Goal: Task Accomplishment & Management: Use online tool/utility

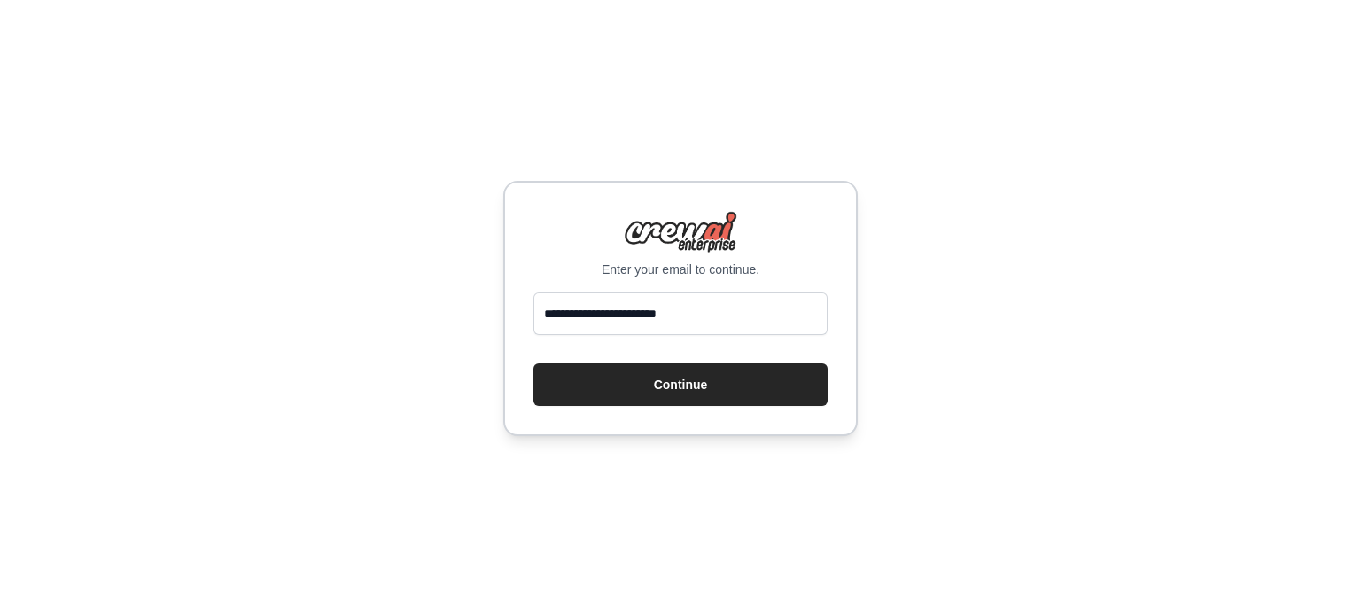
type input "**********"
click at [534, 363] on button "Continue" at bounding box center [681, 384] width 294 height 43
click at [706, 371] on button "Continue" at bounding box center [681, 384] width 294 height 43
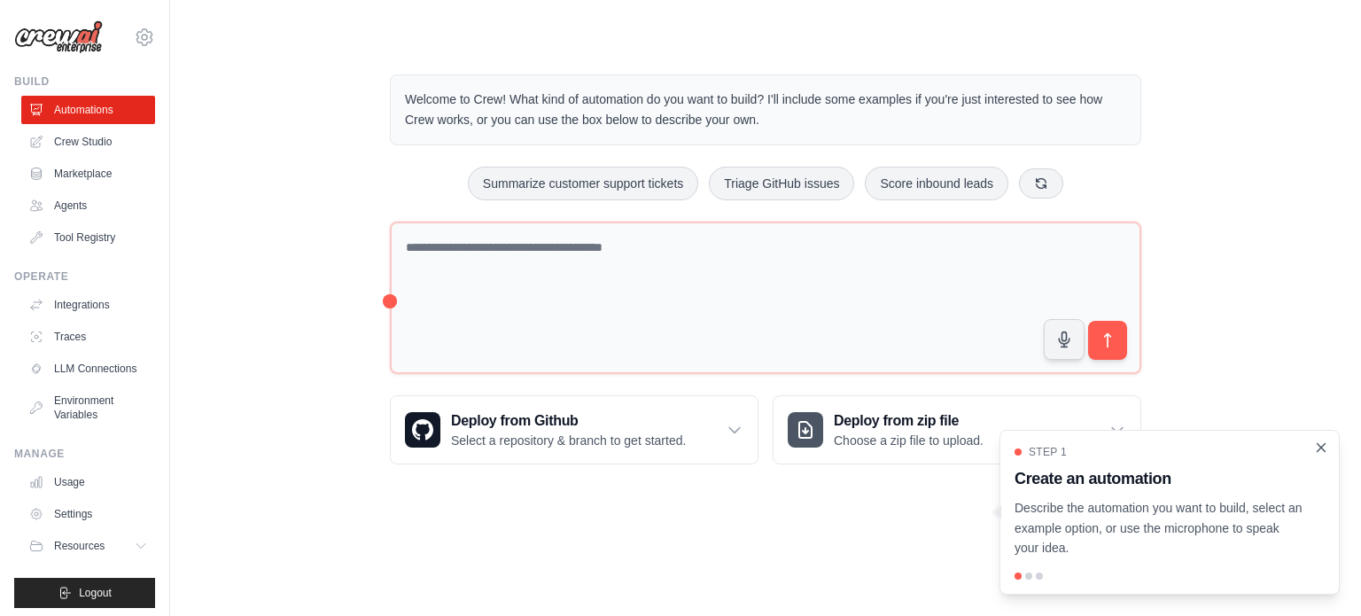
click at [1319, 447] on icon "Close walkthrough" at bounding box center [1322, 448] width 16 height 16
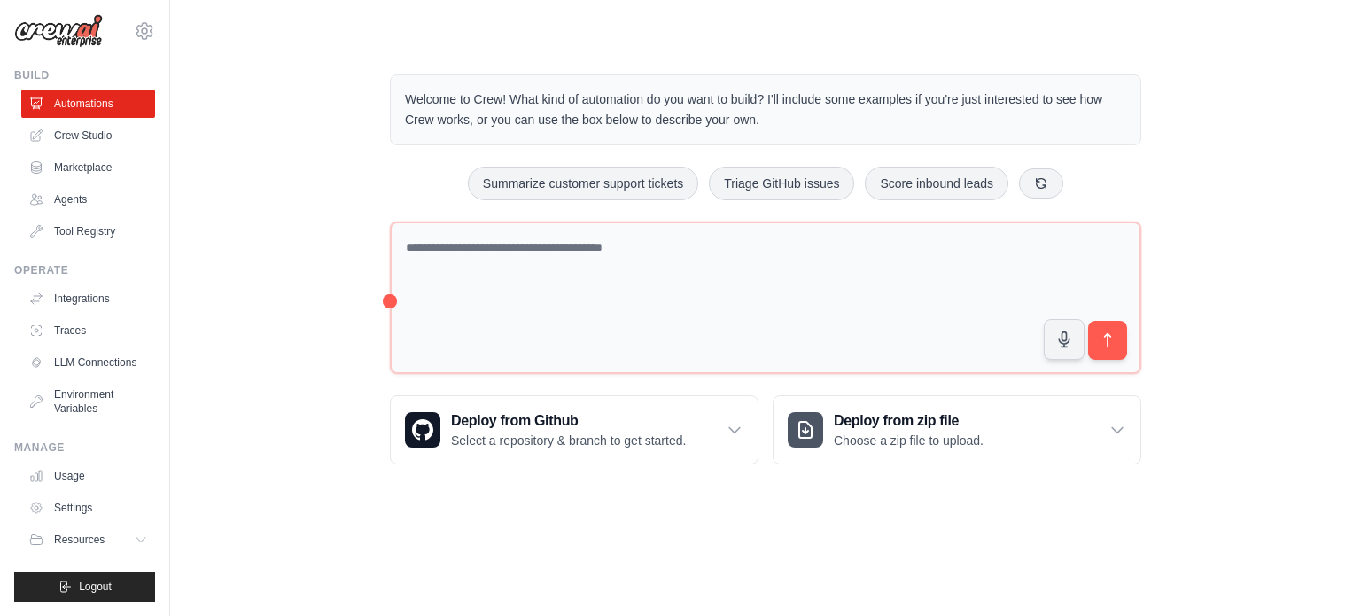
scroll to position [20, 0]
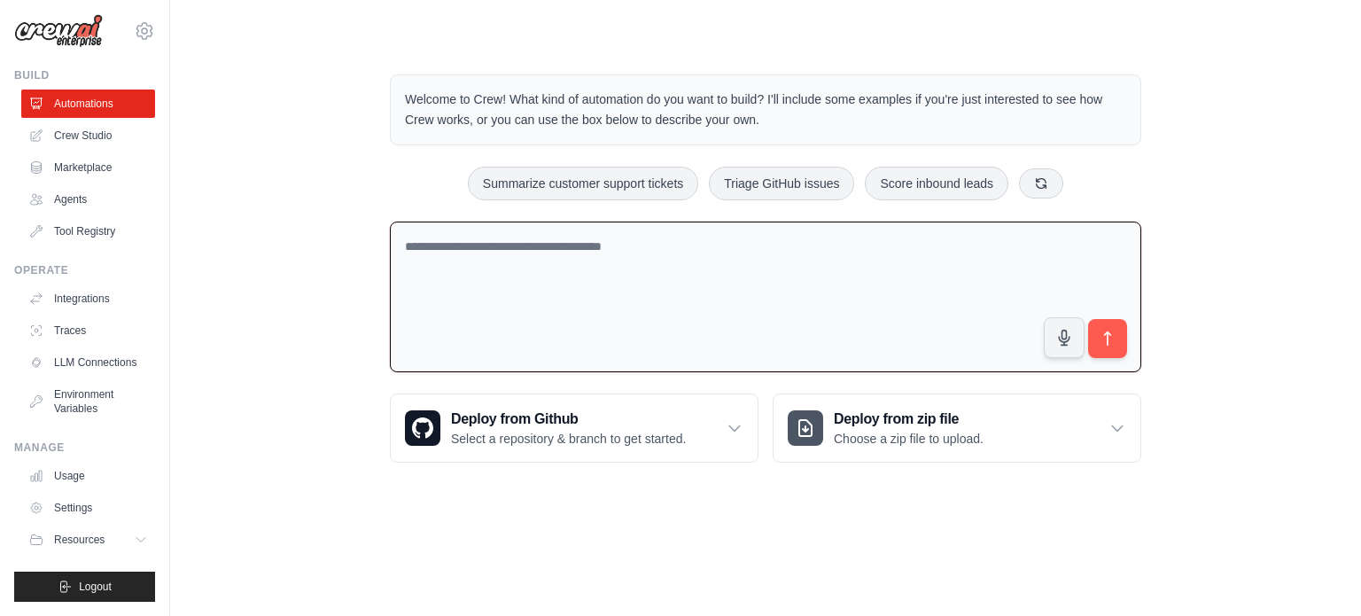
click at [514, 246] on textarea at bounding box center [766, 298] width 752 height 152
type textarea "*"
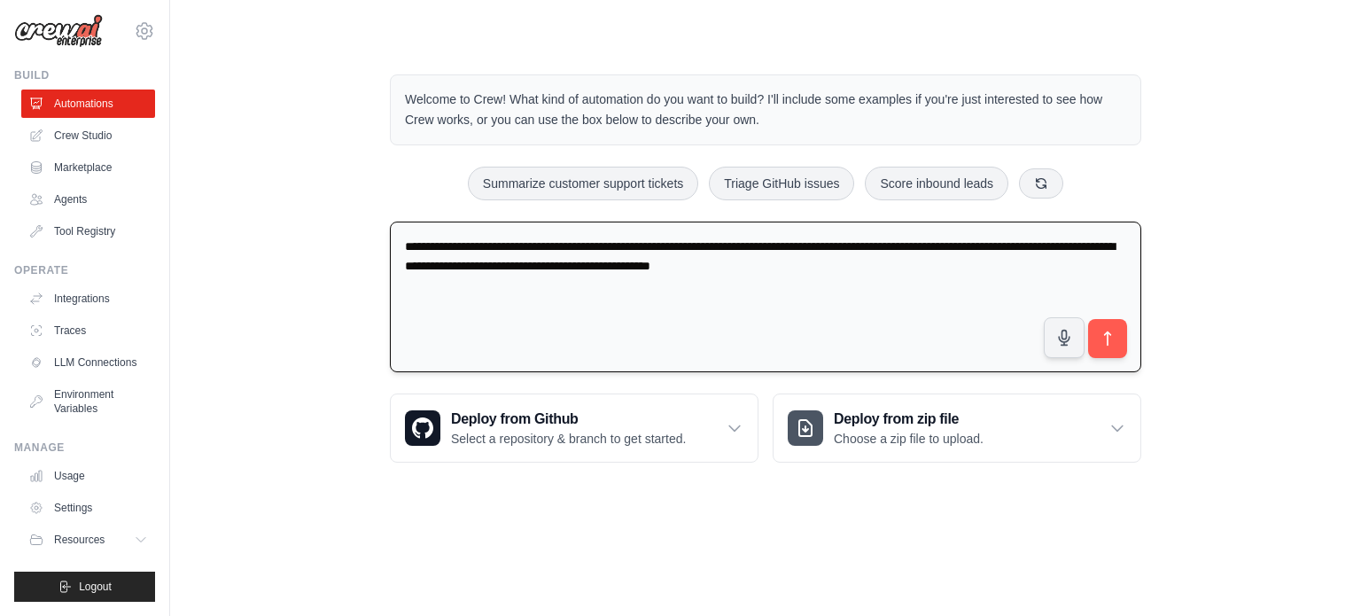
type textarea "**********"
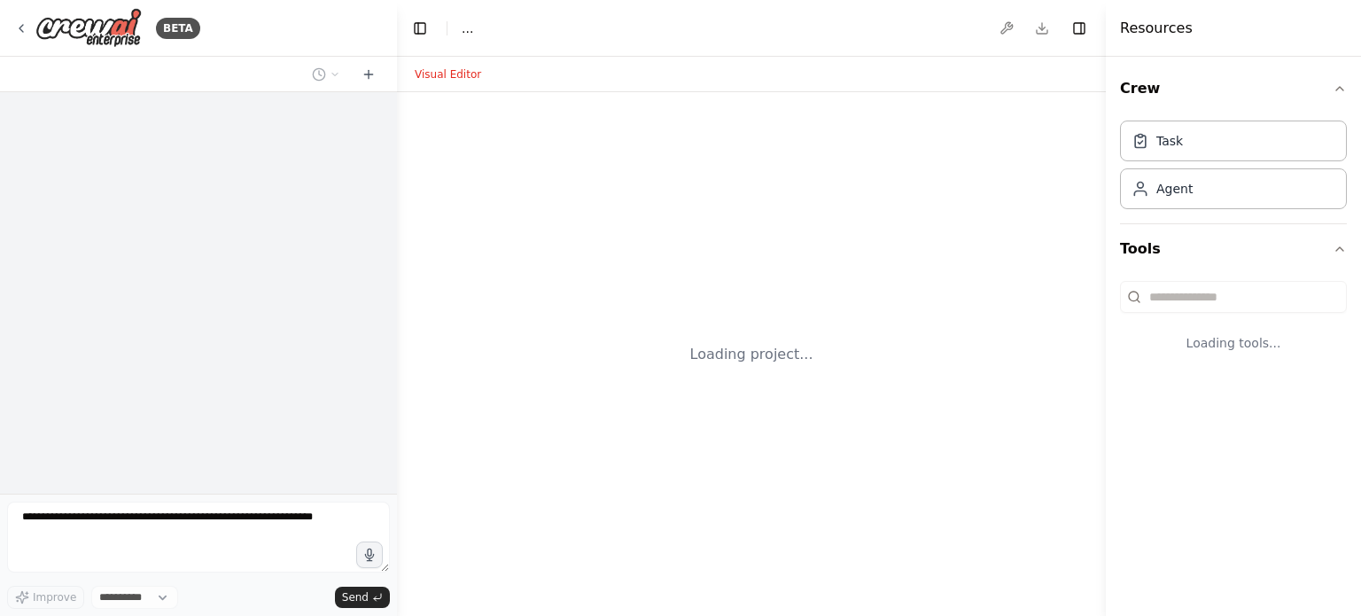
select select "****"
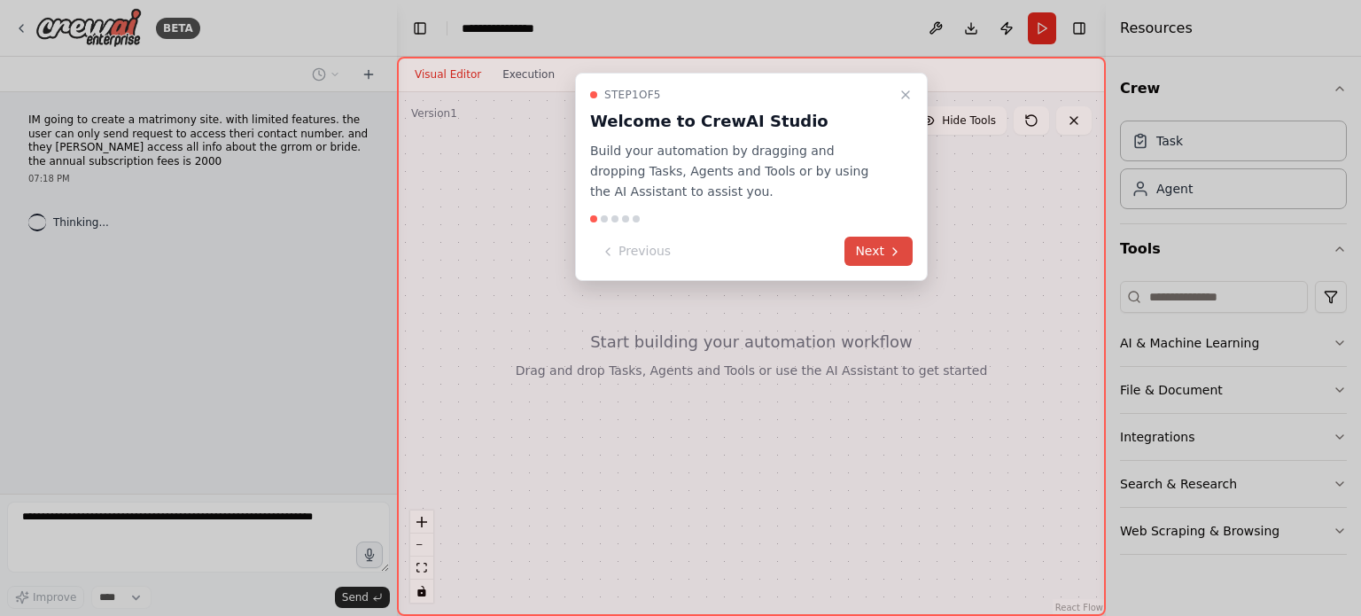
click at [886, 237] on button "Next" at bounding box center [879, 251] width 68 height 29
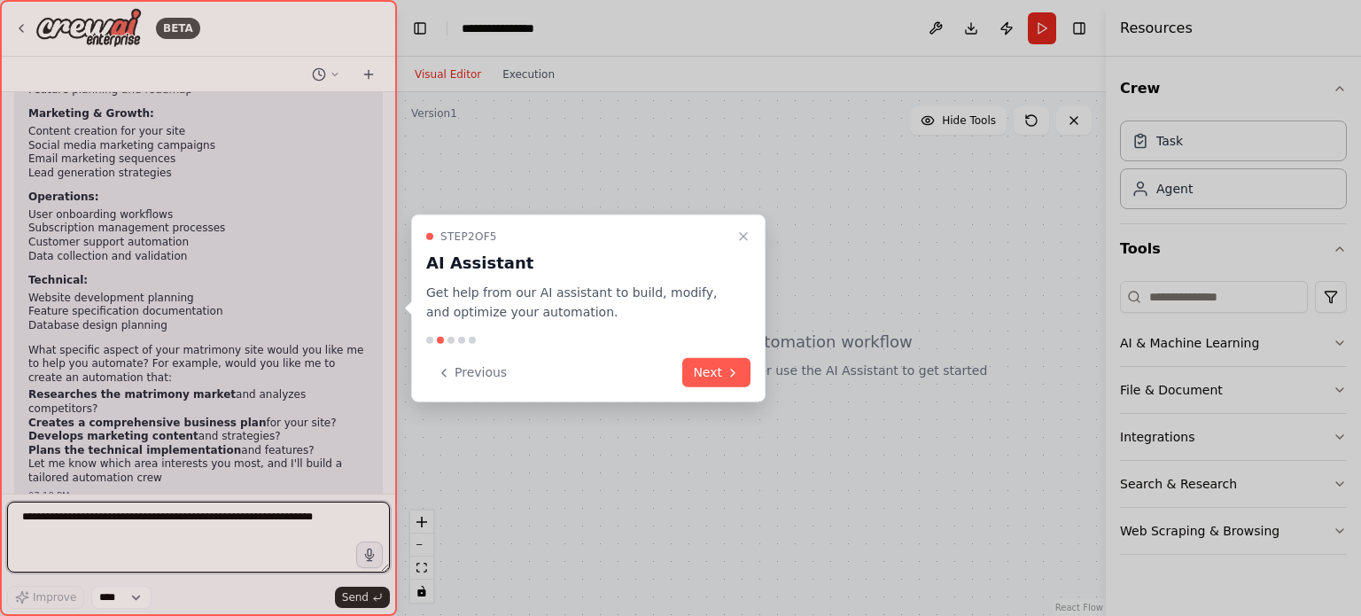
scroll to position [312, 0]
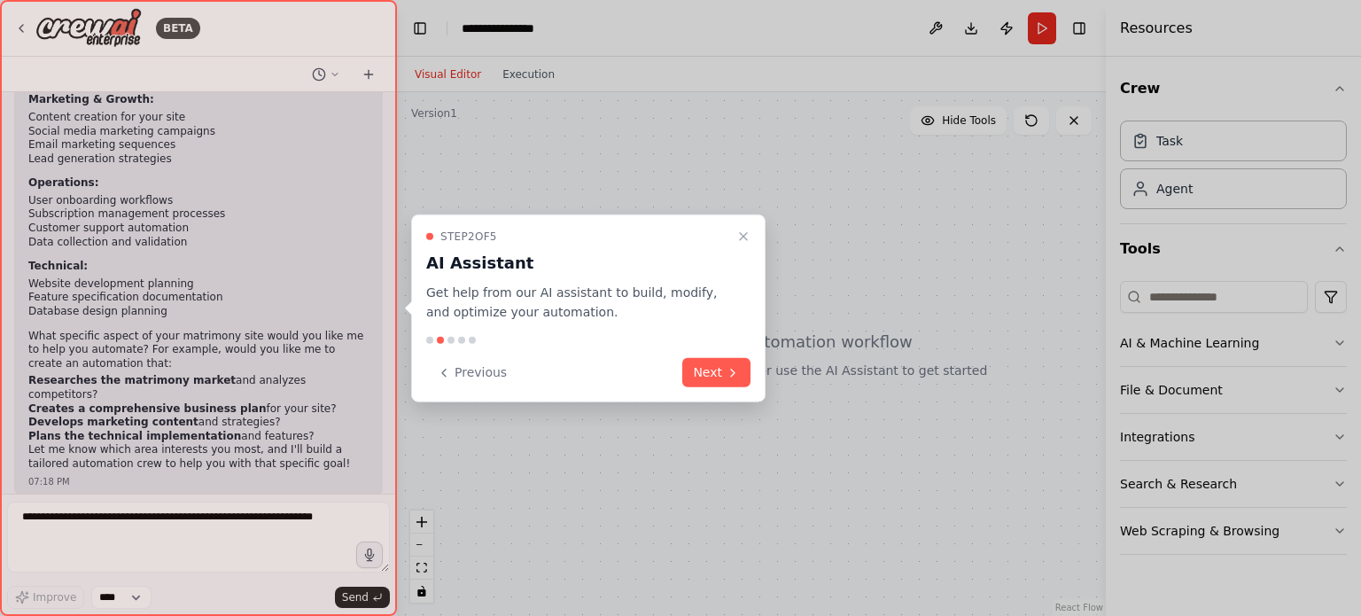
click at [168, 300] on div at bounding box center [198, 308] width 397 height 616
drag, startPoint x: 396, startPoint y: 321, endPoint x: 386, endPoint y: 315, distance: 11.6
click at [386, 315] on div at bounding box center [198, 308] width 397 height 616
drag, startPoint x: 388, startPoint y: 317, endPoint x: 368, endPoint y: 235, distance: 84.9
click at [377, 255] on div at bounding box center [198, 308] width 397 height 616
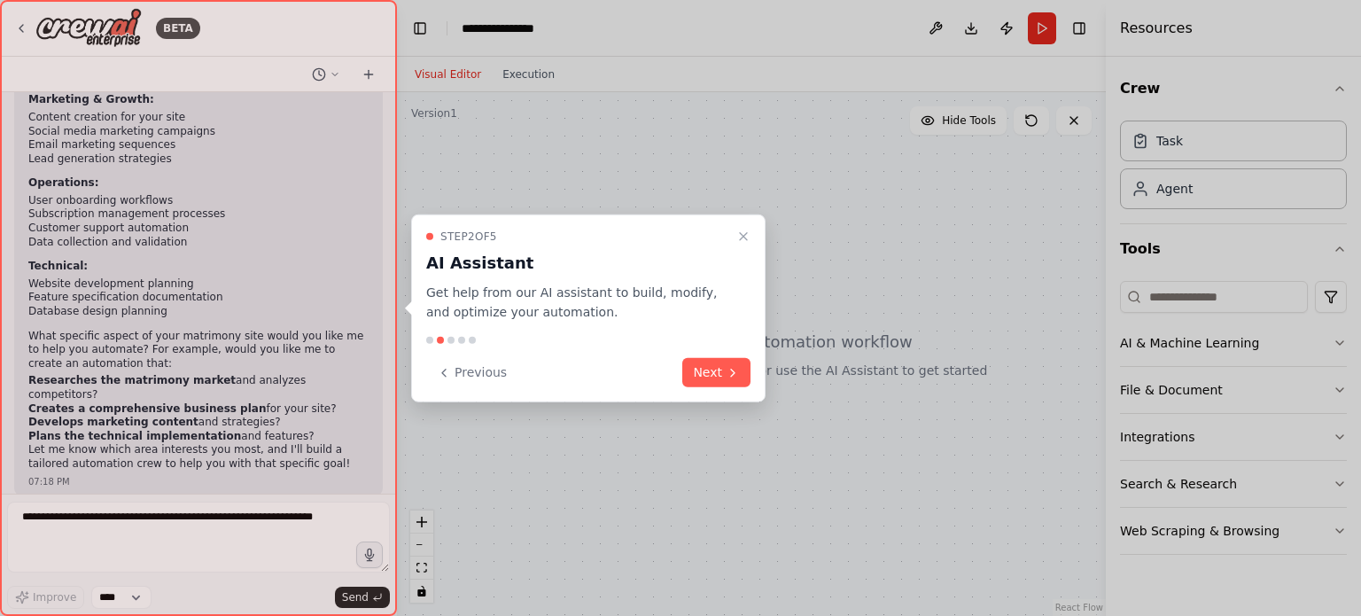
drag, startPoint x: 391, startPoint y: 285, endPoint x: 385, endPoint y: 205, distance: 80.9
click at [386, 207] on div at bounding box center [198, 308] width 397 height 616
click at [388, 131] on div at bounding box center [198, 308] width 397 height 616
click at [236, 306] on div at bounding box center [198, 308] width 397 height 616
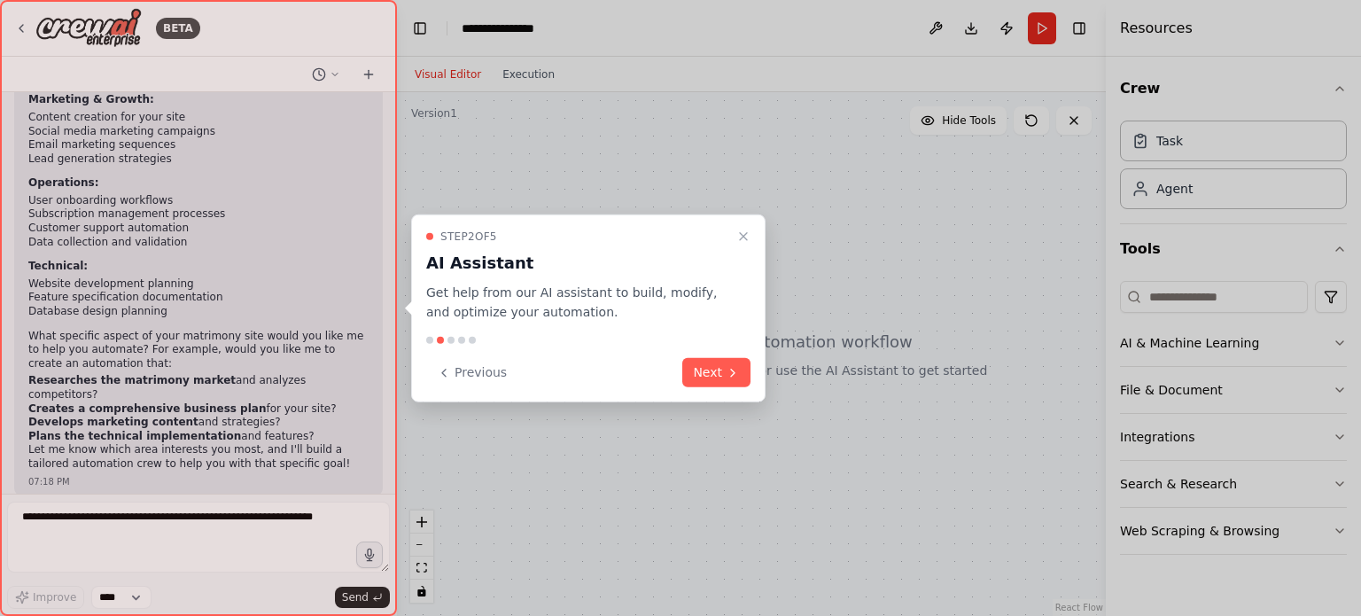
click at [276, 536] on div at bounding box center [198, 308] width 397 height 616
click at [311, 519] on div at bounding box center [198, 308] width 397 height 616
click at [181, 513] on div at bounding box center [198, 308] width 397 height 616
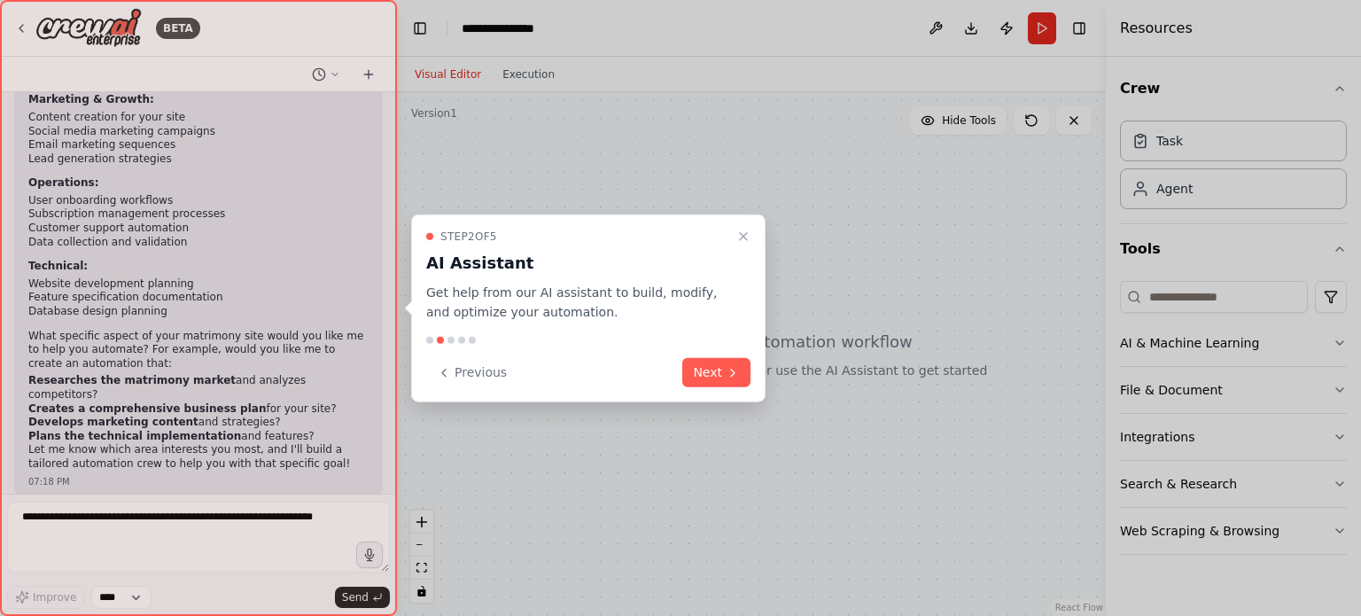
click at [284, 584] on div at bounding box center [198, 308] width 397 height 616
click at [728, 373] on icon at bounding box center [733, 372] width 14 height 14
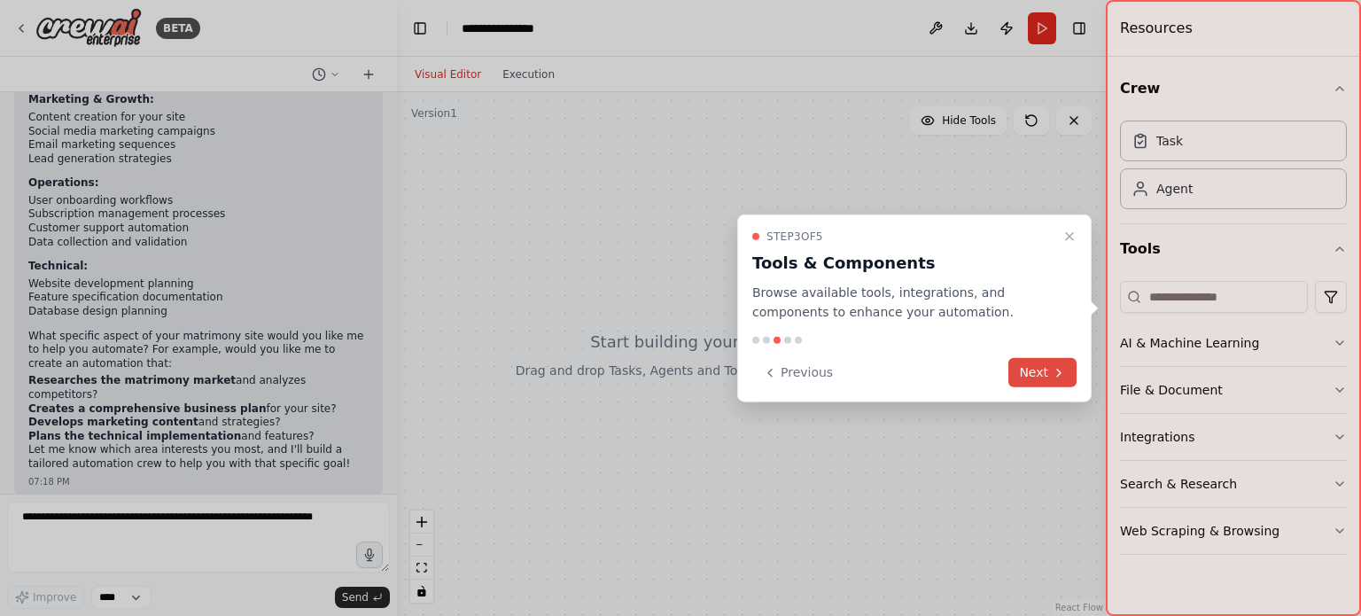
click at [1026, 371] on button "Next" at bounding box center [1043, 372] width 68 height 29
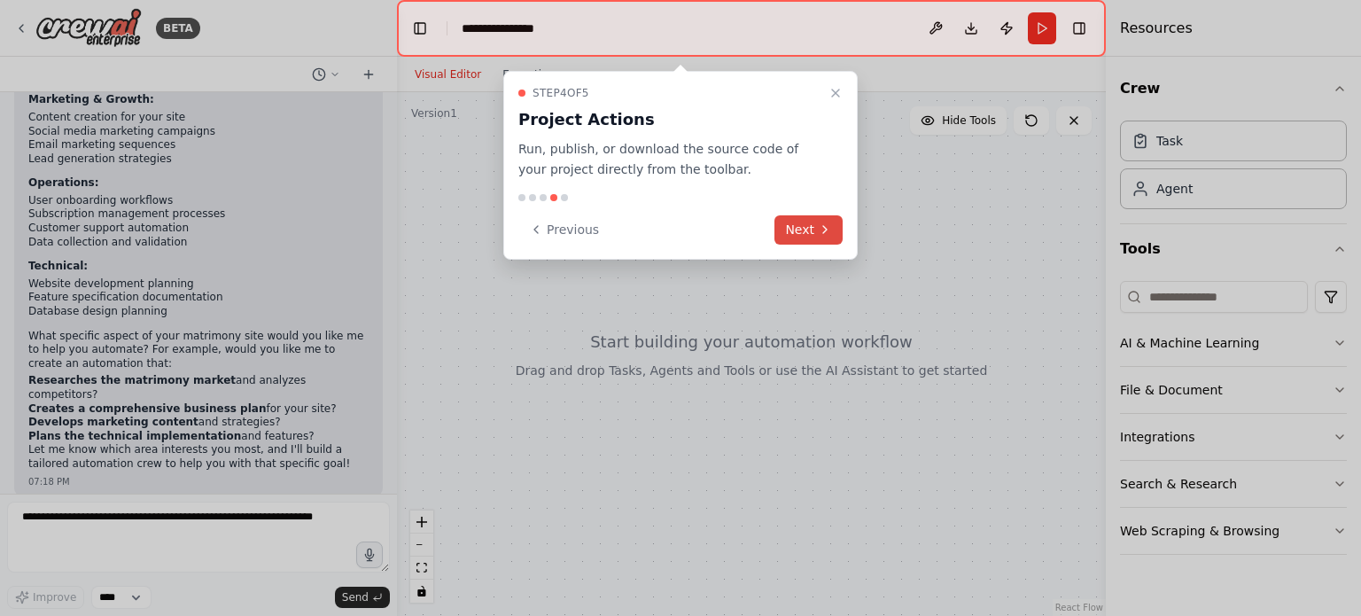
click at [805, 222] on button "Next" at bounding box center [809, 229] width 68 height 29
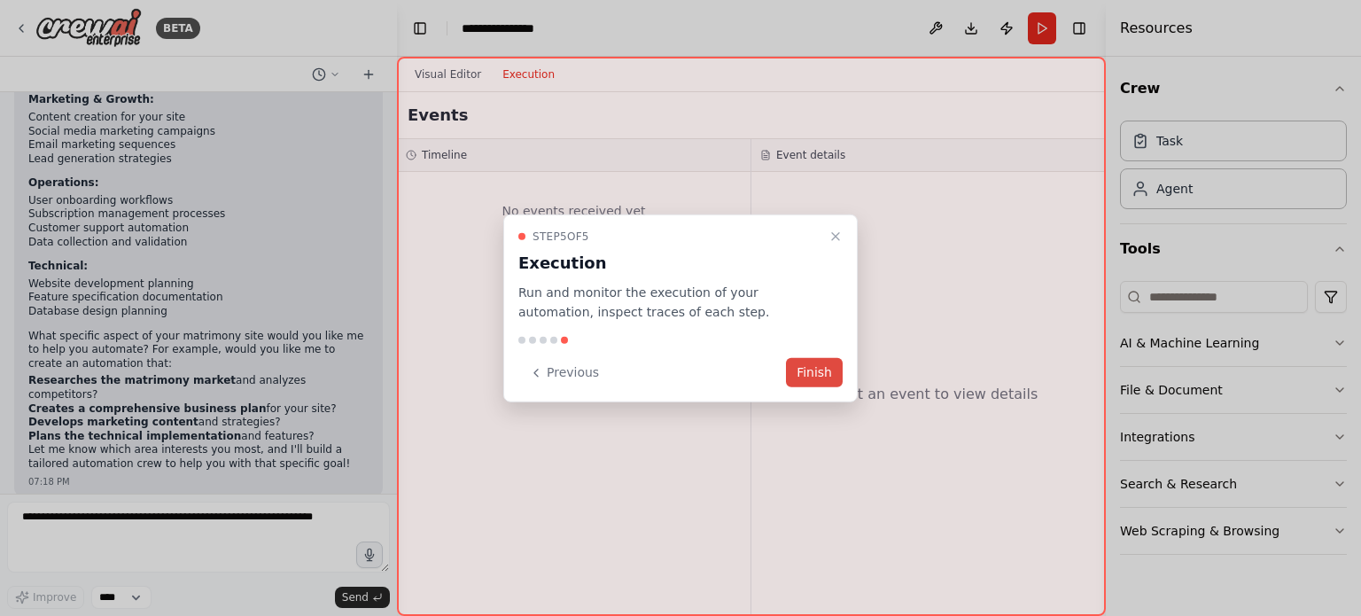
click at [821, 369] on button "Finish" at bounding box center [814, 372] width 57 height 29
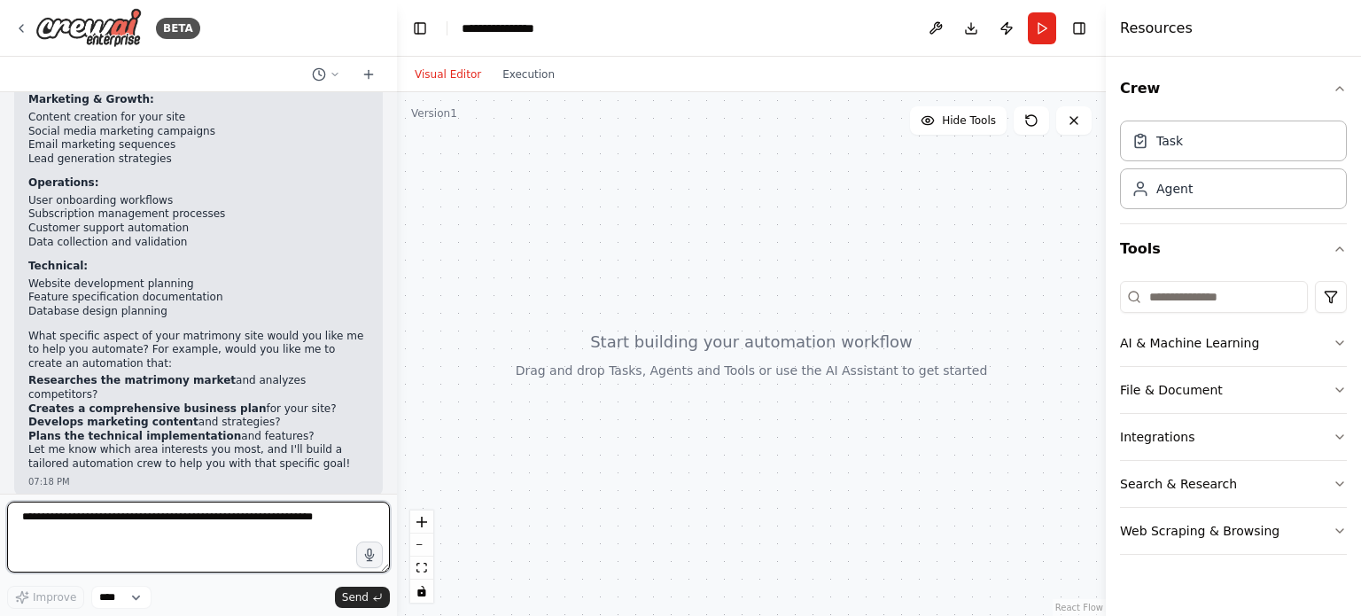
click at [86, 518] on textarea at bounding box center [198, 537] width 383 height 71
click at [121, 531] on textarea at bounding box center [198, 537] width 383 height 71
click at [339, 516] on textarea "**********" at bounding box center [198, 537] width 383 height 71
click at [287, 538] on textarea "**********" at bounding box center [198, 537] width 383 height 71
click at [278, 538] on textarea "**********" at bounding box center [198, 537] width 383 height 71
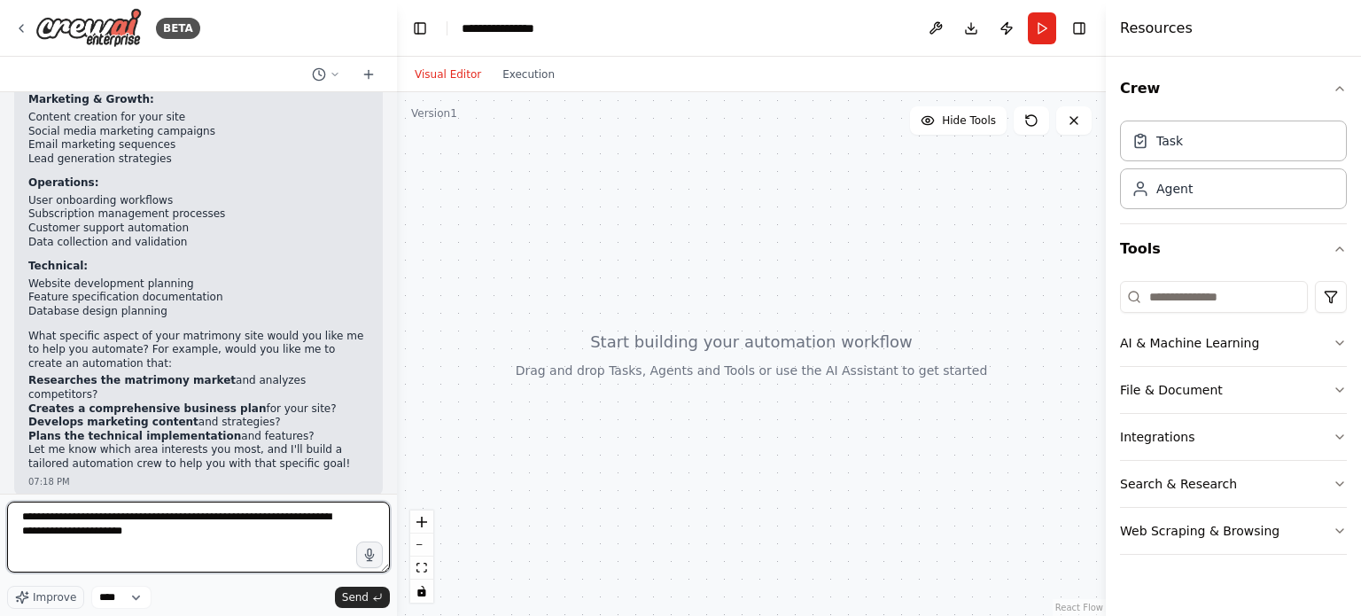
type textarea "**********"
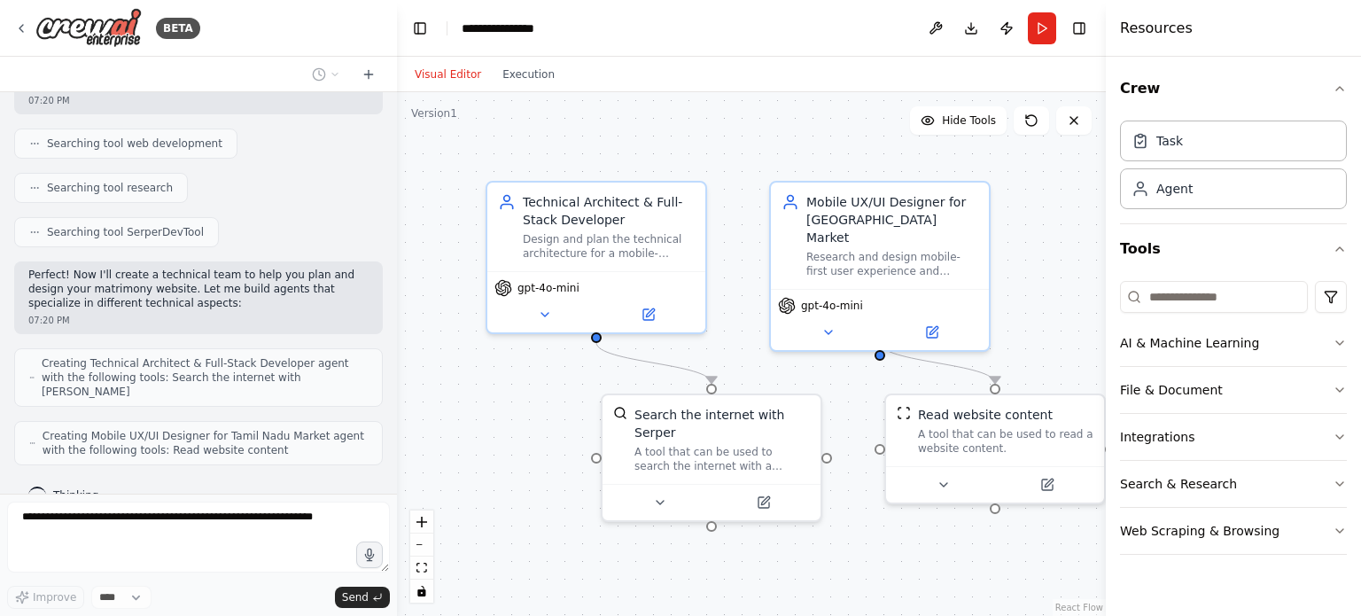
scroll to position [1073, 0]
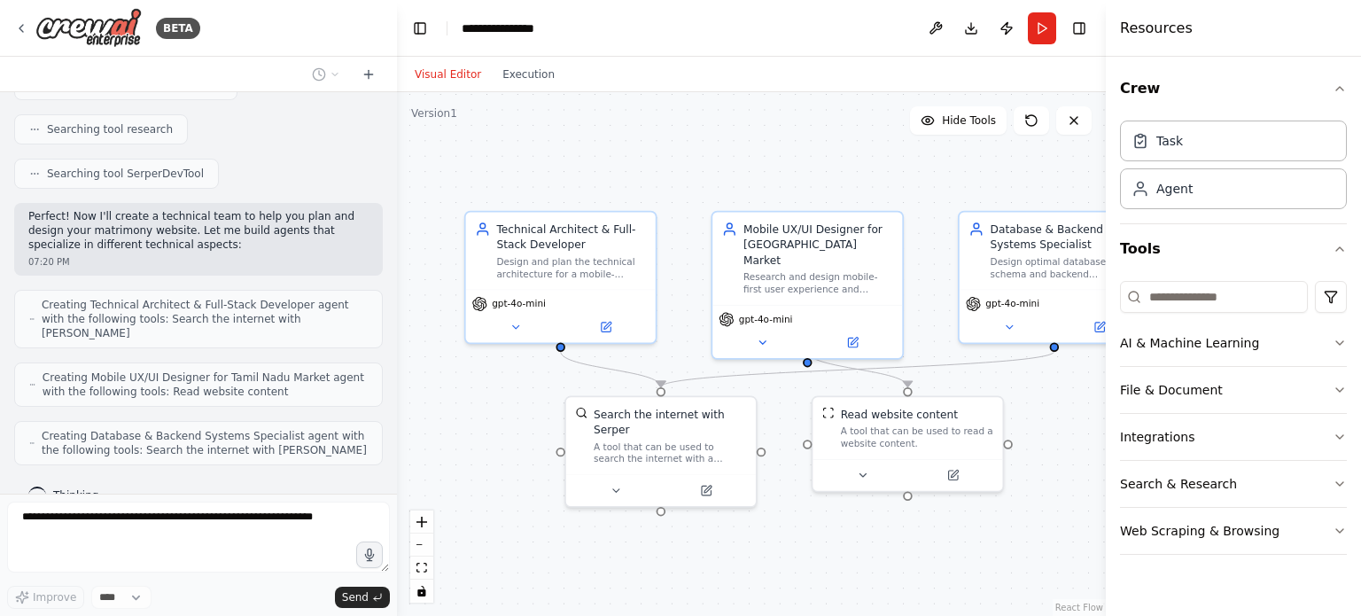
drag, startPoint x: 663, startPoint y: 583, endPoint x: 611, endPoint y: 556, distance: 59.1
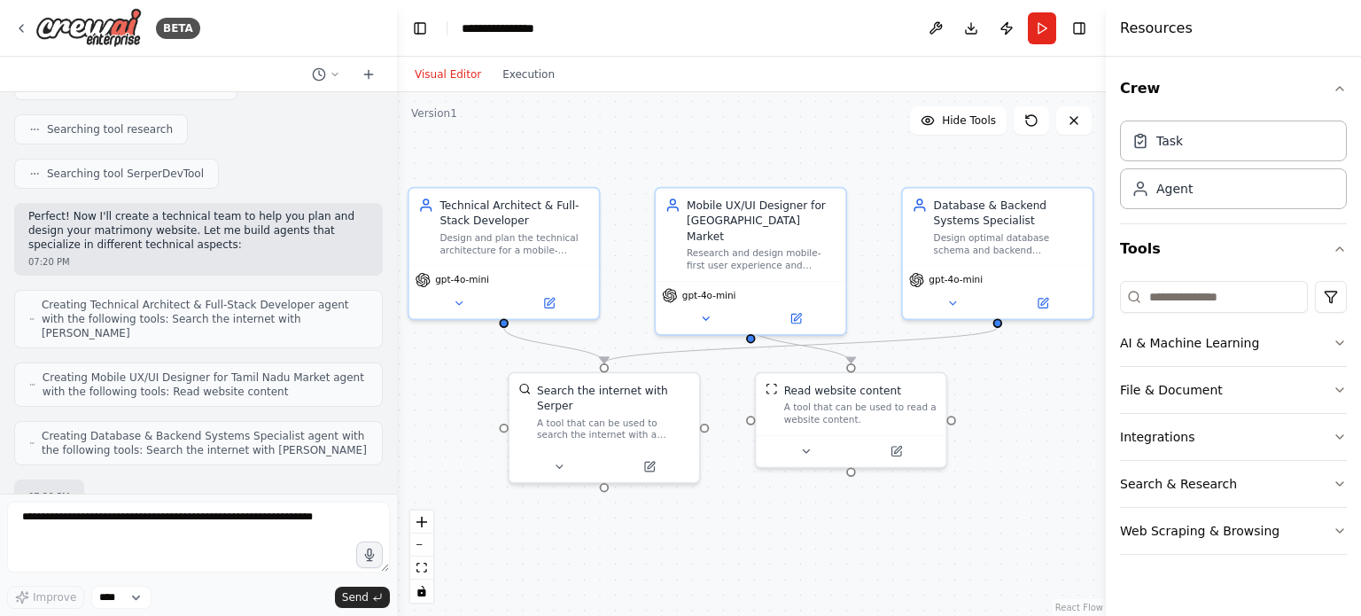
scroll to position [1190, 0]
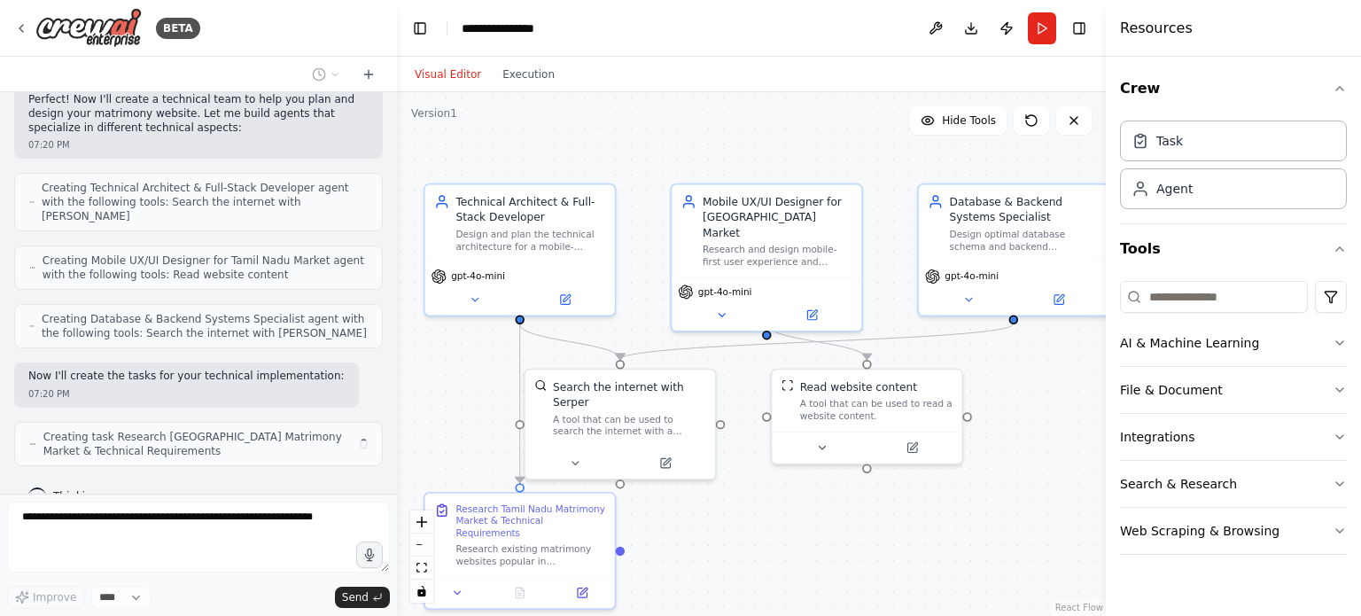
drag, startPoint x: 790, startPoint y: 567, endPoint x: 780, endPoint y: 558, distance: 13.8
click at [780, 558] on div ".deletable-edge-delete-btn { width: 20px; height: 20px; border: 0px solid #ffff…" at bounding box center [751, 354] width 709 height 524
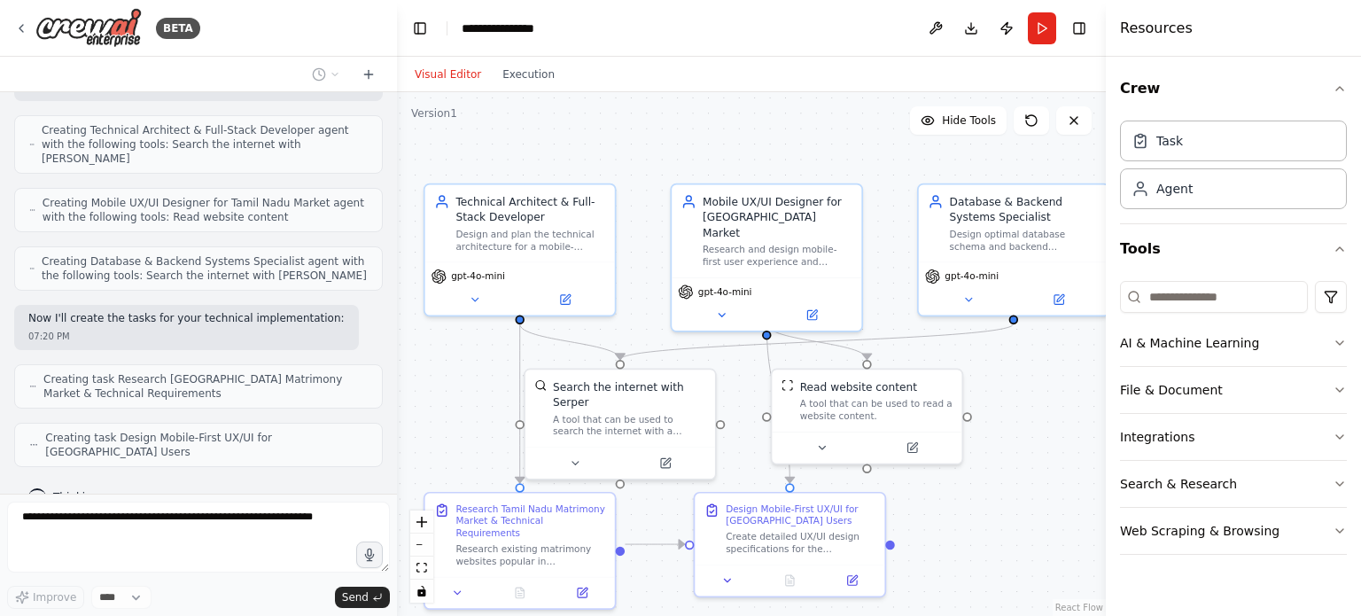
scroll to position [1234, 0]
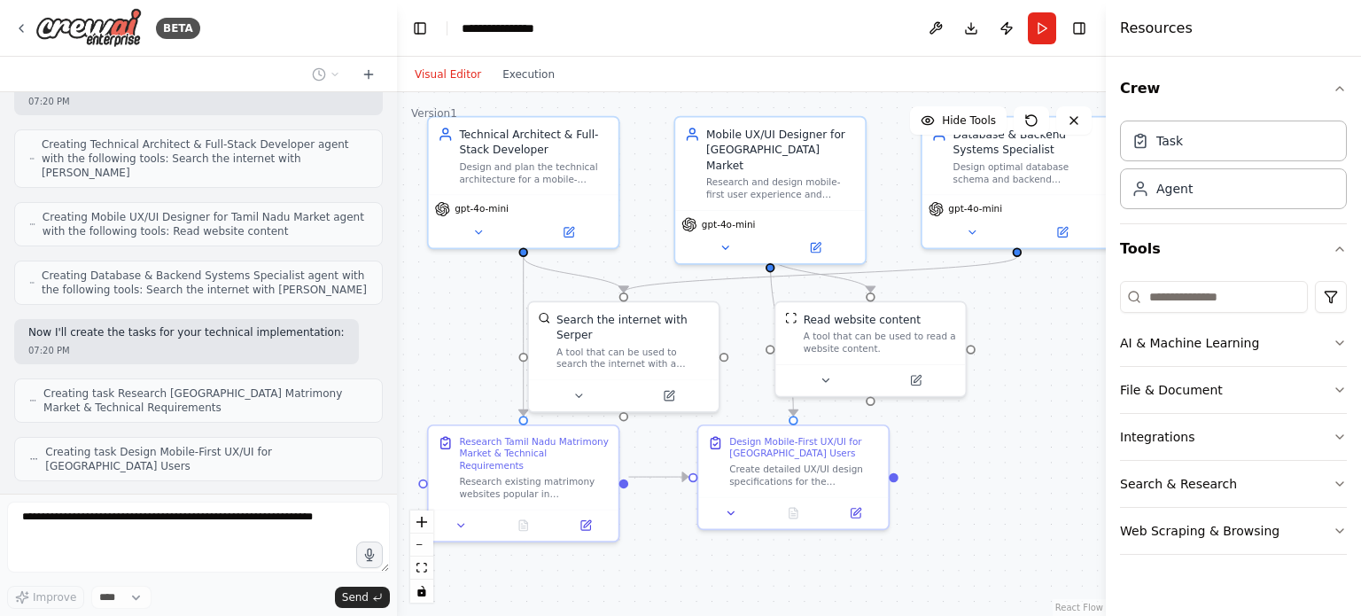
drag, startPoint x: 489, startPoint y: 421, endPoint x: 497, endPoint y: 329, distance: 92.5
click at [497, 332] on div ".deletable-edge-delete-btn { width: 20px; height: 20px; border: 0px solid #ffff…" at bounding box center [751, 354] width 709 height 524
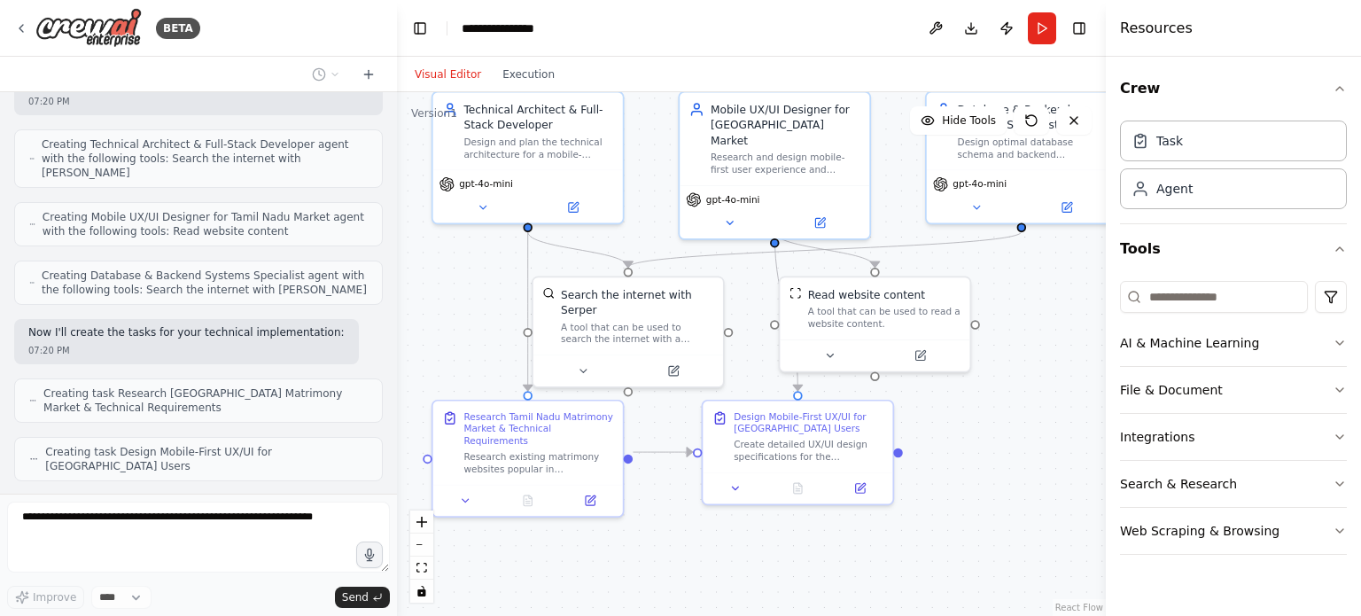
click at [498, 319] on div ".deletable-edge-delete-btn { width: 20px; height: 20px; border: 0px solid #ffff…" at bounding box center [751, 354] width 709 height 524
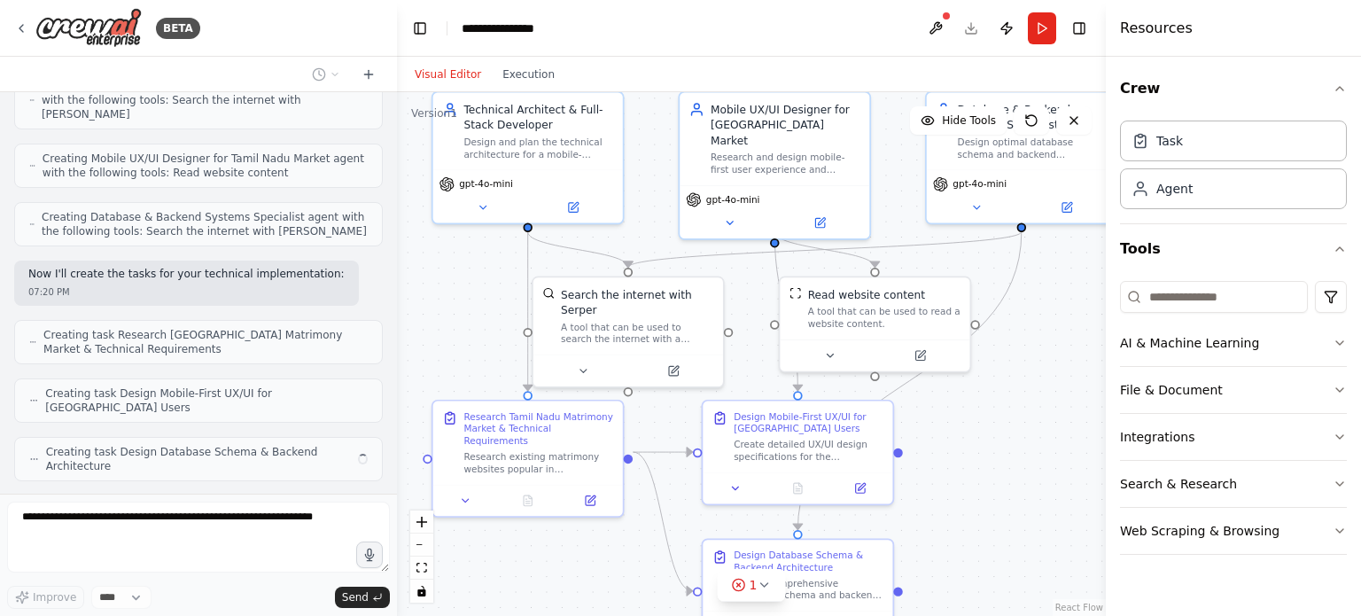
scroll to position [1278, 0]
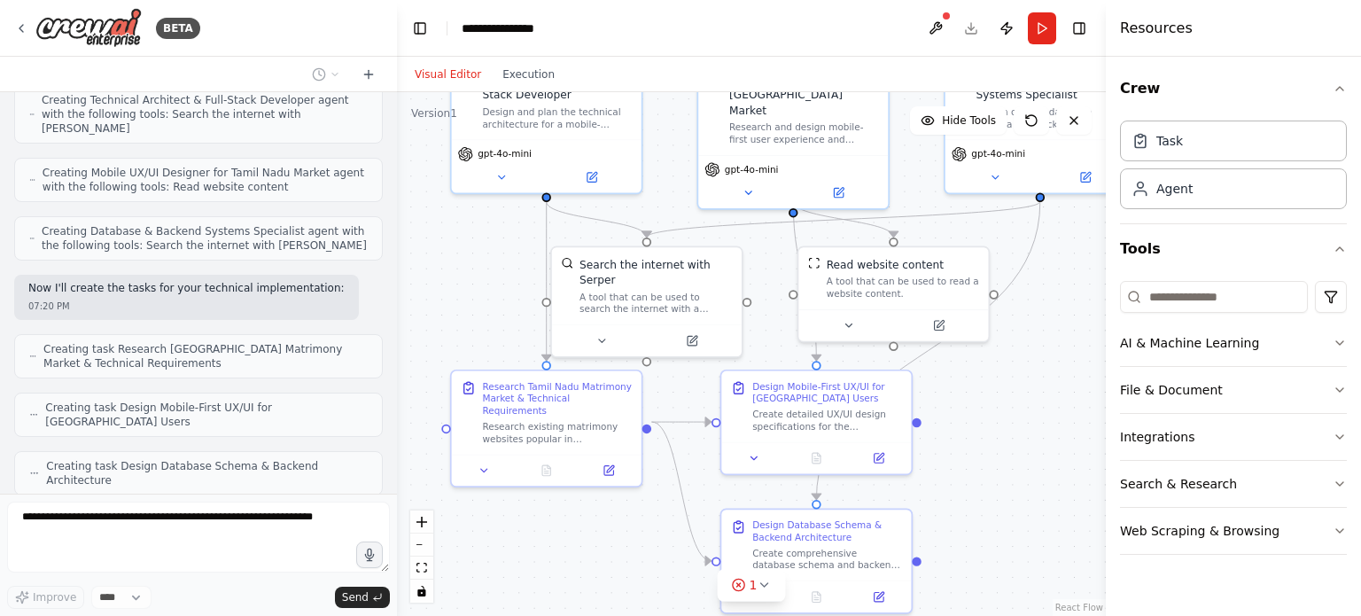
drag, startPoint x: 500, startPoint y: 322, endPoint x: 521, endPoint y: 277, distance: 50.0
click at [521, 277] on div ".deletable-edge-delete-btn { width: 20px; height: 20px; border: 0px solid #ffff…" at bounding box center [751, 354] width 709 height 524
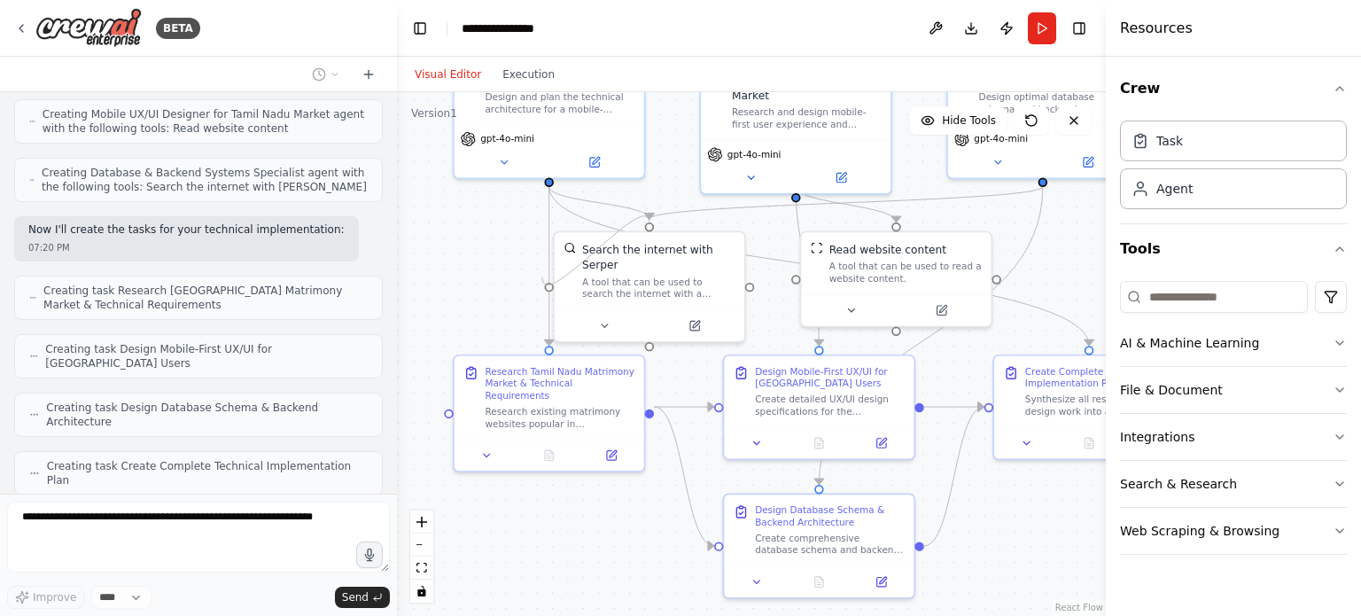
scroll to position [1322, 0]
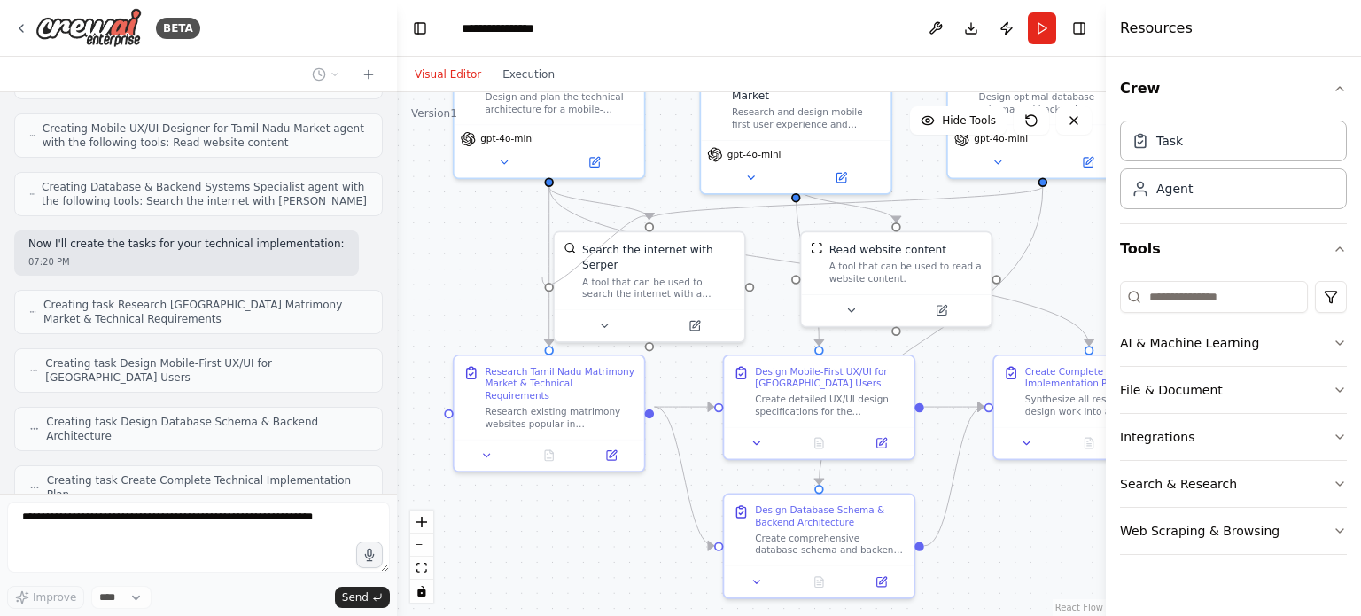
click at [542, 277] on div ".deletable-edge-delete-btn { width: 20px; height: 20px; border: 0px solid #ffff…" at bounding box center [684, 197] width 617 height 456
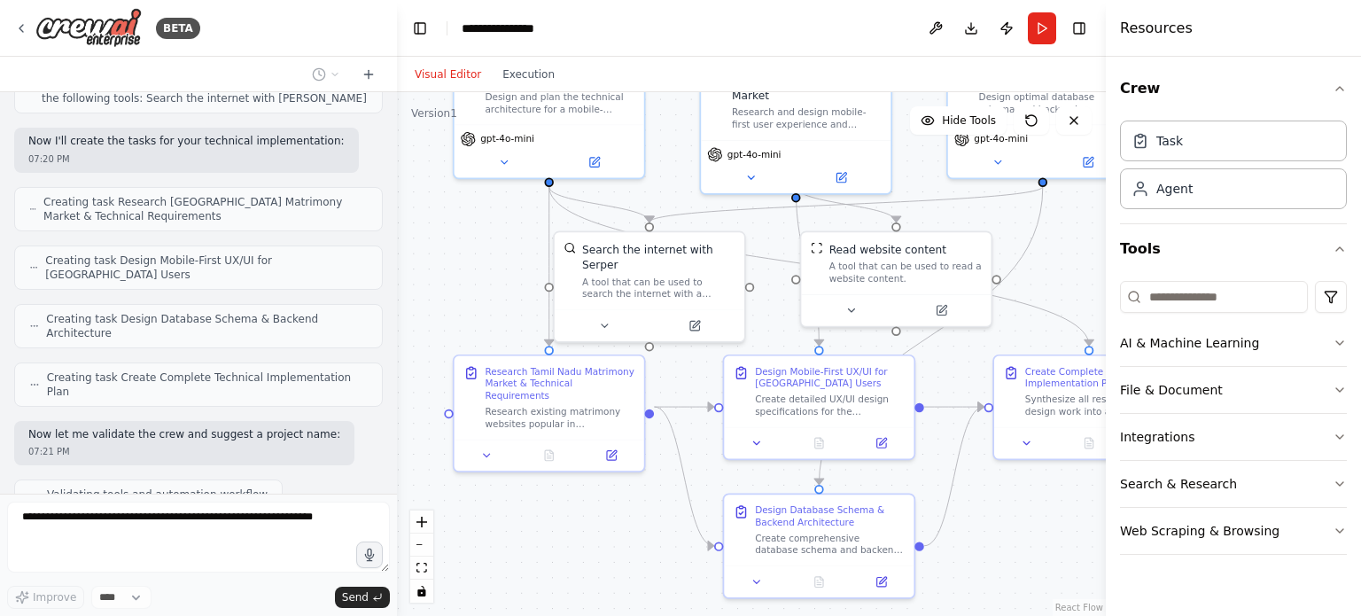
scroll to position [1483, 0]
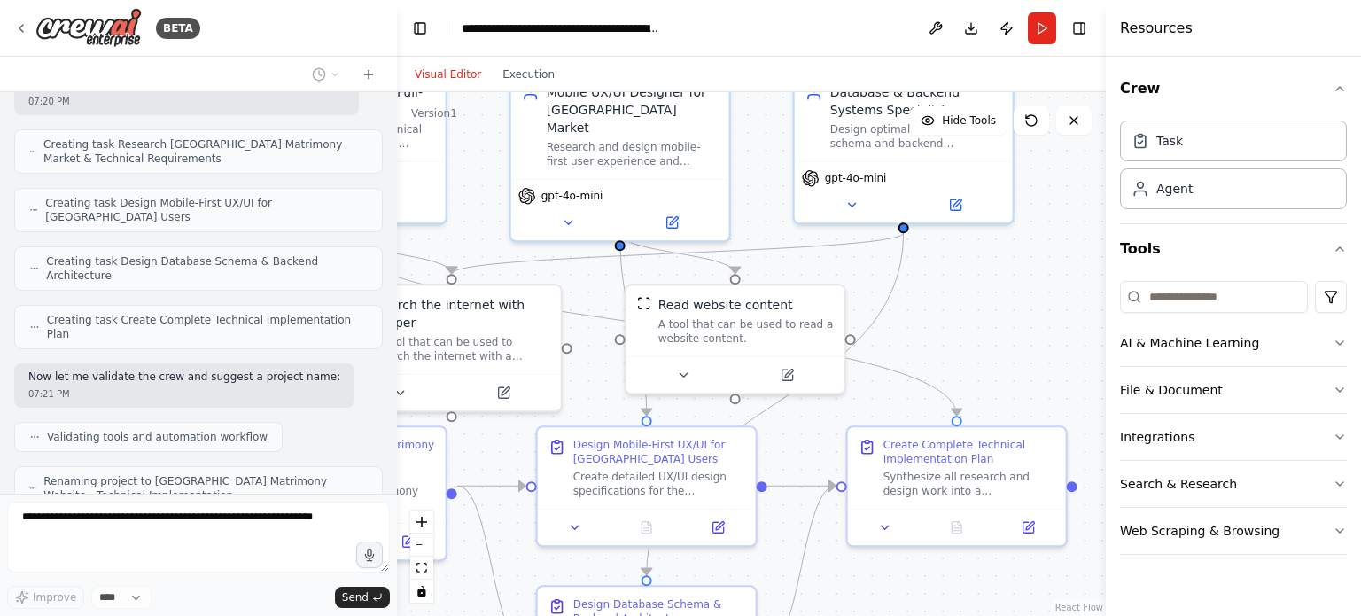
drag, startPoint x: 876, startPoint y: 371, endPoint x: 998, endPoint y: 316, distance: 134.5
click at [998, 316] on div ".deletable-edge-delete-btn { width: 20px; height: 20px; border: 0px solid #ffff…" at bounding box center [751, 354] width 709 height 524
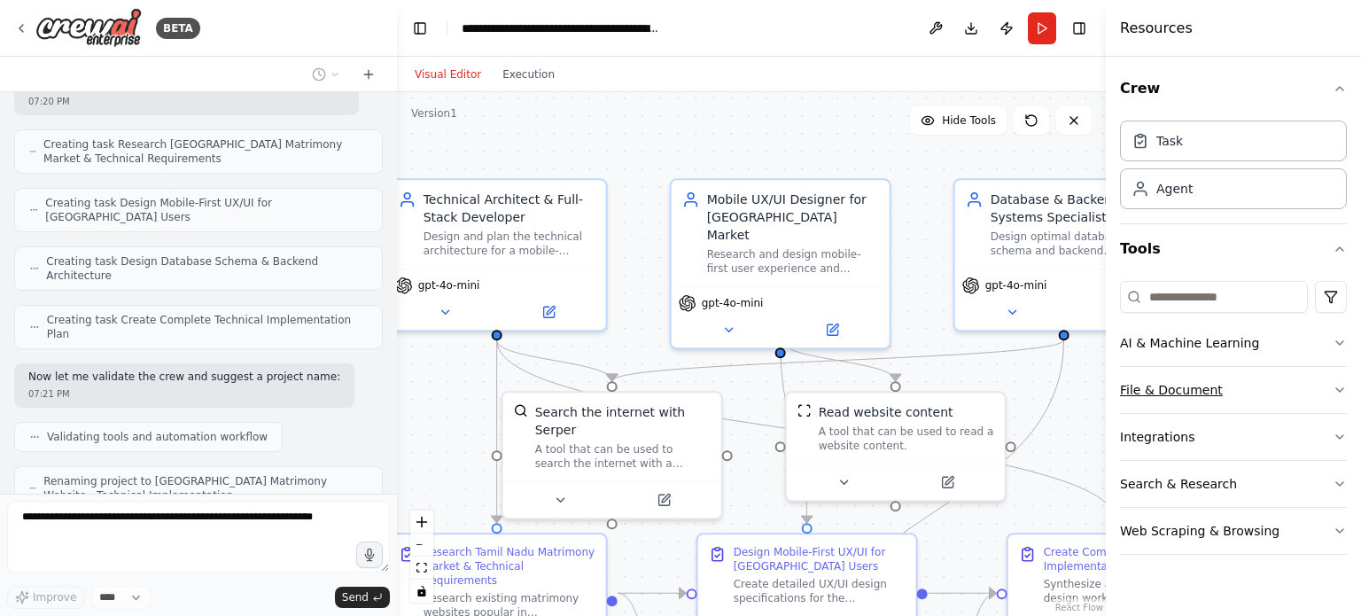
drag, startPoint x: 1007, startPoint y: 334, endPoint x: 1133, endPoint y: 408, distance: 145.8
click at [1133, 408] on div "BETA IM going to create a matrimony site. with limited features. the user can o…" at bounding box center [680, 308] width 1361 height 616
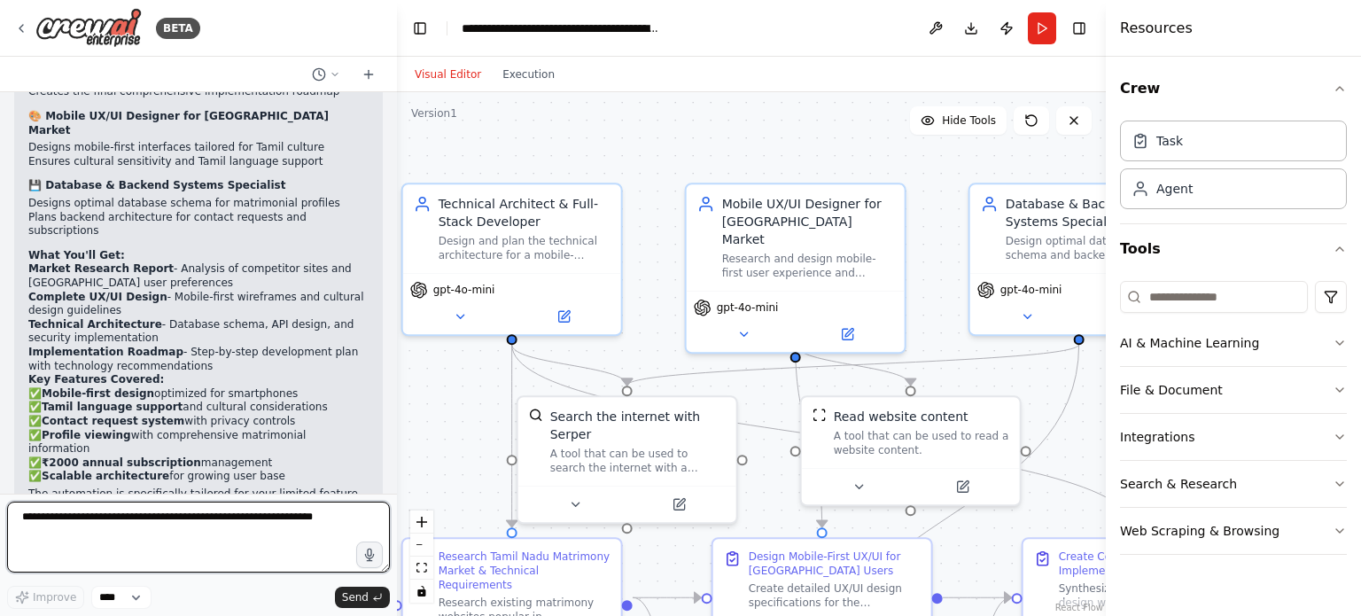
scroll to position [2047, 0]
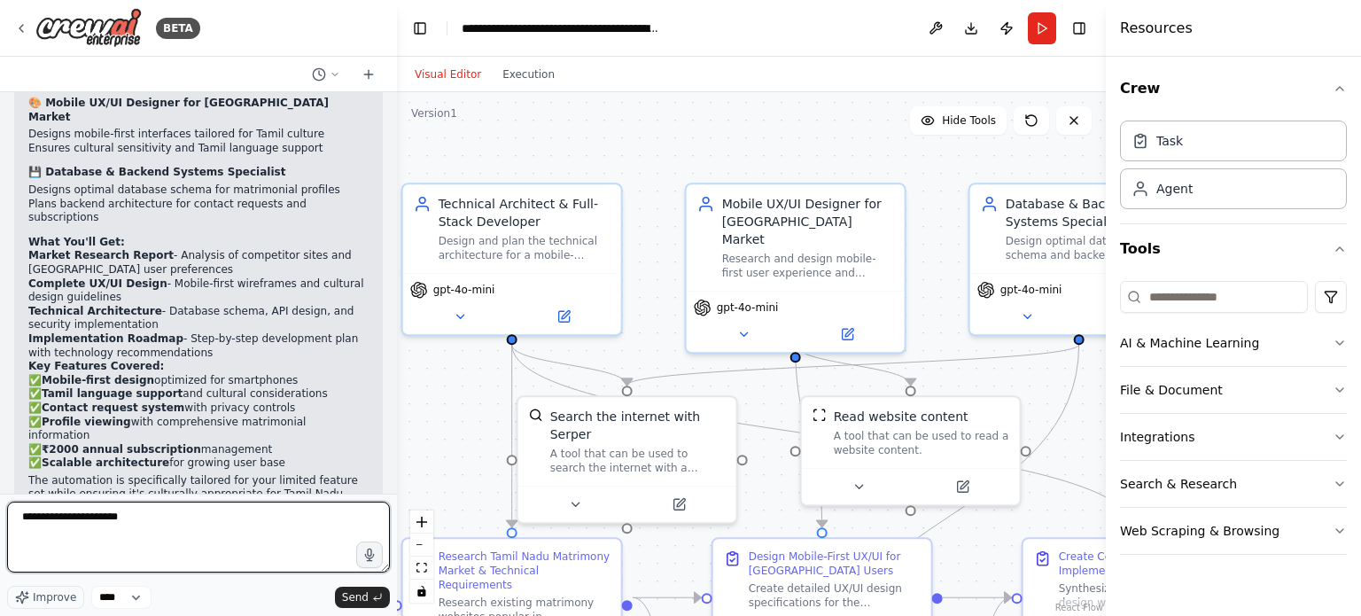
type textarea "**********"
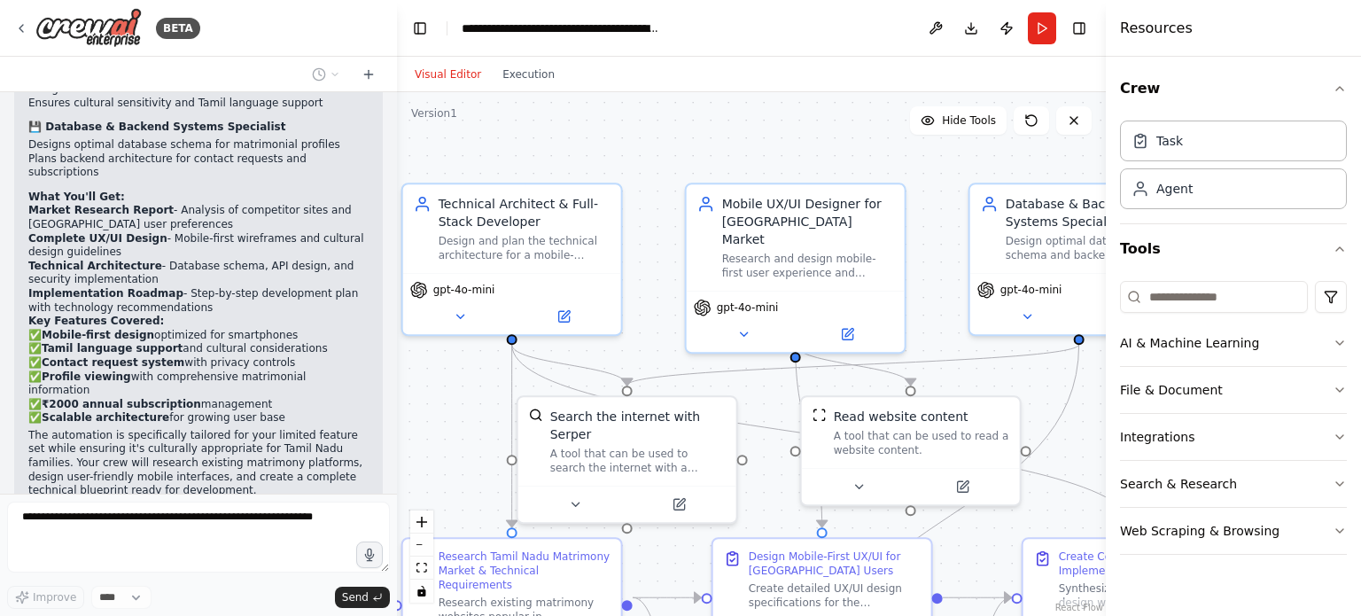
scroll to position [2152, 0]
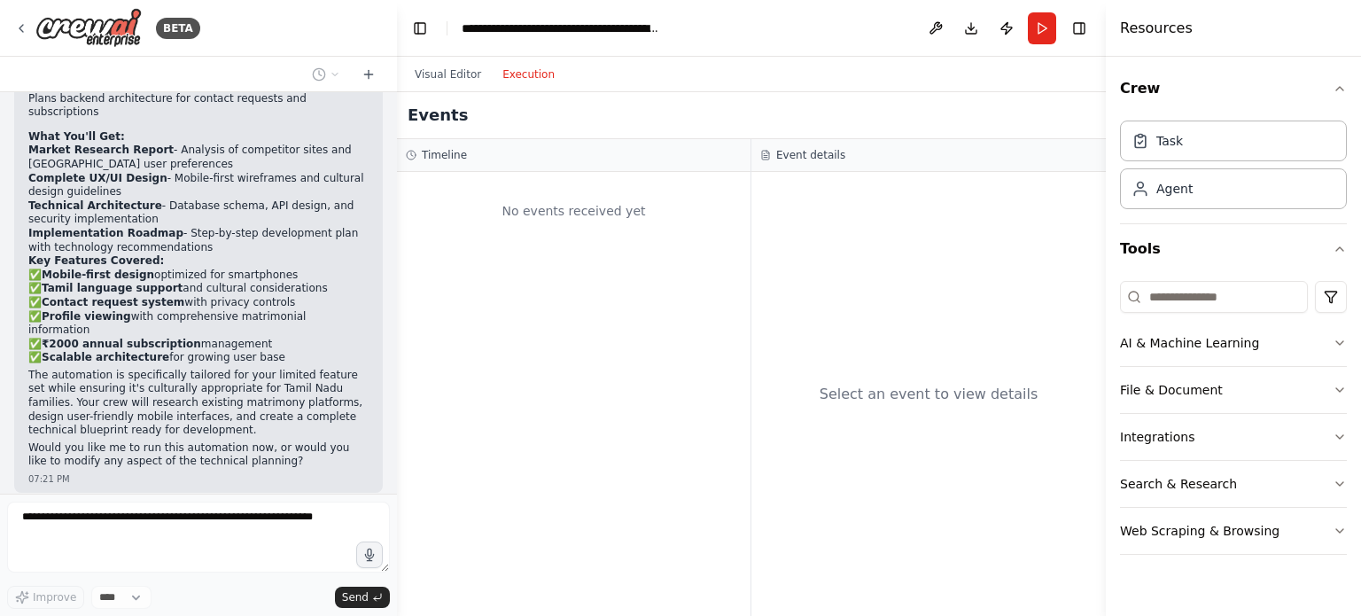
click at [517, 77] on button "Execution" at bounding box center [529, 74] width 74 height 21
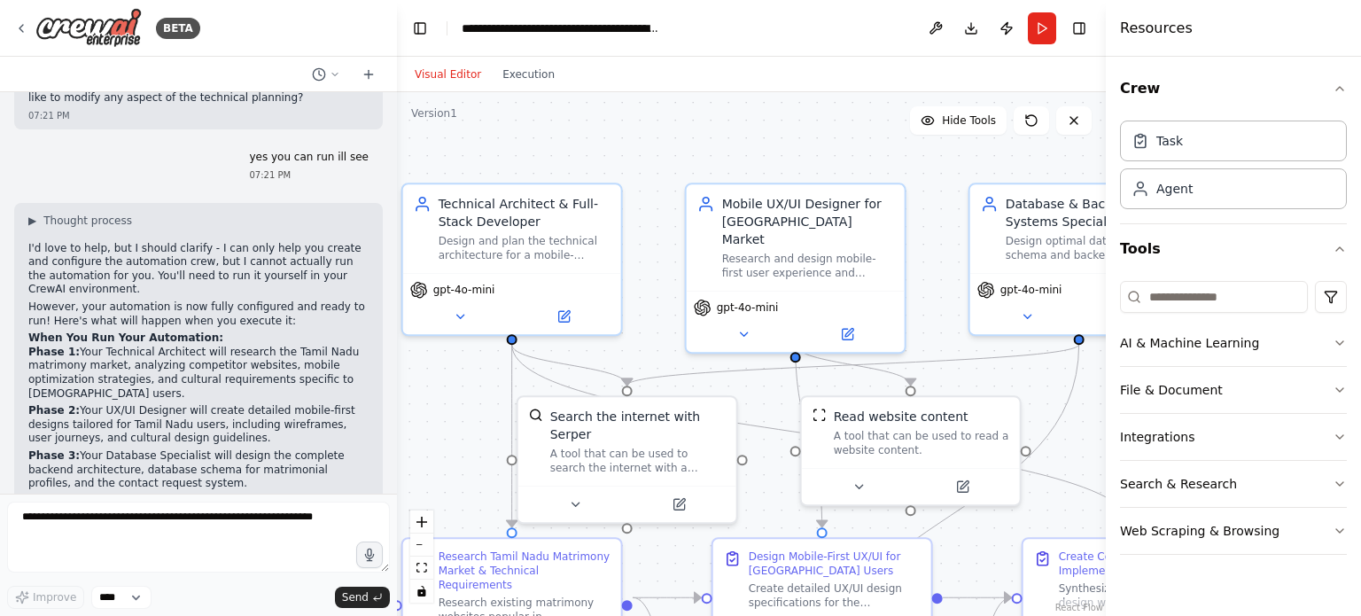
click at [454, 68] on button "Visual Editor" at bounding box center [448, 74] width 88 height 21
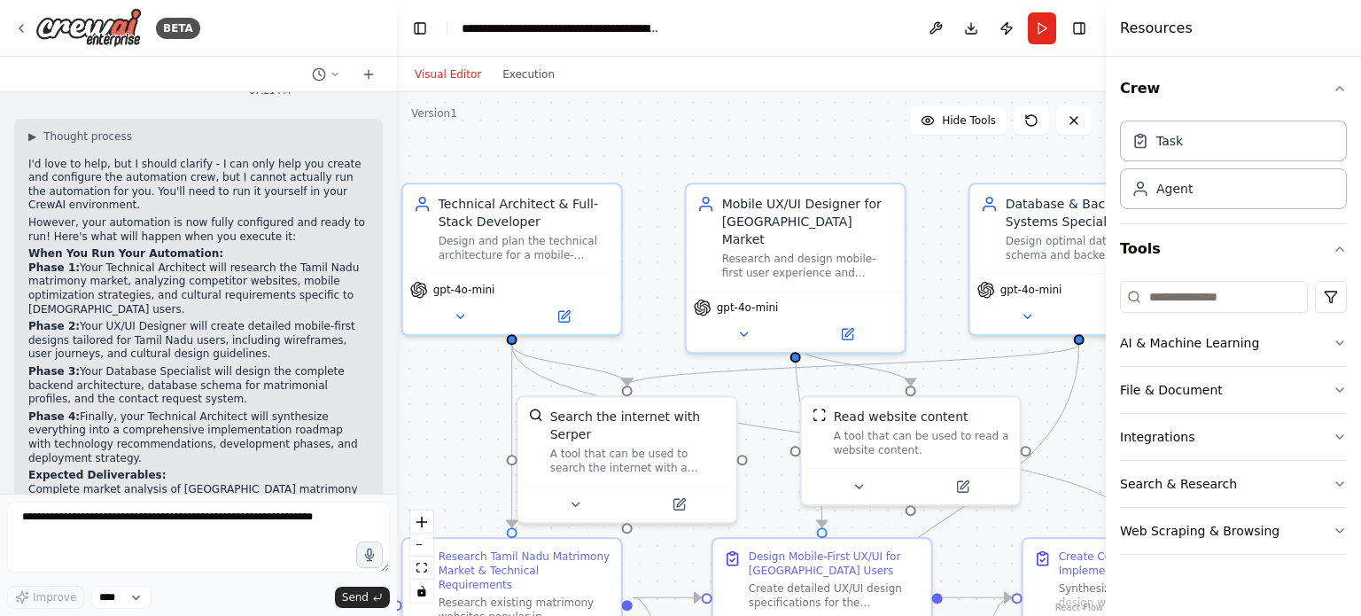
scroll to position [2688, 0]
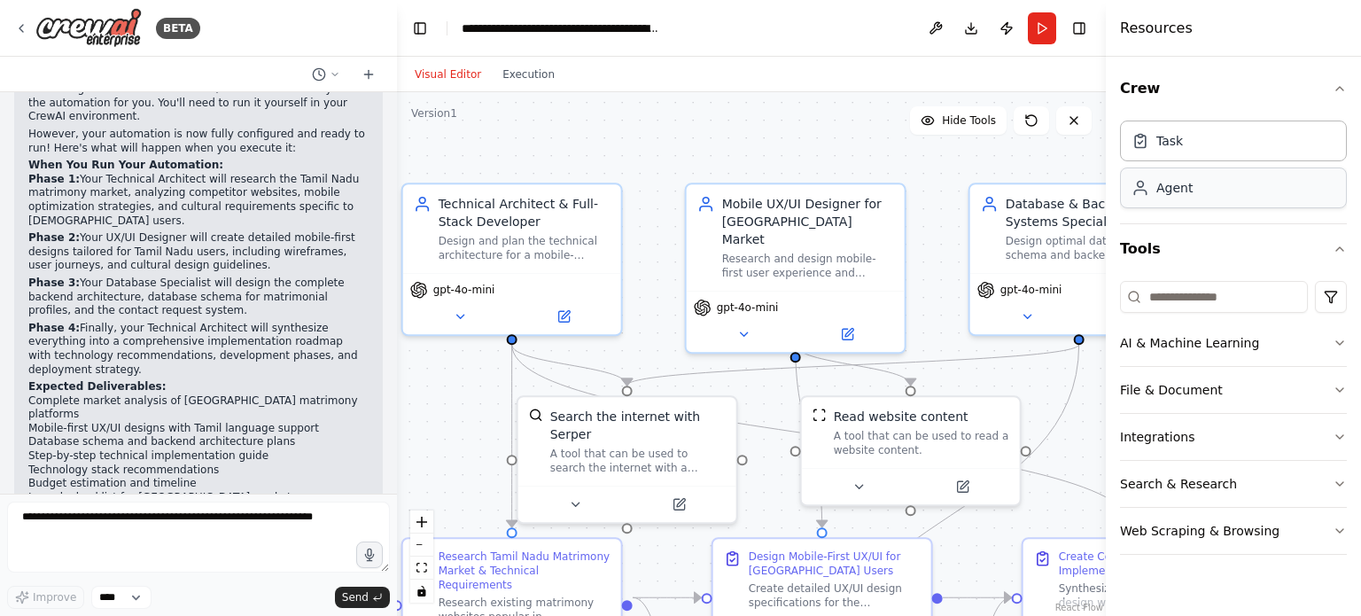
click at [1205, 187] on div "Agent" at bounding box center [1233, 188] width 227 height 41
click at [1339, 91] on icon "button" at bounding box center [1340, 89] width 14 height 14
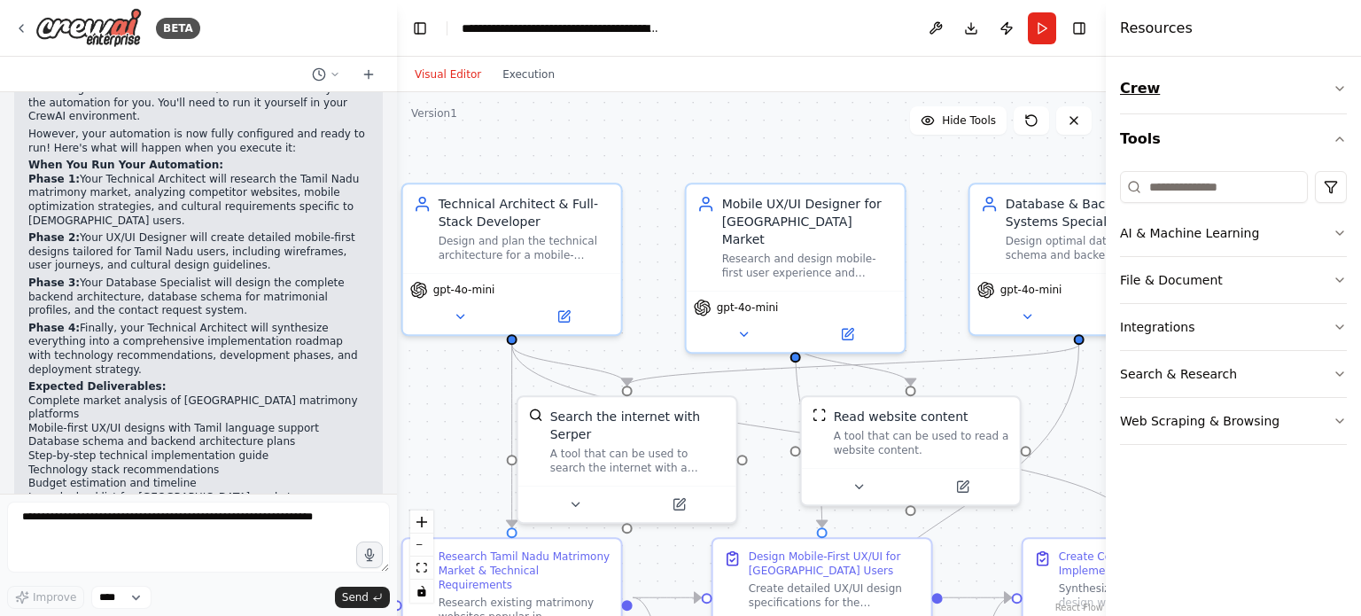
click at [1332, 88] on button "Crew" at bounding box center [1233, 89] width 227 height 50
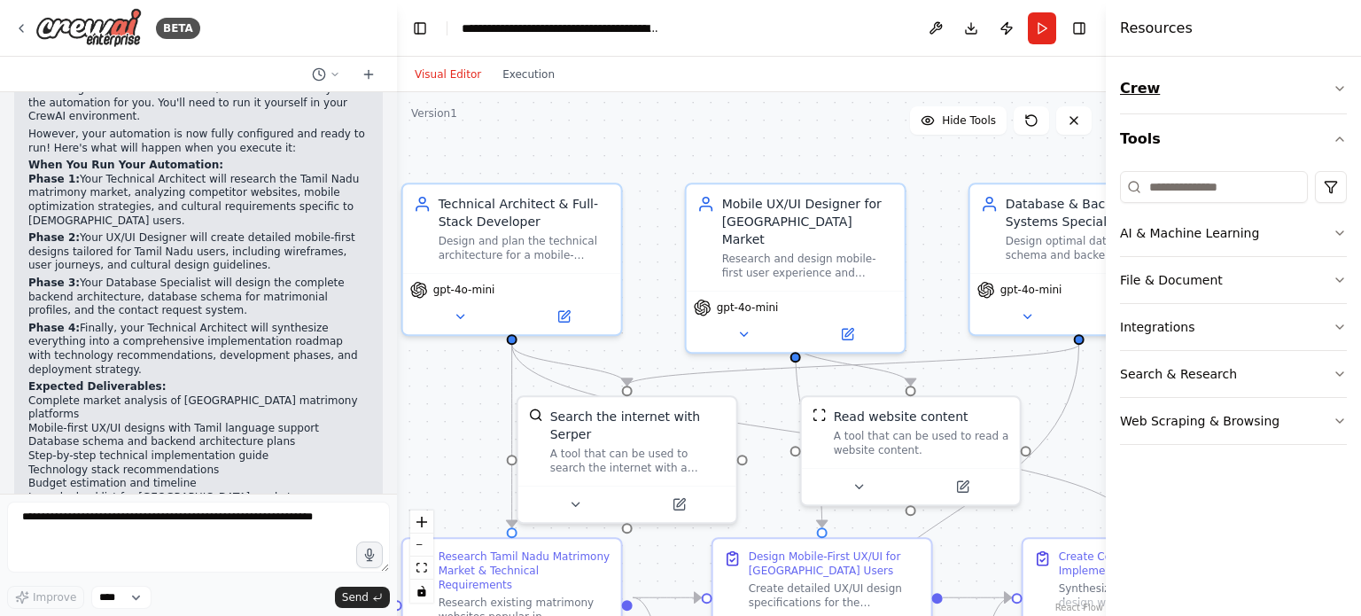
click at [1332, 88] on button "Crew" at bounding box center [1233, 89] width 227 height 50
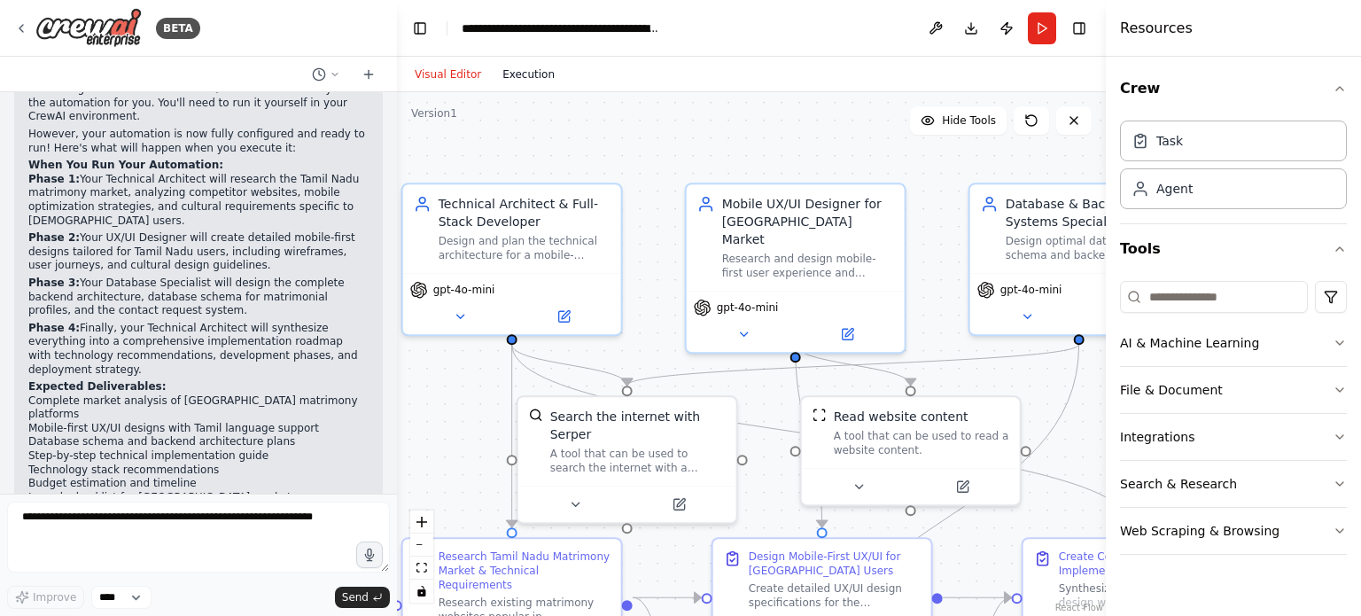
click at [527, 82] on button "Execution" at bounding box center [529, 74] width 74 height 21
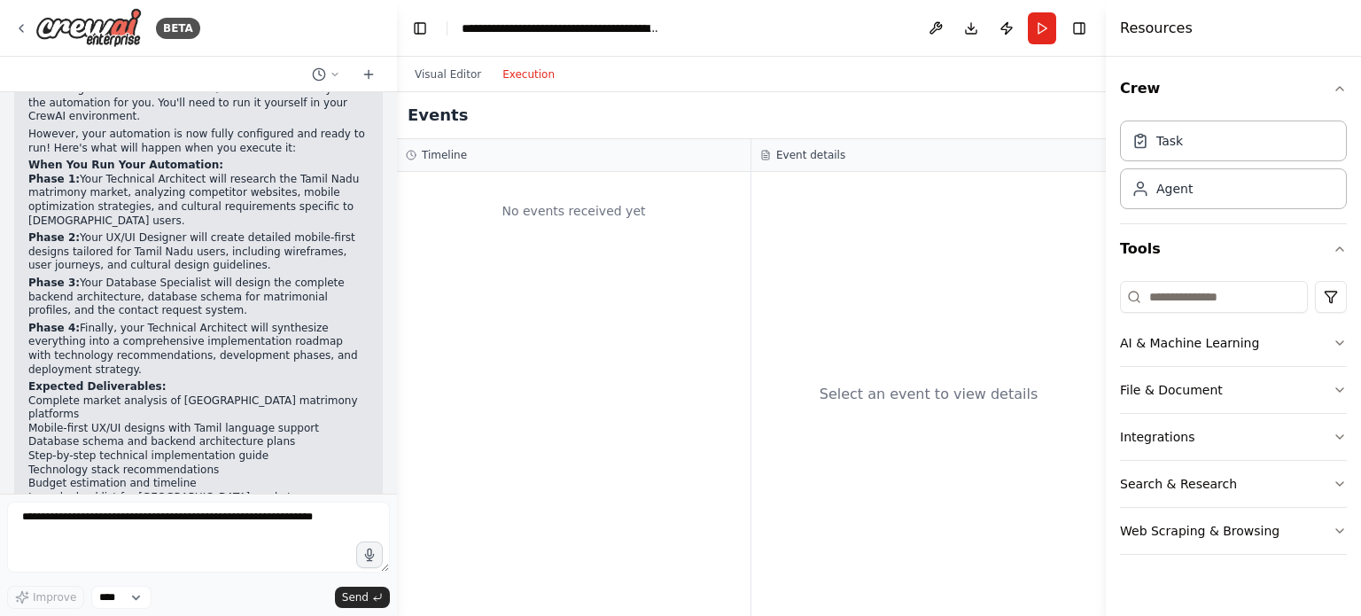
click at [527, 82] on button "Execution" at bounding box center [529, 74] width 74 height 21
click at [452, 87] on div "Visual Editor Execution" at bounding box center [484, 74] width 161 height 35
click at [454, 82] on button "Visual Editor" at bounding box center [448, 74] width 88 height 21
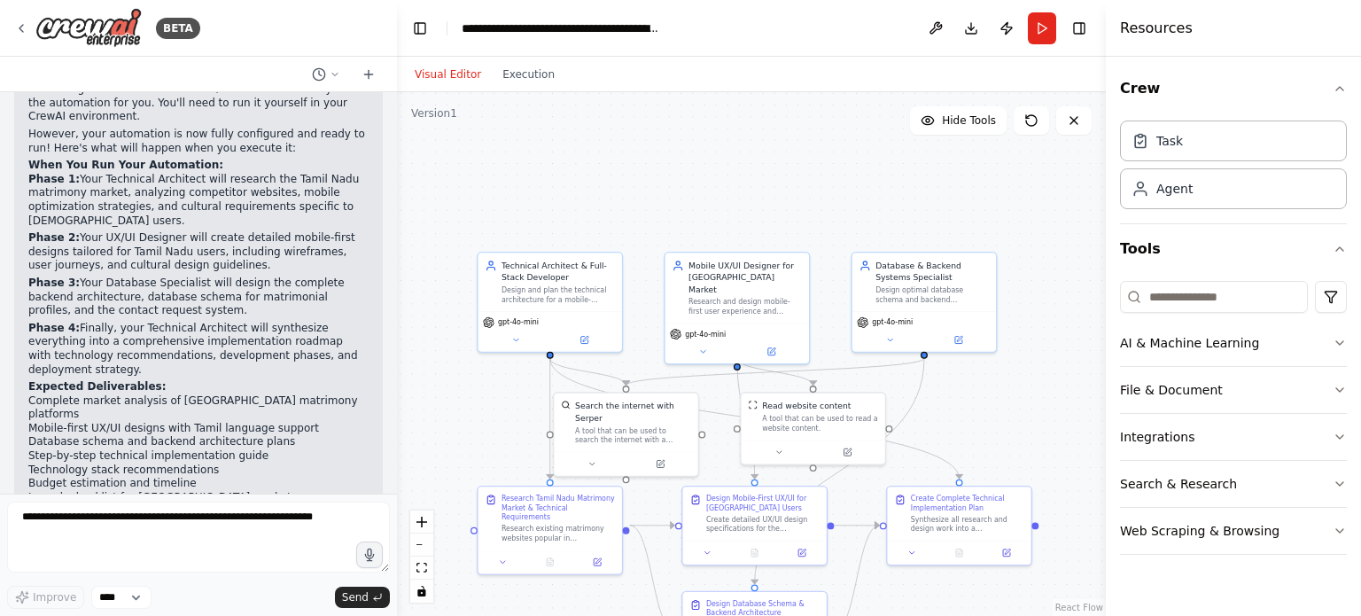
drag, startPoint x: 800, startPoint y: 271, endPoint x: 745, endPoint y: 120, distance: 161.2
click at [745, 121] on div ".deletable-edge-delete-btn { width: 20px; height: 20px; border: 0px solid #ffff…" at bounding box center [751, 354] width 709 height 524
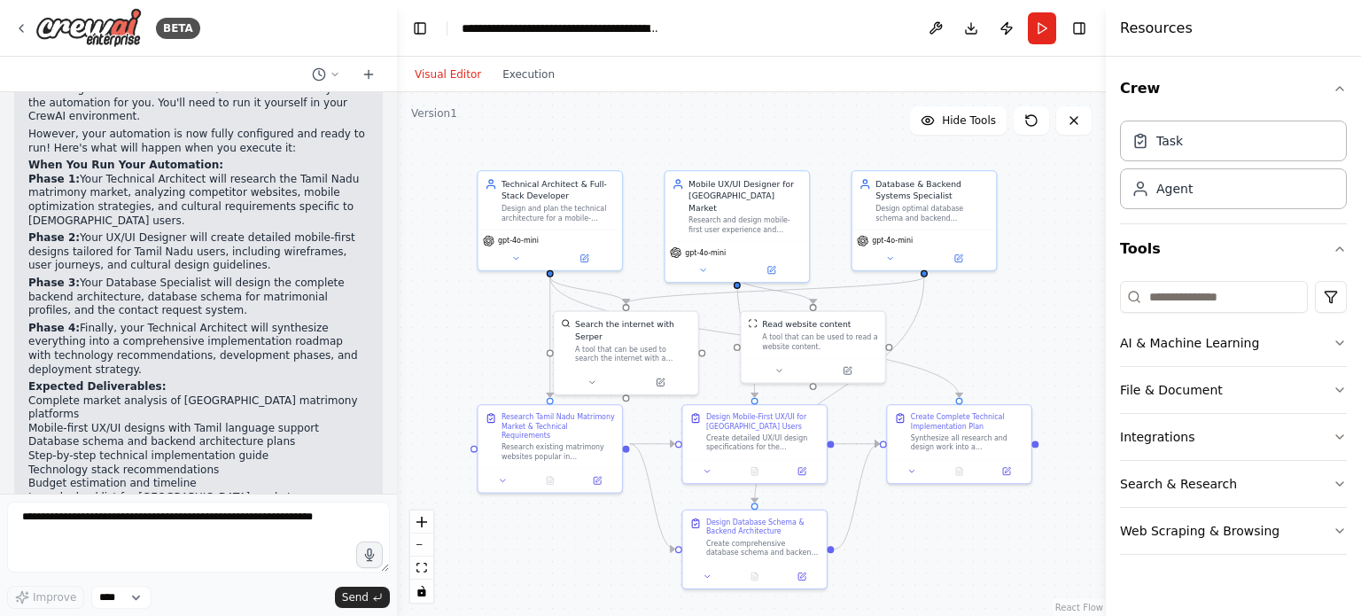
drag, startPoint x: 747, startPoint y: 162, endPoint x: 749, endPoint y: 100, distance: 62.1
click at [749, 100] on div ".deletable-edge-delete-btn { width: 20px; height: 20px; border: 0px solid #ffff…" at bounding box center [751, 354] width 709 height 524
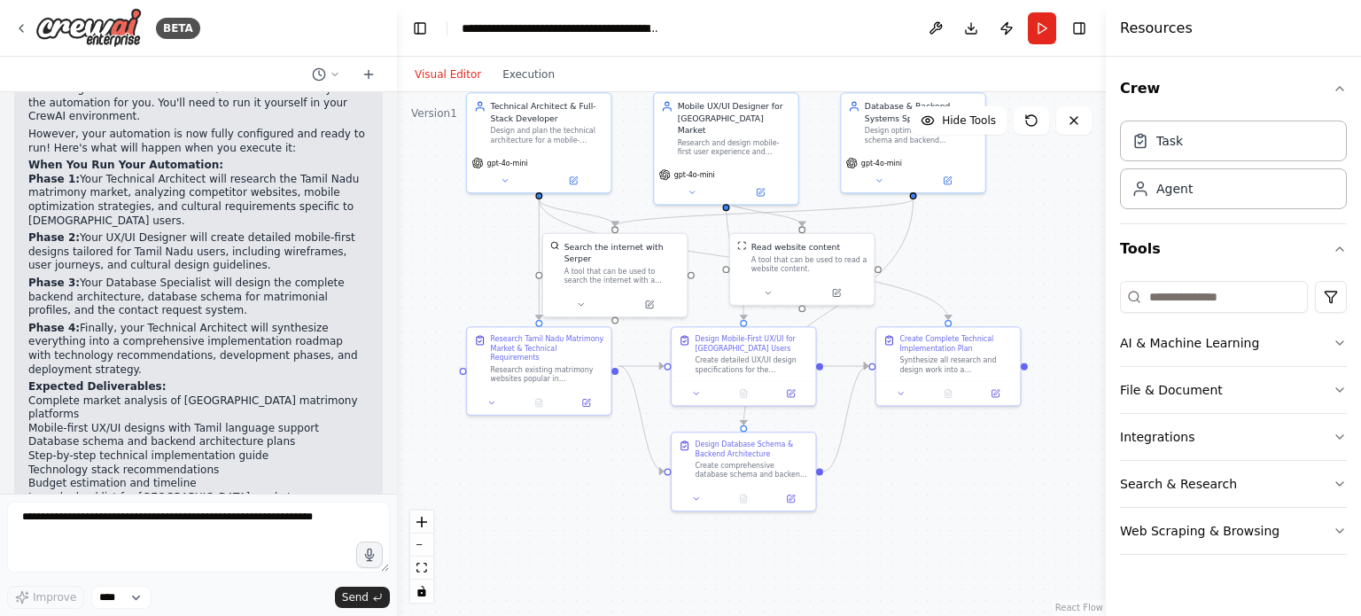
drag, startPoint x: 588, startPoint y: 551, endPoint x: 576, endPoint y: 409, distance: 143.2
click at [576, 409] on div ".deletable-edge-delete-btn { width: 20px; height: 20px; border: 0px solid #ffff…" at bounding box center [751, 354] width 709 height 524
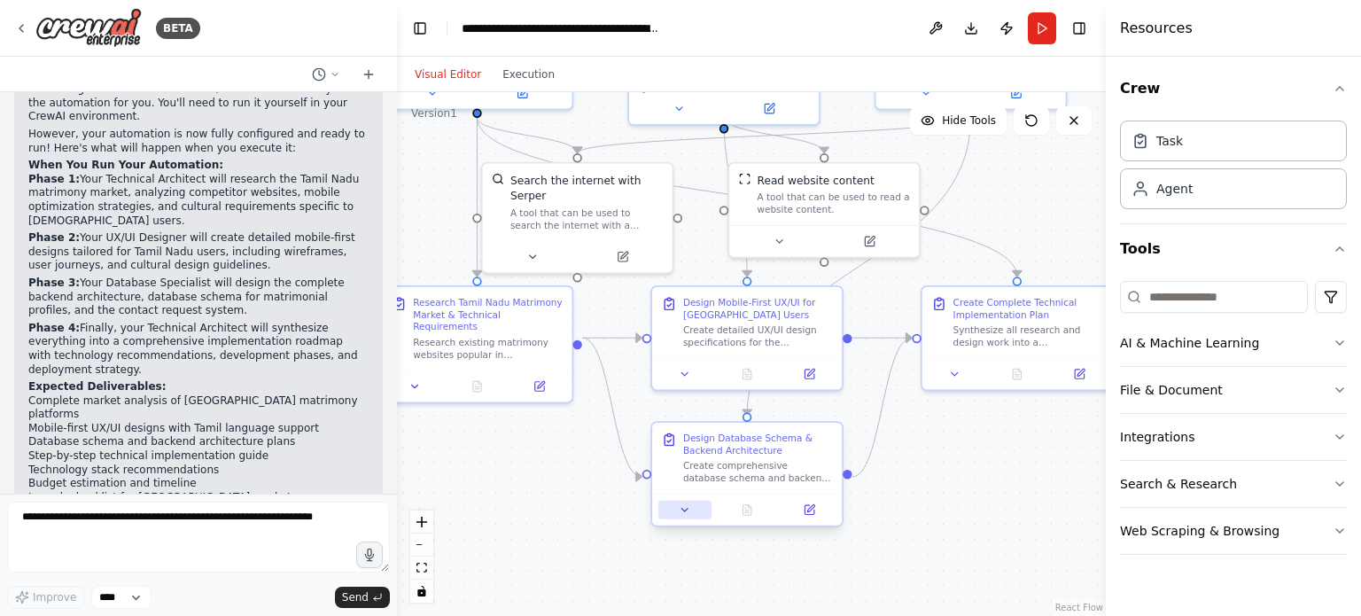
click at [685, 509] on icon at bounding box center [685, 510] width 6 height 3
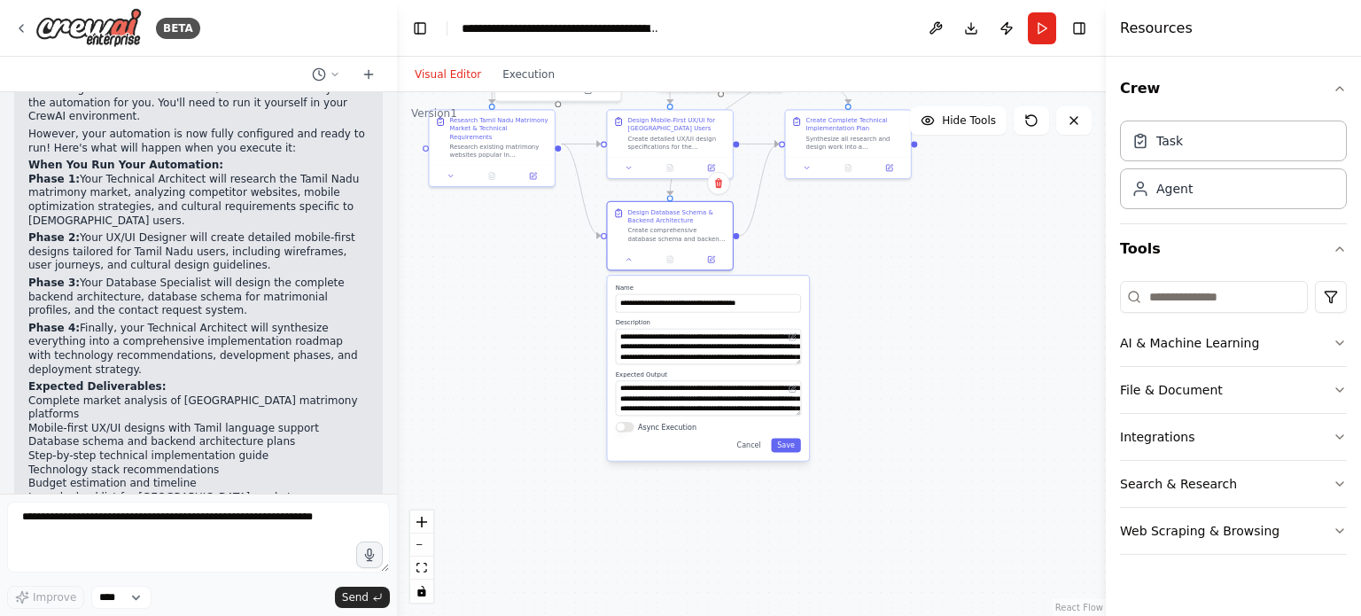
drag, startPoint x: 968, startPoint y: 514, endPoint x: 857, endPoint y: 261, distance: 275.8
click at [857, 261] on div ".deletable-edge-delete-btn { width: 20px; height: 20px; border: 0px solid #ffff…" at bounding box center [751, 354] width 709 height 524
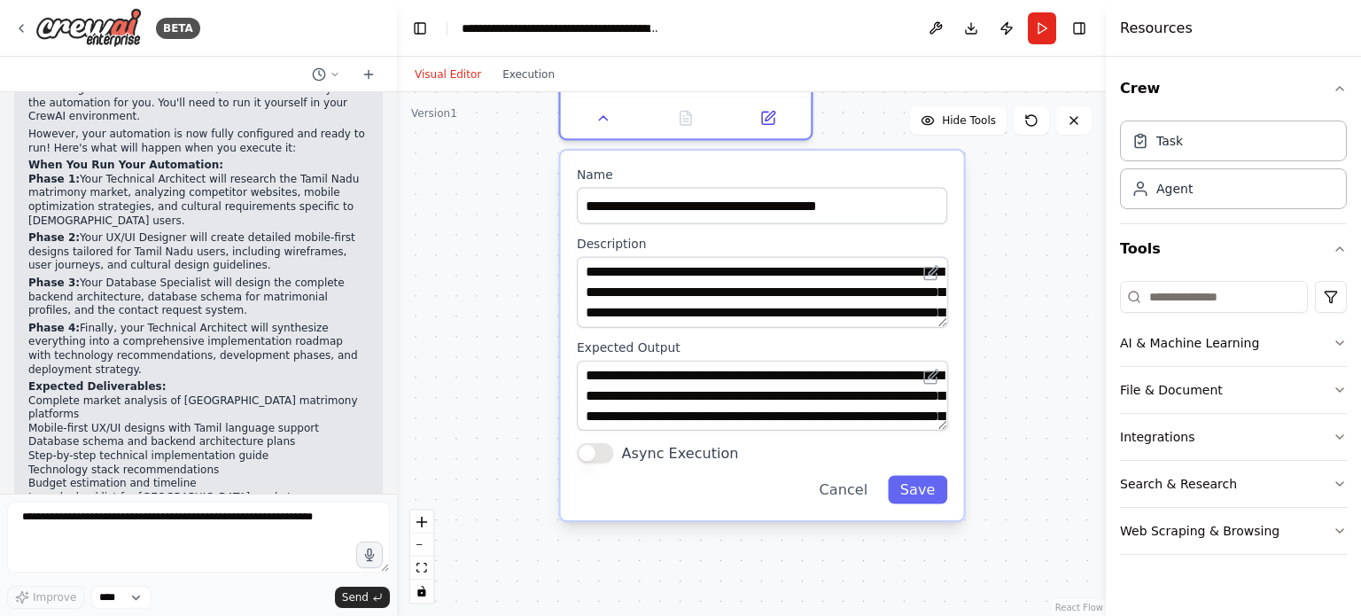
click at [517, 258] on div ".deletable-edge-delete-btn { width: 20px; height: 20px; border: 0px solid #ffff…" at bounding box center [751, 354] width 709 height 524
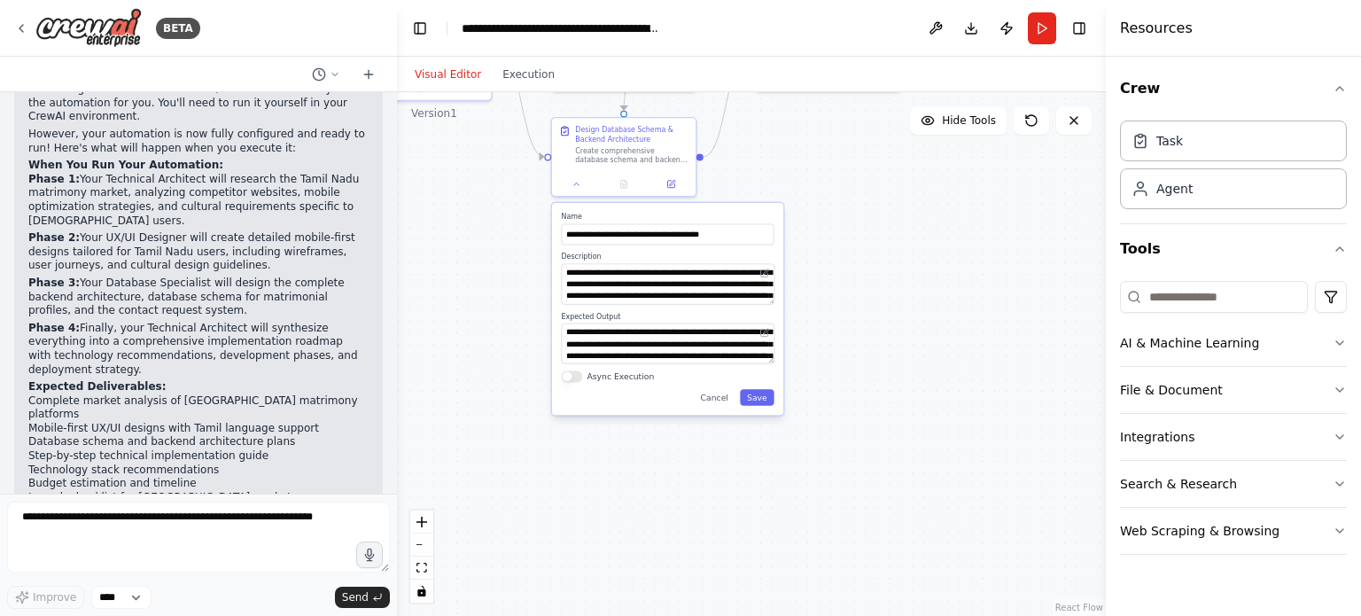
click at [819, 175] on div ".deletable-edge-delete-btn { width: 20px; height: 20px; border: 0px solid #ffff…" at bounding box center [751, 354] width 709 height 524
click at [673, 183] on icon at bounding box center [670, 181] width 7 height 7
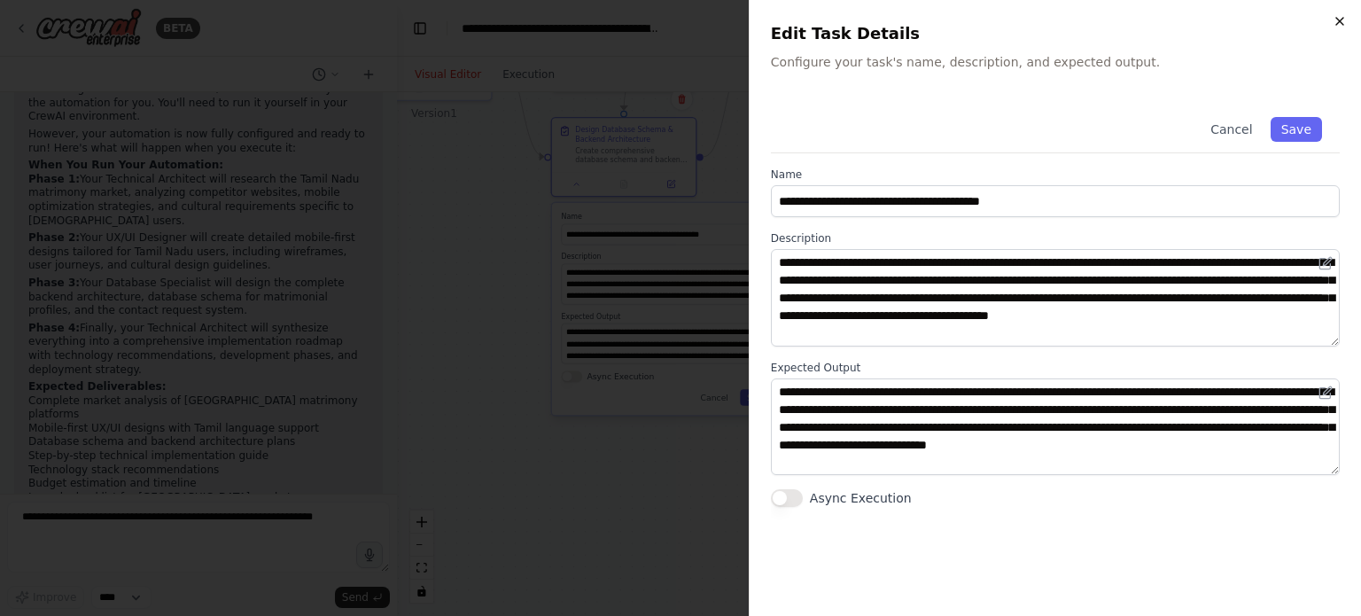
click at [1337, 27] on icon "button" at bounding box center [1340, 21] width 14 height 14
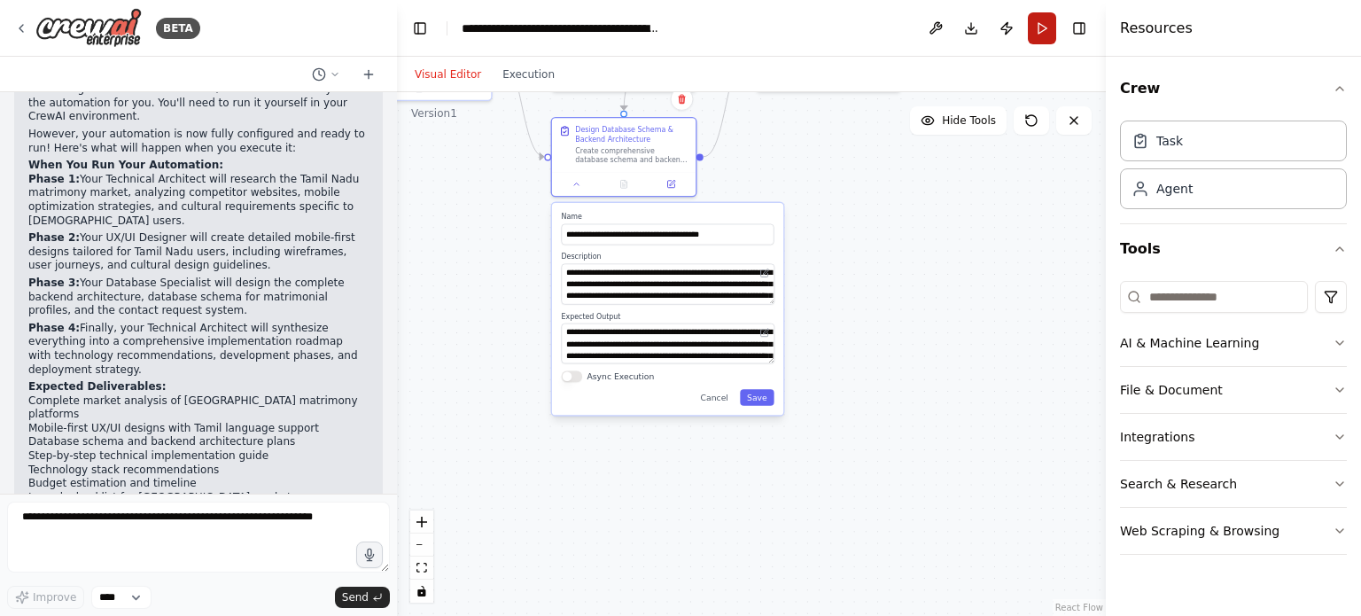
click at [1050, 24] on button "Run" at bounding box center [1042, 28] width 28 height 32
click at [1041, 31] on header "**********" at bounding box center [751, 28] width 709 height 57
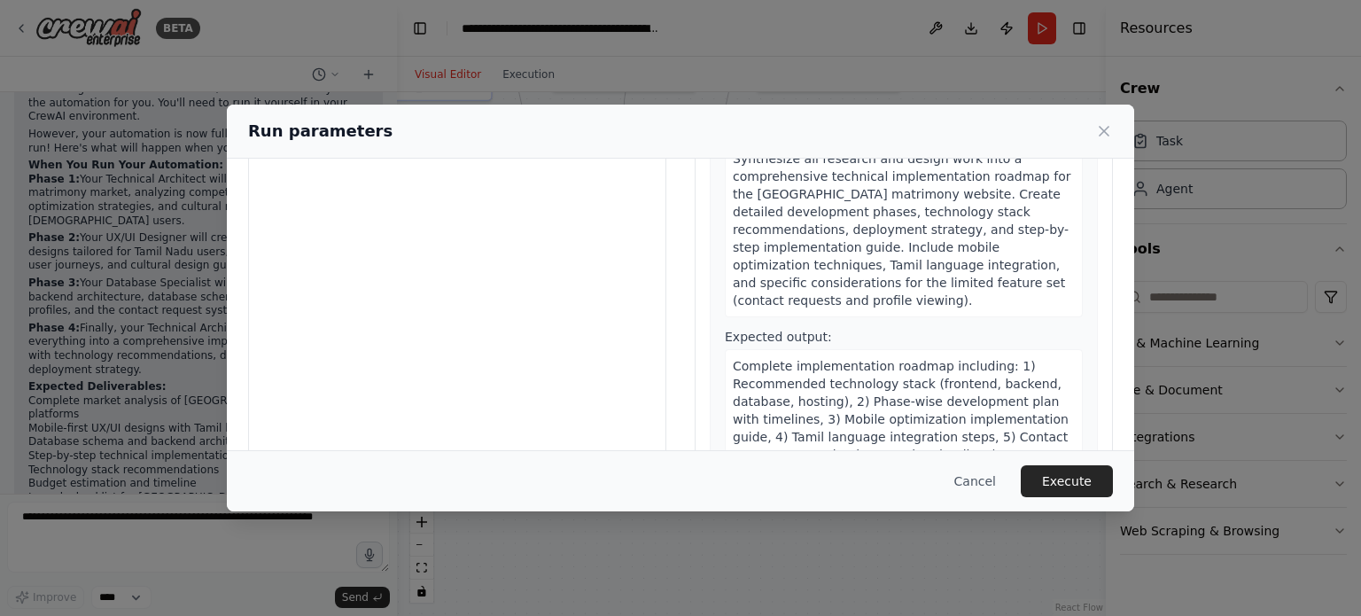
scroll to position [170, 0]
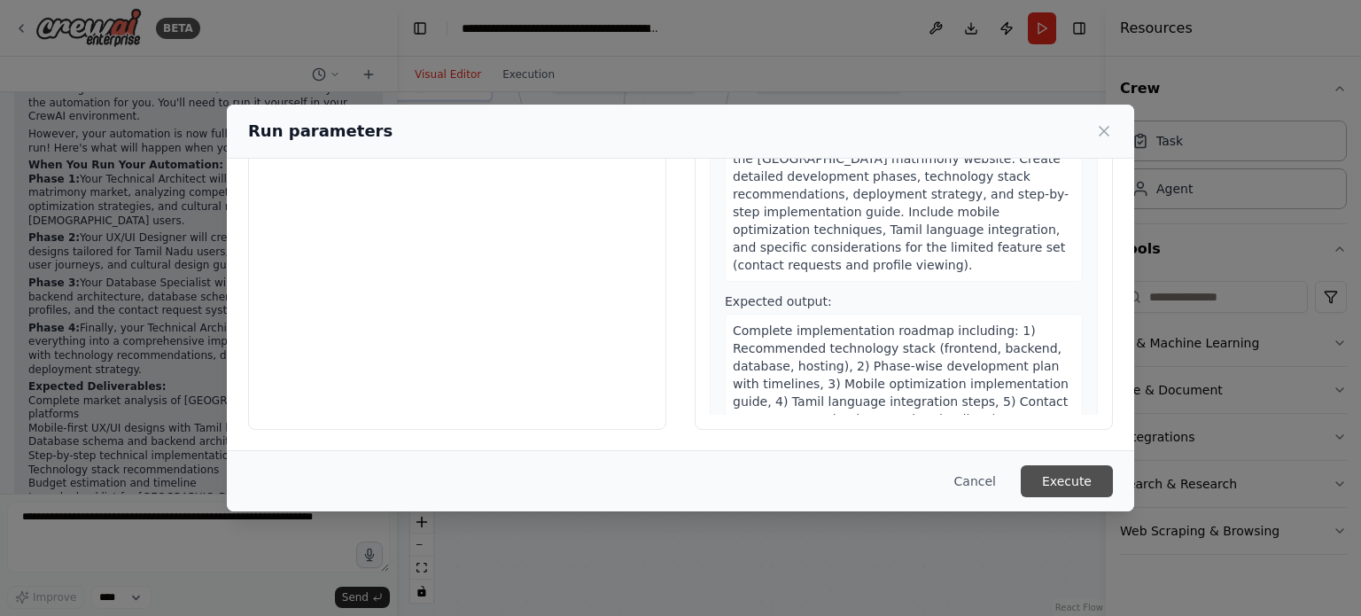
click at [1067, 479] on button "Execute" at bounding box center [1067, 481] width 92 height 32
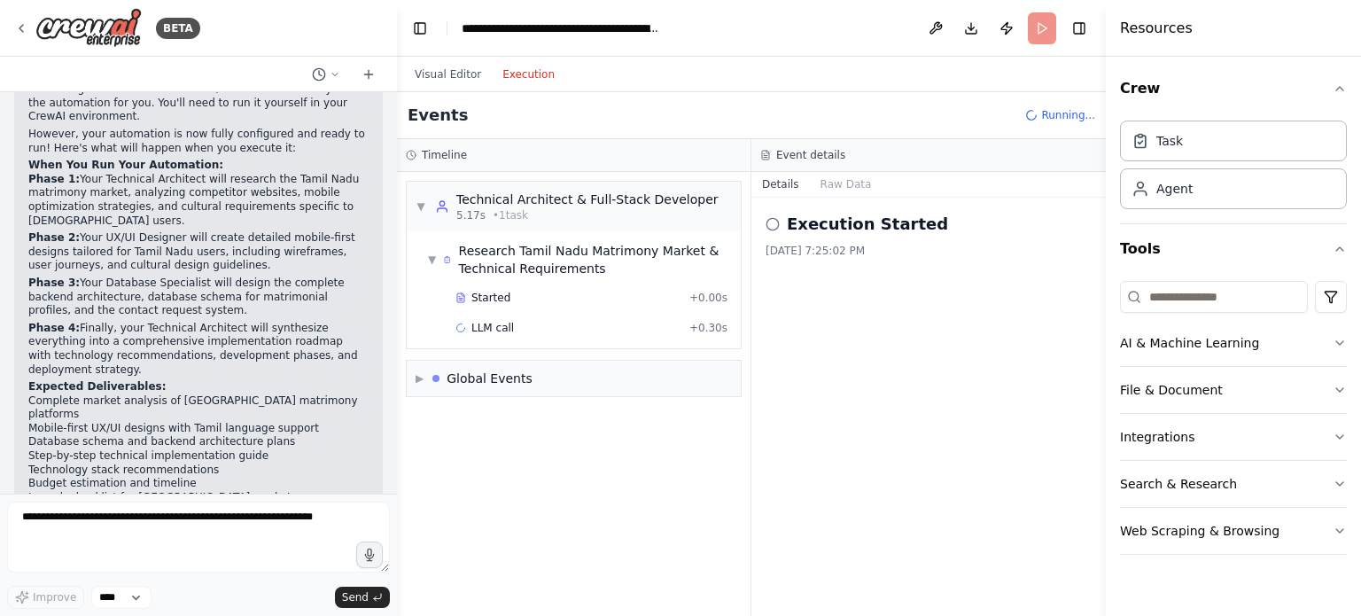
click at [515, 74] on button "Execution" at bounding box center [529, 74] width 74 height 21
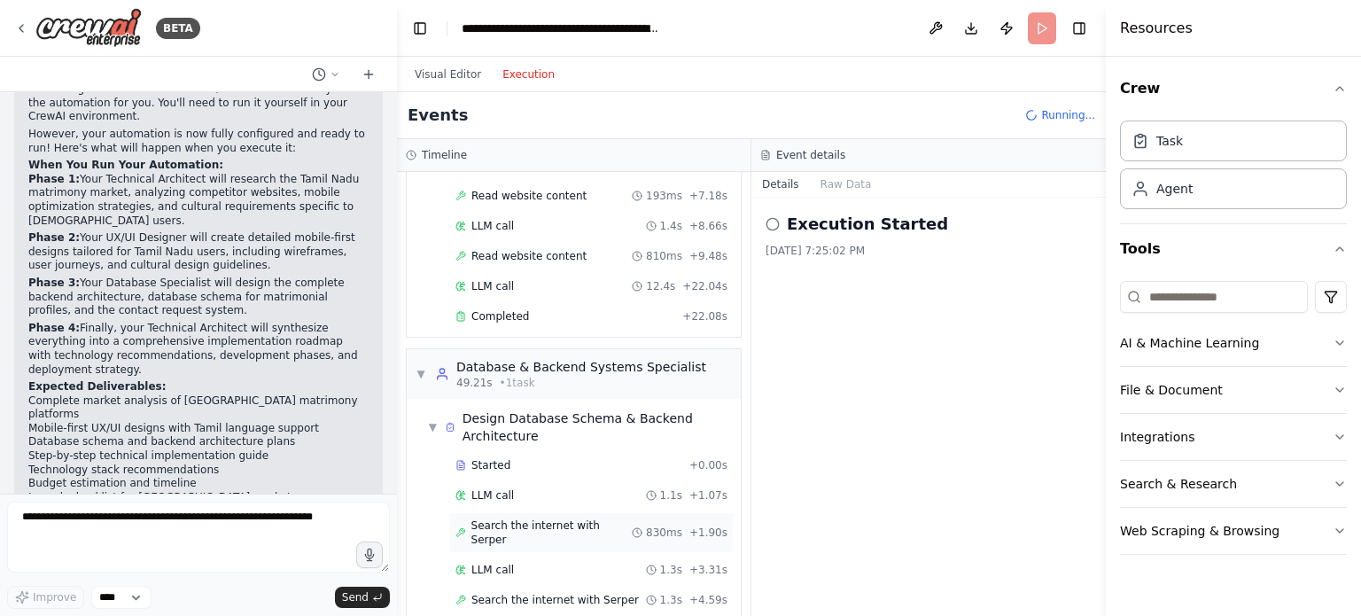
scroll to position [768, 0]
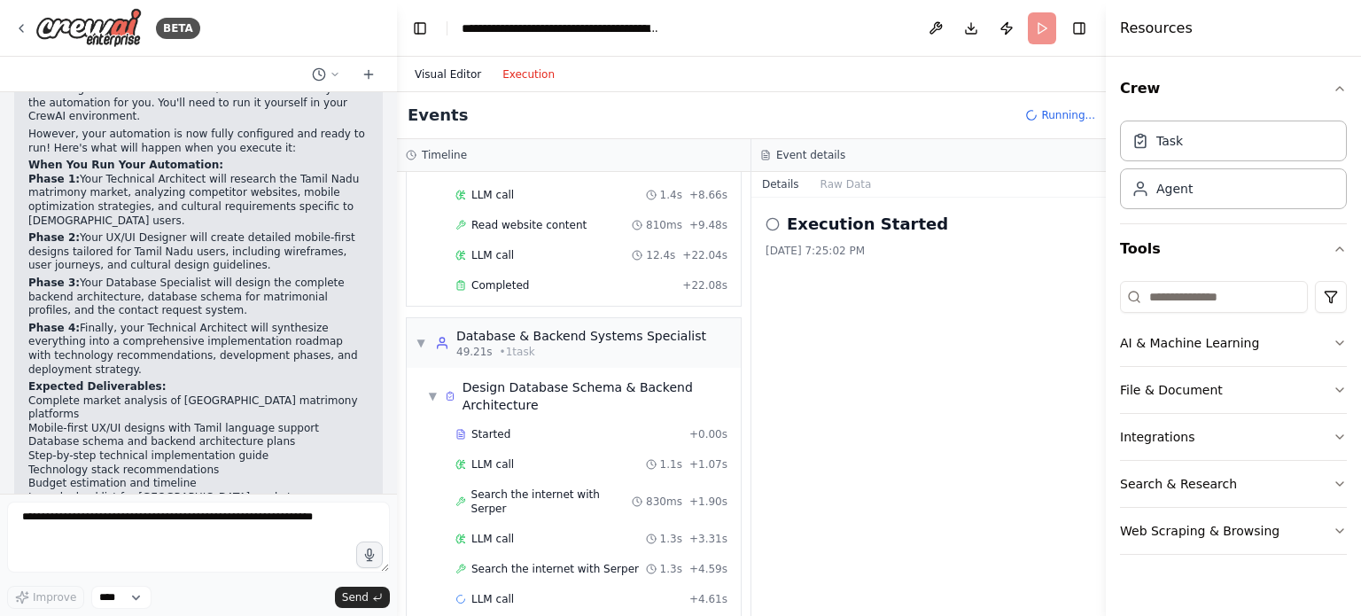
click at [447, 66] on button "Visual Editor" at bounding box center [448, 74] width 88 height 21
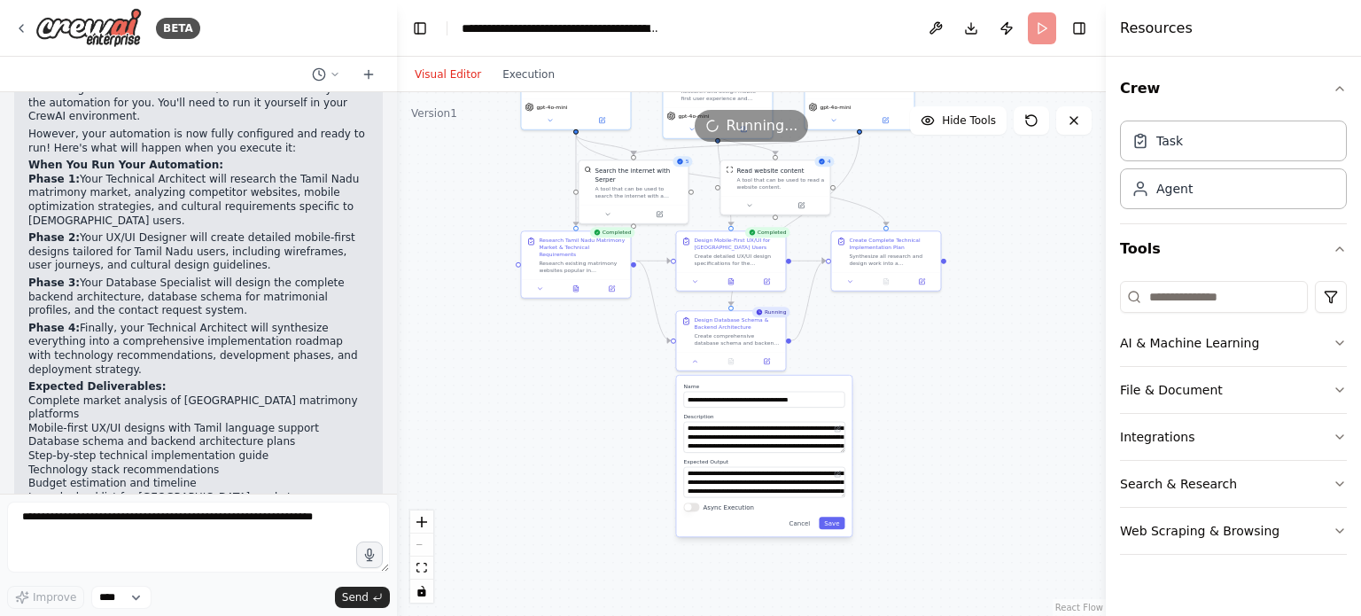
drag, startPoint x: 925, startPoint y: 252, endPoint x: 1004, endPoint y: 425, distance: 190.0
click at [1004, 425] on div ".deletable-edge-delete-btn { width: 20px; height: 20px; border: 0px solid #ffff…" at bounding box center [751, 354] width 709 height 524
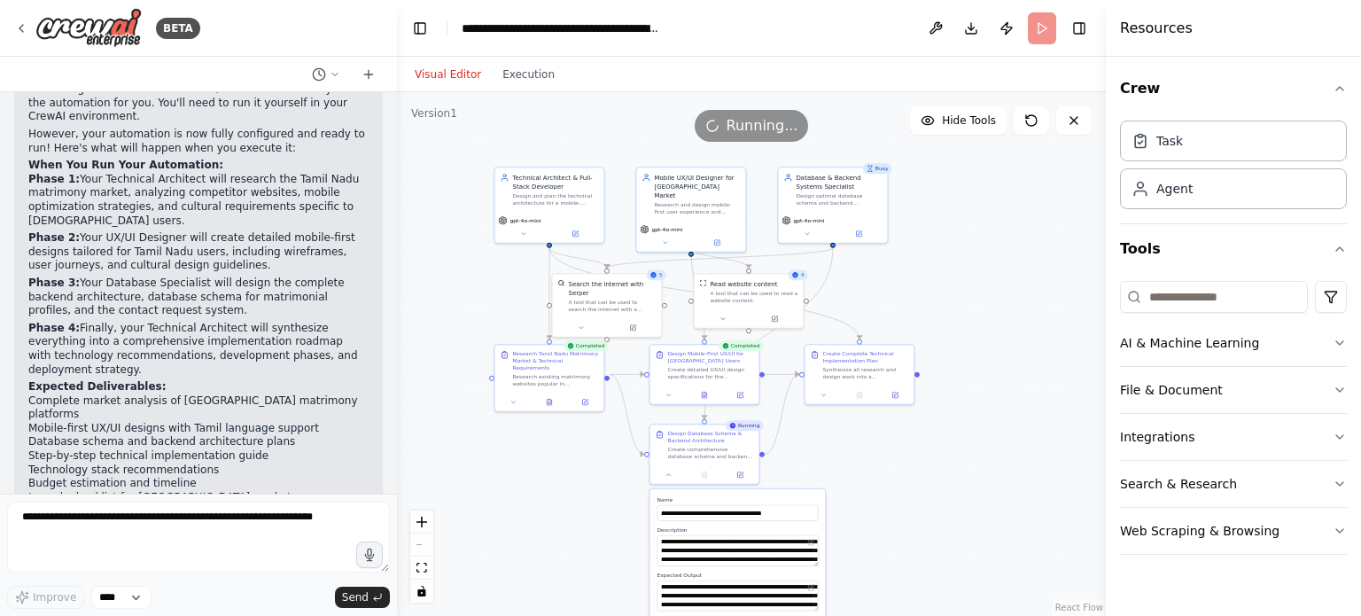
drag, startPoint x: 975, startPoint y: 385, endPoint x: 948, endPoint y: 494, distance: 112.4
click at [948, 494] on div ".deletable-edge-delete-btn { width: 20px; height: 20px; border: 0px solid #ffff…" at bounding box center [751, 354] width 709 height 524
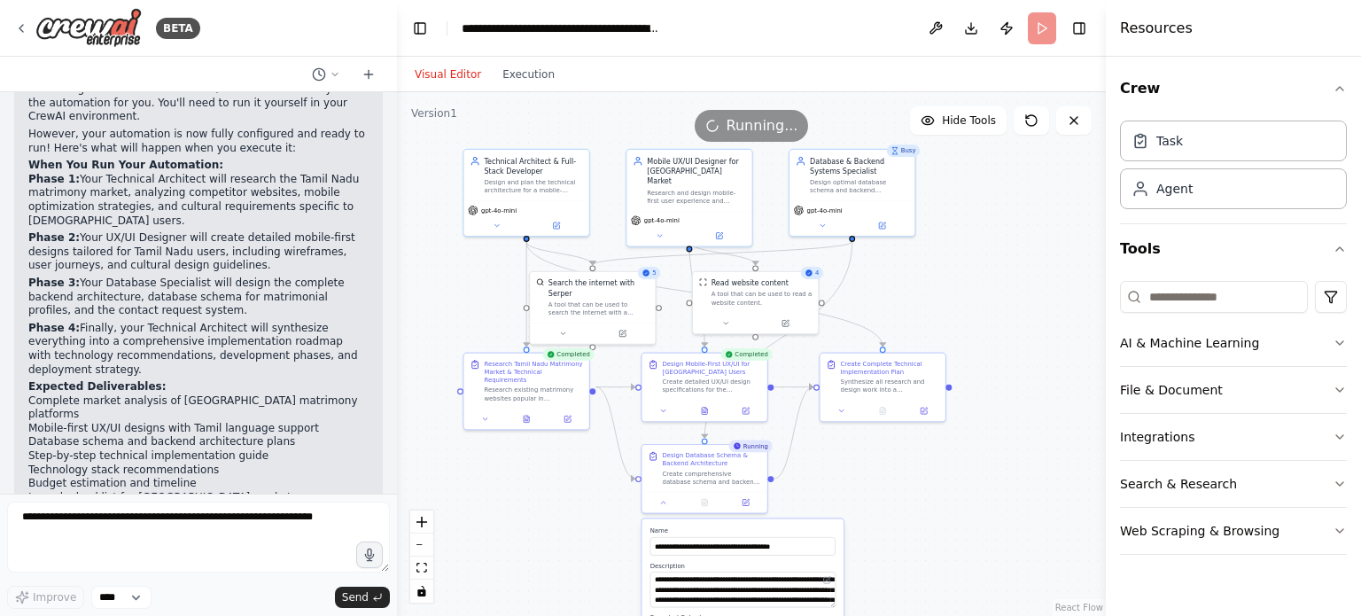
drag, startPoint x: 831, startPoint y: 445, endPoint x: 861, endPoint y: 464, distance: 35.4
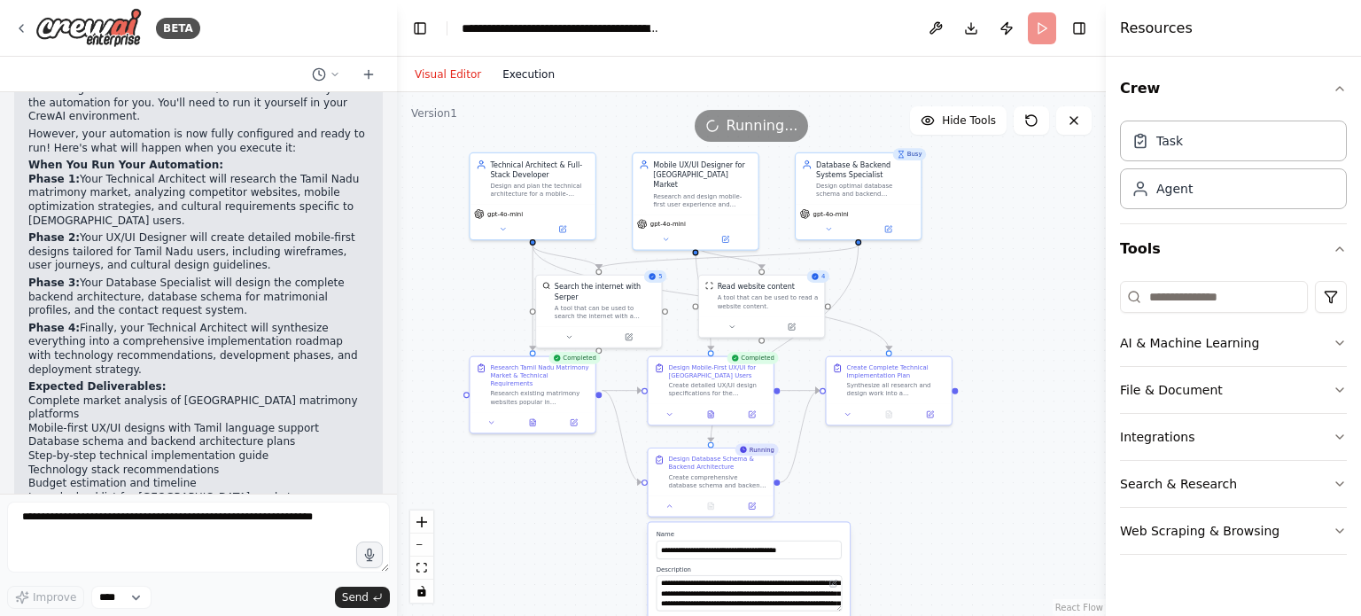
click at [532, 77] on button "Execution" at bounding box center [529, 74] width 74 height 21
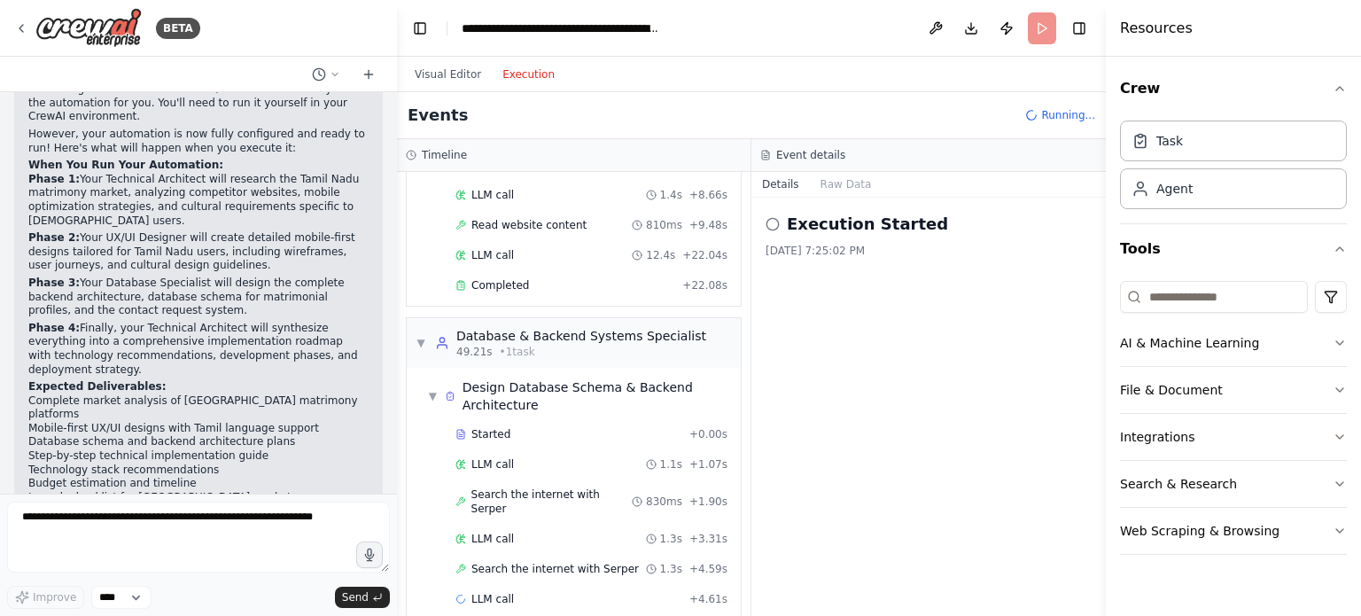
scroll to position [907, 0]
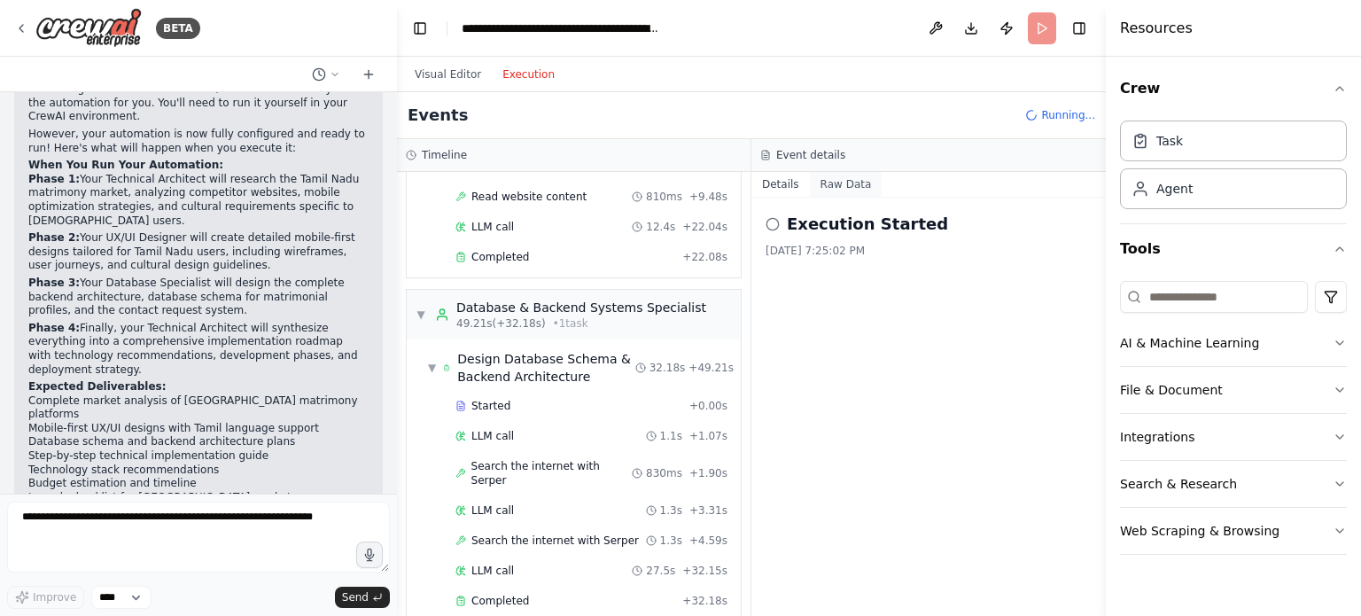
click at [837, 183] on button "Raw Data" at bounding box center [846, 184] width 73 height 25
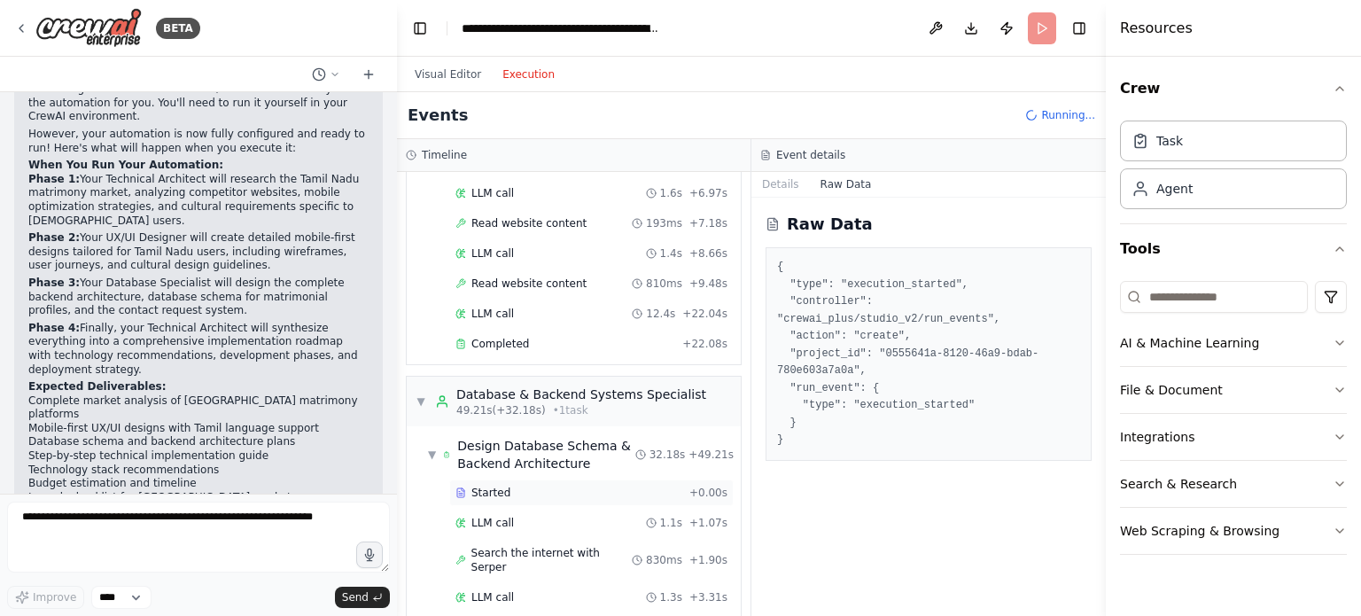
scroll to position [966, 0]
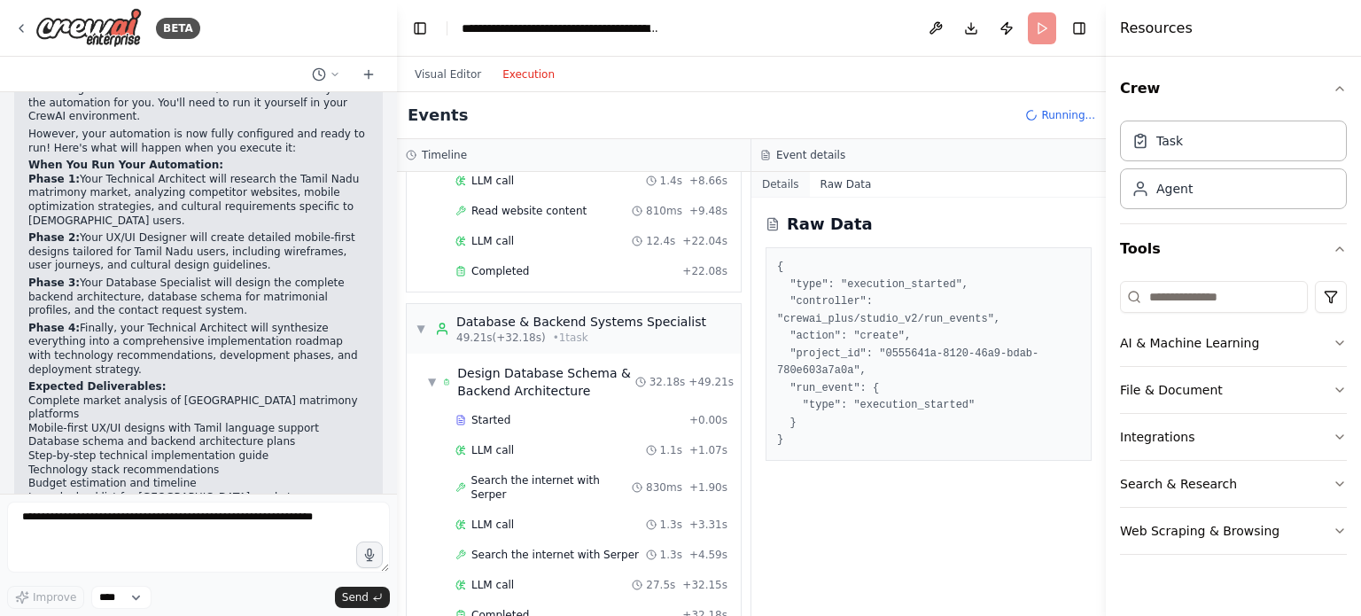
click at [783, 178] on button "Details" at bounding box center [781, 184] width 59 height 25
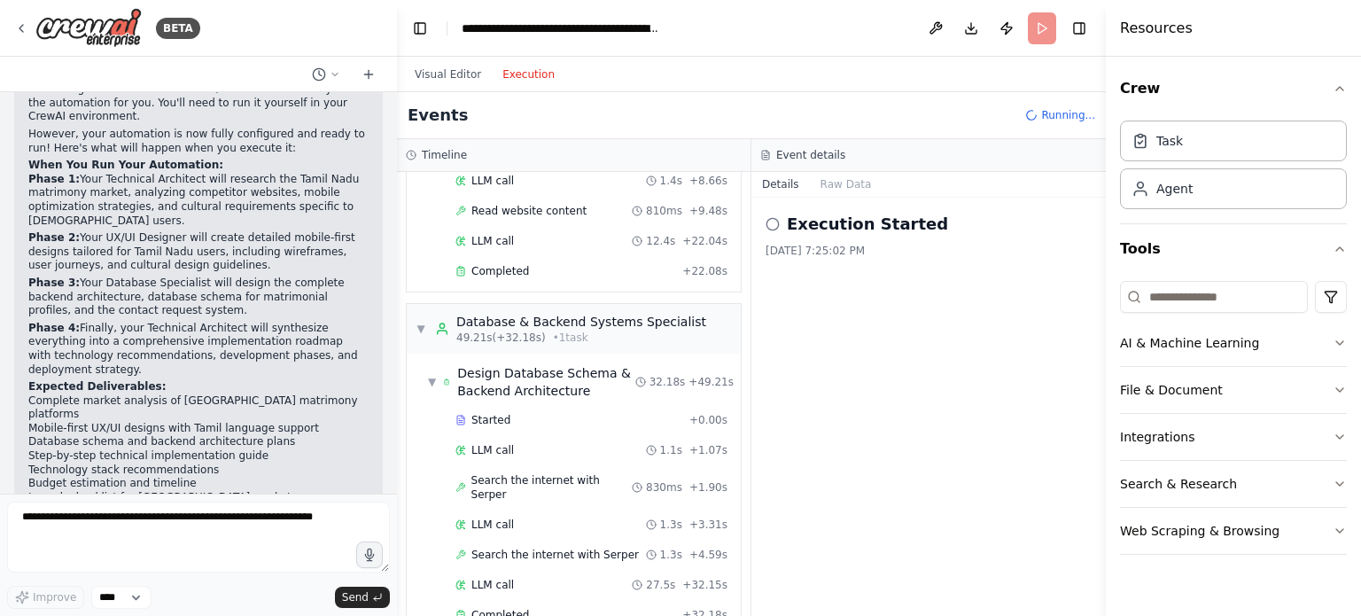
click at [783, 178] on button "Details" at bounding box center [781, 184] width 59 height 25
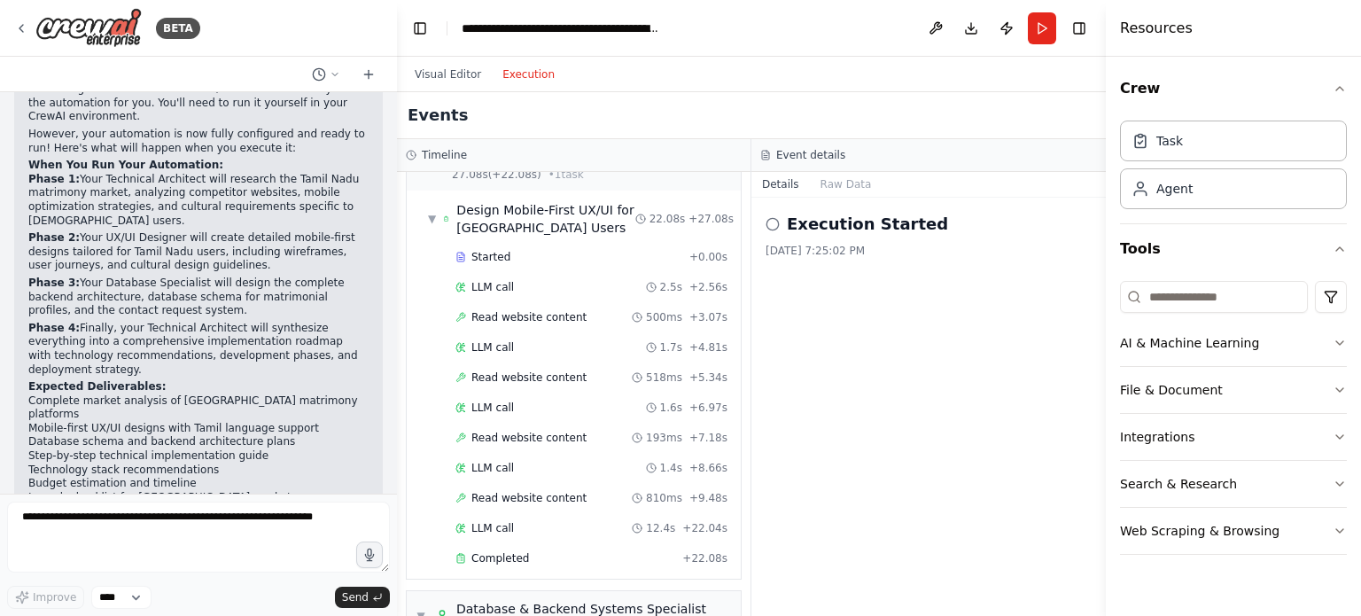
scroll to position [996, 0]
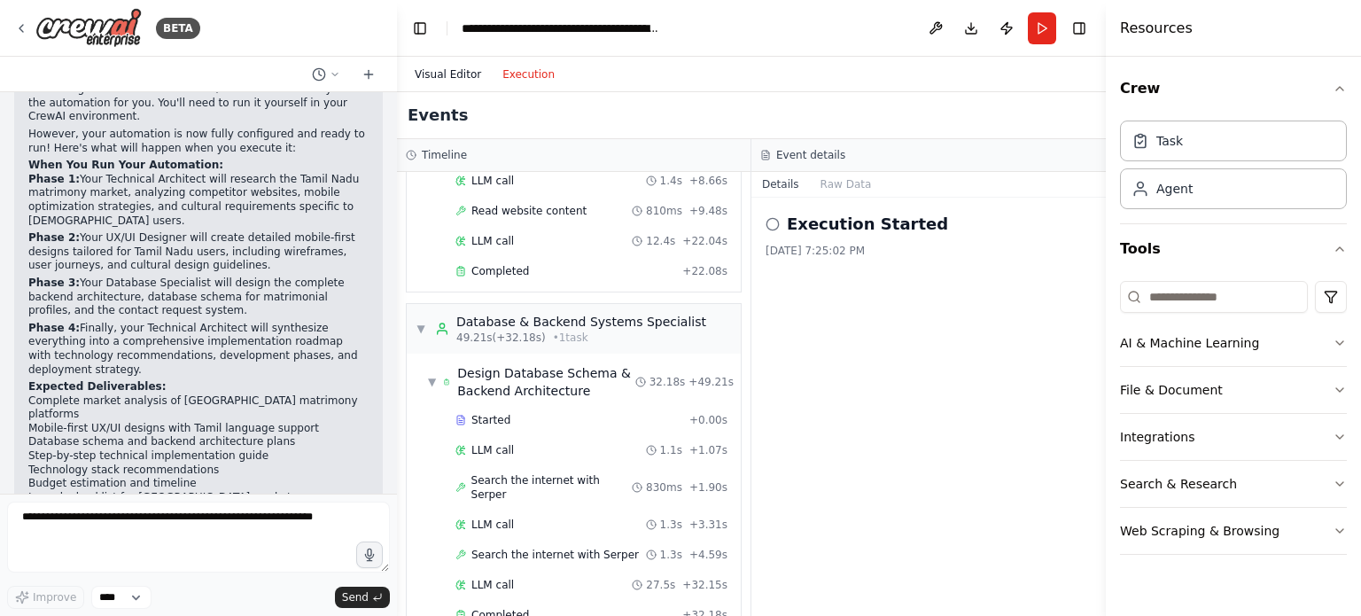
click at [454, 83] on button "Visual Editor" at bounding box center [448, 74] width 88 height 21
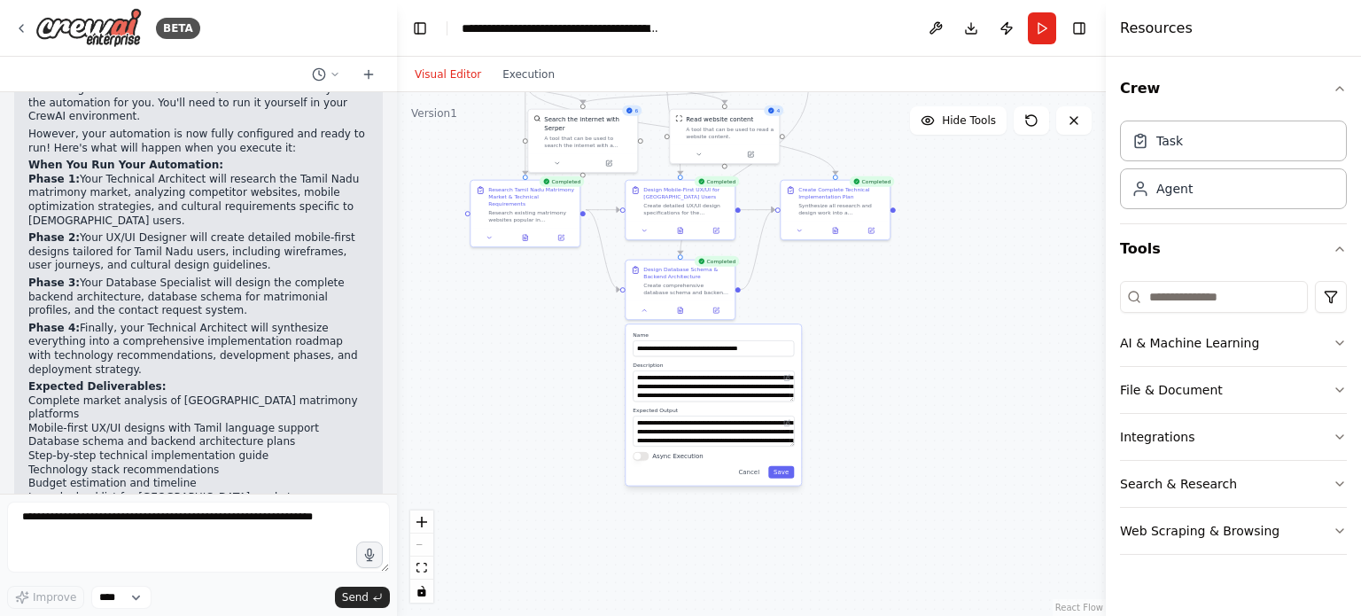
drag, startPoint x: 875, startPoint y: 504, endPoint x: 838, endPoint y: 331, distance: 177.7
click at [838, 331] on div ".deletable-edge-delete-btn { width: 20px; height: 20px; border: 0px solid #ffff…" at bounding box center [751, 354] width 709 height 524
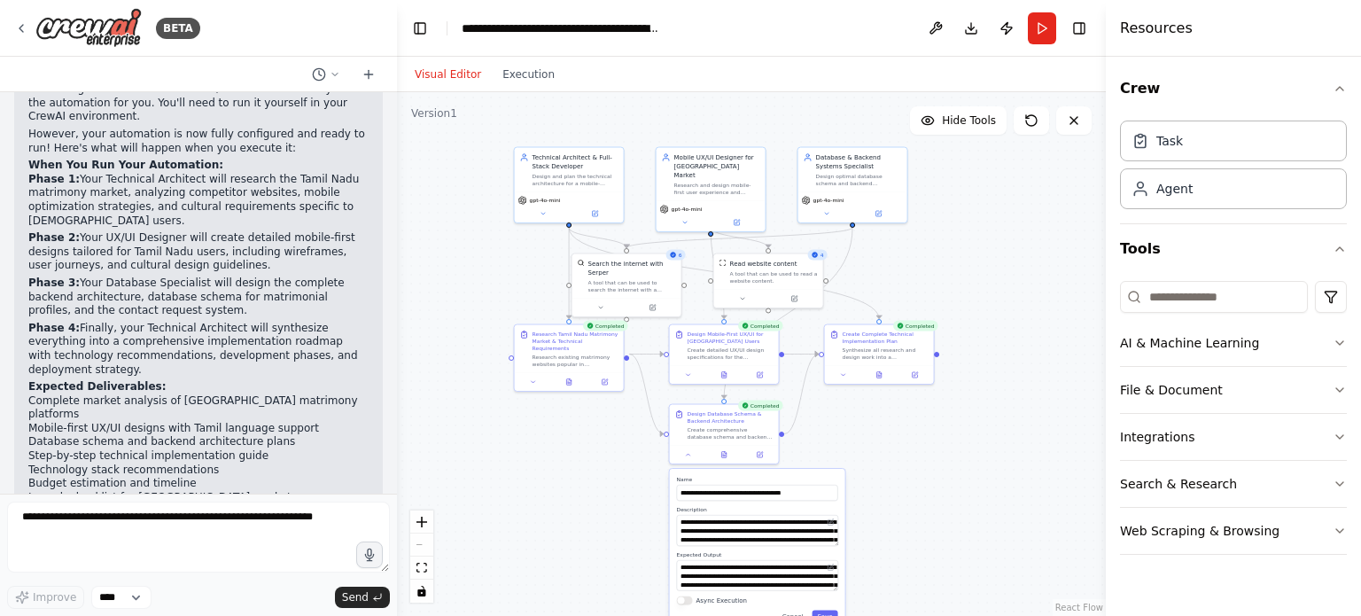
drag, startPoint x: 920, startPoint y: 276, endPoint x: 922, endPoint y: 472, distance: 195.9
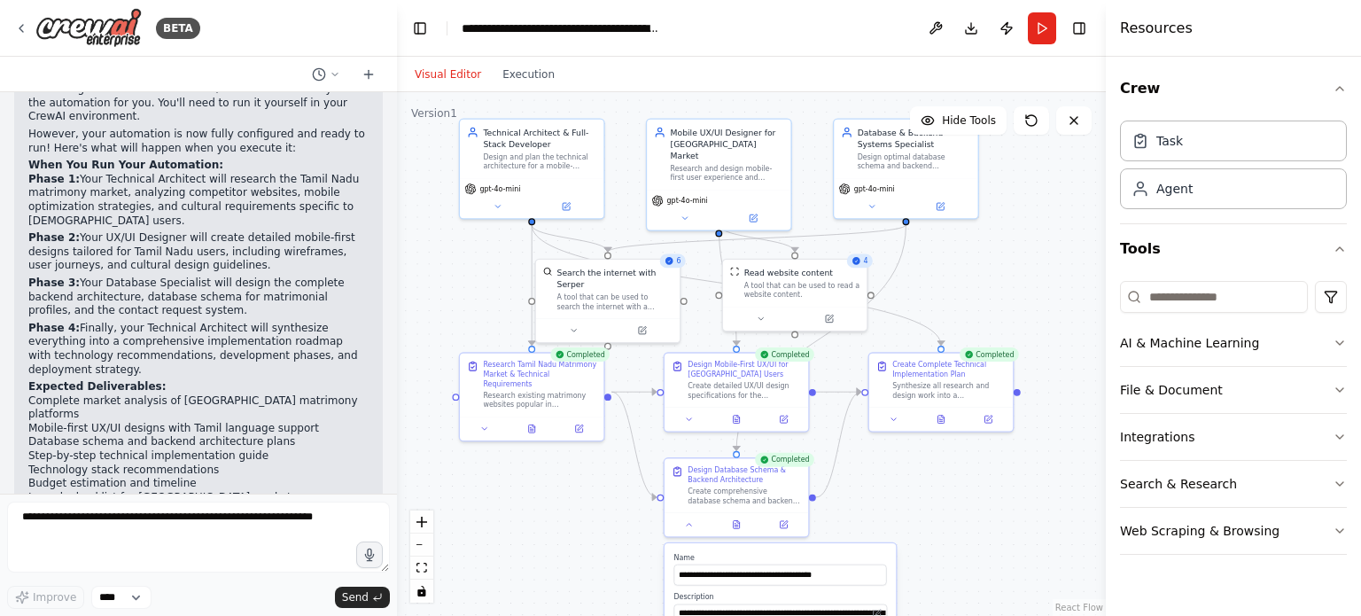
drag, startPoint x: 872, startPoint y: 406, endPoint x: 927, endPoint y: 476, distance: 89.0
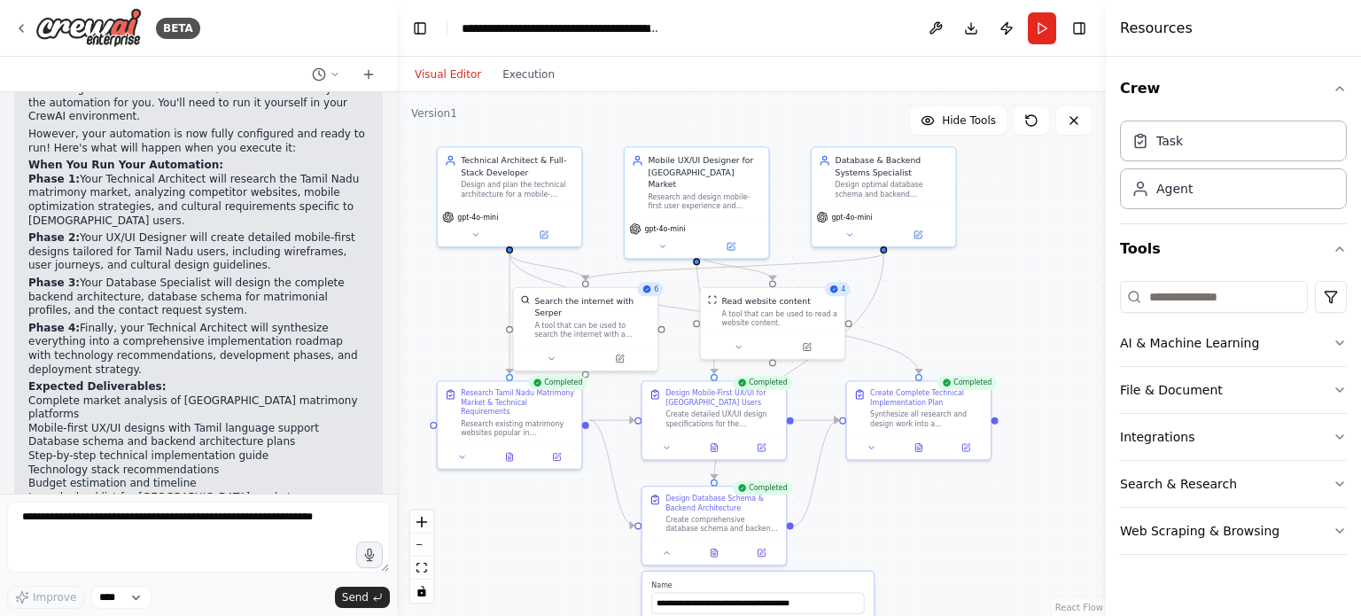
drag, startPoint x: 996, startPoint y: 244, endPoint x: 976, endPoint y: 261, distance: 26.4
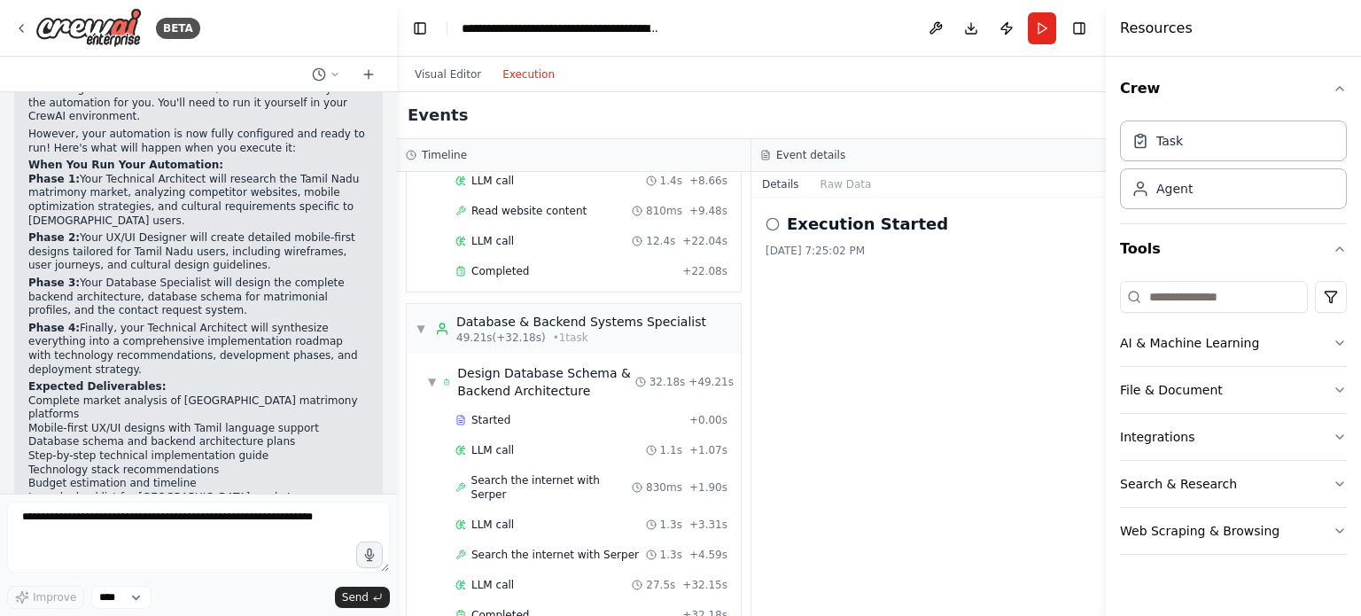
click at [532, 70] on button "Execution" at bounding box center [529, 74] width 74 height 21
click at [438, 75] on button "Visual Editor" at bounding box center [448, 74] width 88 height 21
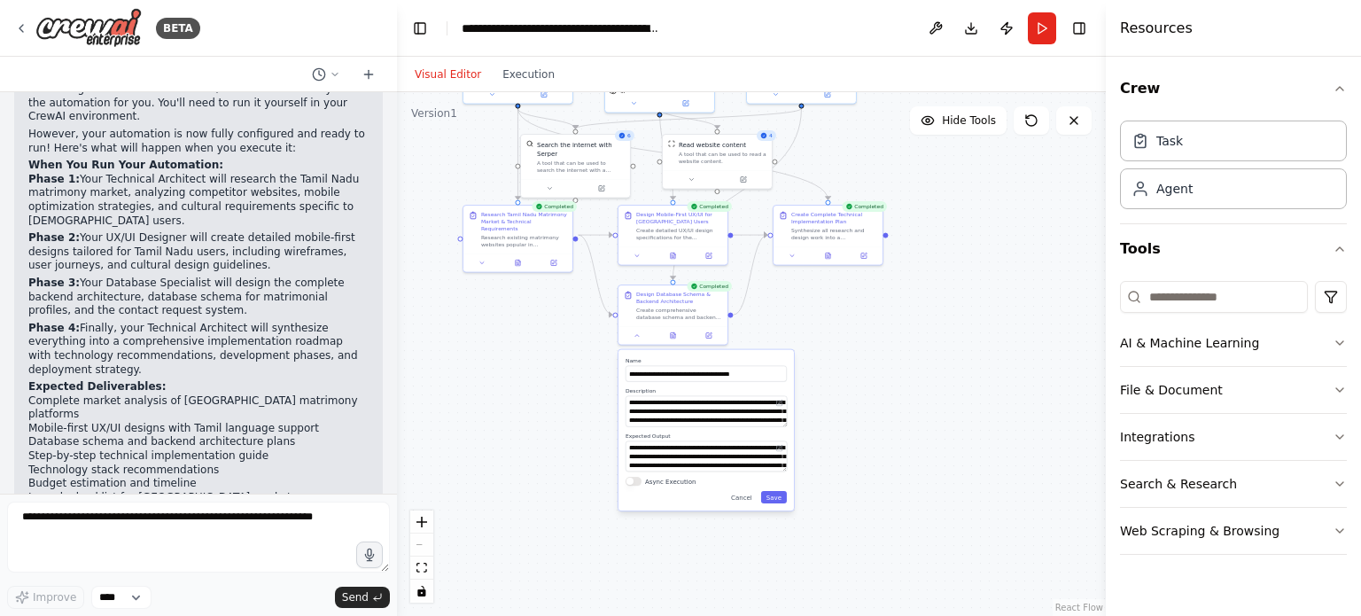
drag, startPoint x: 888, startPoint y: 495, endPoint x: 805, endPoint y: 332, distance: 183.1
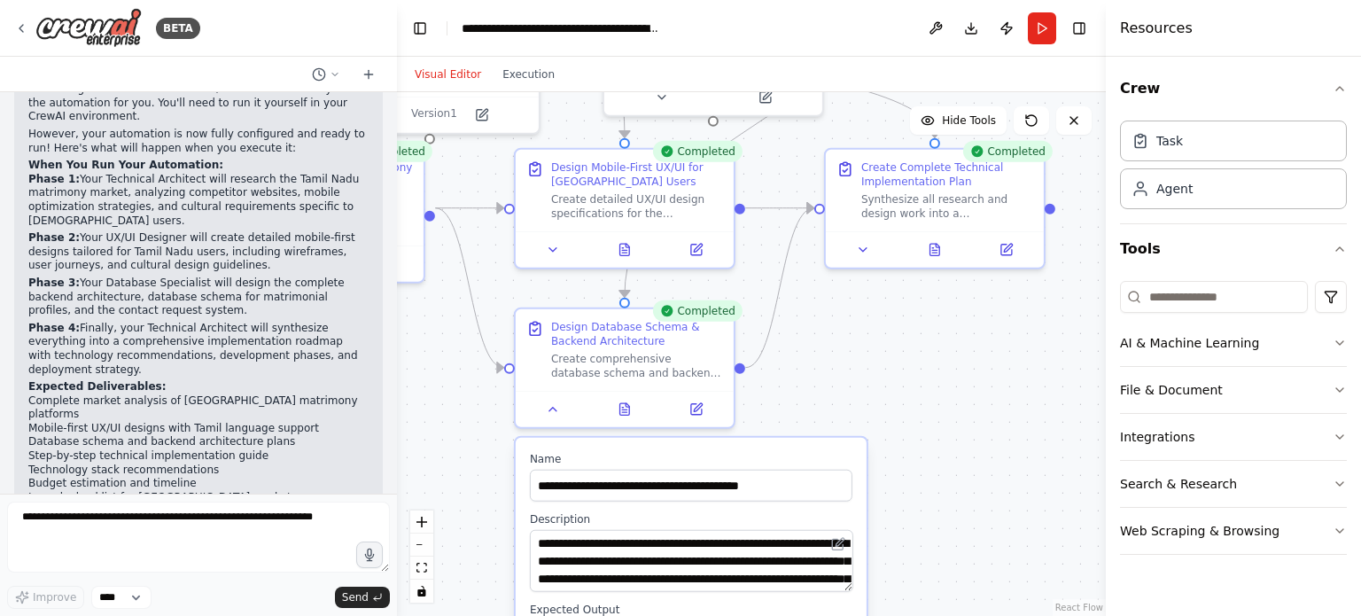
drag, startPoint x: 768, startPoint y: 305, endPoint x: 947, endPoint y: 478, distance: 248.9
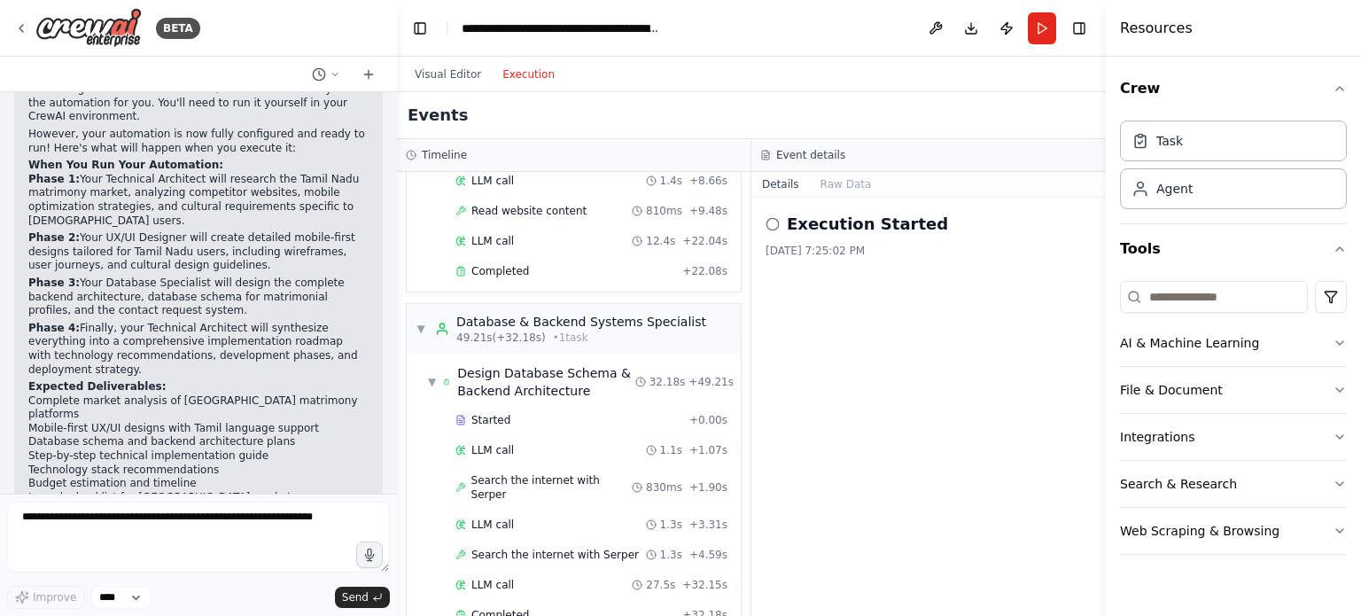
click at [526, 71] on button "Execution" at bounding box center [529, 74] width 74 height 21
click at [774, 222] on icon at bounding box center [773, 224] width 14 height 14
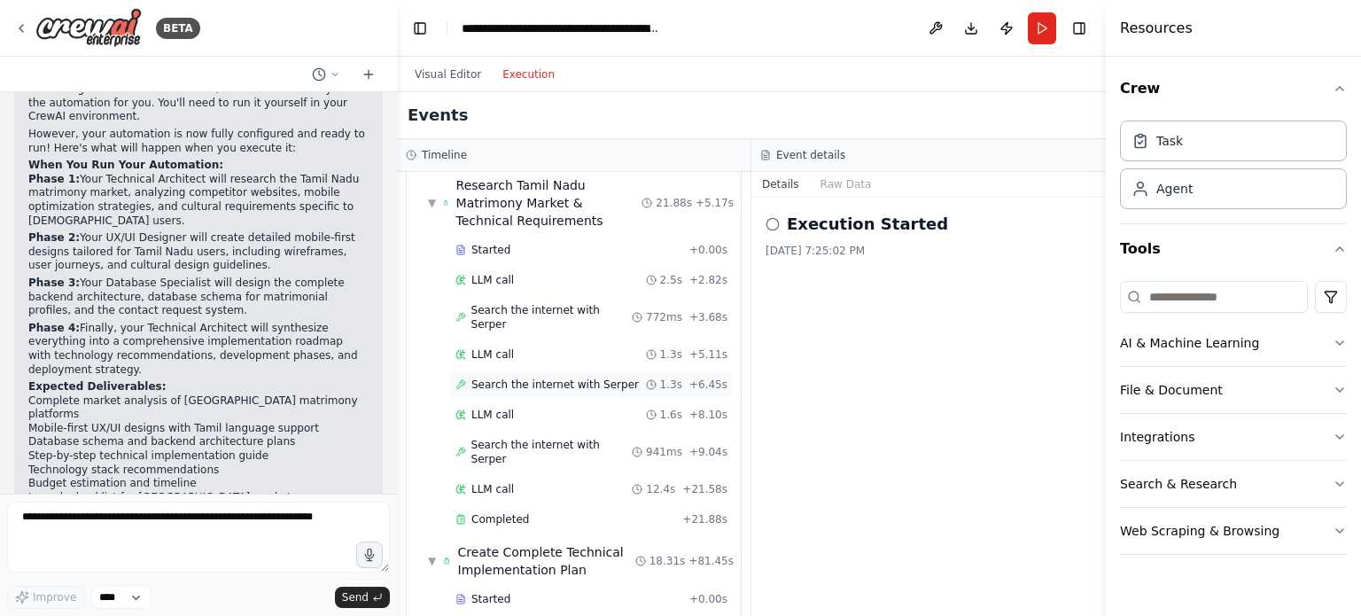
scroll to position [0, 0]
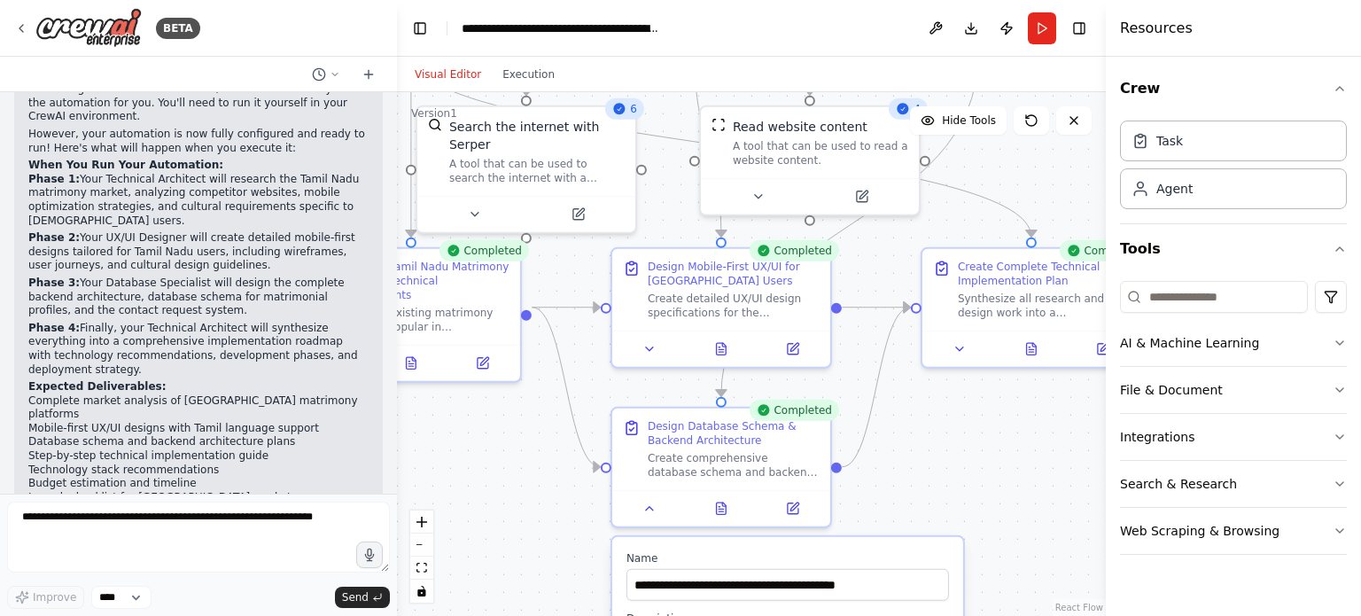
click at [464, 68] on button "Visual Editor" at bounding box center [448, 74] width 88 height 21
click at [531, 74] on button "Execution" at bounding box center [529, 74] width 74 height 21
click at [438, 75] on button "Visual Editor" at bounding box center [448, 74] width 88 height 21
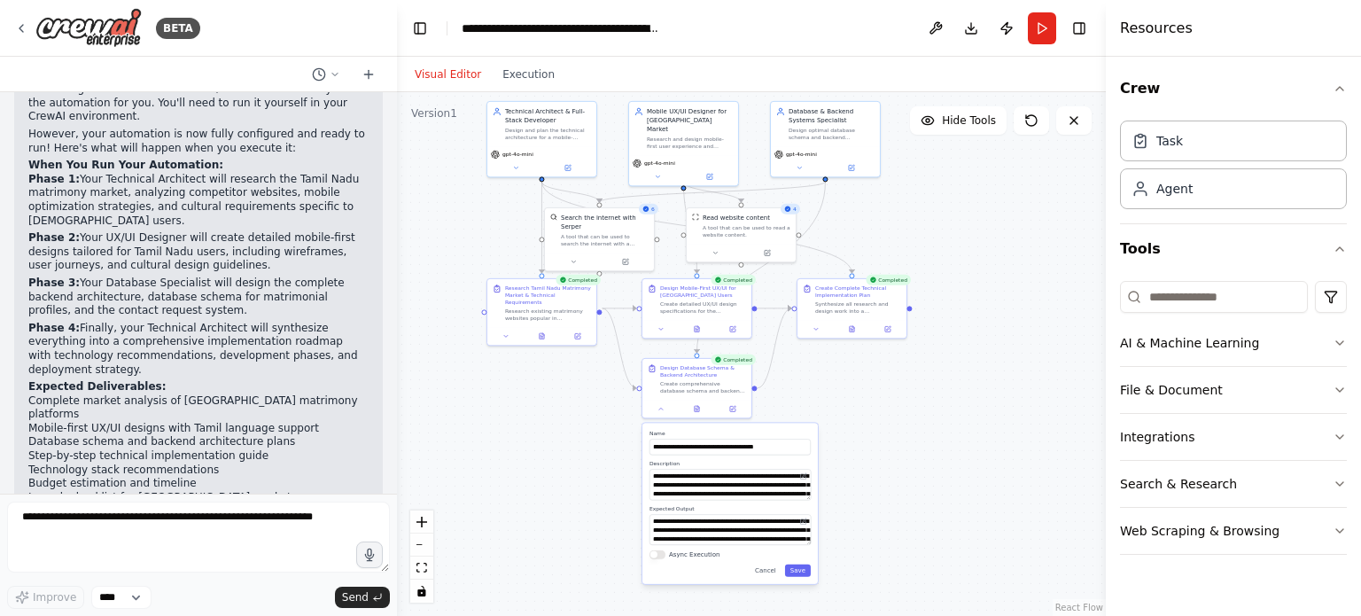
drag, startPoint x: 861, startPoint y: 387, endPoint x: 814, endPoint y: 358, distance: 55.3
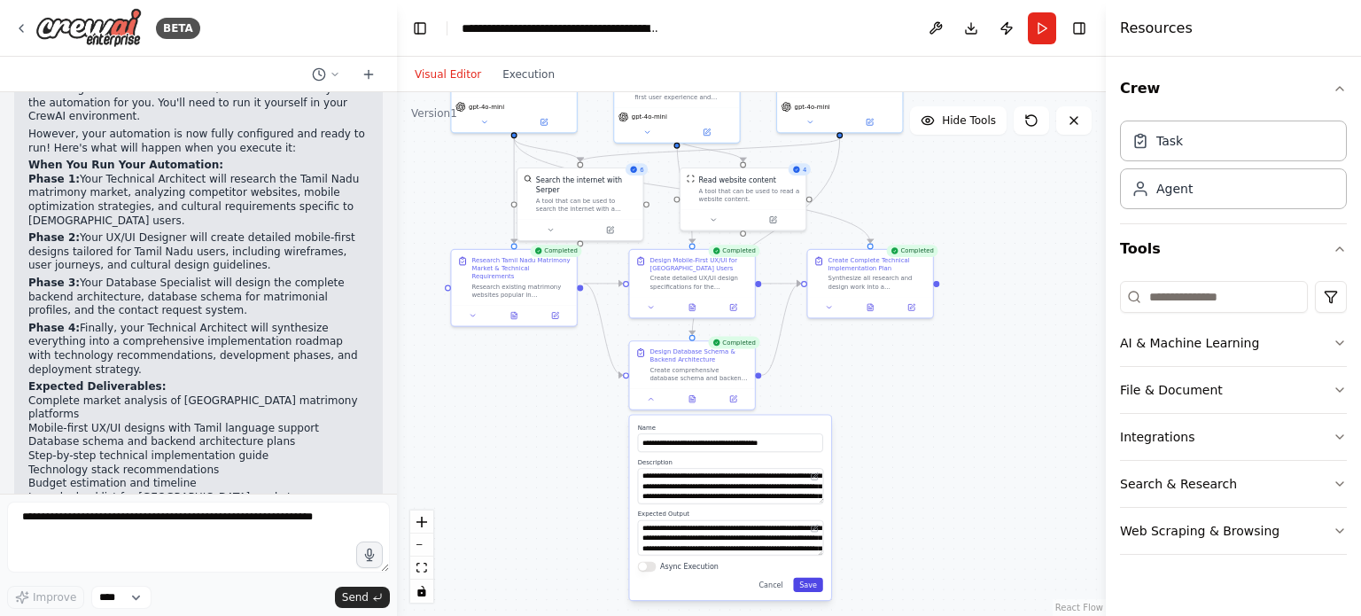
click at [812, 588] on button "Save" at bounding box center [808, 585] width 30 height 14
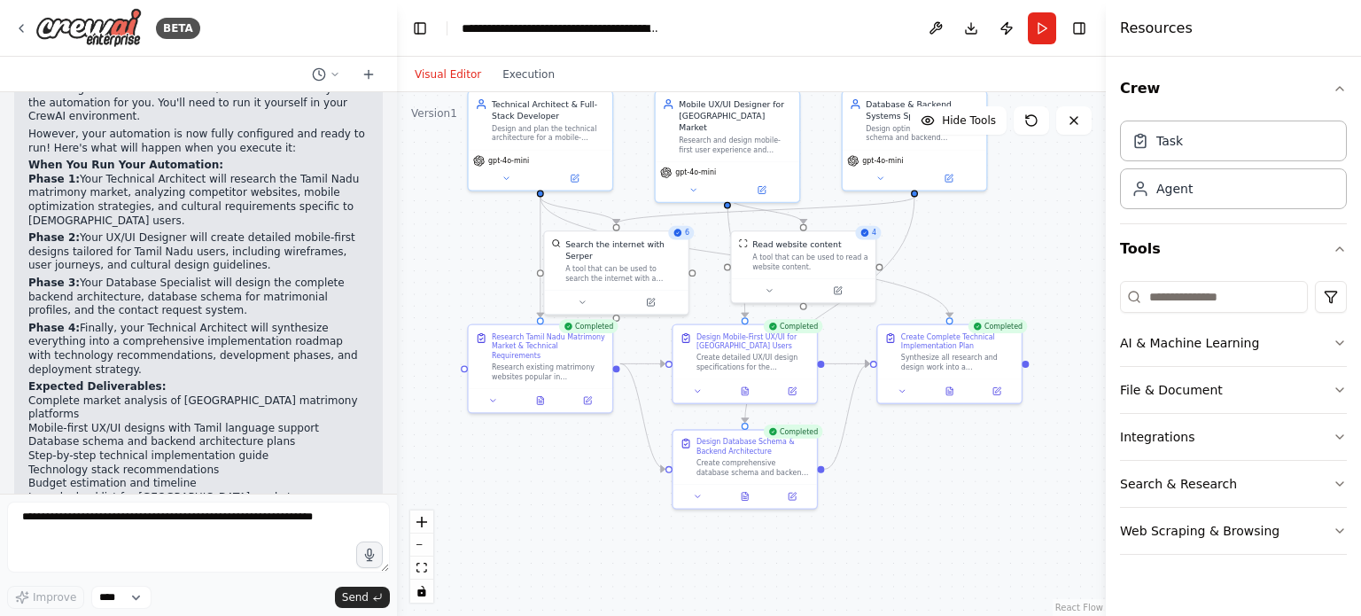
drag, startPoint x: 623, startPoint y: 414, endPoint x: 674, endPoint y: 517, distance: 114.6
click at [1035, 32] on button "Run" at bounding box center [1042, 28] width 28 height 32
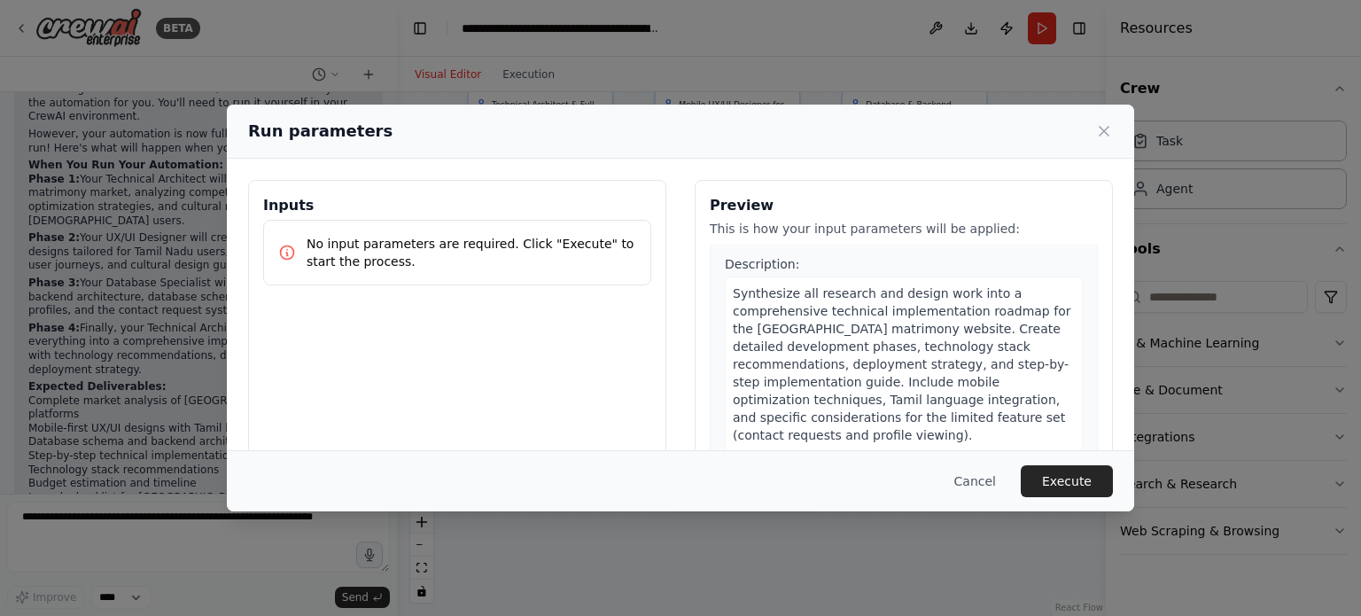
scroll to position [170, 0]
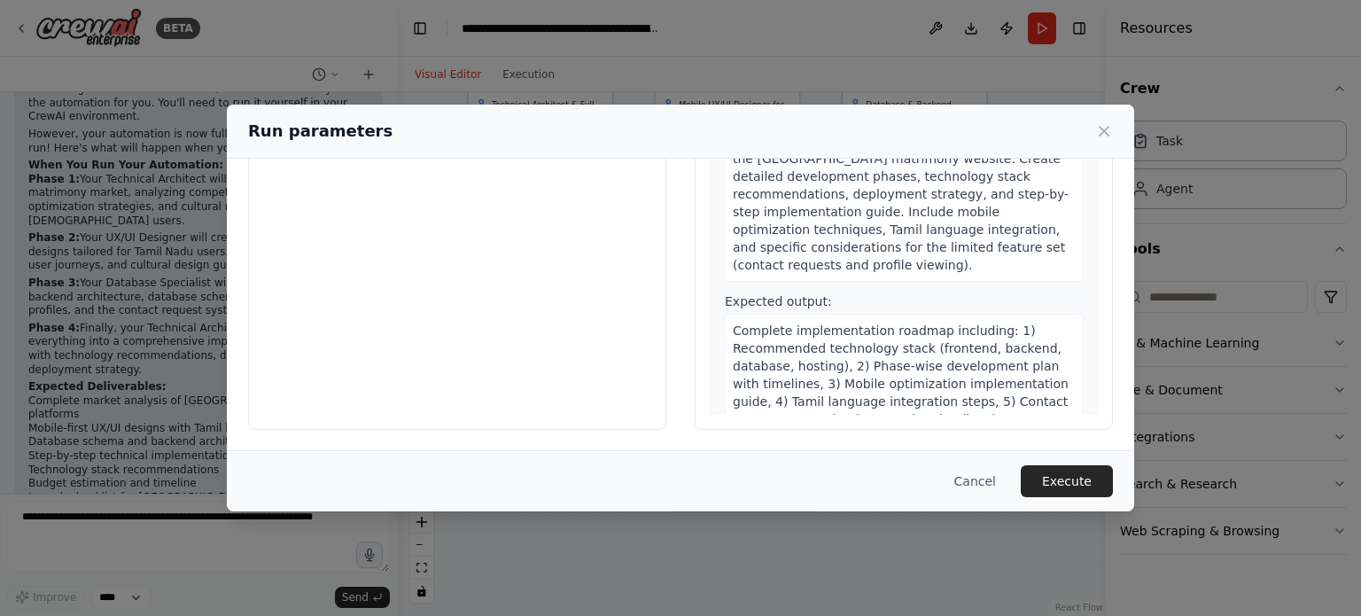
click at [901, 114] on div "Run parameters" at bounding box center [681, 132] width 908 height 54
click at [1071, 465] on button "Execute" at bounding box center [1067, 481] width 92 height 32
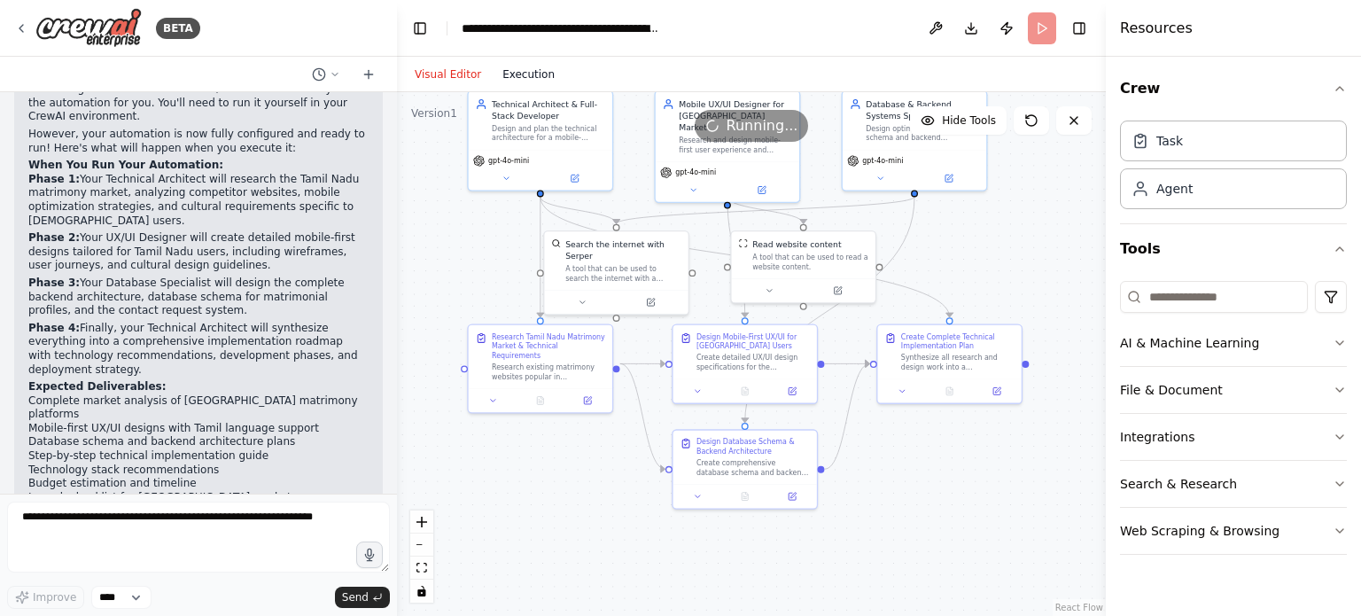
click at [534, 75] on button "Execution" at bounding box center [529, 74] width 74 height 21
click at [445, 79] on button "Visual Editor" at bounding box center [448, 74] width 88 height 21
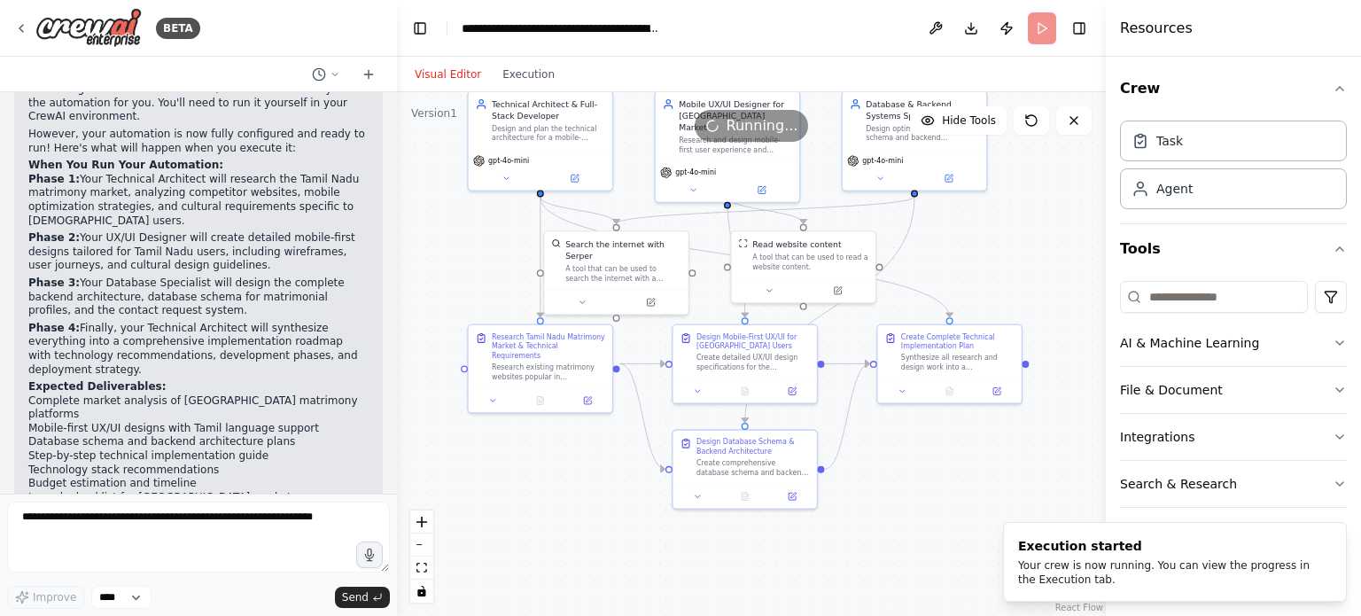
click at [527, 90] on div "Visual Editor Execution" at bounding box center [484, 74] width 161 height 35
click at [531, 72] on button "Execution" at bounding box center [529, 74] width 74 height 21
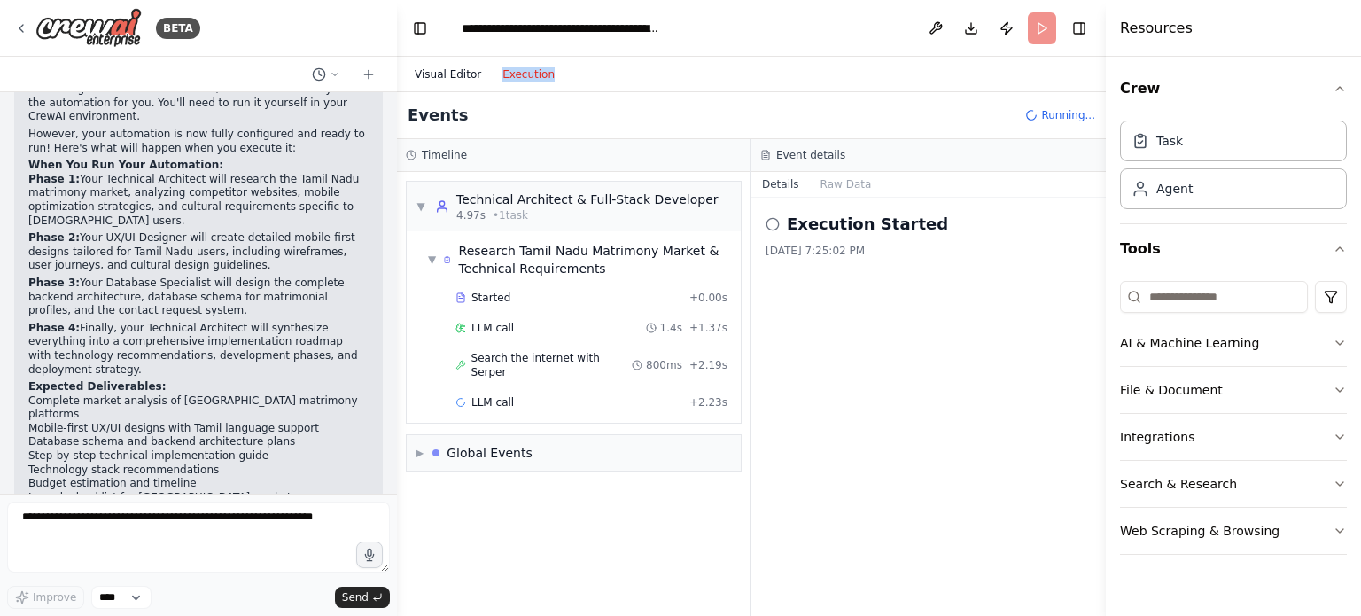
click at [457, 70] on button "Visual Editor" at bounding box center [448, 74] width 88 height 21
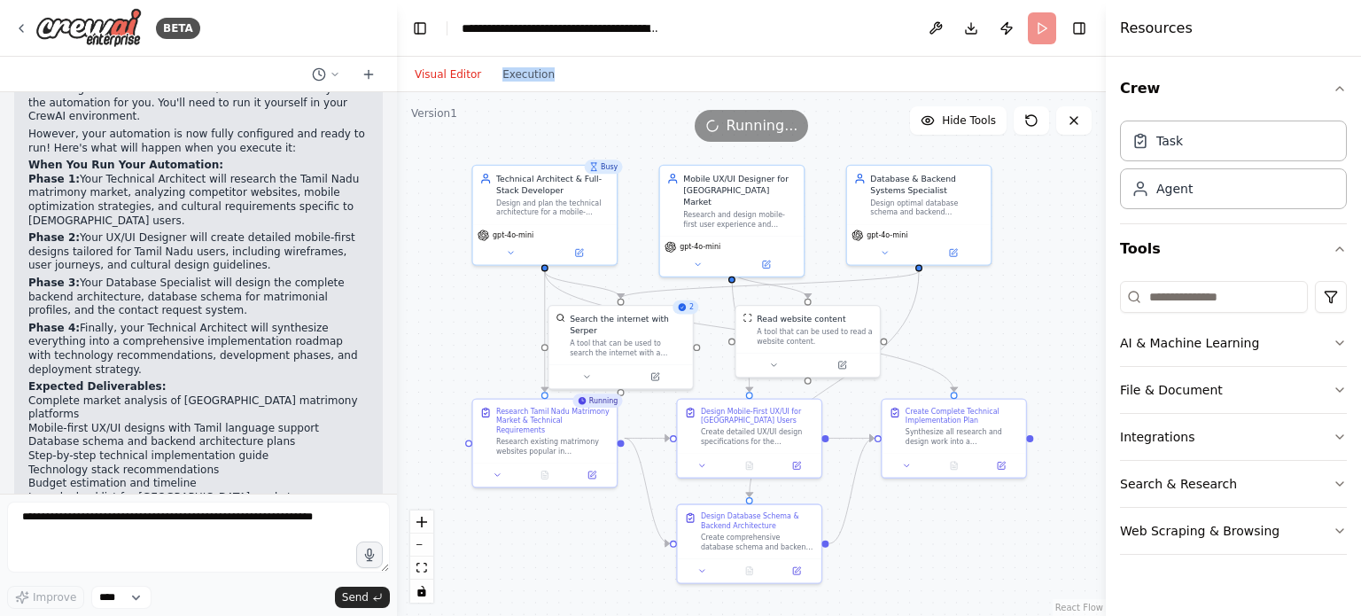
drag, startPoint x: 492, startPoint y: 261, endPoint x: 496, endPoint y: 336, distance: 74.6
click at [496, 336] on div ".deletable-edge-delete-btn { width: 20px; height: 20px; border: 0px solid #ffff…" at bounding box center [751, 354] width 709 height 524
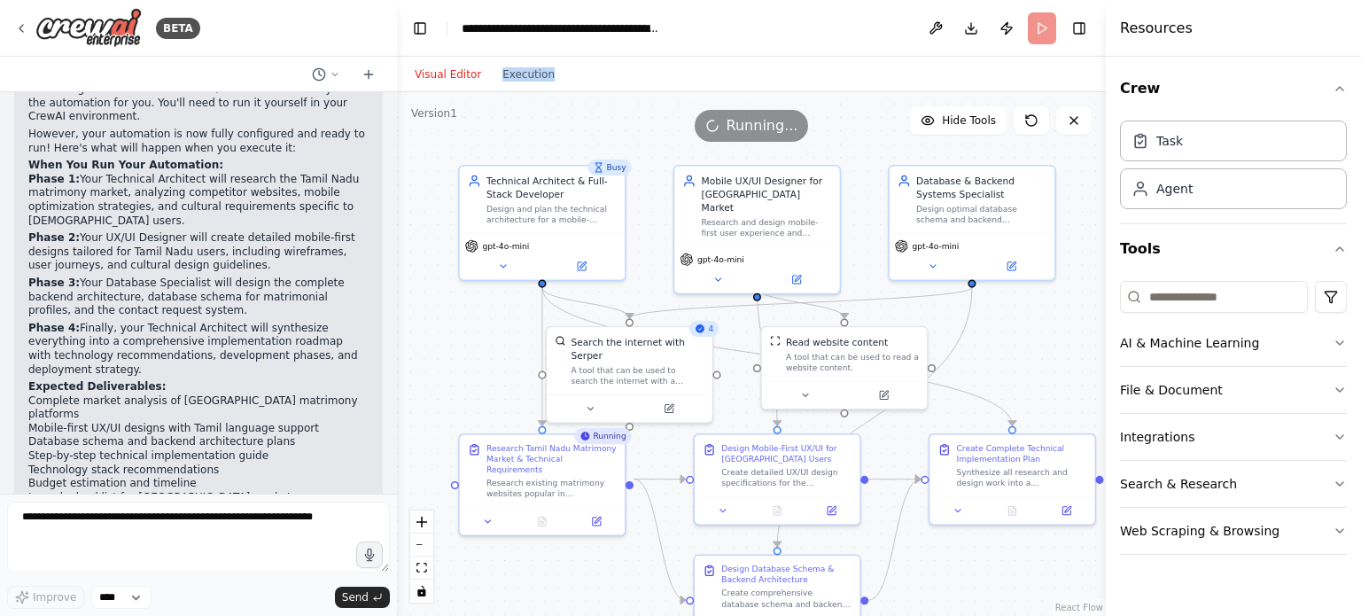
drag, startPoint x: 678, startPoint y: 251, endPoint x: 659, endPoint y: 241, distance: 21.0
click at [659, 241] on div ".deletable-edge-delete-btn { width: 20px; height: 20px; border: 0px solid #ffff…" at bounding box center [751, 354] width 709 height 524
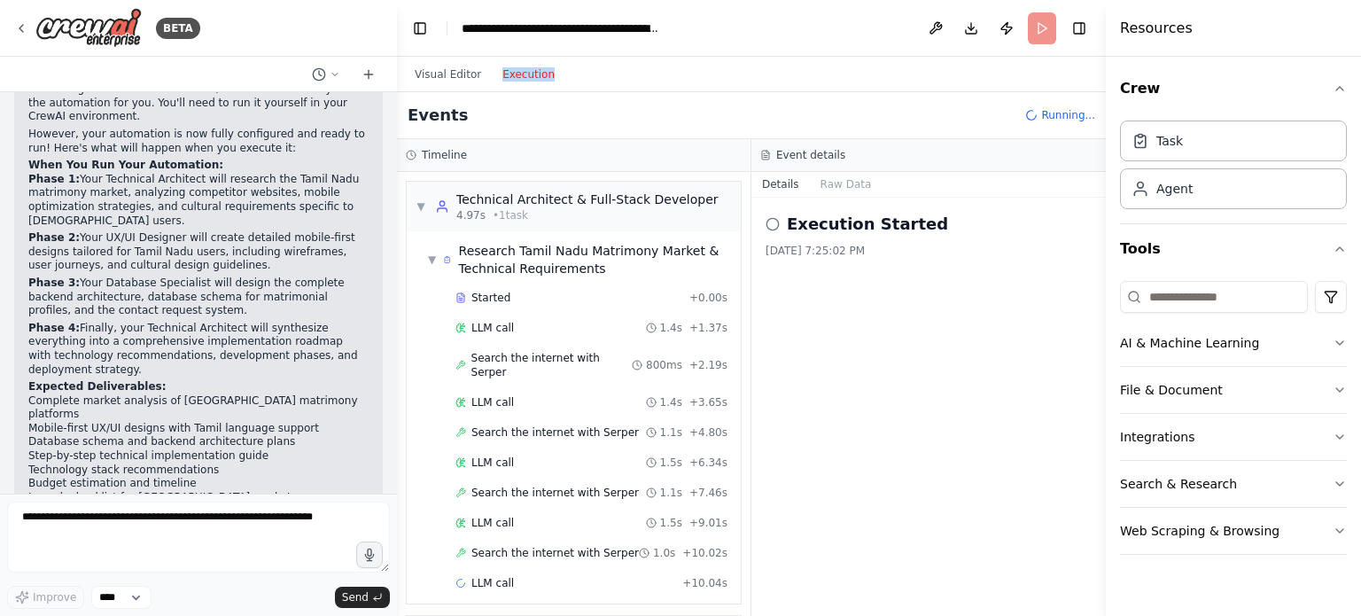
click at [518, 81] on button "Execution" at bounding box center [529, 74] width 74 height 21
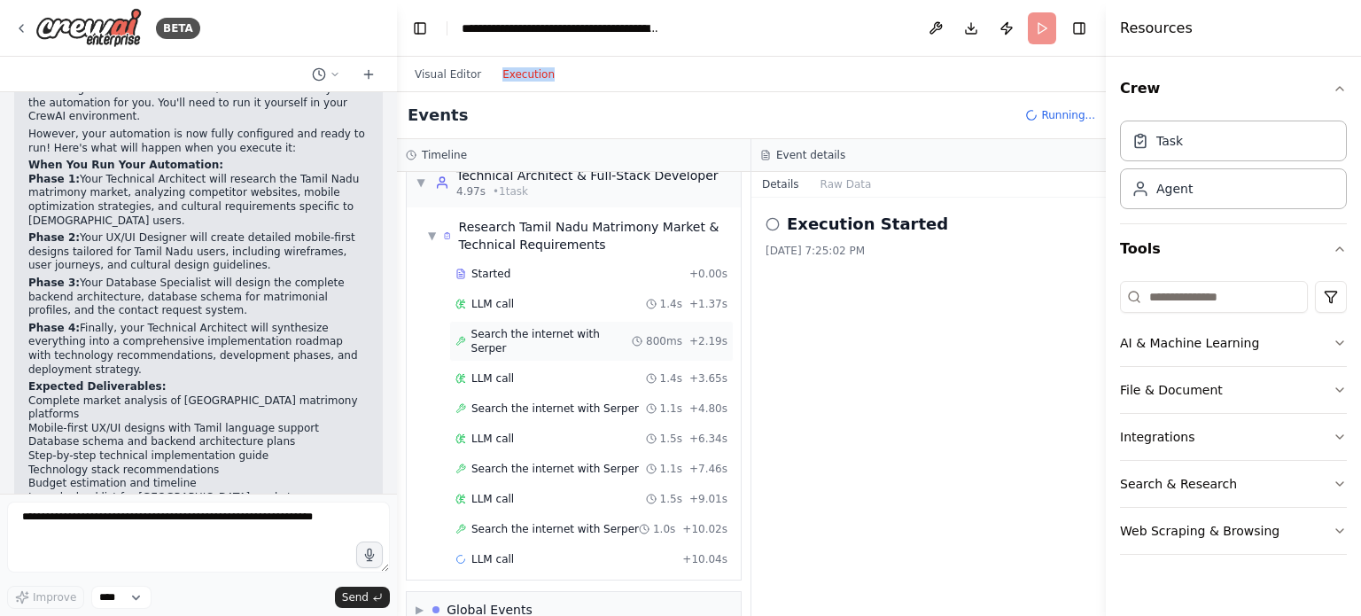
scroll to position [36, 0]
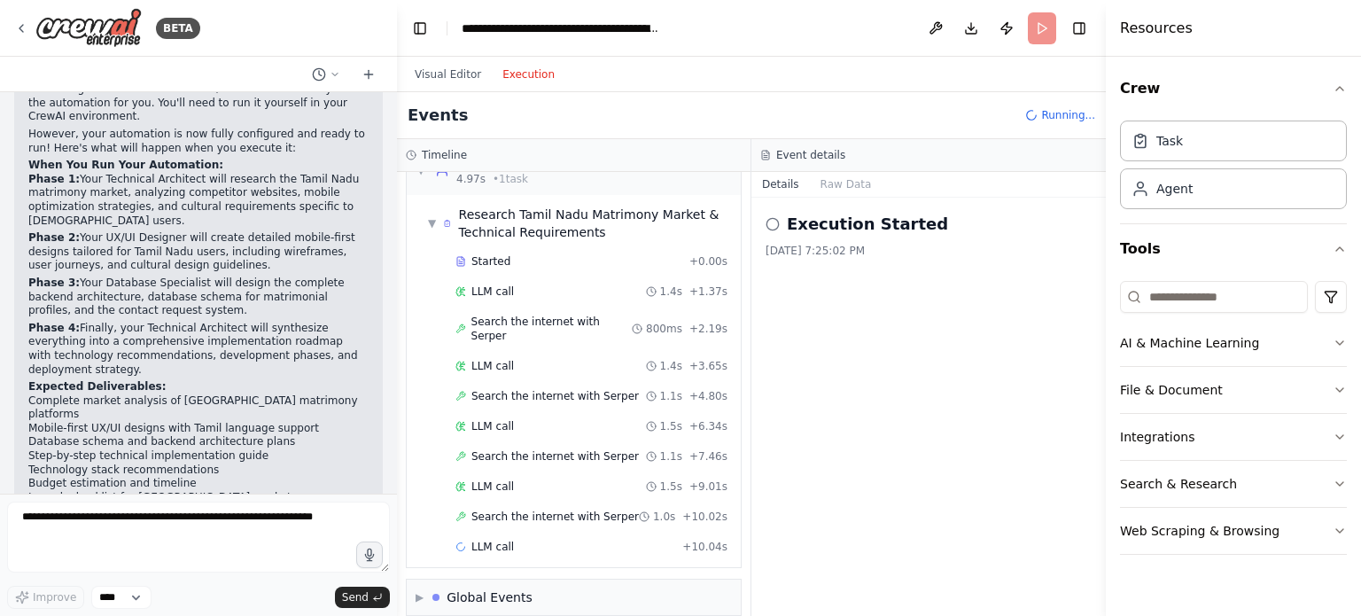
click at [919, 314] on div "Execution Started [DATE] 7:25:02 PM" at bounding box center [929, 407] width 355 height 418
click at [1346, 339] on icon "button" at bounding box center [1340, 343] width 14 height 14
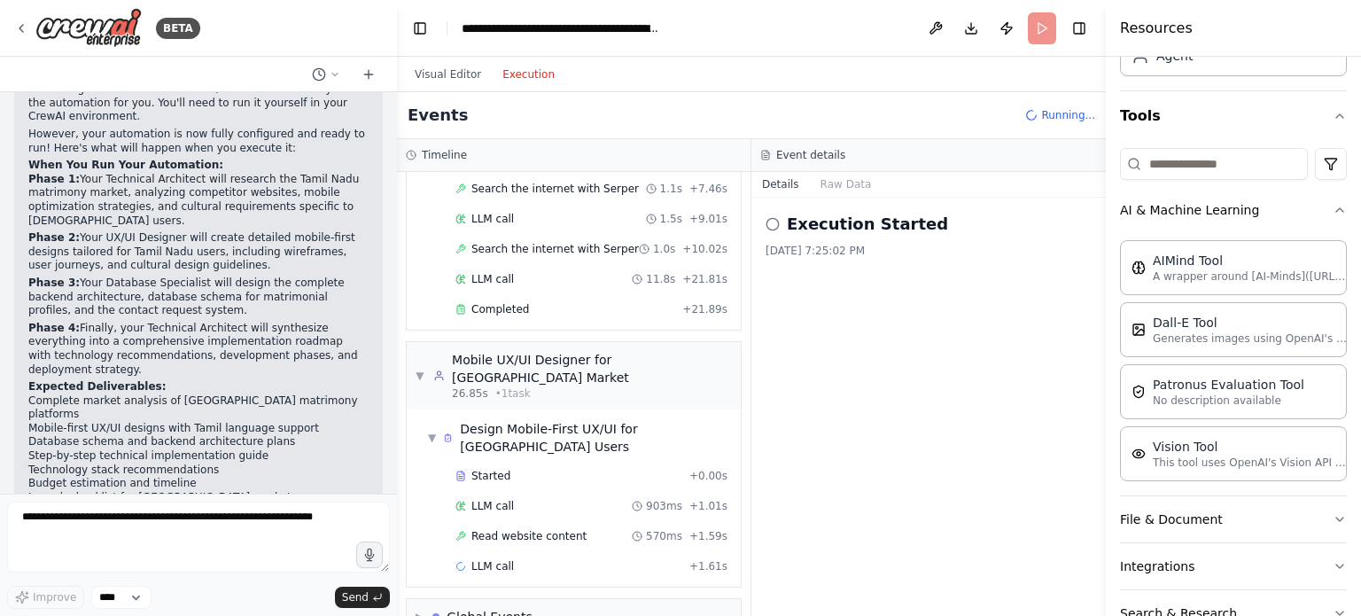
scroll to position [49, 0]
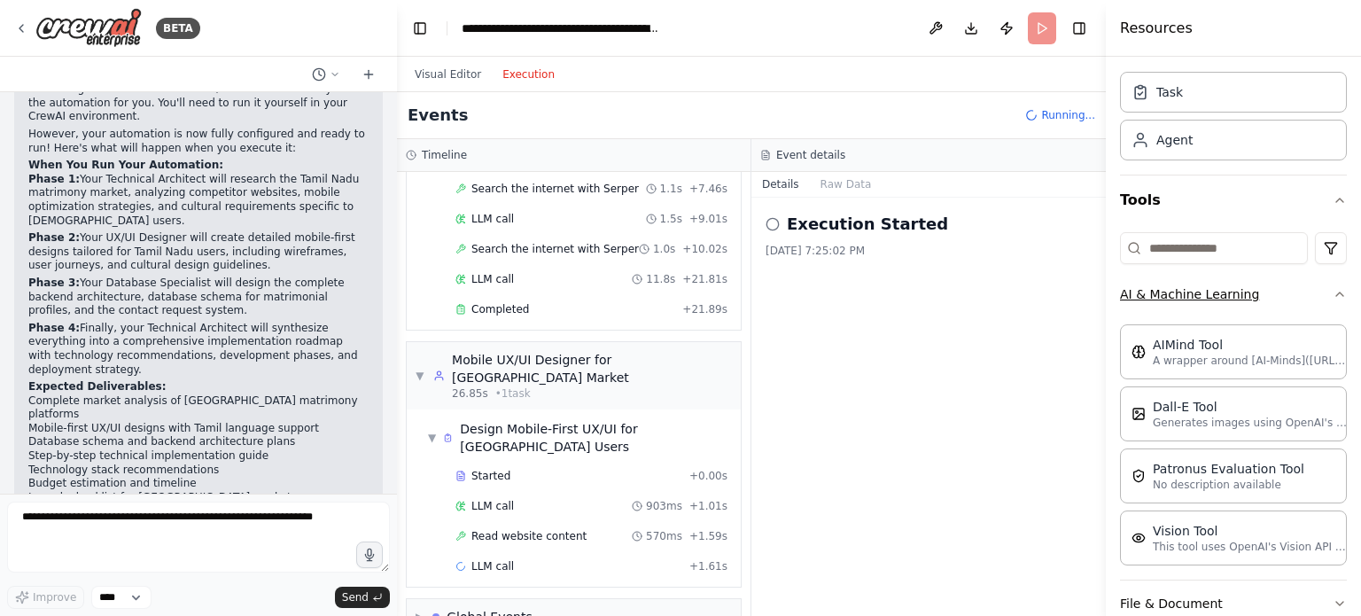
click at [1333, 289] on icon "button" at bounding box center [1340, 294] width 14 height 14
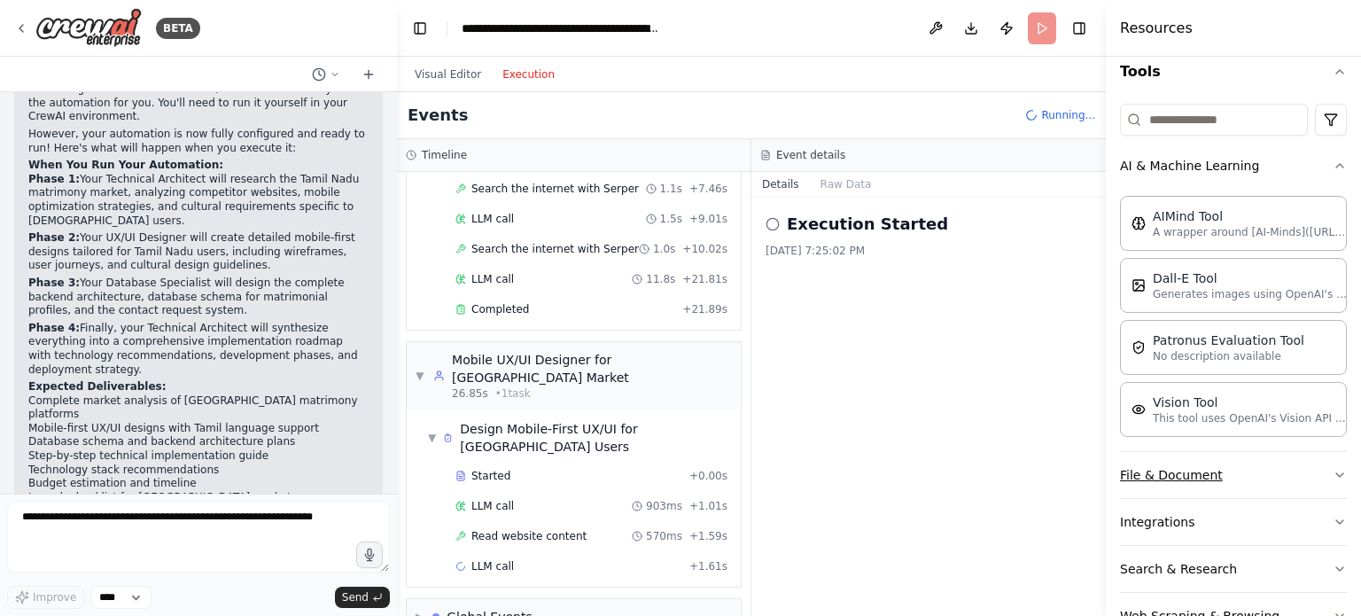
scroll to position [226, 0]
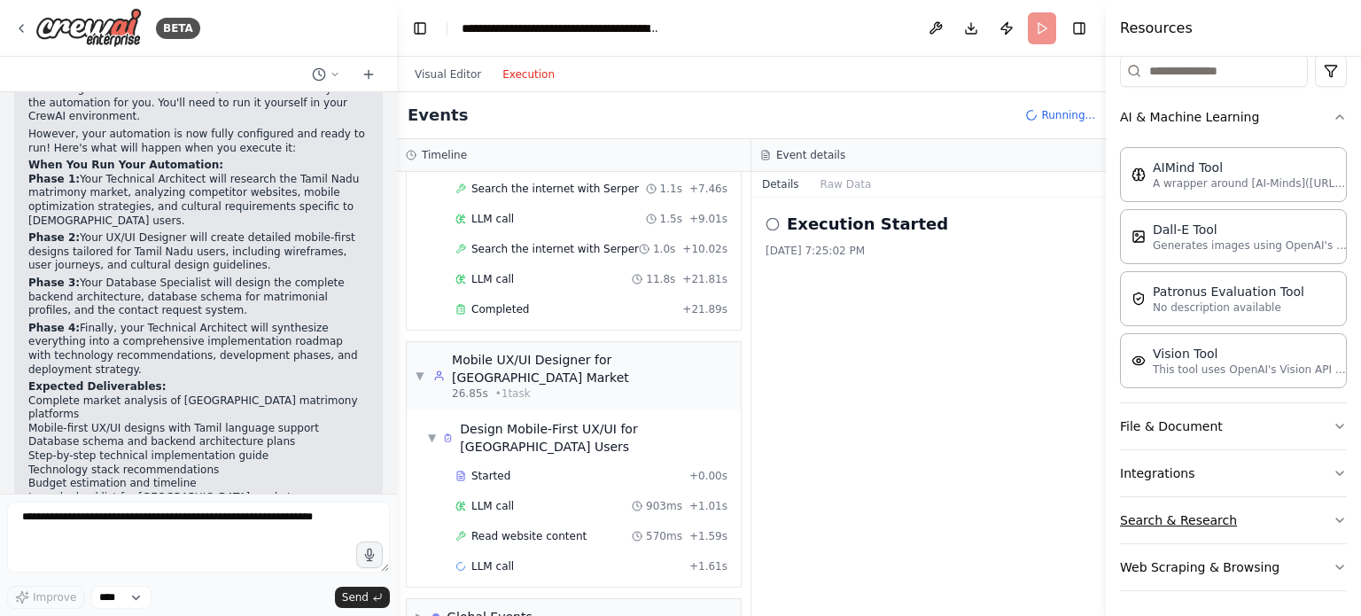
click at [1333, 513] on icon "button" at bounding box center [1340, 520] width 14 height 14
click at [1327, 415] on button "File & Document" at bounding box center [1233, 426] width 227 height 46
click at [1337, 425] on icon "button" at bounding box center [1340, 427] width 7 height 4
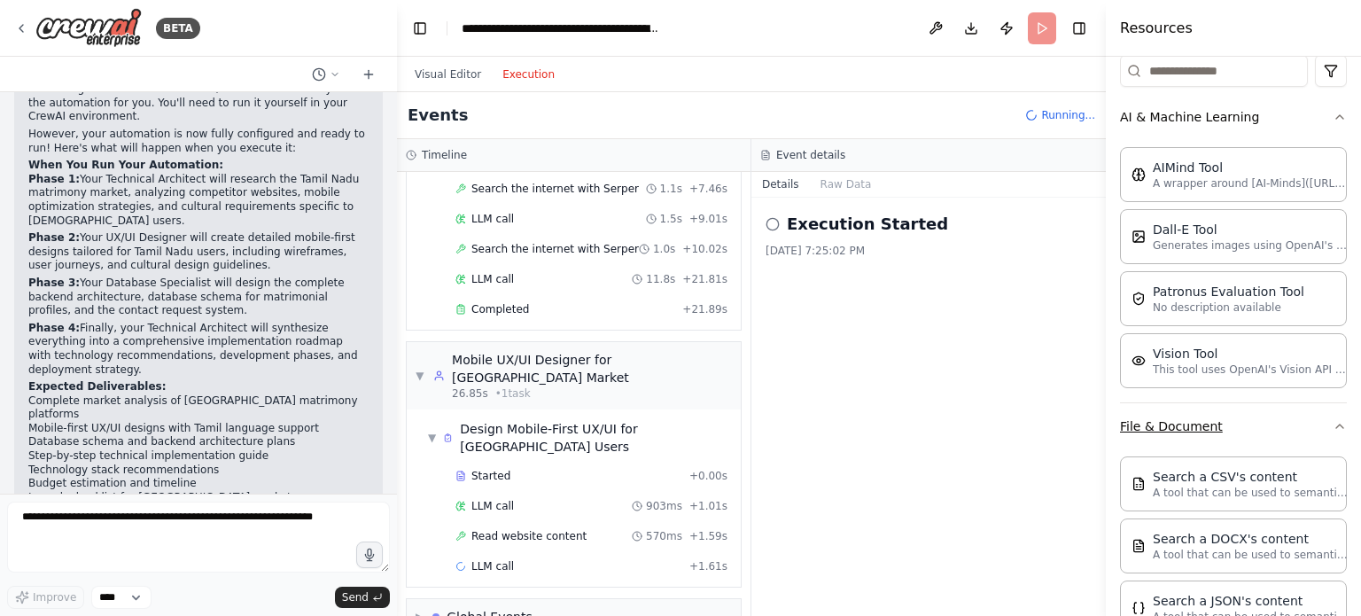
scroll to position [403, 0]
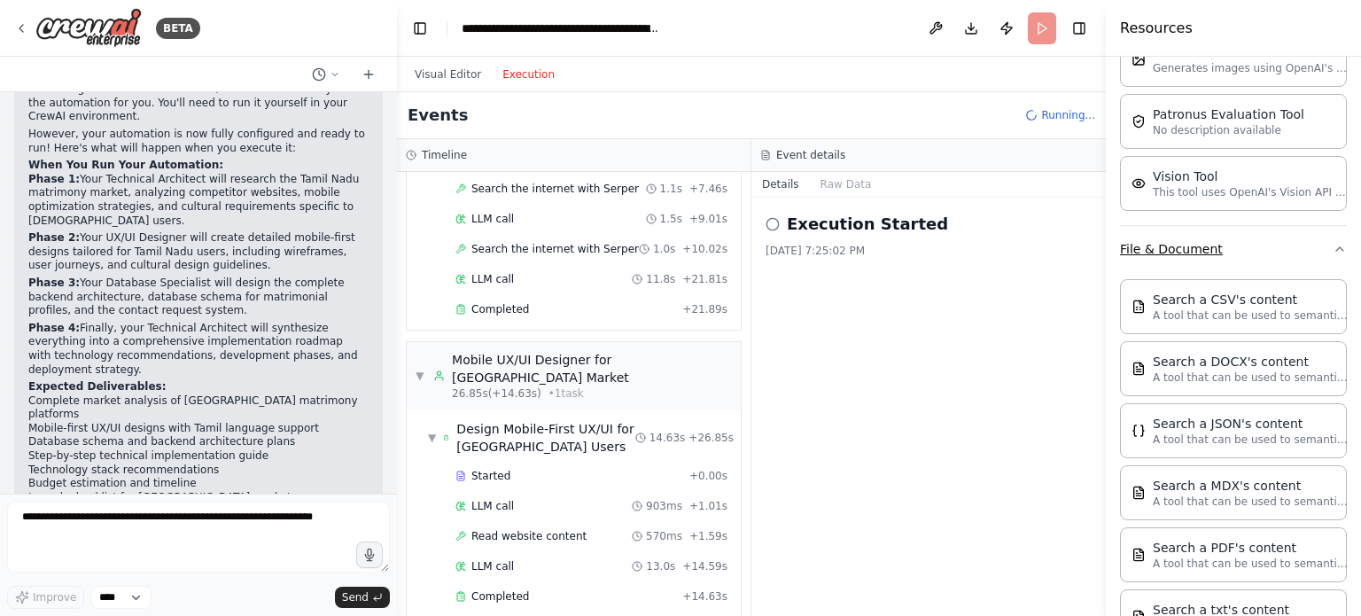
click at [1333, 244] on icon "button" at bounding box center [1340, 249] width 14 height 14
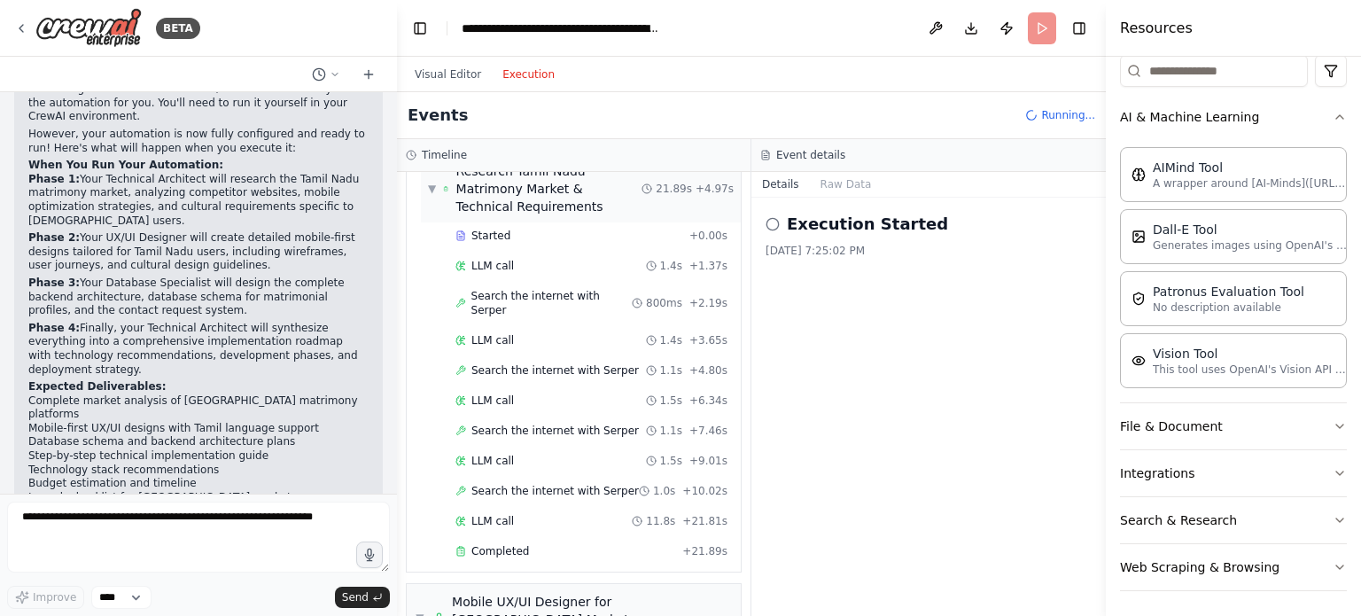
scroll to position [0, 0]
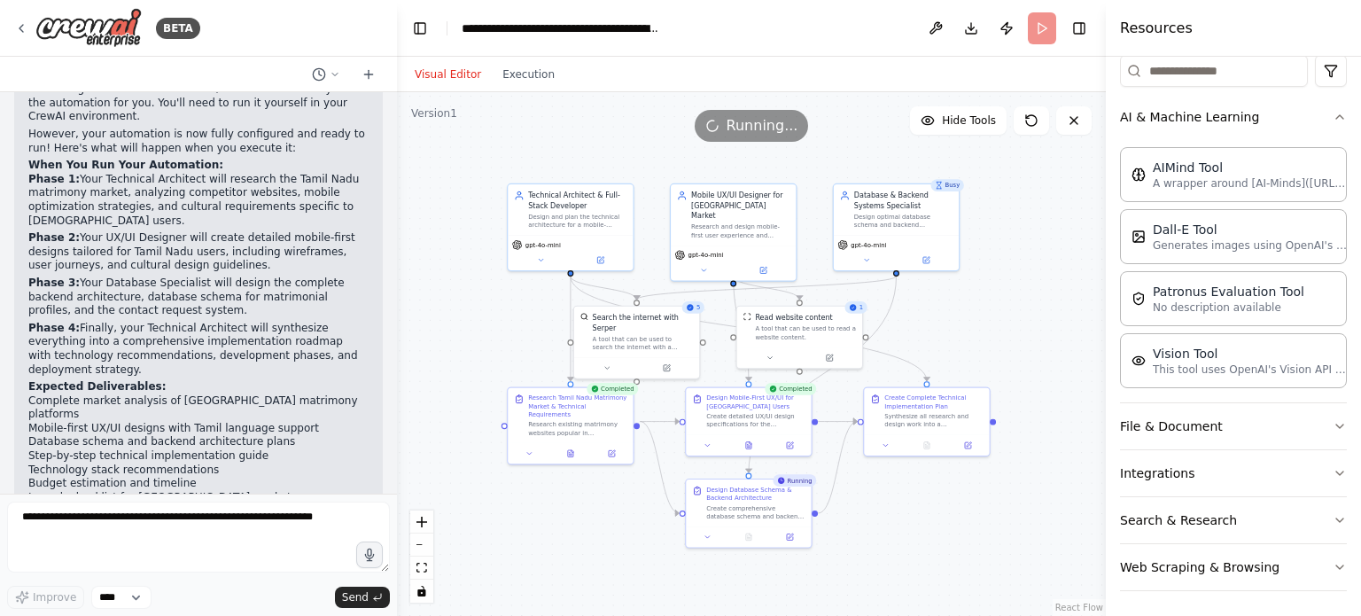
click at [436, 82] on button "Visual Editor" at bounding box center [448, 74] width 88 height 21
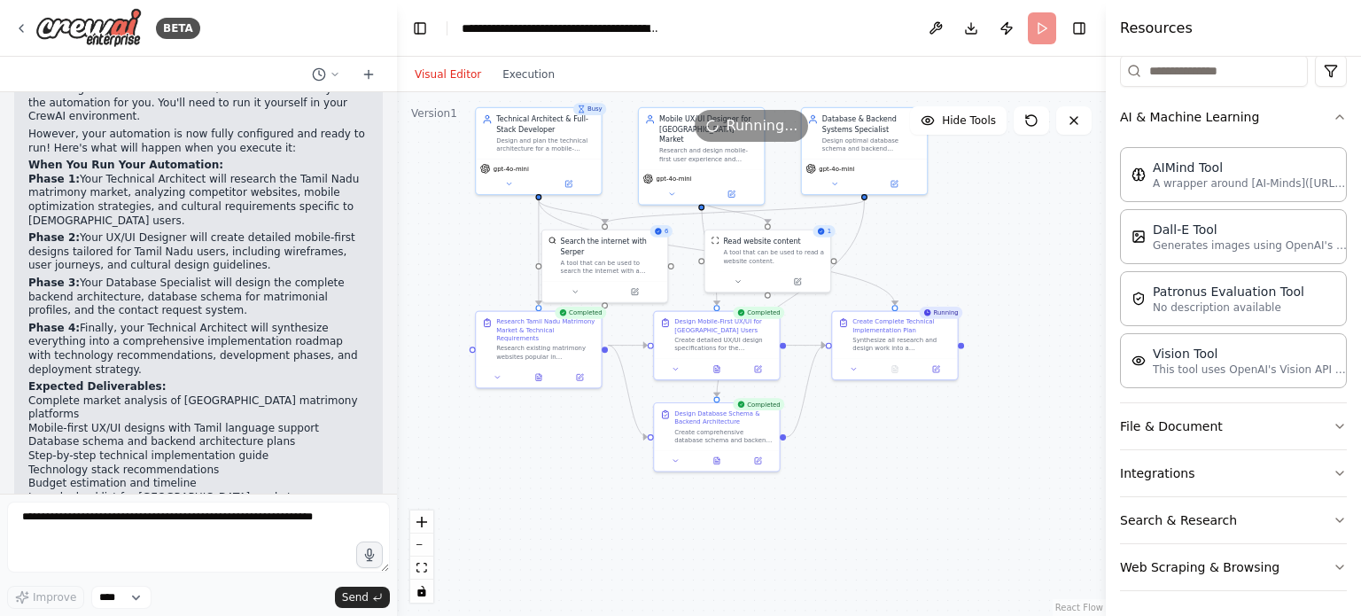
drag, startPoint x: 929, startPoint y: 508, endPoint x: 897, endPoint y: 432, distance: 82.6
click at [897, 432] on div ".deletable-edge-delete-btn { width: 20px; height: 20px; border: 0px solid #ffff…" at bounding box center [751, 354] width 709 height 524
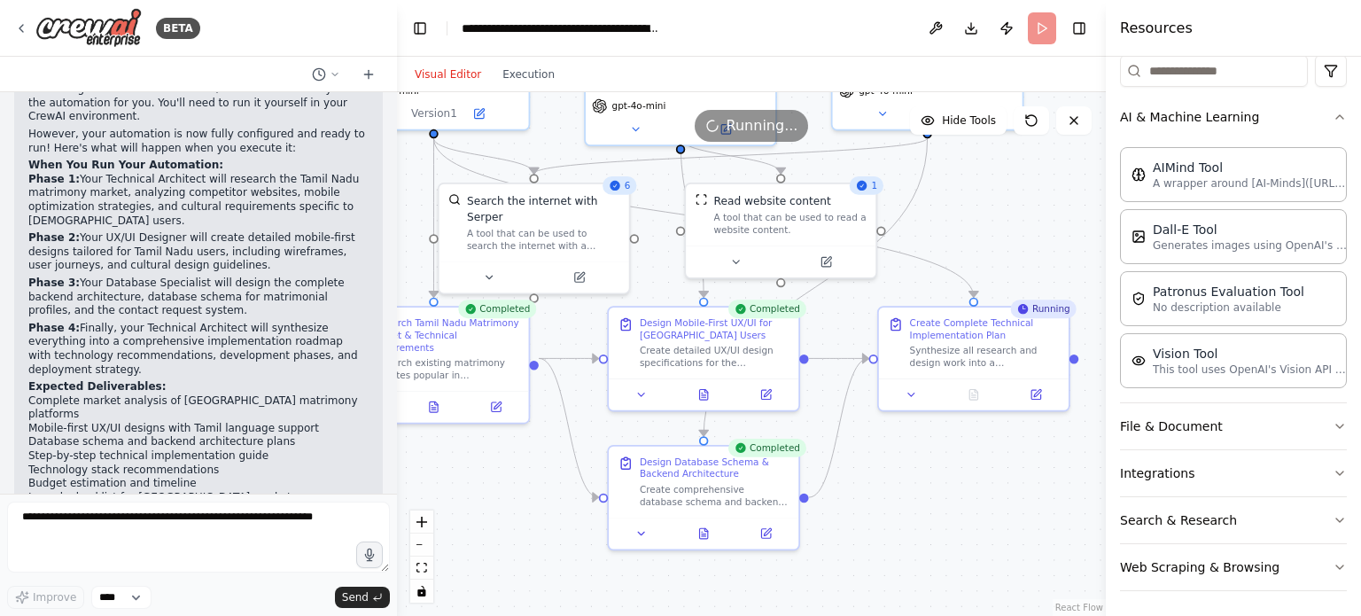
drag, startPoint x: 842, startPoint y: 428, endPoint x: 893, endPoint y: 484, distance: 75.9
click at [893, 484] on div ".deletable-edge-delete-btn { width: 20px; height: 20px; border: 0px solid #ffff…" at bounding box center [751, 354] width 709 height 524
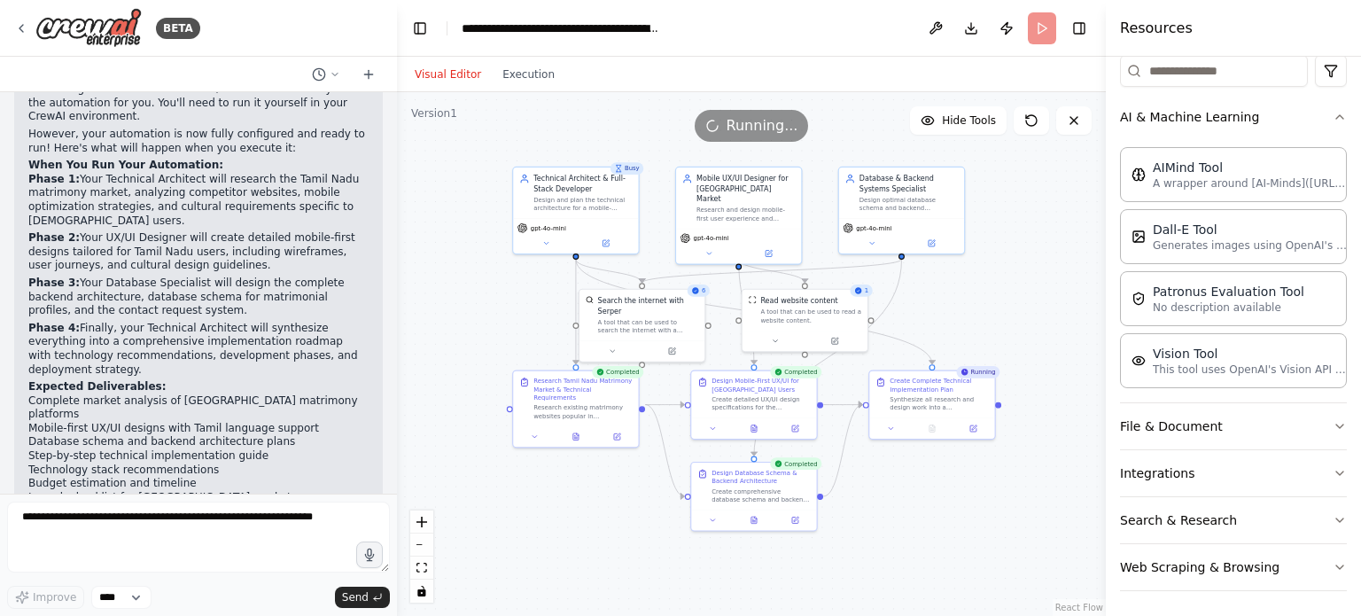
drag, startPoint x: 893, startPoint y: 484, endPoint x: 878, endPoint y: 488, distance: 15.5
click at [878, 488] on div ".deletable-edge-delete-btn { width: 20px; height: 20px; border: 0px solid #ffff…" at bounding box center [751, 354] width 709 height 524
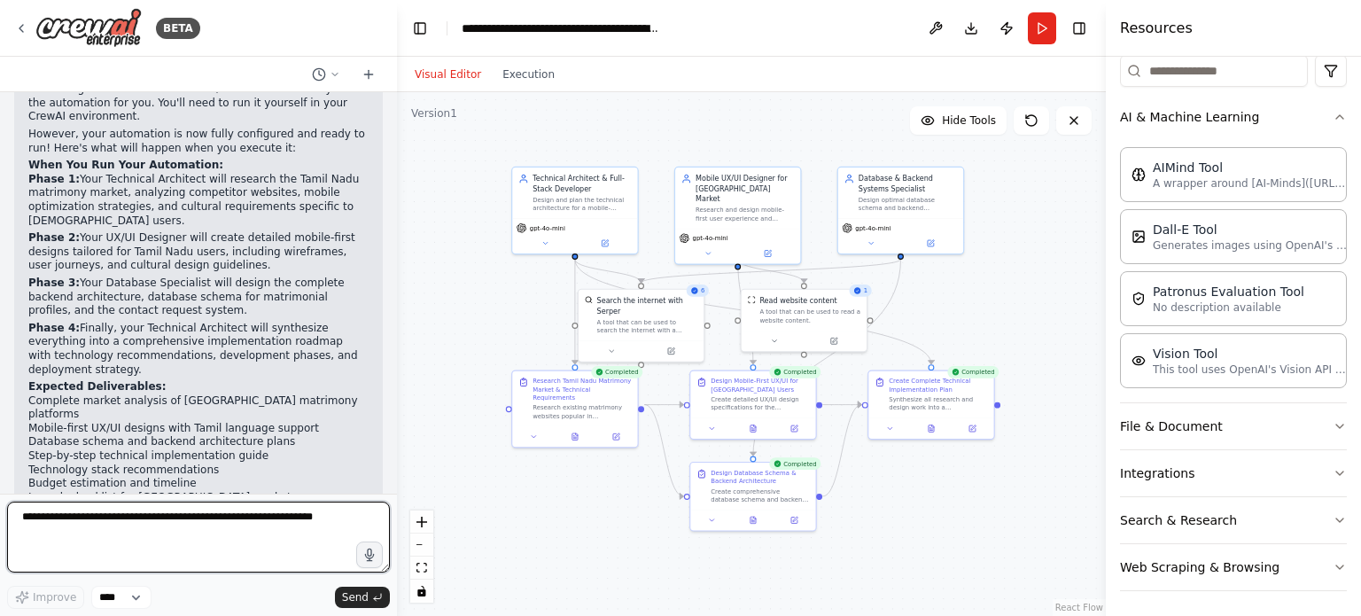
click at [83, 511] on textarea at bounding box center [198, 537] width 383 height 71
type textarea "**********"
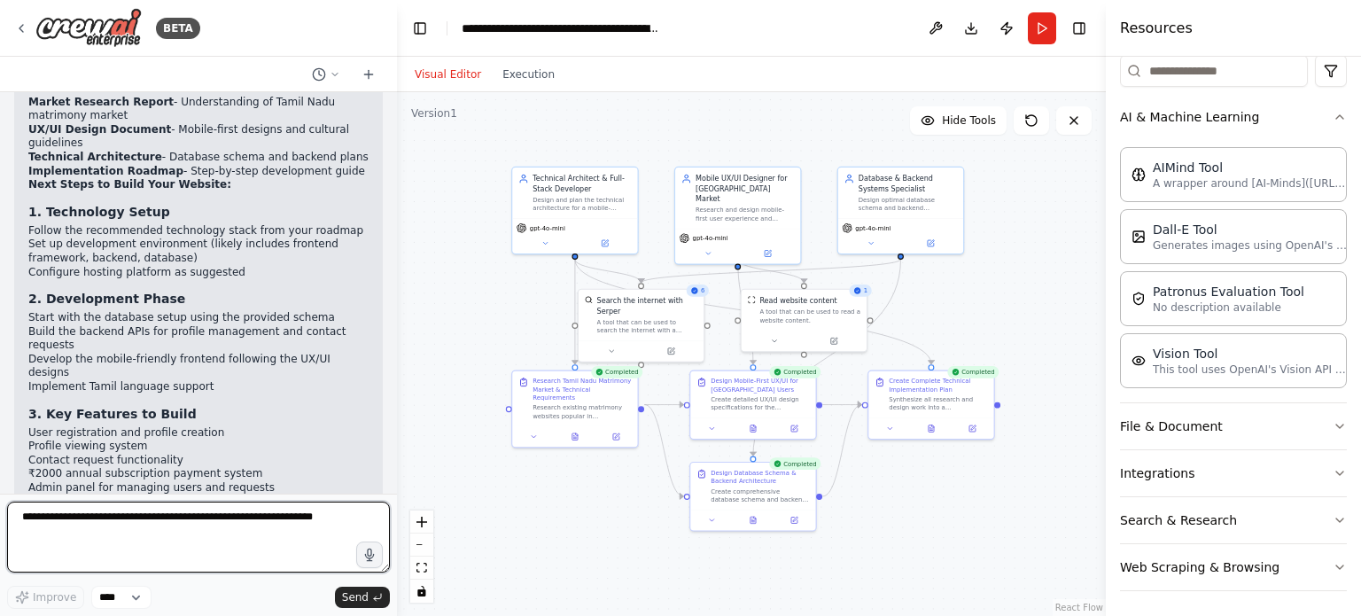
scroll to position [3496, 0]
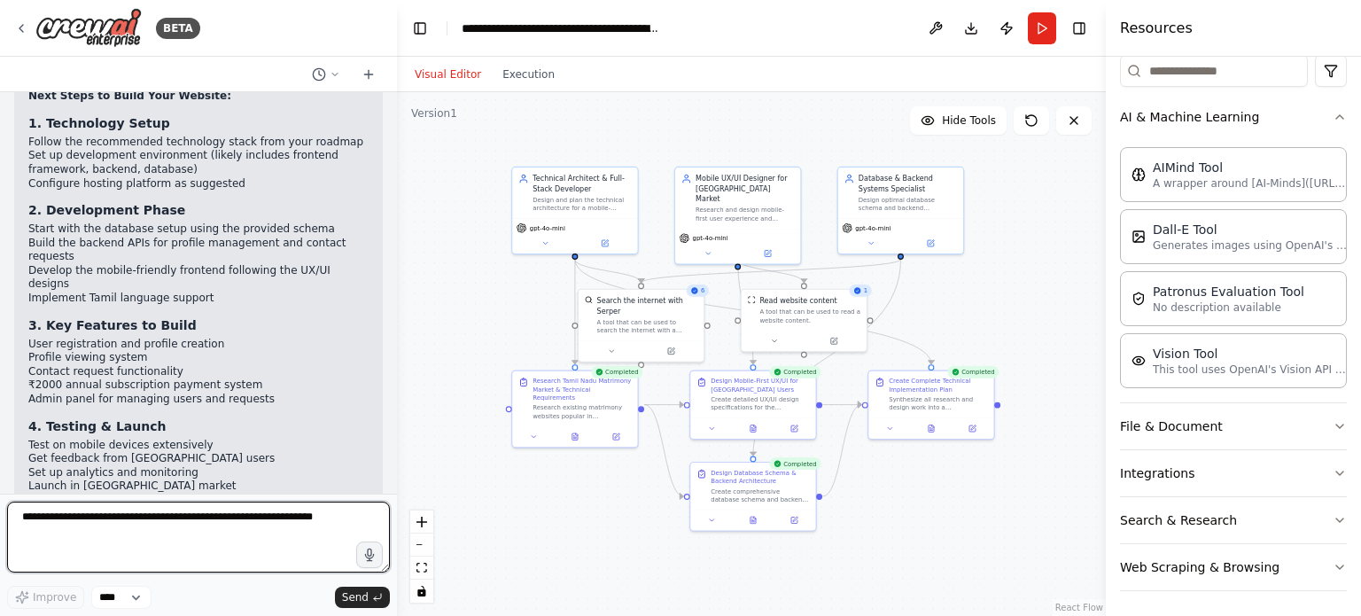
click at [154, 523] on textarea at bounding box center [198, 537] width 383 height 71
type textarea "**********"
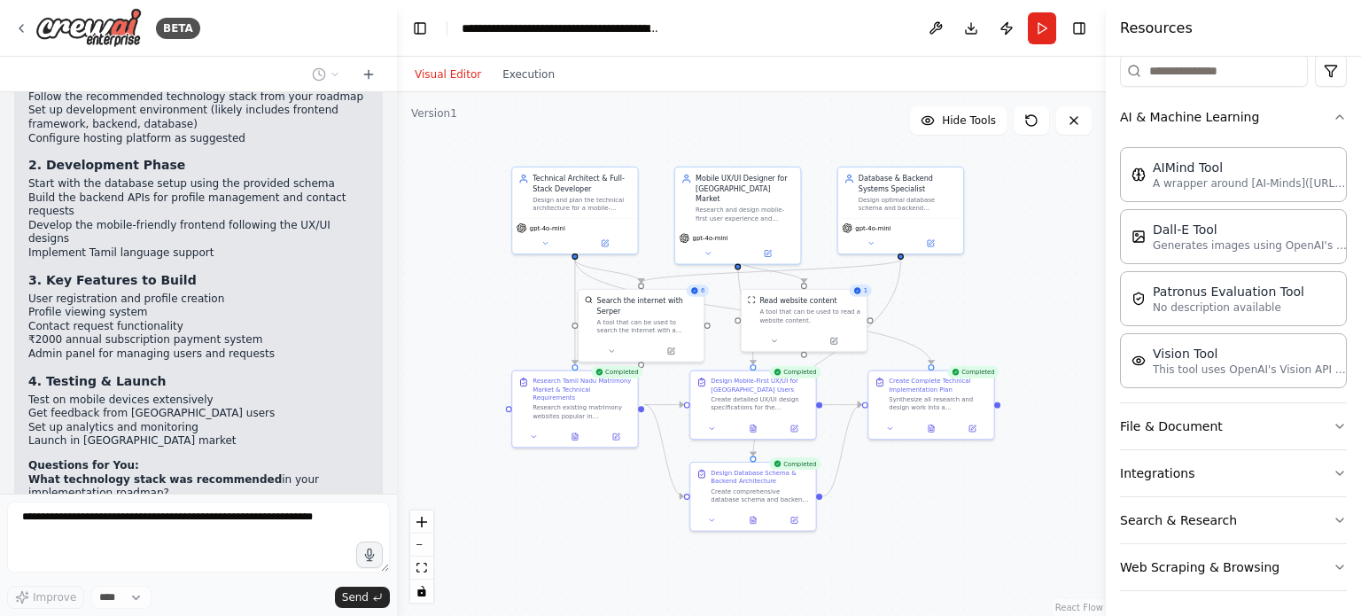
scroll to position [3601, 0]
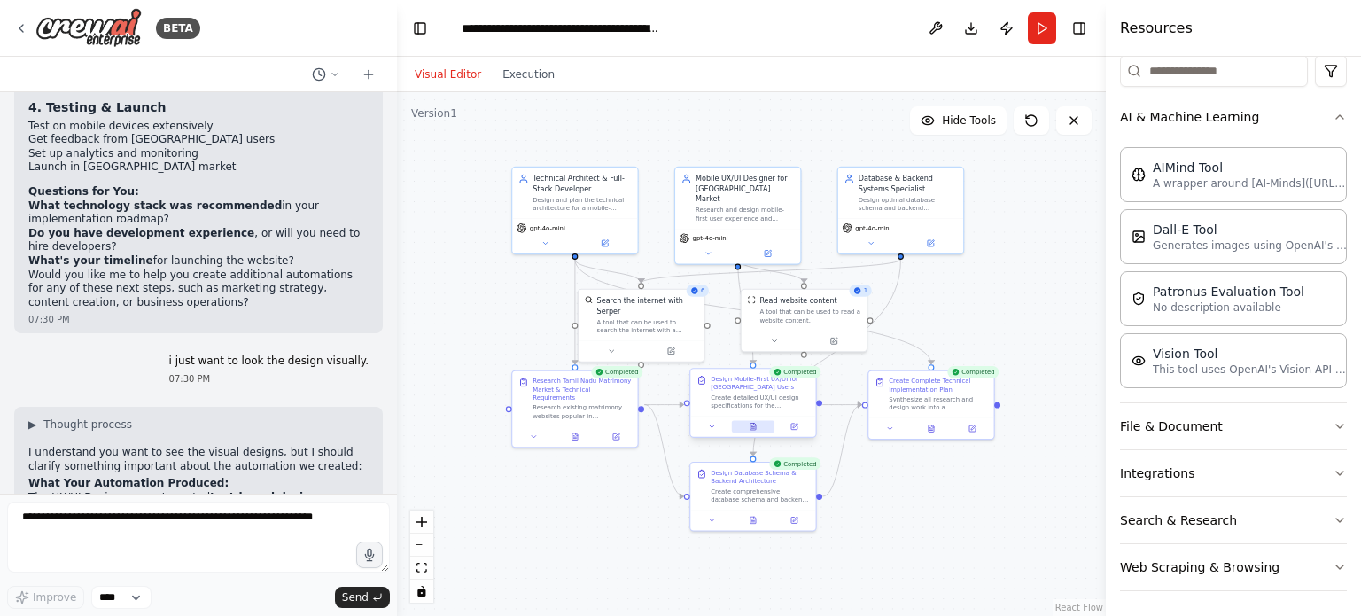
click at [759, 425] on button at bounding box center [753, 426] width 43 height 12
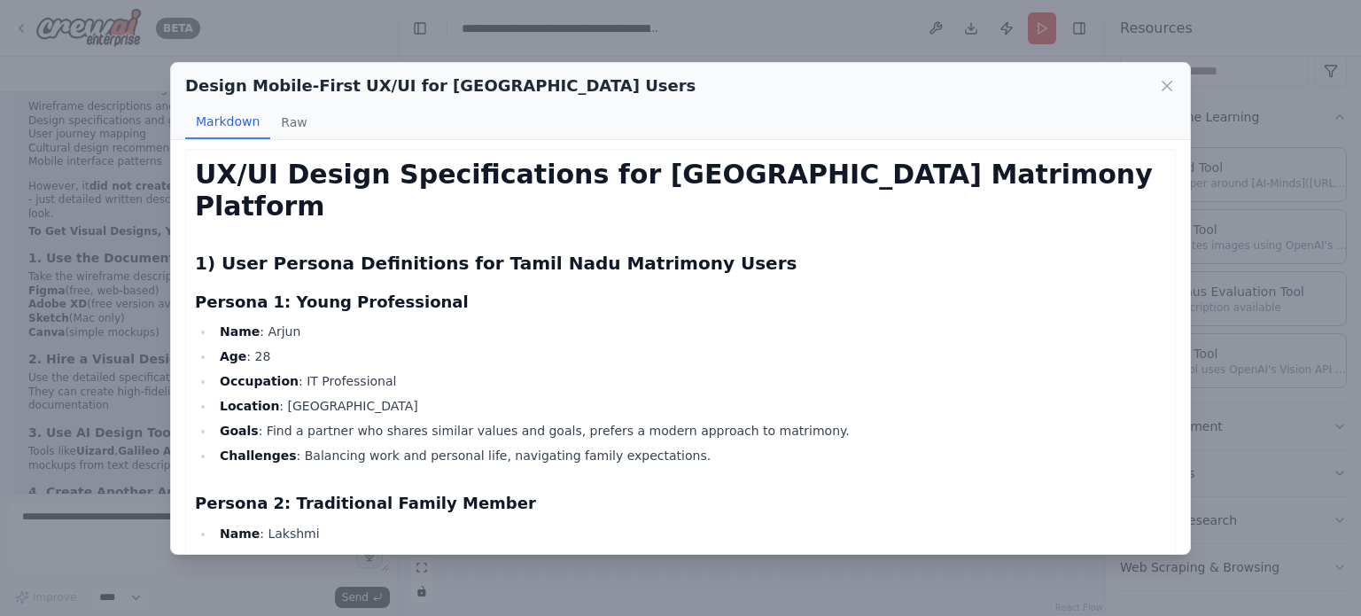
scroll to position [0, 0]
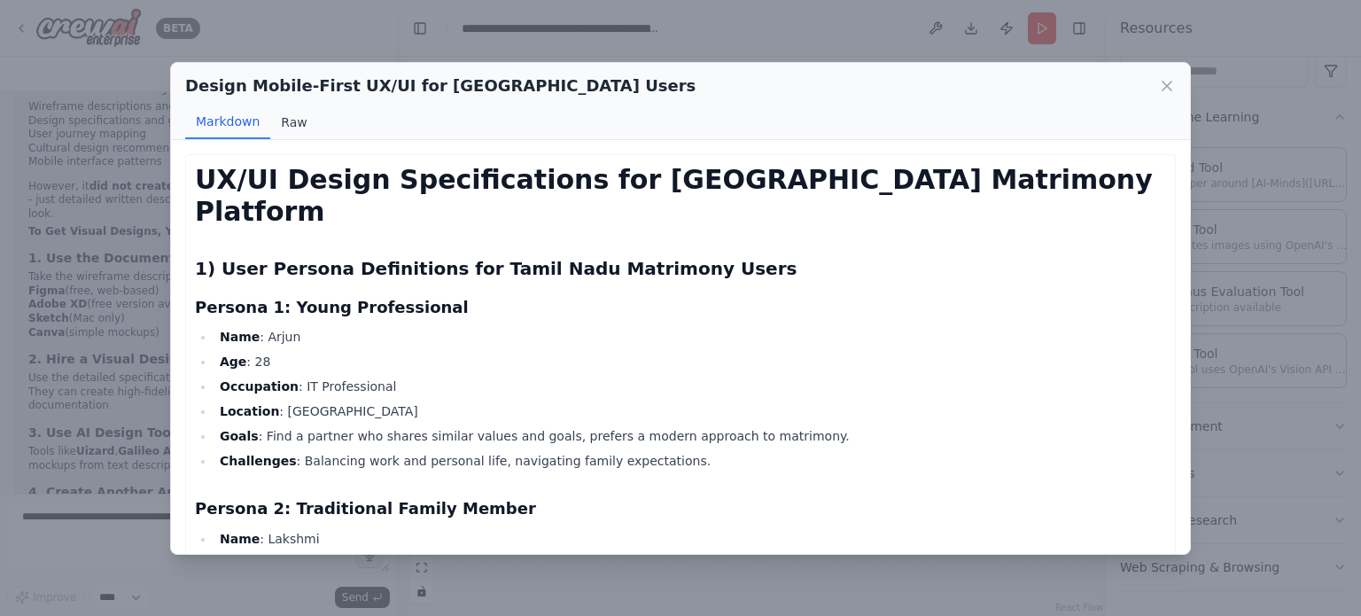
click at [292, 121] on button "Raw" at bounding box center [293, 122] width 47 height 34
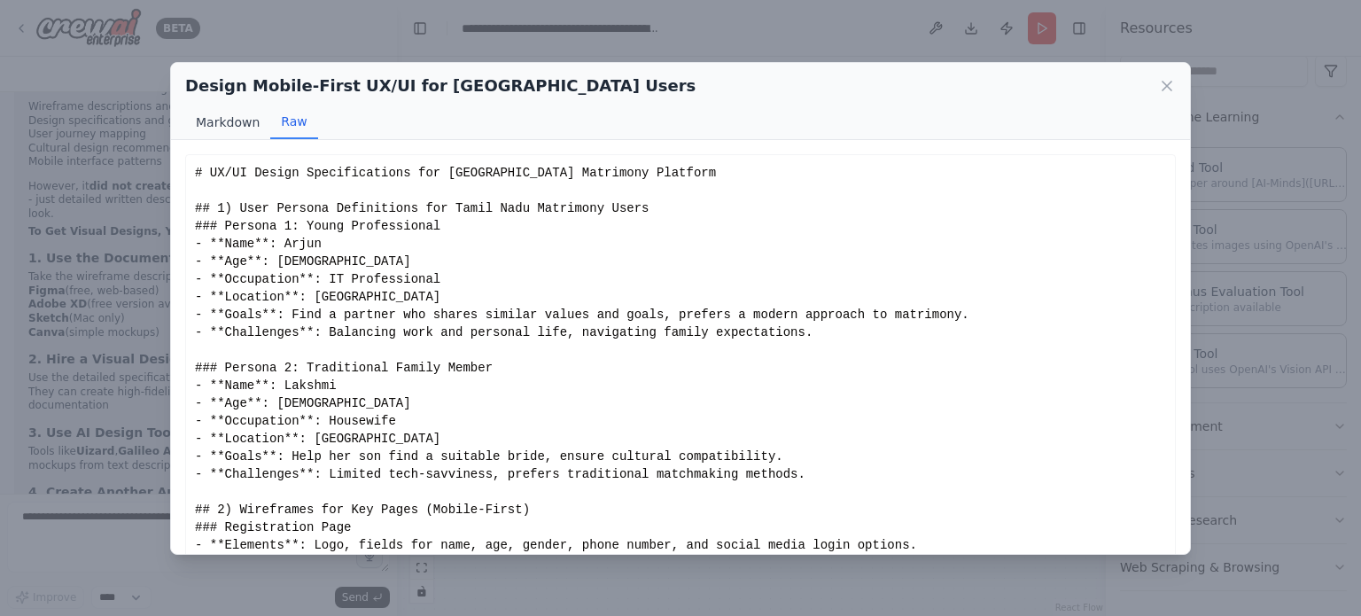
click at [236, 106] on button "Markdown" at bounding box center [227, 122] width 85 height 34
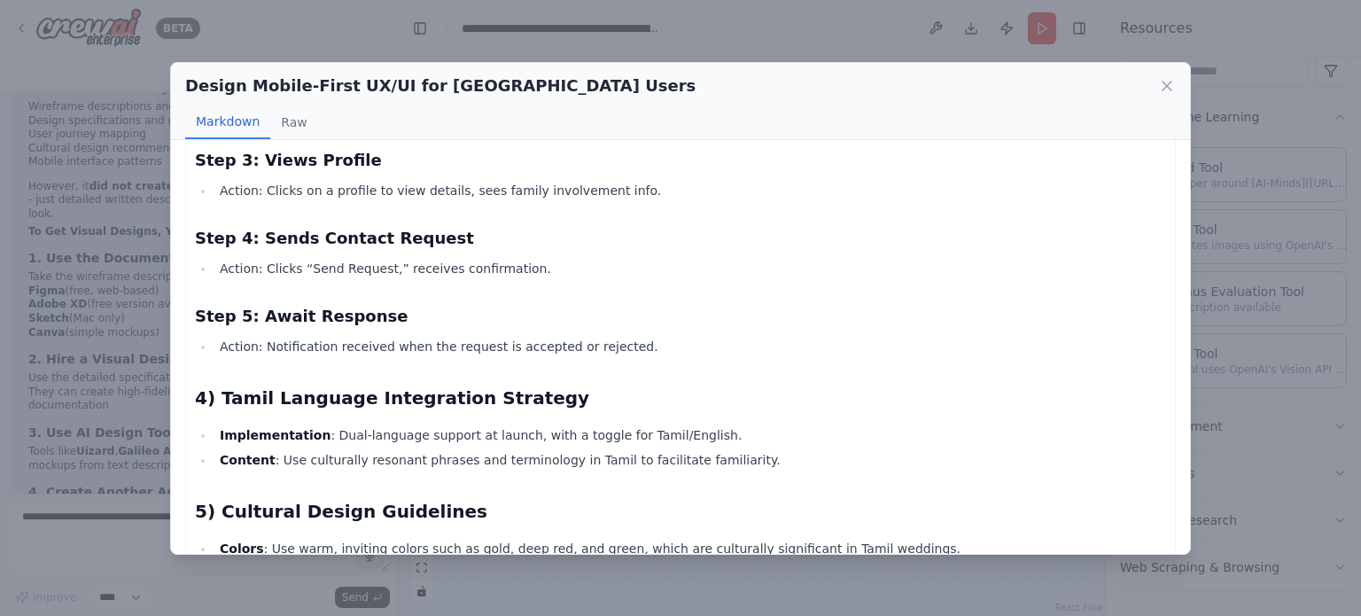
scroll to position [1330, 0]
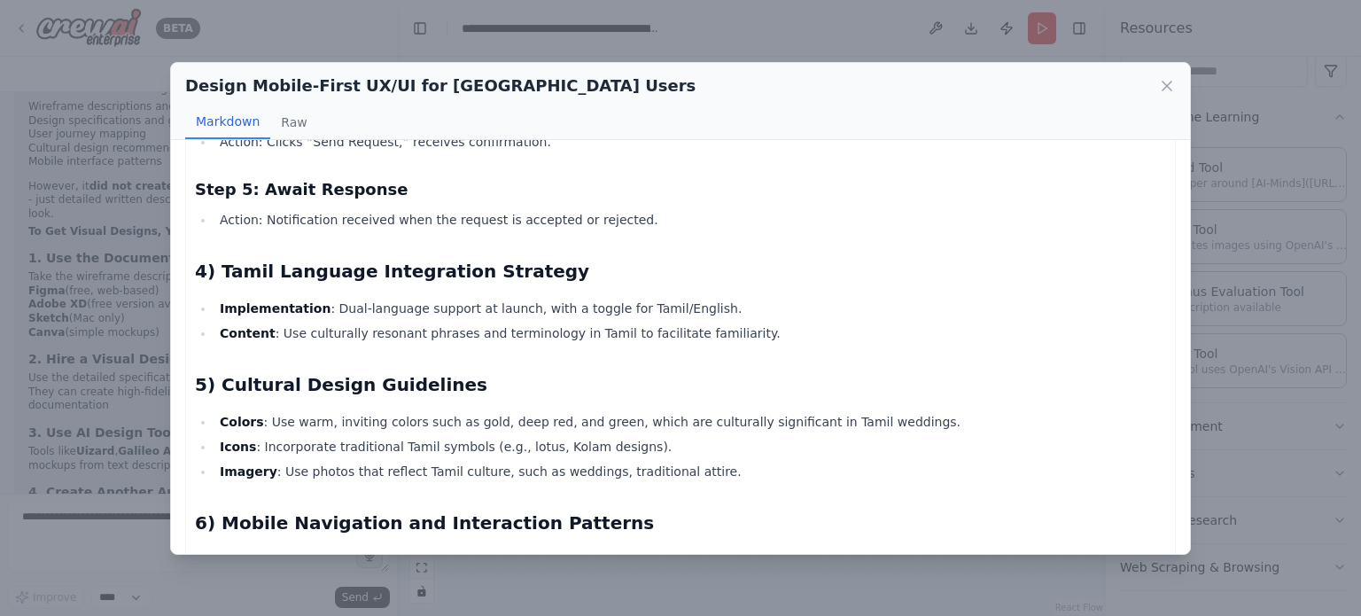
click at [309, 372] on h2 "5) Cultural Design Guidelines" at bounding box center [680, 384] width 971 height 25
click at [326, 411] on li "Colors : Use warm, inviting colors such as gold, deep red, and green, which are…" at bounding box center [691, 421] width 952 height 21
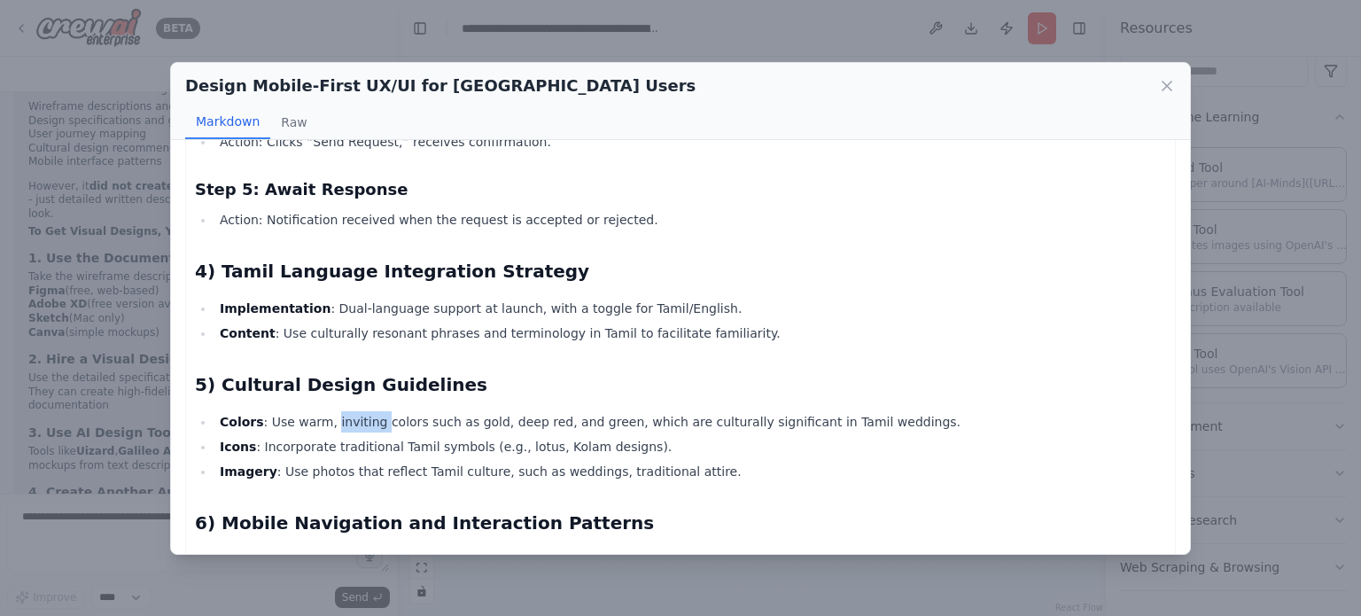
click at [326, 411] on li "Colors : Use warm, inviting colors such as gold, deep red, and green, which are…" at bounding box center [691, 421] width 952 height 21
click at [334, 436] on li "Icons : Incorporate traditional Tamil symbols (e.g., lotus, Kolam designs)." at bounding box center [691, 446] width 952 height 21
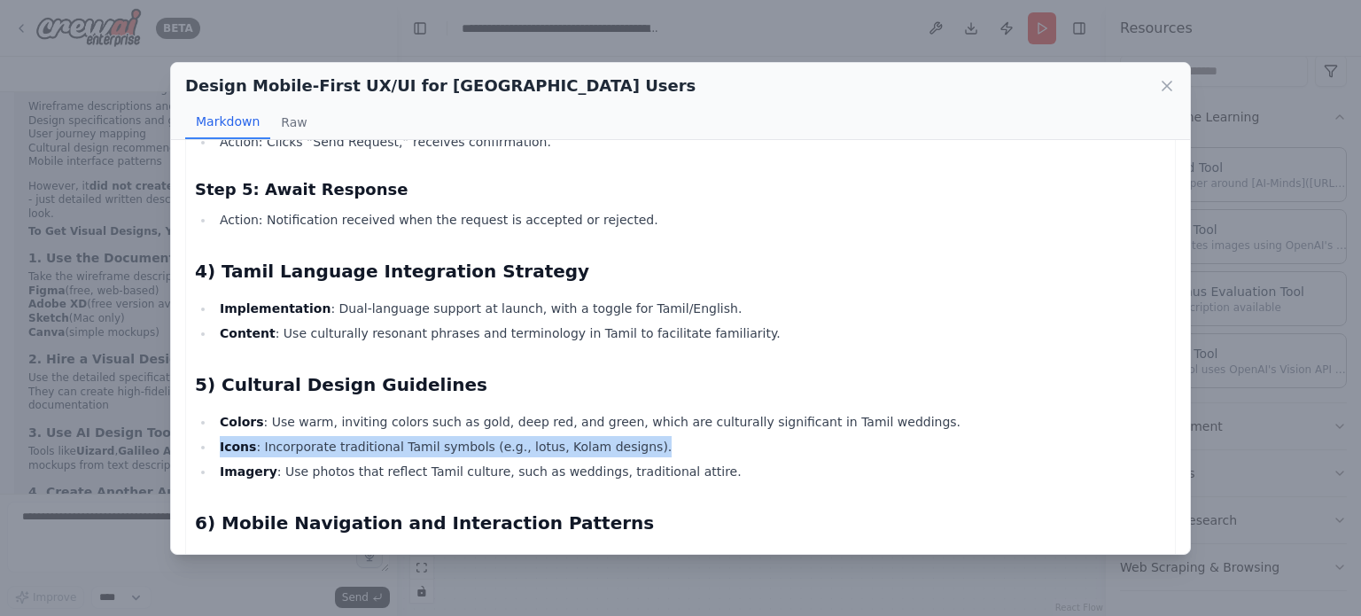
click at [334, 436] on li "Icons : Incorporate traditional Tamil symbols (e.g., lotus, Kolam designs)." at bounding box center [691, 446] width 952 height 21
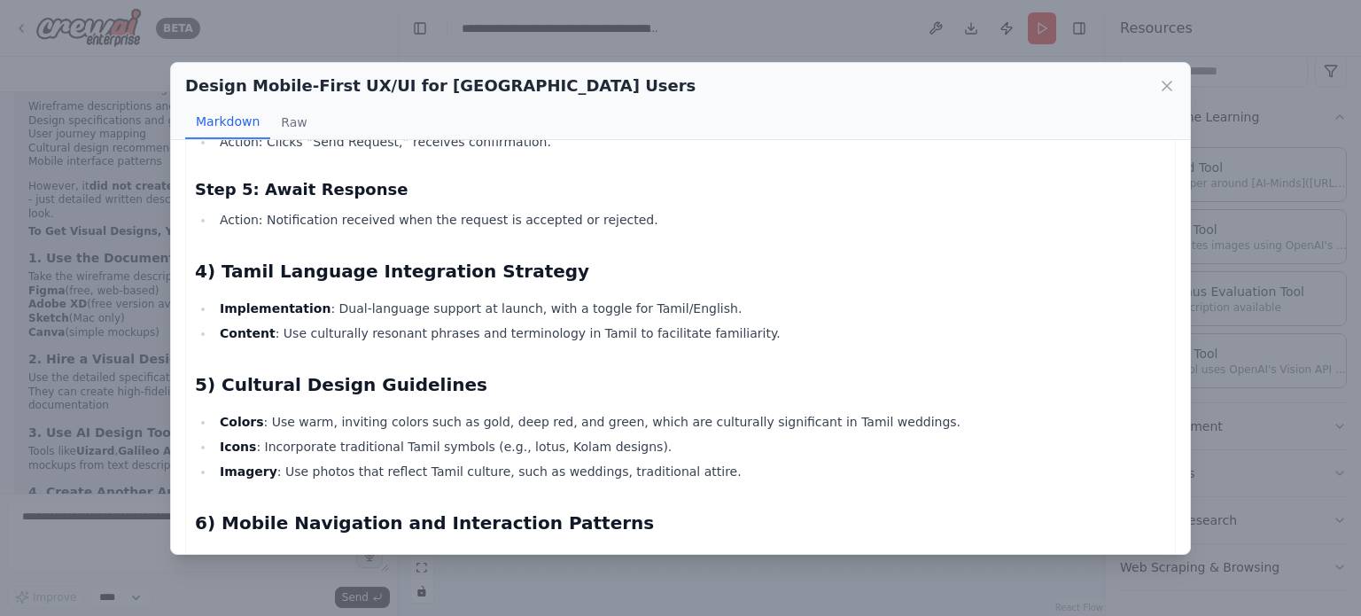
click at [521, 461] on li "Imagery : Use photos that reflect Tamil culture, such as weddings, traditional …" at bounding box center [691, 471] width 952 height 21
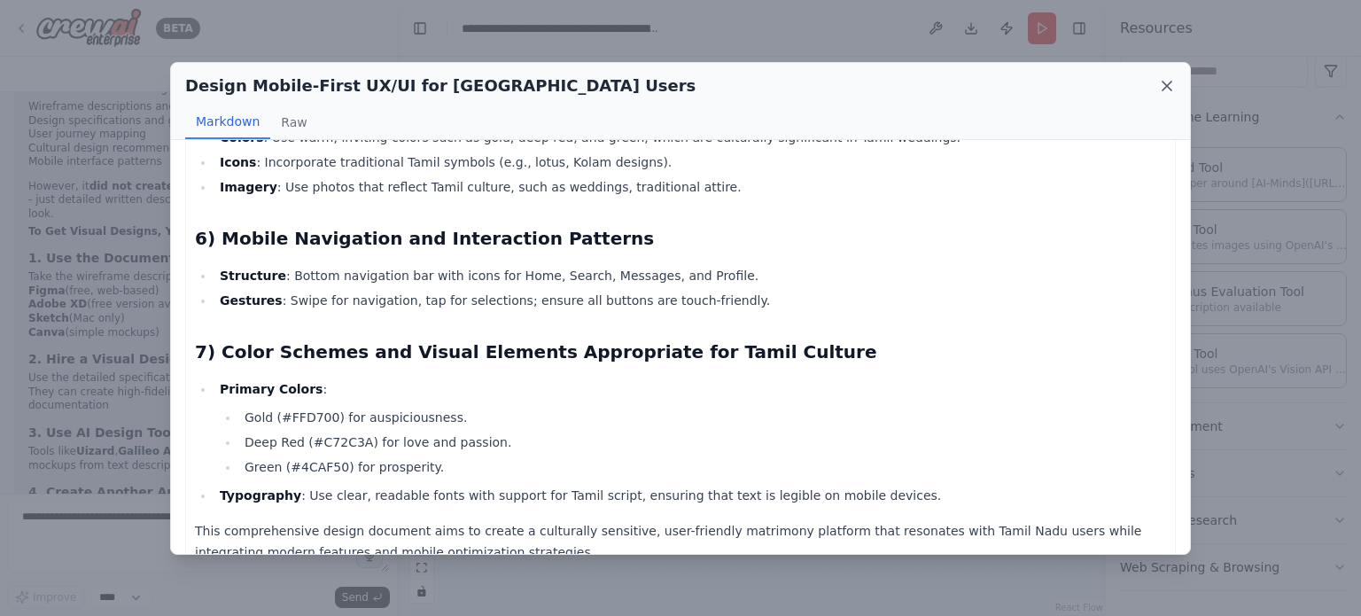
click at [1163, 84] on icon at bounding box center [1168, 86] width 18 height 18
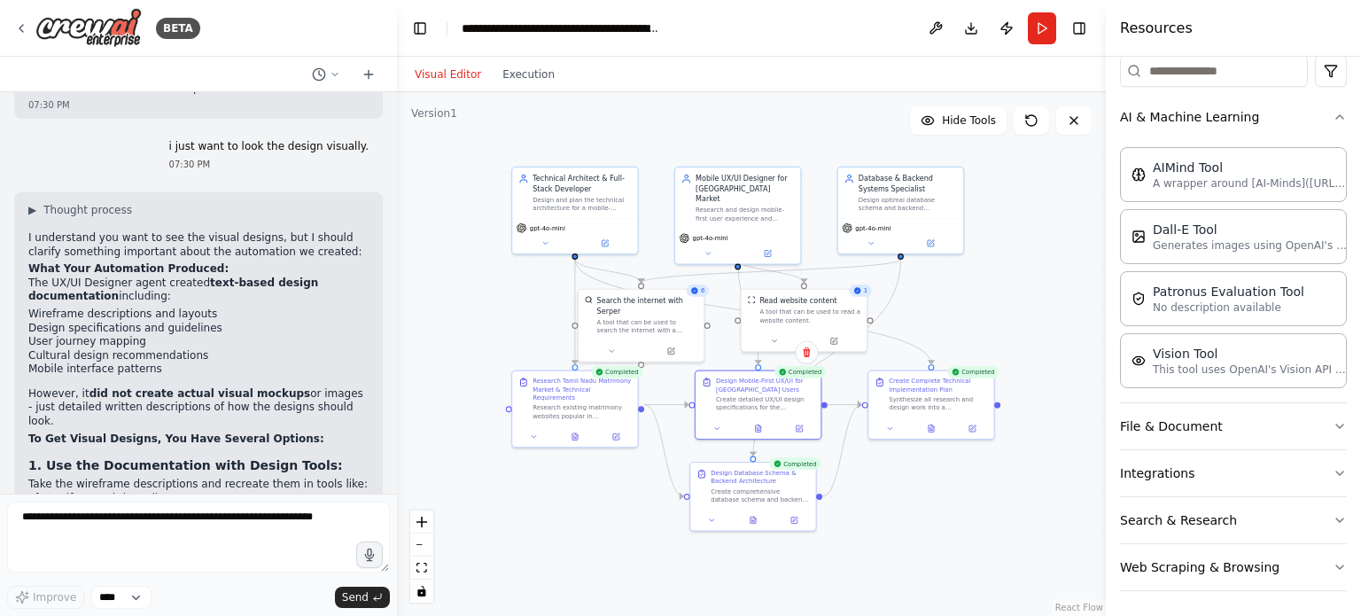
scroll to position [4060, 0]
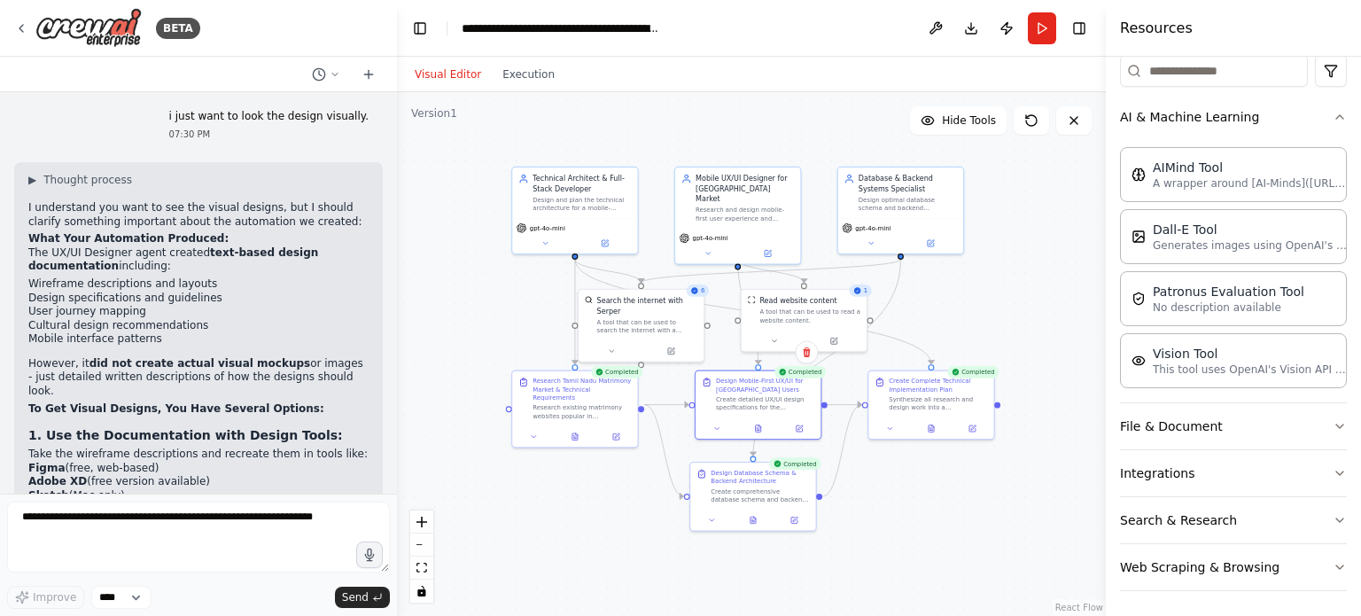
click at [216, 563] on li "They can create high-fidelity mockups based on the documentation" at bounding box center [198, 576] width 340 height 27
click at [232, 601] on h3 "3. Use AI Design Tools:" at bounding box center [198, 610] width 340 height 18
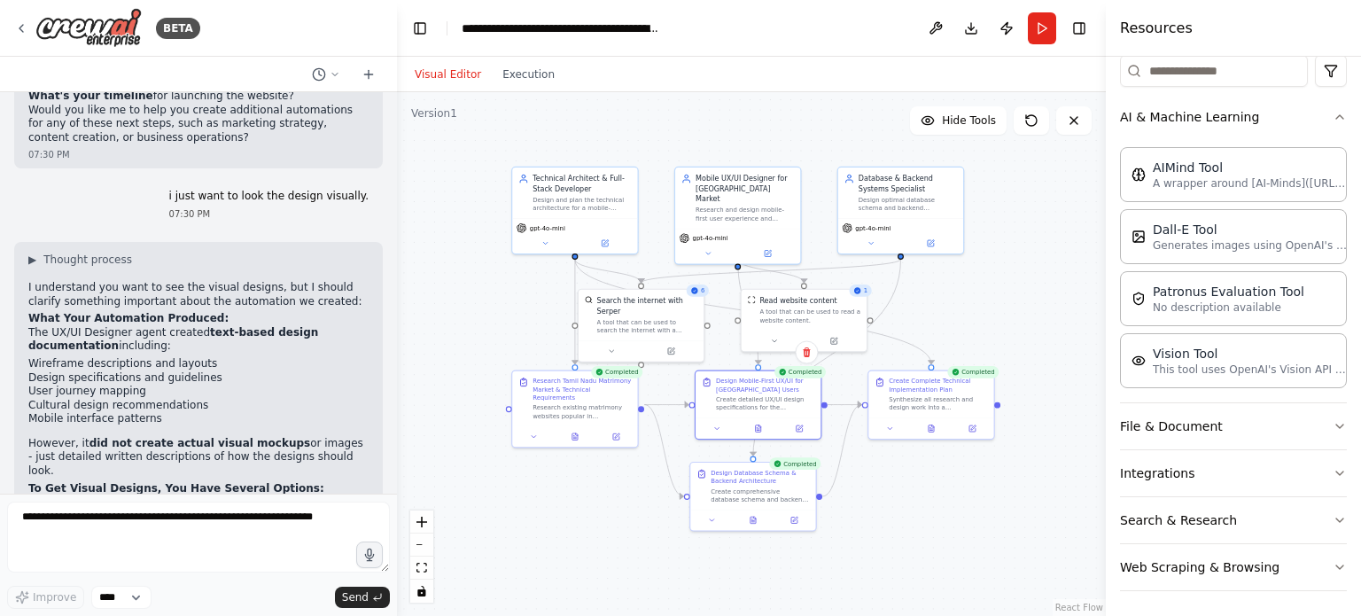
scroll to position [3971, 0]
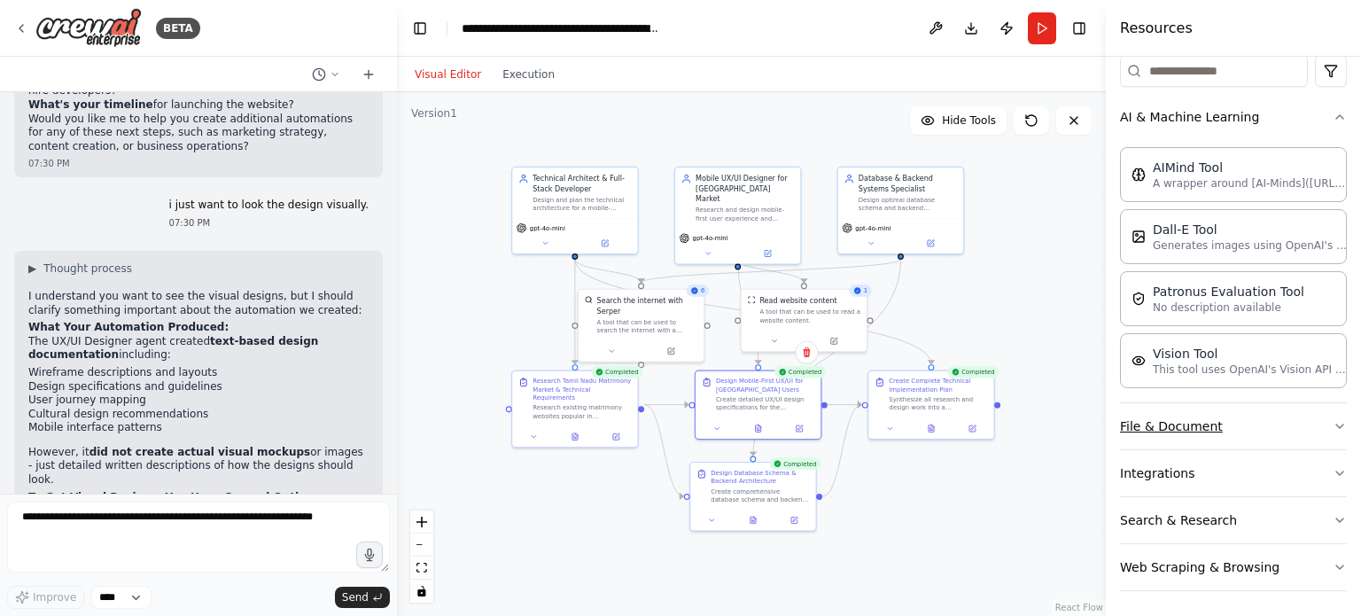
click at [1333, 419] on icon "button" at bounding box center [1340, 426] width 14 height 14
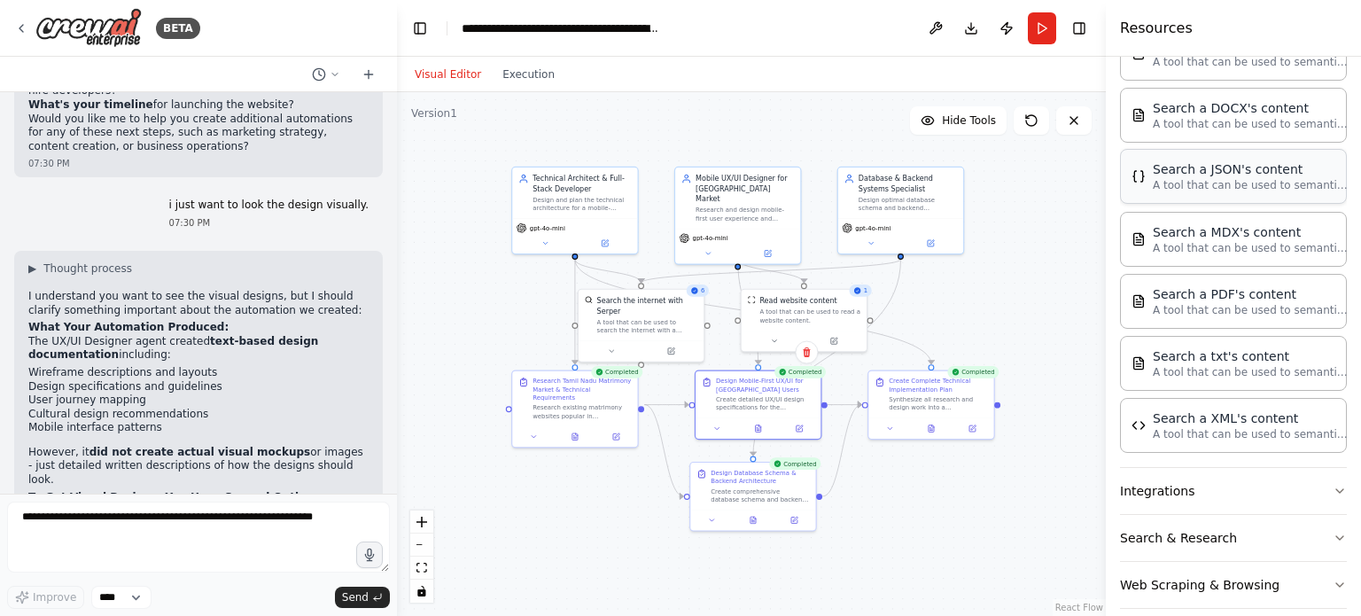
scroll to position [669, 0]
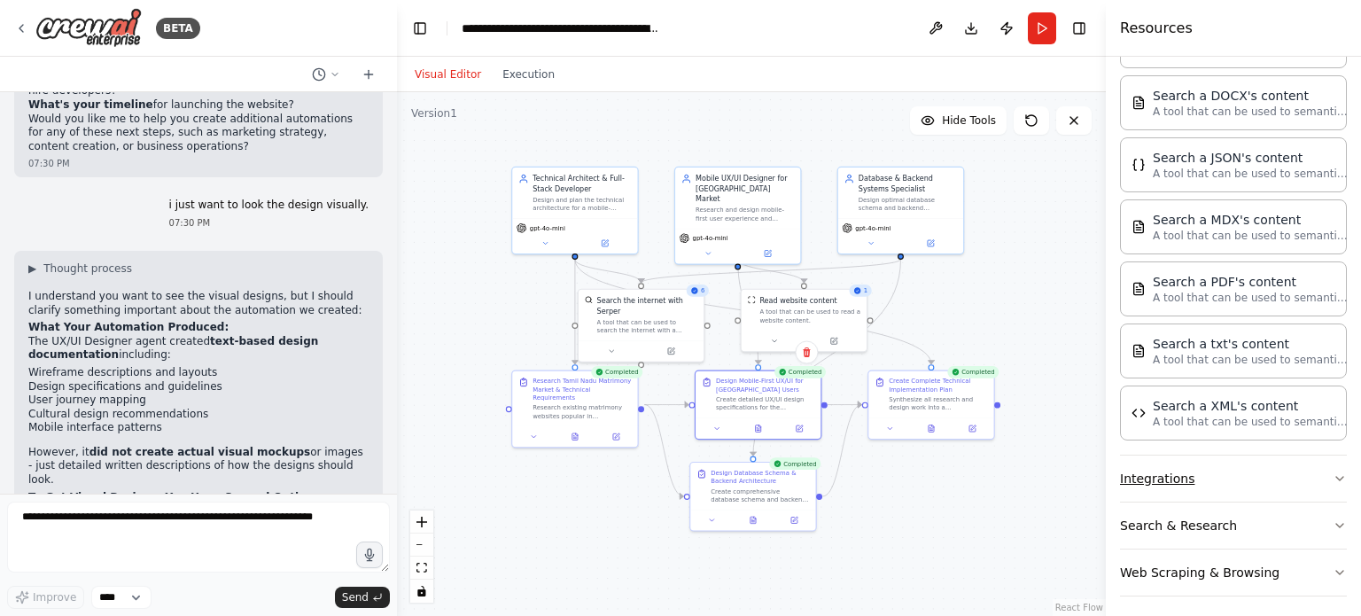
click at [1333, 472] on icon "button" at bounding box center [1340, 479] width 14 height 14
click at [1333, 469] on icon "button" at bounding box center [1340, 476] width 14 height 14
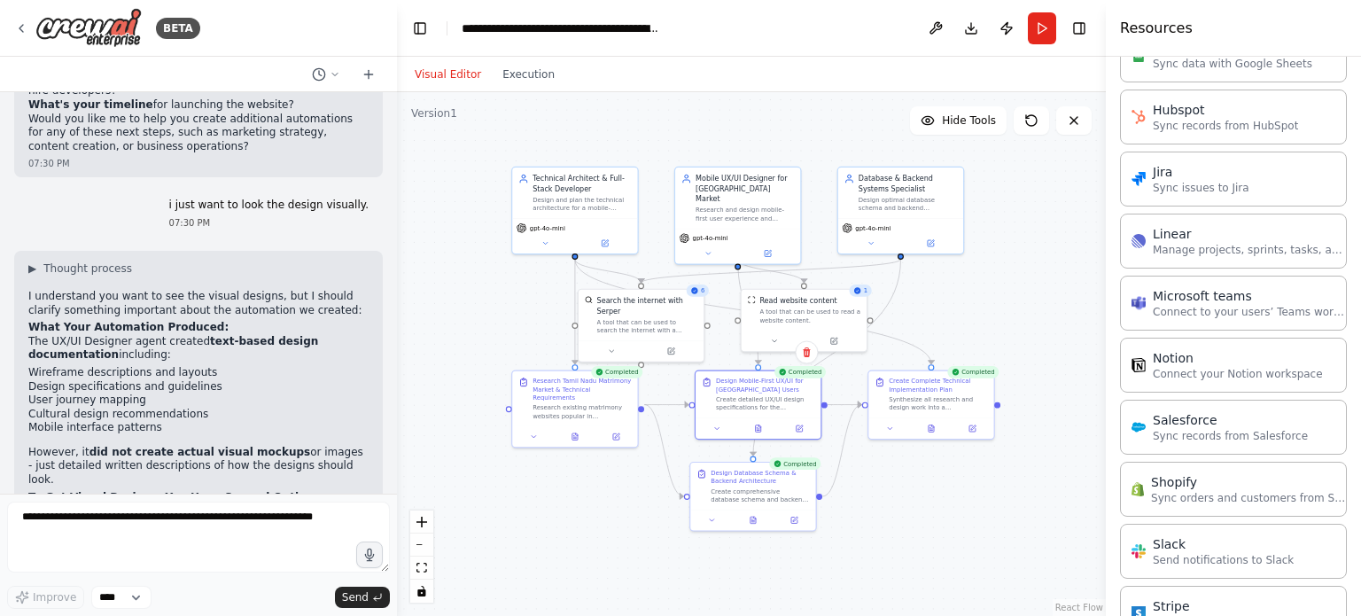
scroll to position [1858, 0]
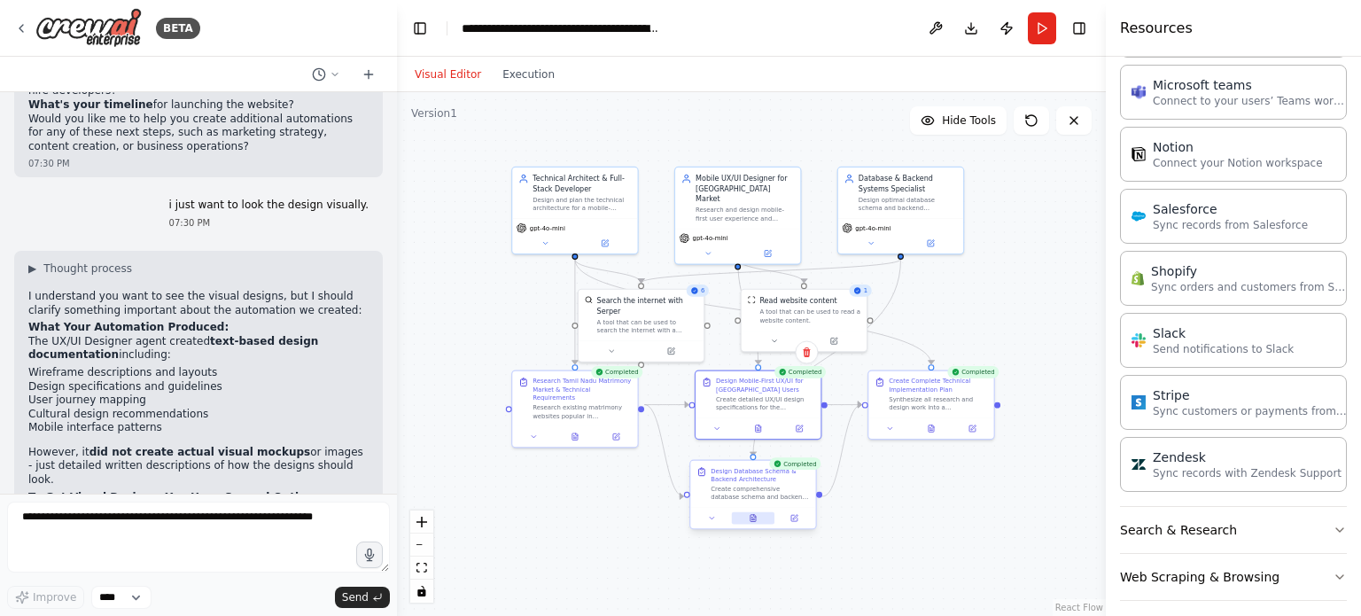
click at [746, 519] on button at bounding box center [753, 518] width 43 height 12
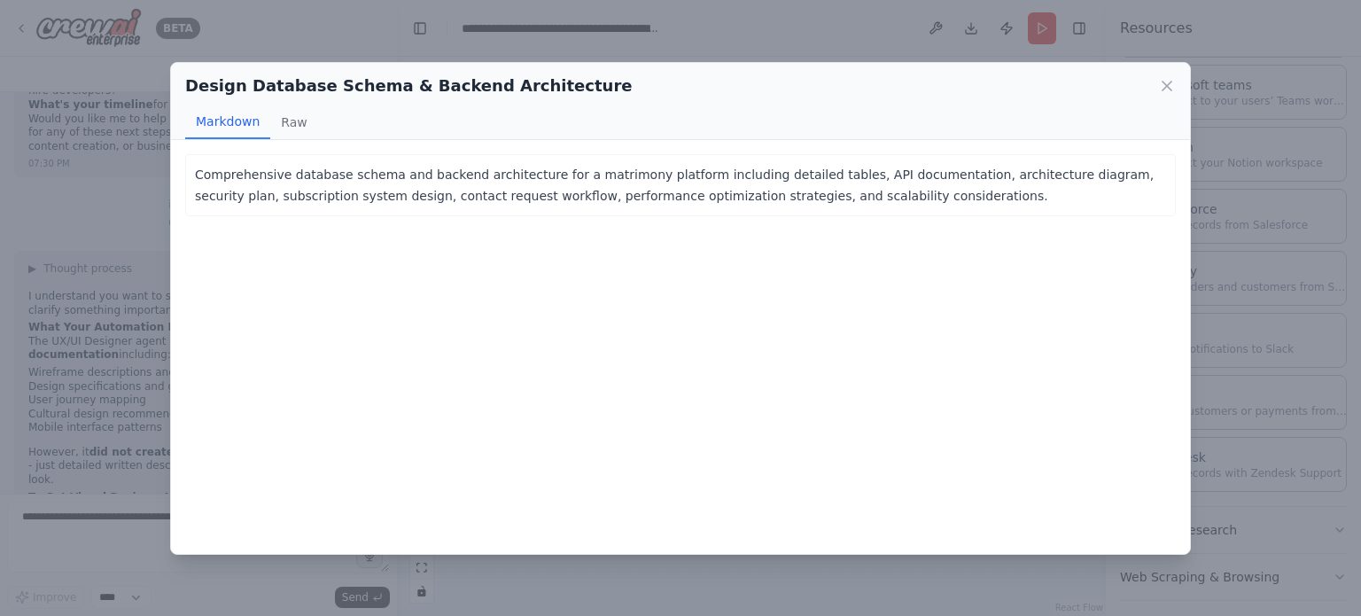
click at [447, 293] on div "Comprehensive database schema and backend architecture for a matrimony platform…" at bounding box center [680, 347] width 1019 height 414
click at [284, 123] on button "Raw" at bounding box center [293, 122] width 47 height 34
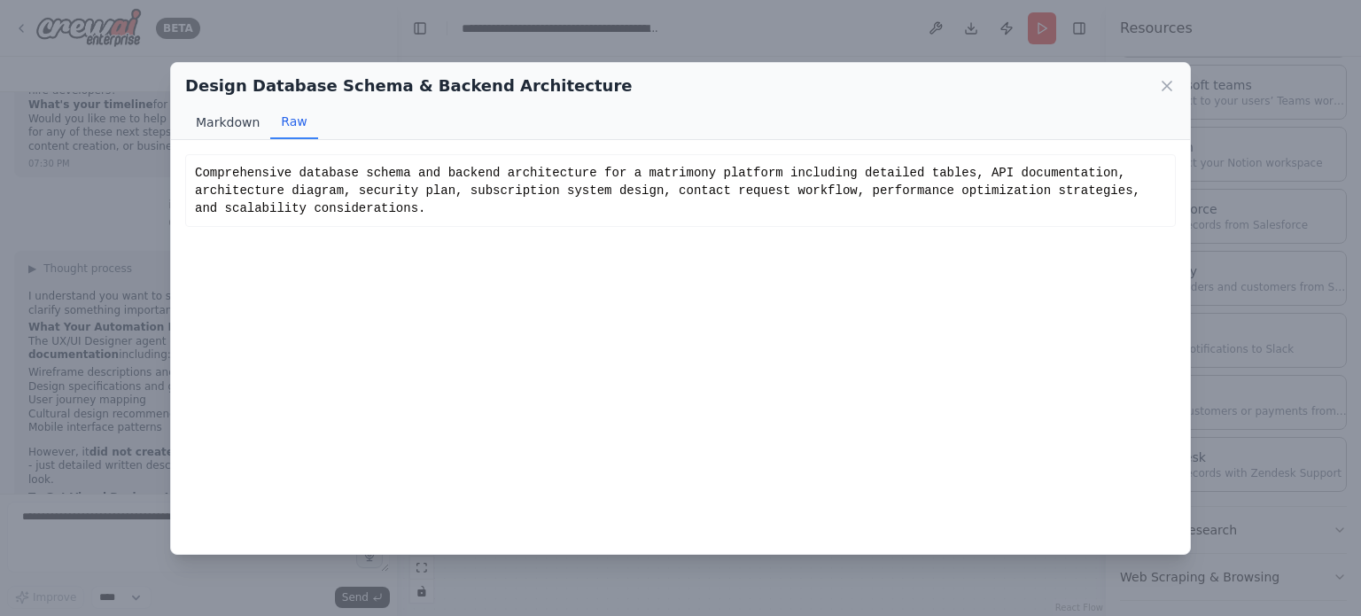
click at [229, 127] on button "Markdown" at bounding box center [227, 122] width 85 height 34
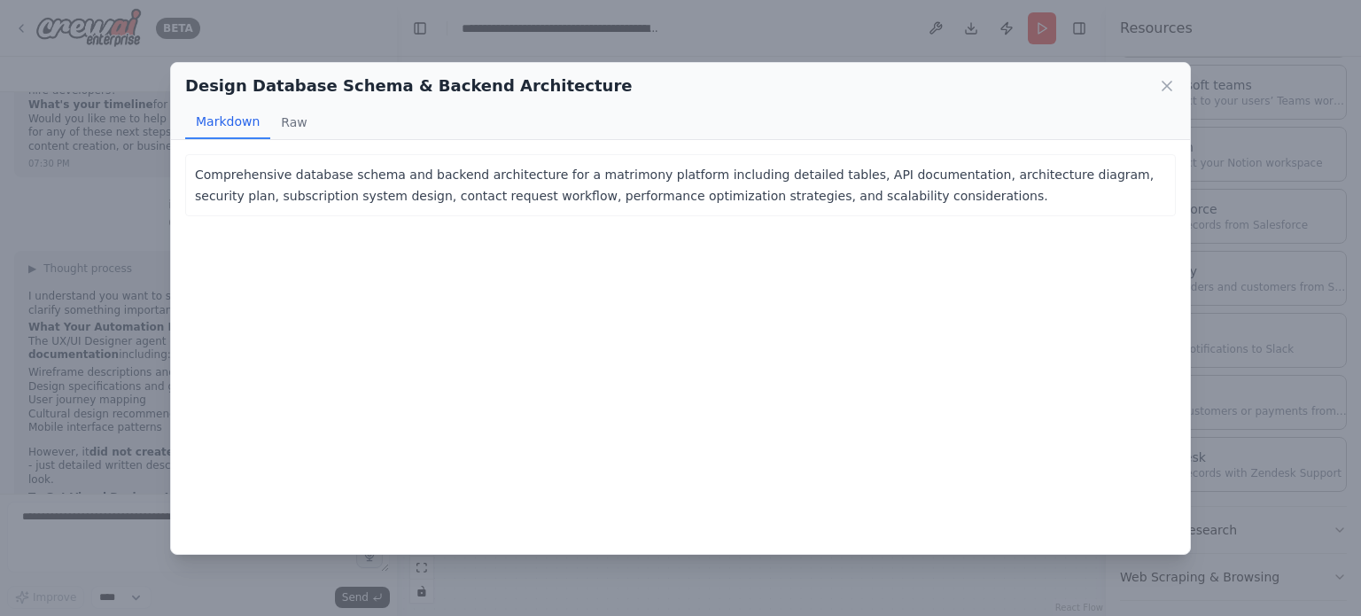
click at [784, 51] on div "Design Database Schema & Backend Architecture Markdown Raw Comprehensive databa…" at bounding box center [680, 308] width 1361 height 616
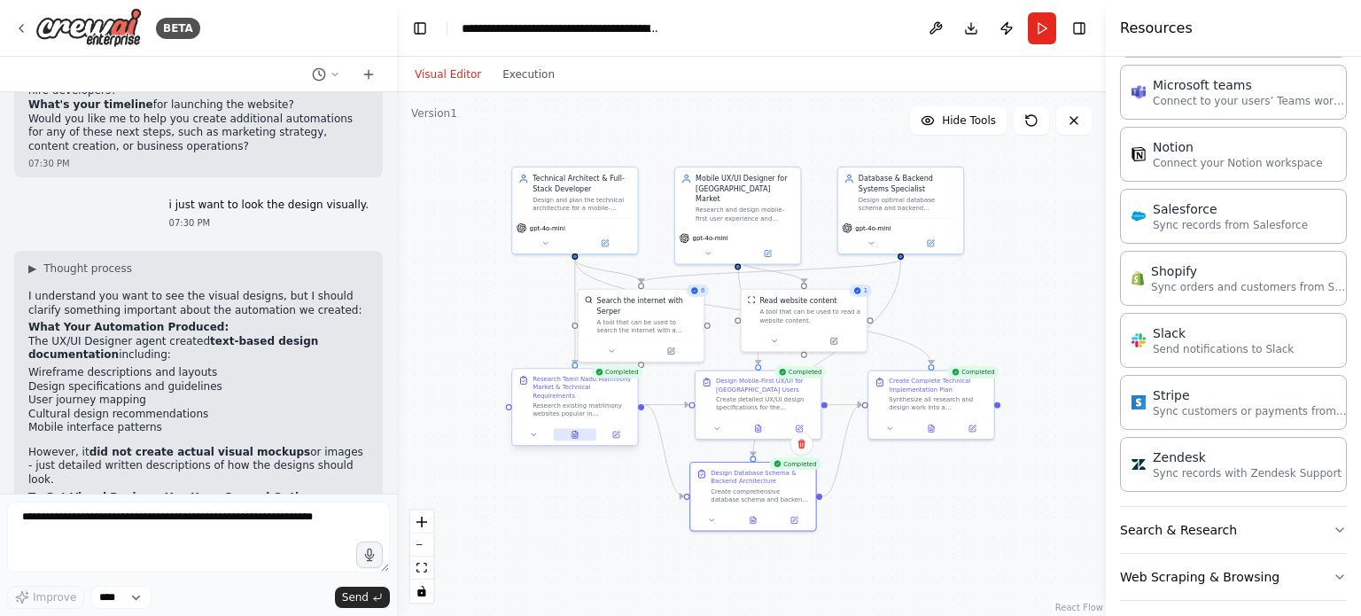
click at [581, 429] on button at bounding box center [575, 435] width 43 height 12
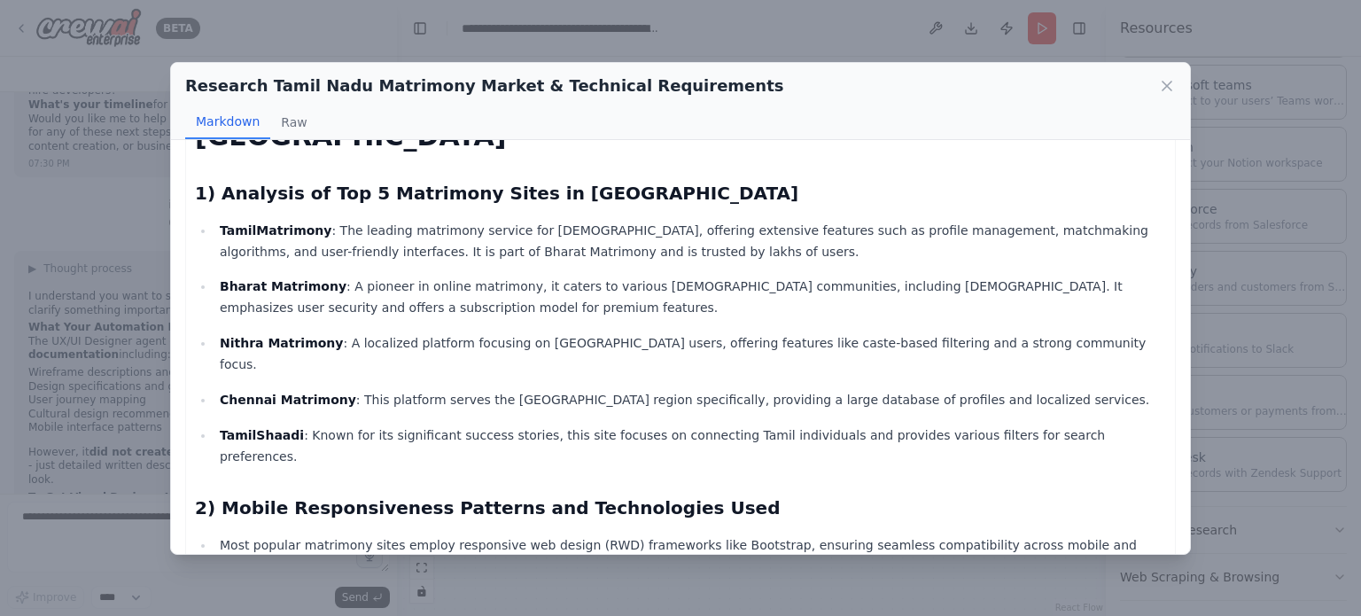
scroll to position [0, 0]
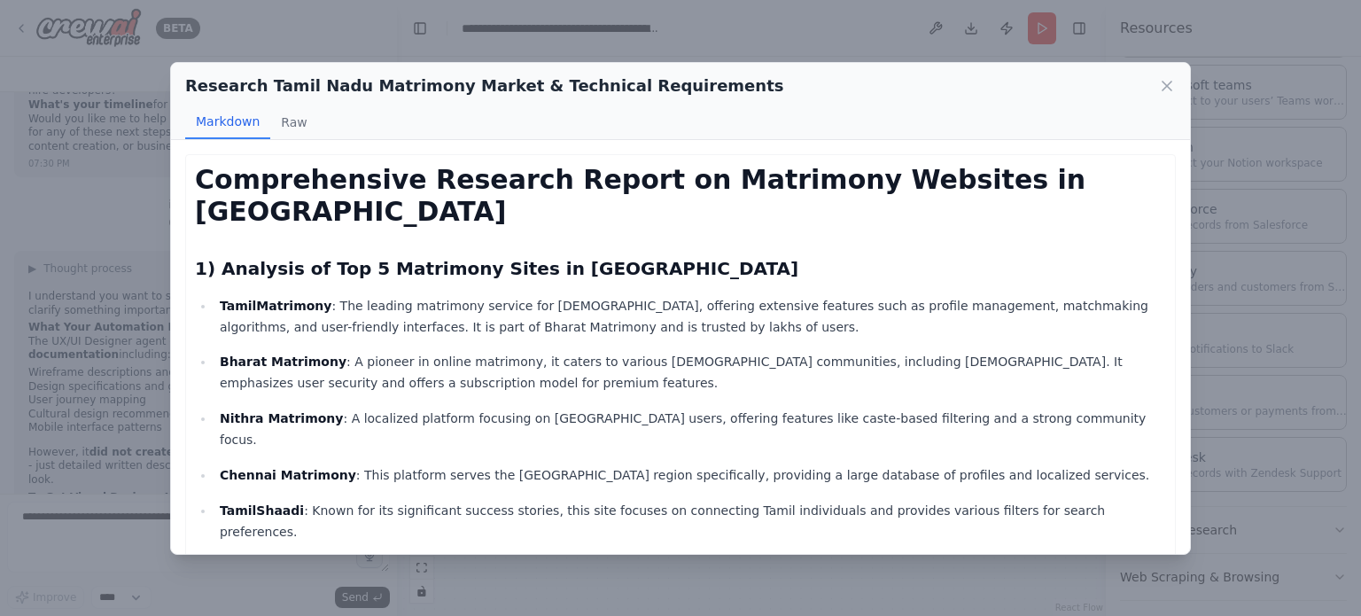
click at [837, 351] on p "Bharat Matrimony : A pioneer in online matrimony, it caters to various [DEMOGRA…" at bounding box center [693, 372] width 947 height 43
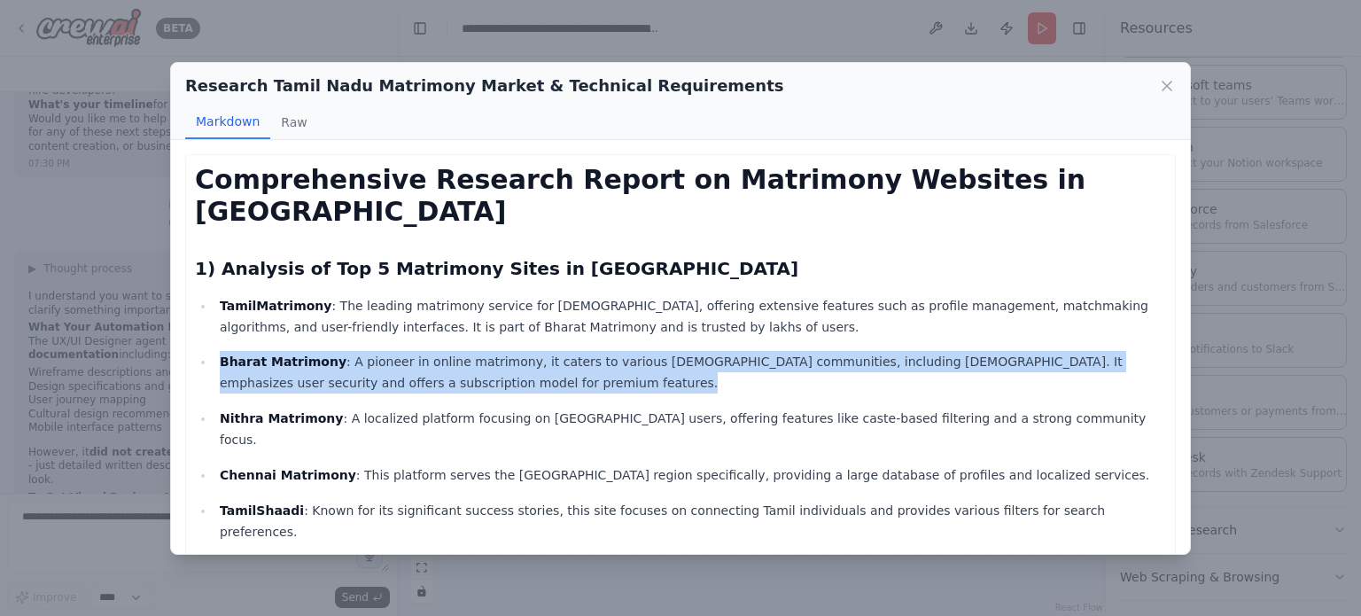
click at [837, 351] on p "Bharat Matrimony : A pioneer in online matrimony, it caters to various [DEMOGRA…" at bounding box center [693, 372] width 947 height 43
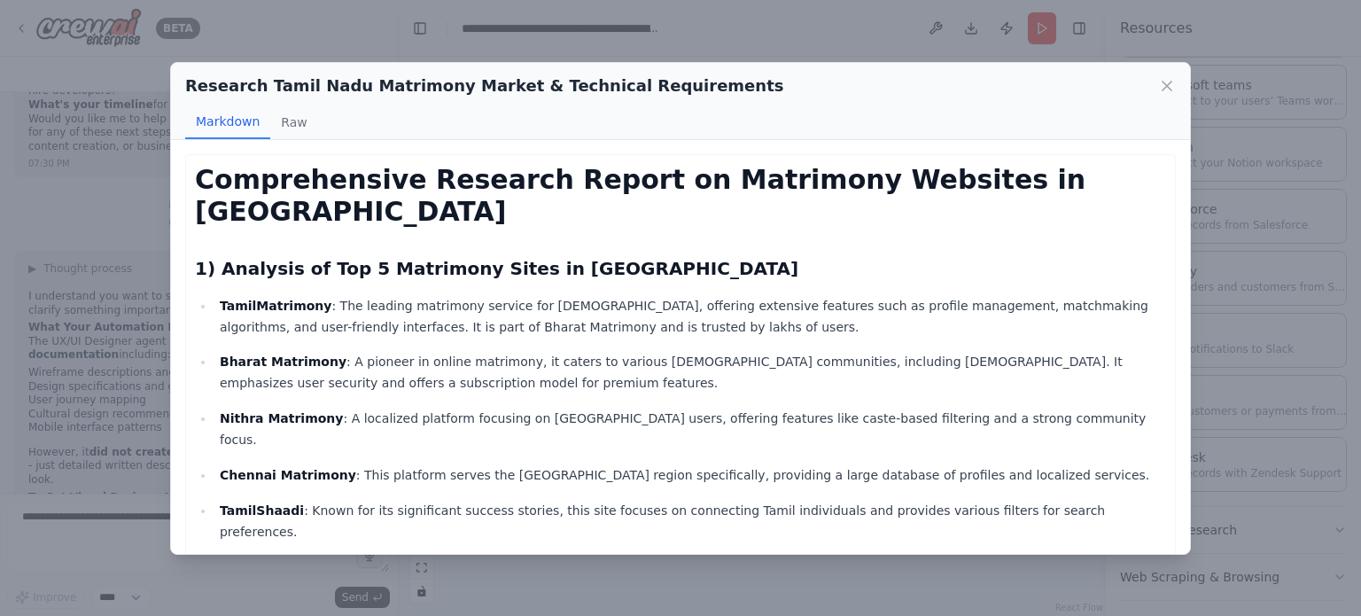
click at [792, 408] on p "Nithra Matrimony : A localized platform focusing on Tamil Nadu users, offering …" at bounding box center [693, 429] width 947 height 43
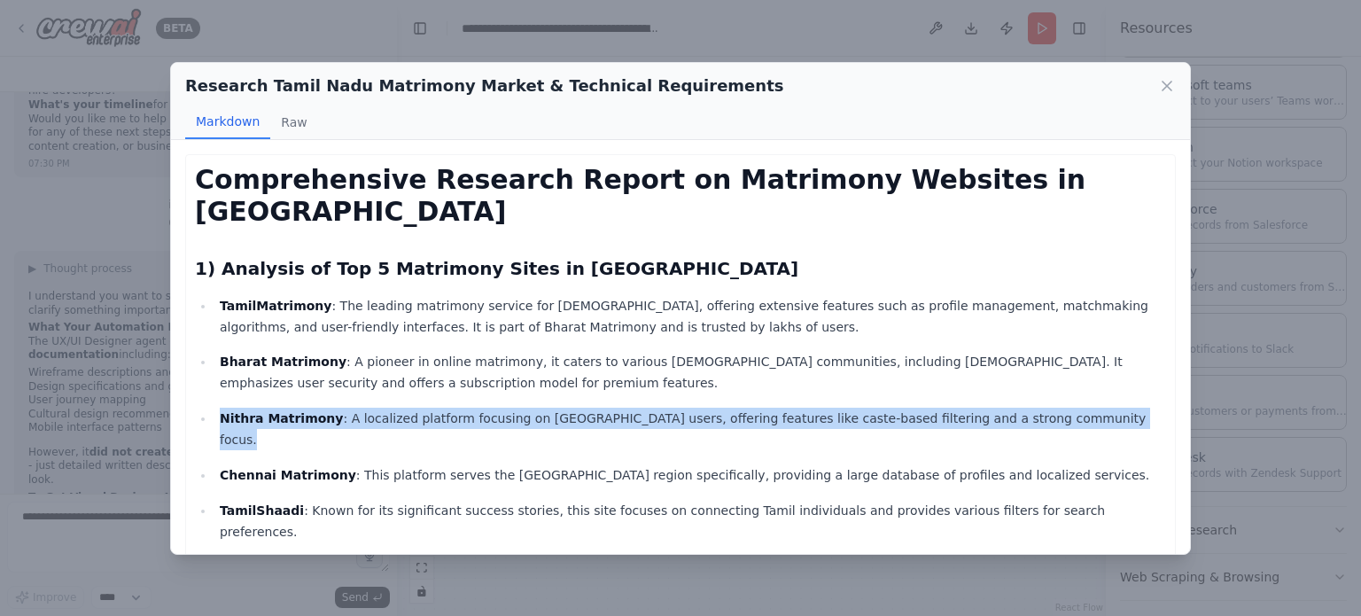
click at [792, 408] on p "Nithra Matrimony : A localized platform focusing on Tamil Nadu users, offering …" at bounding box center [693, 429] width 947 height 43
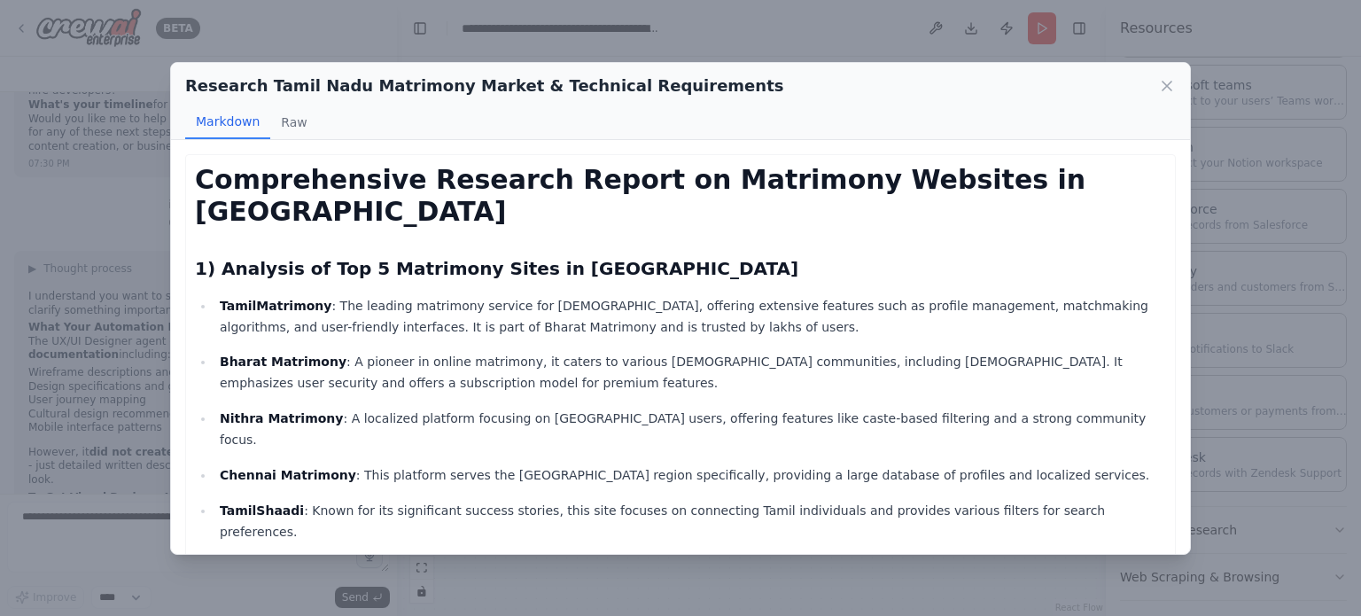
click at [698, 464] on p "Chennai Matrimony : This platform serves the [GEOGRAPHIC_DATA] region specifica…" at bounding box center [693, 474] width 947 height 21
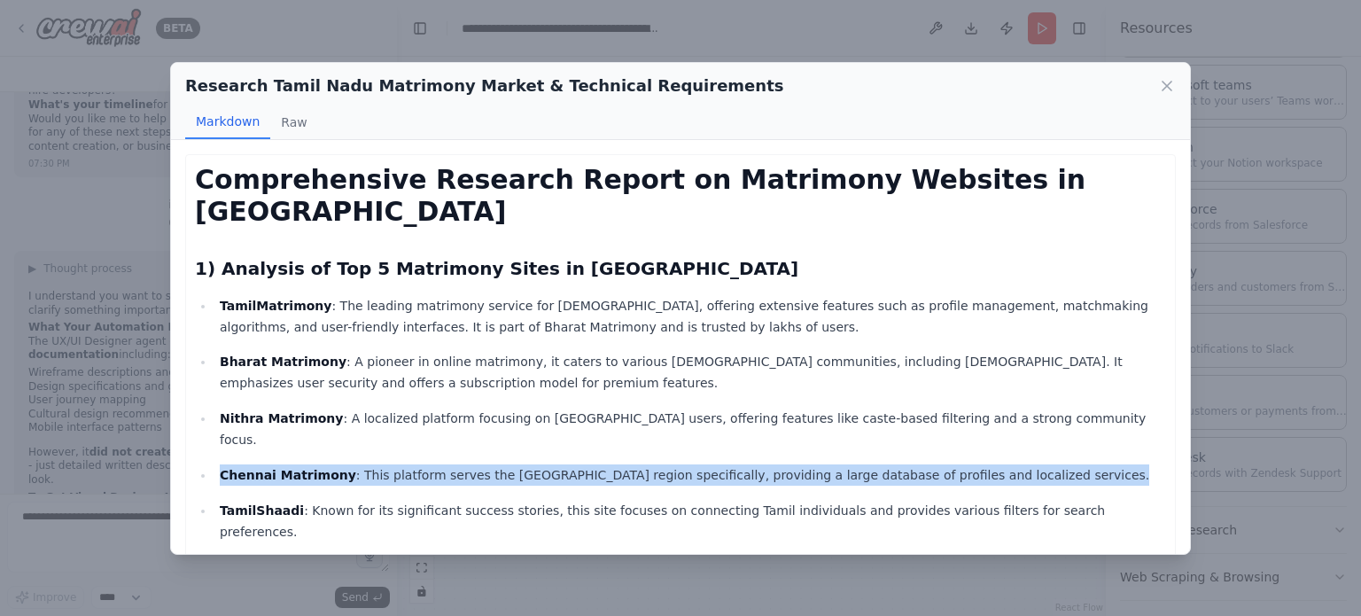
click at [698, 464] on p "Chennai Matrimony : This platform serves the [GEOGRAPHIC_DATA] region specifica…" at bounding box center [693, 474] width 947 height 21
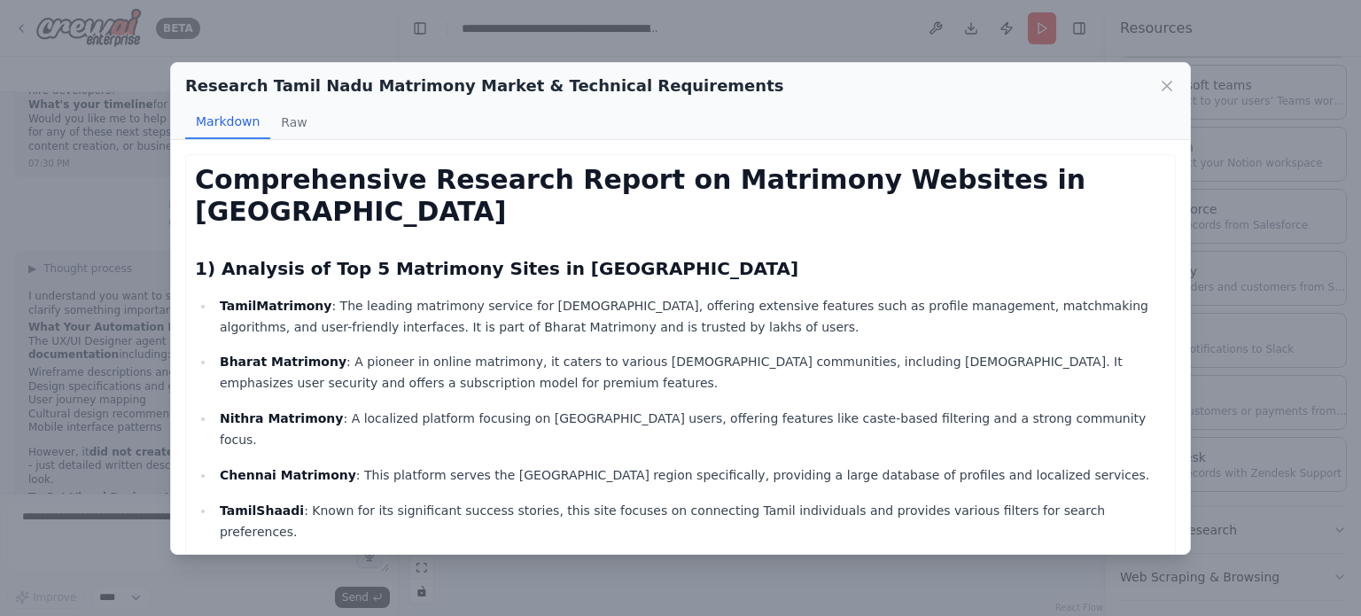
click at [709, 351] on p "Bharat Matrimony : A pioneer in online matrimony, it caters to various [DEMOGRA…" at bounding box center [693, 372] width 947 height 43
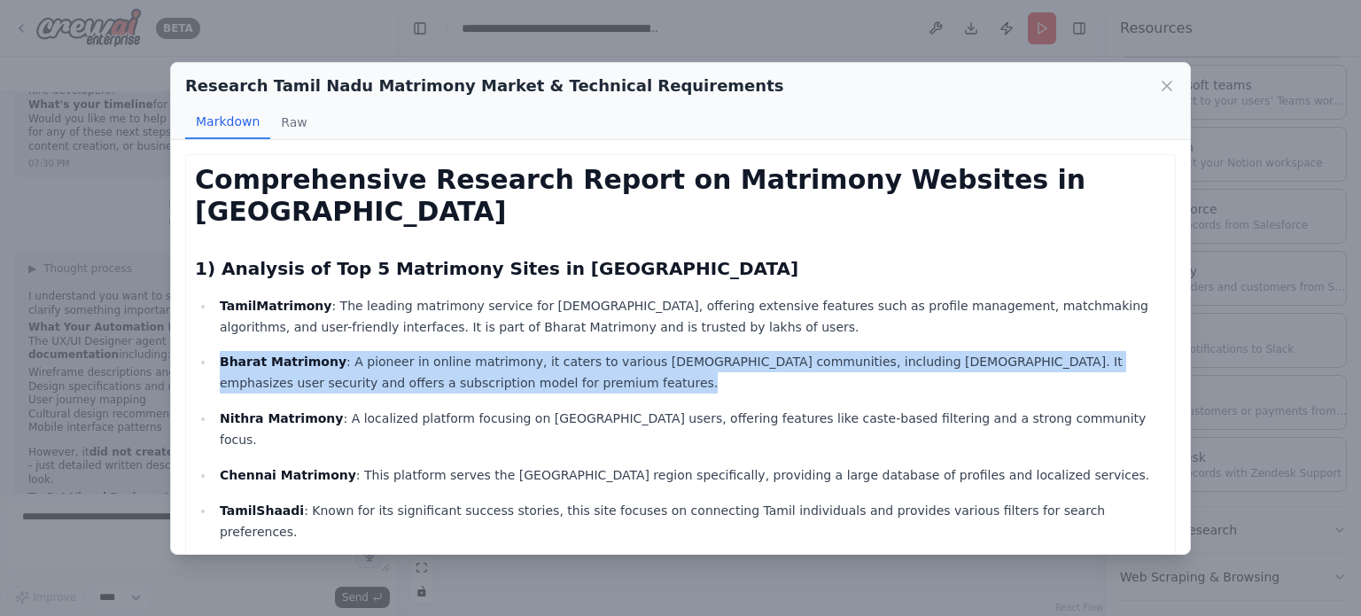
click at [709, 351] on p "Bharat Matrimony : A pioneer in online matrimony, it caters to various [DEMOGRA…" at bounding box center [693, 372] width 947 height 43
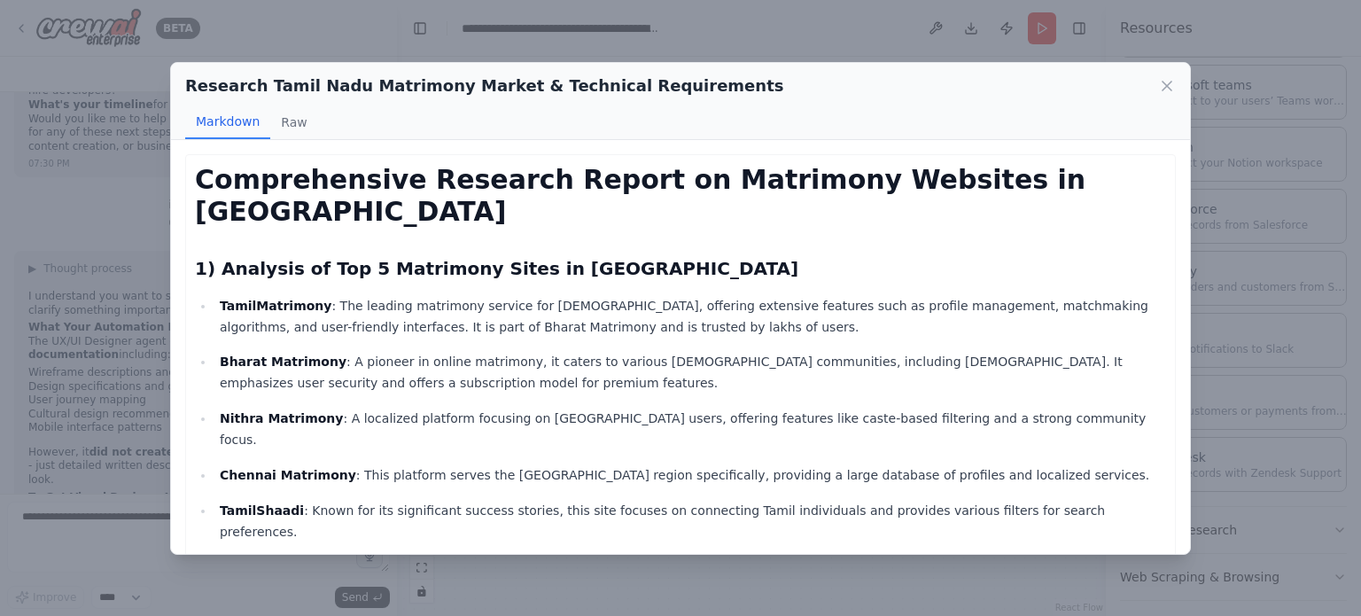
click at [542, 295] on p "TamilMatrimony : The leading matrimony service for Tamils, offering extensive f…" at bounding box center [693, 316] width 947 height 43
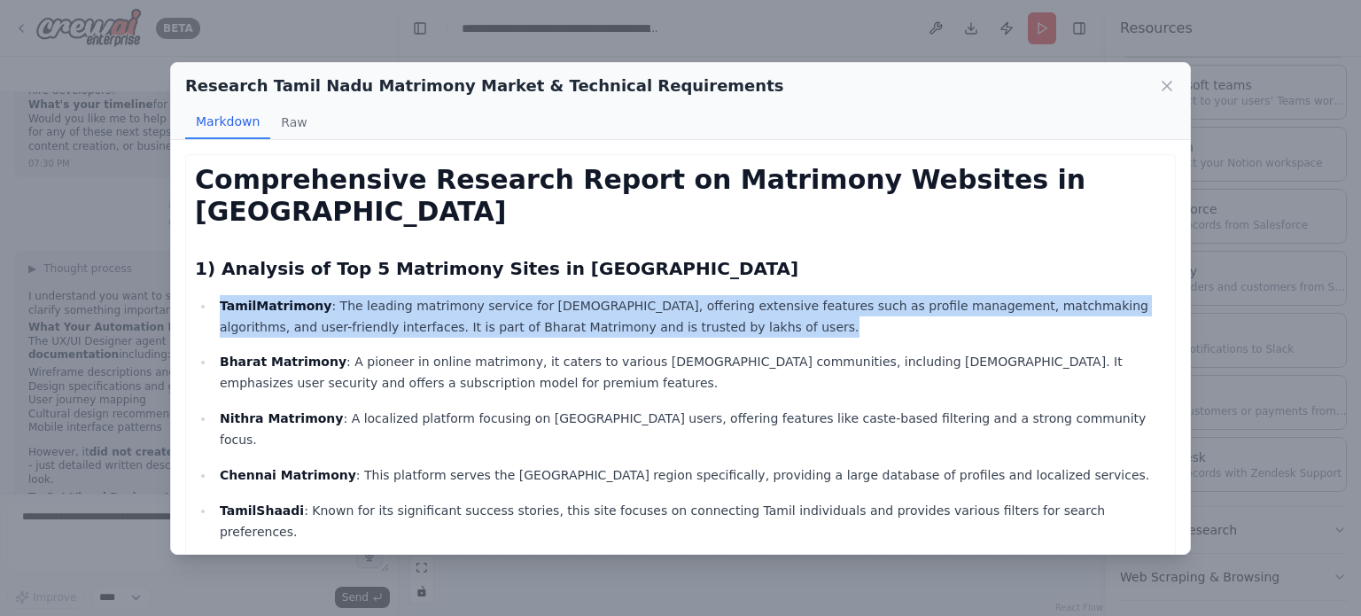
click at [542, 295] on p "TamilMatrimony : The leading matrimony service for Tamils, offering extensive f…" at bounding box center [693, 316] width 947 height 43
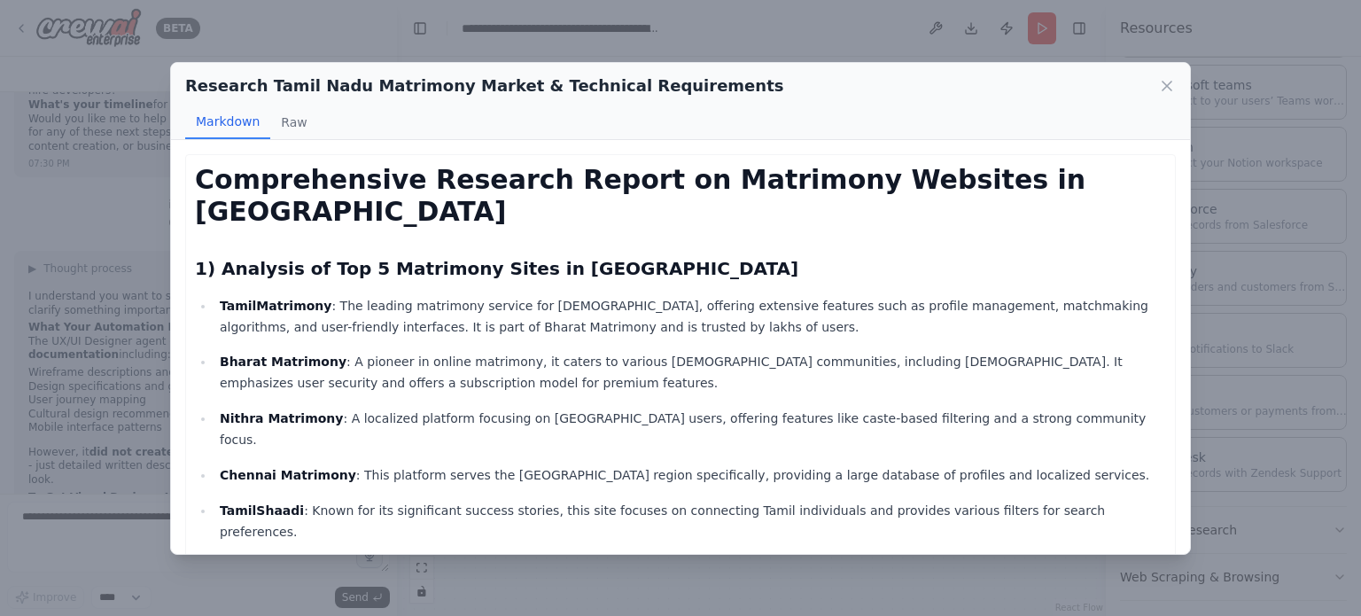
click at [477, 351] on p "Bharat Matrimony : A pioneer in online matrimony, it caters to various [DEMOGRA…" at bounding box center [693, 372] width 947 height 43
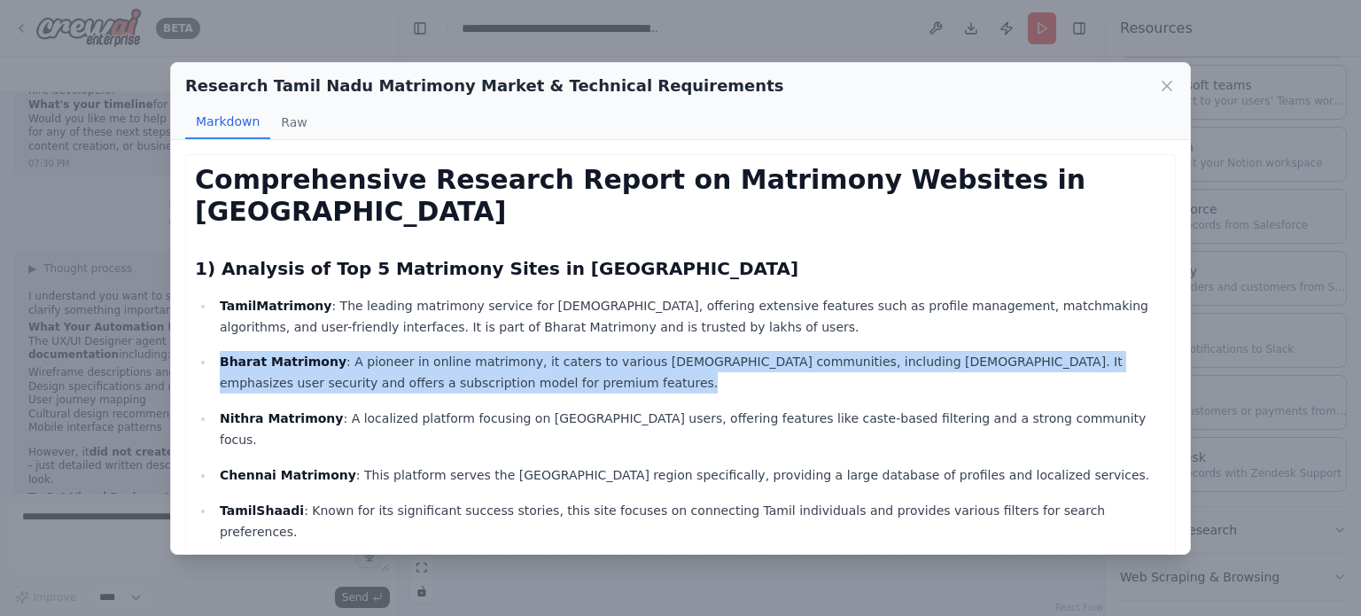
click at [477, 351] on p "Bharat Matrimony : A pioneer in online matrimony, it caters to various [DEMOGRA…" at bounding box center [693, 372] width 947 height 43
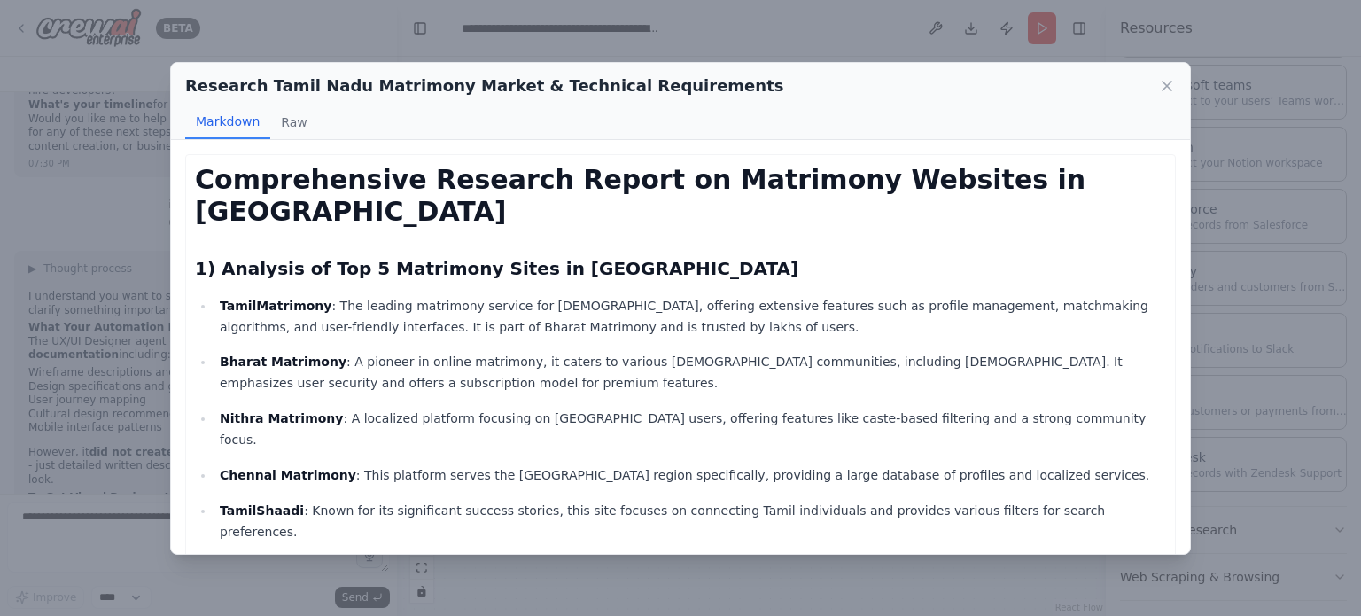
click at [475, 408] on p "Nithra Matrimony : A localized platform focusing on Tamil Nadu users, offering …" at bounding box center [693, 429] width 947 height 43
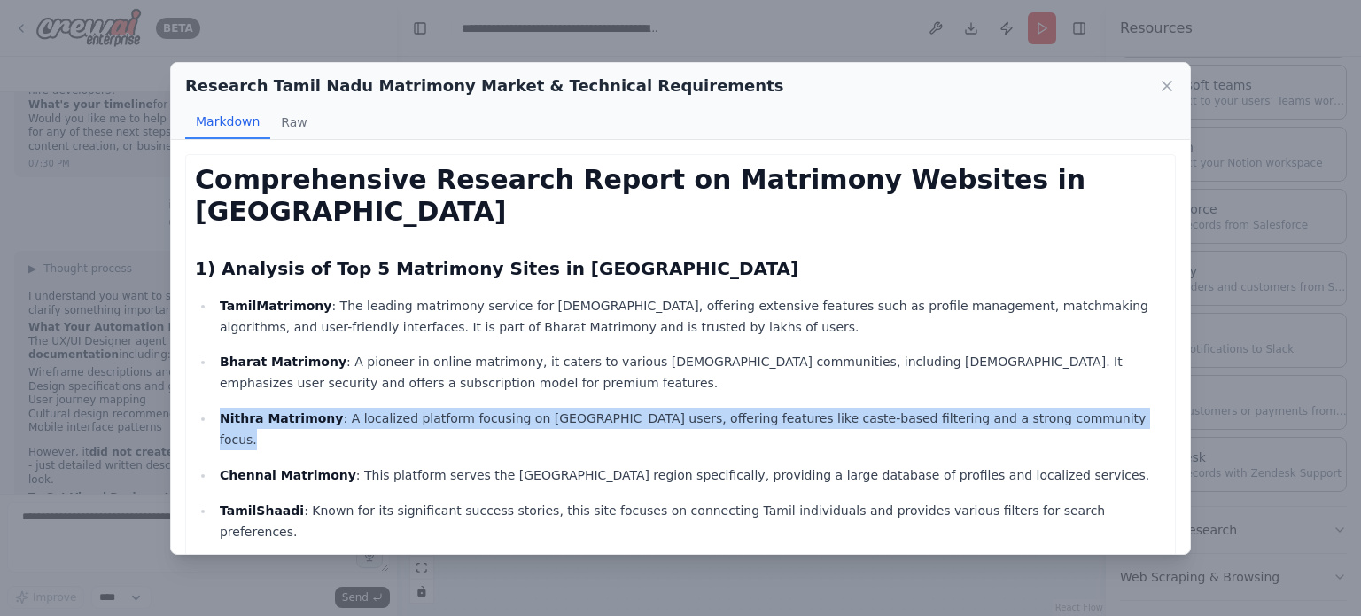
click at [475, 408] on p "Nithra Matrimony : A localized platform focusing on Tamil Nadu users, offering …" at bounding box center [693, 429] width 947 height 43
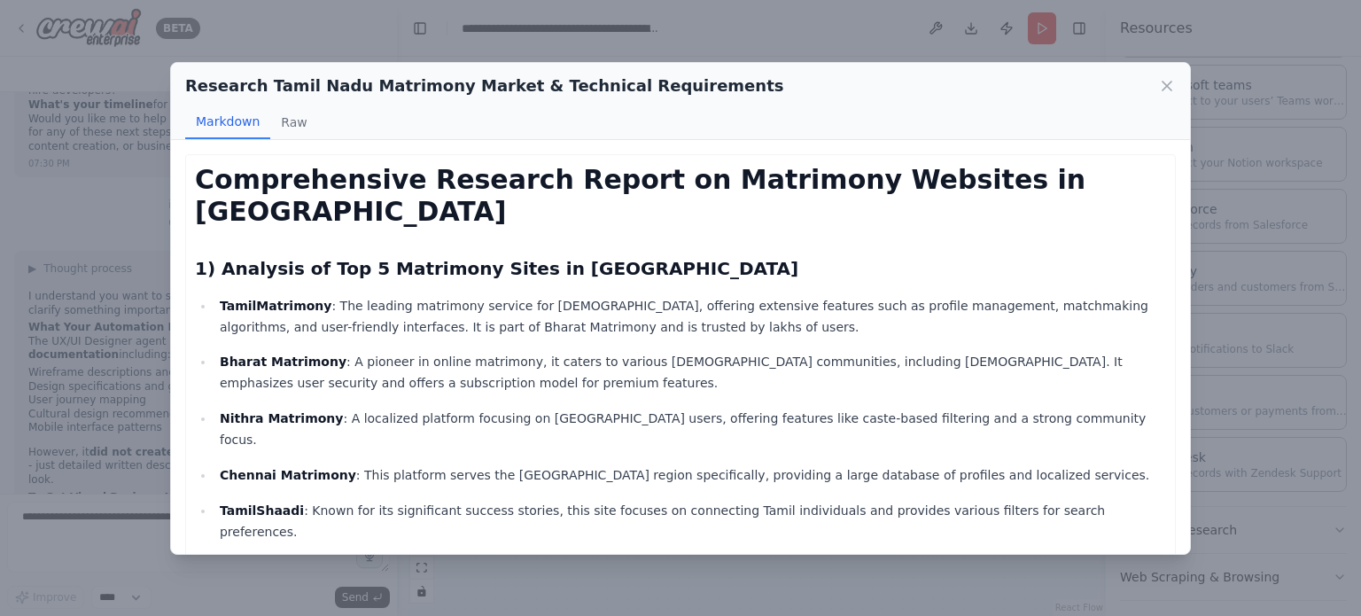
click at [472, 464] on p "Chennai Matrimony : This platform serves the [GEOGRAPHIC_DATA] region specifica…" at bounding box center [693, 474] width 947 height 21
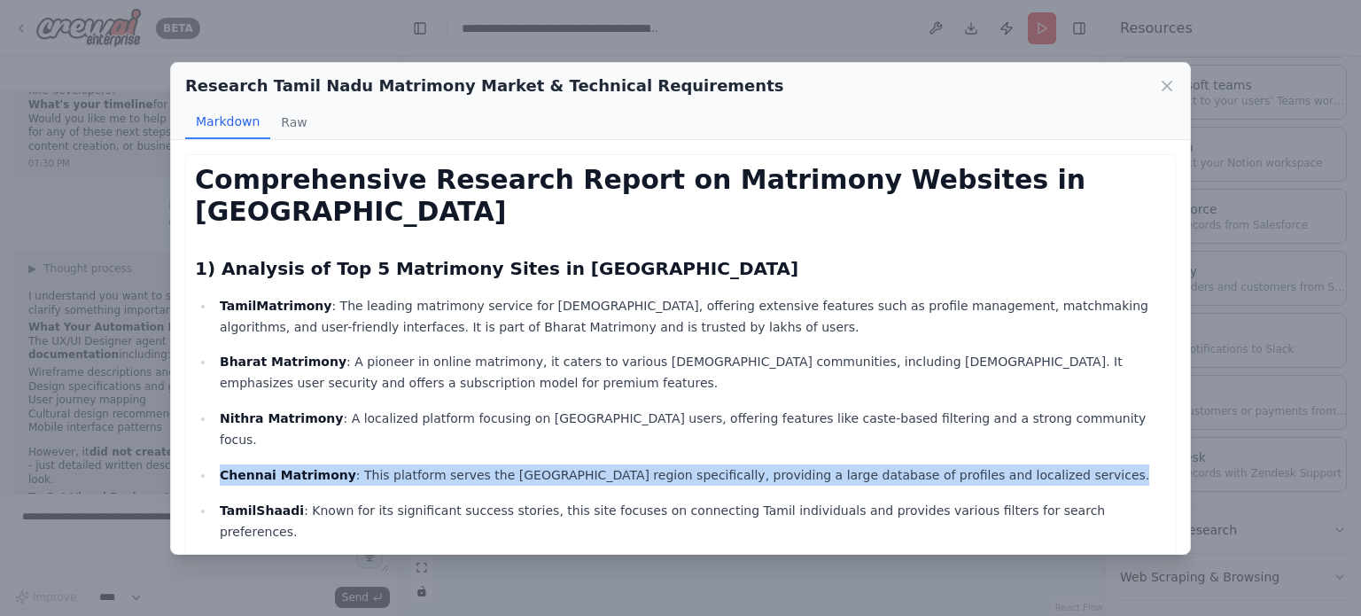
click at [472, 464] on p "Chennai Matrimony : This platform serves the [GEOGRAPHIC_DATA] region specifica…" at bounding box center [693, 474] width 947 height 21
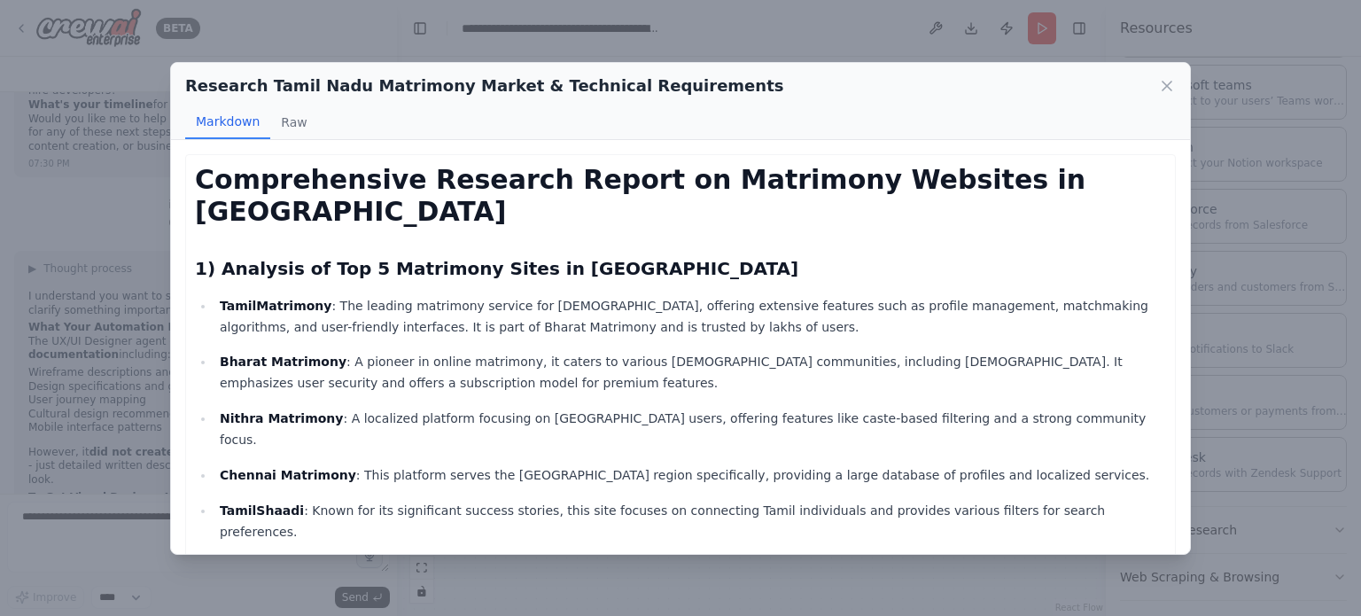
click at [408, 500] on p "TamilShaadi : Known for its significant success stories, this site focuses on c…" at bounding box center [693, 521] width 947 height 43
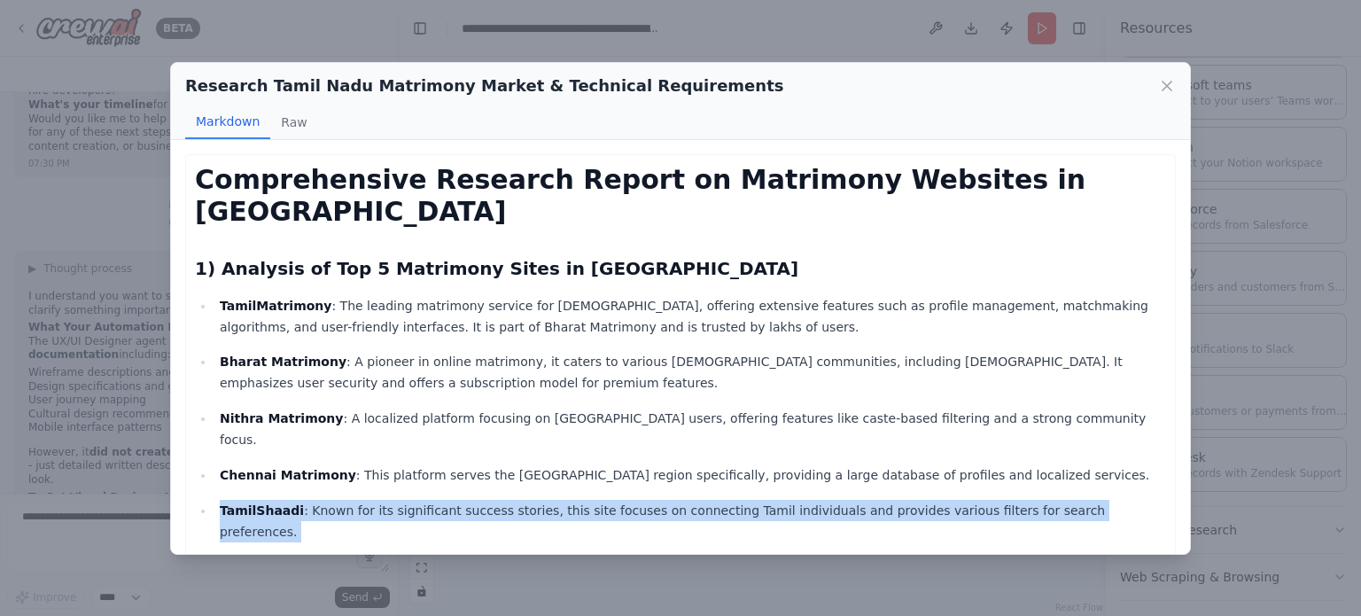
click at [408, 500] on p "TamilShaadi : Known for its significant success stories, this site focuses on c…" at bounding box center [693, 521] width 947 height 43
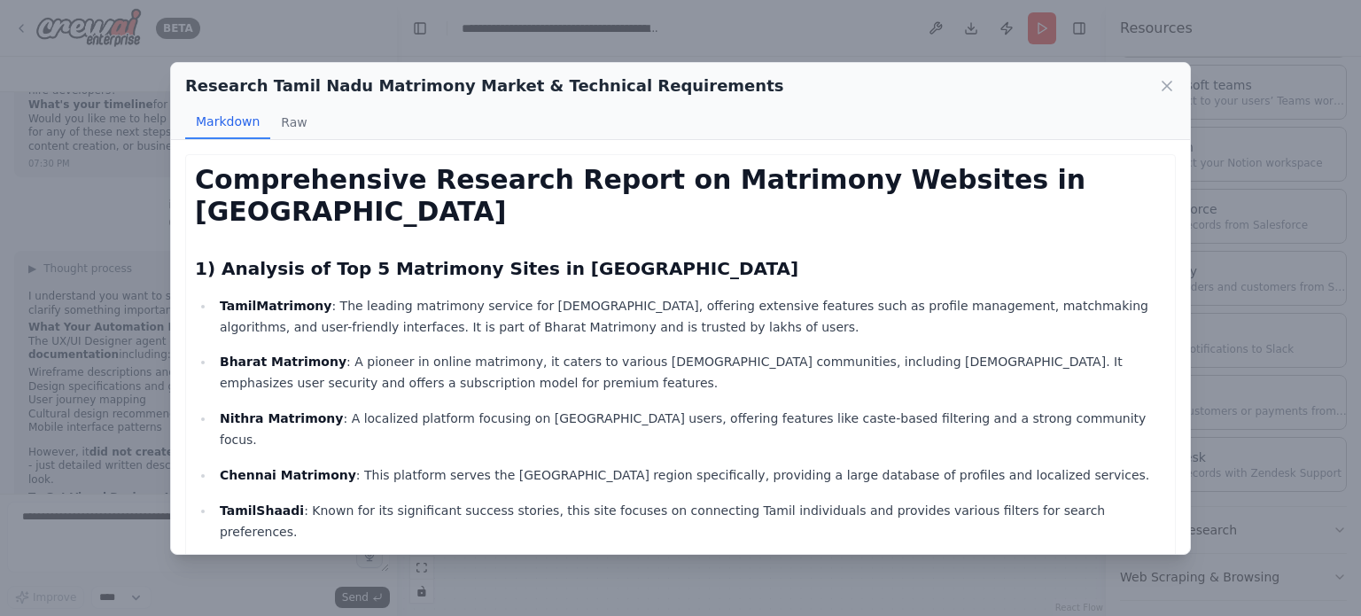
click at [397, 408] on p "Nithra Matrimony : A localized platform focusing on Tamil Nadu users, offering …" at bounding box center [693, 429] width 947 height 43
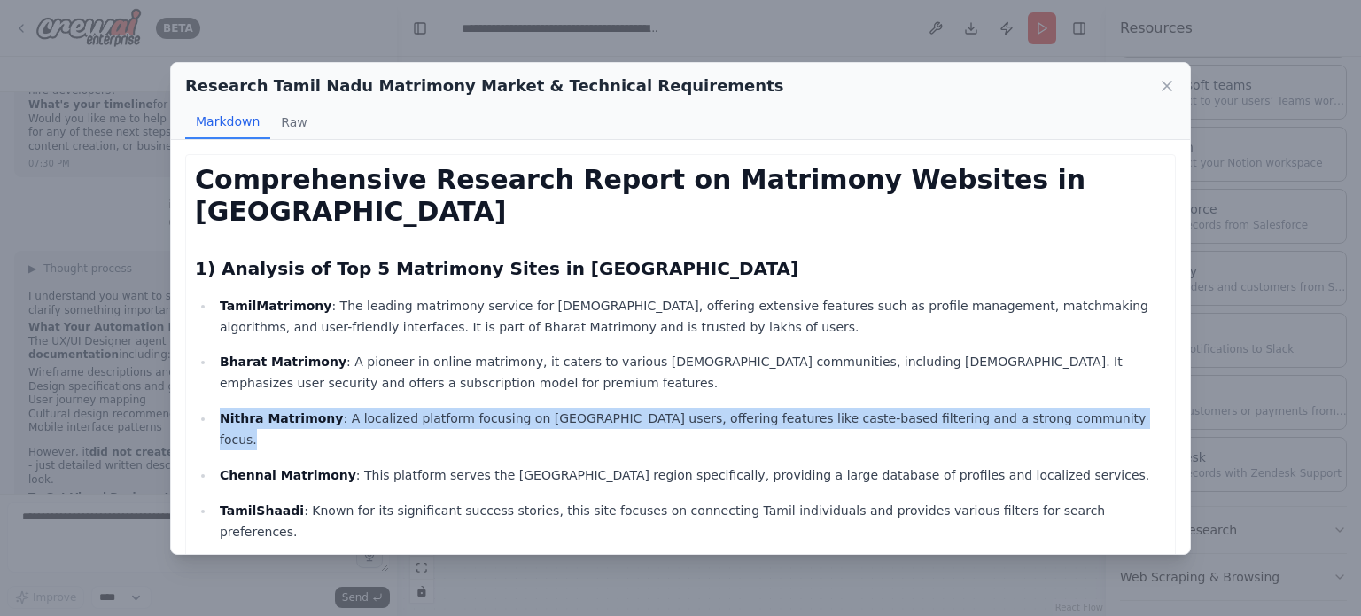
click at [397, 408] on p "Nithra Matrimony : A localized platform focusing on Tamil Nadu users, offering …" at bounding box center [693, 429] width 947 height 43
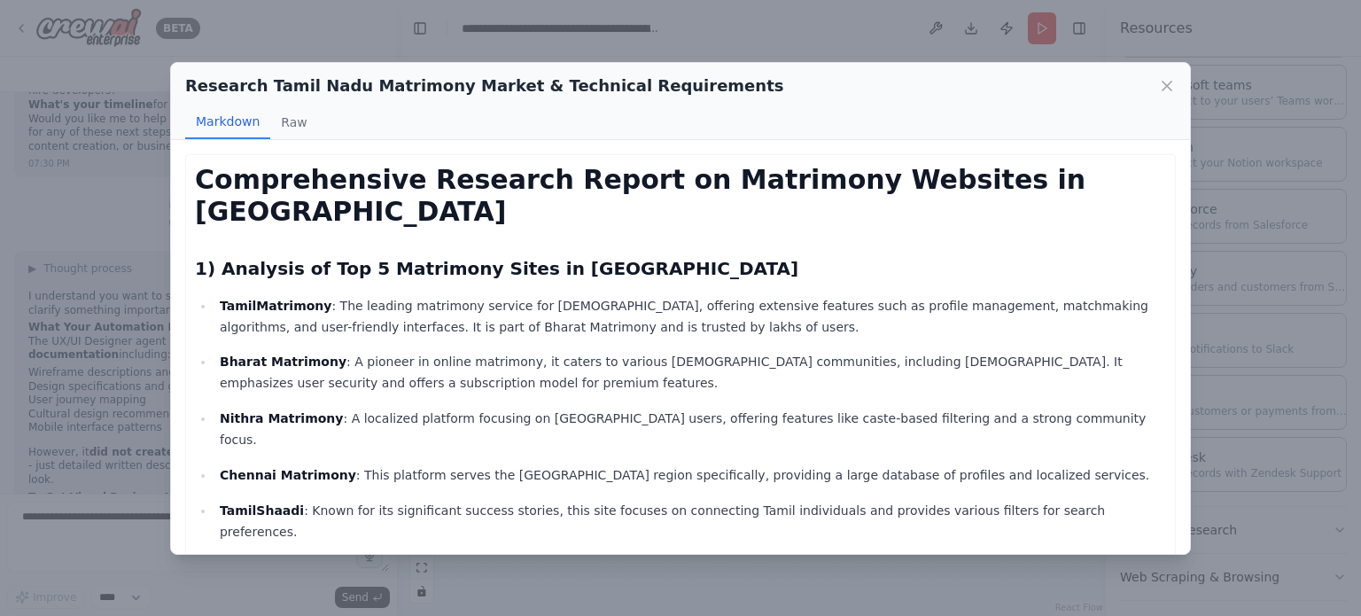
click at [393, 351] on p "Bharat Matrimony : A pioneer in online matrimony, it caters to various [DEMOGRA…" at bounding box center [693, 372] width 947 height 43
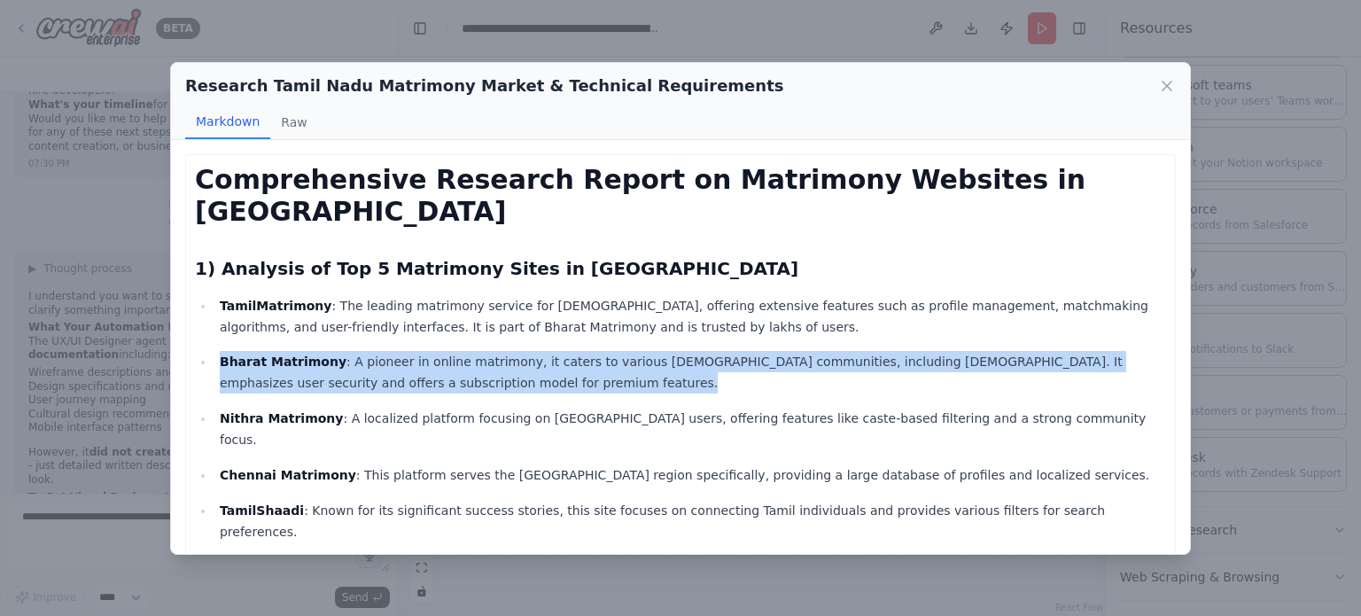
click at [393, 351] on p "Bharat Matrimony : A pioneer in online matrimony, it caters to various [DEMOGRA…" at bounding box center [693, 372] width 947 height 43
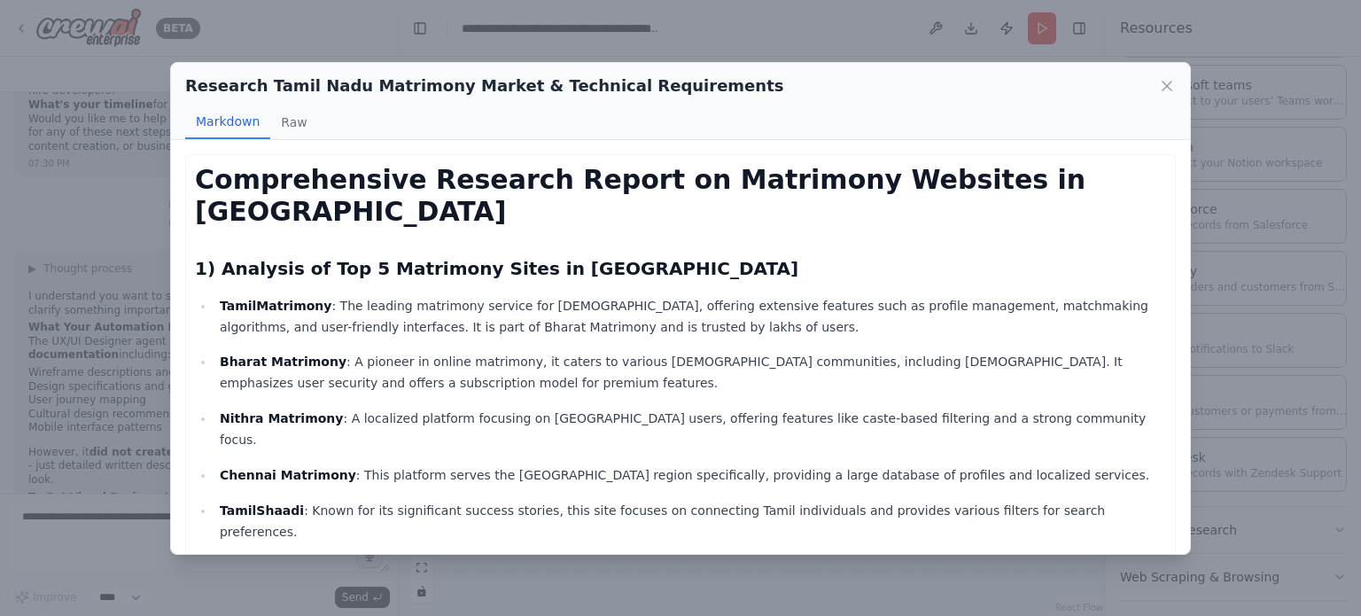
click at [386, 295] on p "TamilMatrimony : The leading matrimony service for Tamils, offering extensive f…" at bounding box center [693, 316] width 947 height 43
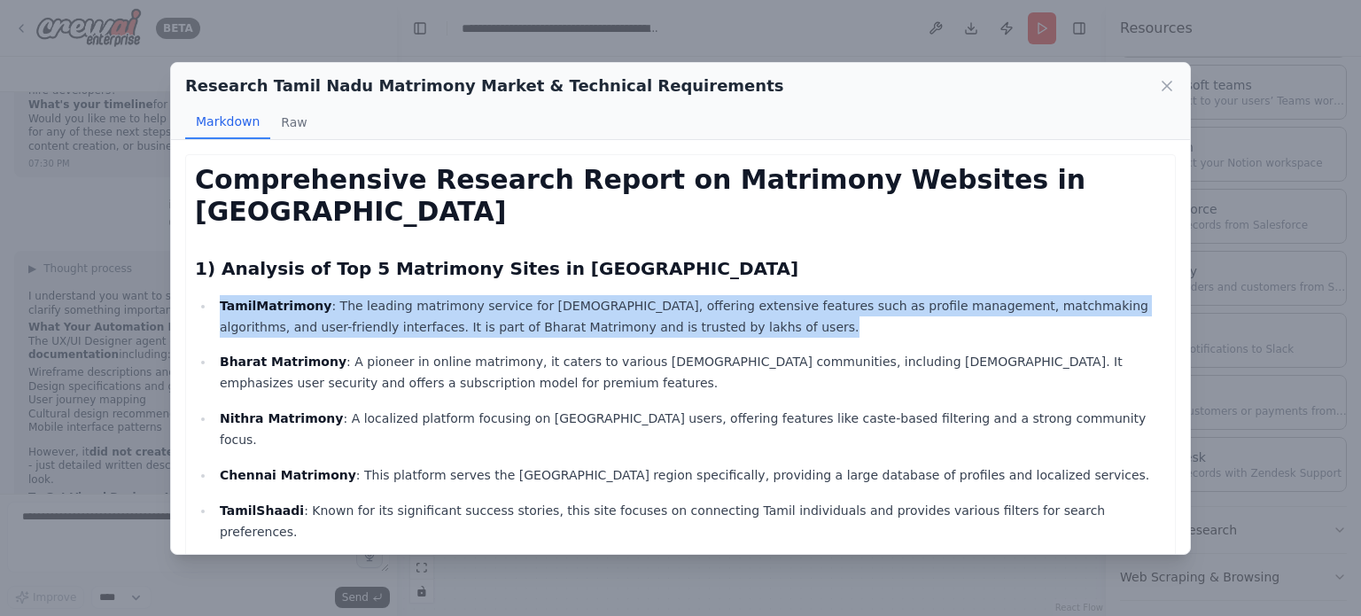
click at [386, 295] on p "TamilMatrimony : The leading matrimony service for Tamils, offering extensive f…" at bounding box center [693, 316] width 947 height 43
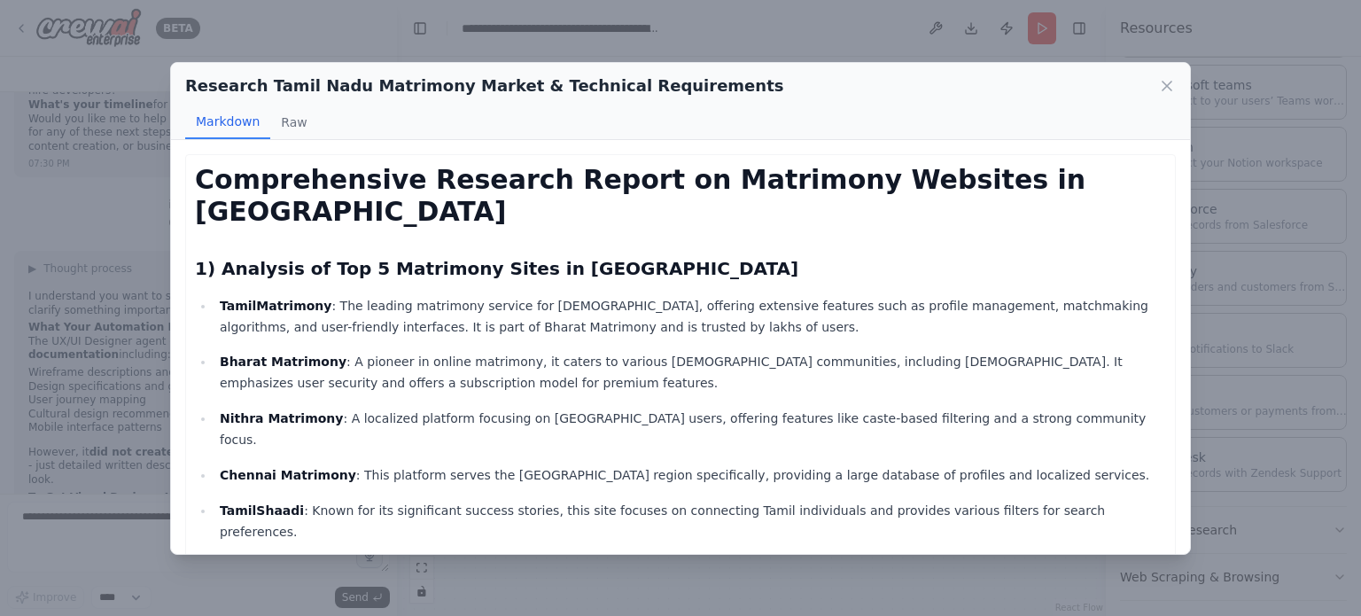
click at [367, 351] on p "Bharat Matrimony : A pioneer in online matrimony, it caters to various [DEMOGRA…" at bounding box center [693, 372] width 947 height 43
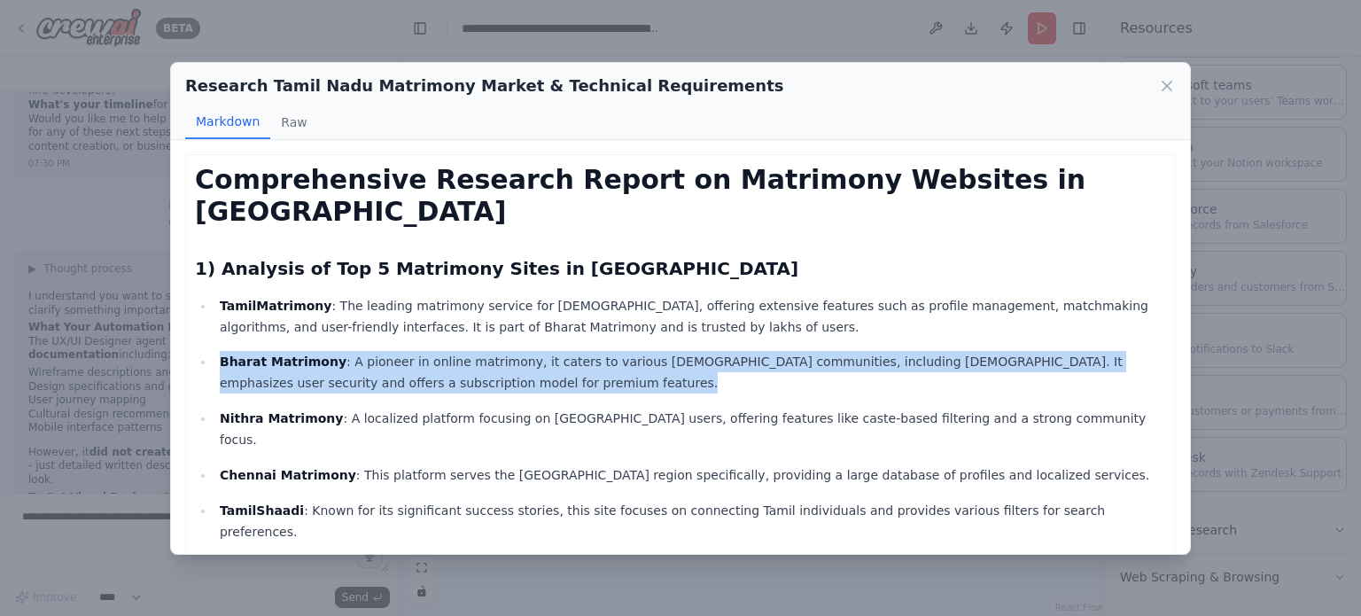
click at [367, 351] on p "Bharat Matrimony : A pioneer in online matrimony, it caters to various [DEMOGRA…" at bounding box center [693, 372] width 947 height 43
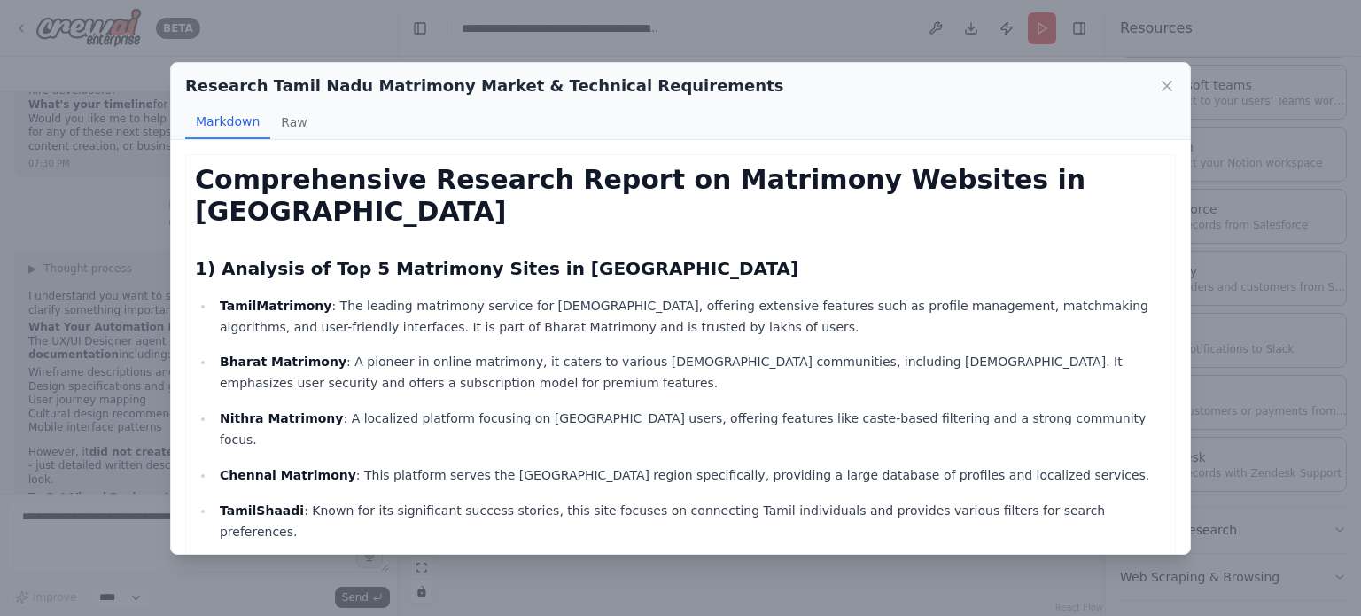
click at [366, 408] on p "Nithra Matrimony : A localized platform focusing on Tamil Nadu users, offering …" at bounding box center [693, 429] width 947 height 43
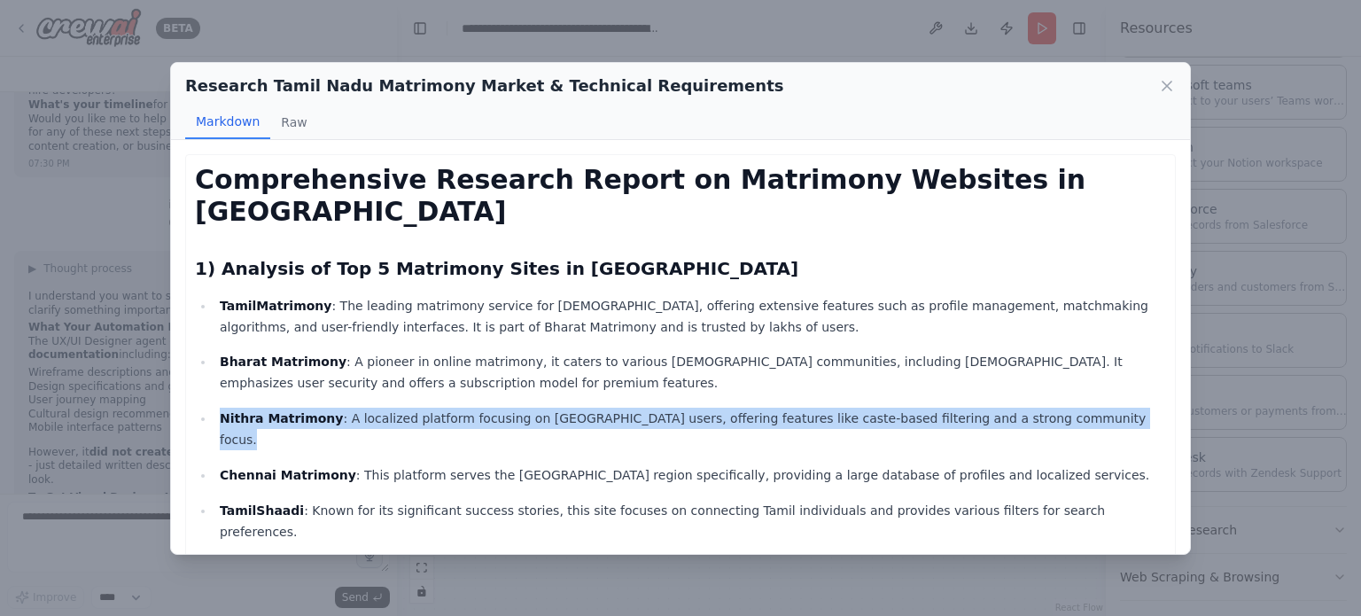
click at [366, 408] on p "Nithra Matrimony : A localized platform focusing on Tamil Nadu users, offering …" at bounding box center [693, 429] width 947 height 43
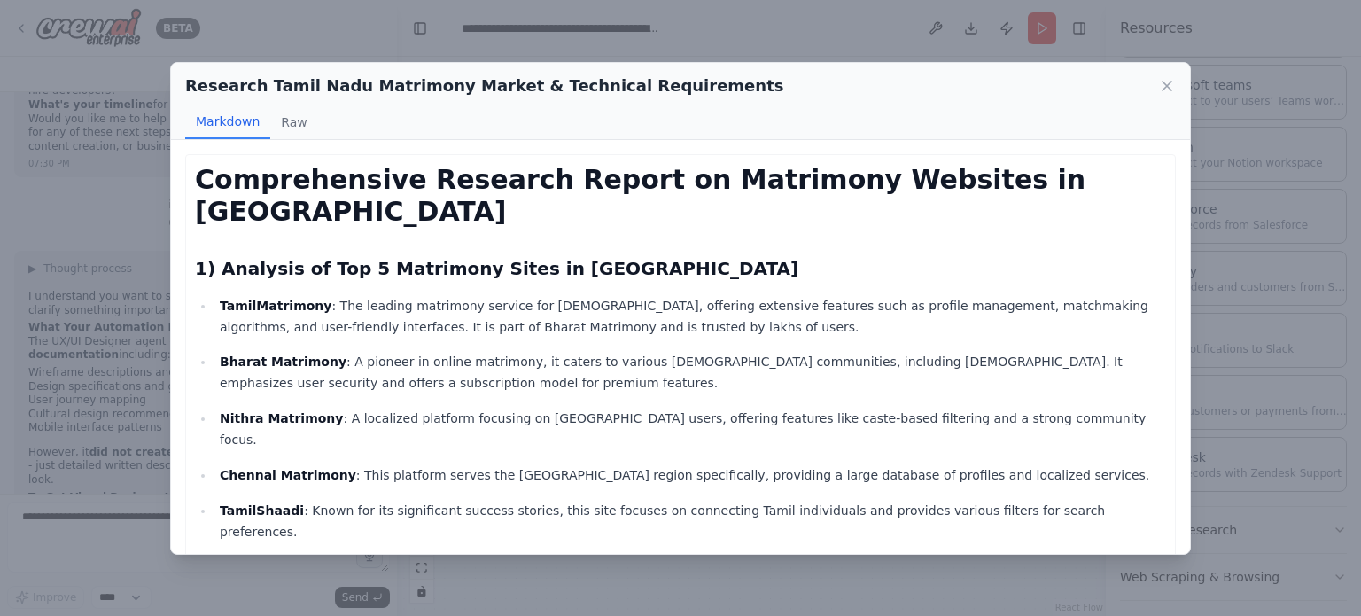
click at [389, 464] on p "Chennai Matrimony : This platform serves the [GEOGRAPHIC_DATA] region specifica…" at bounding box center [693, 474] width 947 height 21
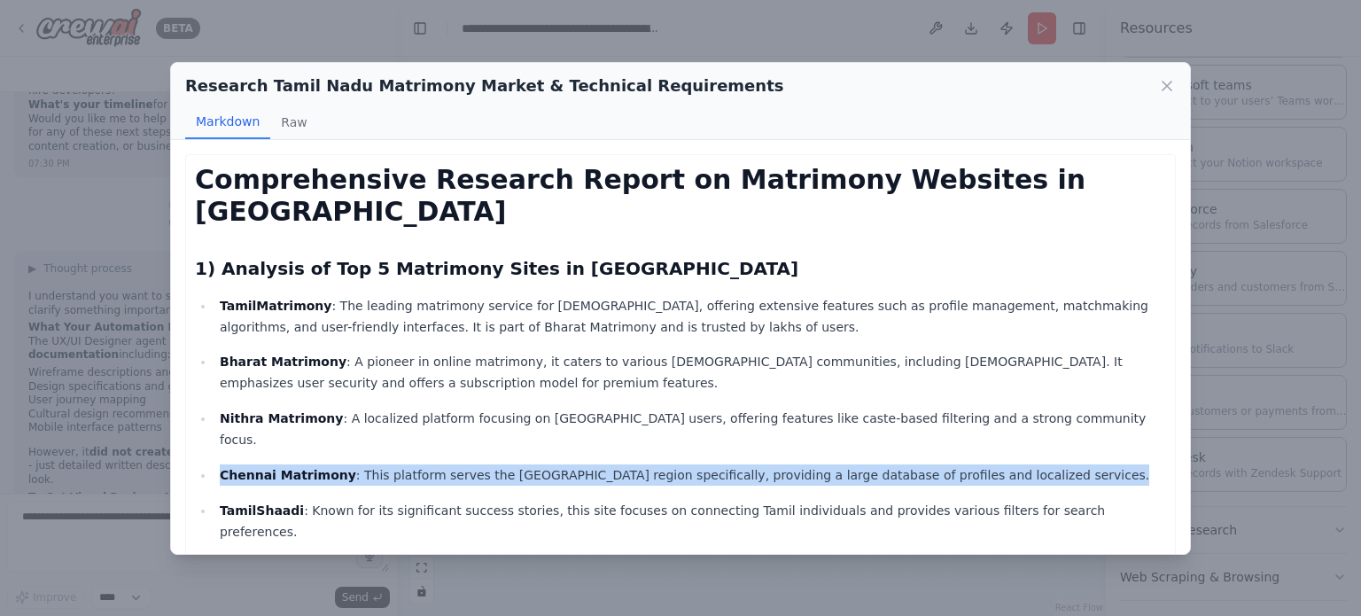
click at [389, 464] on p "Chennai Matrimony : This platform serves the [GEOGRAPHIC_DATA] region specifica…" at bounding box center [693, 474] width 947 height 21
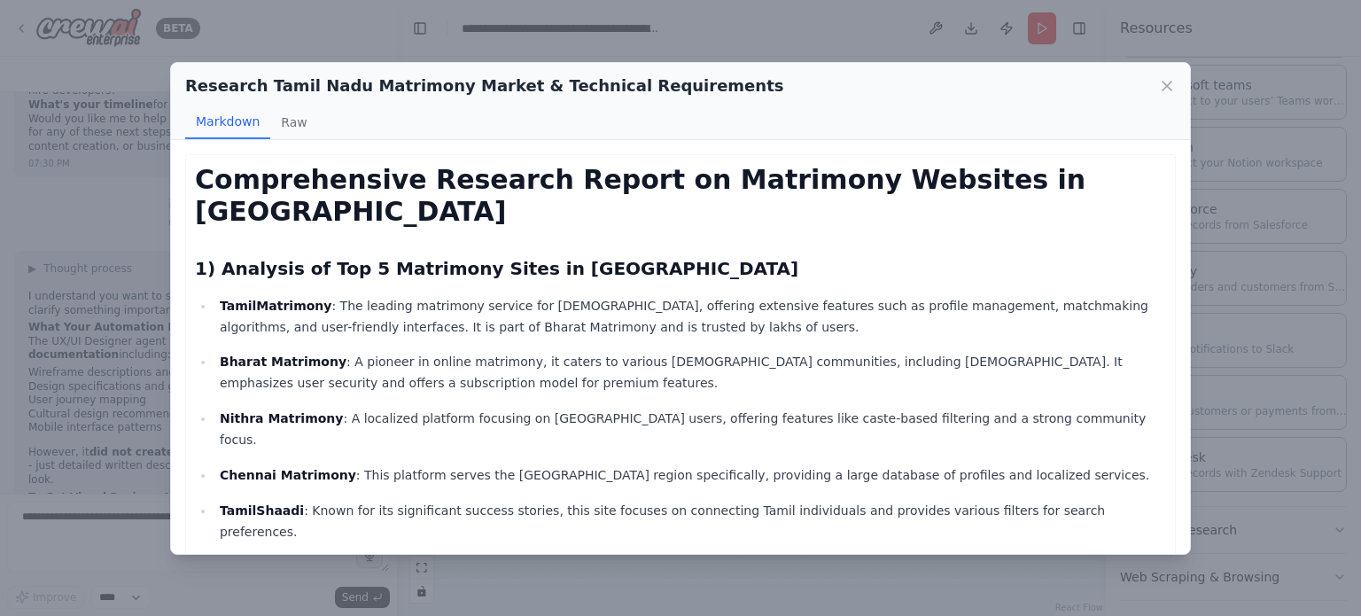
click at [489, 500] on p "TamilShaadi : Known for its significant success stories, this site focuses on c…" at bounding box center [693, 521] width 947 height 43
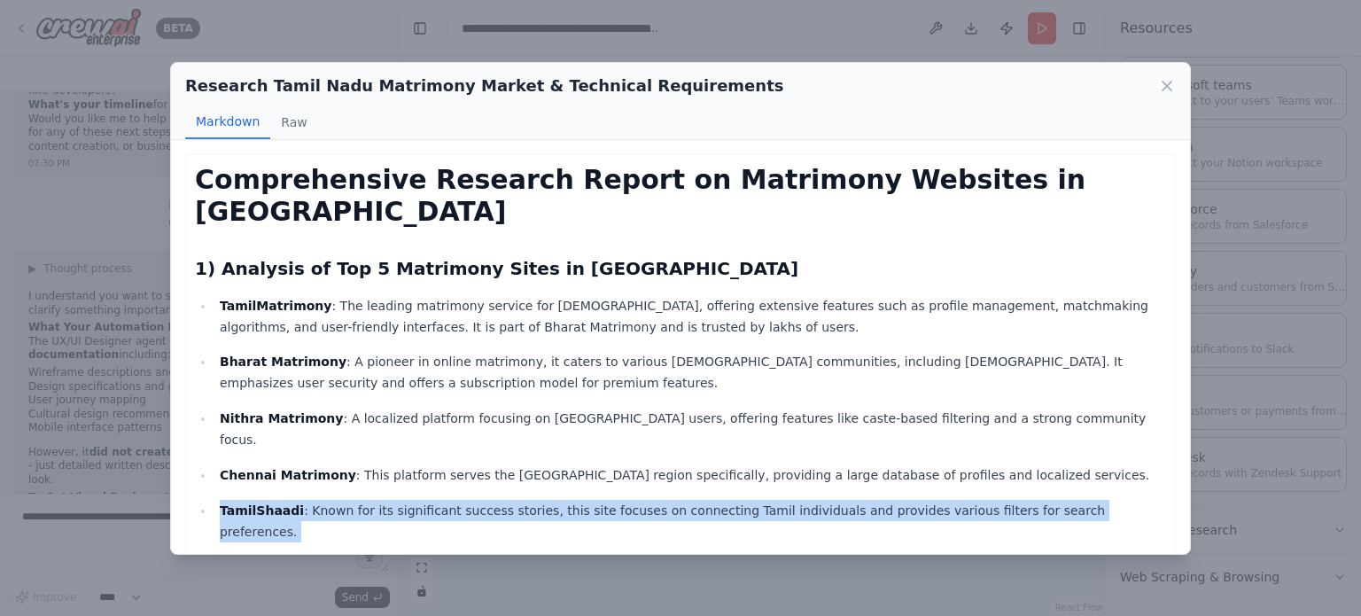
click at [489, 500] on p "TamilShaadi : Known for its significant success stories, this site focuses on c…" at bounding box center [693, 521] width 947 height 43
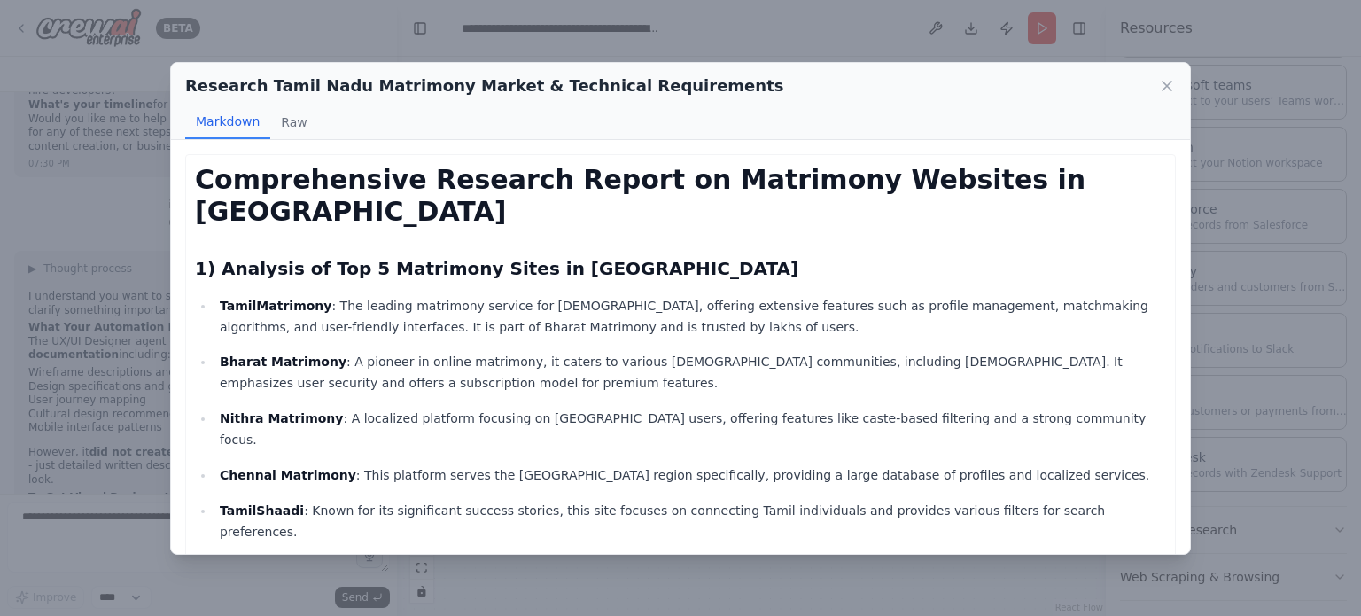
click at [546, 295] on p "TamilMatrimony : The leading matrimony service for Tamils, offering extensive f…" at bounding box center [693, 316] width 947 height 43
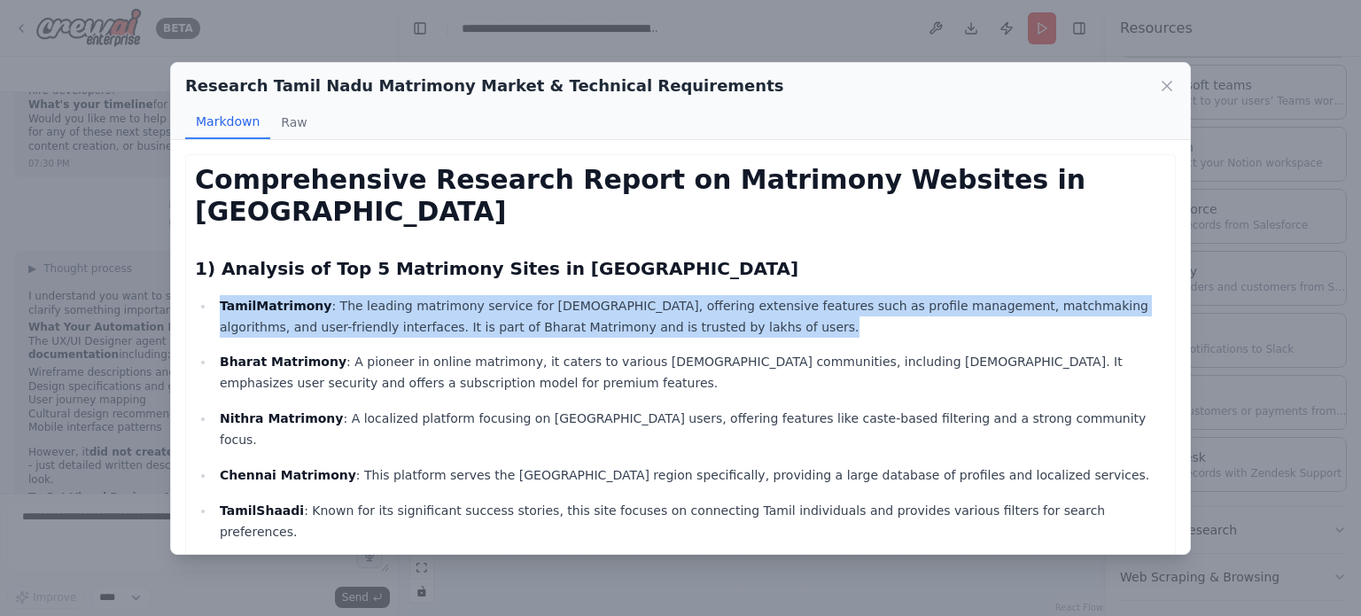
click at [546, 295] on p "TamilMatrimony : The leading matrimony service for Tamils, offering extensive f…" at bounding box center [693, 316] width 947 height 43
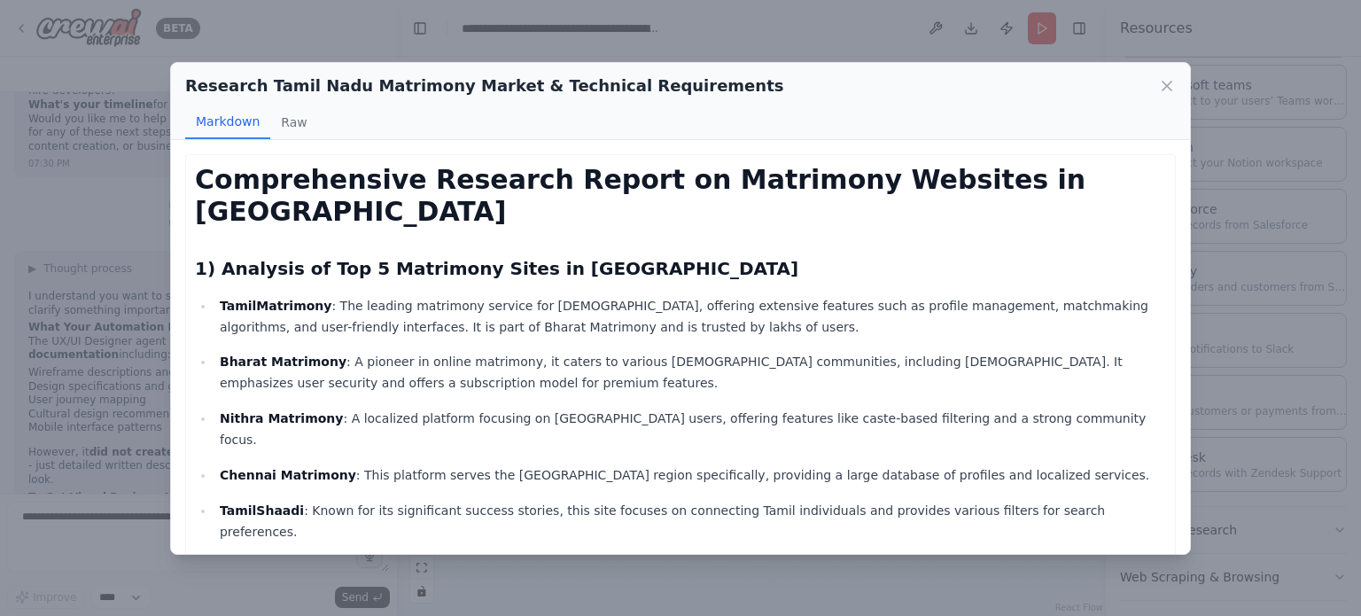
click at [431, 256] on h2 "1) Analysis of Top 5 Matrimony Sites in [GEOGRAPHIC_DATA]" at bounding box center [680, 268] width 971 height 25
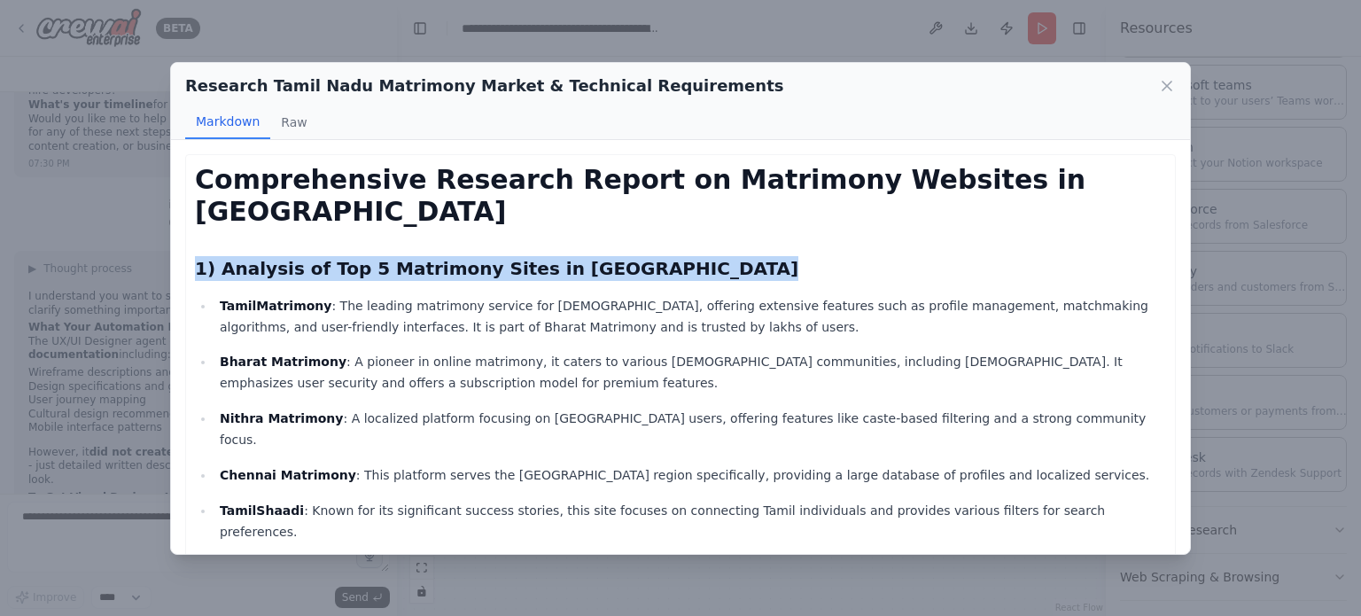
click at [431, 256] on h2 "1) Analysis of Top 5 Matrimony Sites in [GEOGRAPHIC_DATA]" at bounding box center [680, 268] width 971 height 25
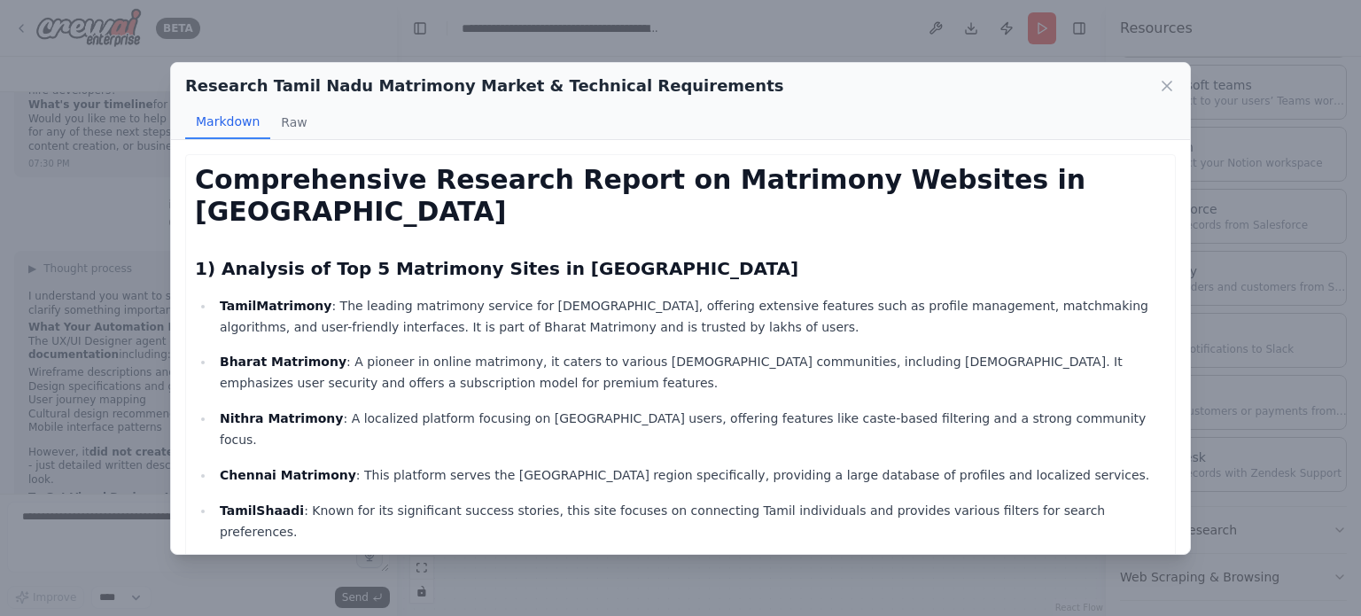
click at [422, 295] on p "TamilMatrimony : The leading matrimony service for Tamils, offering extensive f…" at bounding box center [693, 316] width 947 height 43
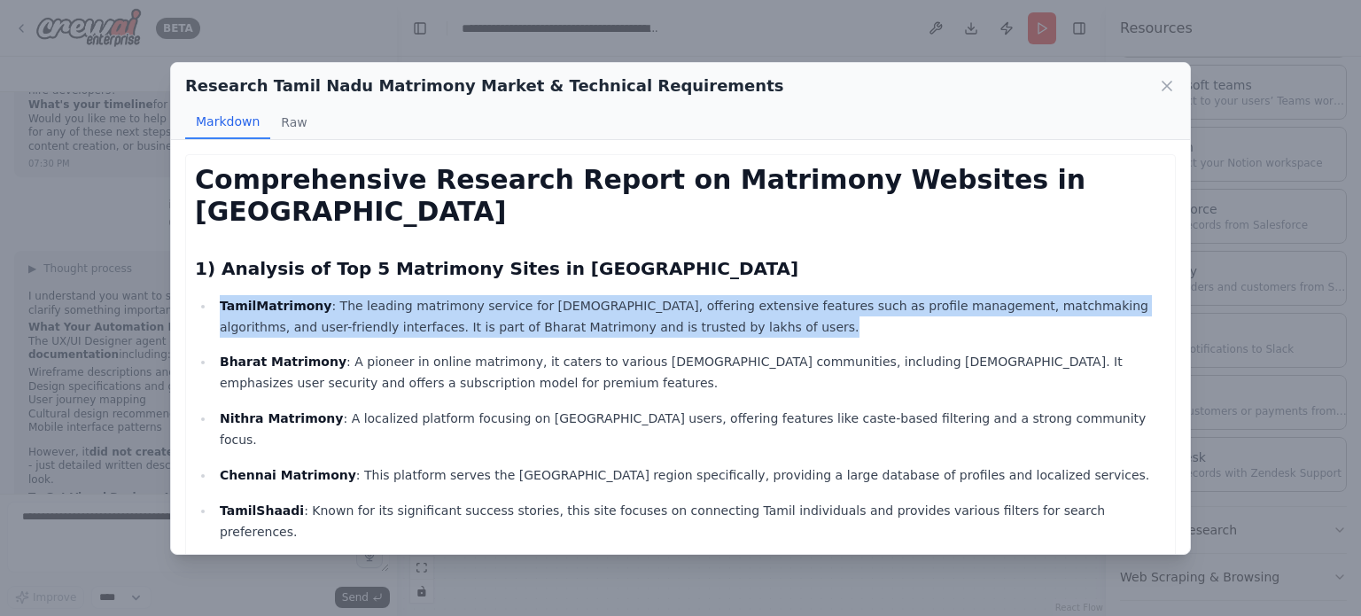
click at [422, 295] on p "TamilMatrimony : The leading matrimony service for Tamils, offering extensive f…" at bounding box center [693, 316] width 947 height 43
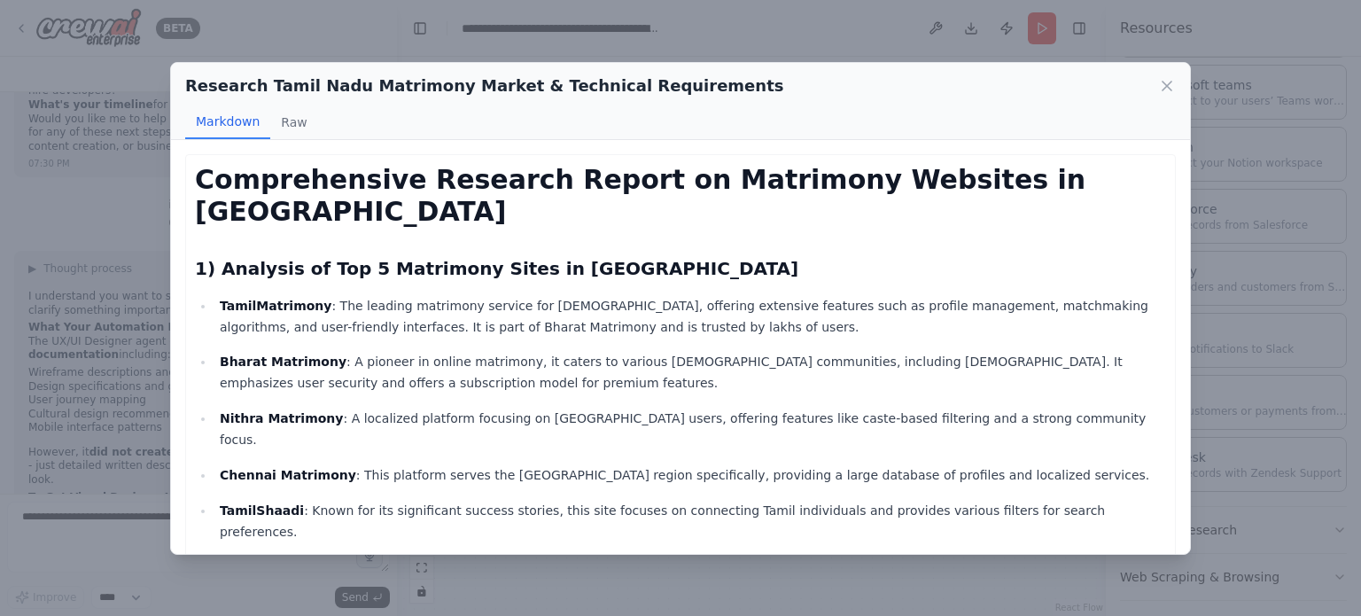
click at [434, 351] on p "Bharat Matrimony : A pioneer in online matrimony, it caters to various [DEMOGRA…" at bounding box center [693, 372] width 947 height 43
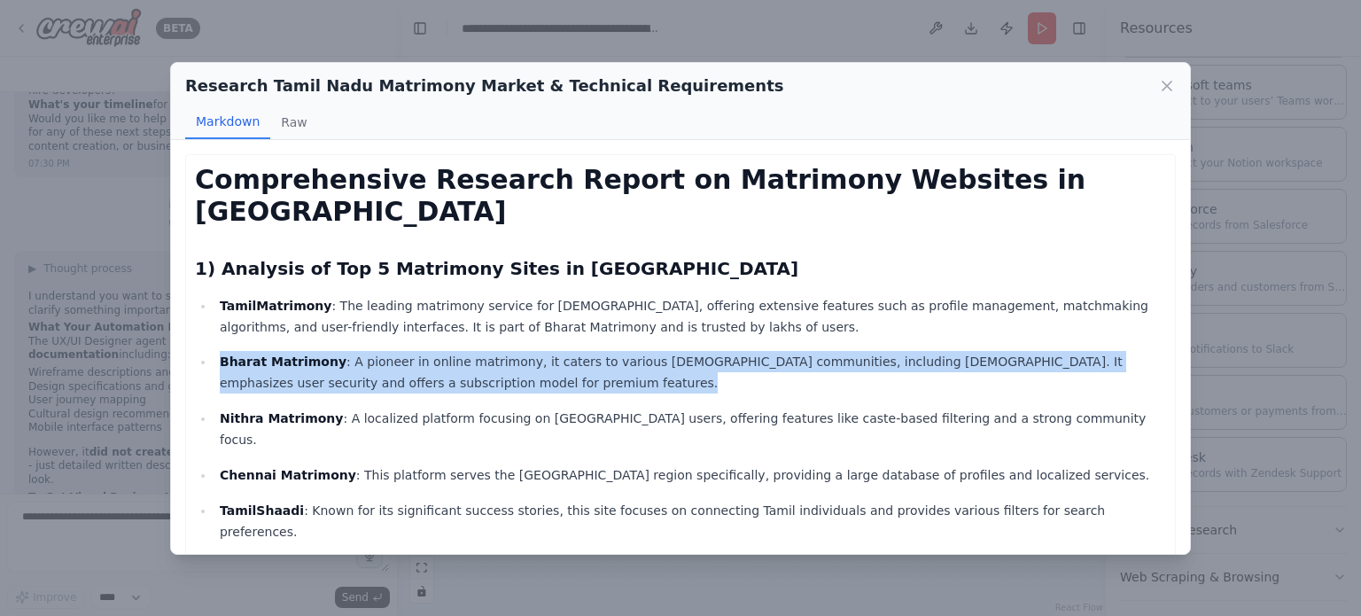
click at [434, 351] on p "Bharat Matrimony : A pioneer in online matrimony, it caters to various [DEMOGRA…" at bounding box center [693, 372] width 947 height 43
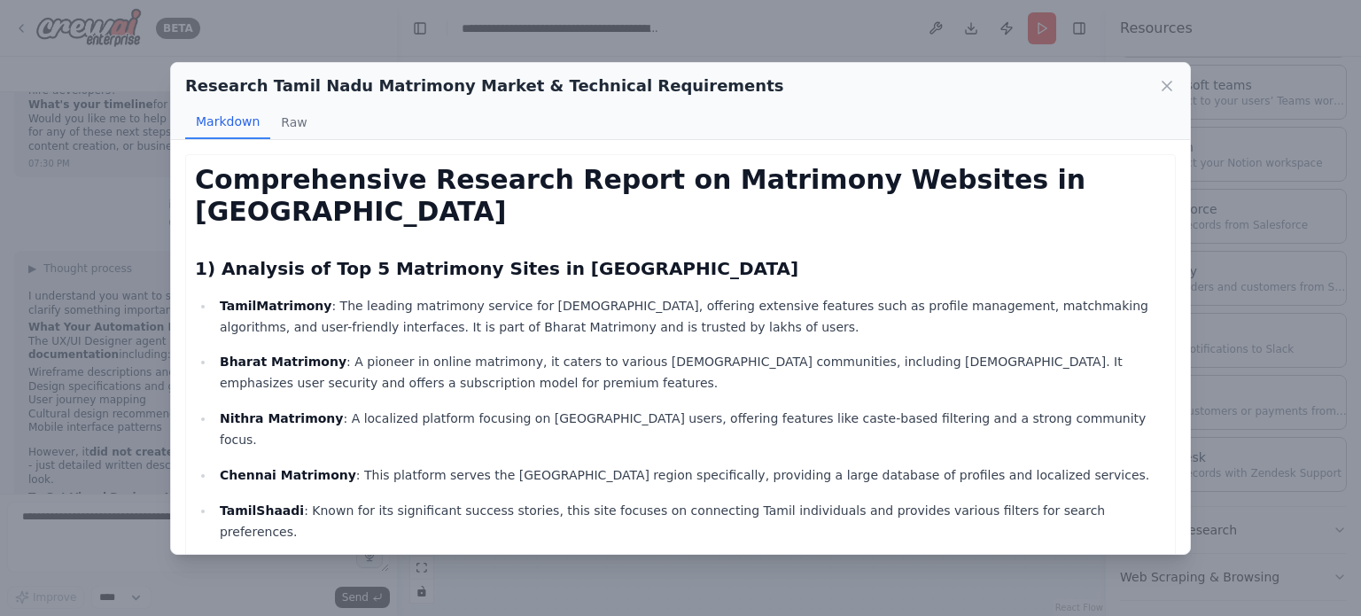
click at [430, 408] on p "Nithra Matrimony : A localized platform focusing on Tamil Nadu users, offering …" at bounding box center [693, 429] width 947 height 43
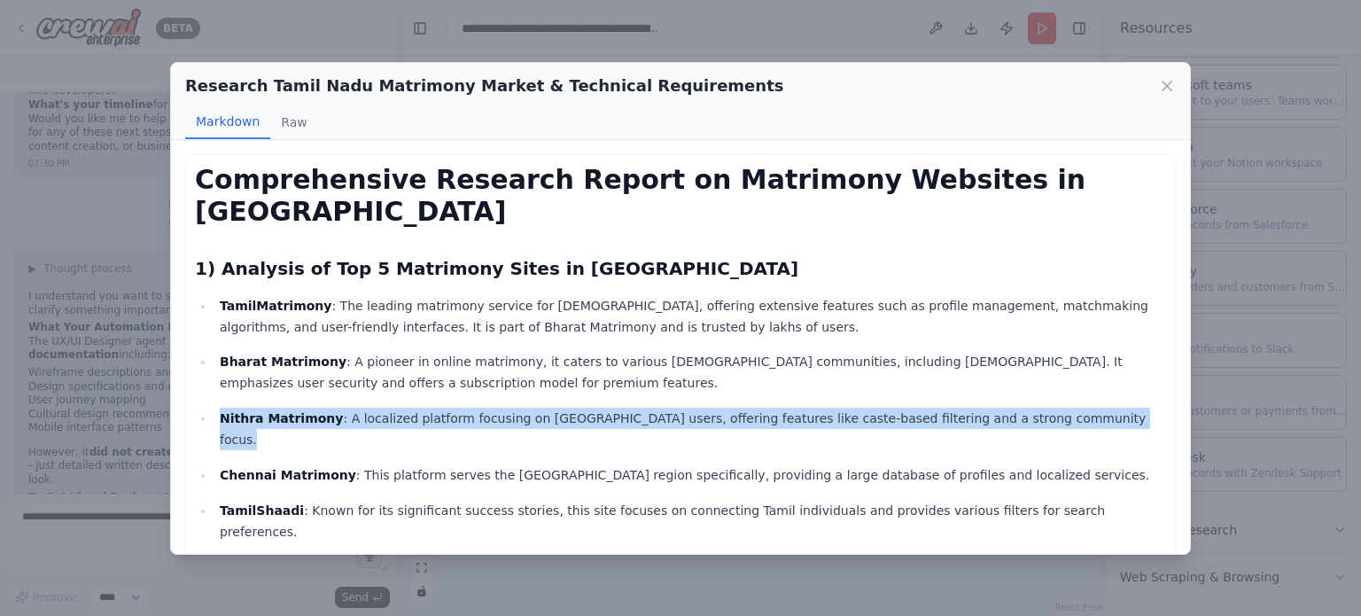
click at [430, 408] on p "Nithra Matrimony : A localized platform focusing on Tamil Nadu users, offering …" at bounding box center [693, 429] width 947 height 43
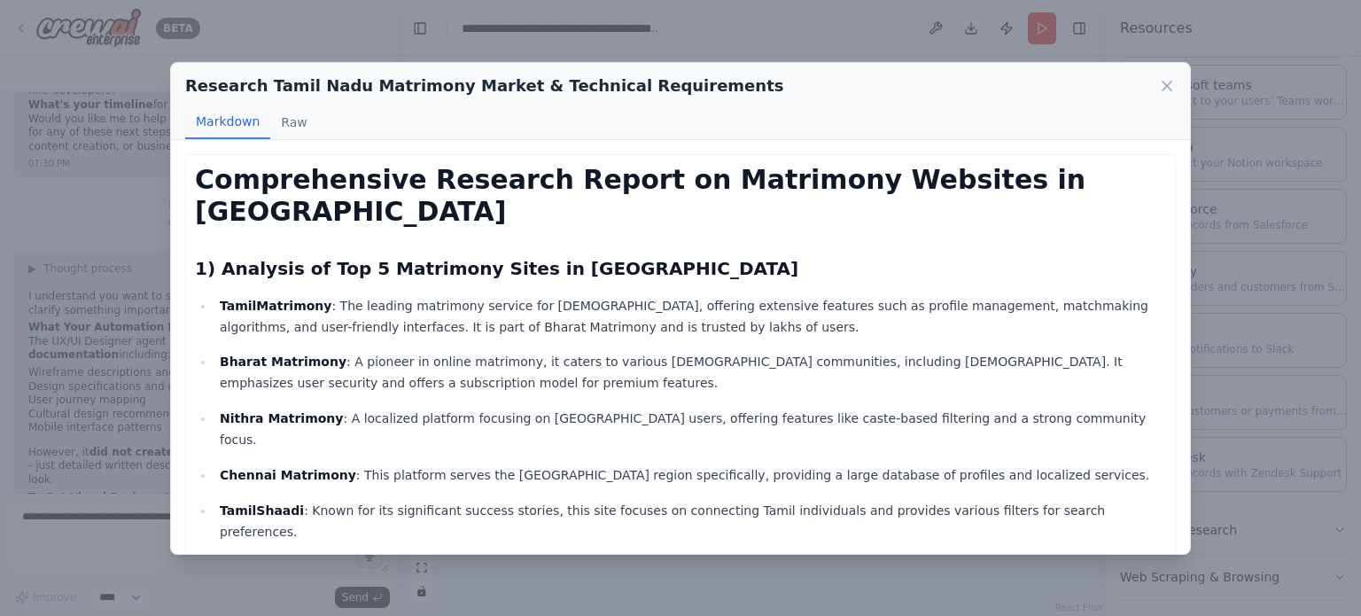
click at [440, 464] on p "Chennai Matrimony : This platform serves the [GEOGRAPHIC_DATA] region specifica…" at bounding box center [693, 474] width 947 height 21
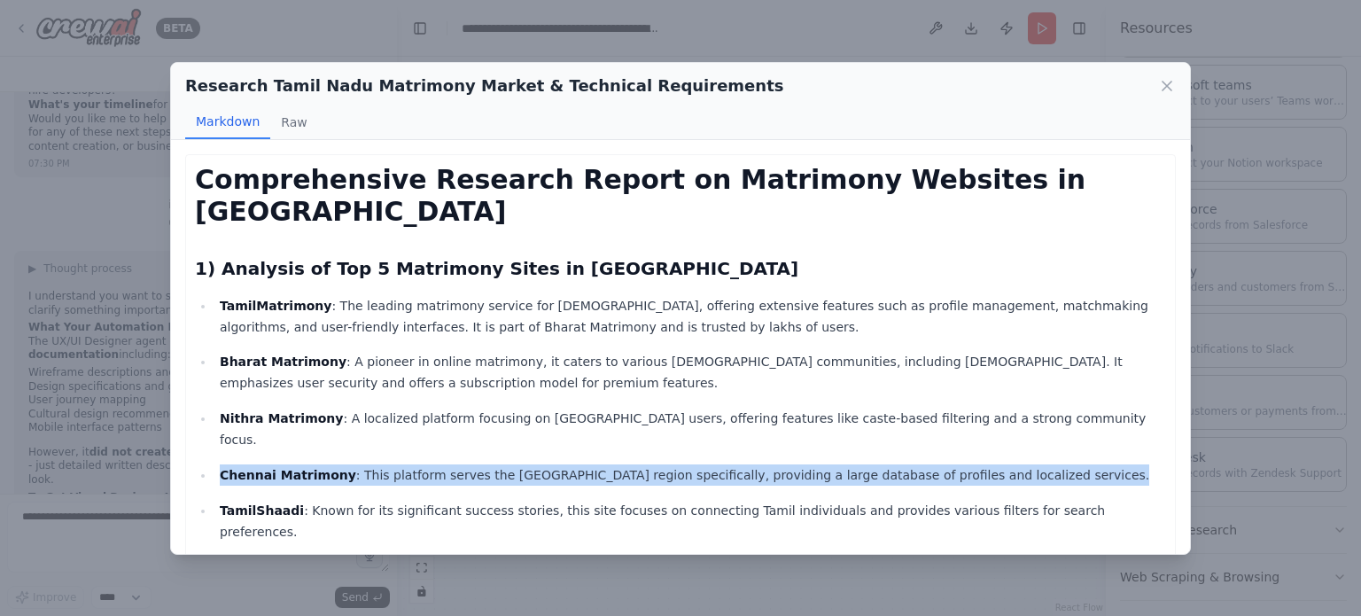
click at [440, 464] on p "Chennai Matrimony : This platform serves the [GEOGRAPHIC_DATA] region specifica…" at bounding box center [693, 474] width 947 height 21
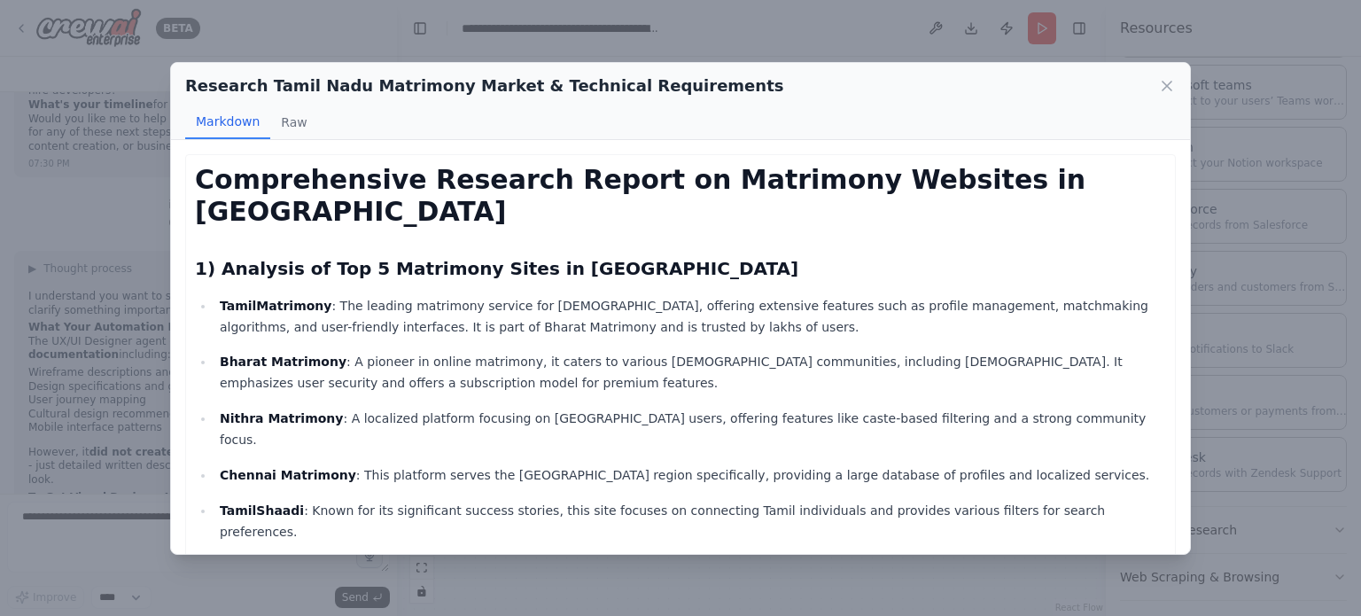
click at [428, 500] on p "TamilShaadi : Known for its significant success stories, this site focuses on c…" at bounding box center [693, 521] width 947 height 43
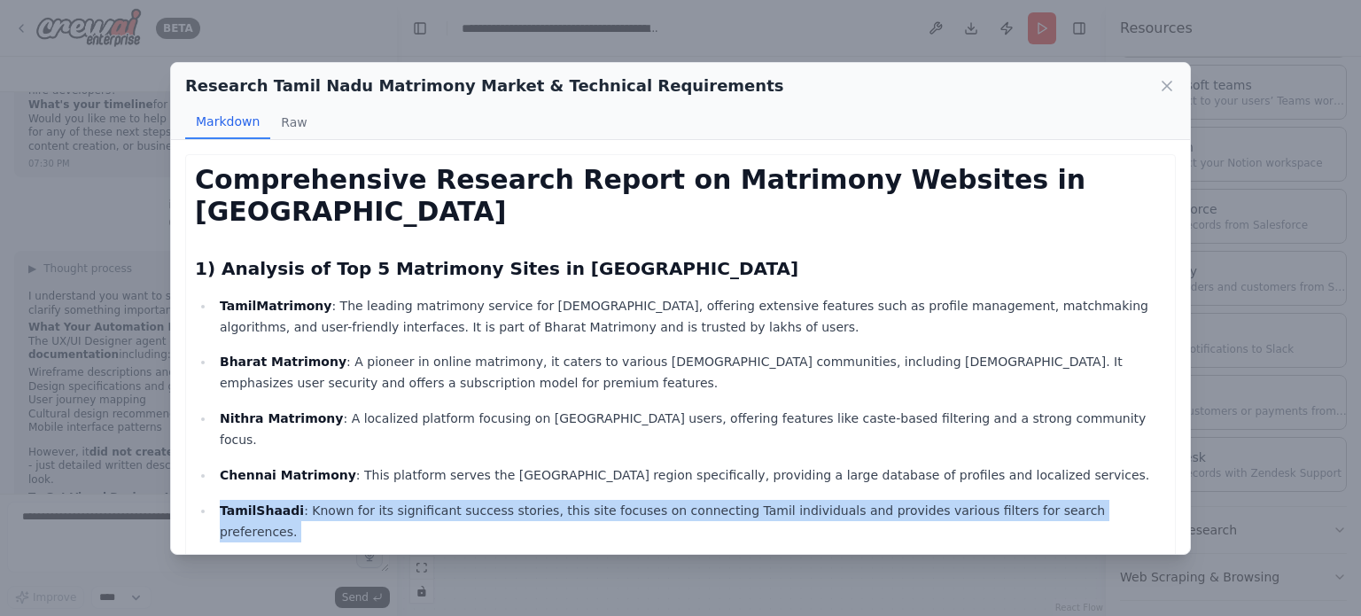
click at [428, 500] on p "TamilShaadi : Known for its significant success stories, this site focuses on c…" at bounding box center [693, 521] width 947 height 43
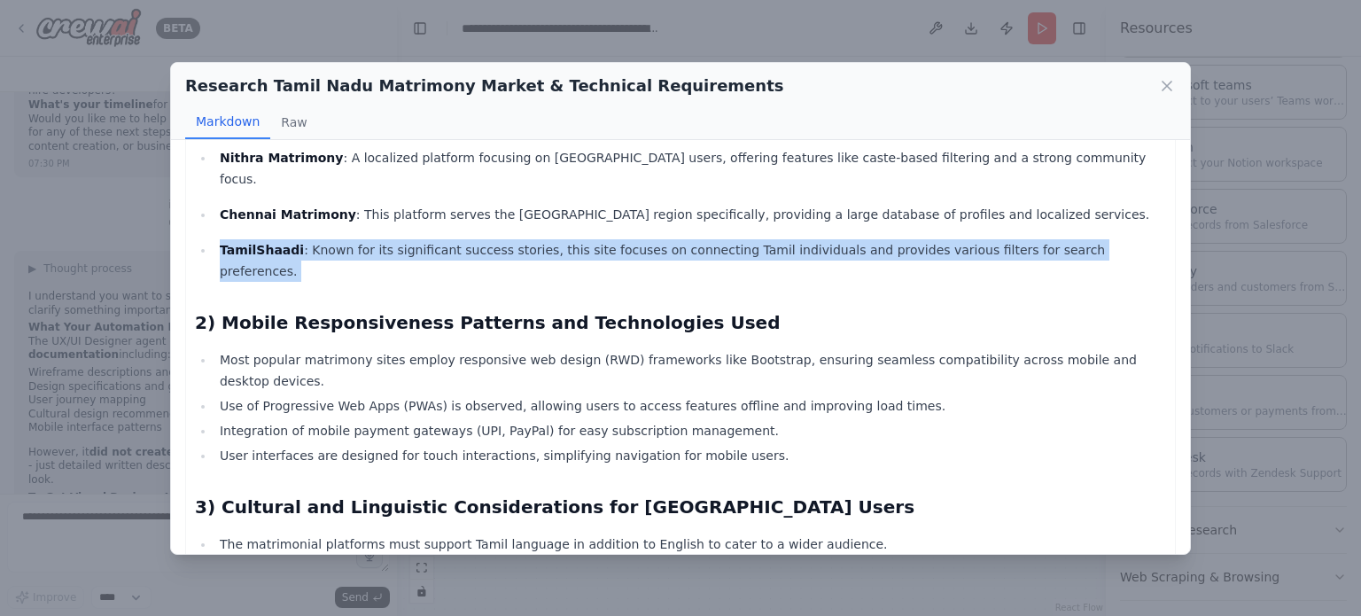
scroll to position [266, 0]
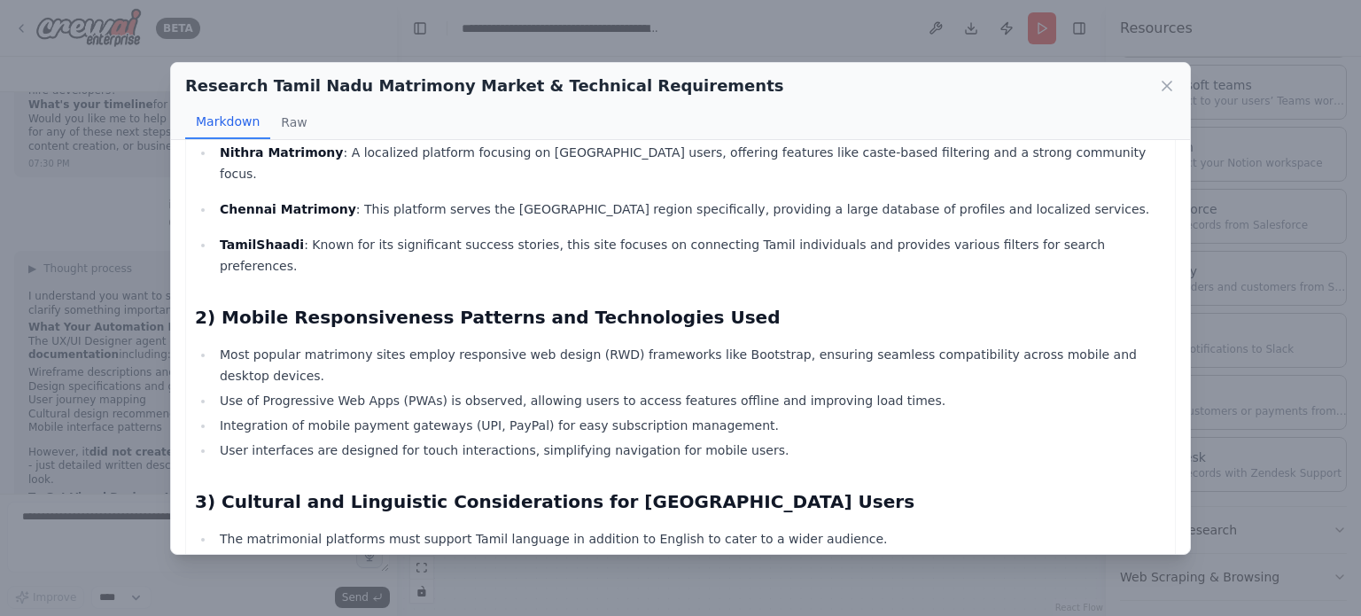
click at [479, 390] on li "Use of Progressive Web Apps (PWAs) is observed, allowing users to access featur…" at bounding box center [691, 400] width 952 height 21
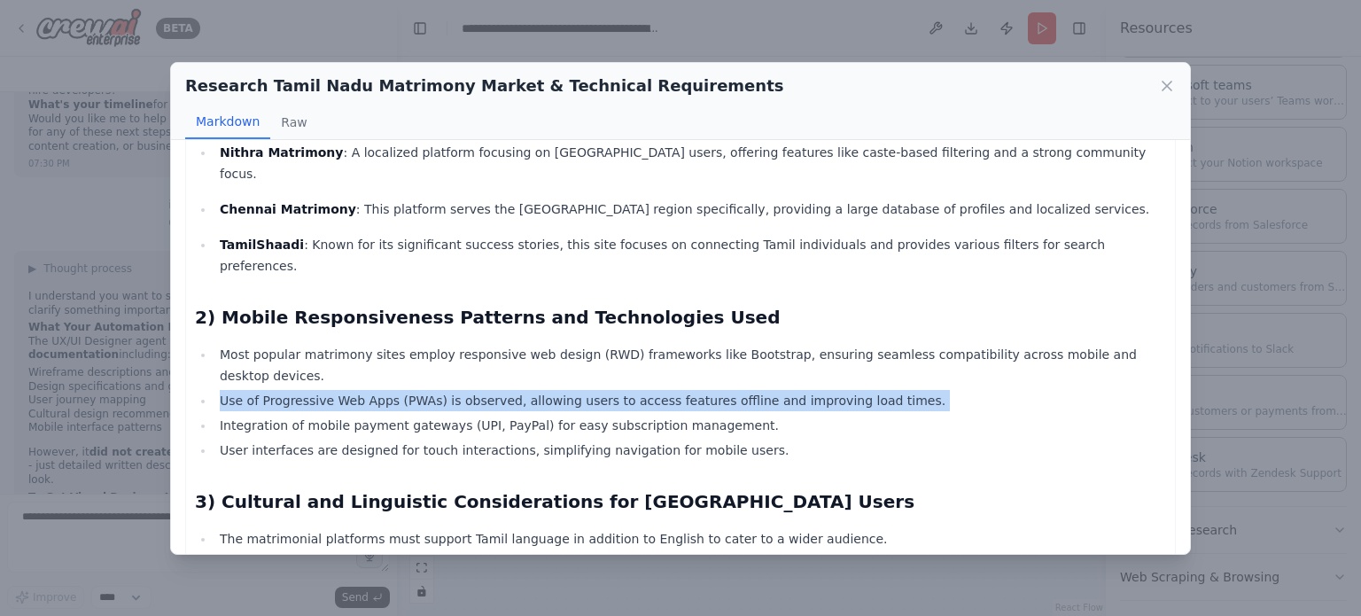
click at [479, 390] on li "Use of Progressive Web Apps (PWAs) is observed, allowing users to access featur…" at bounding box center [691, 400] width 952 height 21
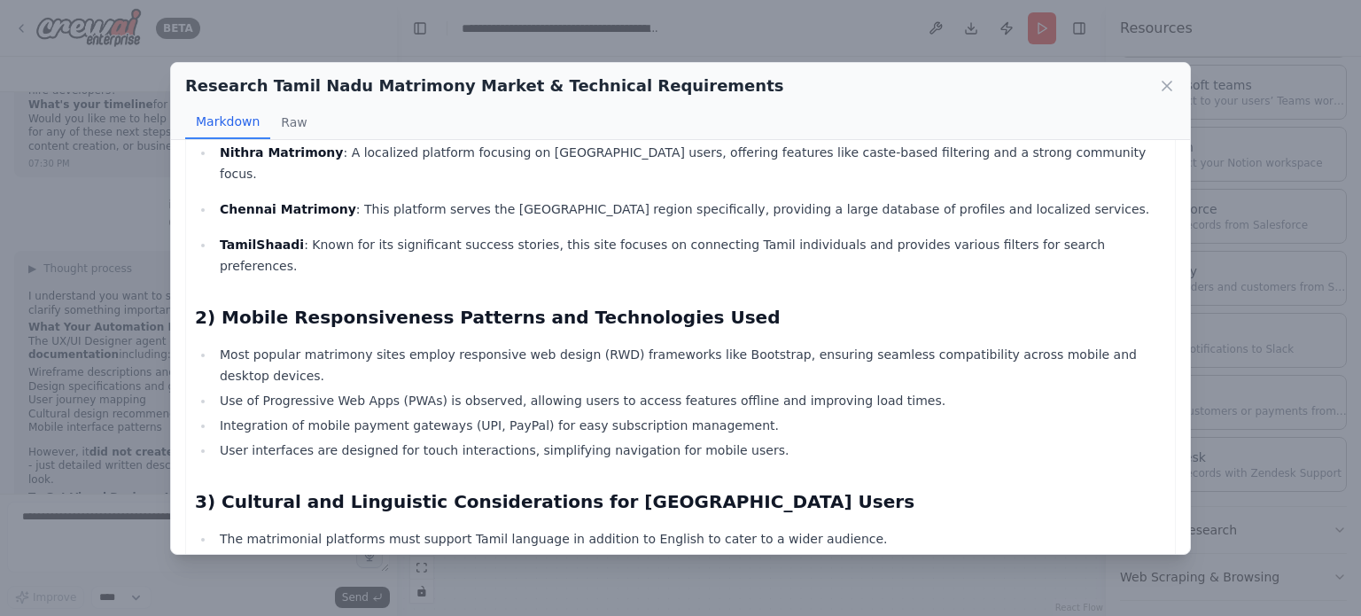
click at [454, 344] on li "Most popular matrimony sites employ responsive web design (RWD) frameworks like…" at bounding box center [691, 365] width 952 height 43
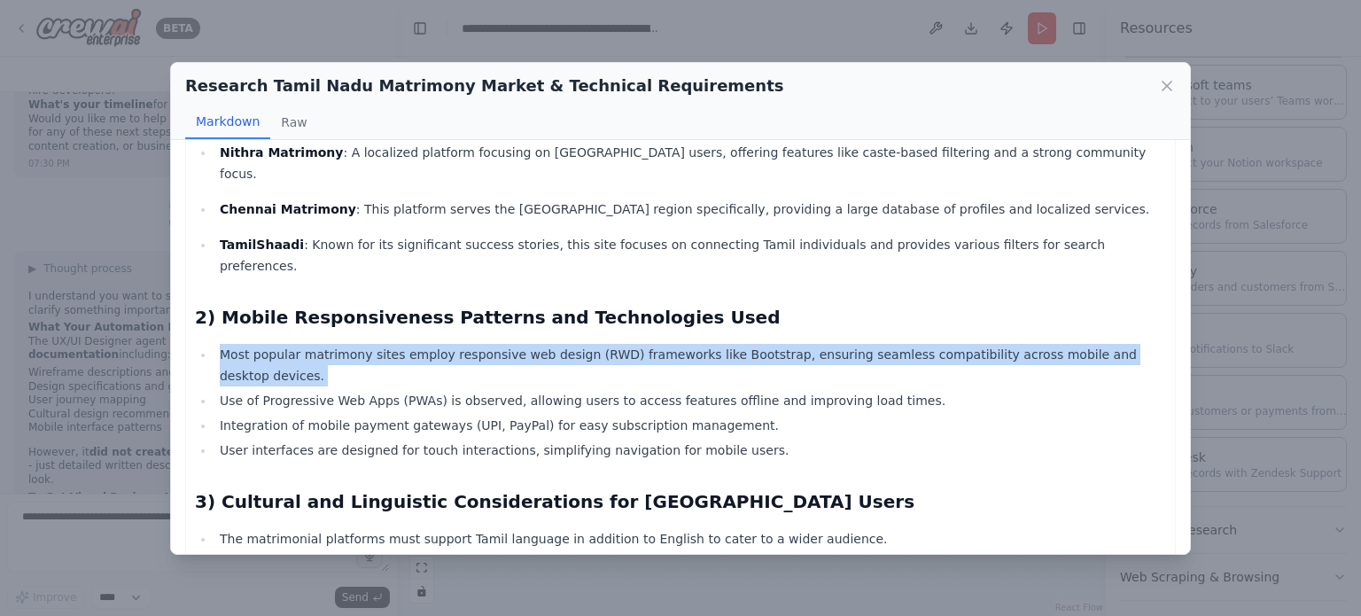
click at [454, 344] on li "Most popular matrimony sites employ responsive web design (RWD) frameworks like…" at bounding box center [691, 365] width 952 height 43
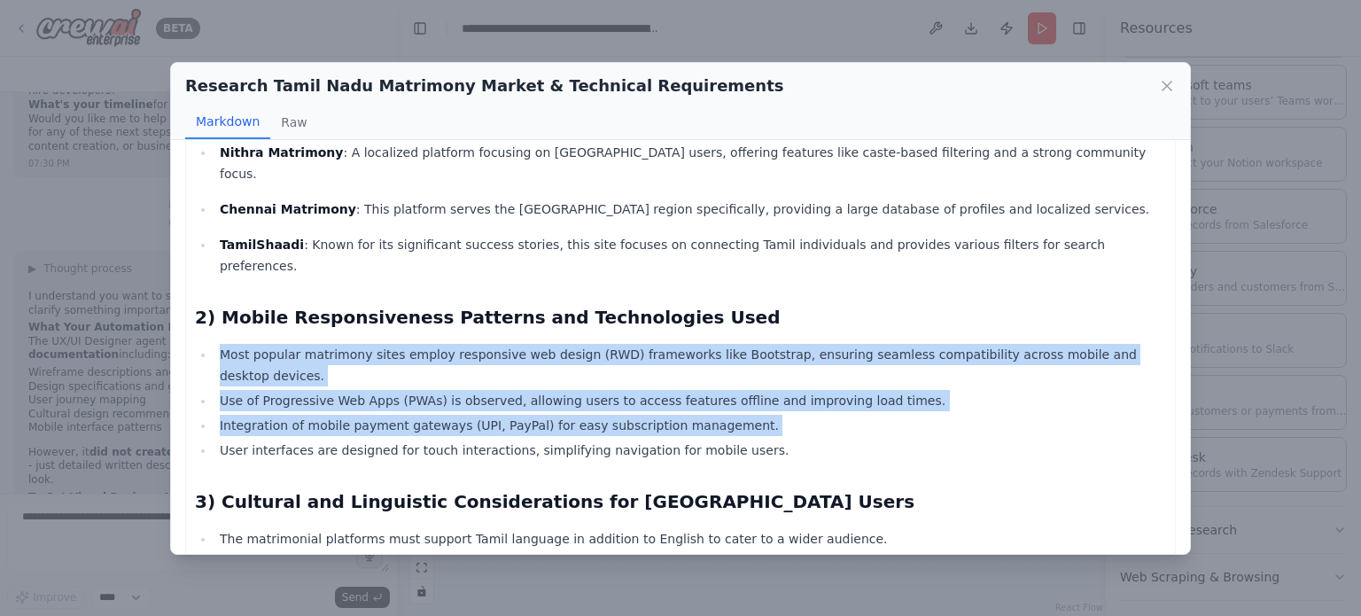
drag, startPoint x: 454, startPoint y: 282, endPoint x: 462, endPoint y: 335, distance: 53.8
click at [462, 344] on ul "Most popular matrimony sites employ responsive web design (RWD) frameworks like…" at bounding box center [680, 402] width 971 height 117
click at [462, 415] on li "Integration of mobile payment gateways (UPI, PayPal) for easy subscription mana…" at bounding box center [691, 425] width 952 height 21
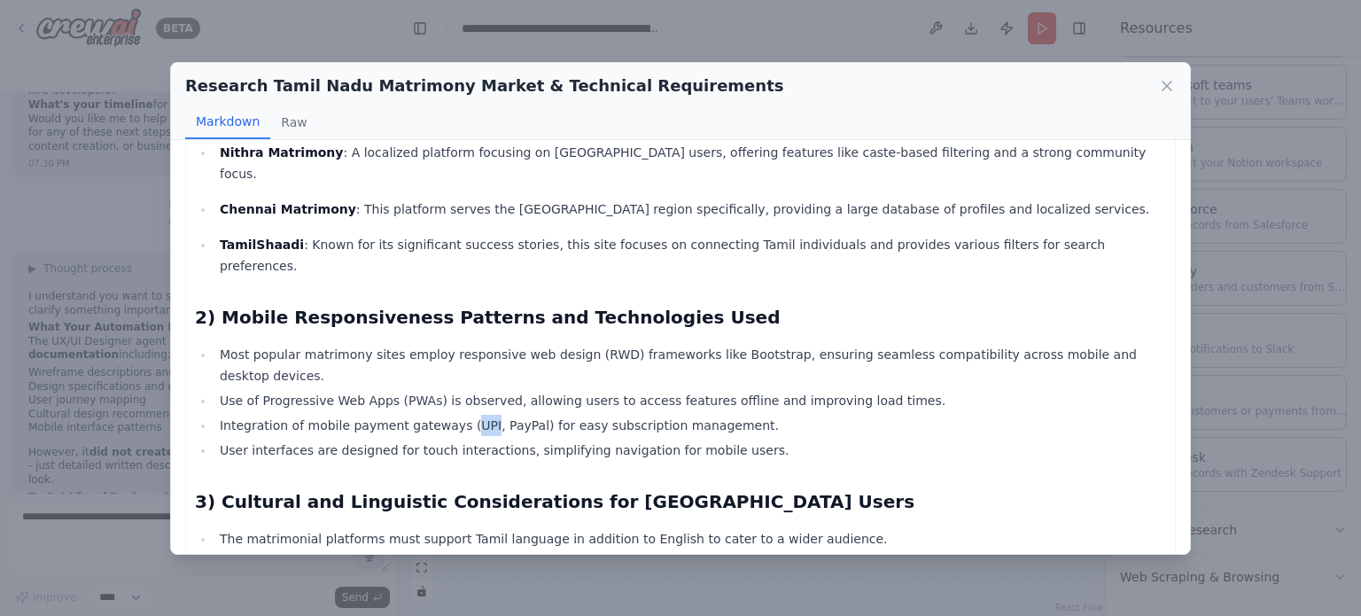
click at [462, 415] on li "Integration of mobile payment gateways (UPI, PayPal) for easy subscription mana…" at bounding box center [691, 425] width 952 height 21
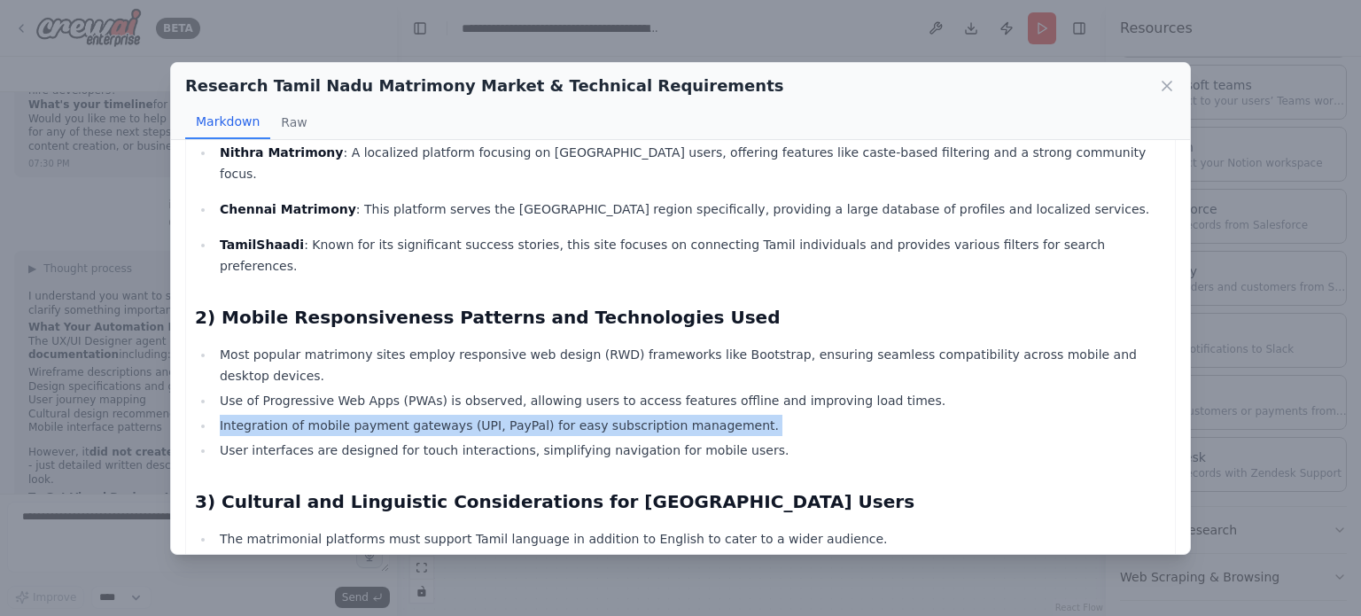
click at [462, 415] on li "Integration of mobile payment gateways (UPI, PayPal) for easy subscription mana…" at bounding box center [691, 425] width 952 height 21
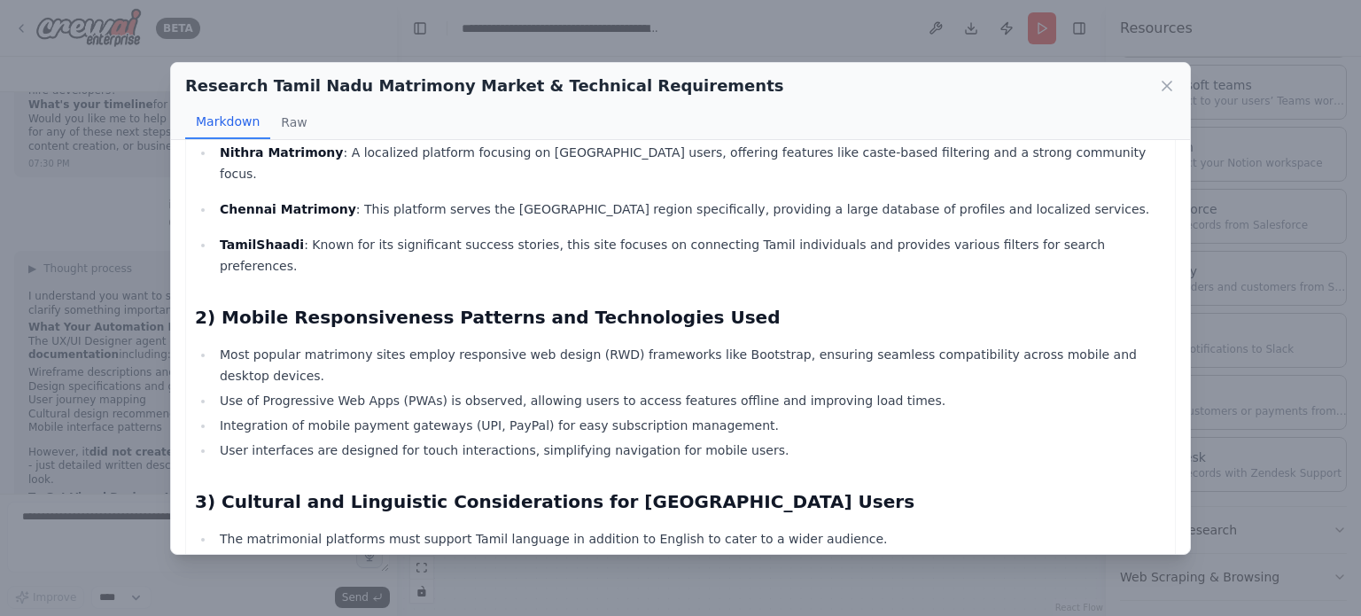
click at [456, 390] on li "Use of Progressive Web Apps (PWAs) is observed, allowing users to access featur…" at bounding box center [691, 400] width 952 height 21
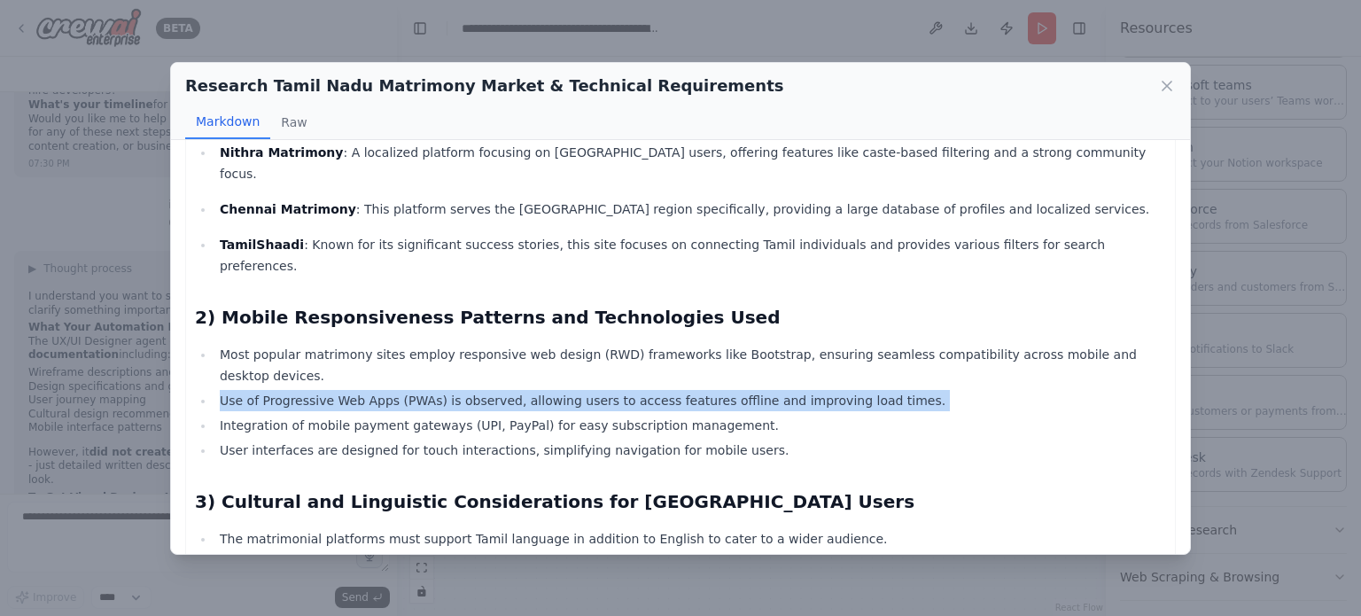
click at [456, 390] on li "Use of Progressive Web Apps (PWAs) is observed, allowing users to access featur…" at bounding box center [691, 400] width 952 height 21
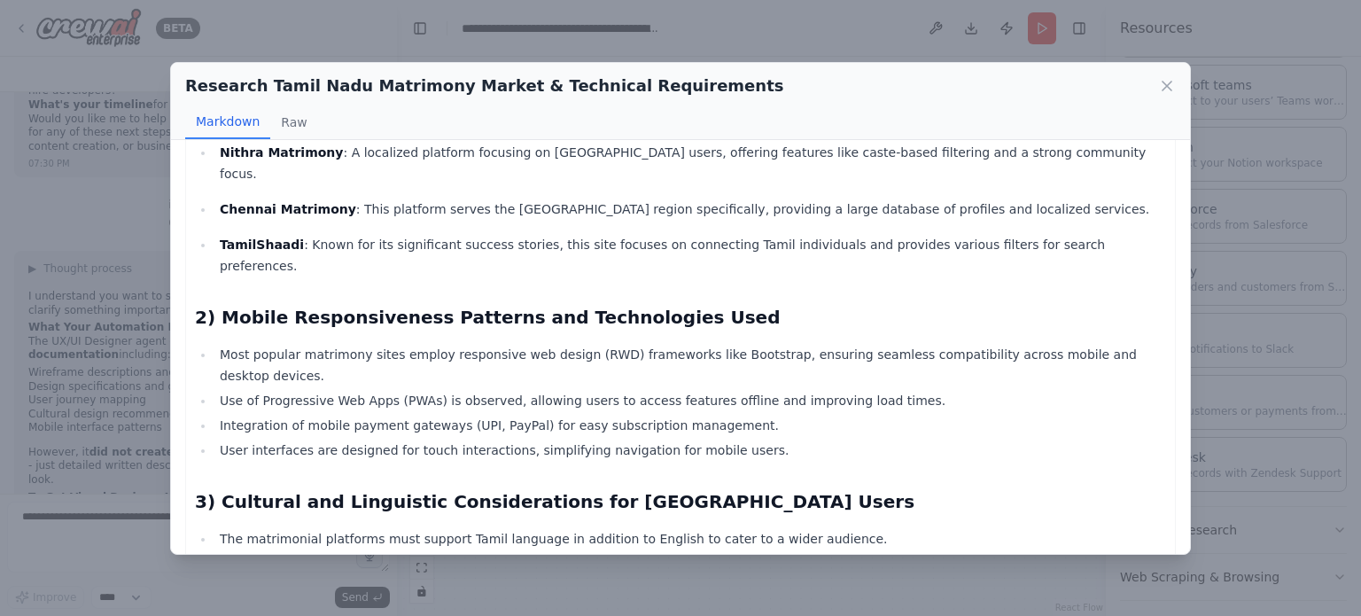
click at [482, 440] on li "User interfaces are designed for touch interactions, simplifying navigation for…" at bounding box center [691, 450] width 952 height 21
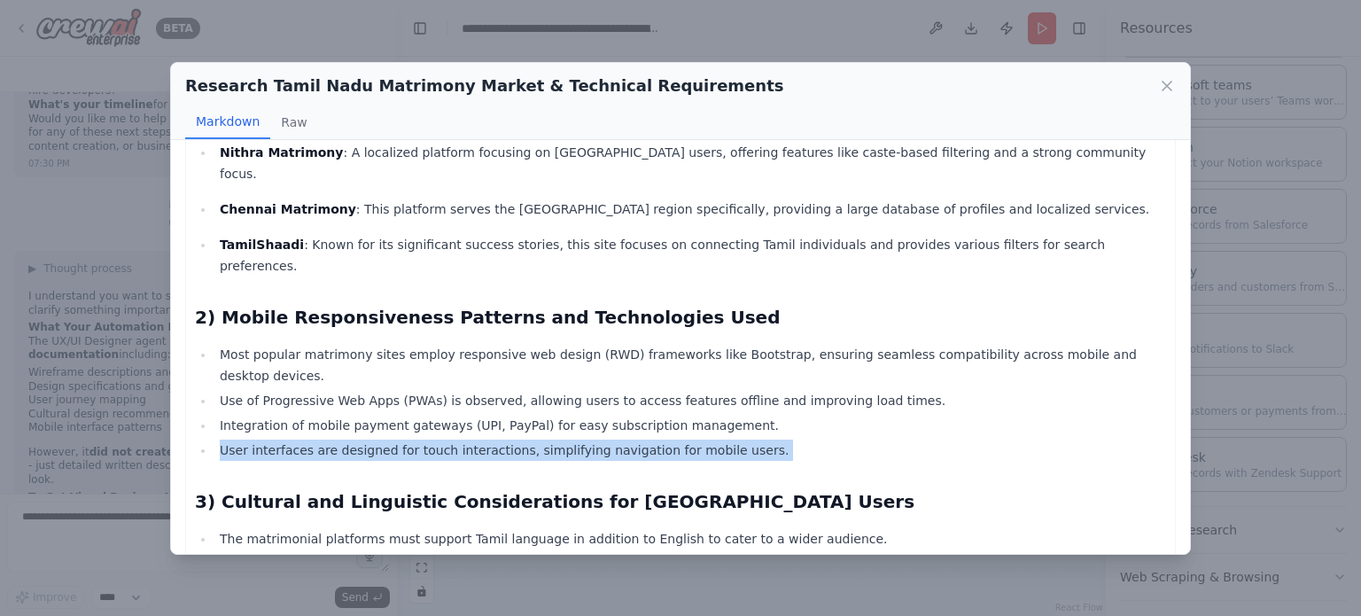
click at [482, 440] on li "User interfaces are designed for touch interactions, simplifying navigation for…" at bounding box center [691, 450] width 952 height 21
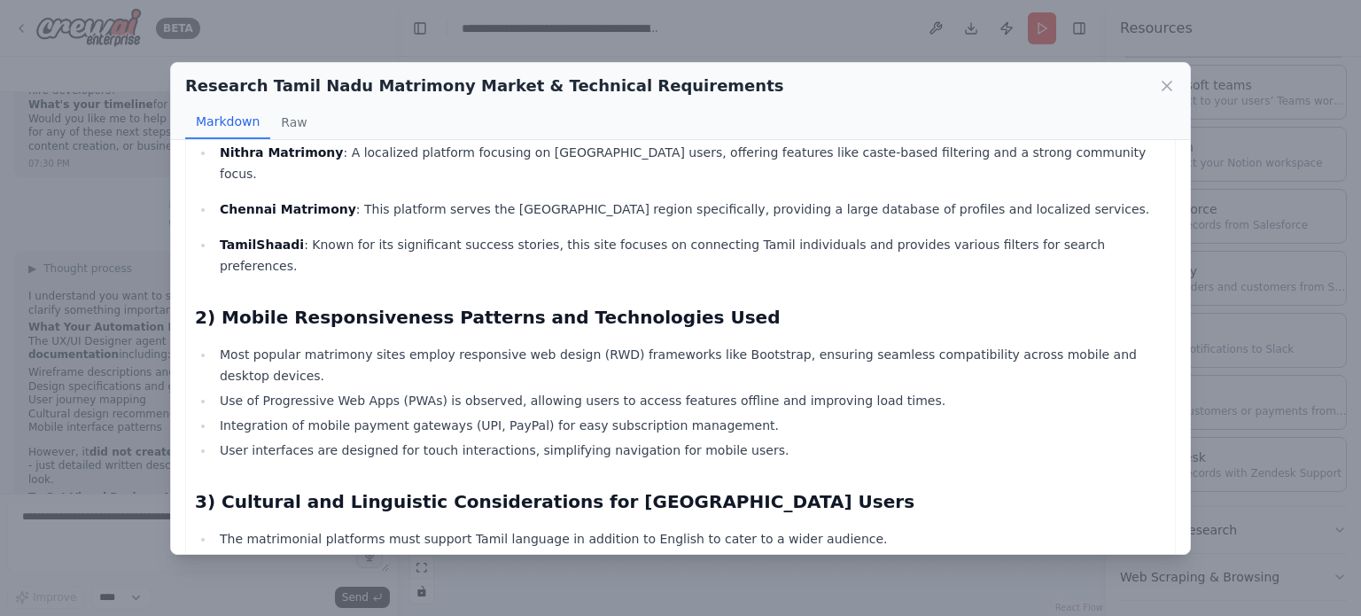
click at [493, 344] on li "Most popular matrimony sites employ responsive web design (RWD) frameworks like…" at bounding box center [691, 365] width 952 height 43
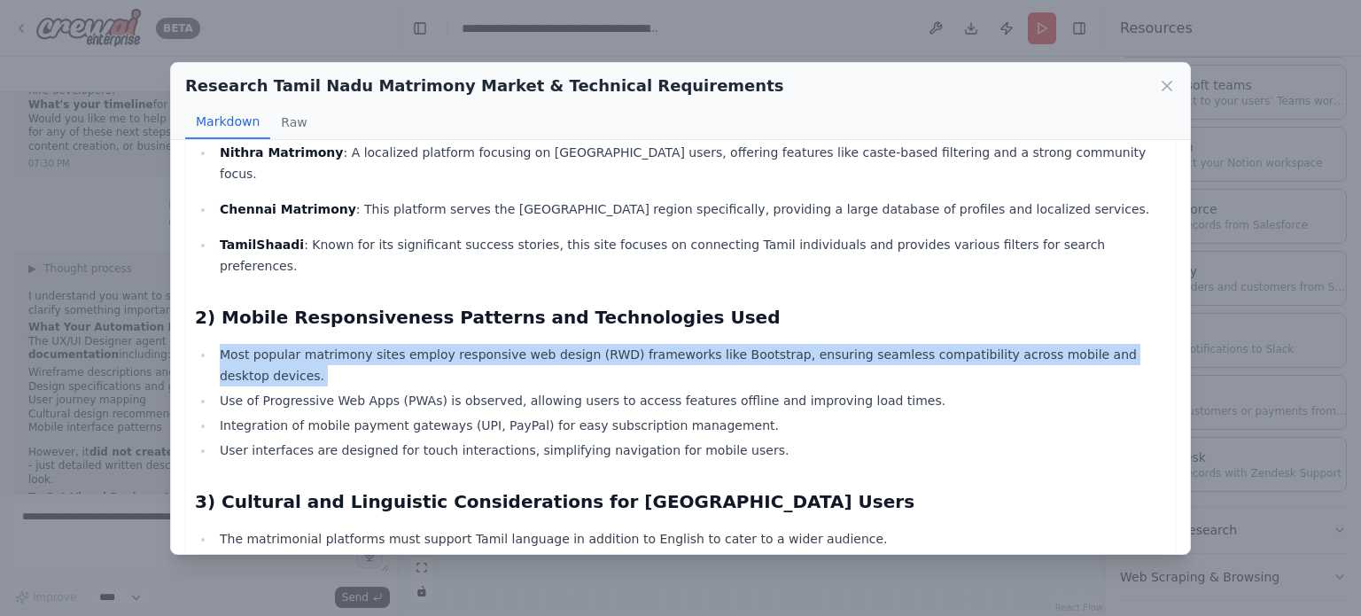
click at [493, 344] on li "Most popular matrimony sites employ responsive web design (RWD) frameworks like…" at bounding box center [691, 365] width 952 height 43
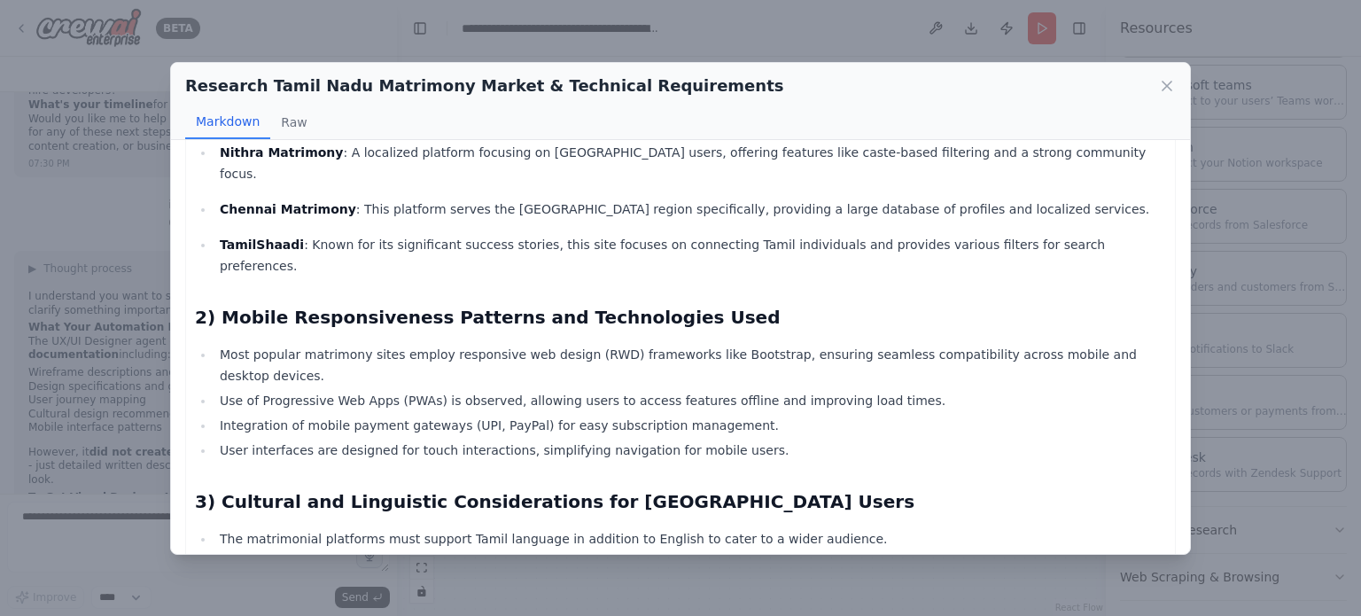
click at [492, 390] on li "Use of Progressive Web Apps (PWAs) is observed, allowing users to access featur…" at bounding box center [691, 400] width 952 height 21
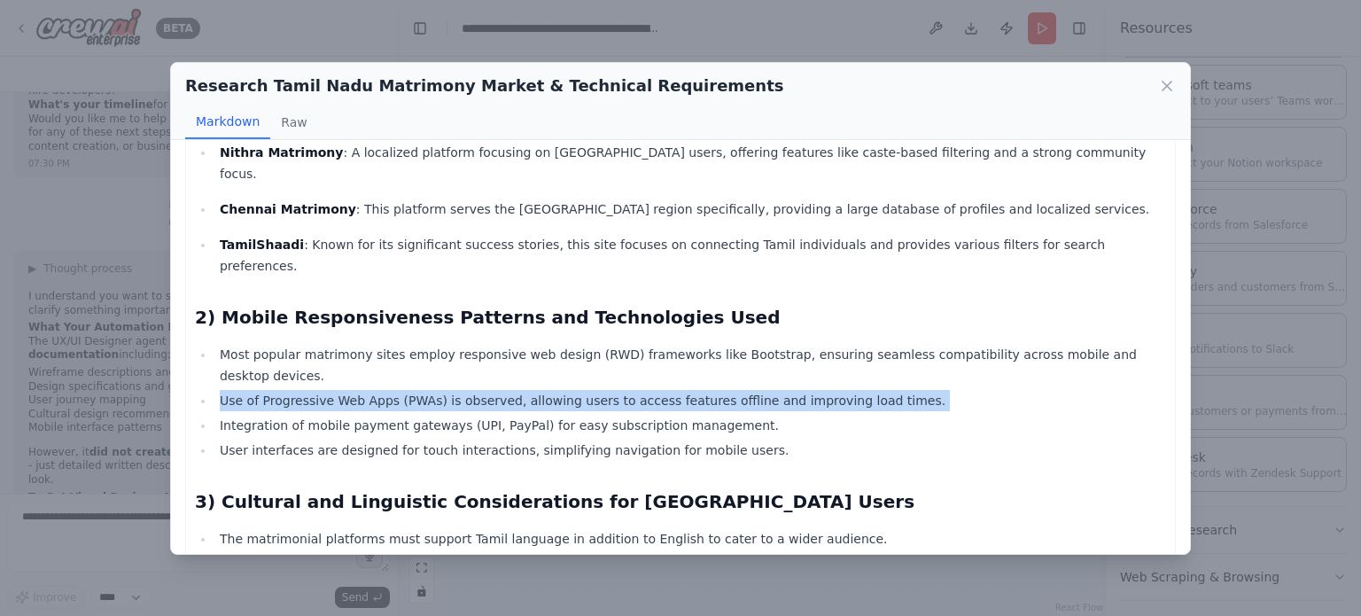
click at [492, 390] on li "Use of Progressive Web Apps (PWAs) is observed, allowing users to access featur…" at bounding box center [691, 400] width 952 height 21
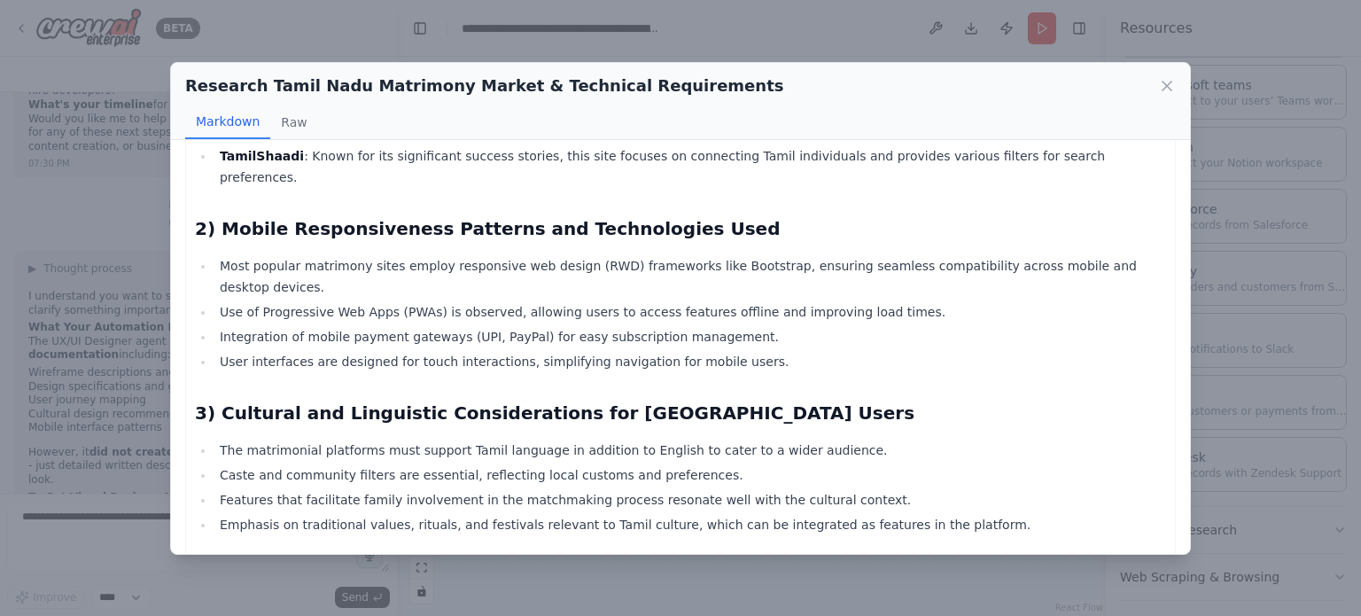
click at [503, 440] on li "The matrimonial platforms must support Tamil language in addition to English to…" at bounding box center [691, 450] width 952 height 21
click at [495, 340] on div "Comprehensive Research Report on Matrimony Websites in [GEOGRAPHIC_DATA] 1) Ana…" at bounding box center [680, 388] width 971 height 1159
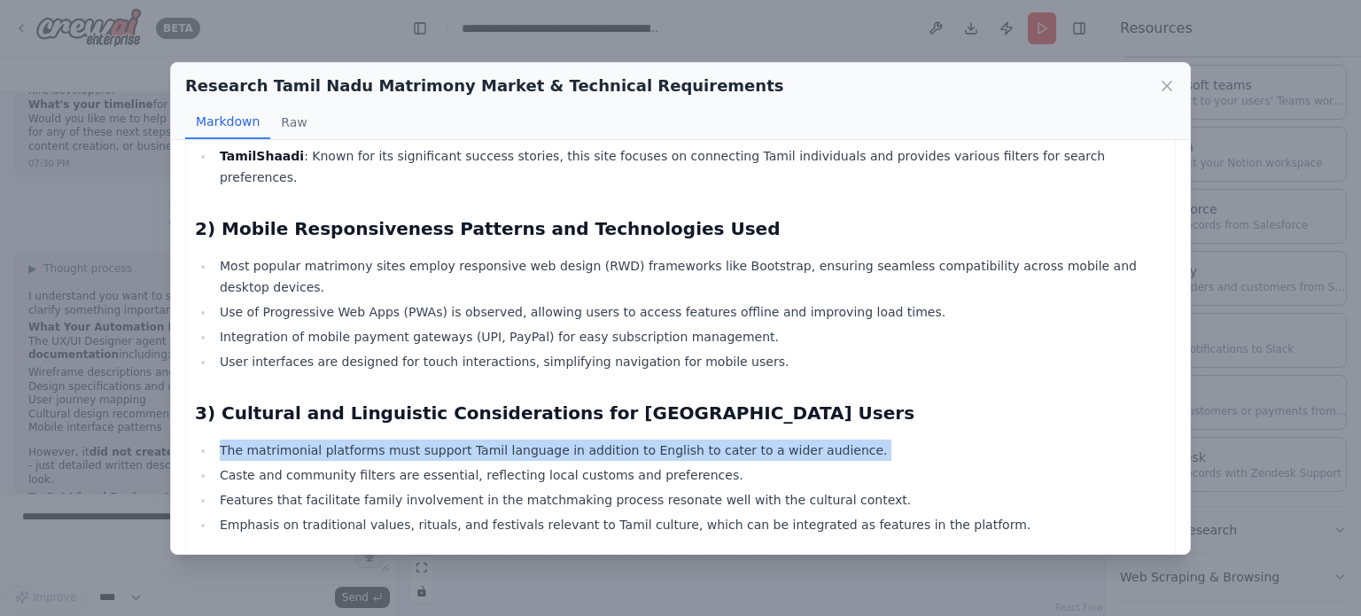
click at [495, 340] on div "Comprehensive Research Report on Matrimony Websites in [GEOGRAPHIC_DATA] 1) Ana…" at bounding box center [680, 388] width 971 height 1159
click at [477, 440] on li "The matrimonial platforms must support Tamil language in addition to English to…" at bounding box center [691, 450] width 952 height 21
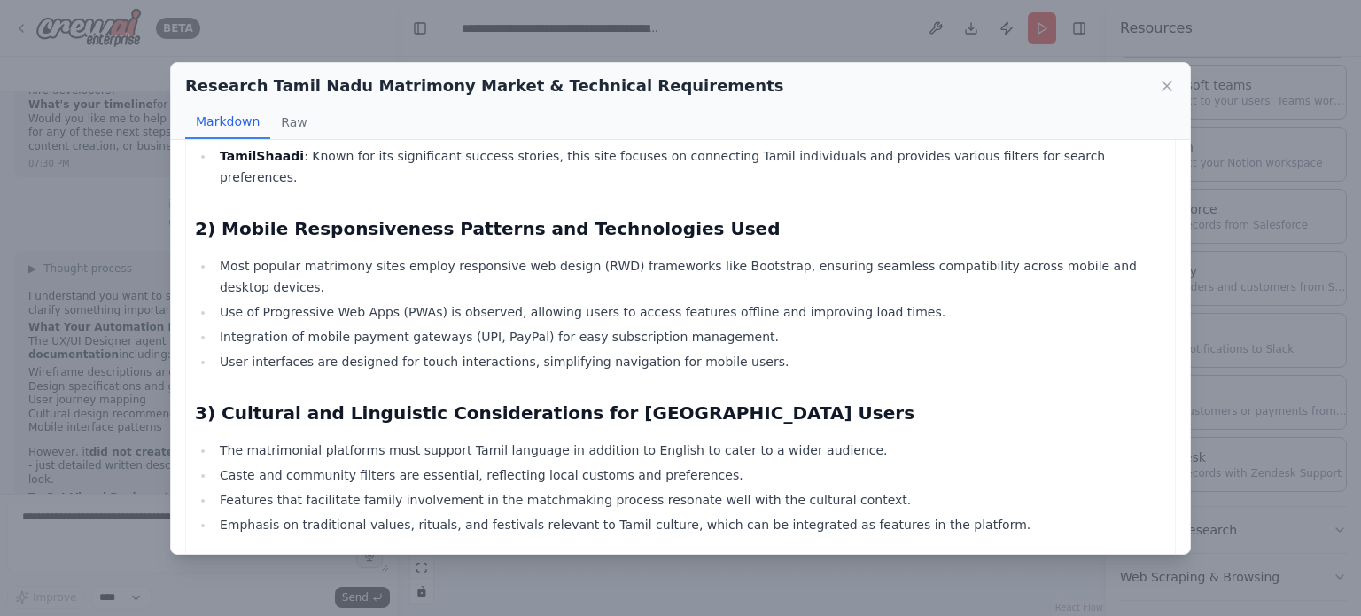
click at [474, 464] on li "Caste and community filters are essential, reflecting local customs and prefere…" at bounding box center [691, 474] width 952 height 21
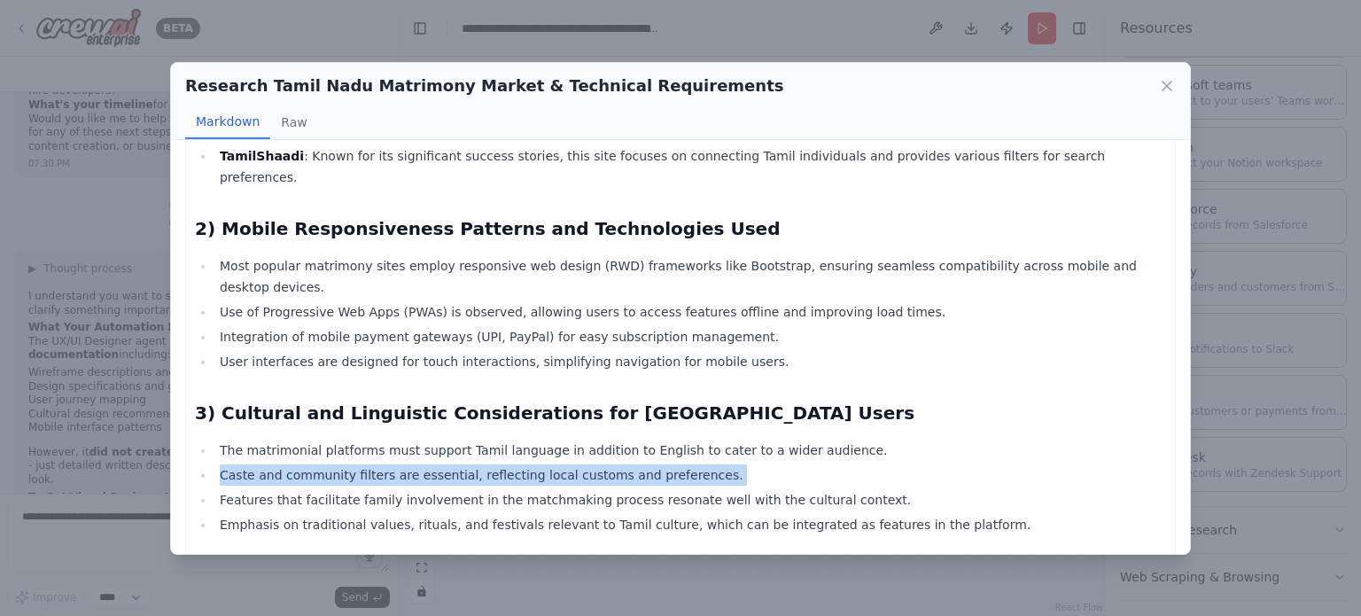
click at [474, 464] on li "Caste and community filters are essential, reflecting local customs and prefere…" at bounding box center [691, 474] width 952 height 21
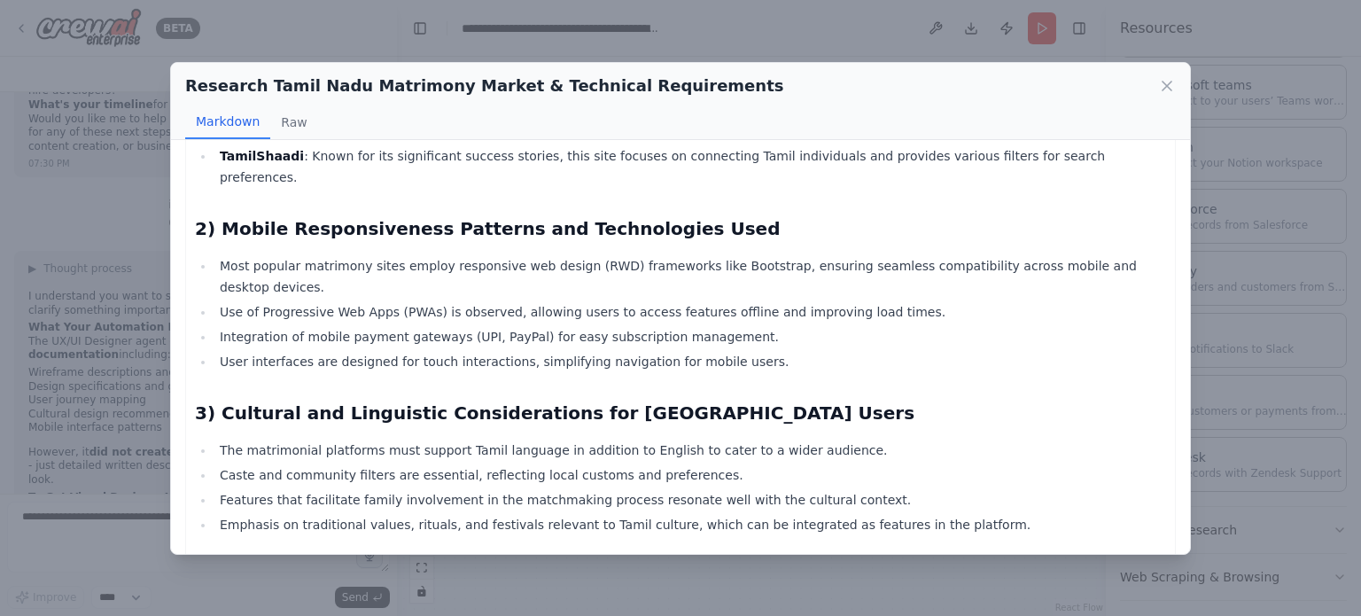
click at [482, 489] on li "Features that facilitate family involvement in the matchmaking process resonate…" at bounding box center [691, 499] width 952 height 21
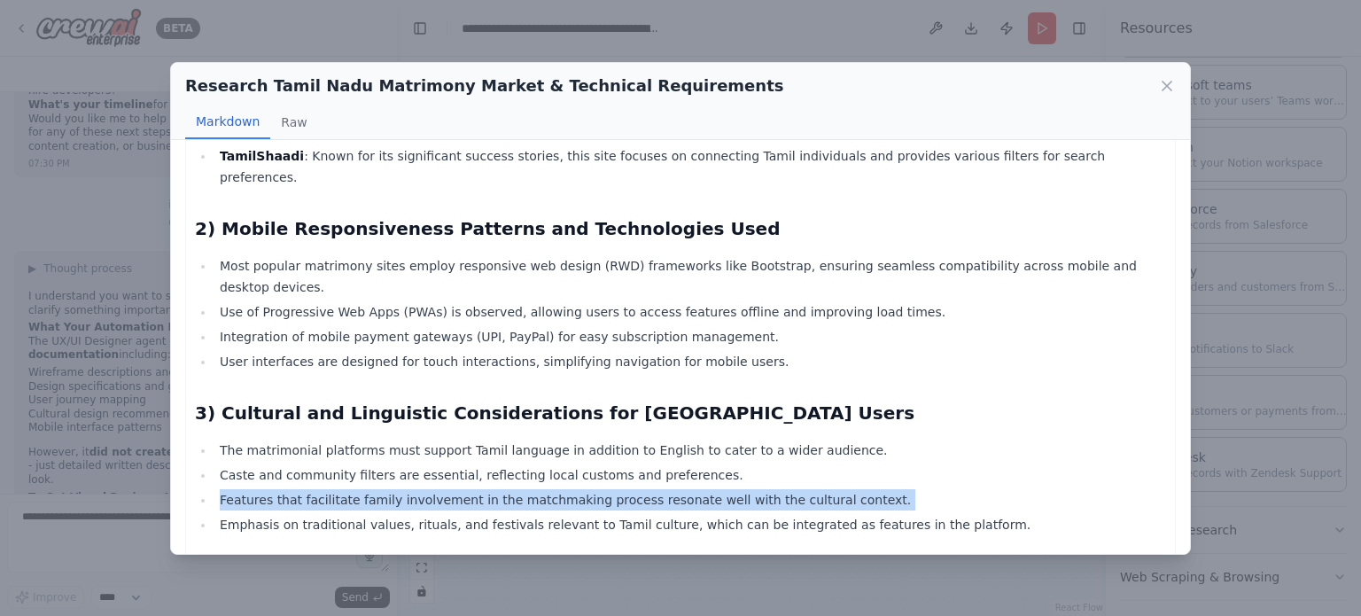
click at [482, 489] on li "Features that facilitate family involvement in the matchmaking process resonate…" at bounding box center [691, 499] width 952 height 21
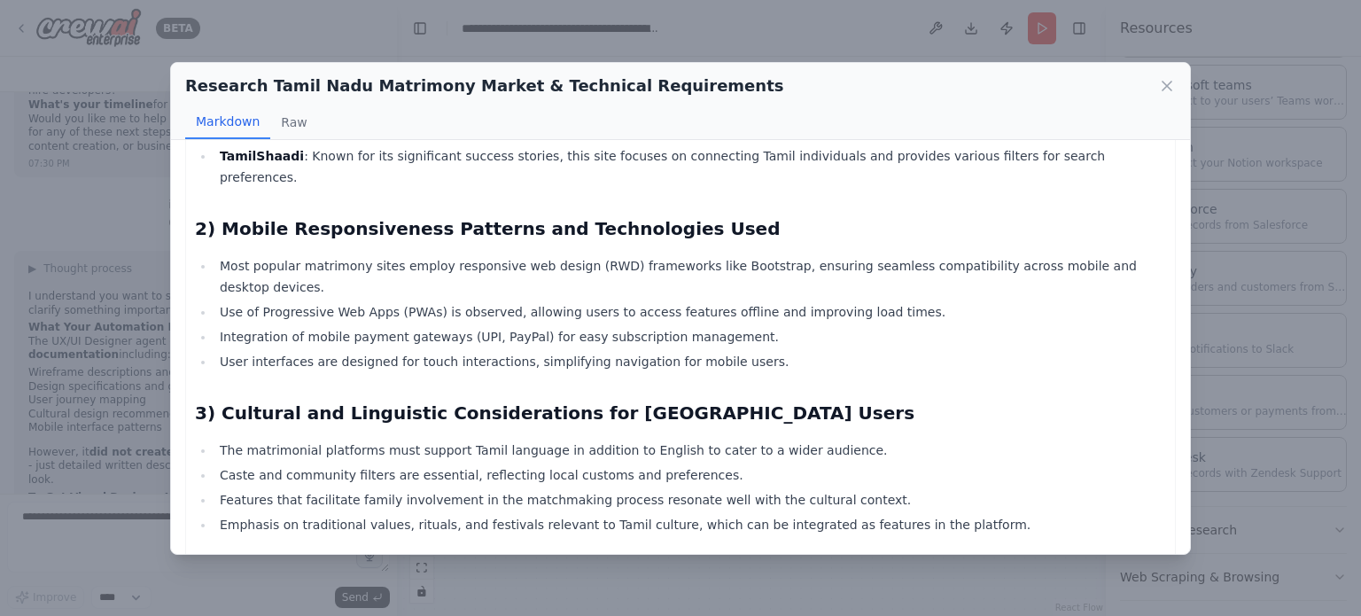
click at [486, 514] on li "Emphasis on traditional values, rituals, and festivals relevant to Tamil cultur…" at bounding box center [691, 524] width 952 height 21
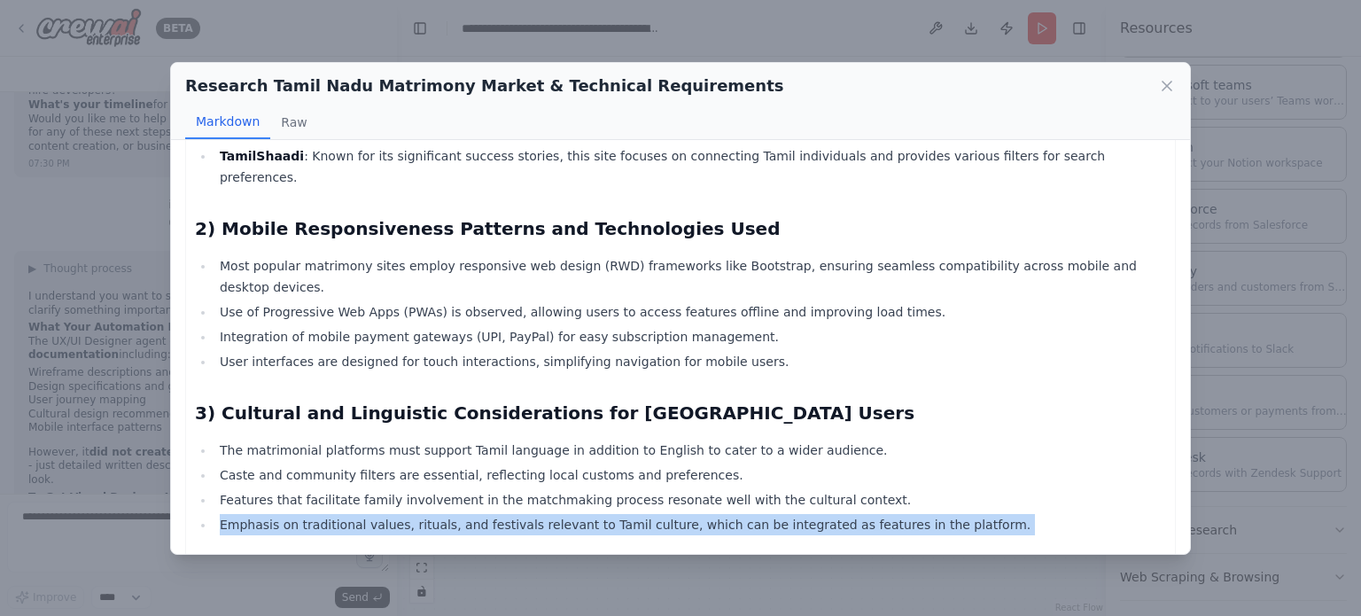
click at [486, 514] on li "Emphasis on traditional values, rituals, and festivals relevant to Tamil cultur…" at bounding box center [691, 524] width 952 height 21
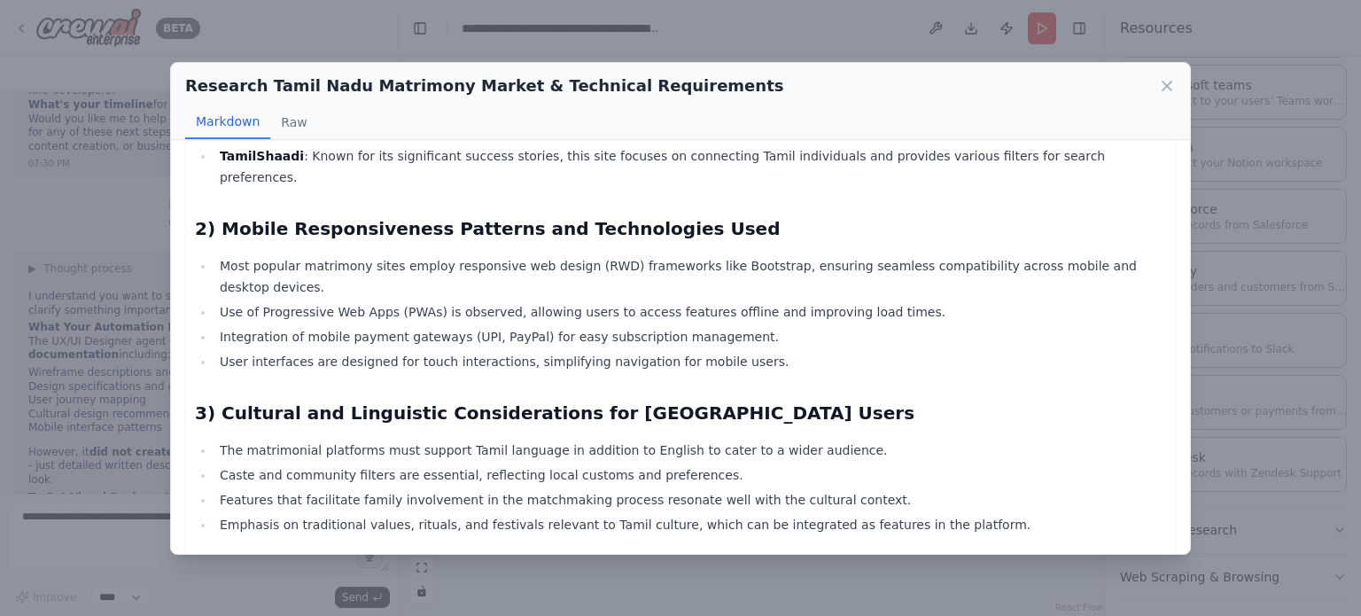
click at [310, 336] on div "Comprehensive Research Report on Matrimony Websites in [GEOGRAPHIC_DATA] 1) Ana…" at bounding box center [680, 388] width 971 height 1159
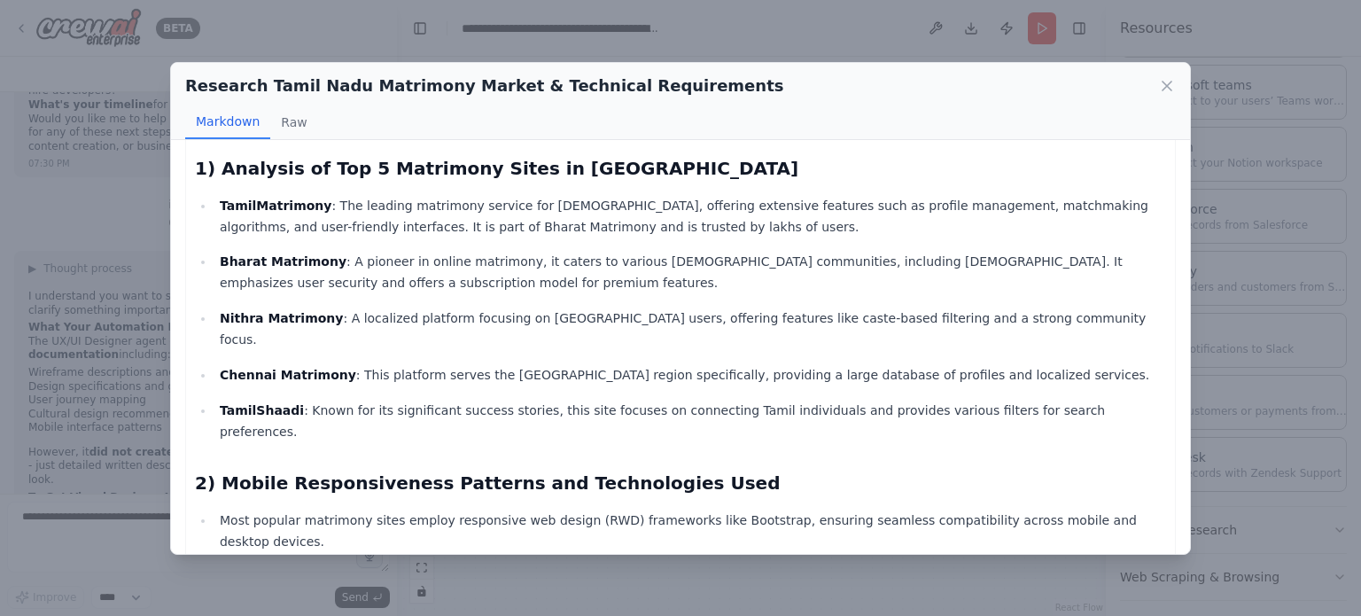
scroll to position [0, 0]
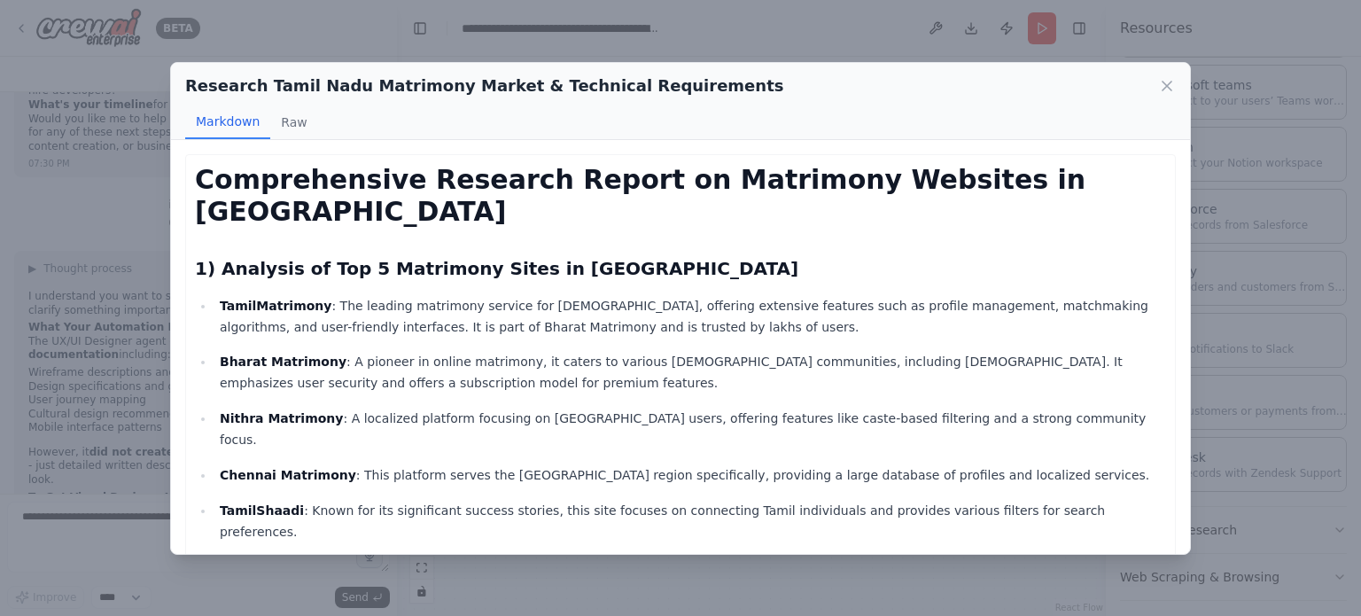
click at [456, 311] on ul "TamilMatrimony : The leading matrimony service for Tamils, offering extensive f…" at bounding box center [680, 419] width 971 height 248
click at [387, 351] on p "Bharat Matrimony : A pioneer in online matrimony, it caters to various [DEMOGRA…" at bounding box center [693, 372] width 947 height 43
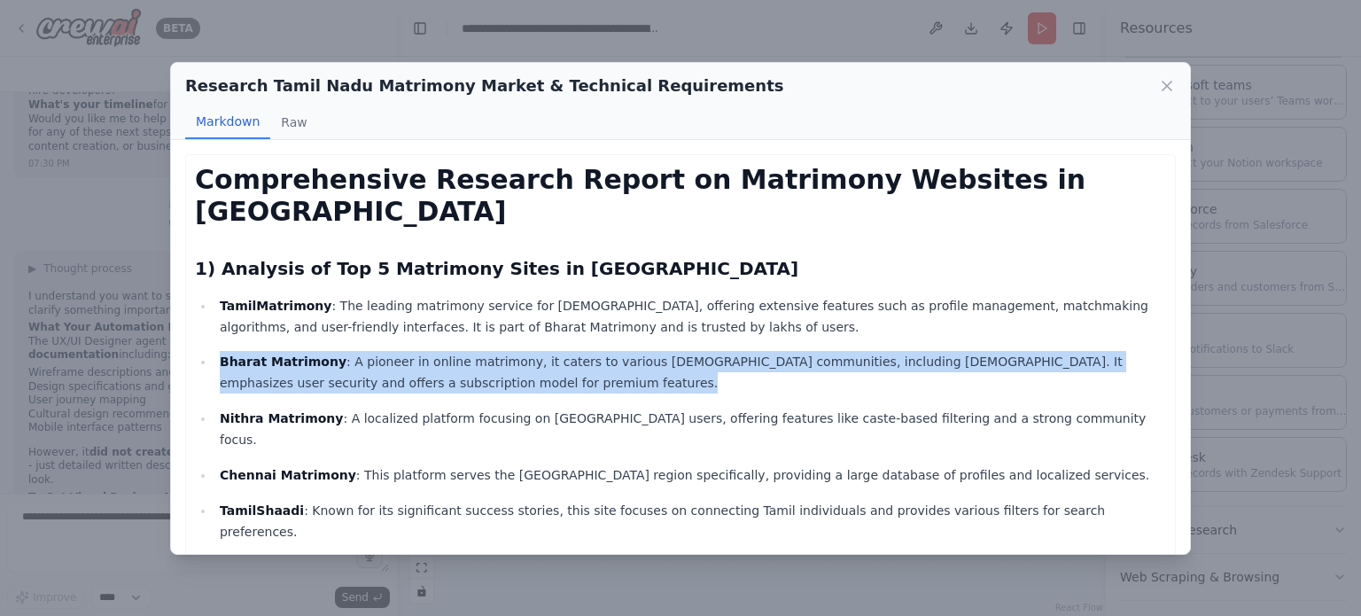
click at [387, 351] on p "Bharat Matrimony : A pioneer in online matrimony, it caters to various [DEMOGRA…" at bounding box center [693, 372] width 947 height 43
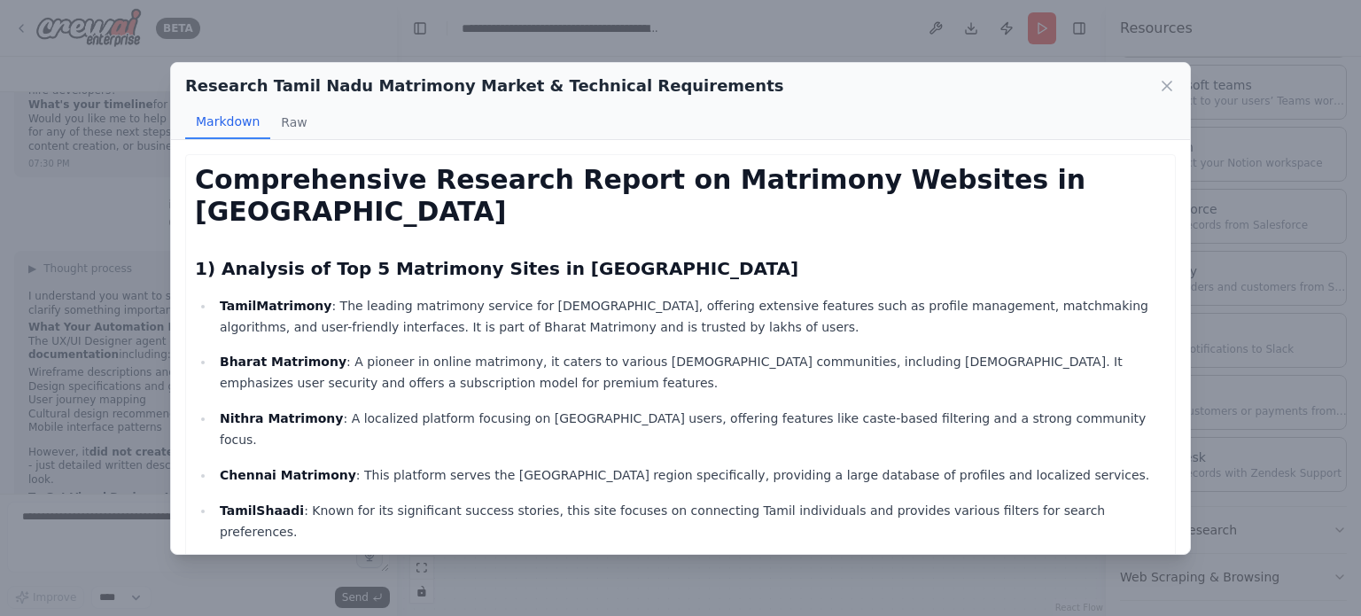
click at [362, 408] on p "Nithra Matrimony : A localized platform focusing on Tamil Nadu users, offering …" at bounding box center [693, 429] width 947 height 43
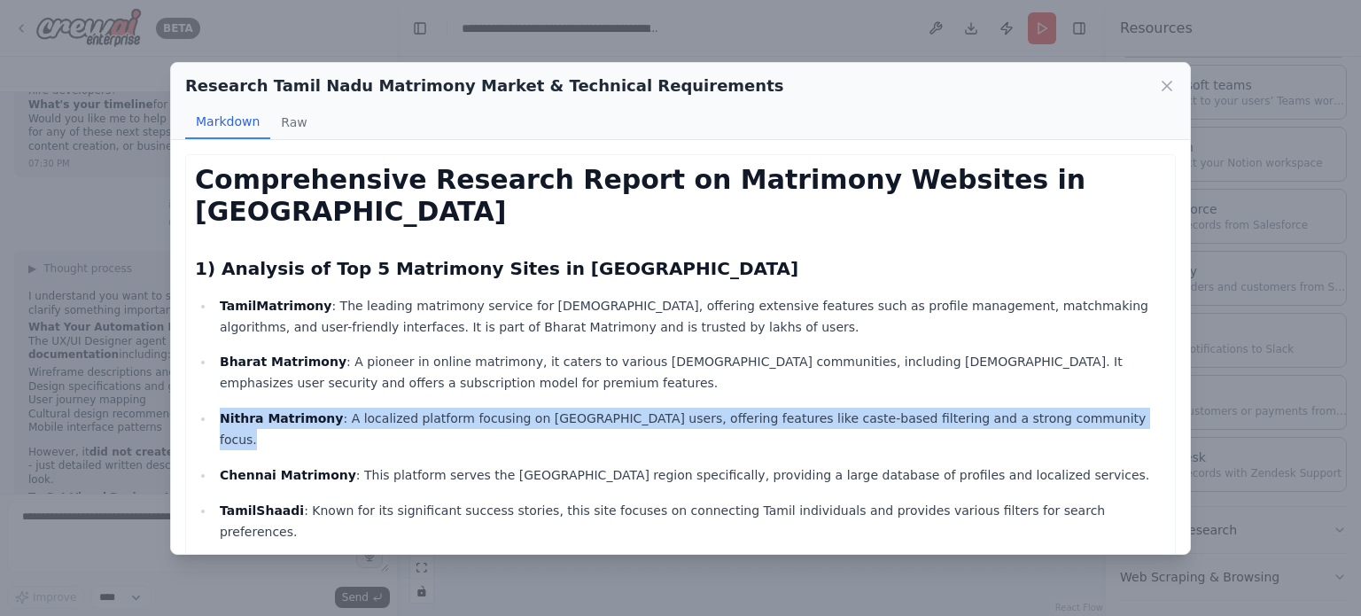
click at [362, 408] on p "Nithra Matrimony : A localized platform focusing on Tamil Nadu users, offering …" at bounding box center [693, 429] width 947 height 43
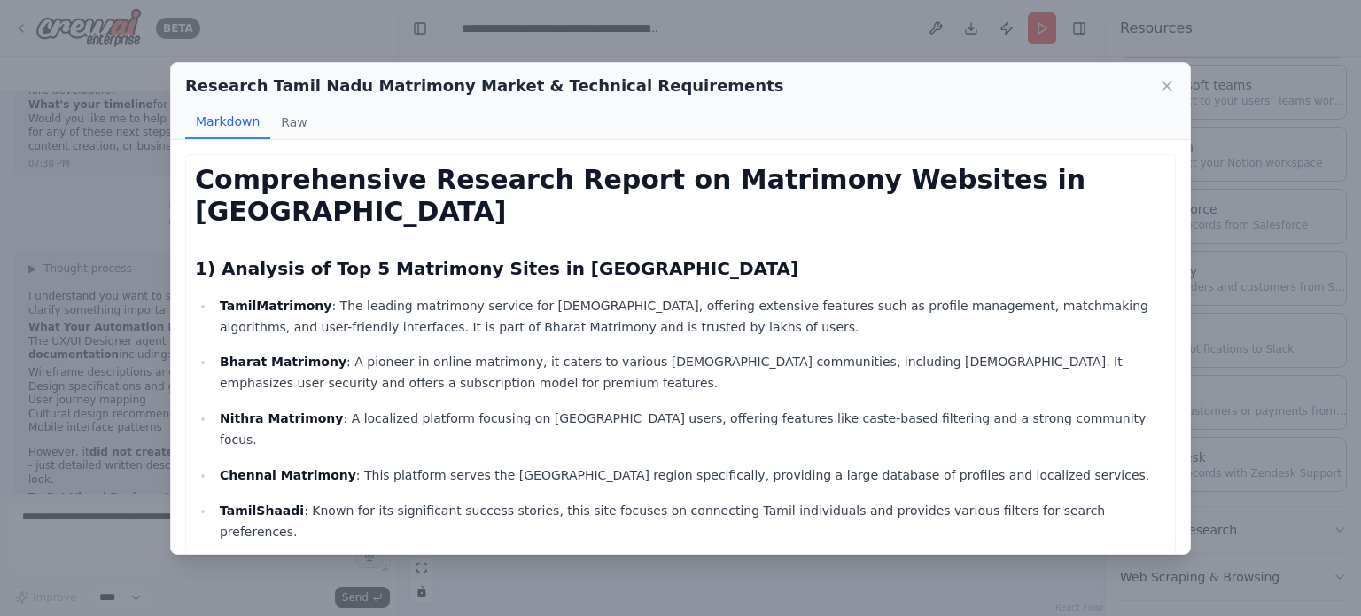
click at [370, 464] on p "Chennai Matrimony : This platform serves the [GEOGRAPHIC_DATA] region specifica…" at bounding box center [693, 474] width 947 height 21
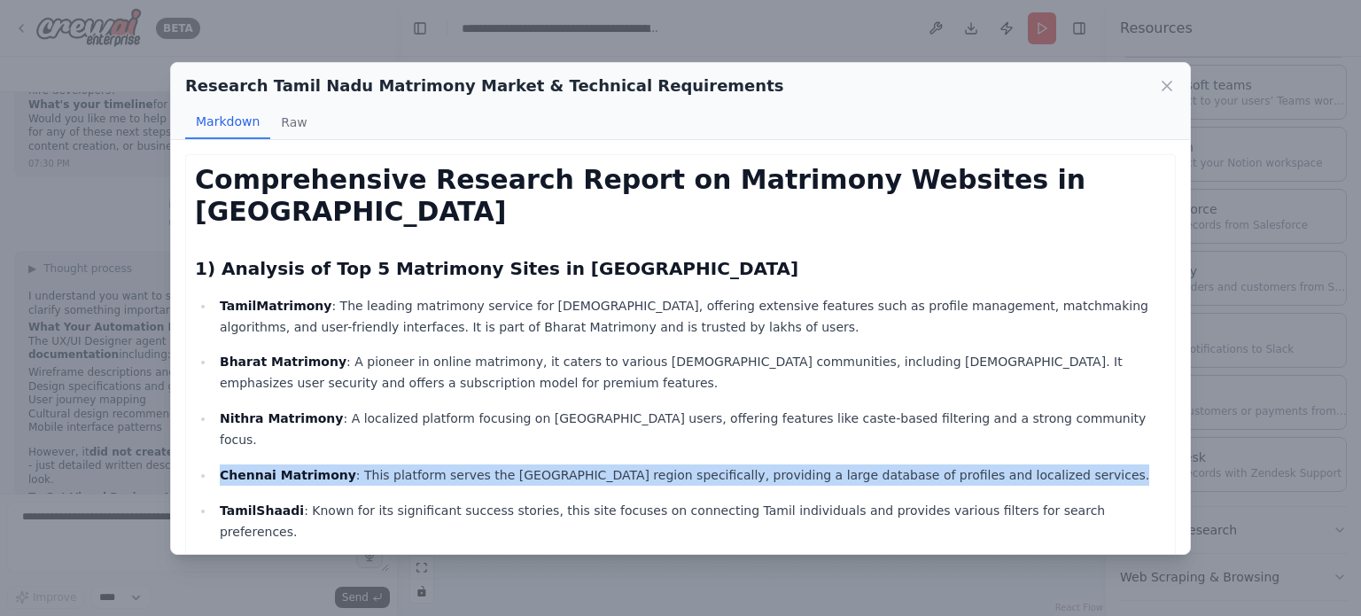
click at [370, 464] on p "Chennai Matrimony : This platform serves the [GEOGRAPHIC_DATA] region specifica…" at bounding box center [693, 474] width 947 height 21
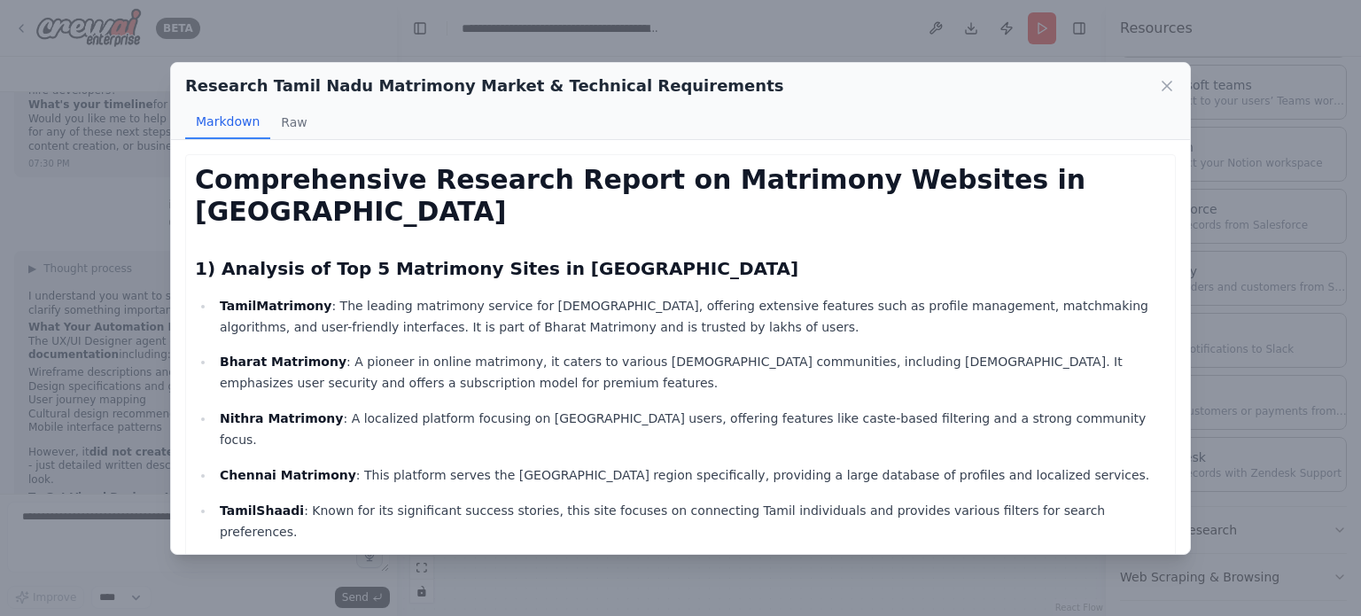
click at [408, 500] on p "TamilShaadi : Known for its significant success stories, this site focuses on c…" at bounding box center [693, 521] width 947 height 43
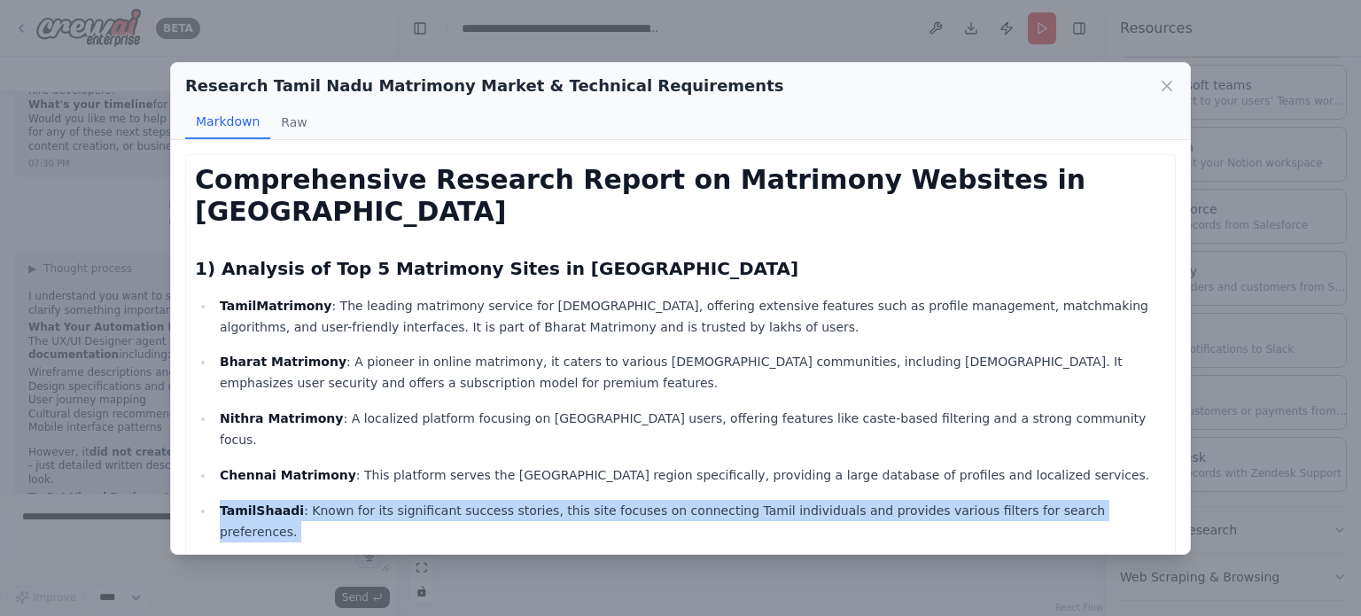
click at [408, 500] on p "TamilShaadi : Known for its significant success stories, this site focuses on c…" at bounding box center [693, 521] width 947 height 43
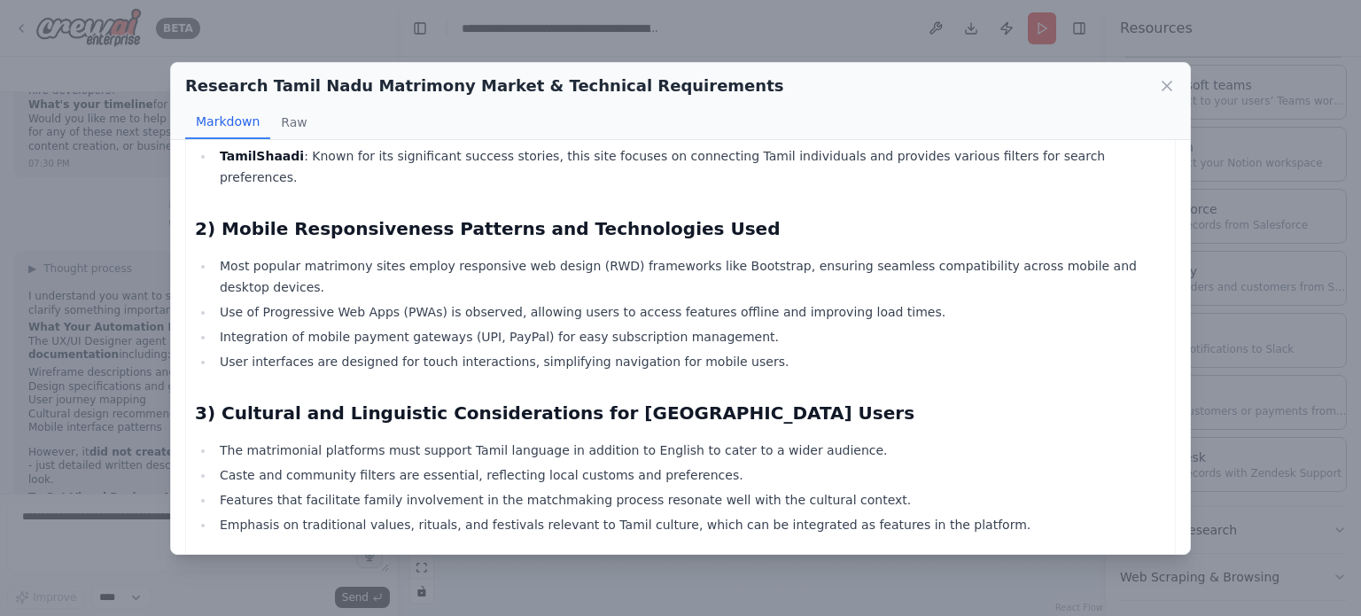
click at [417, 255] on ul "Most popular matrimony sites employ responsive web design (RWD) frameworks like…" at bounding box center [680, 313] width 971 height 117
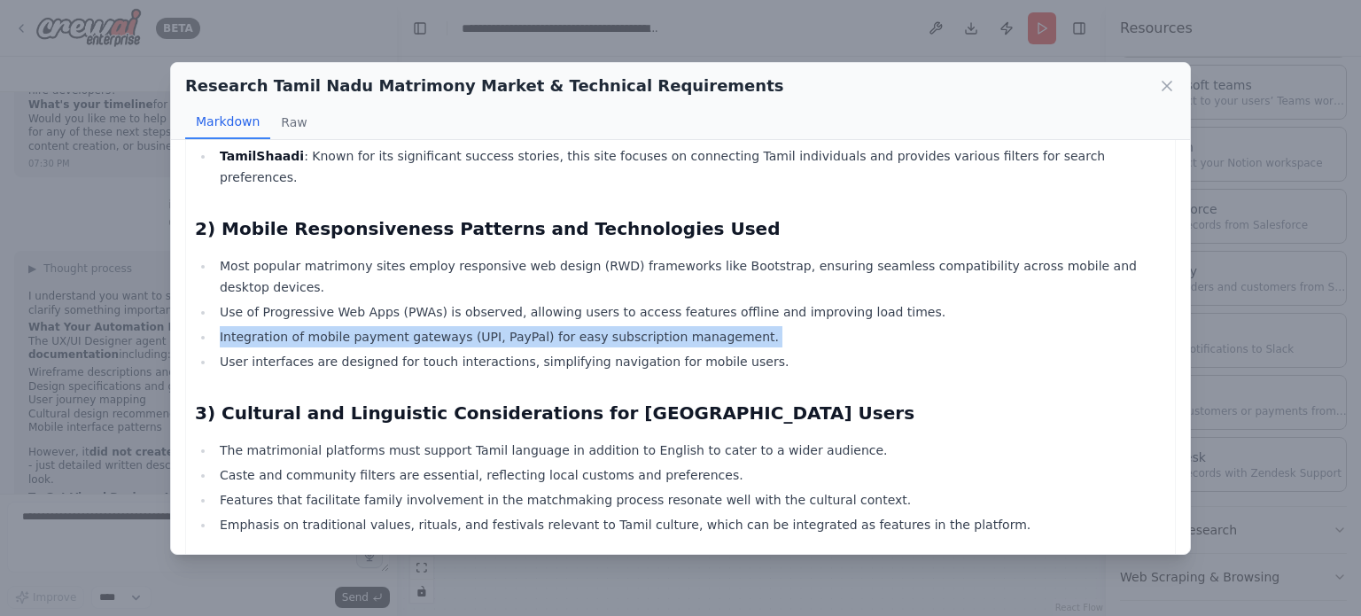
click at [417, 255] on ul "Most popular matrimony sites employ responsive web design (RWD) frameworks like…" at bounding box center [680, 313] width 971 height 117
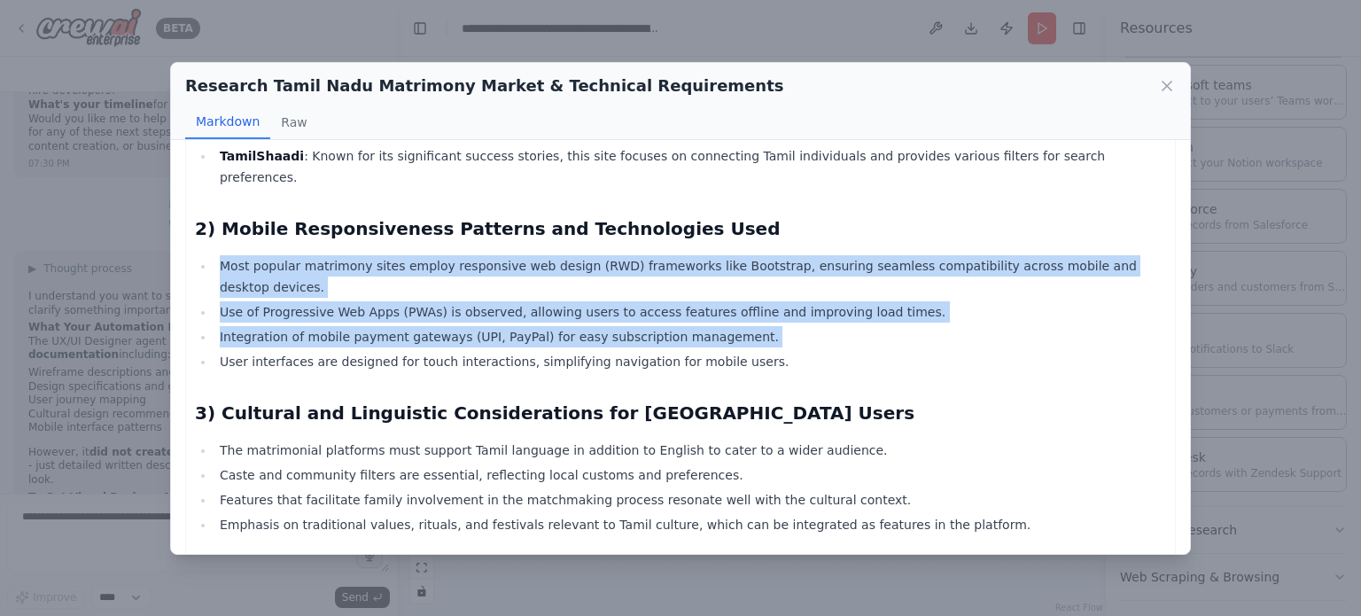
drag, startPoint x: 417, startPoint y: 226, endPoint x: 409, endPoint y: 195, distance: 32.3
click at [409, 255] on ul "Most popular matrimony sites employ responsive web design (RWD) frameworks like…" at bounding box center [680, 313] width 971 height 117
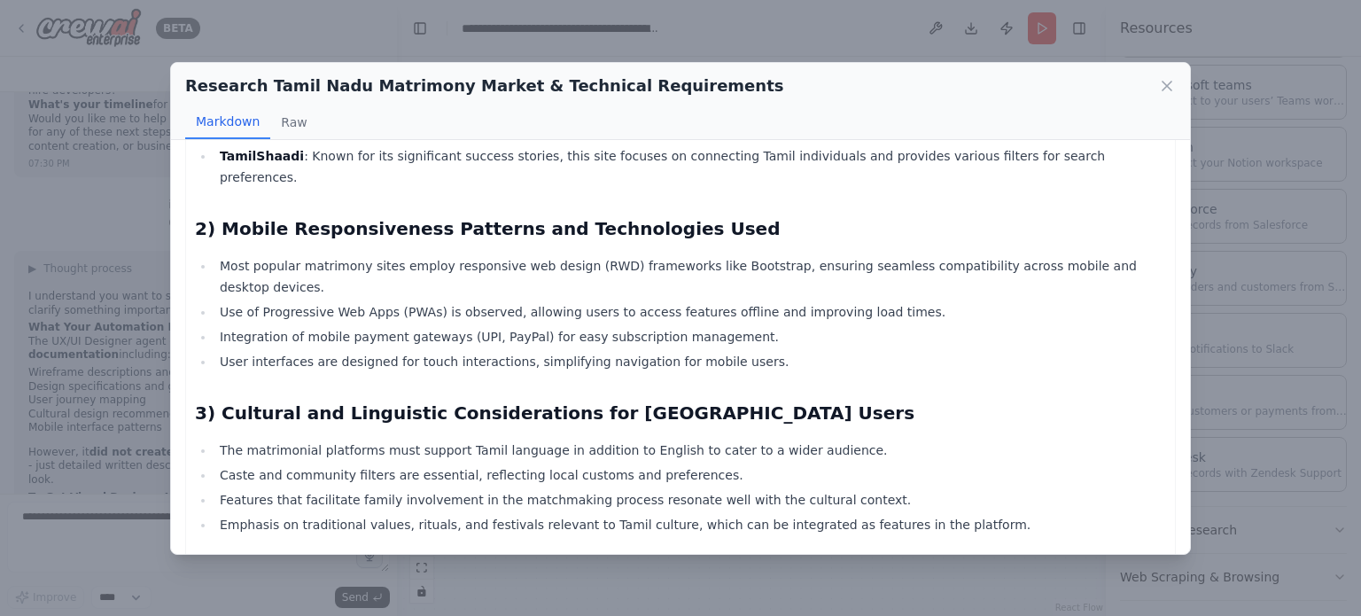
click at [446, 351] on li "User interfaces are designed for touch interactions, simplifying navigation for…" at bounding box center [691, 361] width 952 height 21
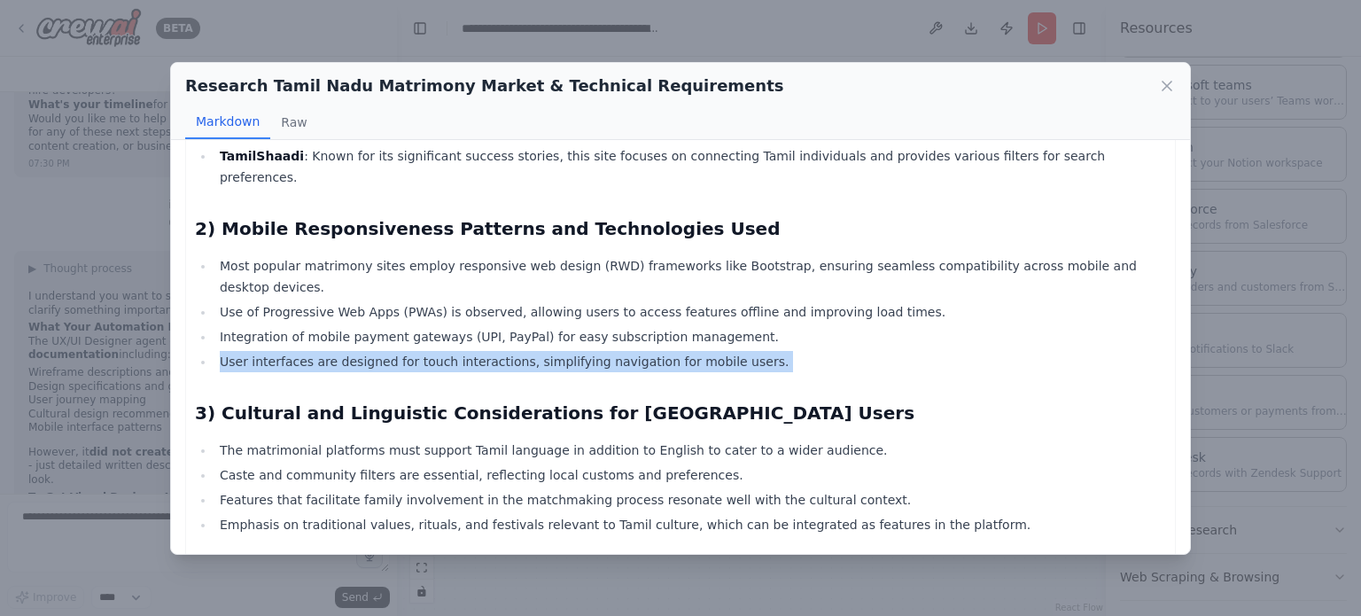
click at [446, 351] on li "User interfaces are designed for touch interactions, simplifying navigation for…" at bounding box center [691, 361] width 952 height 21
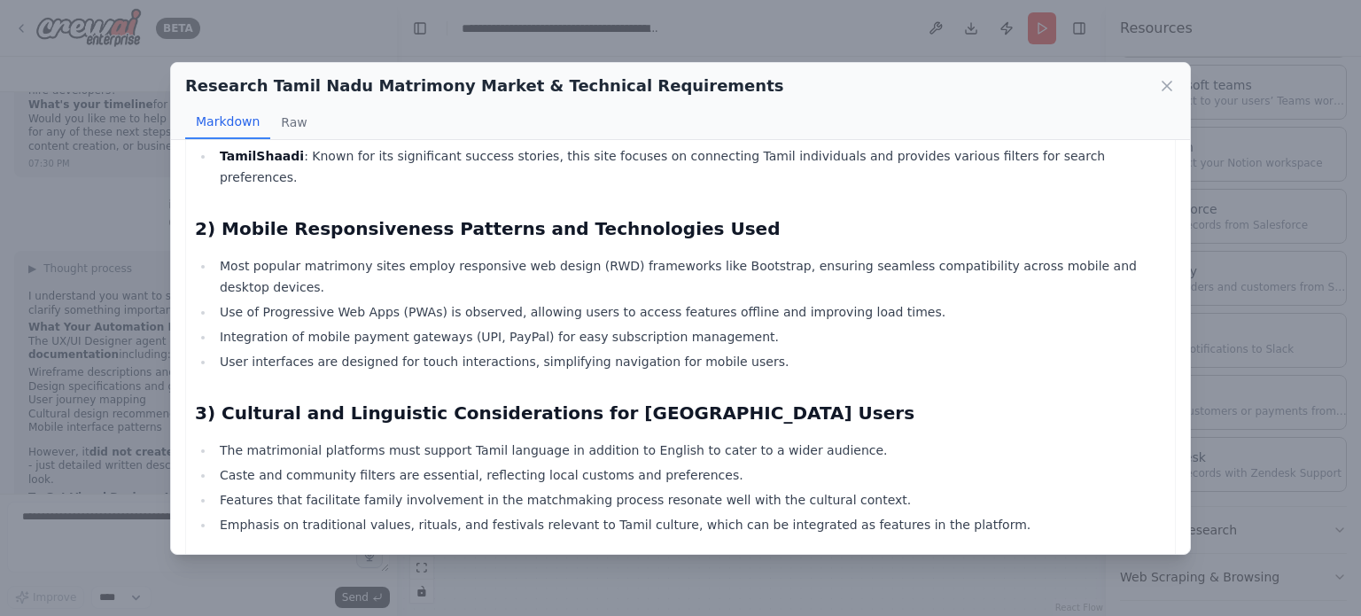
click at [478, 489] on li "Features that facilitate family involvement in the matchmaking process resonate…" at bounding box center [691, 499] width 952 height 21
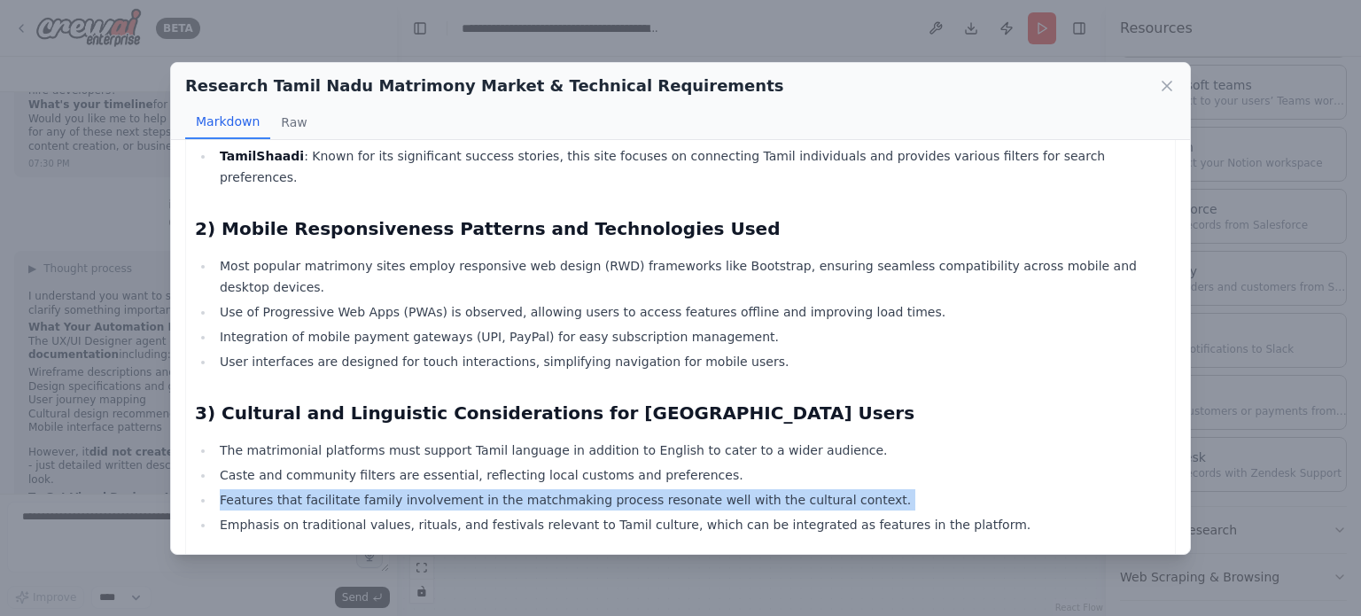
click at [478, 489] on li "Features that facilitate family involvement in the matchmaking process resonate…" at bounding box center [691, 499] width 952 height 21
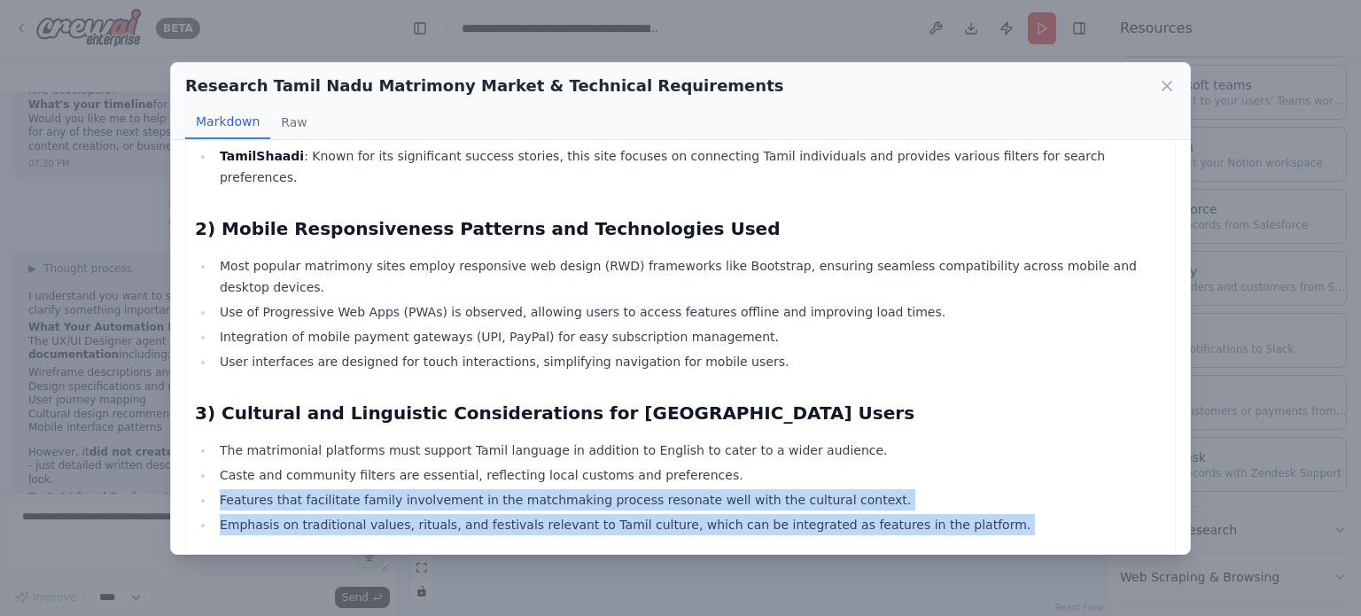
drag, startPoint x: 478, startPoint y: 394, endPoint x: 472, endPoint y: 419, distance: 25.4
click at [472, 440] on ul "The matrimonial platforms must support Tamil language in addition to English to…" at bounding box center [680, 488] width 971 height 96
click at [483, 514] on li "Emphasis on traditional values, rituals, and festivals relevant to Tamil cultur…" at bounding box center [691, 524] width 952 height 21
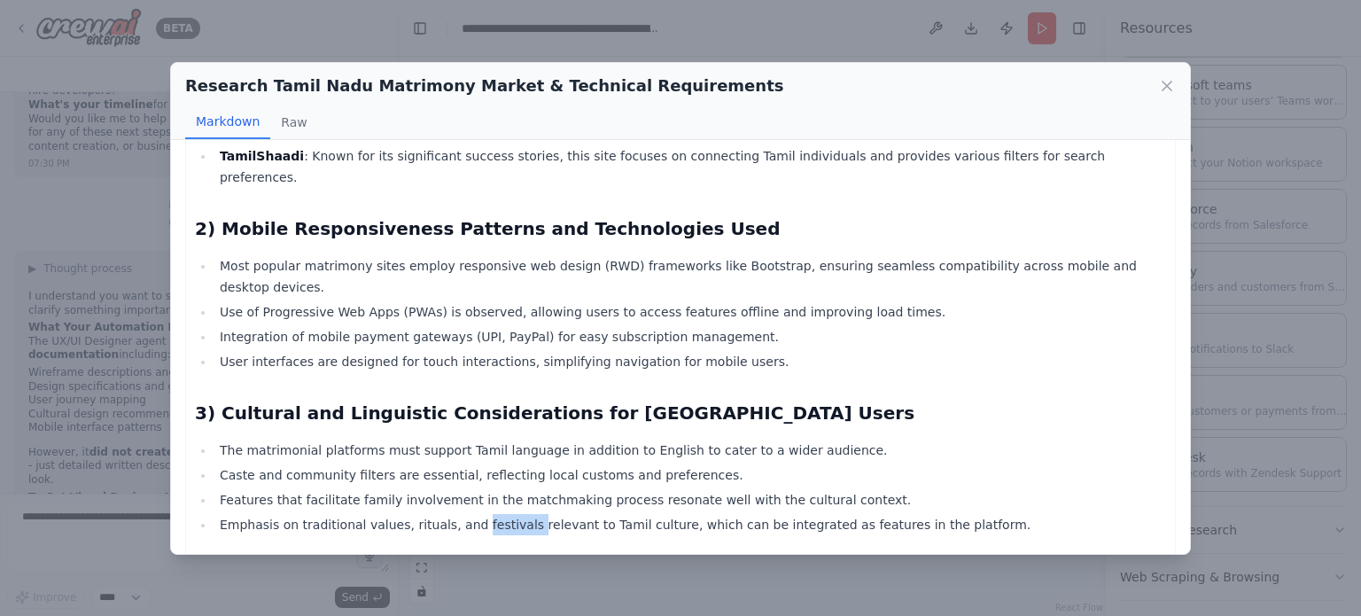
click at [483, 514] on li "Emphasis on traditional values, rituals, and festivals relevant to Tamil cultur…" at bounding box center [691, 524] width 952 height 21
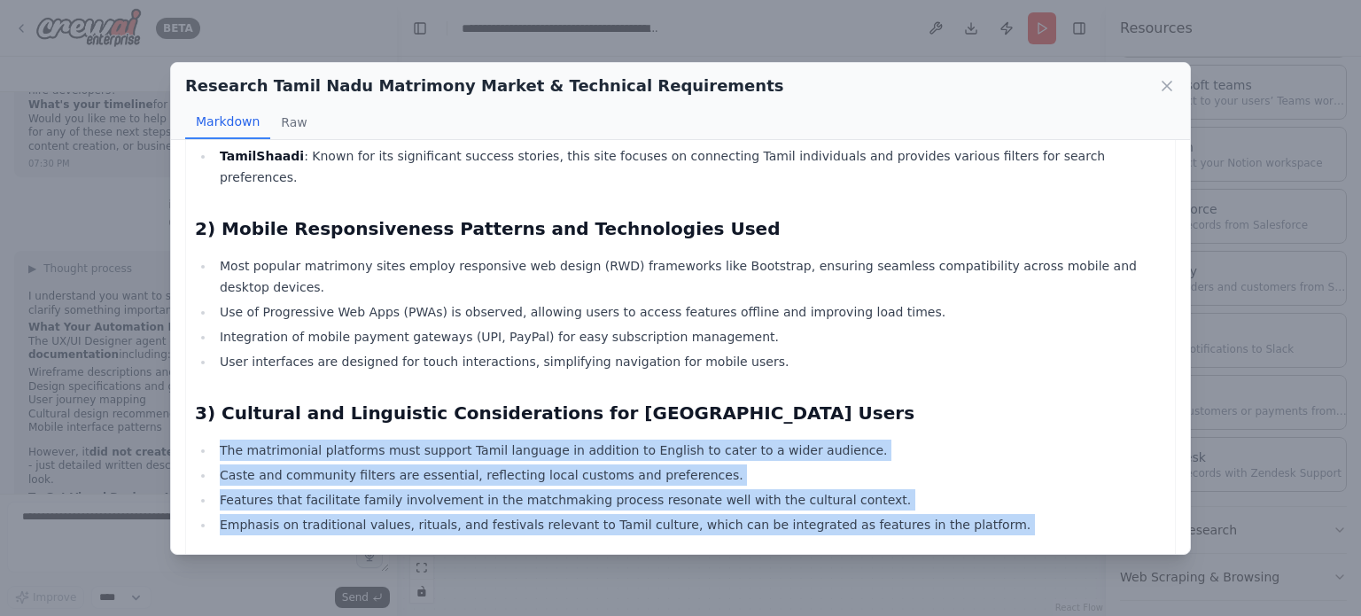
drag, startPoint x: 483, startPoint y: 427, endPoint x: 468, endPoint y: 364, distance: 64.7
click at [468, 440] on ul "The matrimonial platforms must support Tamil language in addition to English to…" at bounding box center [680, 488] width 971 height 96
click at [468, 440] on li "The matrimonial platforms must support Tamil language in addition to English to…" at bounding box center [691, 450] width 952 height 21
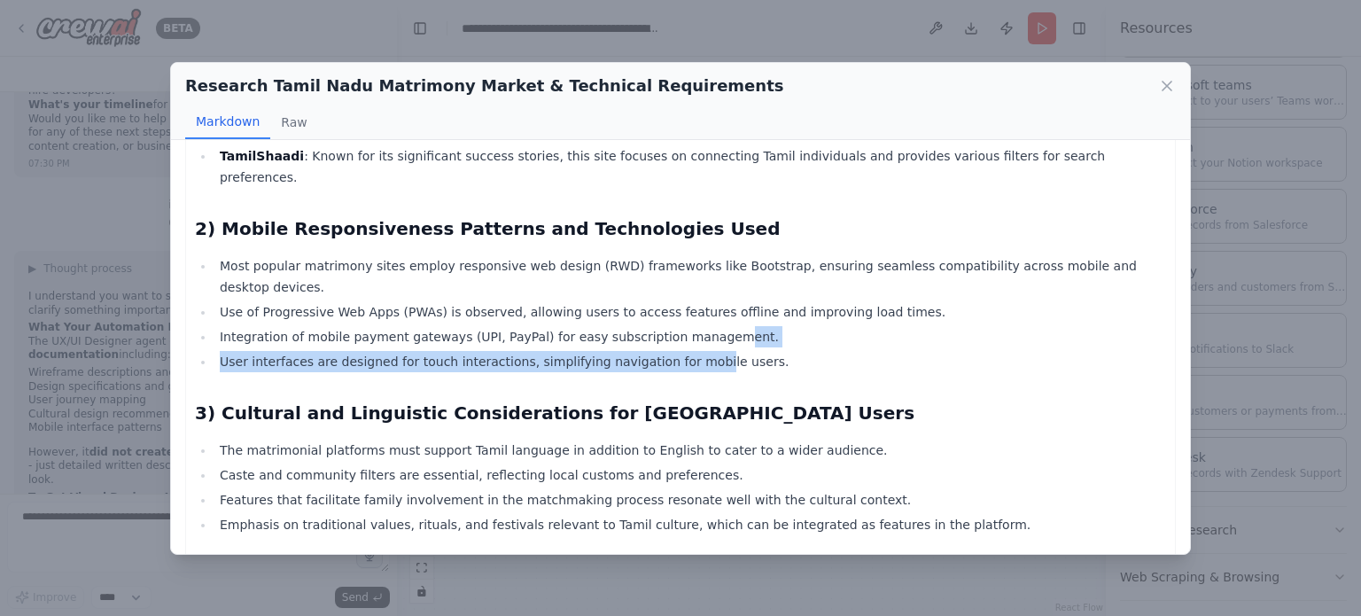
drag, startPoint x: 683, startPoint y: 252, endPoint x: 672, endPoint y: 273, distance: 24.2
click at [672, 273] on ul "Most popular matrimony sites employ responsive web design (RWD) frameworks like…" at bounding box center [680, 313] width 971 height 117
click at [672, 351] on li "User interfaces are designed for touch interactions, simplifying navigation for…" at bounding box center [691, 361] width 952 height 21
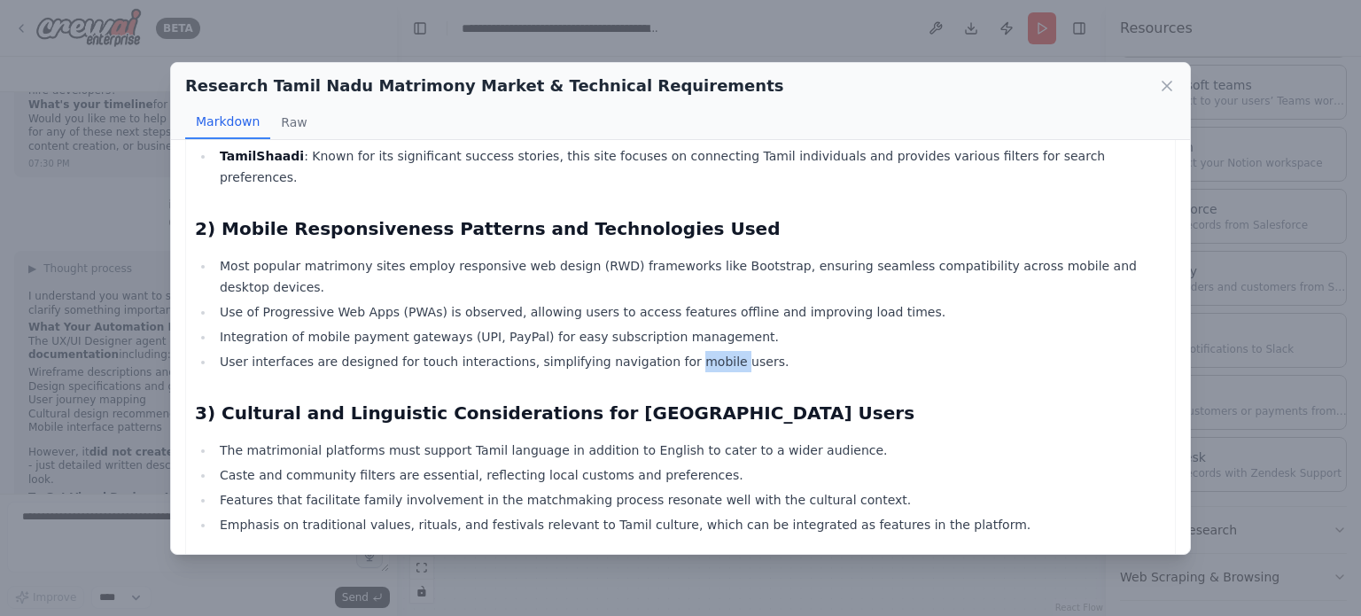
click at [672, 351] on li "User interfaces are designed for touch interactions, simplifying navigation for…" at bounding box center [691, 361] width 952 height 21
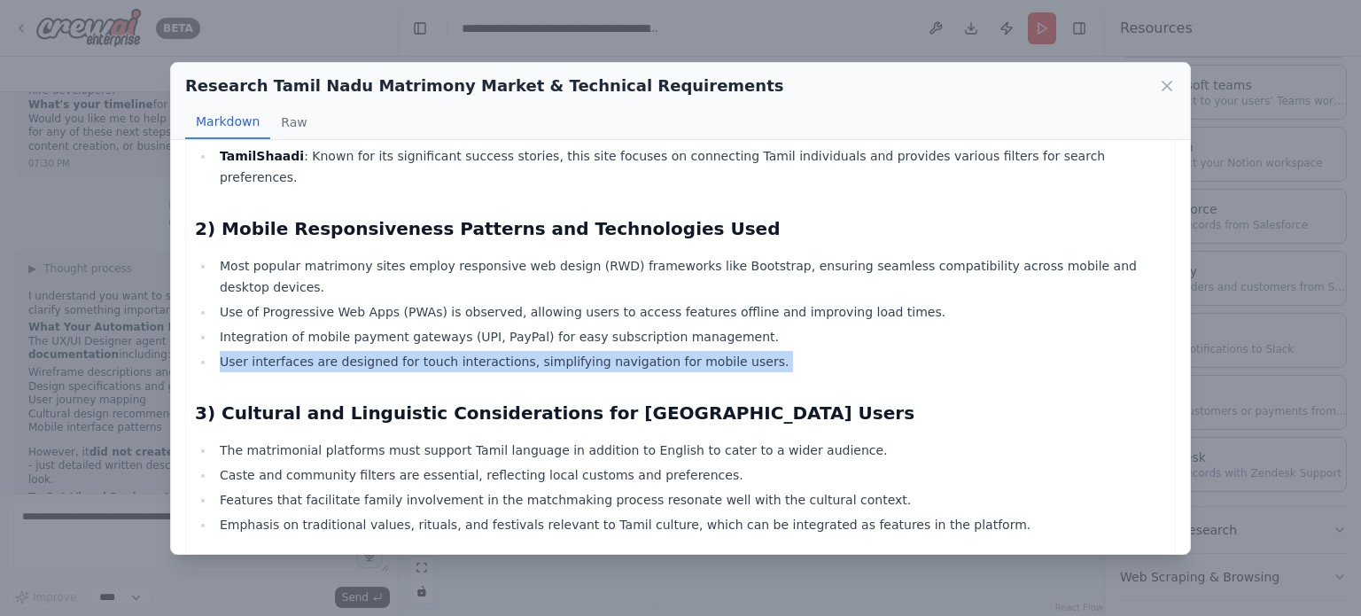
click at [672, 351] on li "User interfaces are designed for touch interactions, simplifying navigation for…" at bounding box center [691, 361] width 952 height 21
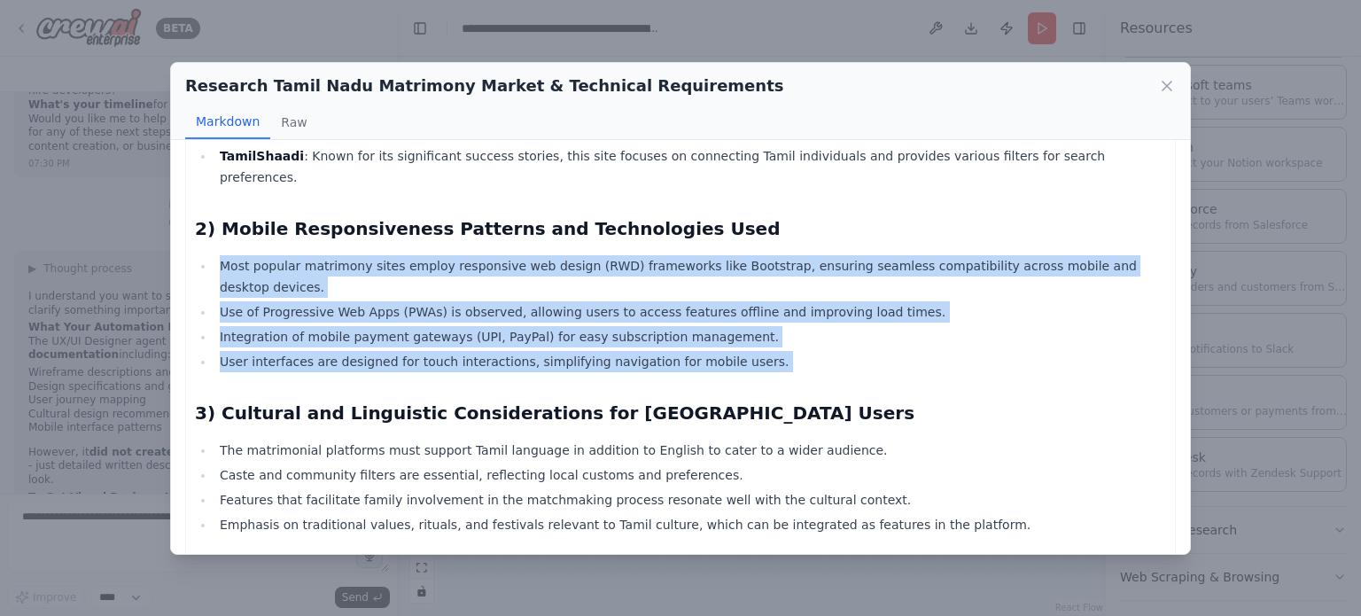
drag, startPoint x: 672, startPoint y: 273, endPoint x: 626, endPoint y: 186, distance: 98.3
click at [626, 255] on ul "Most popular matrimony sites employ responsive web design (RWD) frameworks like…" at bounding box center [680, 313] width 971 height 117
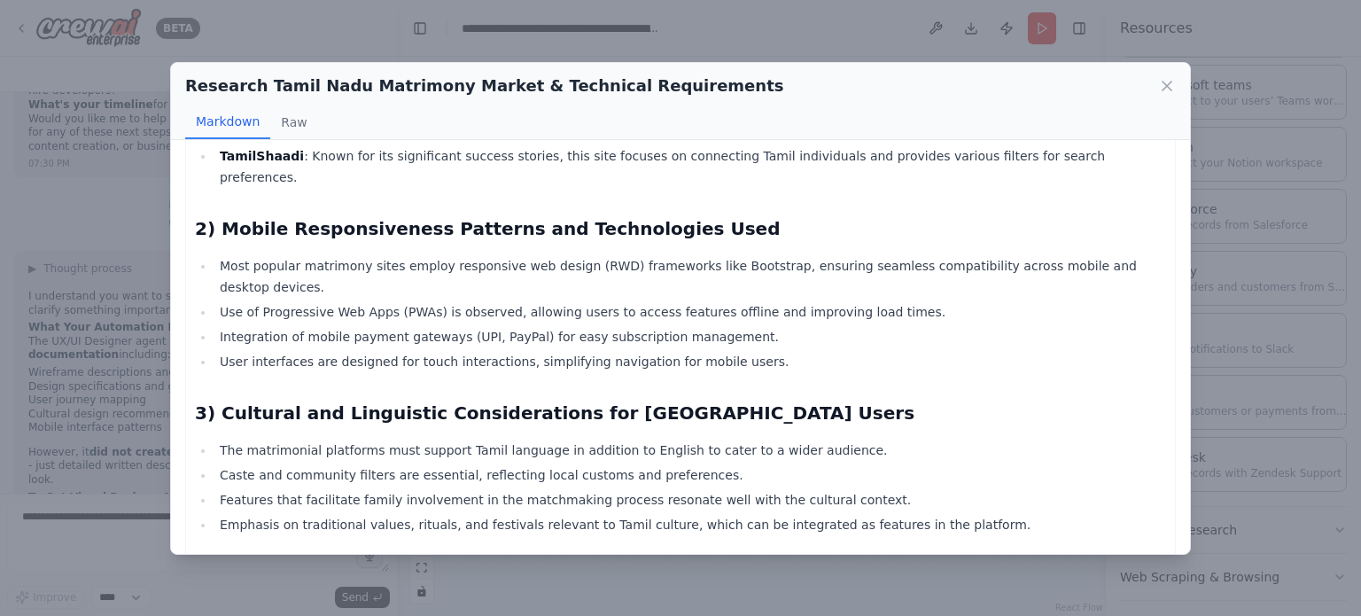
click at [621, 440] on ul "The matrimonial platforms must support Tamil language in addition to English to…" at bounding box center [680, 488] width 971 height 96
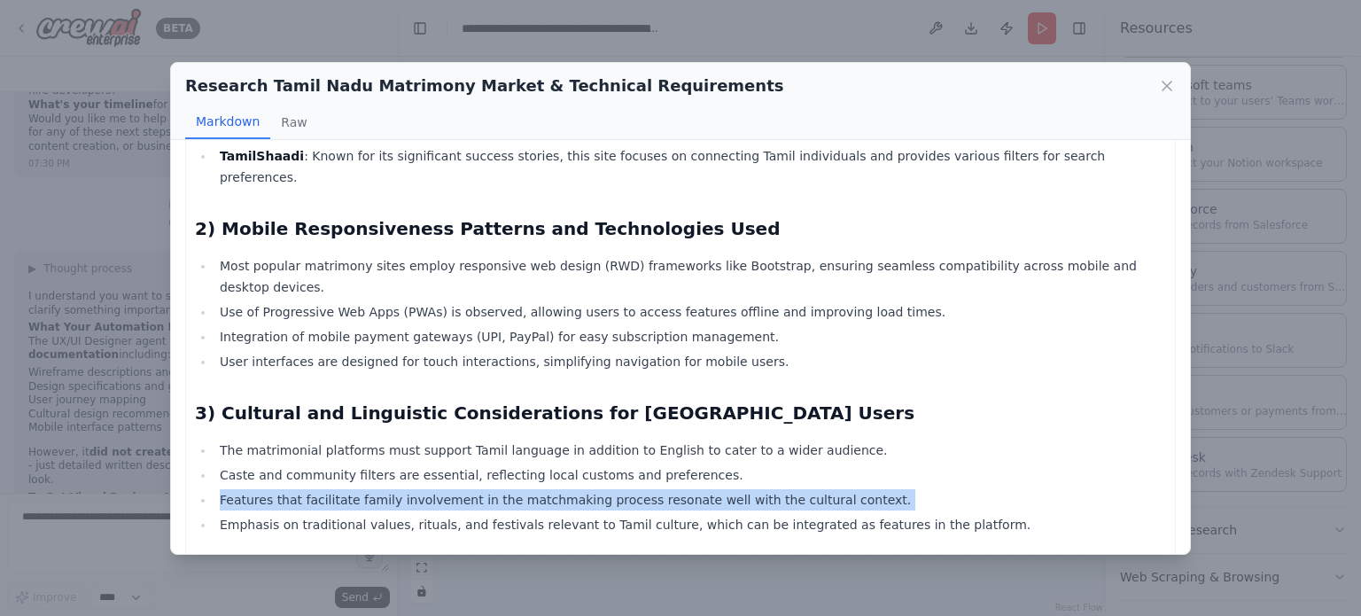
click at [621, 440] on ul "The matrimonial platforms must support Tamil language in addition to English to…" at bounding box center [680, 488] width 971 height 96
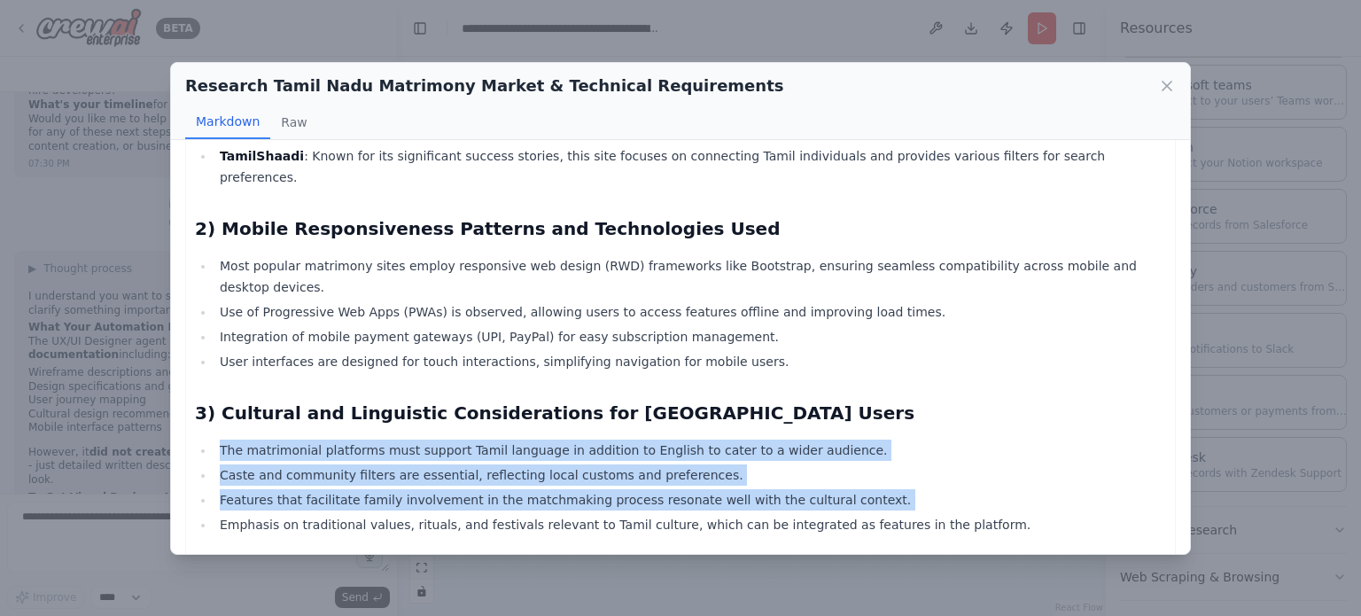
drag, startPoint x: 621, startPoint y: 392, endPoint x: 589, endPoint y: 350, distance: 53.0
click at [605, 440] on ul "The matrimonial platforms must support Tamil language in addition to English to…" at bounding box center [680, 488] width 971 height 96
click at [587, 440] on li "The matrimonial platforms must support Tamil language in addition to English to…" at bounding box center [691, 450] width 952 height 21
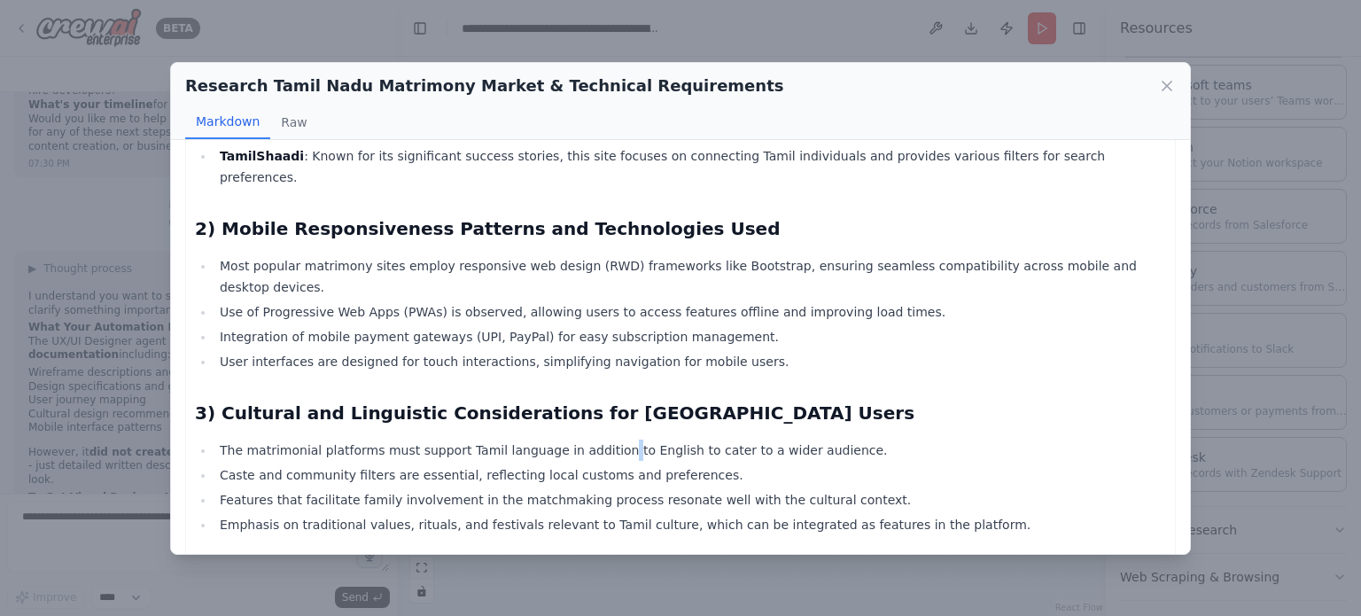
click at [587, 440] on li "The matrimonial platforms must support Tamil language in addition to English to…" at bounding box center [691, 450] width 952 height 21
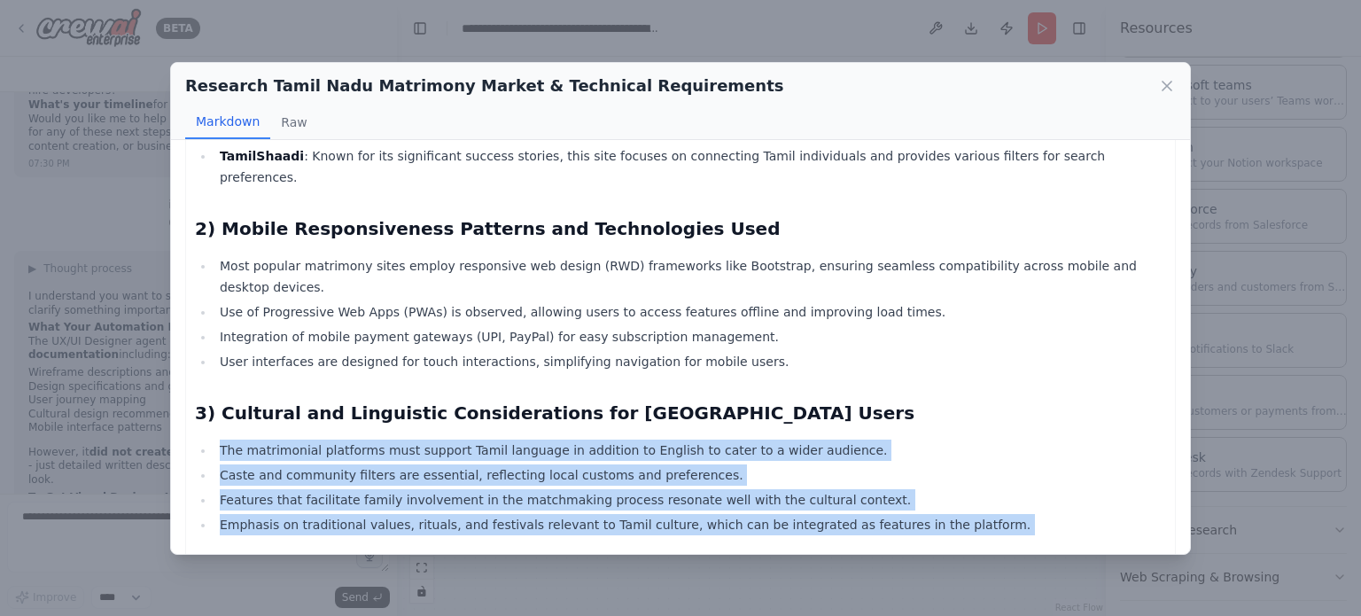
drag, startPoint x: 587, startPoint y: 350, endPoint x: 689, endPoint y: 429, distance: 128.9
click at [689, 440] on ul "The matrimonial platforms must support Tamil language in addition to English to…" at bounding box center [680, 488] width 971 height 96
click at [689, 514] on li "Emphasis on traditional values, rituals, and festivals relevant to Tamil cultur…" at bounding box center [691, 524] width 952 height 21
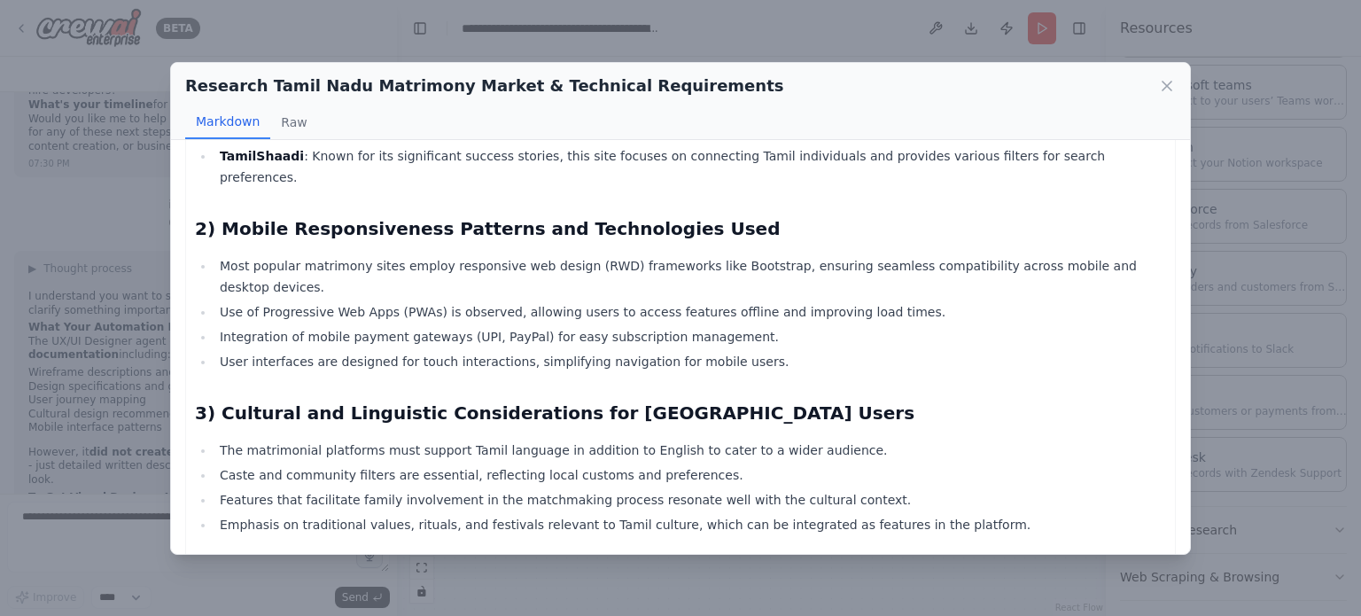
scroll to position [696, 0]
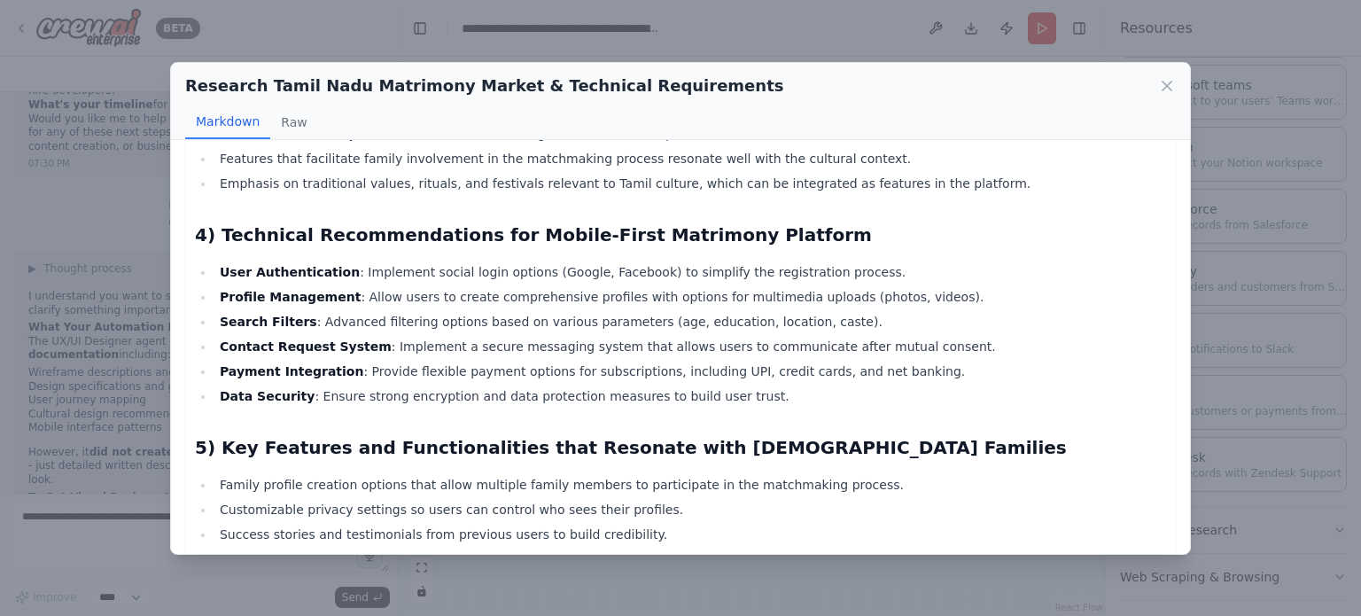
click at [564, 474] on ul "Family profile creation options that allow multiple family members to participa…" at bounding box center [680, 522] width 971 height 96
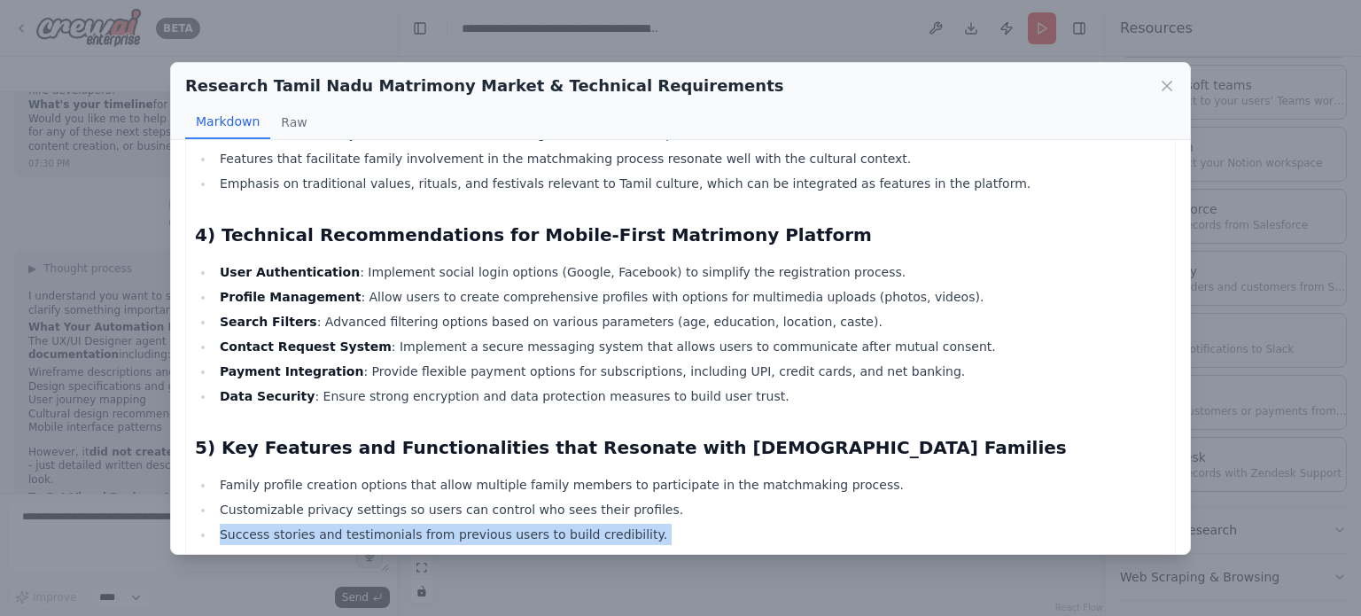
click at [564, 474] on ul "Family profile creation options that allow multiple family members to participa…" at bounding box center [680, 522] width 971 height 96
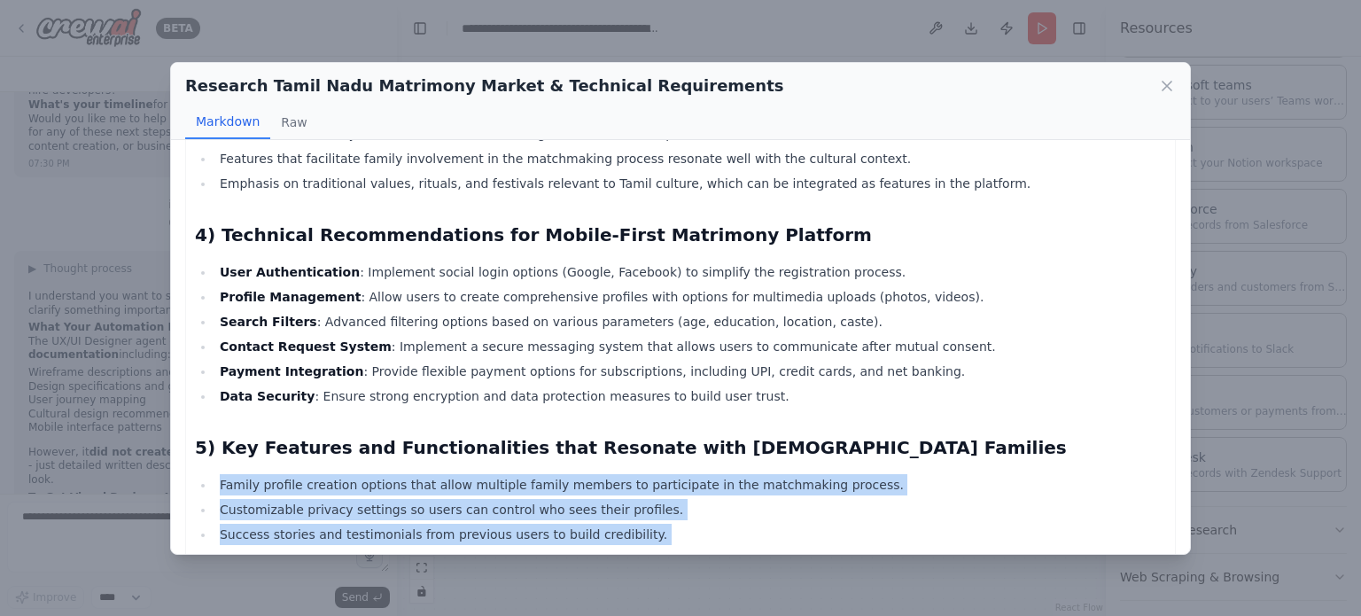
drag, startPoint x: 564, startPoint y: 425, endPoint x: 564, endPoint y: 396, distance: 29.3
click at [564, 474] on ul "Family profile creation options that allow multiple family members to participa…" at bounding box center [680, 522] width 971 height 96
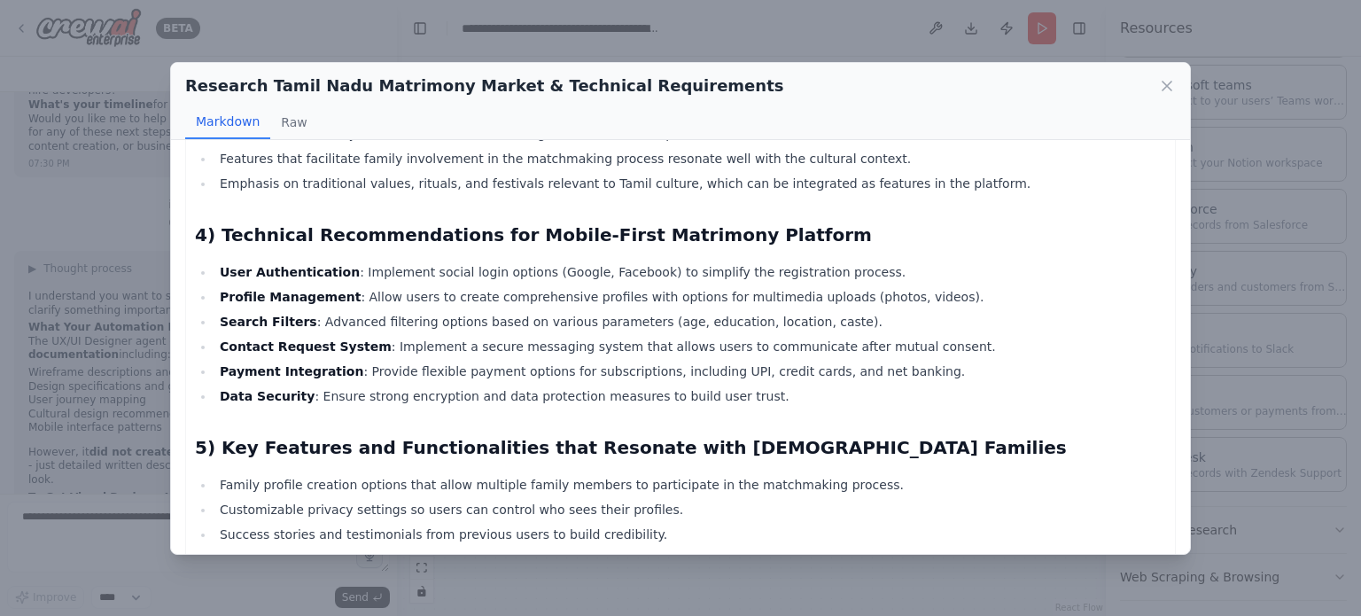
click at [611, 480] on div "Comprehensive Research Report on Matrimony Websites in [GEOGRAPHIC_DATA] 1) Ana…" at bounding box center [680, 47] width 971 height 1159
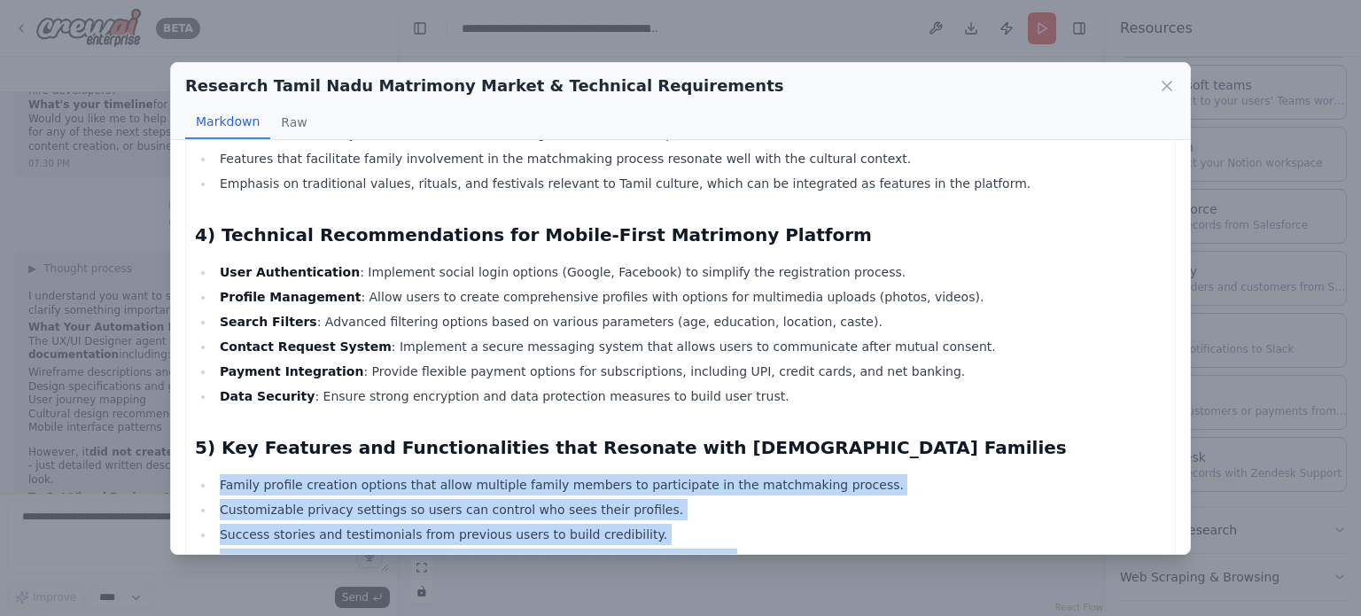
drag, startPoint x: 611, startPoint y: 480, endPoint x: 588, endPoint y: 399, distance: 83.9
click at [588, 399] on div "Comprehensive Research Report on Matrimony Websites in [GEOGRAPHIC_DATA] 1) Ana…" at bounding box center [680, 47] width 971 height 1159
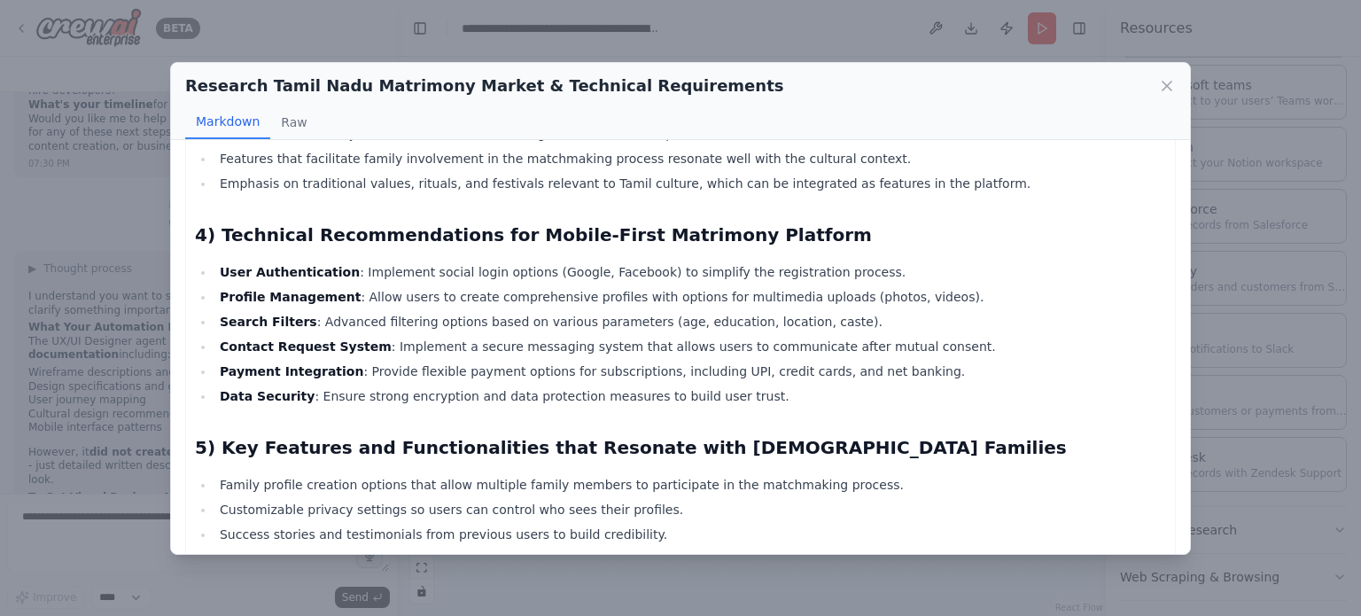
click at [557, 285] on ul "User Authentication : Implement social login options (Google, Facebook) to simp…" at bounding box center [680, 333] width 971 height 145
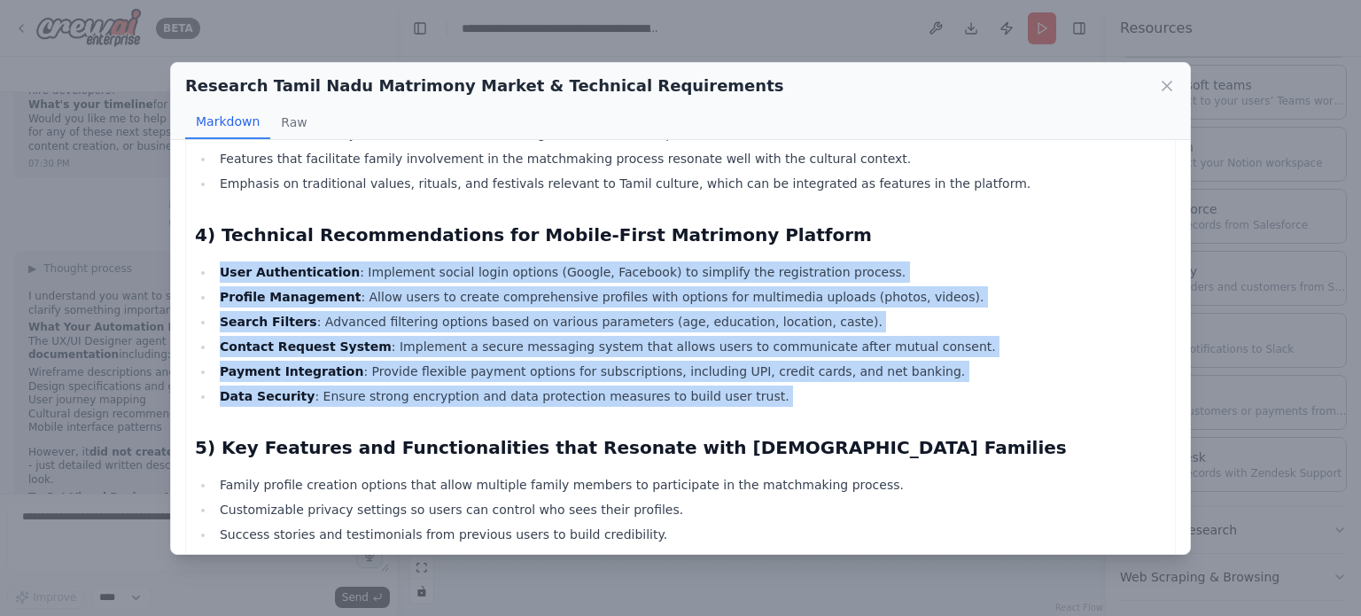
drag, startPoint x: 557, startPoint y: 285, endPoint x: 528, endPoint y: 180, distance: 109.2
click at [528, 261] on ul "User Authentication : Implement social login options (Google, Facebook) to simp…" at bounding box center [680, 333] width 971 height 145
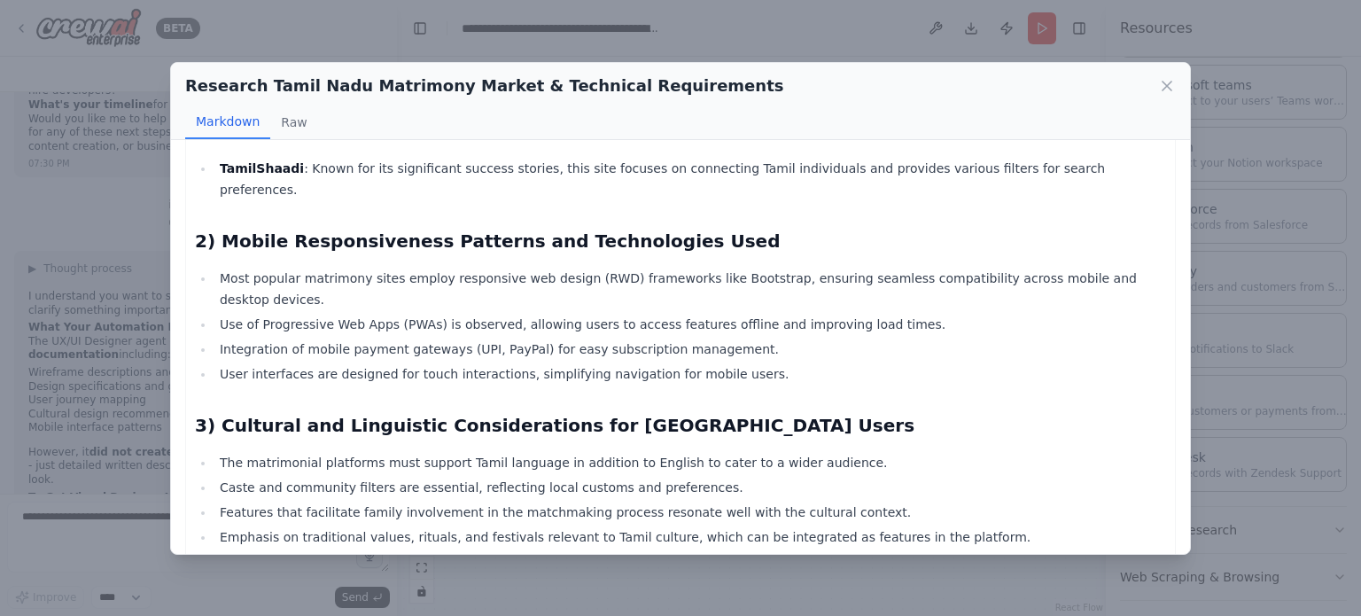
scroll to position [341, 0]
click at [536, 527] on li "Emphasis on traditional values, rituals, and festivals relevant to Tamil cultur…" at bounding box center [691, 537] width 952 height 21
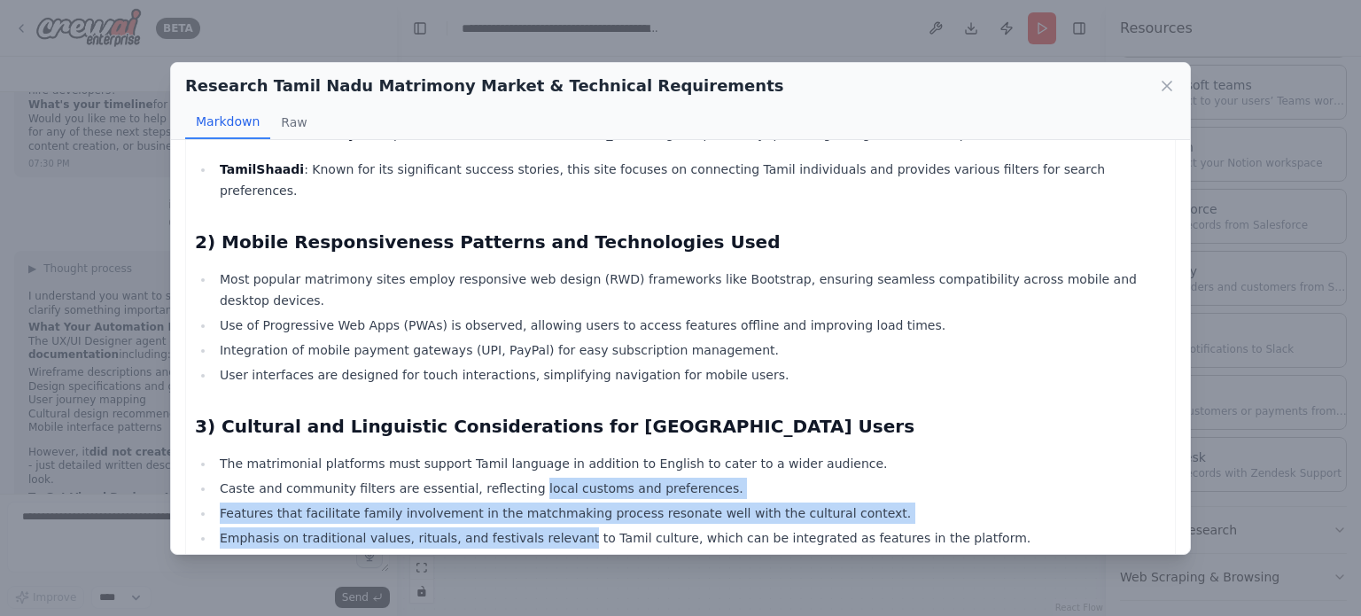
drag, startPoint x: 536, startPoint y: 442, endPoint x: 507, endPoint y: 383, distance: 66.2
click at [507, 453] on ul "The matrimonial platforms must support Tamil language in addition to English to…" at bounding box center [680, 501] width 971 height 96
click at [507, 478] on li "Caste and community filters are essential, reflecting local customs and prefere…" at bounding box center [691, 488] width 952 height 21
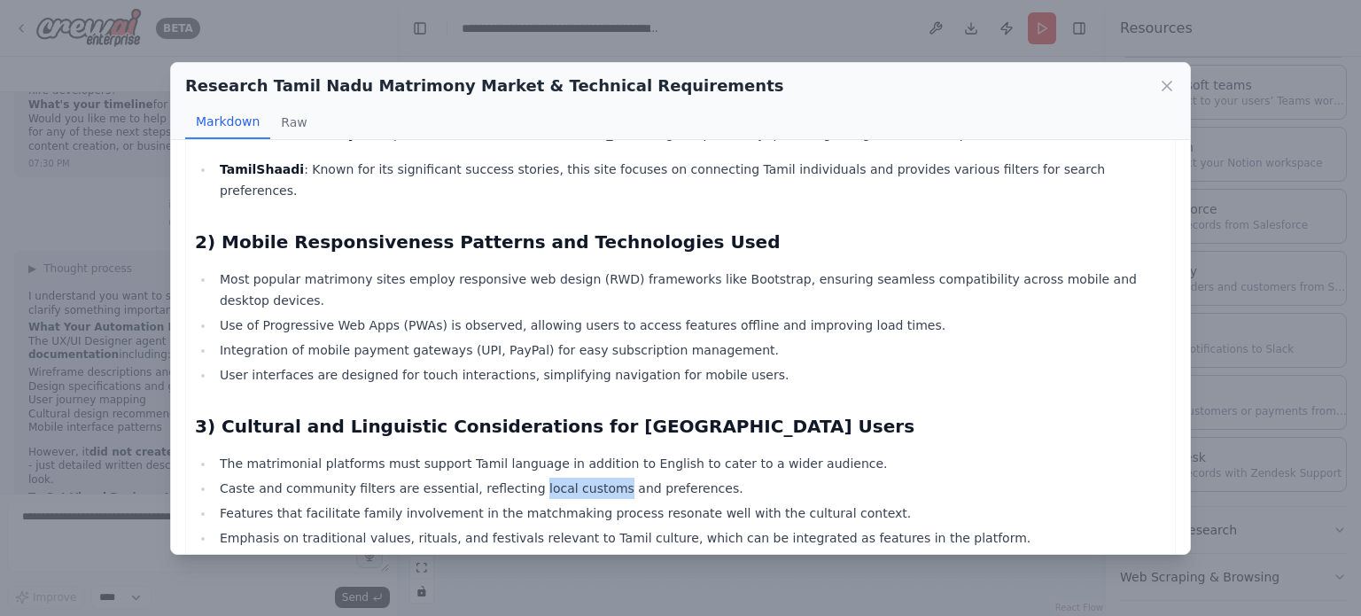
drag, startPoint x: 507, startPoint y: 383, endPoint x: 565, endPoint y: 395, distance: 58.9
click at [565, 478] on li "Caste and community filters are essential, reflecting local customs and prefere…" at bounding box center [691, 488] width 952 height 21
click at [588, 527] on li "Emphasis on traditional values, rituals, and festivals relevant to Tamil cultur…" at bounding box center [691, 537] width 952 height 21
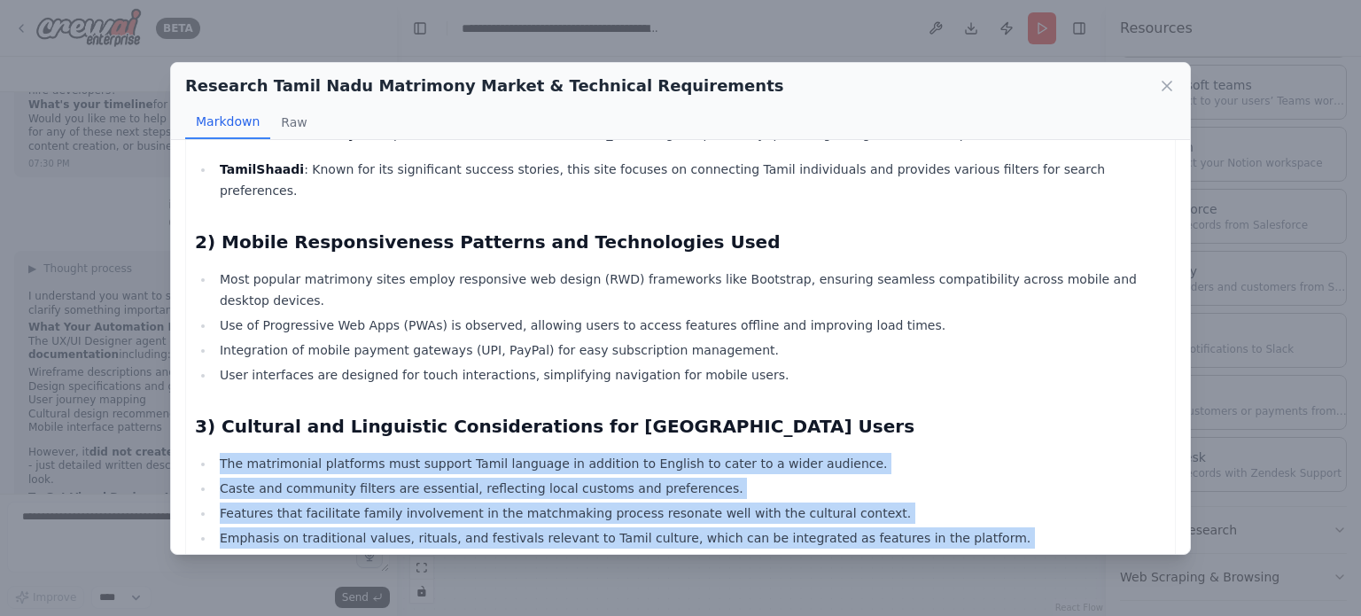
drag, startPoint x: 588, startPoint y: 439, endPoint x: 511, endPoint y: 355, distance: 112.9
click at [511, 453] on ul "The matrimonial platforms must support Tamil language in addition to English to…" at bounding box center [680, 501] width 971 height 96
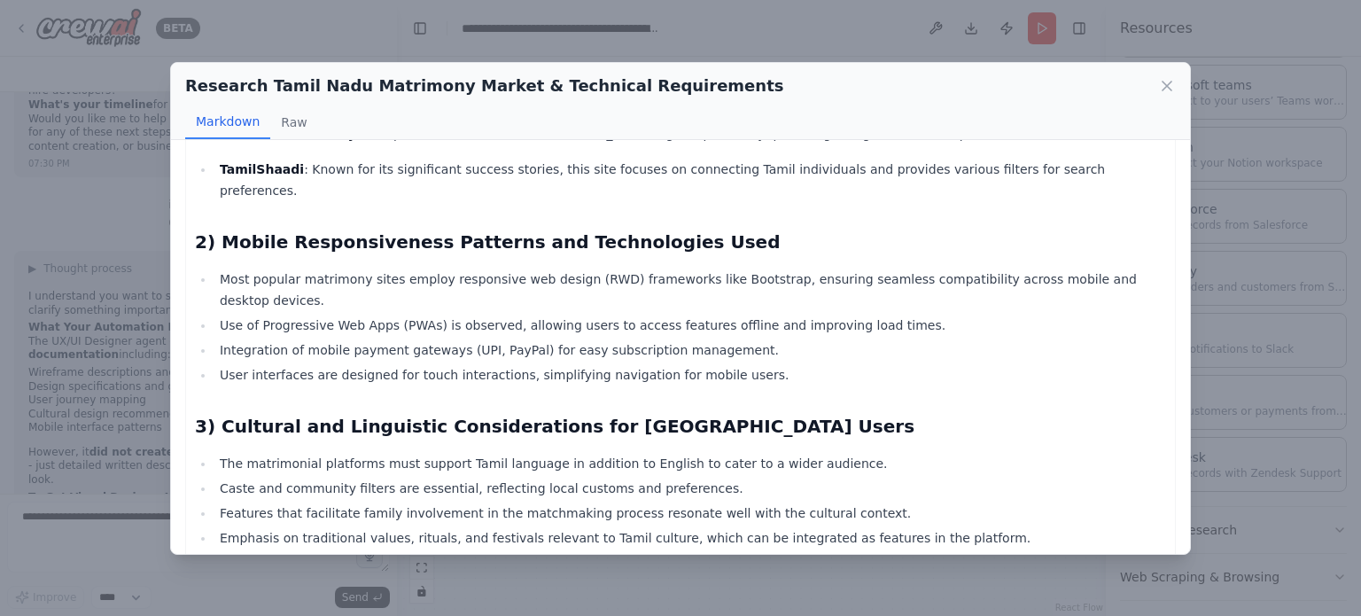
click at [479, 339] on li "Integration of mobile payment gateways (UPI, PayPal) for easy subscription mana…" at bounding box center [691, 349] width 952 height 21
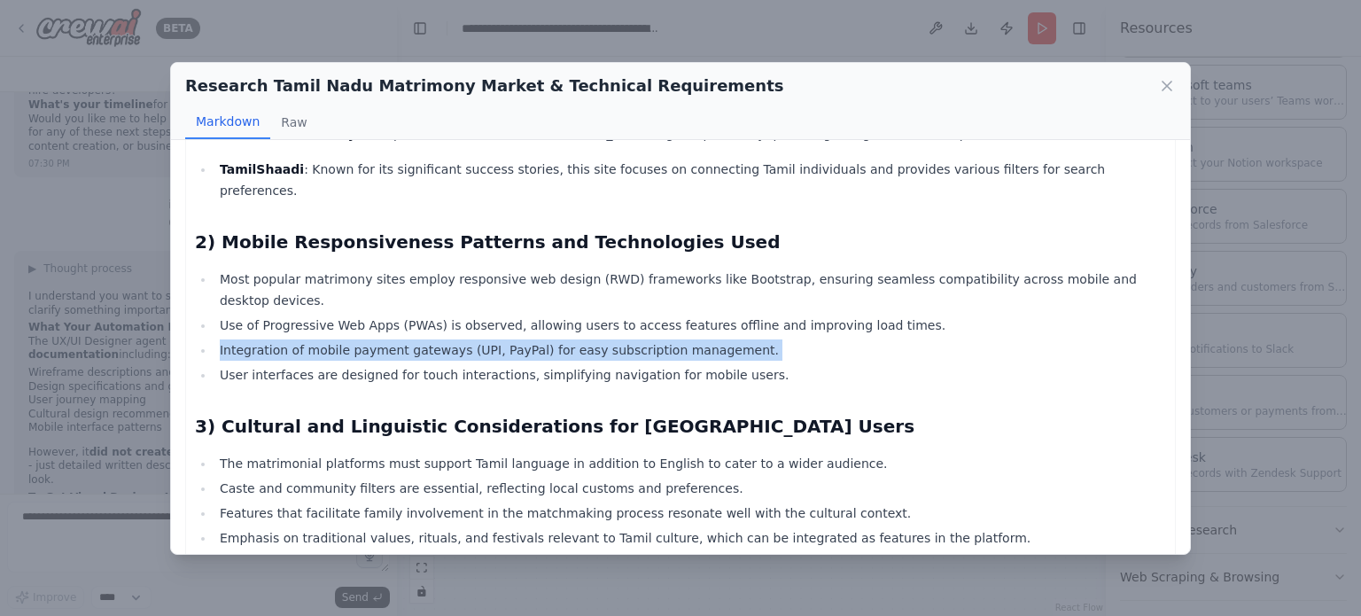
click at [479, 339] on li "Integration of mobile payment gateways (UPI, PayPal) for easy subscription mana…" at bounding box center [691, 349] width 952 height 21
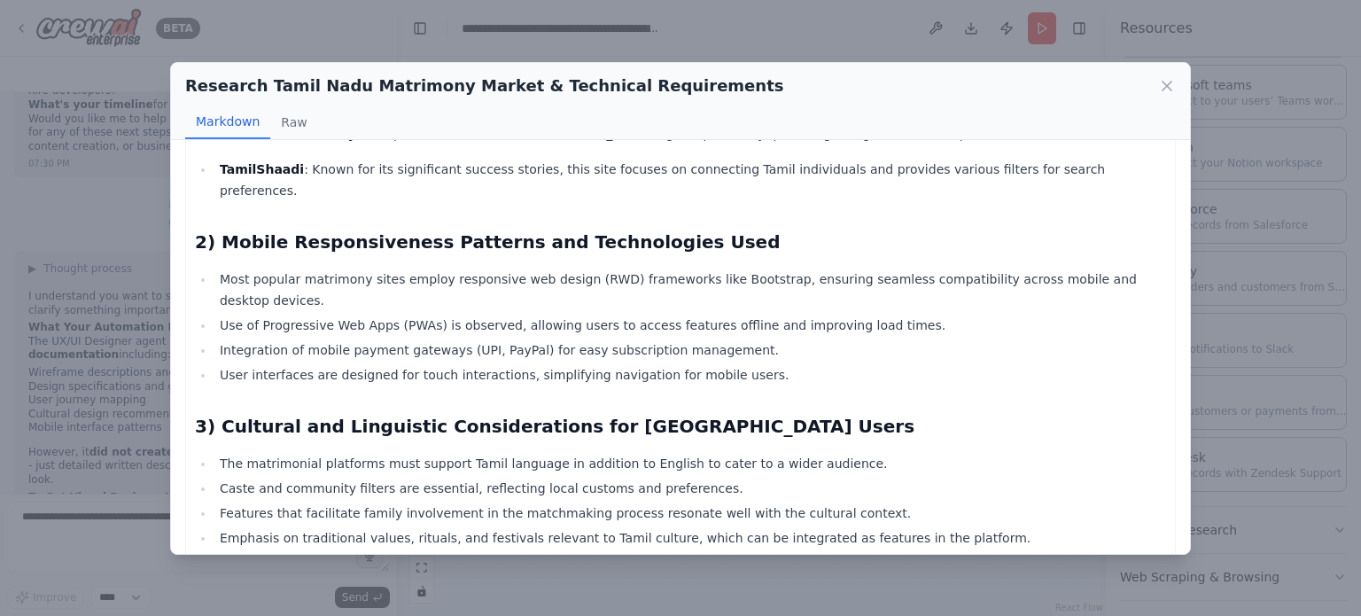
click at [473, 269] on li "Most popular matrimony sites employ responsive web design (RWD) frameworks like…" at bounding box center [691, 290] width 952 height 43
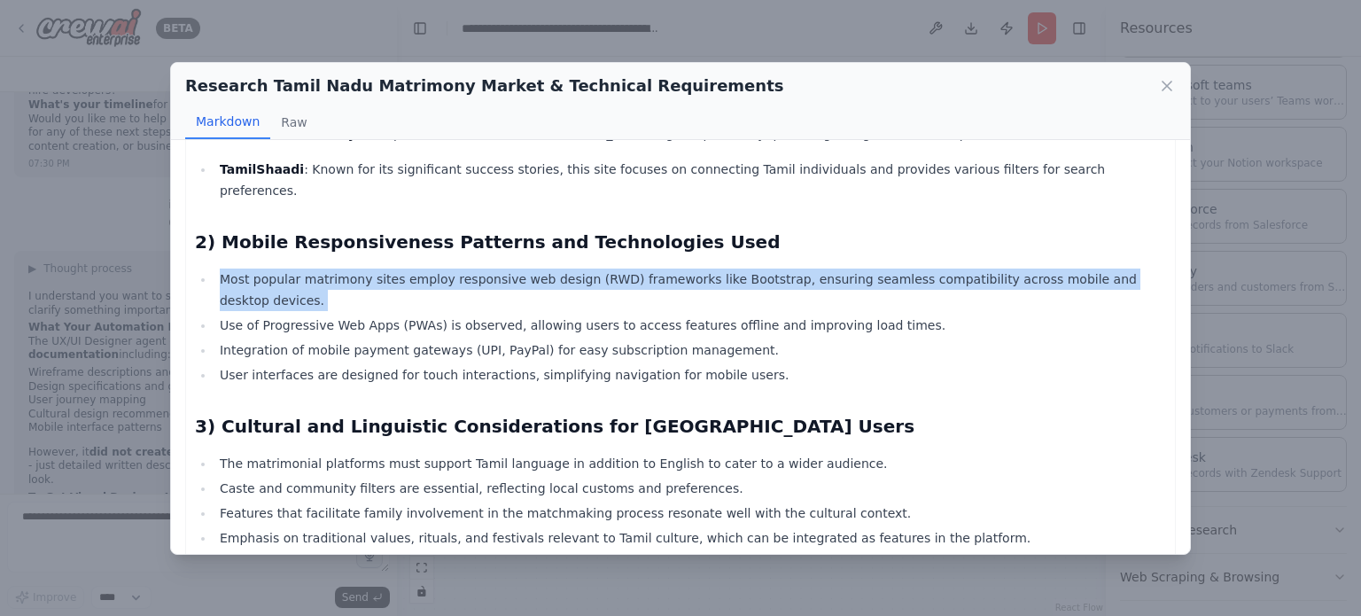
click at [473, 269] on li "Most popular matrimony sites employ responsive web design (RWD) frameworks like…" at bounding box center [691, 290] width 952 height 43
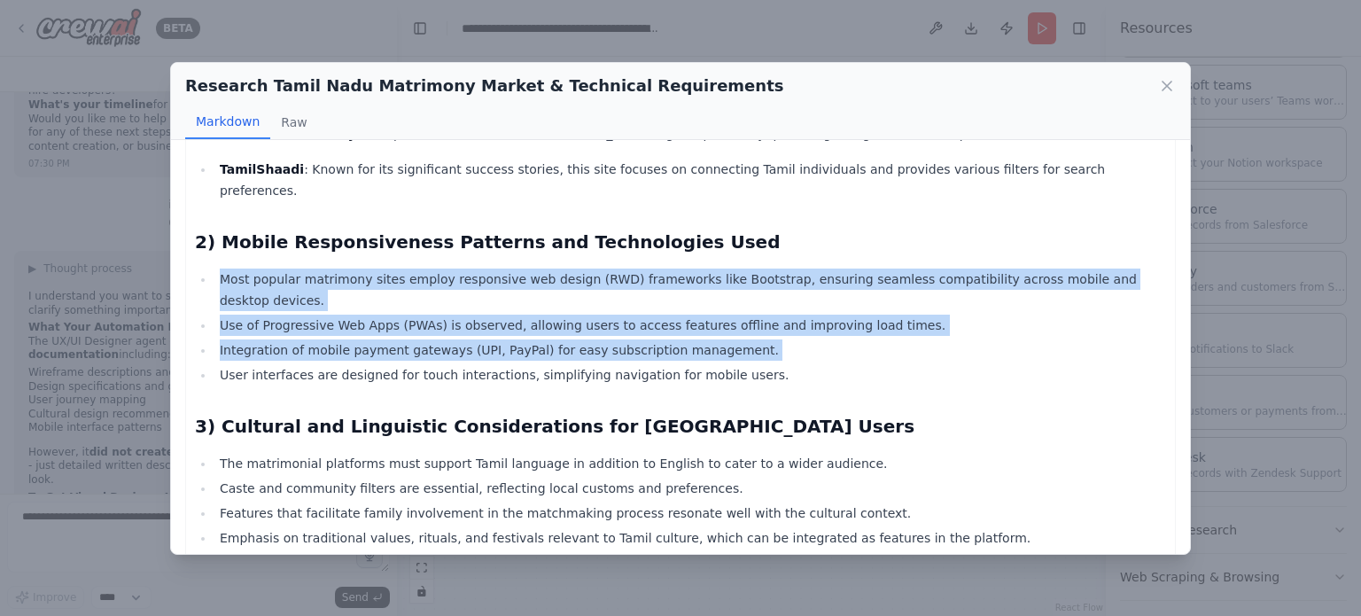
drag, startPoint x: 473, startPoint y: 208, endPoint x: 564, endPoint y: 294, distance: 124.8
click at [558, 269] on ul "Most popular matrimony sites employ responsive web design (RWD) frameworks like…" at bounding box center [680, 327] width 971 height 117
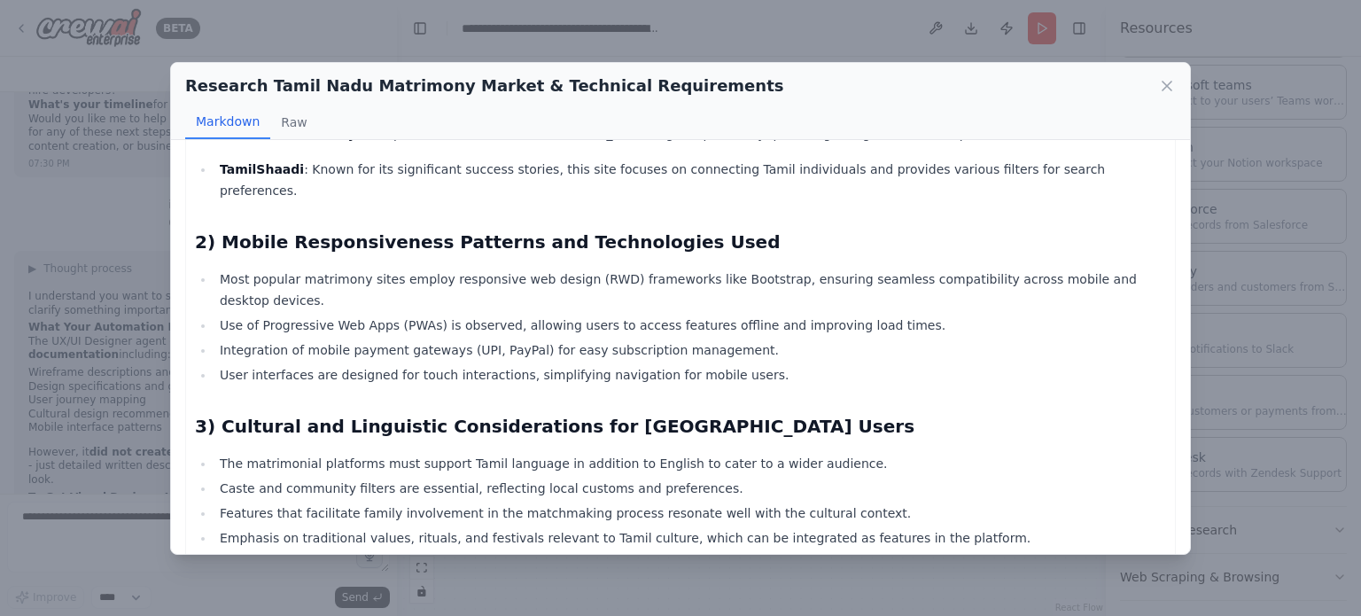
click at [574, 302] on div "Comprehensive Research Report on Matrimony Websites in [GEOGRAPHIC_DATA] 1) Ana…" at bounding box center [680, 402] width 971 height 1159
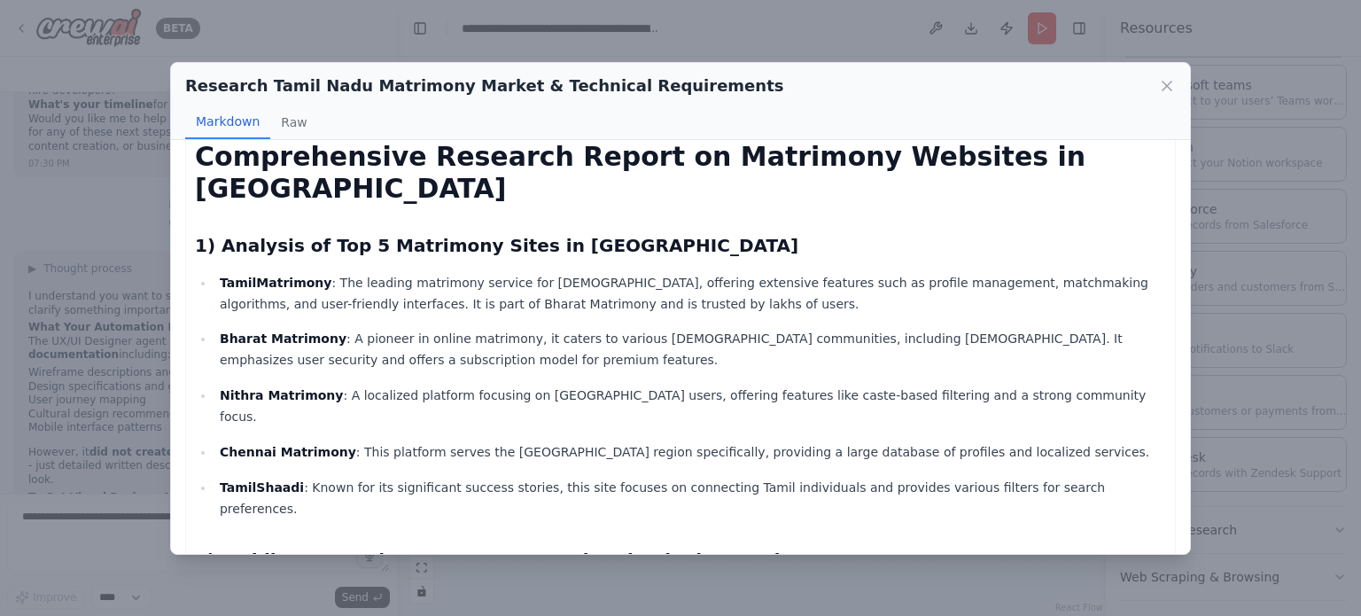
scroll to position [0, 0]
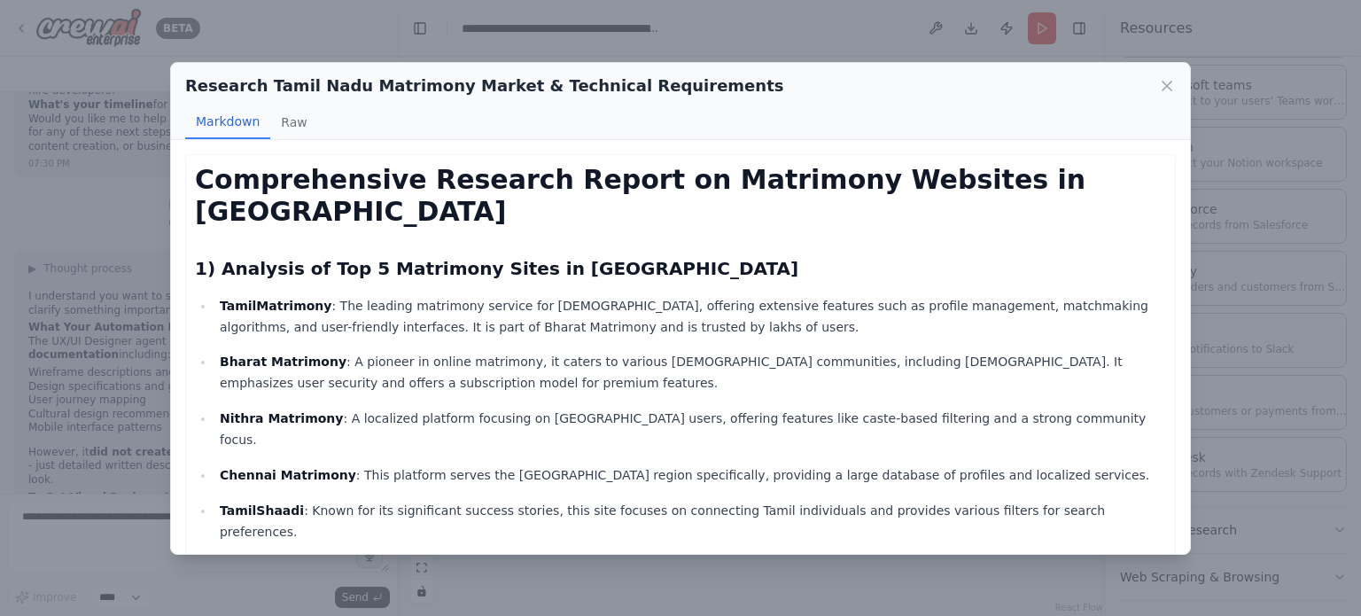
click at [575, 500] on p "TamilShaadi : Known for its significant success stories, this site focuses on c…" at bounding box center [693, 521] width 947 height 43
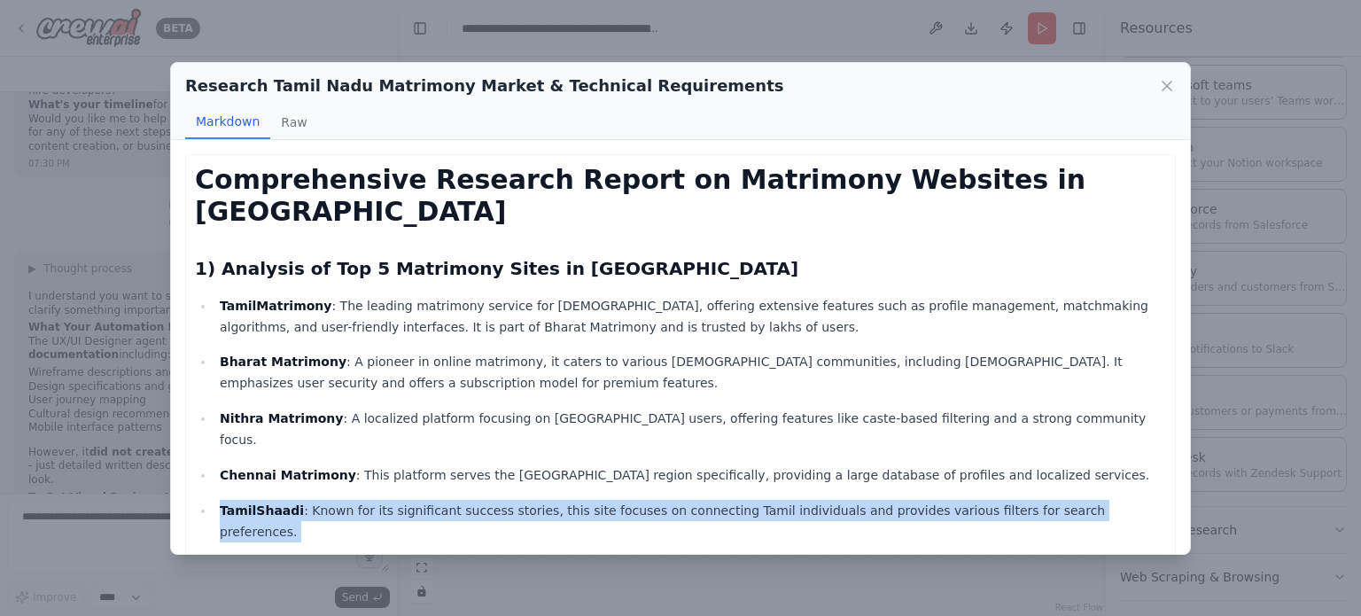
click at [575, 500] on p "TamilShaadi : Known for its significant success stories, this site focuses on c…" at bounding box center [693, 521] width 947 height 43
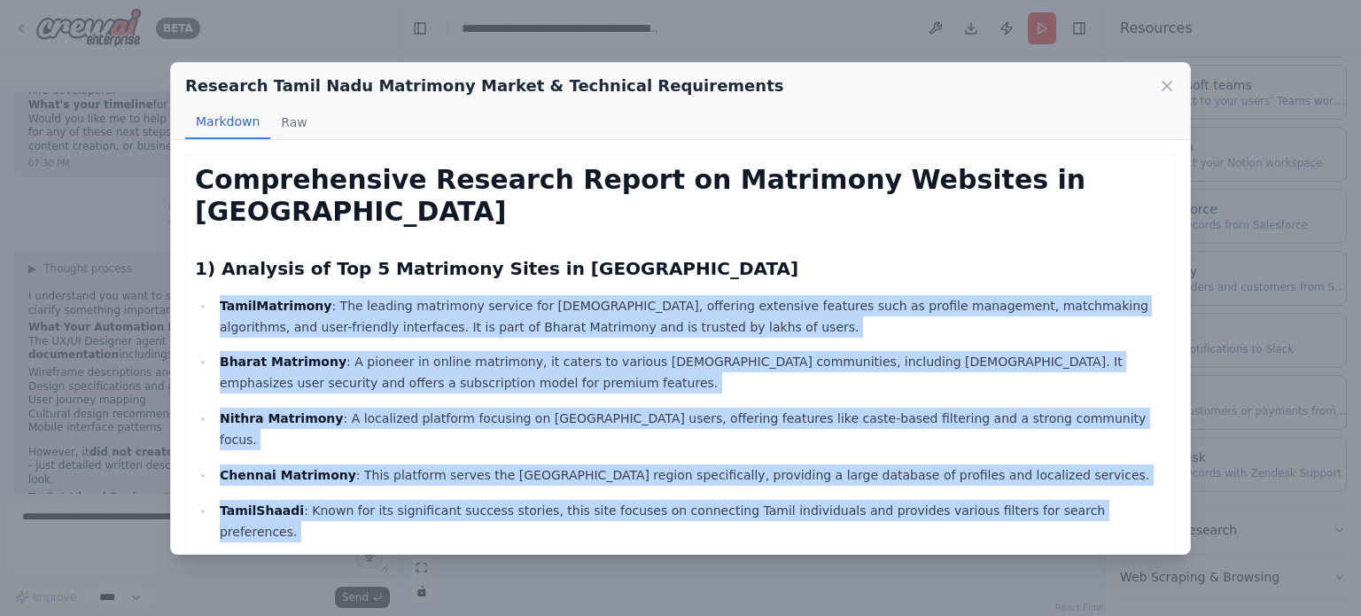
drag, startPoint x: 575, startPoint y: 464, endPoint x: 519, endPoint y: 291, distance: 182.5
click at [519, 295] on ul "TamilMatrimony : The leading matrimony service for Tamils, offering extensive f…" at bounding box center [680, 419] width 971 height 248
click at [519, 295] on p "TamilMatrimony : The leading matrimony service for Tamils, offering extensive f…" at bounding box center [693, 316] width 947 height 43
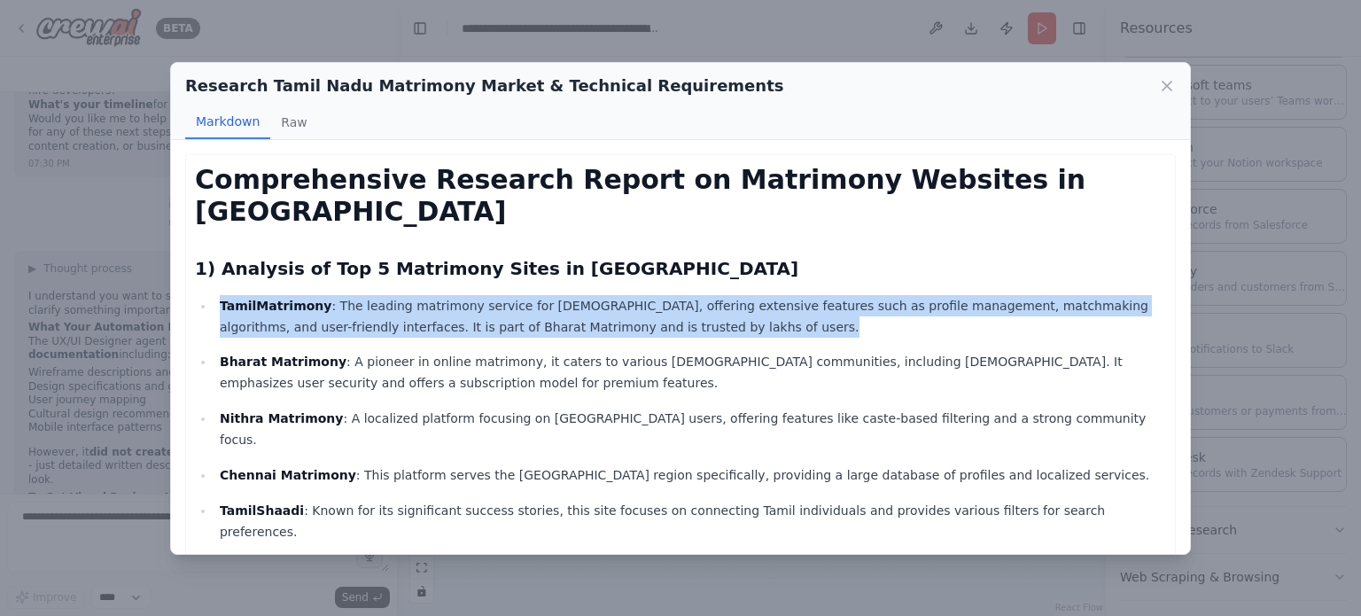
click at [519, 295] on p "TamilMatrimony : The leading matrimony service for Tamils, offering extensive f…" at bounding box center [693, 316] width 947 height 43
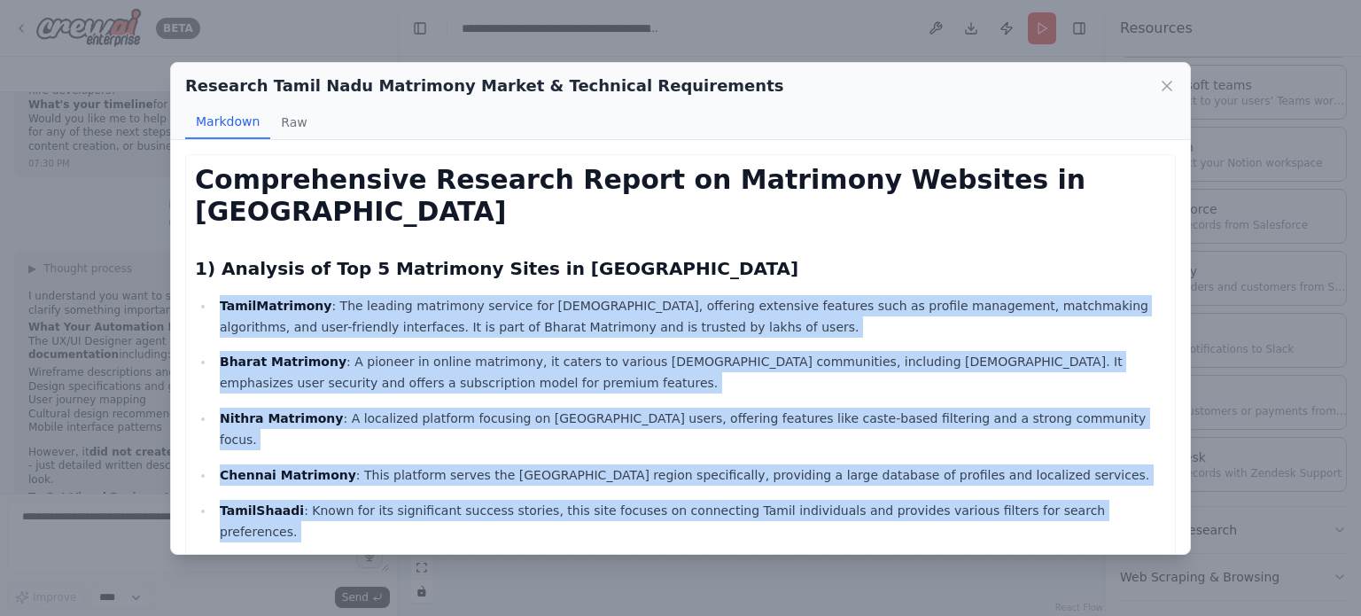
drag, startPoint x: 519, startPoint y: 291, endPoint x: 649, endPoint y: 466, distance: 218.1
click at [649, 466] on ul "TamilMatrimony : The leading matrimony service for Tamils, offering extensive f…" at bounding box center [680, 419] width 971 height 248
click at [648, 500] on p "TamilShaadi : Known for its significant success stories, this site focuses on c…" at bounding box center [693, 521] width 947 height 43
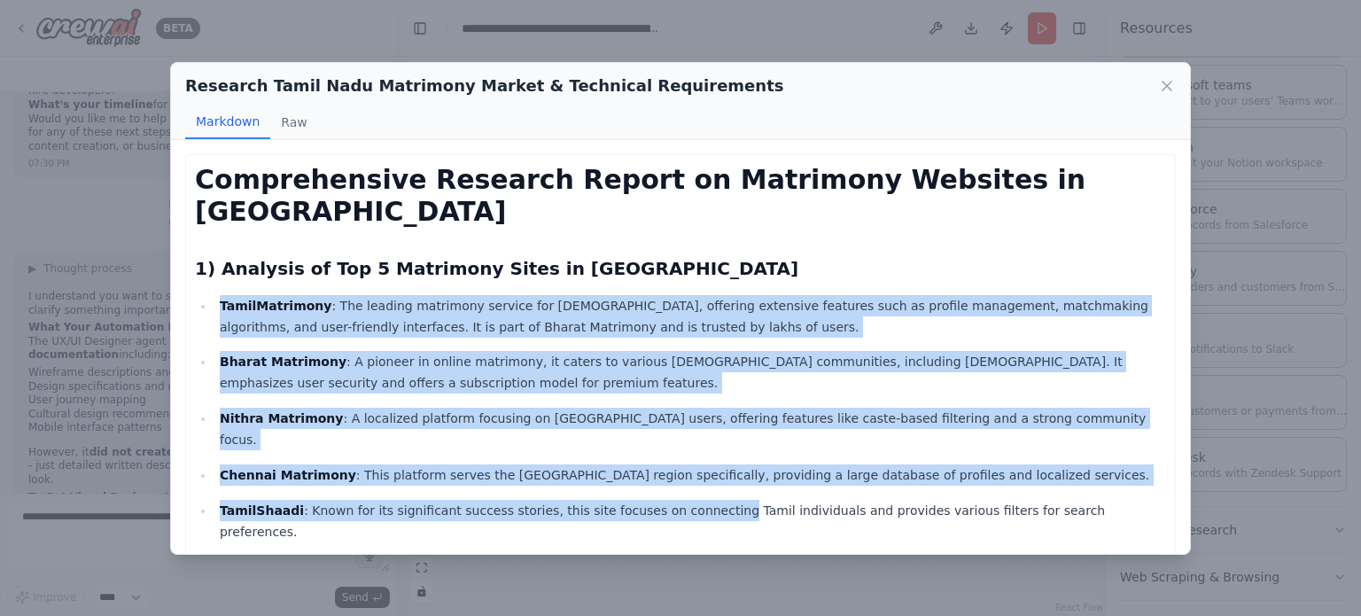
drag, startPoint x: 648, startPoint y: 452, endPoint x: 529, endPoint y: 251, distance: 233.7
click at [458, 295] on p "TamilMatrimony : The leading matrimony service for Tamils, offering extensive f…" at bounding box center [693, 316] width 947 height 43
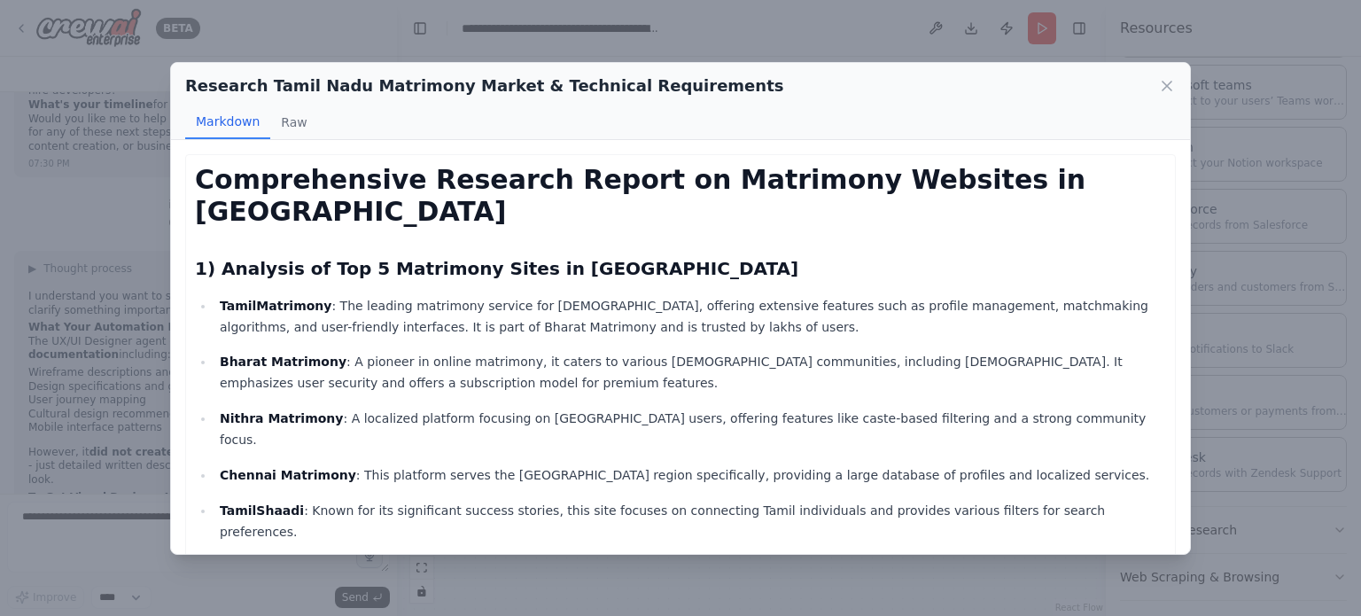
click at [509, 182] on h1 "Comprehensive Research Report on Matrimony Websites in [GEOGRAPHIC_DATA]" at bounding box center [680, 196] width 971 height 64
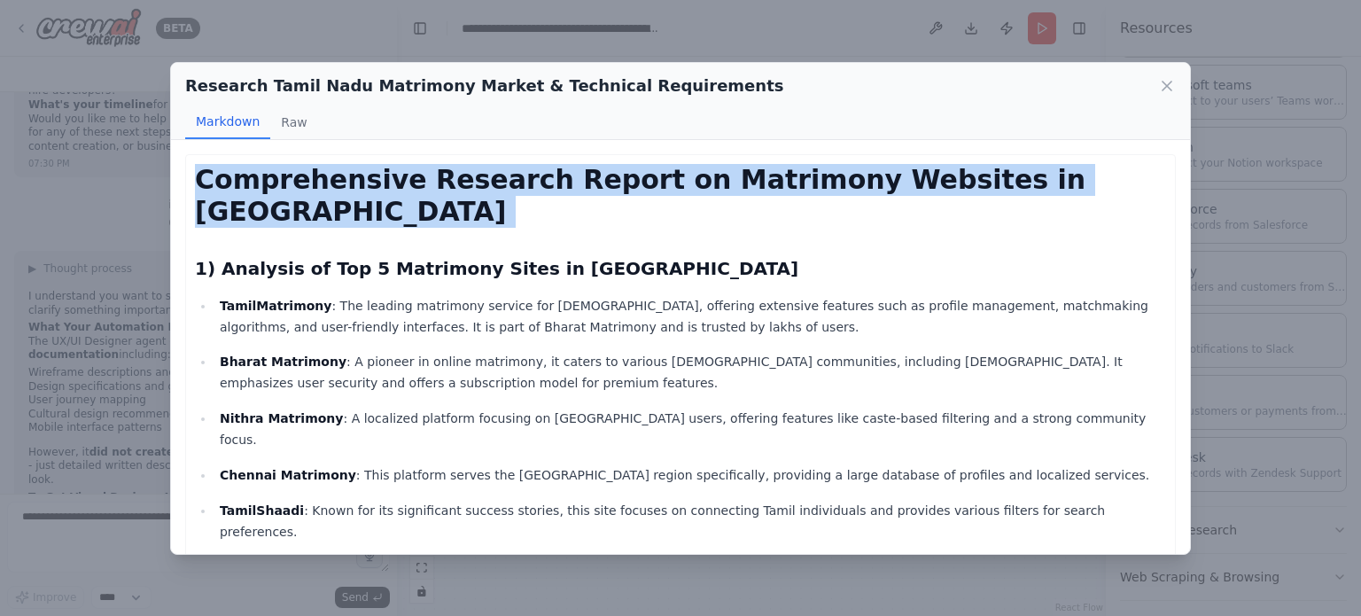
click at [509, 182] on h1 "Comprehensive Research Report on Matrimony Websites in [GEOGRAPHIC_DATA]" at bounding box center [680, 196] width 971 height 64
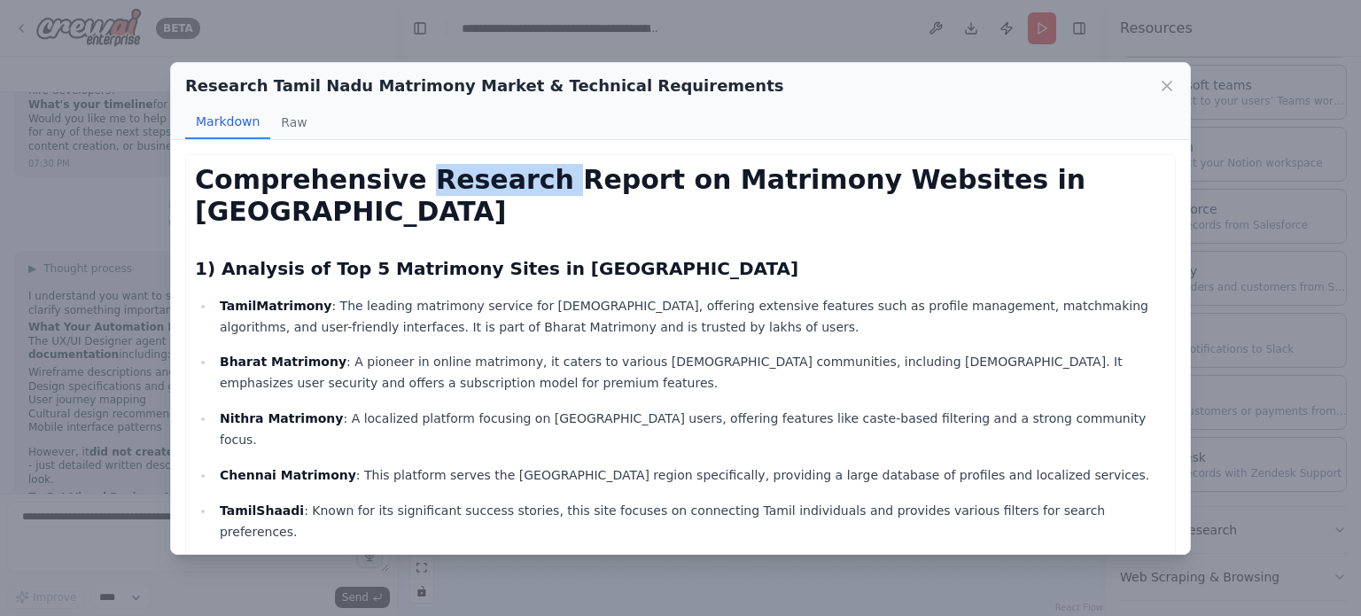
click at [509, 182] on h1 "Comprehensive Research Report on Matrimony Websites in [GEOGRAPHIC_DATA]" at bounding box center [680, 196] width 971 height 64
click at [604, 304] on ul "TamilMatrimony : The leading matrimony service for Tamils, offering extensive f…" at bounding box center [680, 419] width 971 height 248
click at [1173, 84] on icon at bounding box center [1168, 86] width 18 height 18
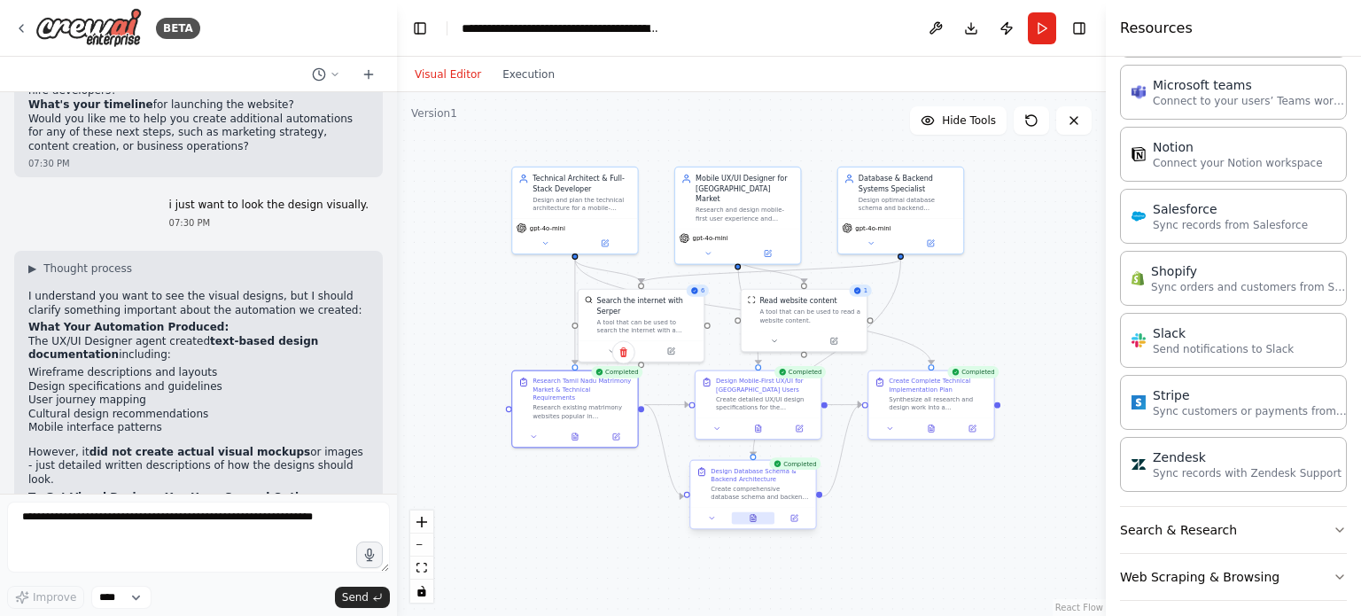
click at [753, 519] on icon at bounding box center [753, 519] width 3 height 0
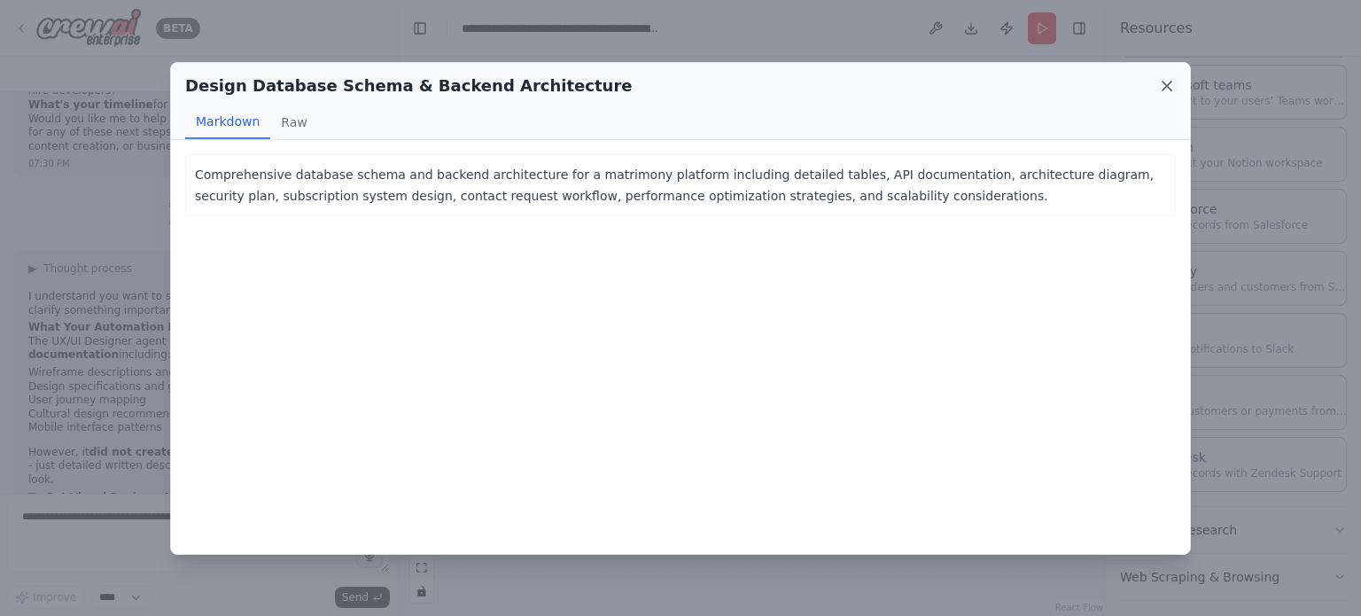
click at [1159, 89] on icon at bounding box center [1168, 86] width 18 height 18
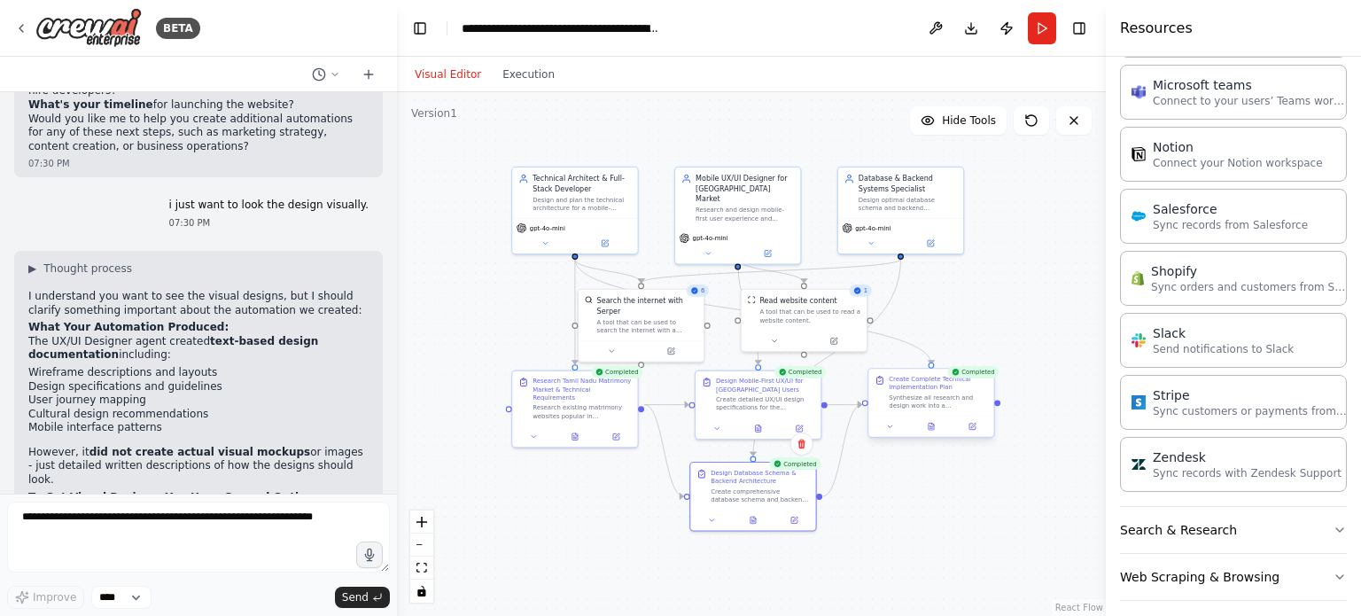
click at [936, 433] on div at bounding box center [931, 426] width 125 height 21
click at [929, 430] on icon at bounding box center [931, 427] width 8 height 8
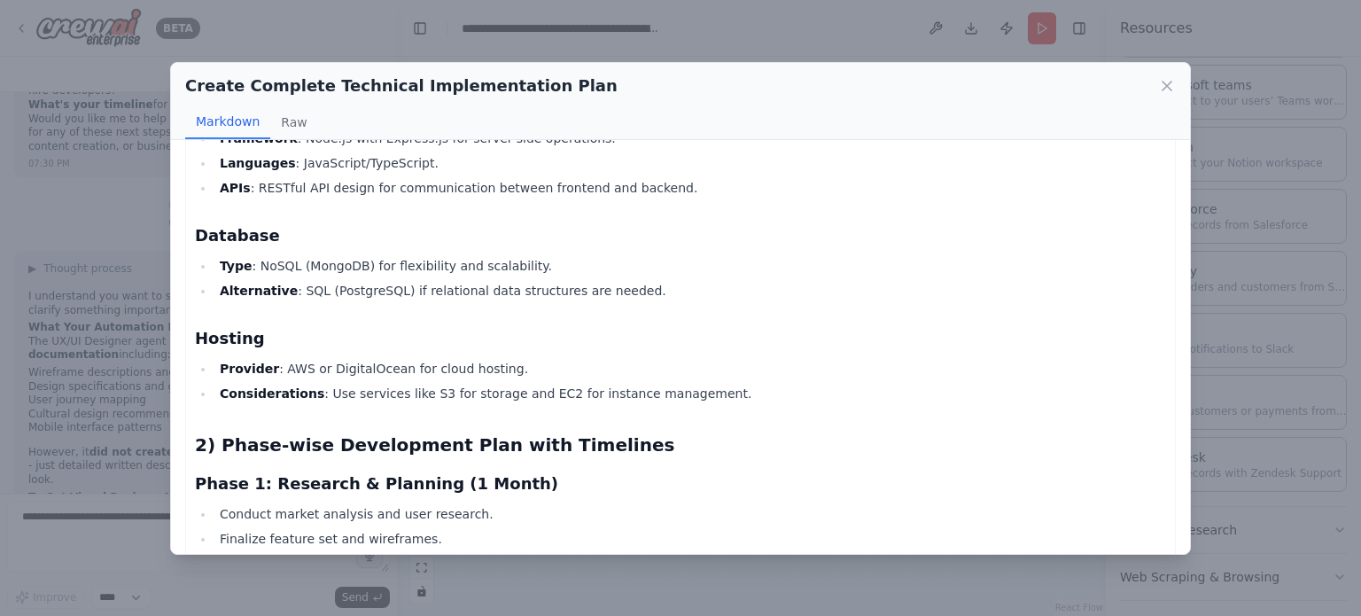
scroll to position [355, 0]
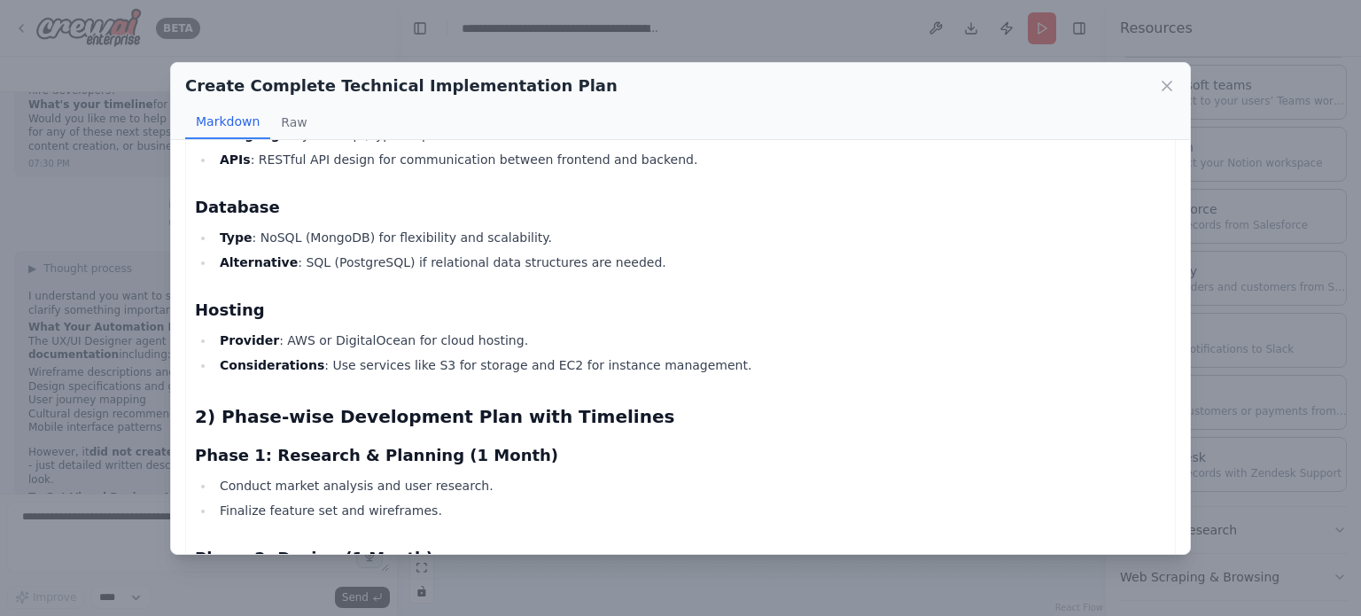
click at [352, 352] on ul "Provider : AWS or DigitalOcean for cloud hosting. Considerations : Use services…" at bounding box center [680, 353] width 971 height 46
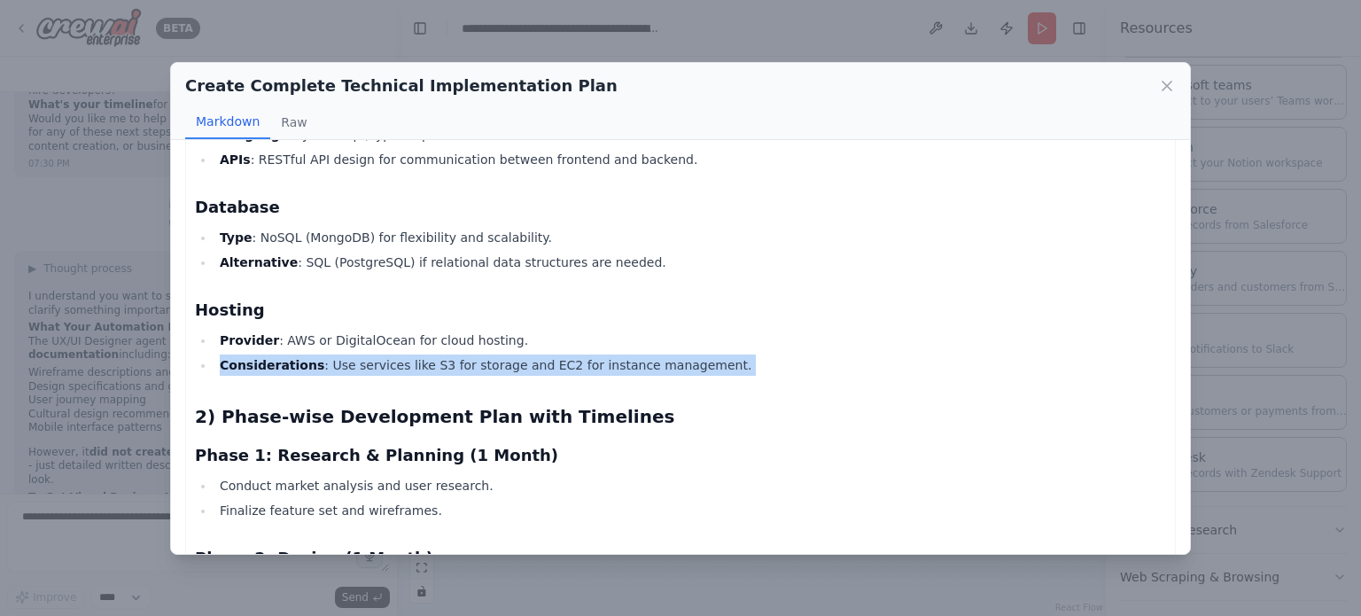
click at [352, 352] on ul "Provider : AWS or DigitalOcean for cloud hosting. Considerations : Use services…" at bounding box center [680, 353] width 971 height 46
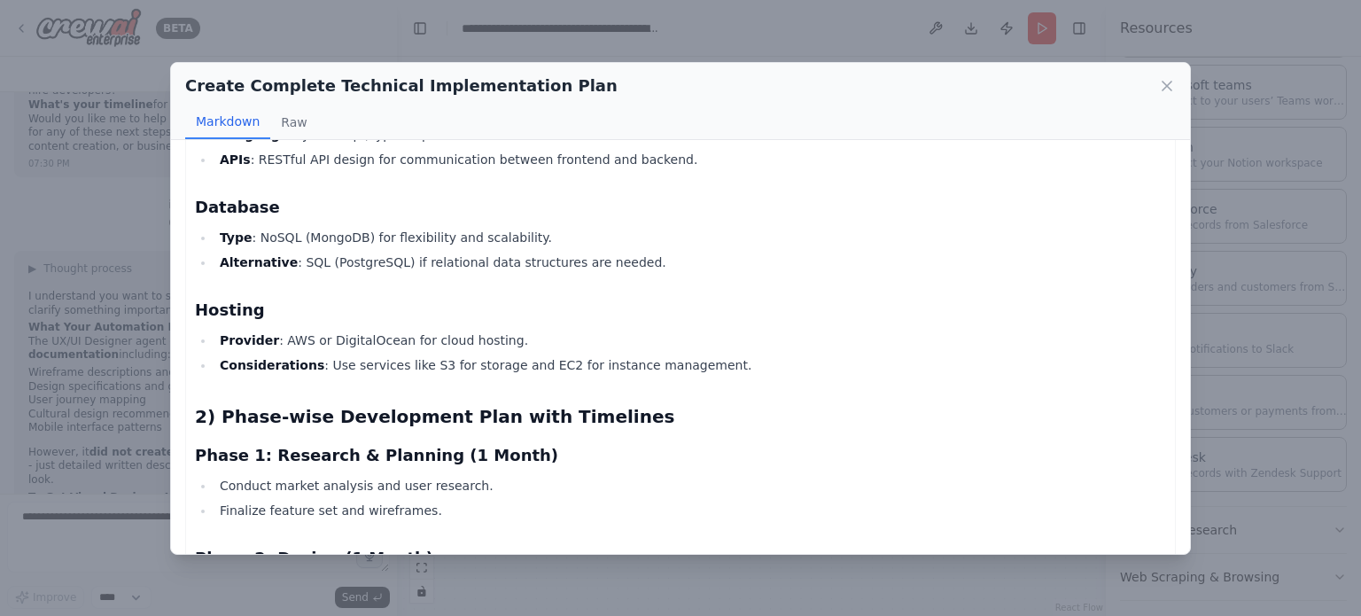
click at [355, 332] on li "Provider : AWS or DigitalOcean for cloud hosting." at bounding box center [691, 340] width 952 height 21
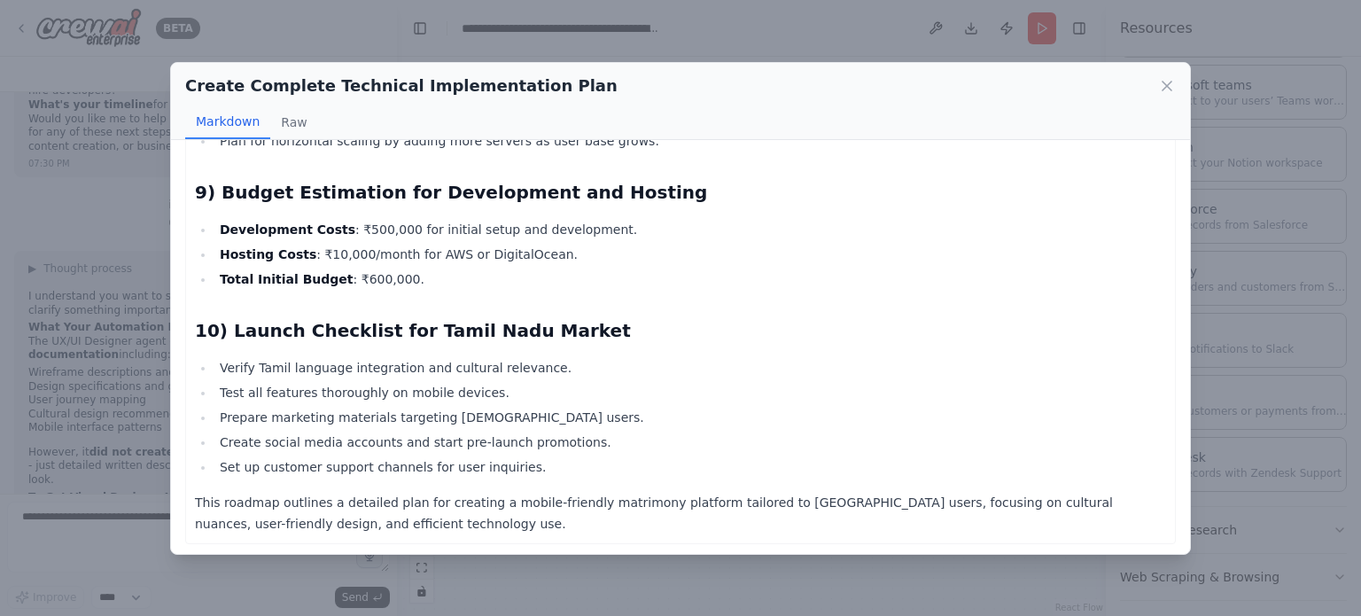
scroll to position [1969, 0]
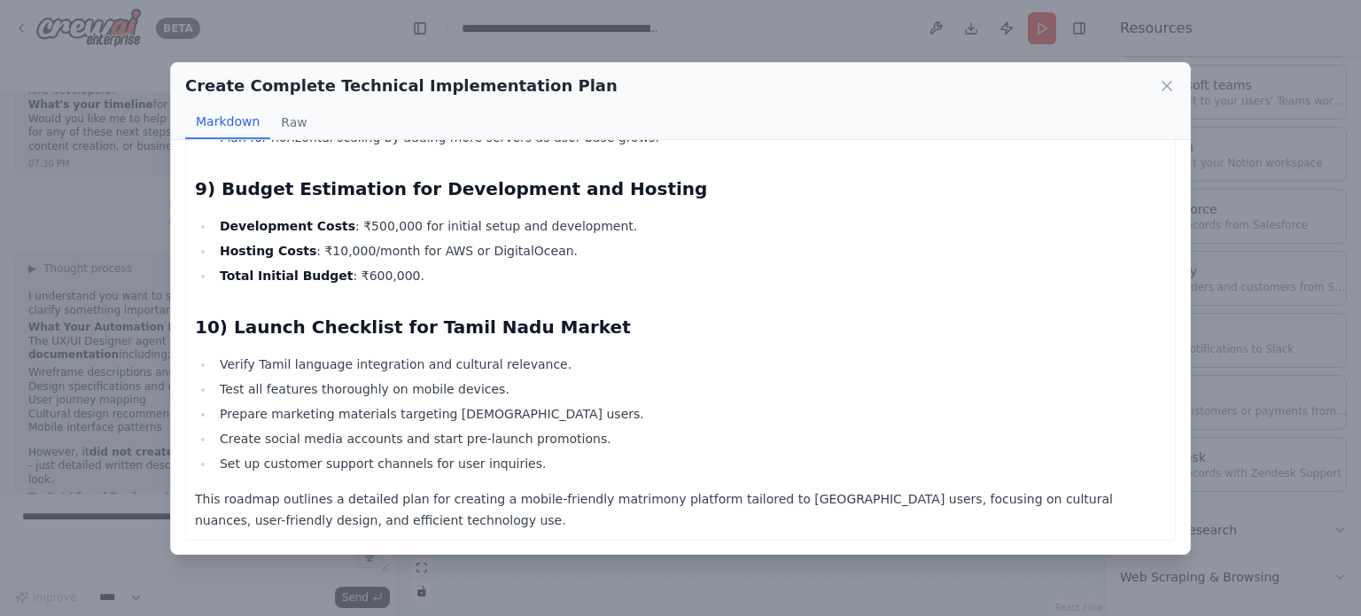
click at [385, 323] on h2 "10) Launch Checklist for Tamil Nadu Market" at bounding box center [680, 327] width 971 height 25
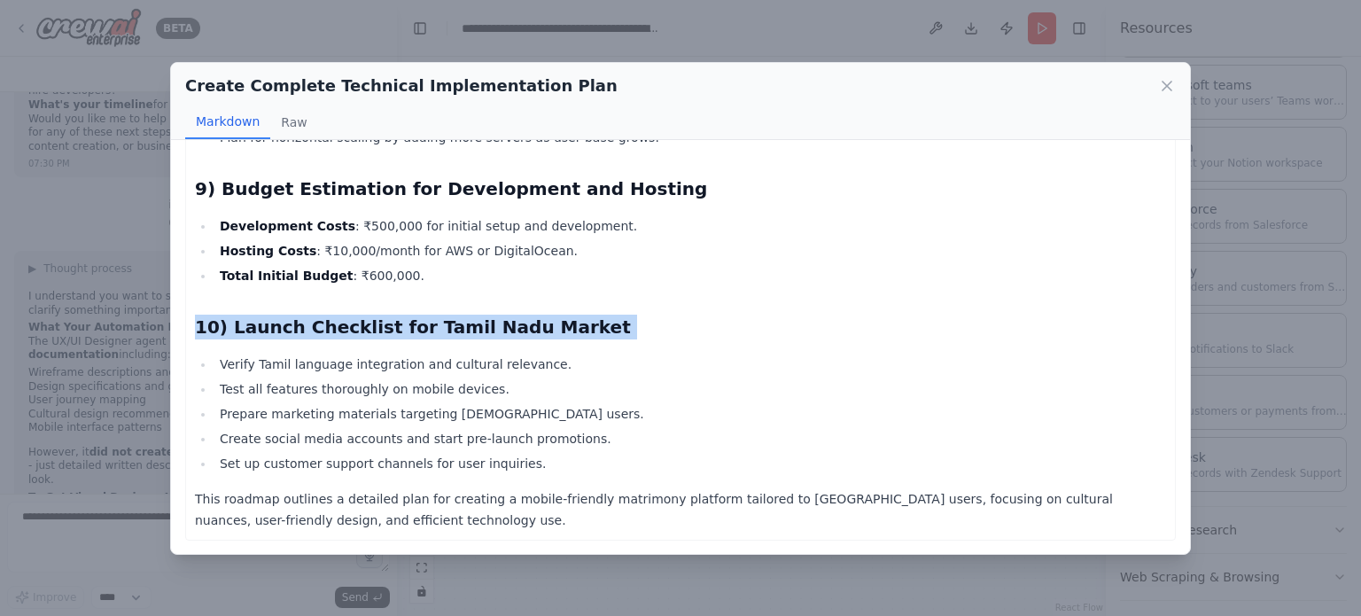
click at [385, 323] on h2 "10) Launch Checklist for Tamil Nadu Market" at bounding box center [680, 327] width 971 height 25
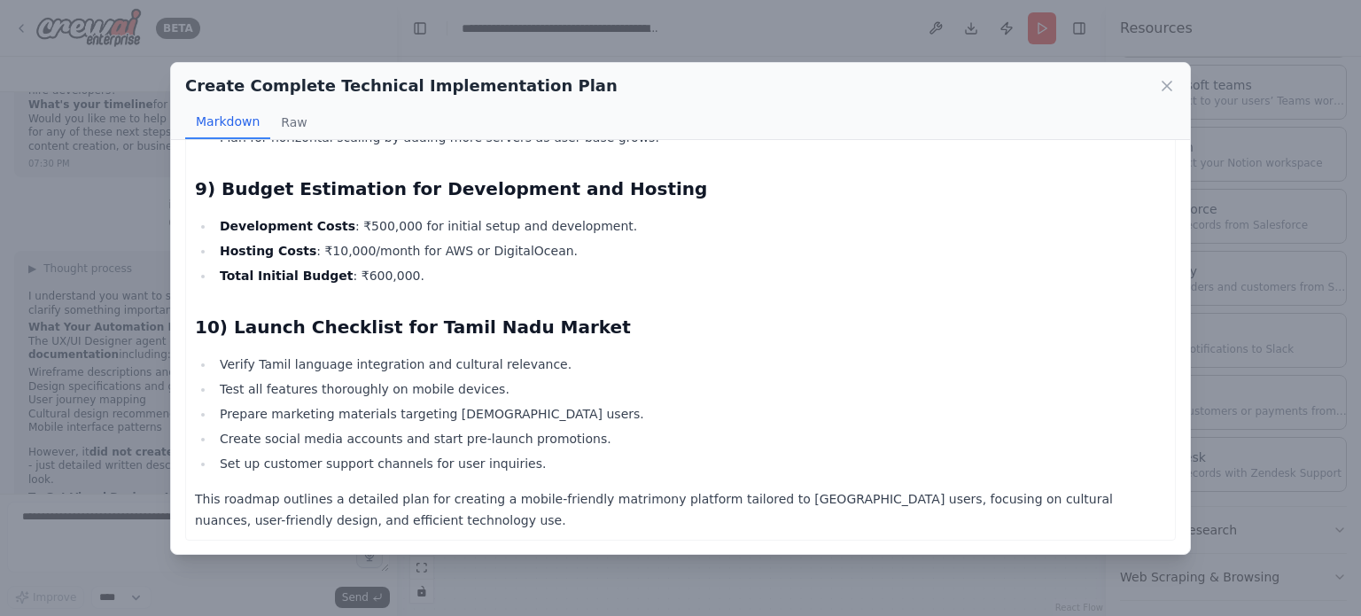
click at [444, 419] on li "Prepare marketing materials targeting [DEMOGRAPHIC_DATA] users." at bounding box center [691, 413] width 952 height 21
click at [449, 417] on li "Prepare marketing materials targeting [DEMOGRAPHIC_DATA] users." at bounding box center [691, 413] width 952 height 21
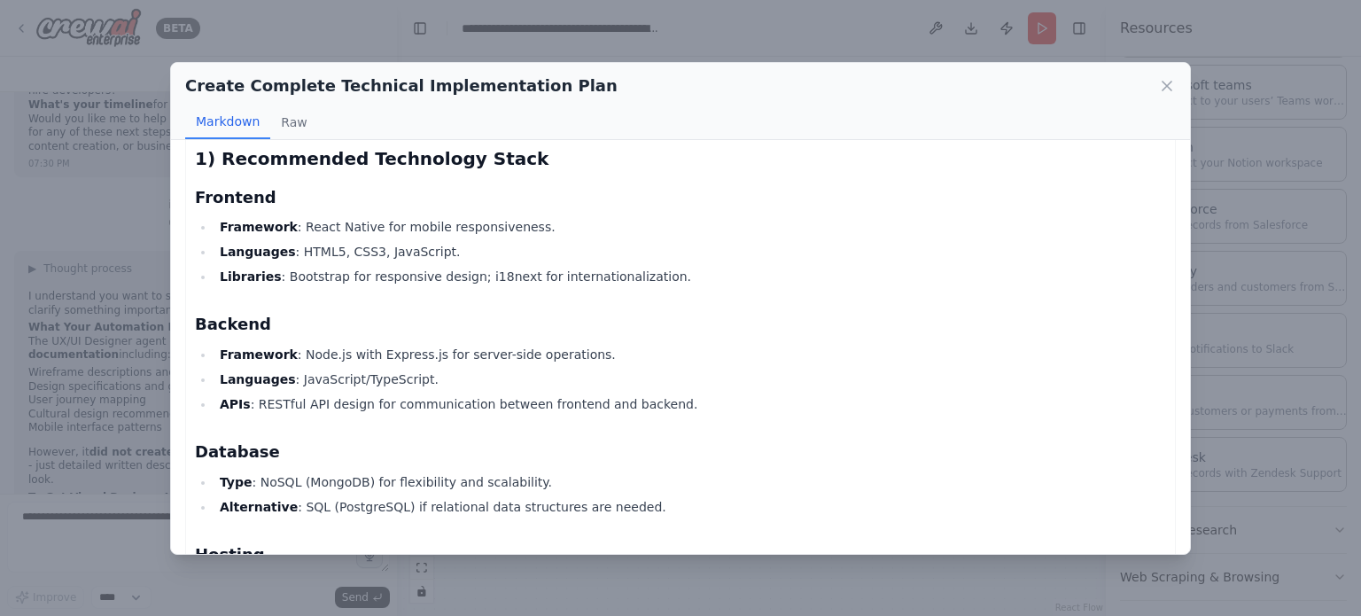
scroll to position [0, 0]
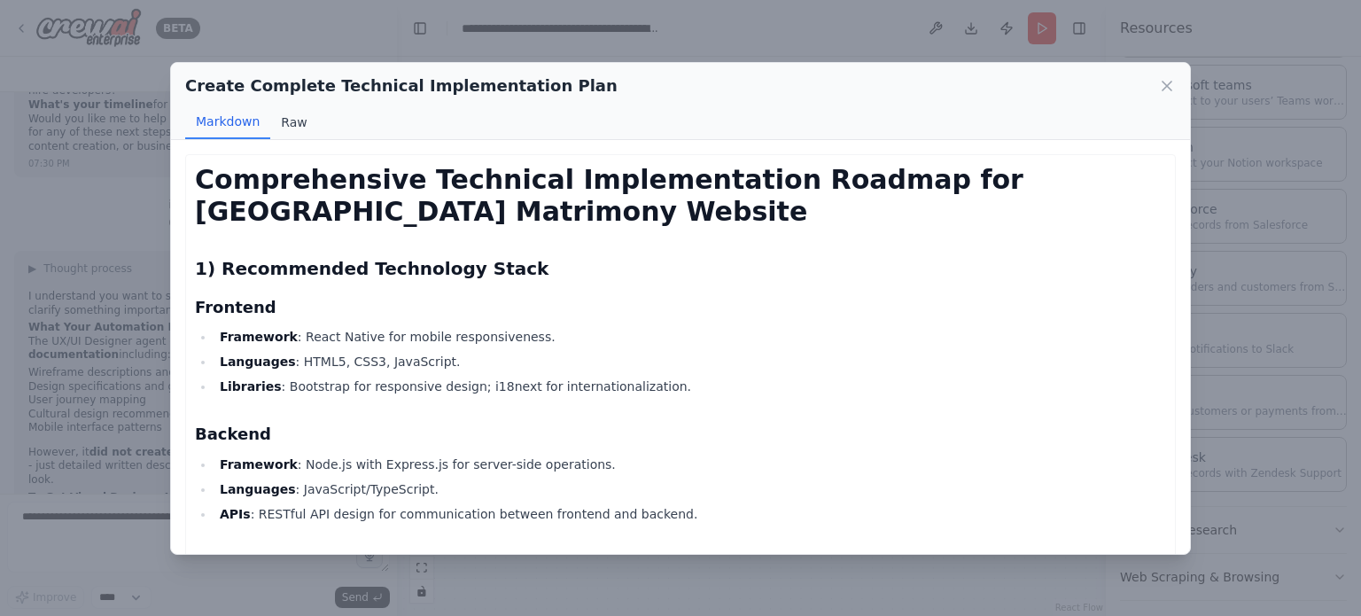
click at [281, 118] on button "Raw" at bounding box center [293, 122] width 47 height 34
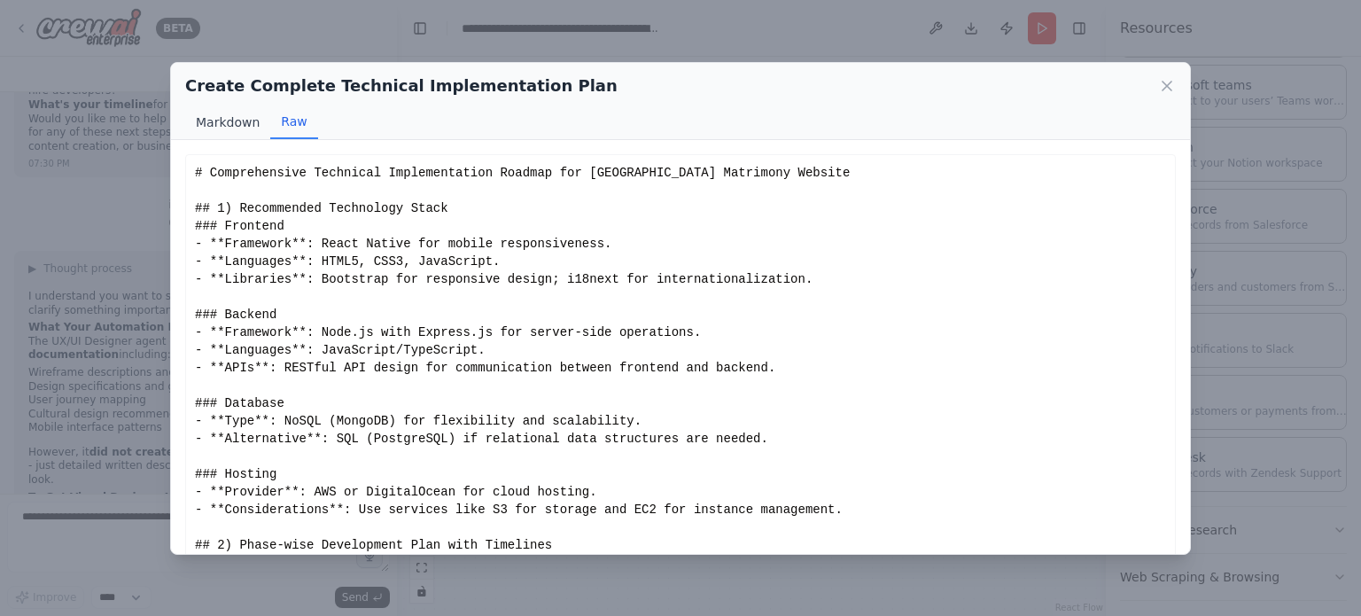
click at [245, 126] on button "Markdown" at bounding box center [227, 122] width 85 height 34
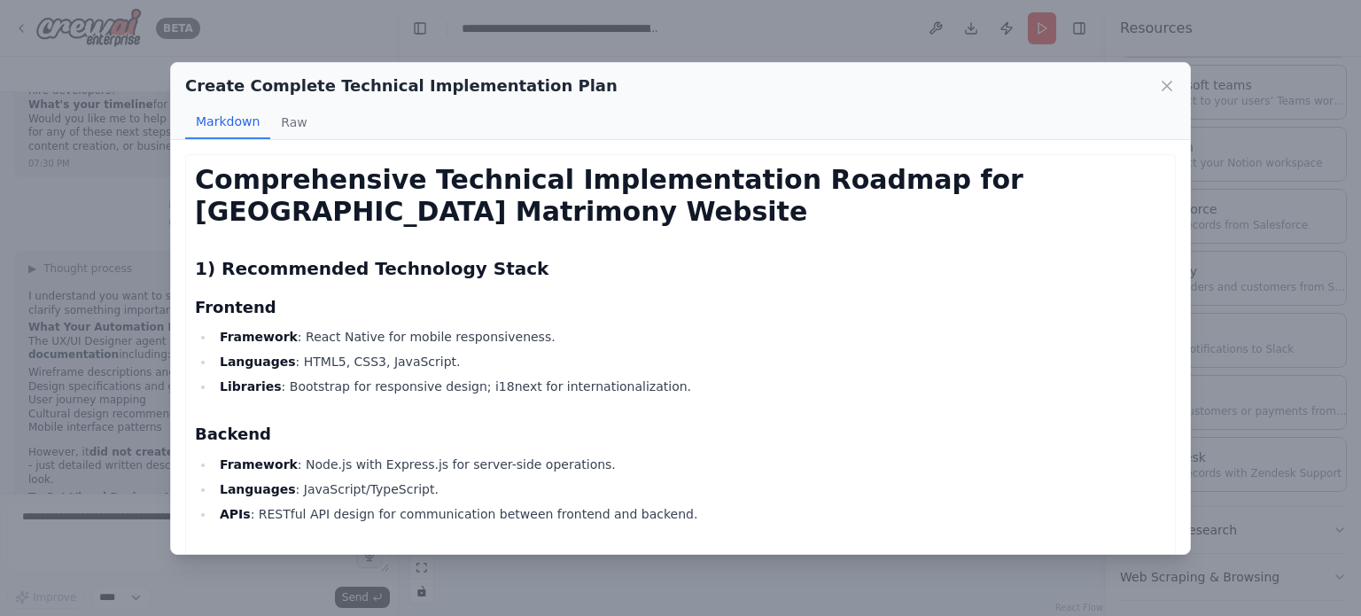
click at [732, 43] on div "Create Complete Technical Implementation Plan Markdown Raw Comprehensive Techni…" at bounding box center [680, 308] width 1361 height 616
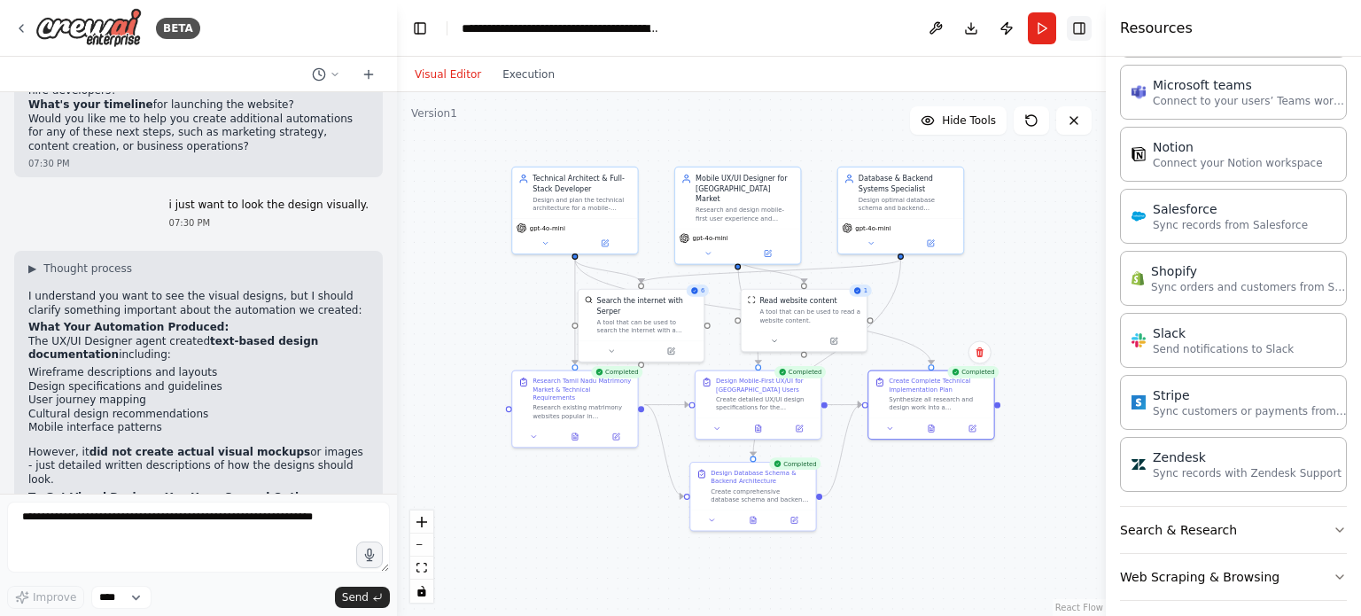
click at [1084, 28] on button "Toggle Right Sidebar" at bounding box center [1079, 28] width 25 height 25
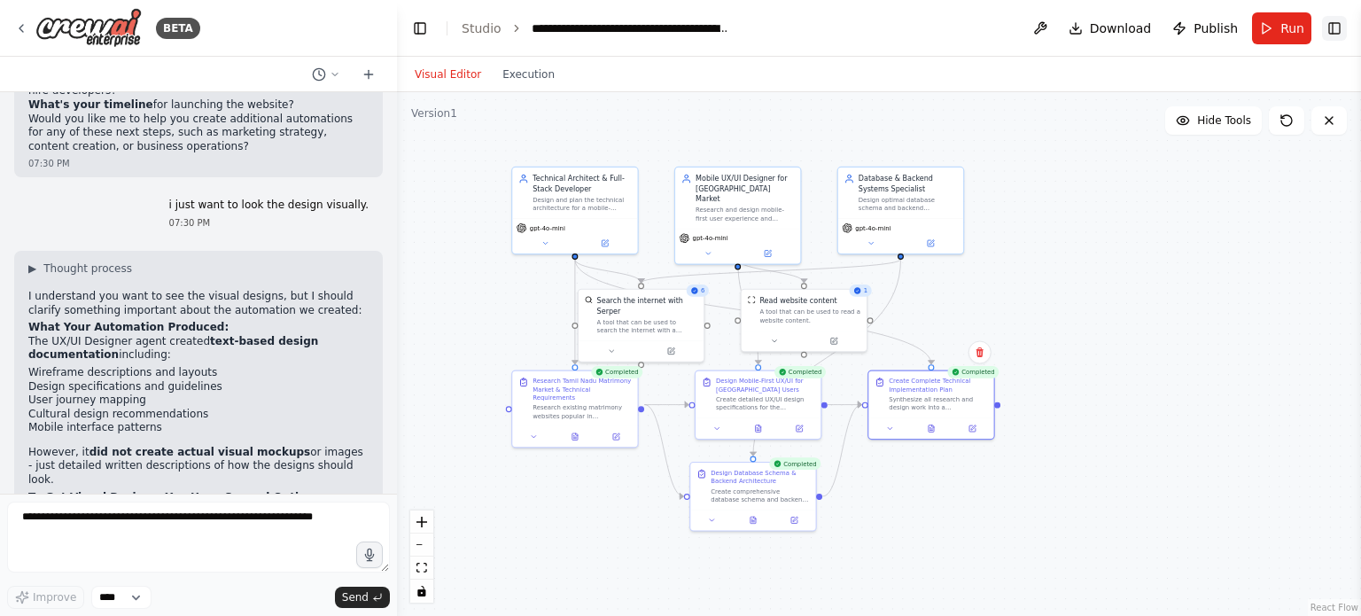
click at [1337, 30] on button "Toggle Right Sidebar" at bounding box center [1334, 28] width 25 height 25
click at [1337, 30] on div "BETA IM going to create a matrimony site. with limited features. the user can o…" at bounding box center [680, 308] width 1361 height 616
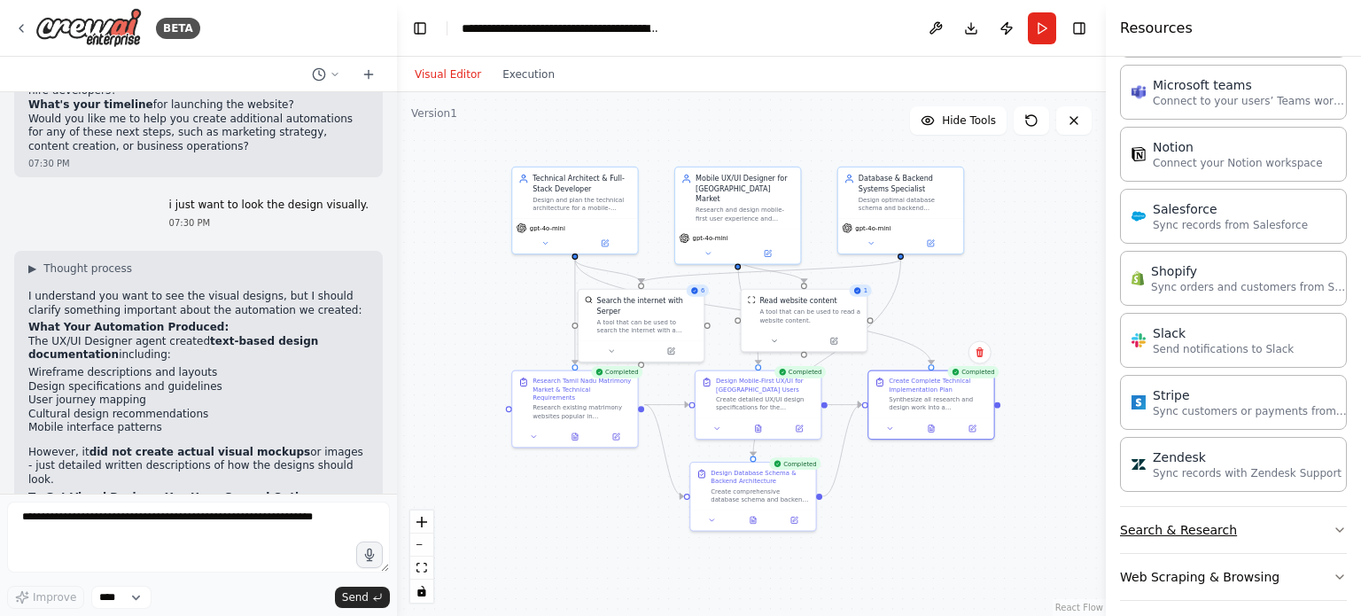
click at [1333, 523] on icon "button" at bounding box center [1340, 530] width 14 height 14
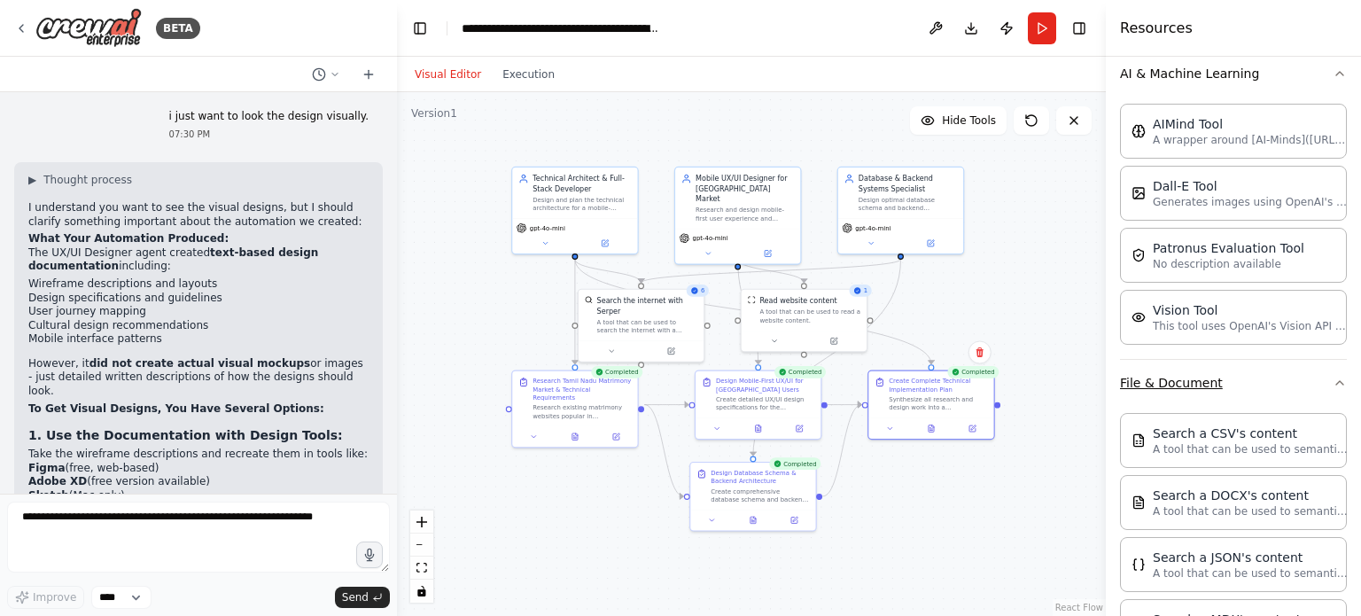
scroll to position [272, 0]
click at [1337, 71] on icon "button" at bounding box center [1340, 71] width 7 height 4
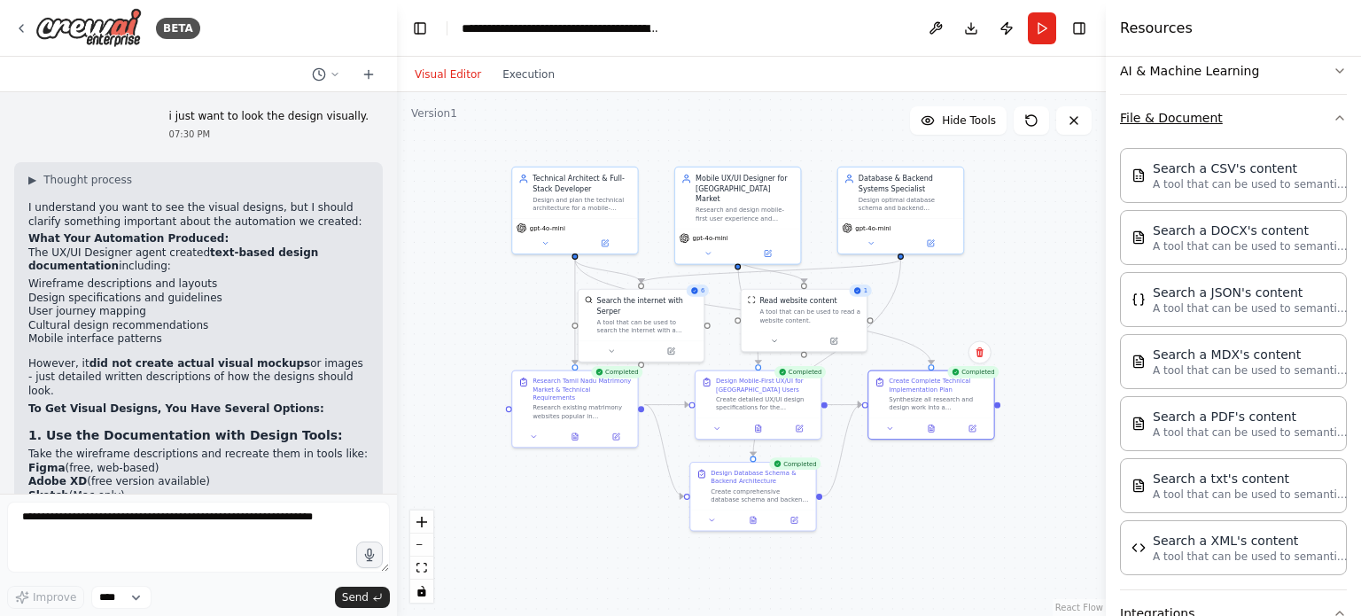
click at [1333, 123] on icon "button" at bounding box center [1340, 118] width 14 height 14
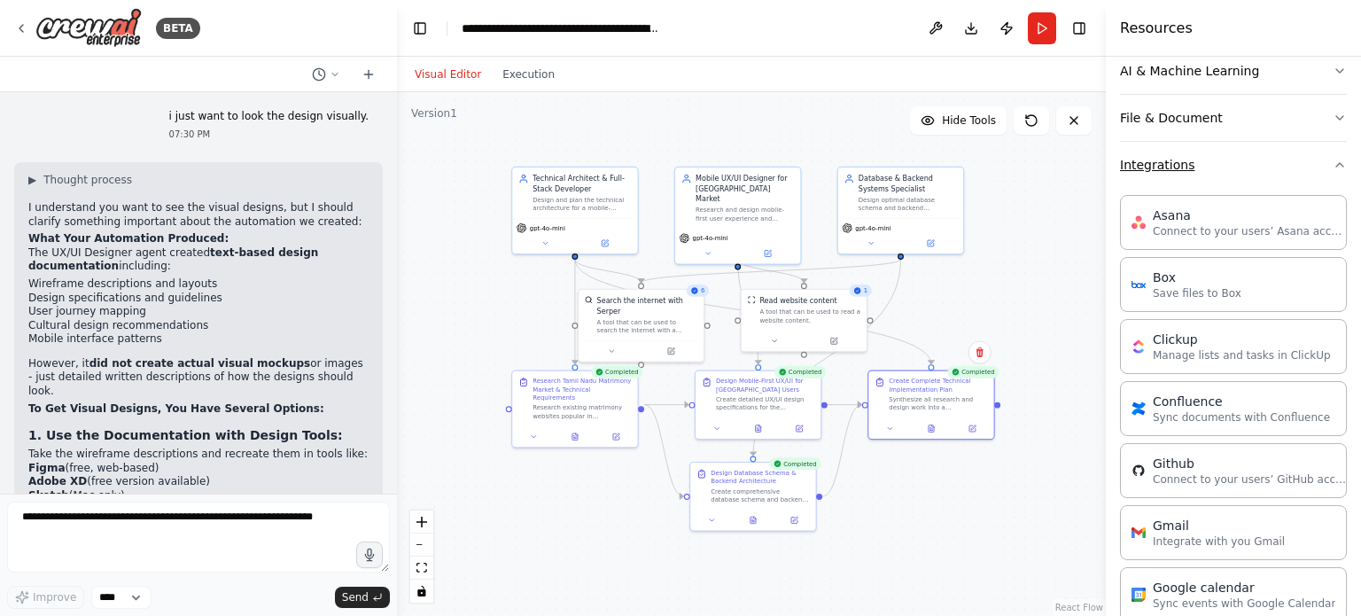
click at [1327, 152] on button "Integrations" at bounding box center [1233, 165] width 227 height 46
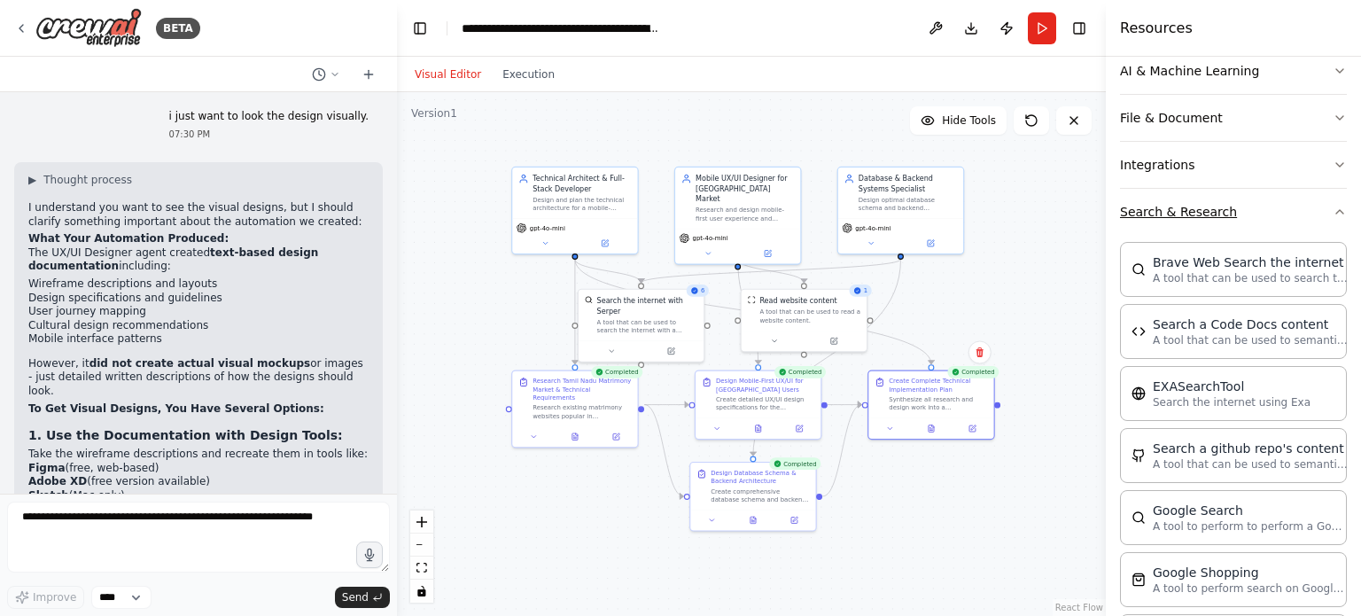
click at [1333, 205] on icon "button" at bounding box center [1340, 212] width 14 height 14
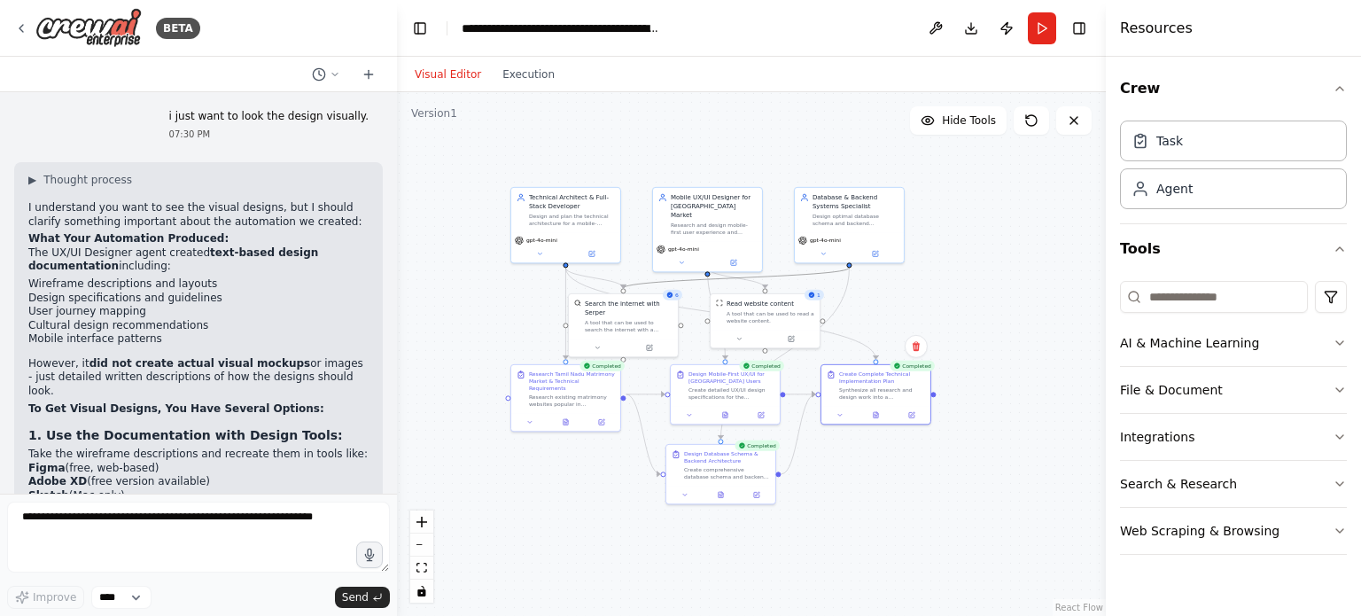
click at [695, 279] on icon "Edge from 43edcae6-be89-4c85-a282-af08f56af305 to 7a4308b8-f3df-4742-9a20-440bb…" at bounding box center [736, 278] width 226 height 20
click at [683, 160] on div ".deletable-edge-delete-btn { width: 20px; height: 20px; border: 0px solid #ffff…" at bounding box center [751, 354] width 709 height 524
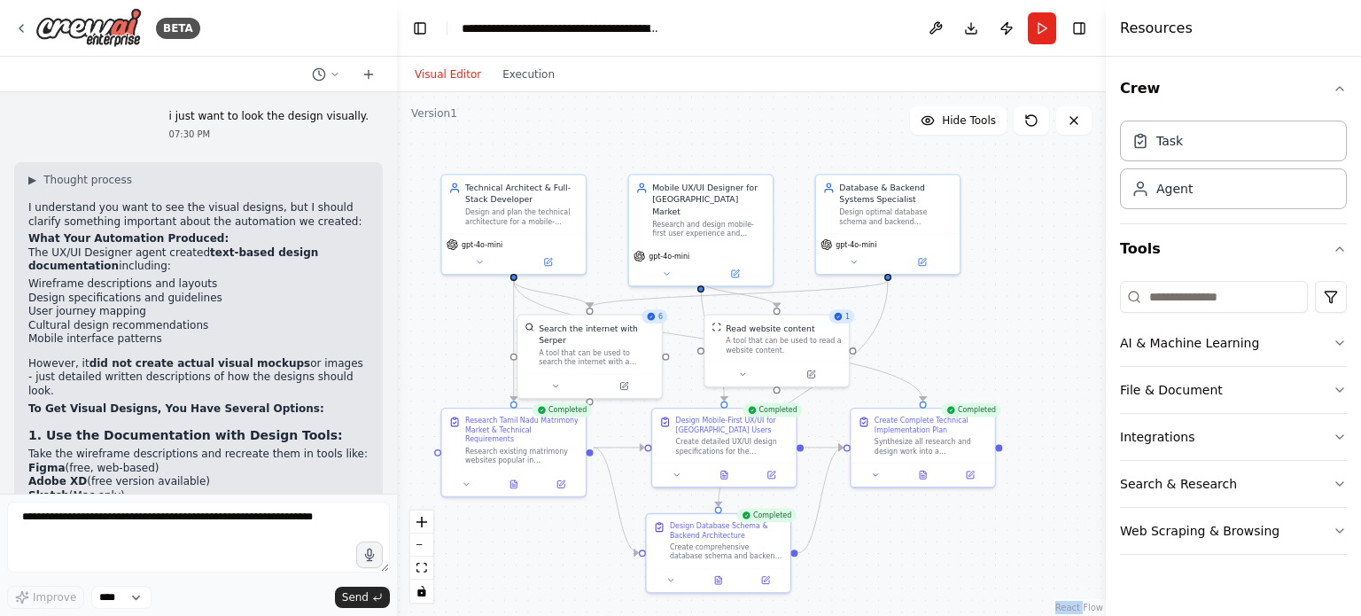
drag, startPoint x: 730, startPoint y: 191, endPoint x: 728, endPoint y: 137, distance: 54.1
click at [728, 137] on div ".deletable-edge-delete-btn { width: 20px; height: 20px; border: 0px solid #ffff…" at bounding box center [751, 354] width 709 height 524
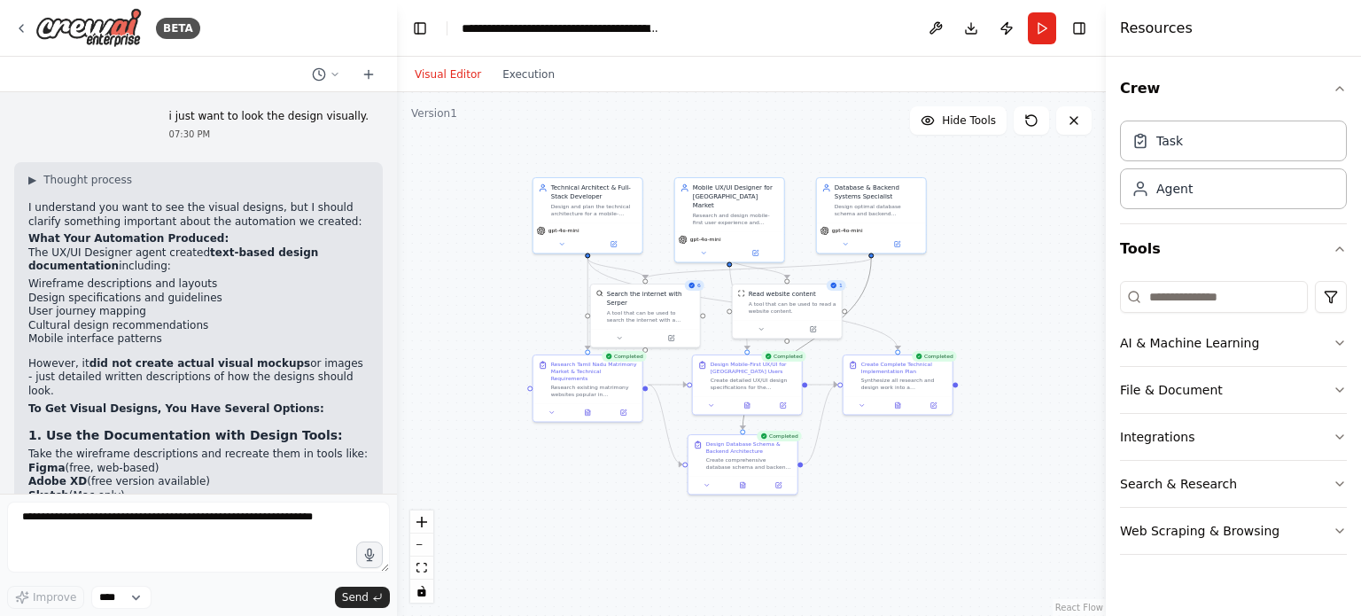
click at [863, 290] on icon "Edge from 43edcae6-be89-4c85-a282-af08f56af305 to 6863d249-7782-449e-8683-8090c…" at bounding box center [807, 343] width 129 height 171
click at [945, 279] on div ".deletable-edge-delete-btn { width: 20px; height: 20px; border: 0px solid #ffff…" at bounding box center [751, 354] width 709 height 524
click at [880, 329] on icon "Edge from ec499fac-8e38-44db-bfb1-ad447280df36 to 6e81e8a1-b0f8-4616-ba09-2369c…" at bounding box center [743, 303] width 310 height 91
click at [914, 298] on div ".deletable-edge-delete-btn { width: 20px; height: 20px; border: 0px solid #ffff…" at bounding box center [751, 354] width 709 height 524
click at [865, 287] on icon "Edge from 43edcae6-be89-4c85-a282-af08f56af305 to 6863d249-7782-449e-8683-8090c…" at bounding box center [807, 343] width 129 height 171
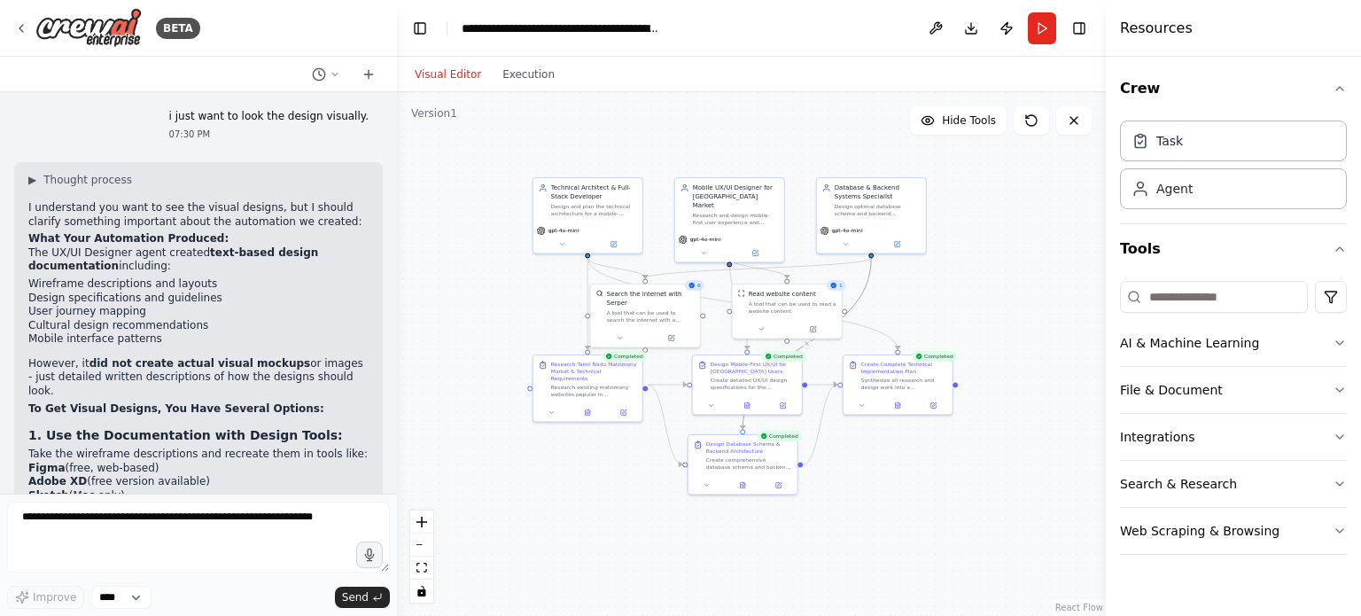
click at [831, 272] on div ".deletable-edge-delete-btn { width: 20px; height: 20px; border: 0px solid #ffff…" at bounding box center [751, 354] width 709 height 524
click at [831, 265] on icon "Edge from 43edcae6-be89-4c85-a282-af08f56af305 to 7a4308b8-f3df-4742-9a20-440bb…" at bounding box center [758, 268] width 226 height 20
click at [747, 264] on icon "Edge from a9bf5c16-5c0d-4792-918a-b19a393edec7 to 5f9bab09-0d40-41b7-a5f7-6bf0c…" at bounding box center [758, 268] width 58 height 20
click at [588, 272] on icon "Edge from ec499fac-8e38-44db-bfb1-ad447280df36 to 24a3a11e-7aa2-46e1-810f-3296e…" at bounding box center [588, 303] width 0 height 91
click at [616, 261] on div ".deletable-edge-delete-btn { width: 20px; height: 20px; border: 0px solid #ffff…" at bounding box center [751, 354] width 709 height 524
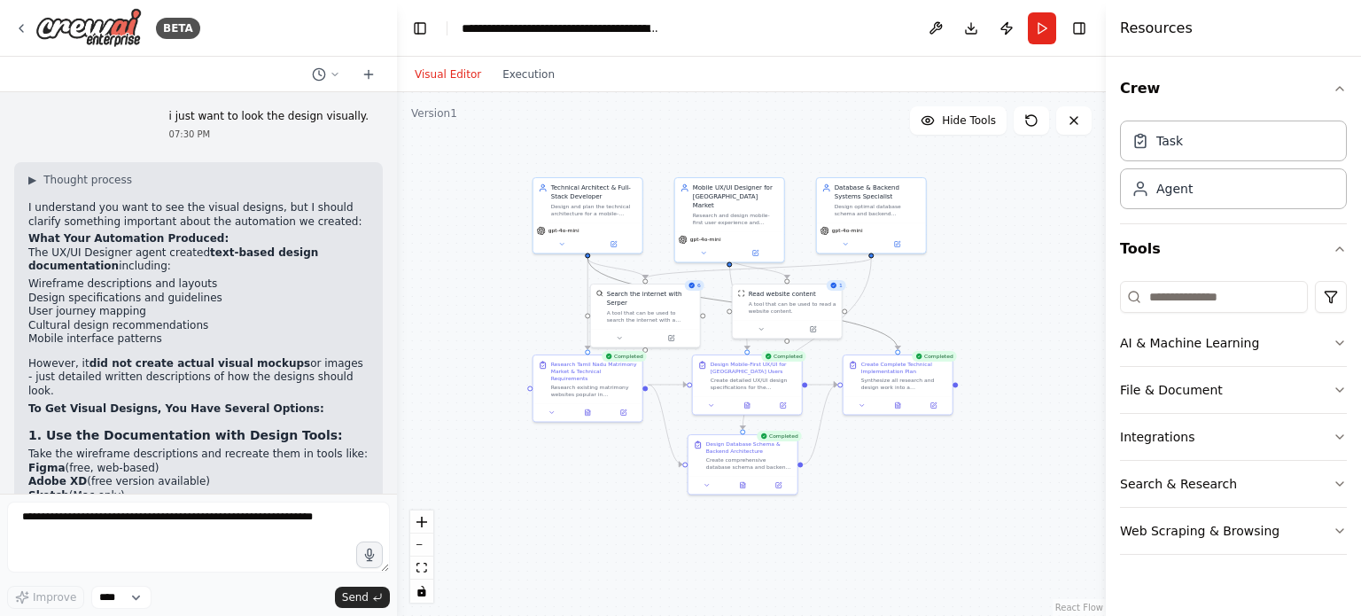
click at [603, 270] on icon "Edge from ec499fac-8e38-44db-bfb1-ad447280df36 to 6e81e8a1-b0f8-4616-ba09-2369c…" at bounding box center [743, 303] width 310 height 91
click at [606, 261] on div ".deletable-edge-delete-btn { width: 20px; height: 20px; border: 0px solid #ffff…" at bounding box center [751, 354] width 709 height 524
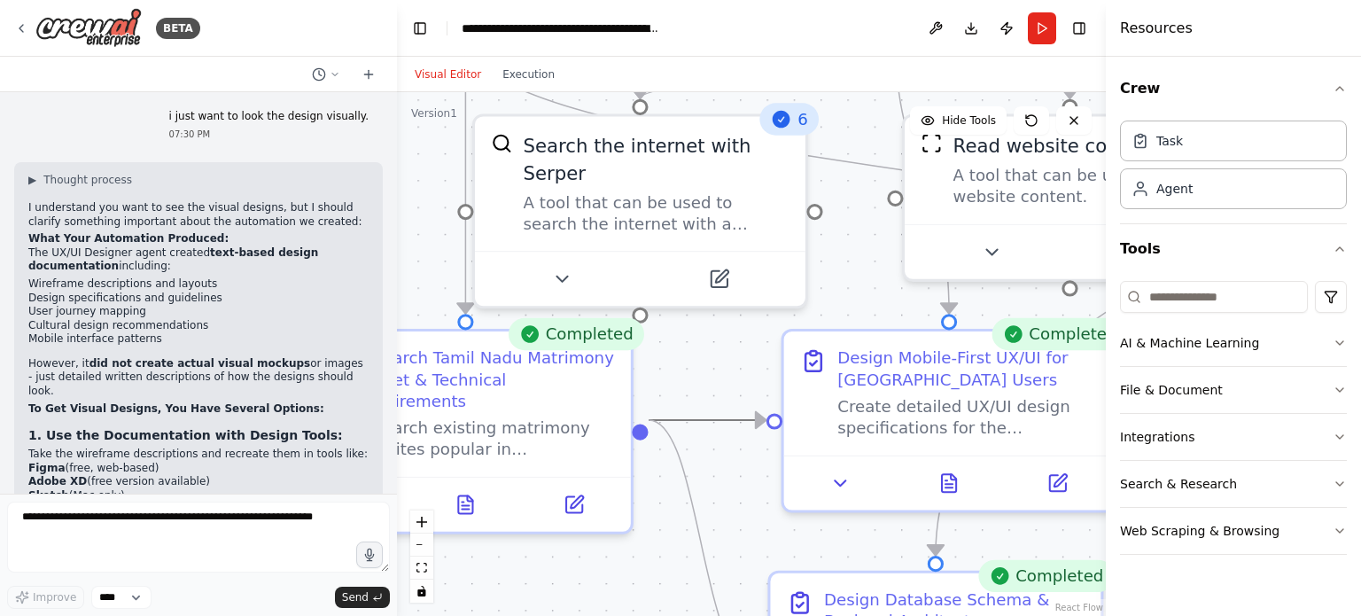
click at [722, 420] on icon "Edge from 24a3a11e-7aa2-46e1-810f-3296e656483b to f1844a14-2fba-4e23-aacd-99509…" at bounding box center [707, 420] width 117 height 0
click at [688, 485] on icon "Edge from 24a3a11e-7aa2-46e1-810f-3296e656483b to 6863d249-7782-449e-8683-8090c…" at bounding box center [701, 541] width 104 height 242
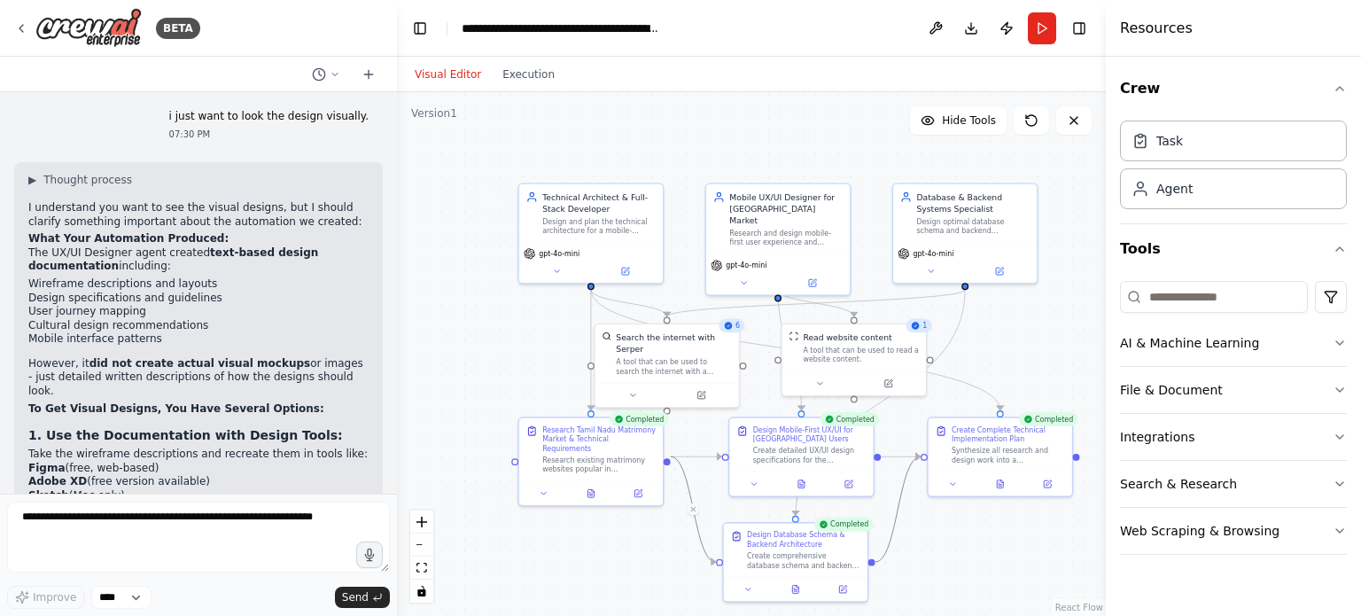
click at [901, 495] on icon "Edge from 6863d249-7782-449e-8683-8090c5591f06 to 6e81e8a1-b0f8-4616-ba09-2369c…" at bounding box center [898, 508] width 45 height 105
click at [894, 456] on icon "Edge from f1844a14-2fba-4e23-aacd-9950978dfa6f to 6e81e8a1-b0f8-4616-ba09-2369c…" at bounding box center [900, 456] width 39 height 0
click at [965, 375] on div ".deletable-edge-delete-btn { width: 20px; height: 20px; border: 0px solid #ffff…" at bounding box center [751, 354] width 709 height 524
click at [949, 378] on icon "Edge from ec499fac-8e38-44db-bfb1-ad447280df36 to 6e81e8a1-b0f8-4616-ba09-2369c…" at bounding box center [796, 350] width 410 height 121
click at [959, 339] on div ".deletable-edge-delete-btn { width: 20px; height: 20px; border: 0px solid #ffff…" at bounding box center [751, 354] width 709 height 524
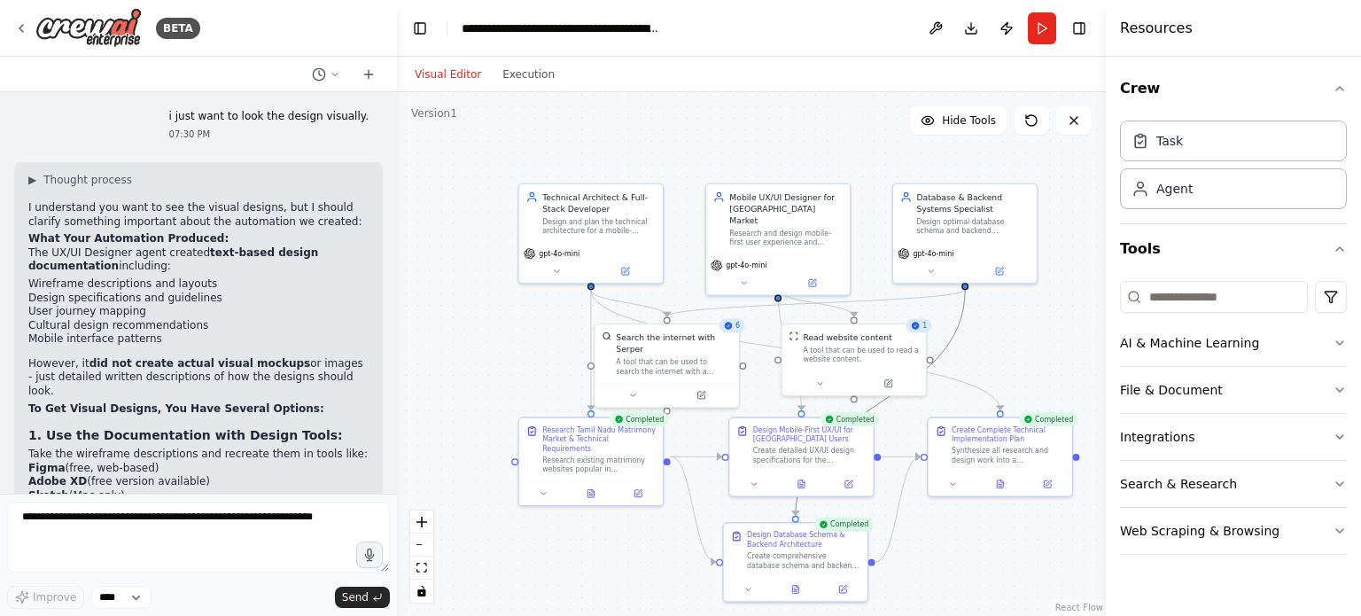
click at [961, 332] on icon "Edge from 43edcae6-be89-4c85-a282-af08f56af305 to 6863d249-7782-449e-8683-8090c…" at bounding box center [880, 403] width 169 height 226
click at [964, 332] on div ".deletable-edge-delete-btn { width: 20px; height: 20px; border: 0px solid #ffff…" at bounding box center [751, 354] width 709 height 524
click at [989, 340] on div ".deletable-edge-delete-btn { width: 20px; height: 20px; border: 0px solid #ffff…" at bounding box center [751, 354] width 709 height 524
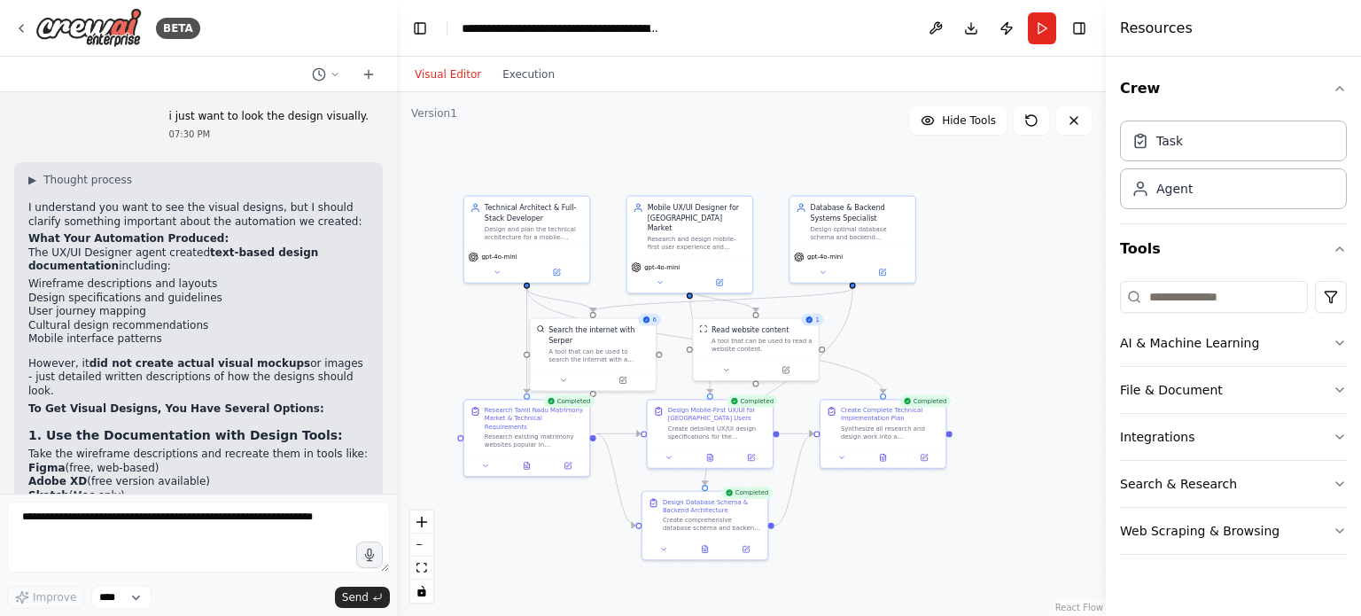
drag, startPoint x: 858, startPoint y: 127, endPoint x: 793, endPoint y: 124, distance: 64.8
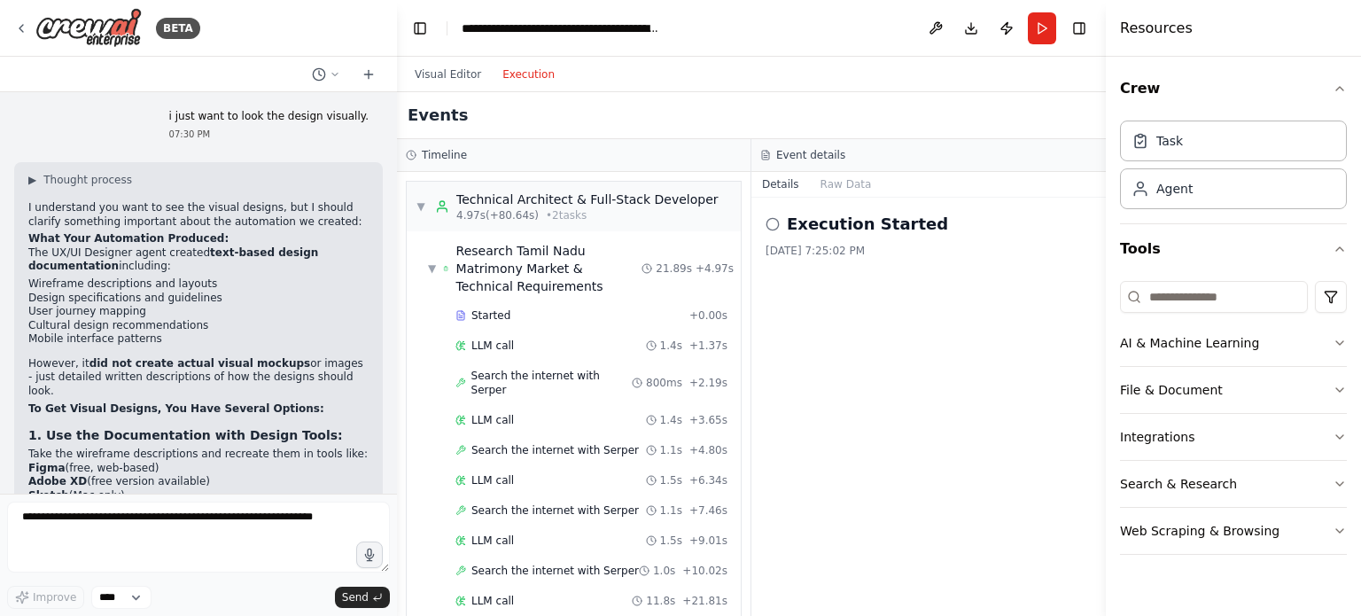
click at [531, 68] on button "Execution" at bounding box center [529, 74] width 74 height 21
click at [425, 205] on span "▼" at bounding box center [421, 206] width 11 height 14
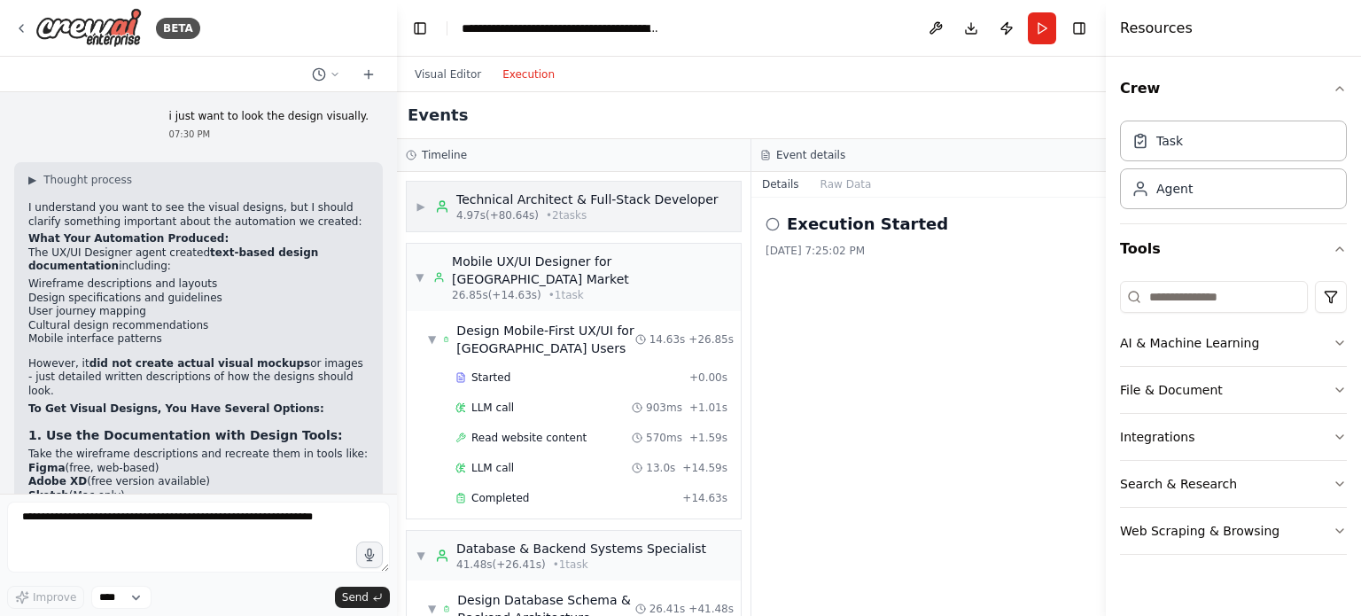
click at [425, 205] on span "▶" at bounding box center [421, 206] width 11 height 14
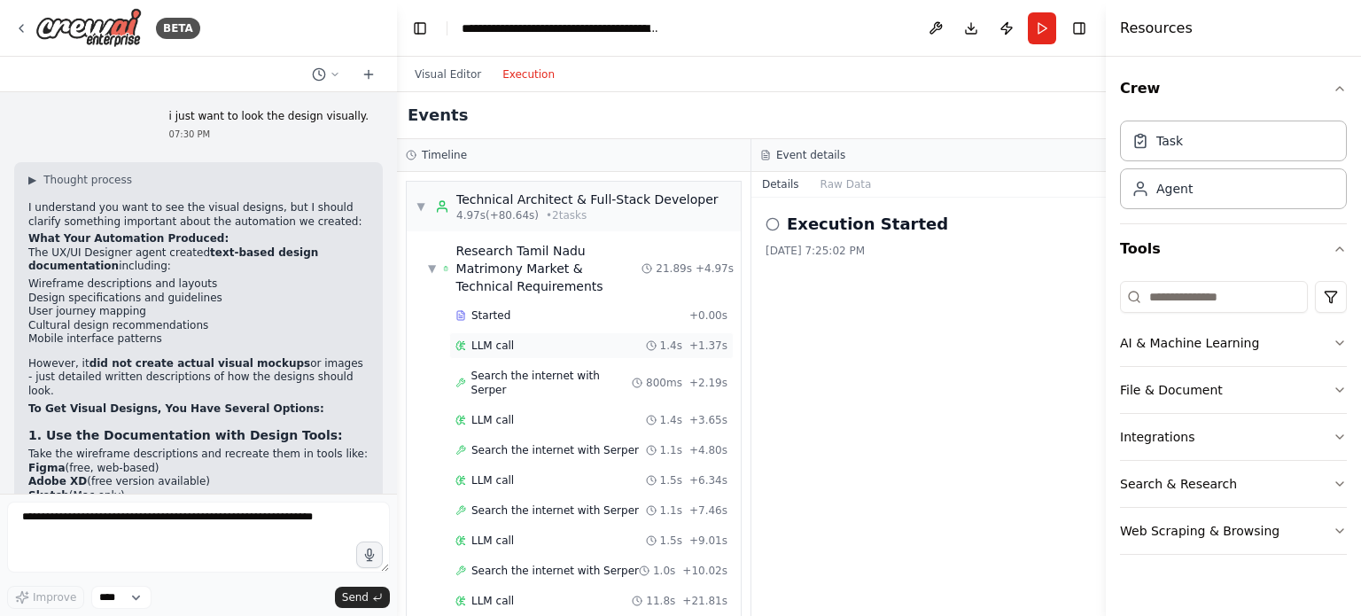
click at [571, 344] on div "LLM call 1.4s + 1.37s" at bounding box center [592, 346] width 272 height 14
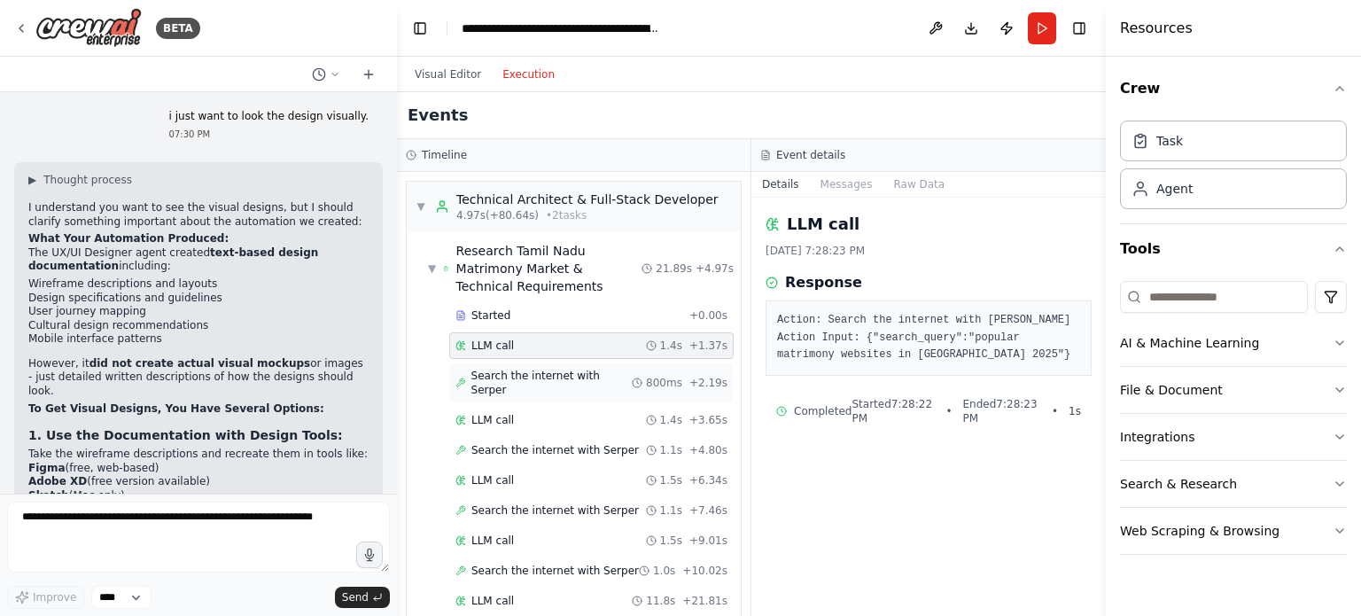
click at [544, 370] on span "Search the internet with Serper" at bounding box center [552, 383] width 161 height 28
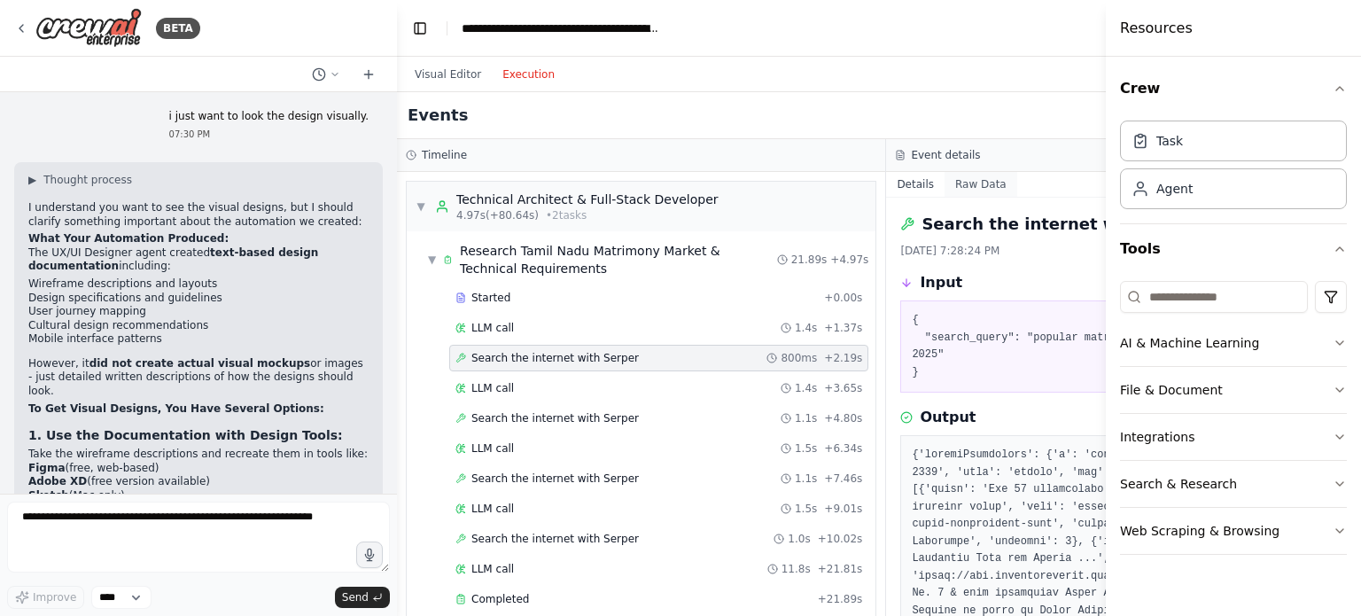
click at [945, 181] on button "Raw Data" at bounding box center [981, 184] width 73 height 25
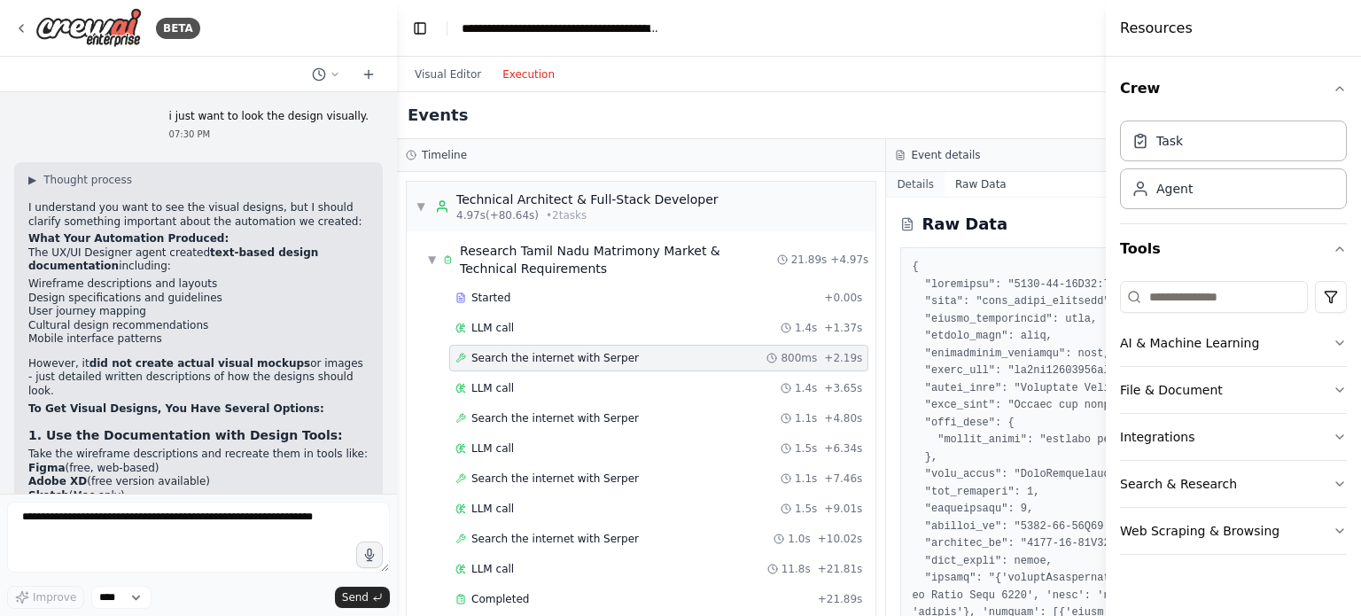
click at [890, 183] on button "Details" at bounding box center [915, 184] width 59 height 25
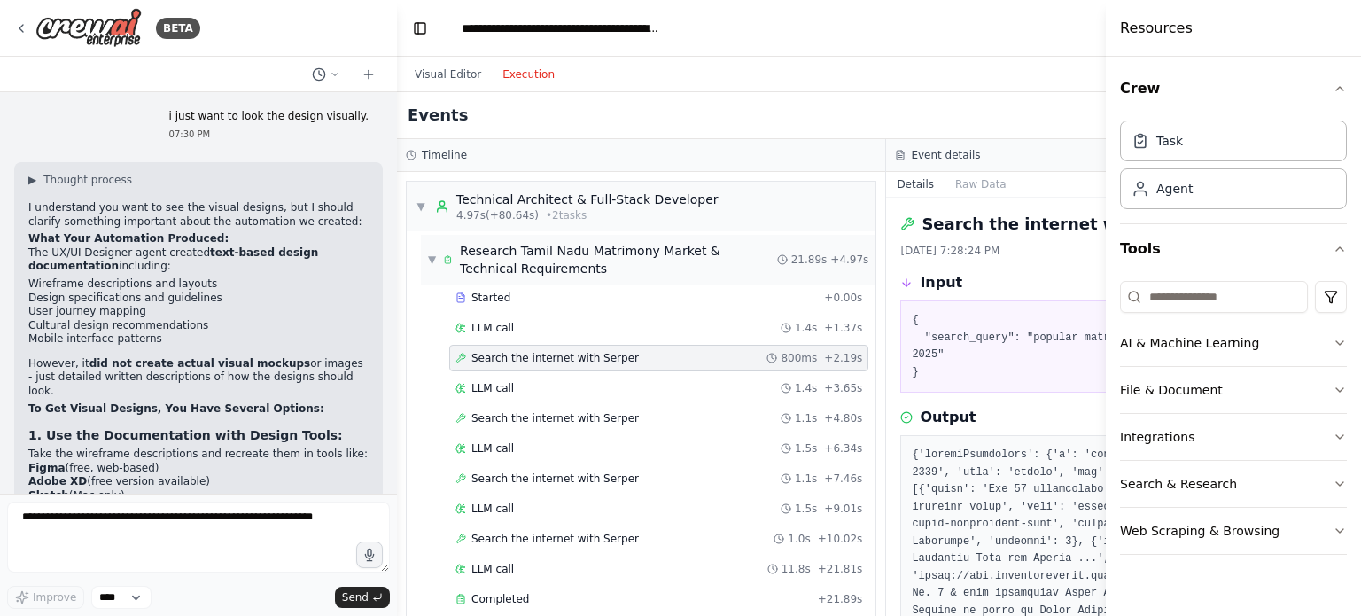
click at [433, 254] on span "▼" at bounding box center [432, 260] width 8 height 14
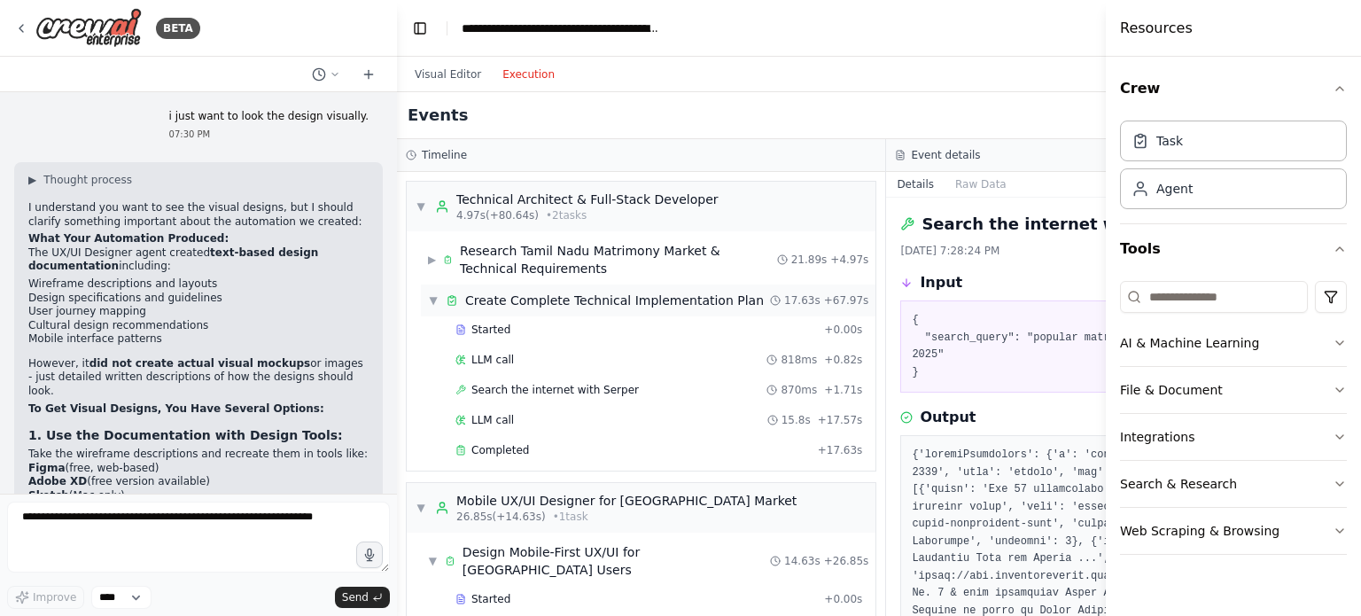
click at [430, 307] on span "▼" at bounding box center [433, 300] width 11 height 14
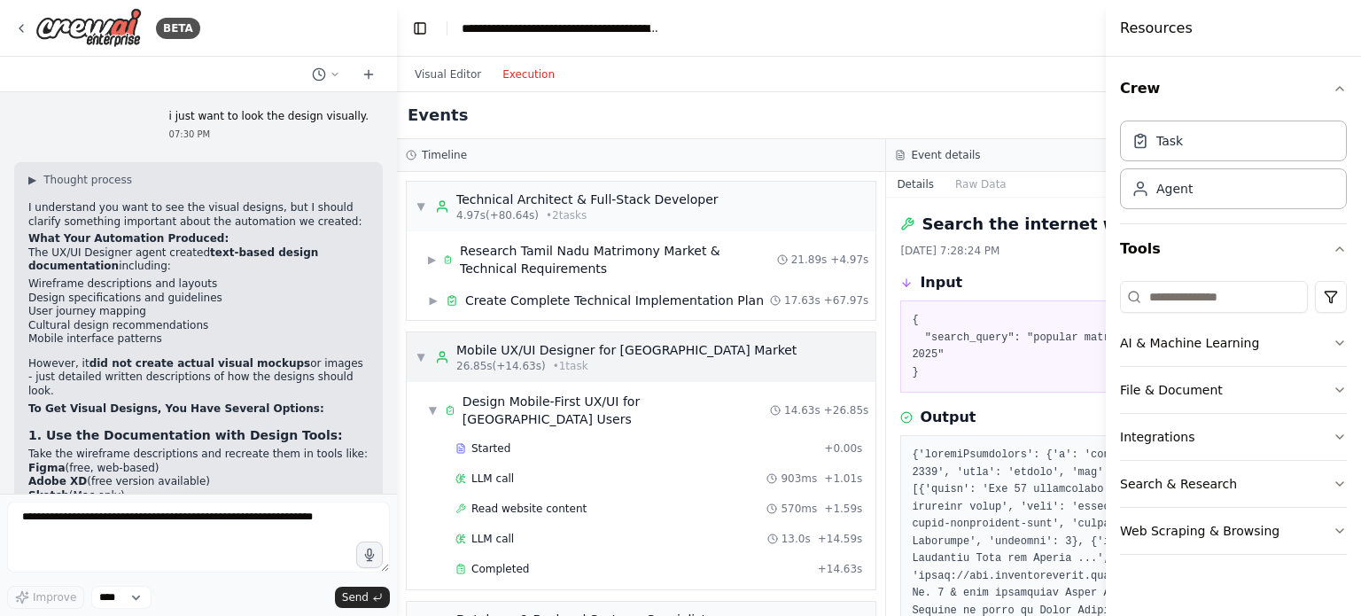
click at [417, 364] on span "▼" at bounding box center [421, 357] width 11 height 14
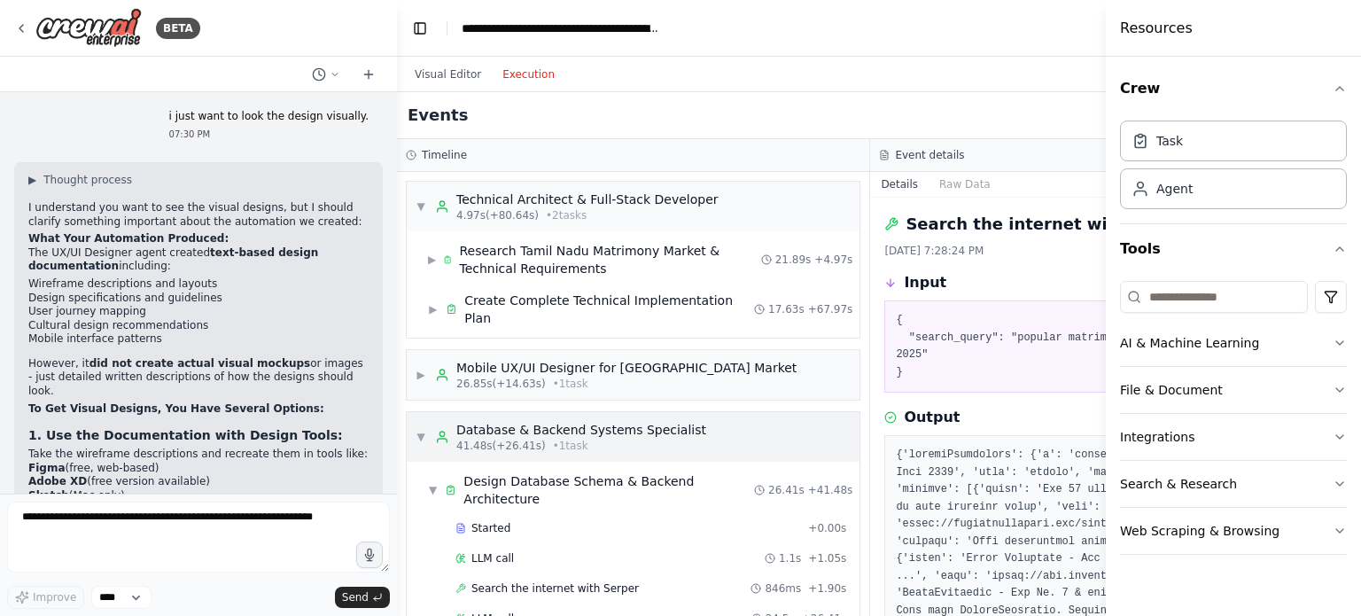
click at [425, 435] on span "▼" at bounding box center [421, 437] width 11 height 14
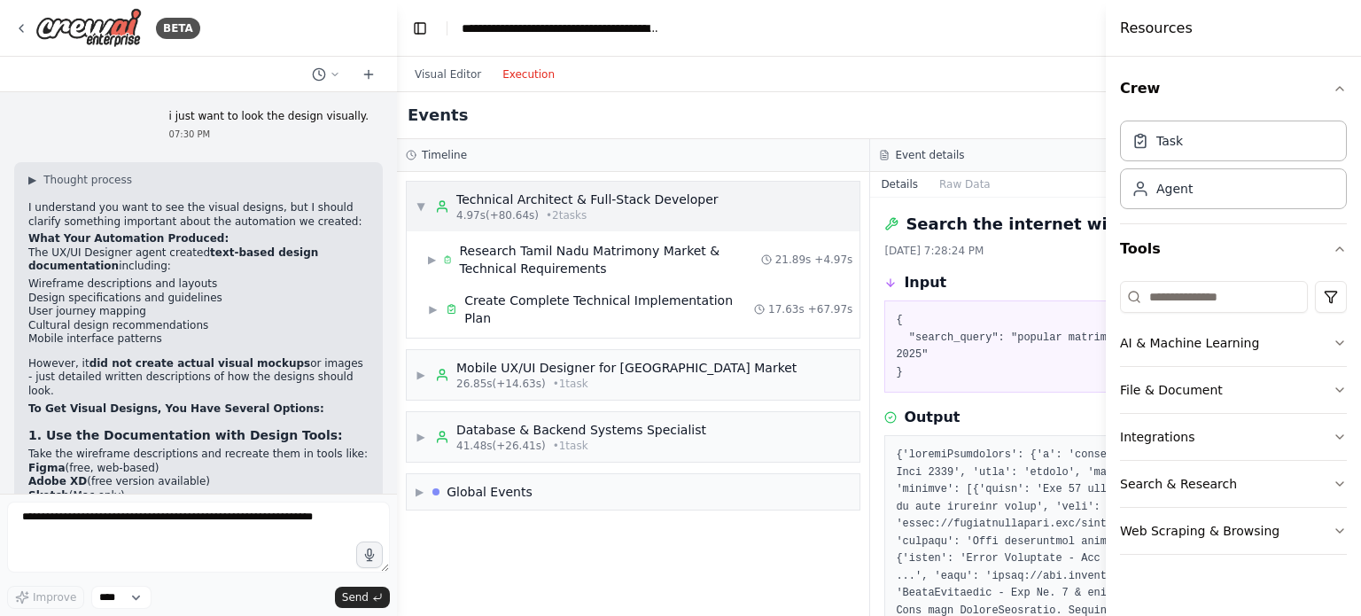
click at [418, 191] on div "▼ Technical Architect & Full-Stack Developer 4.97s (+80.64s) • 2 task s" at bounding box center [567, 207] width 303 height 32
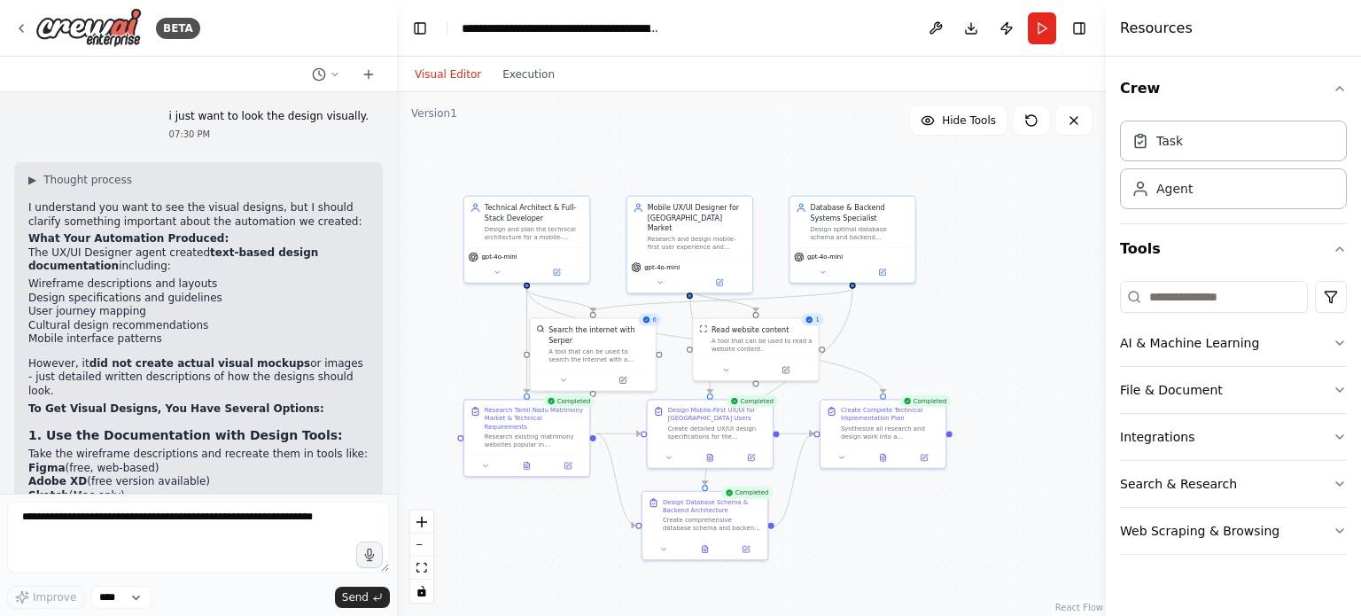
click at [441, 76] on button "Visual Editor" at bounding box center [448, 74] width 88 height 21
click at [502, 77] on button "Execution" at bounding box center [529, 74] width 74 height 21
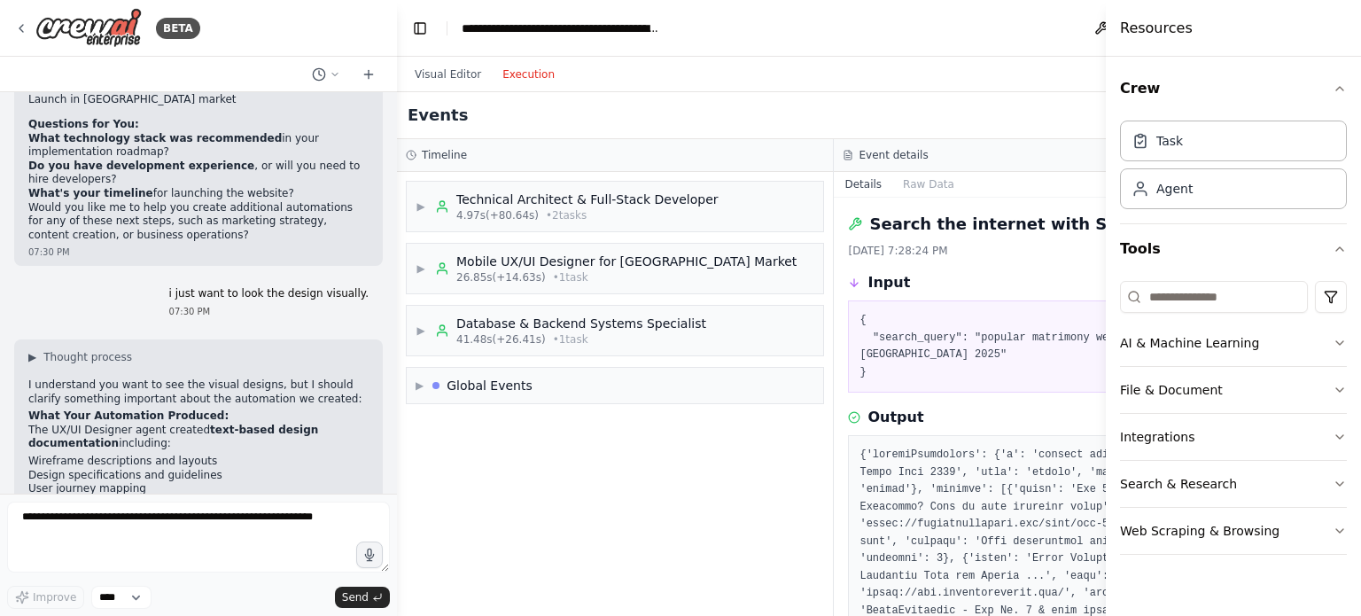
scroll to position [3882, 0]
click at [115, 482] on li "User journey mapping" at bounding box center [198, 489] width 340 height 14
click at [113, 482] on li "User journey mapping" at bounding box center [198, 489] width 340 height 14
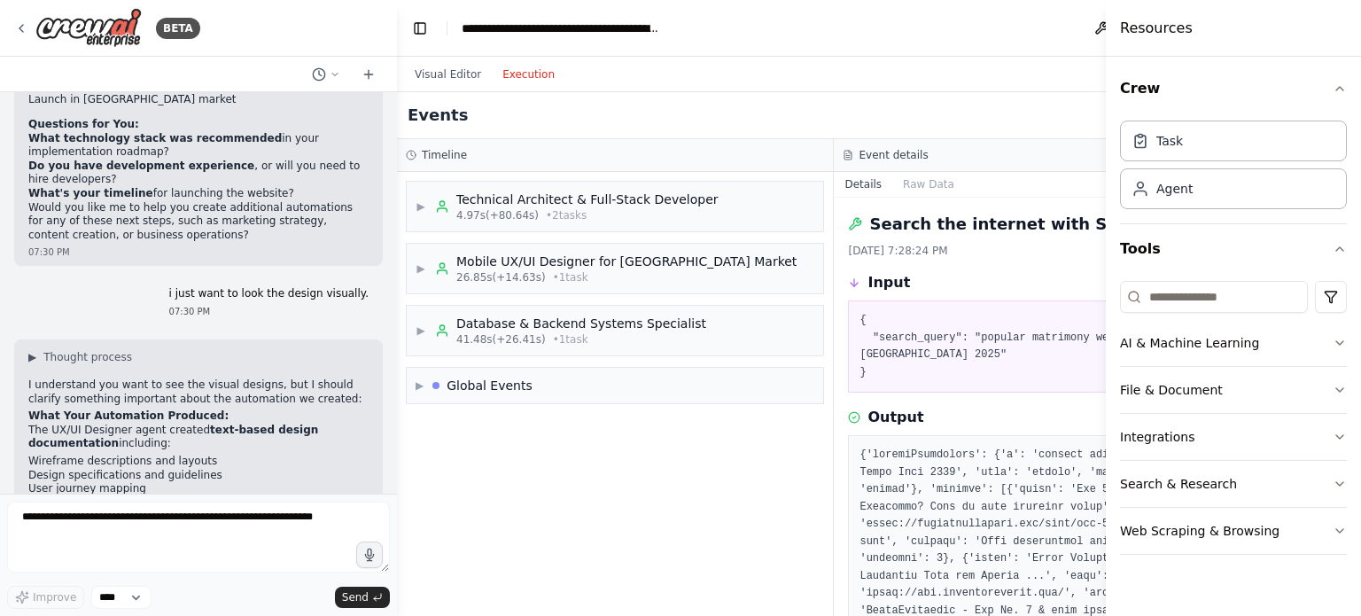
click at [425, 116] on h2 "Events" at bounding box center [438, 115] width 60 height 25
click at [466, 127] on div "Events" at bounding box center [834, 115] width 875 height 47
click at [425, 114] on h2 "Events" at bounding box center [438, 115] width 60 height 25
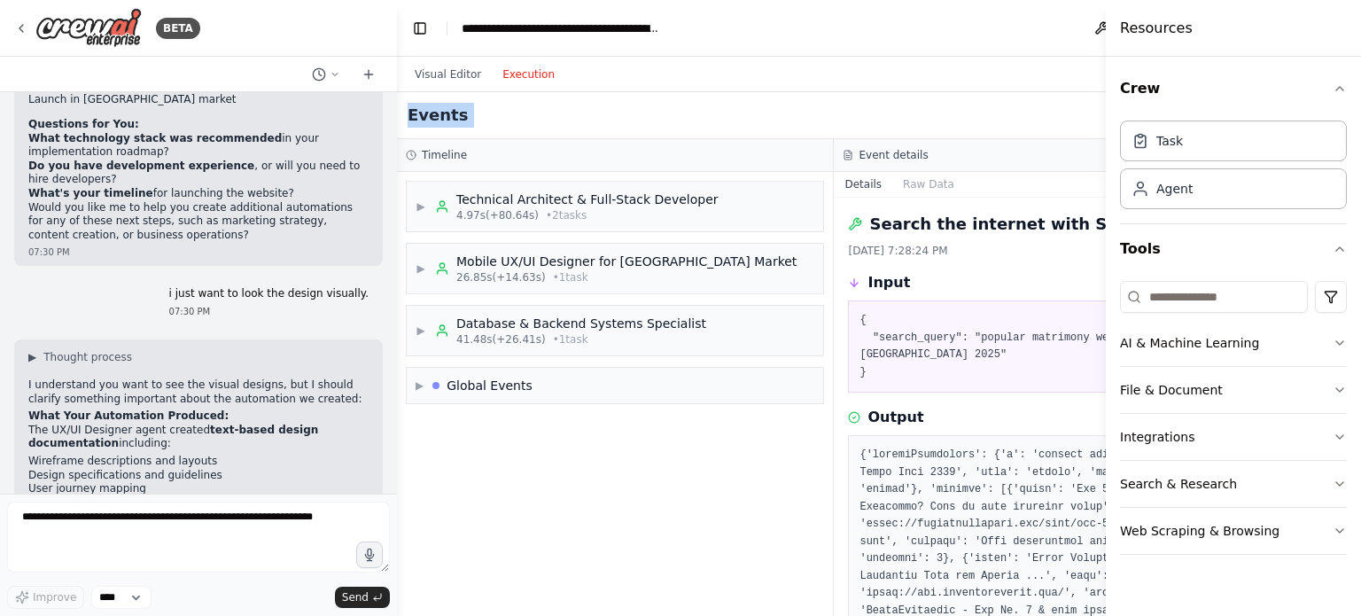
click at [425, 114] on h2 "Events" at bounding box center [438, 115] width 60 height 25
click at [491, 108] on div "Events" at bounding box center [834, 115] width 875 height 47
click at [429, 118] on h2 "Events" at bounding box center [438, 115] width 60 height 25
click at [452, 120] on h2 "Events" at bounding box center [438, 115] width 60 height 25
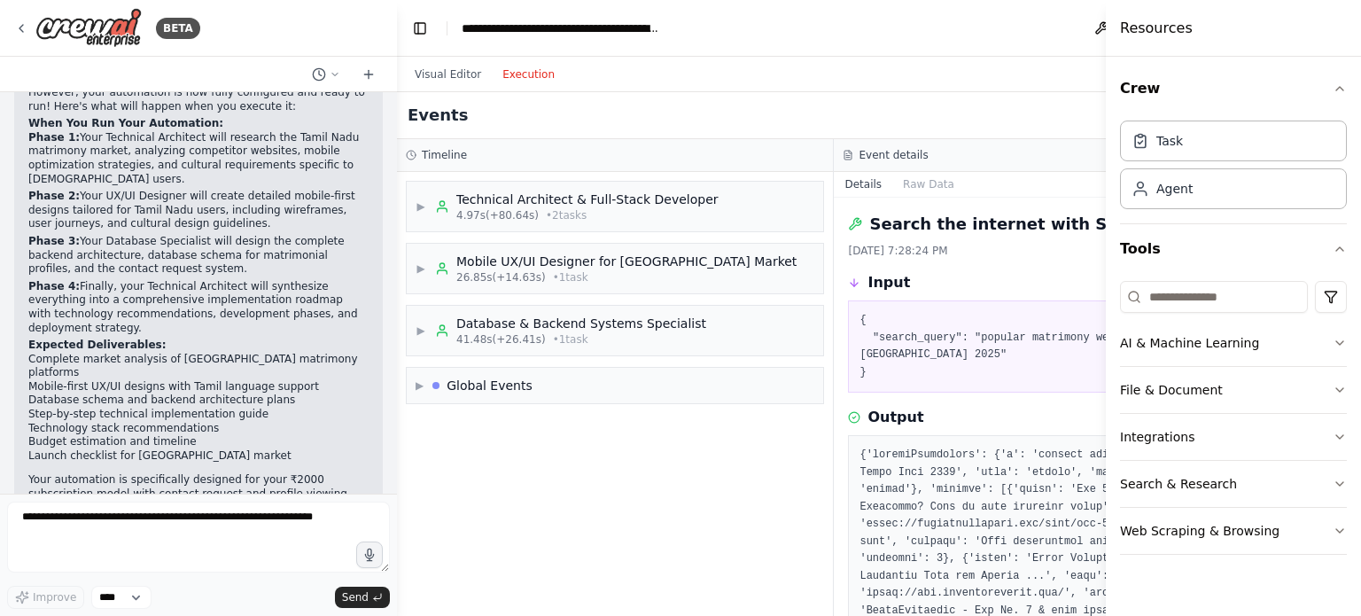
scroll to position [3085, 0]
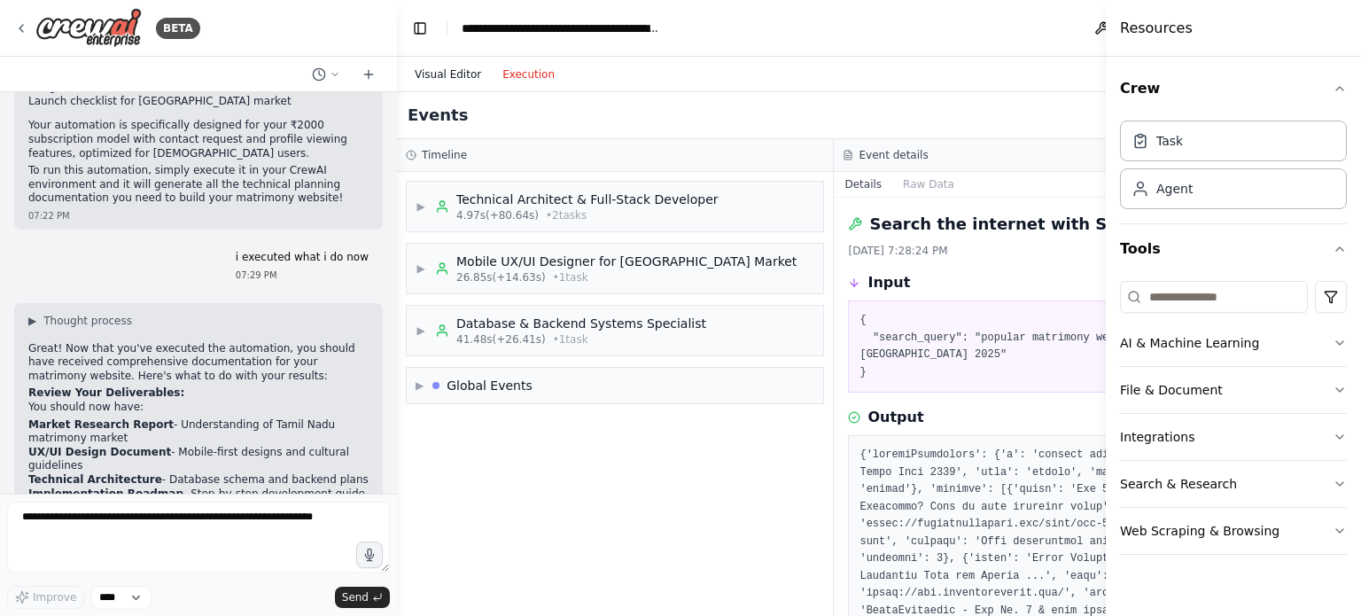
click at [443, 74] on button "Visual Editor" at bounding box center [448, 74] width 88 height 21
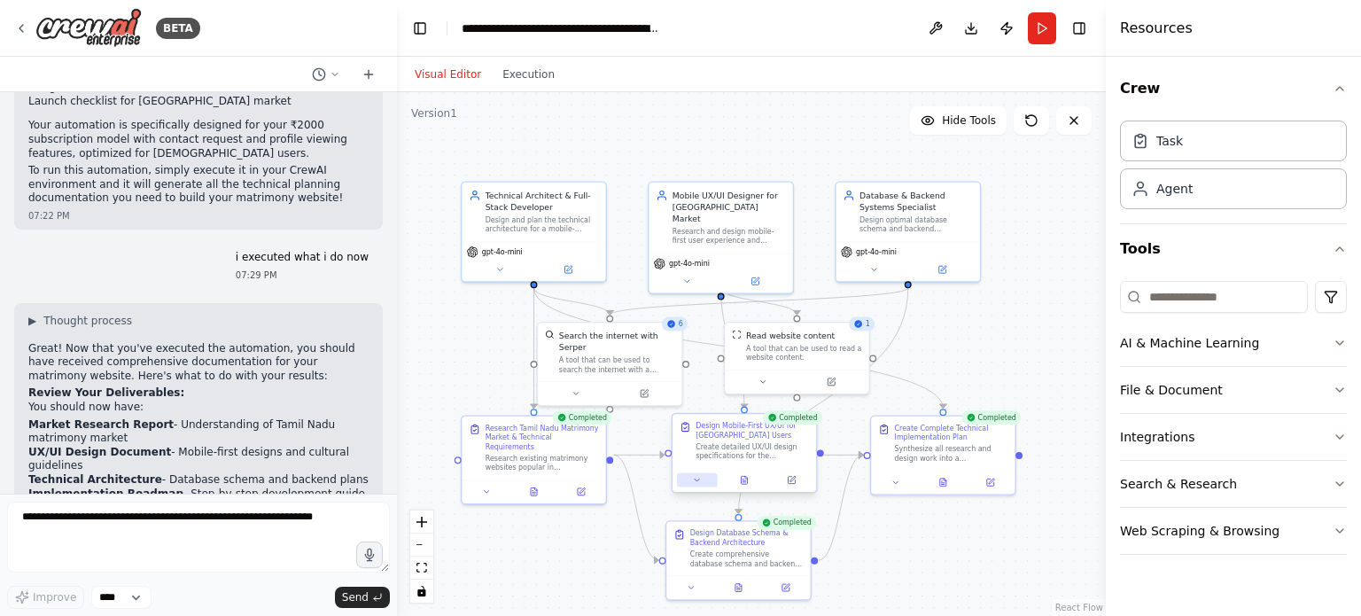
click at [699, 477] on icon at bounding box center [698, 480] width 10 height 10
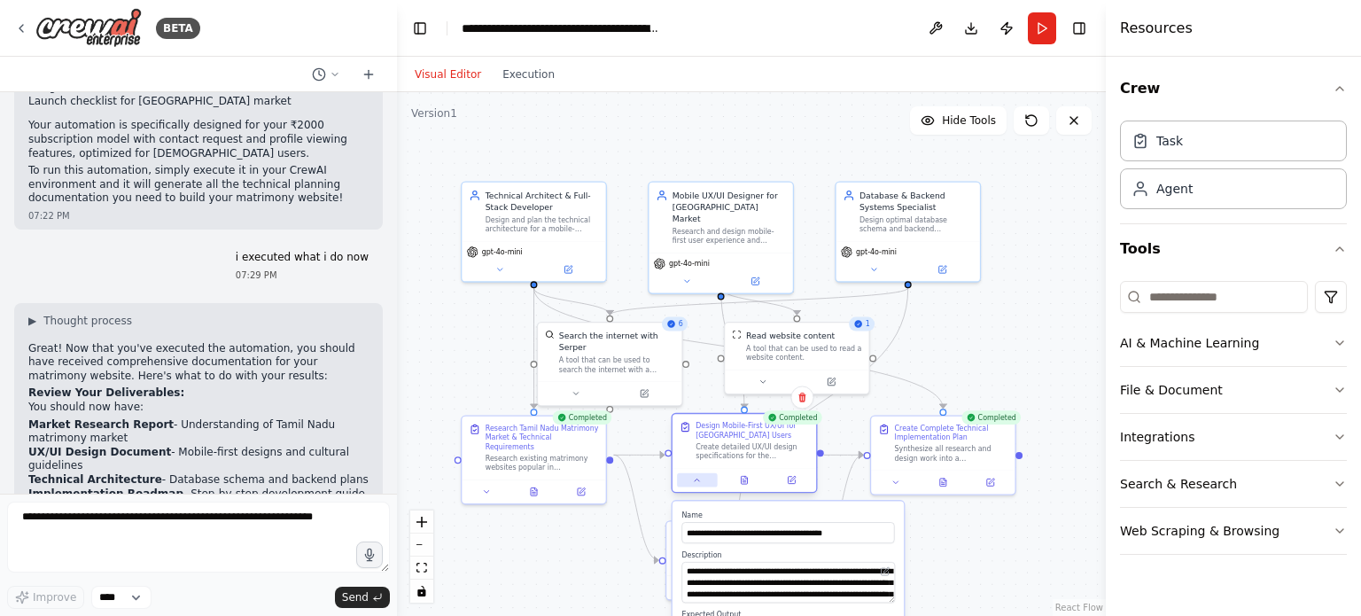
click at [699, 477] on icon at bounding box center [698, 480] width 10 height 10
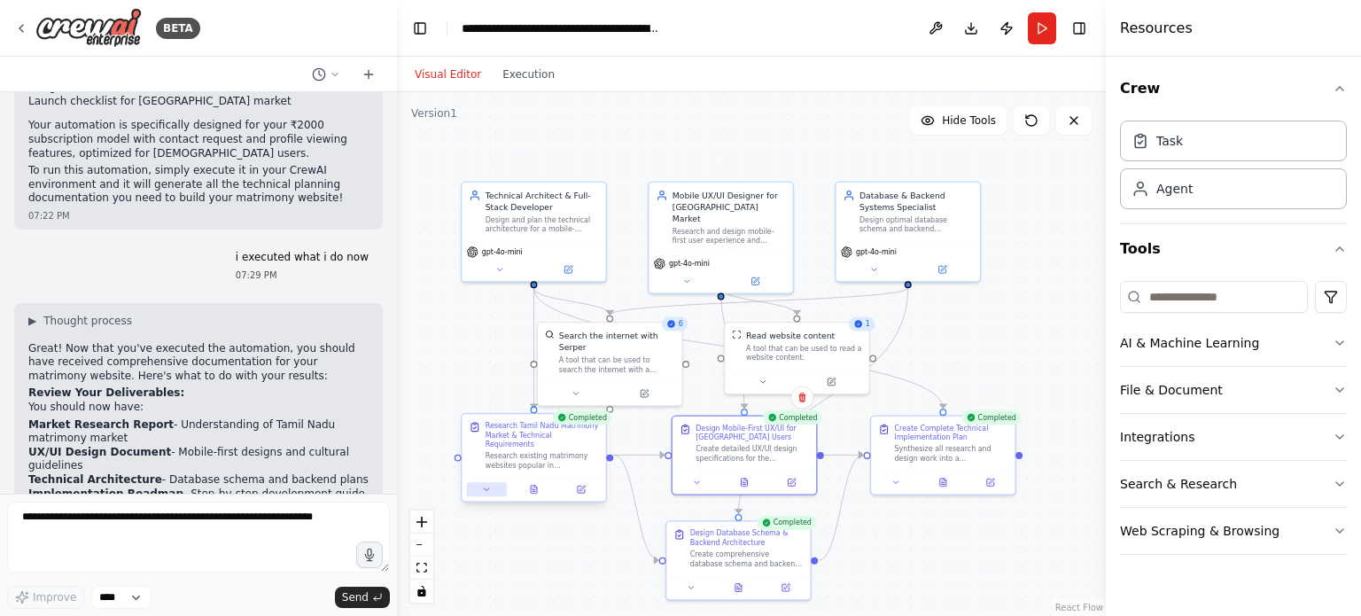
click at [486, 485] on icon at bounding box center [487, 490] width 10 height 10
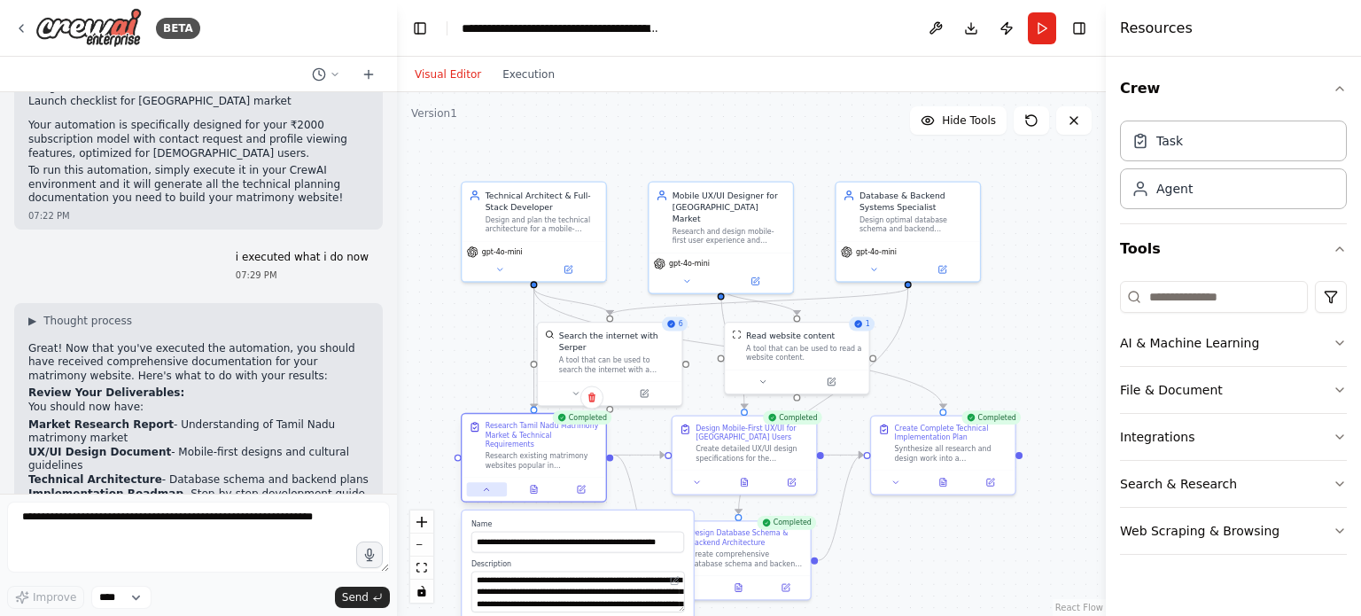
click at [486, 485] on icon at bounding box center [487, 490] width 10 height 10
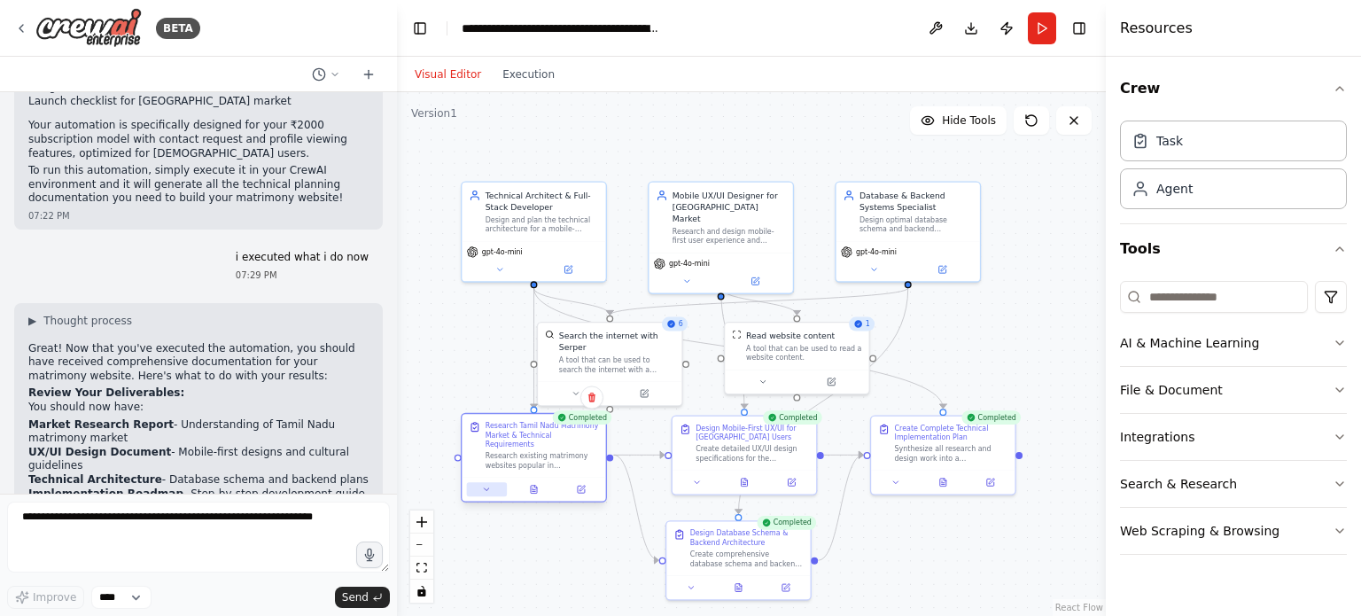
click at [486, 485] on icon at bounding box center [487, 490] width 10 height 10
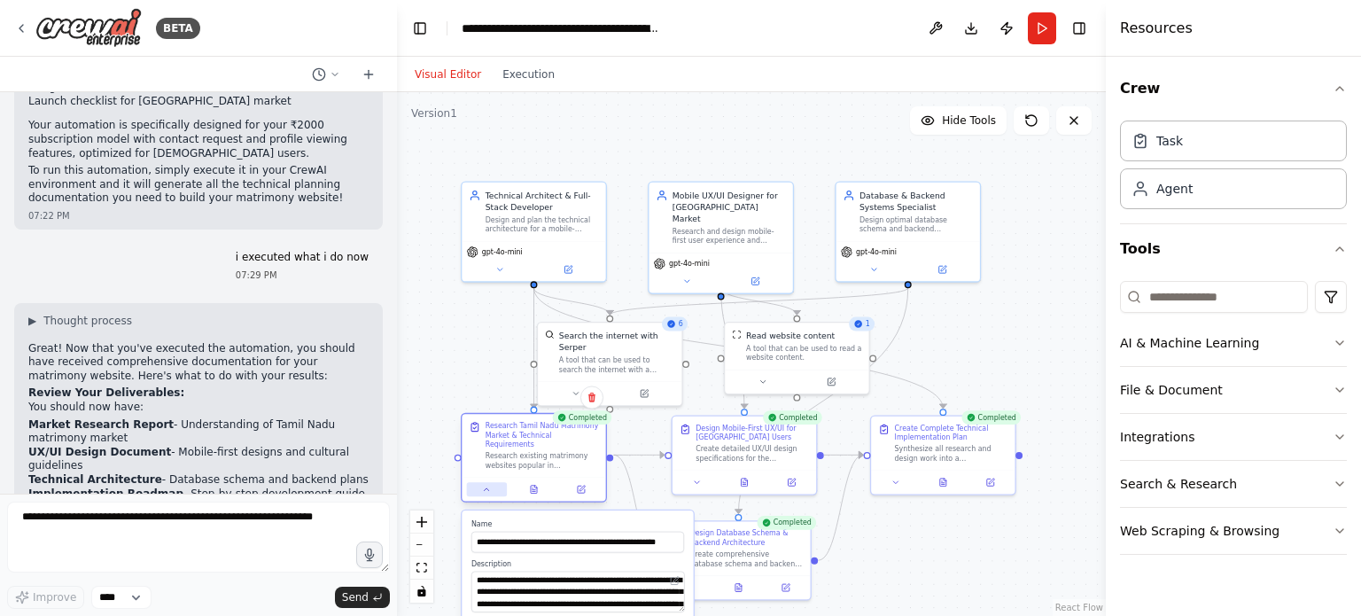
click at [486, 485] on icon at bounding box center [487, 490] width 10 height 10
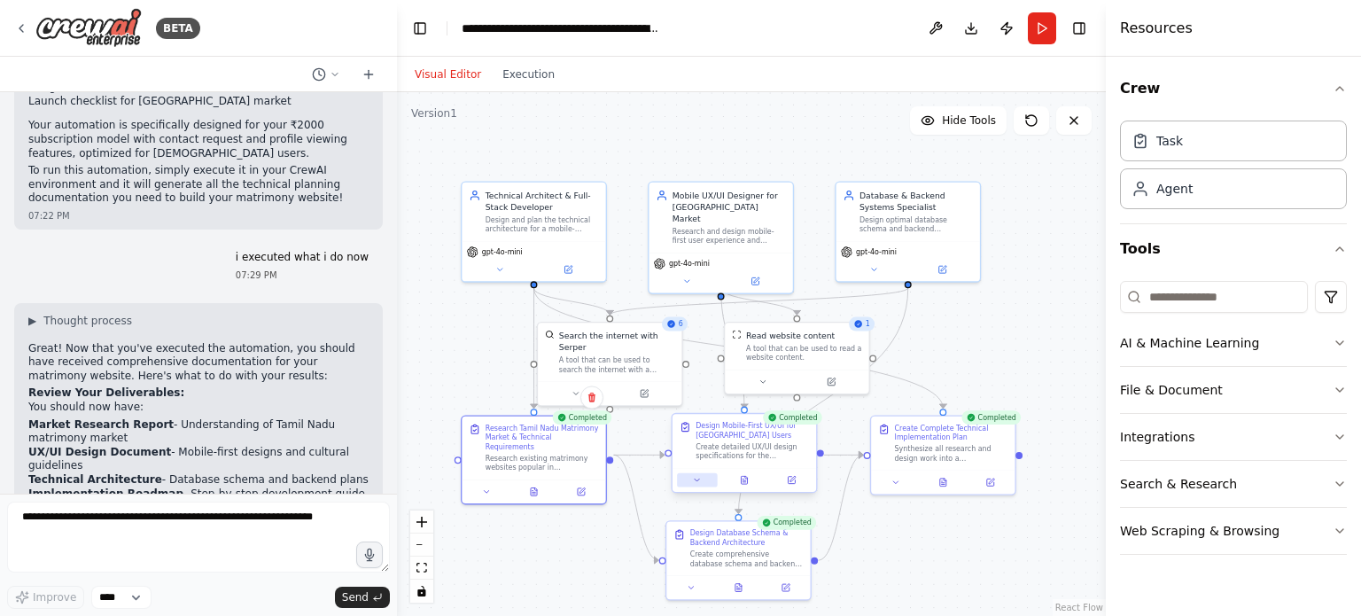
click at [695, 482] on icon at bounding box center [698, 480] width 10 height 10
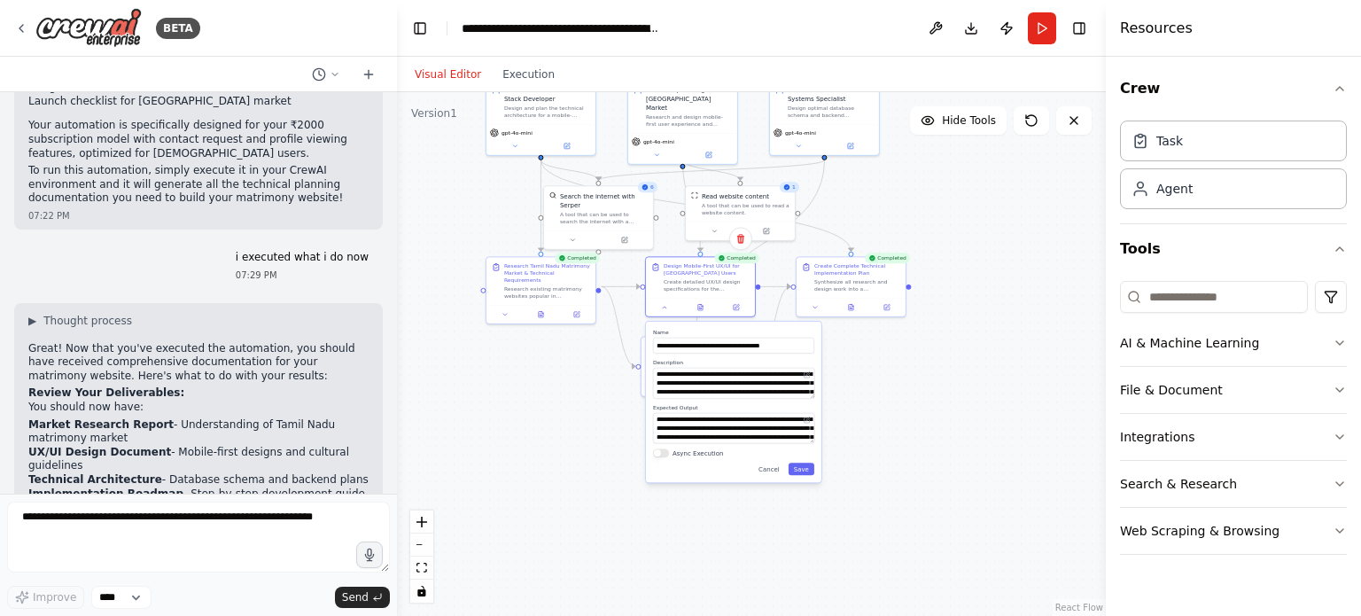
drag, startPoint x: 964, startPoint y: 561, endPoint x: 911, endPoint y: 382, distance: 186.8
click at [911, 382] on div ".deletable-edge-delete-btn { width: 20px; height: 20px; border: 0px solid #ffff…" at bounding box center [751, 354] width 709 height 524
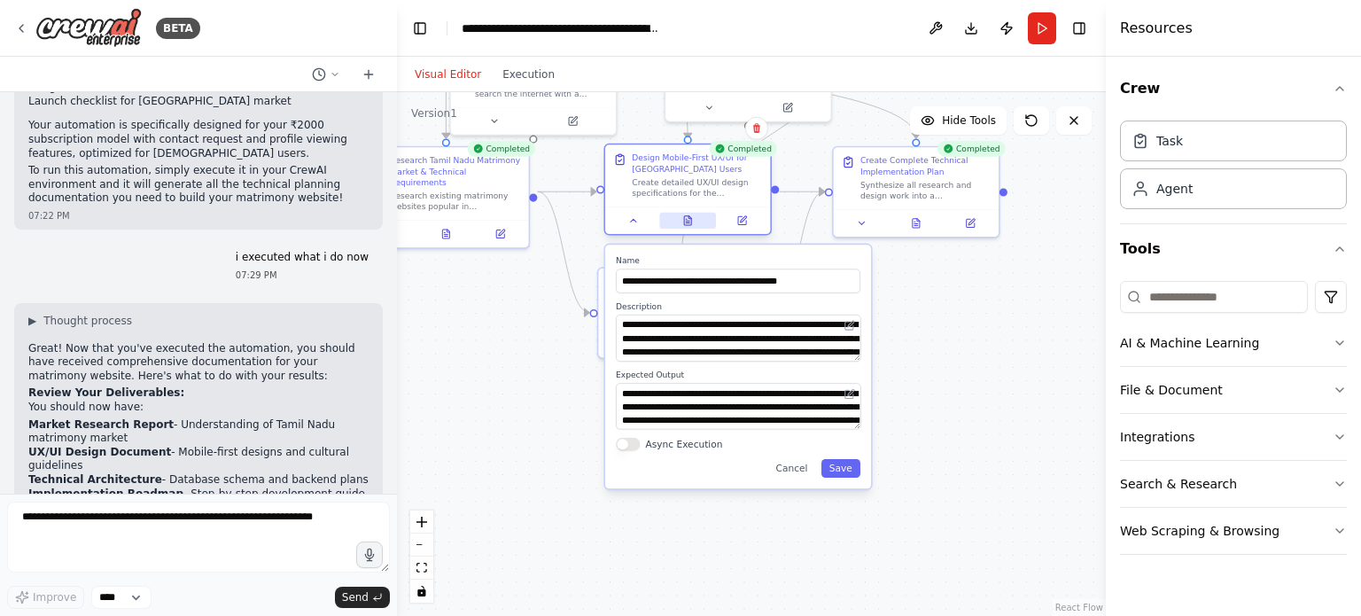
click at [688, 221] on icon at bounding box center [688, 221] width 4 height 0
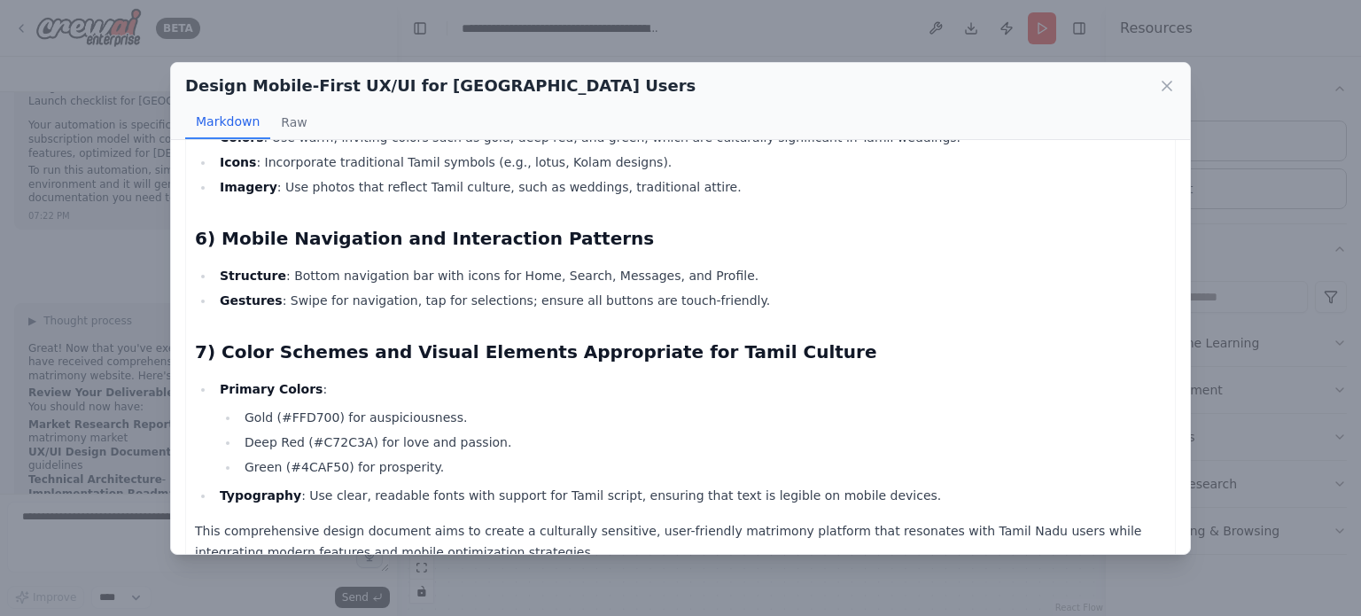
scroll to position [1525, 0]
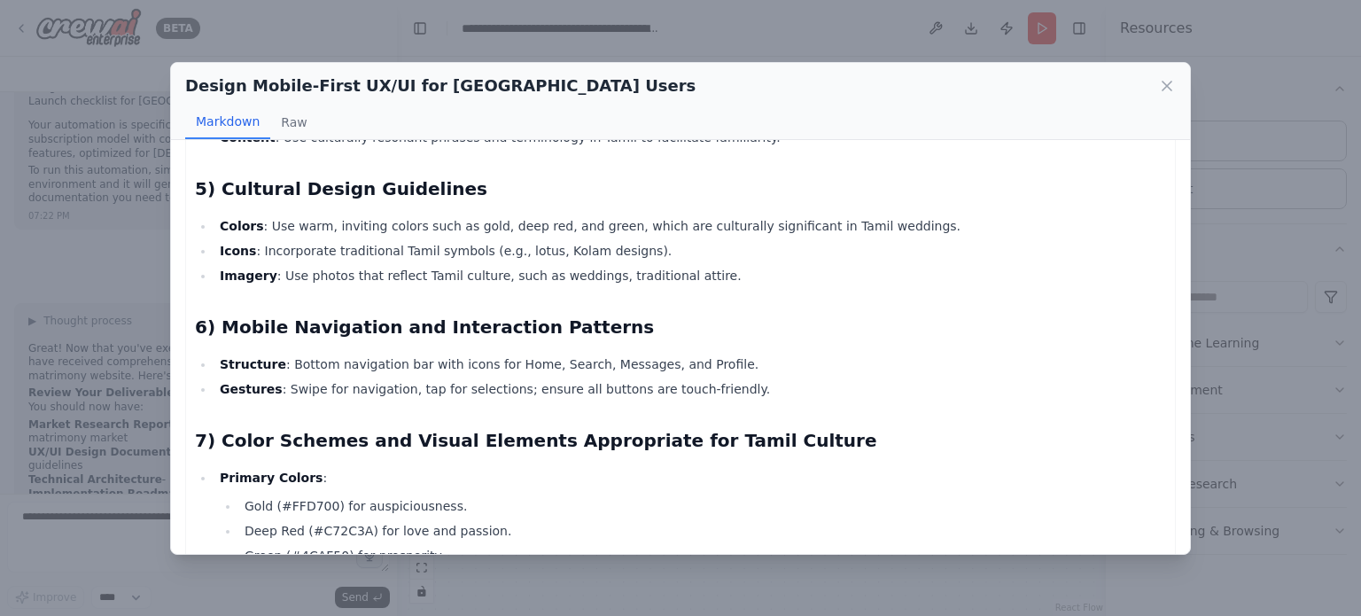
click at [492, 378] on li "Gestures : Swipe for navigation, tap for selections; ensure all buttons are tou…" at bounding box center [691, 388] width 952 height 21
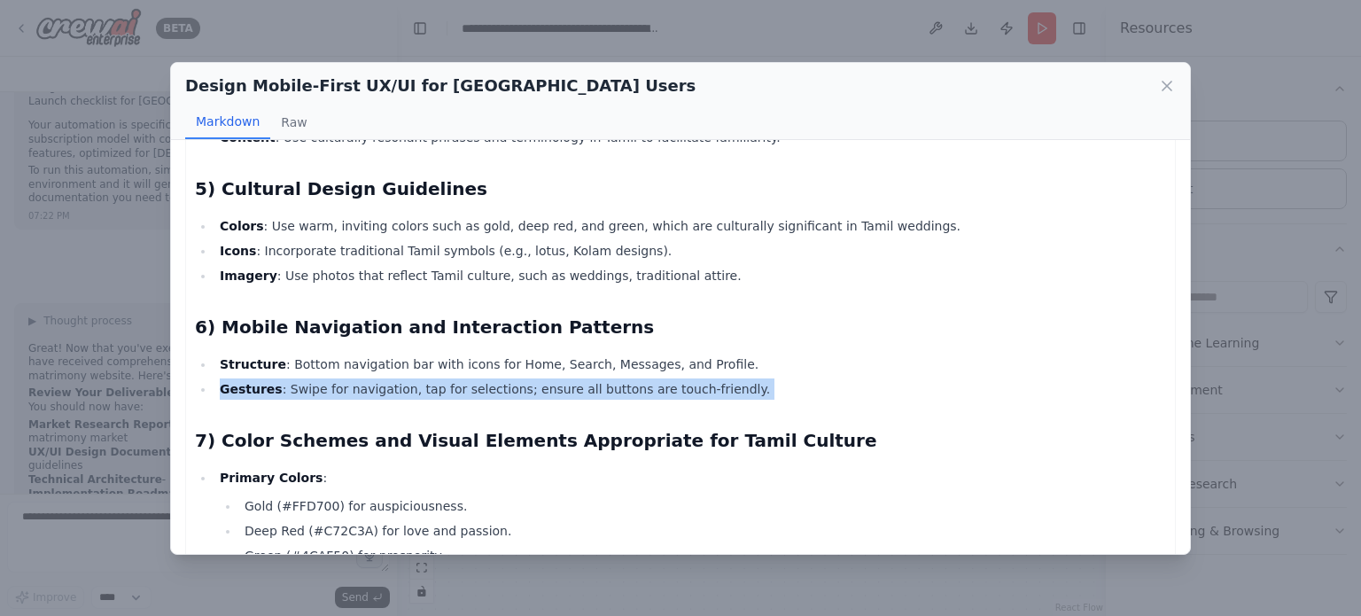
click at [492, 378] on li "Gestures : Swipe for navigation, tap for selections; ensure all buttons are tou…" at bounding box center [691, 388] width 952 height 21
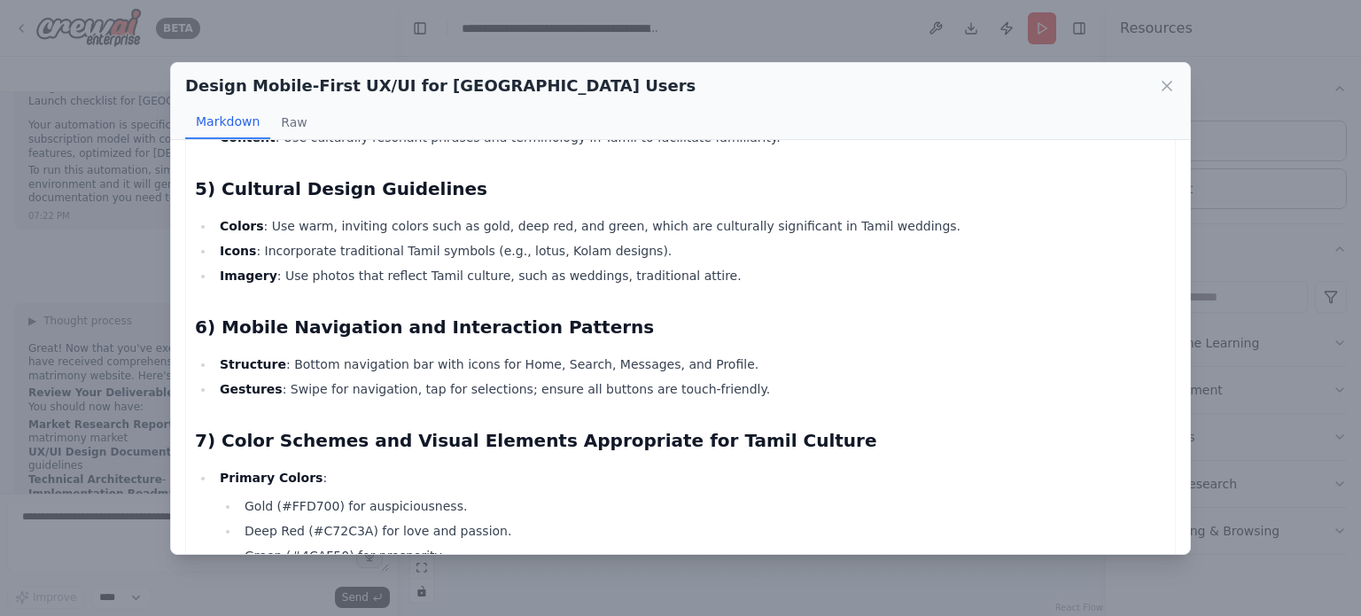
click at [472, 354] on li "Structure : Bottom navigation bar with icons for Home, Search, Messages, and Pr…" at bounding box center [691, 364] width 952 height 21
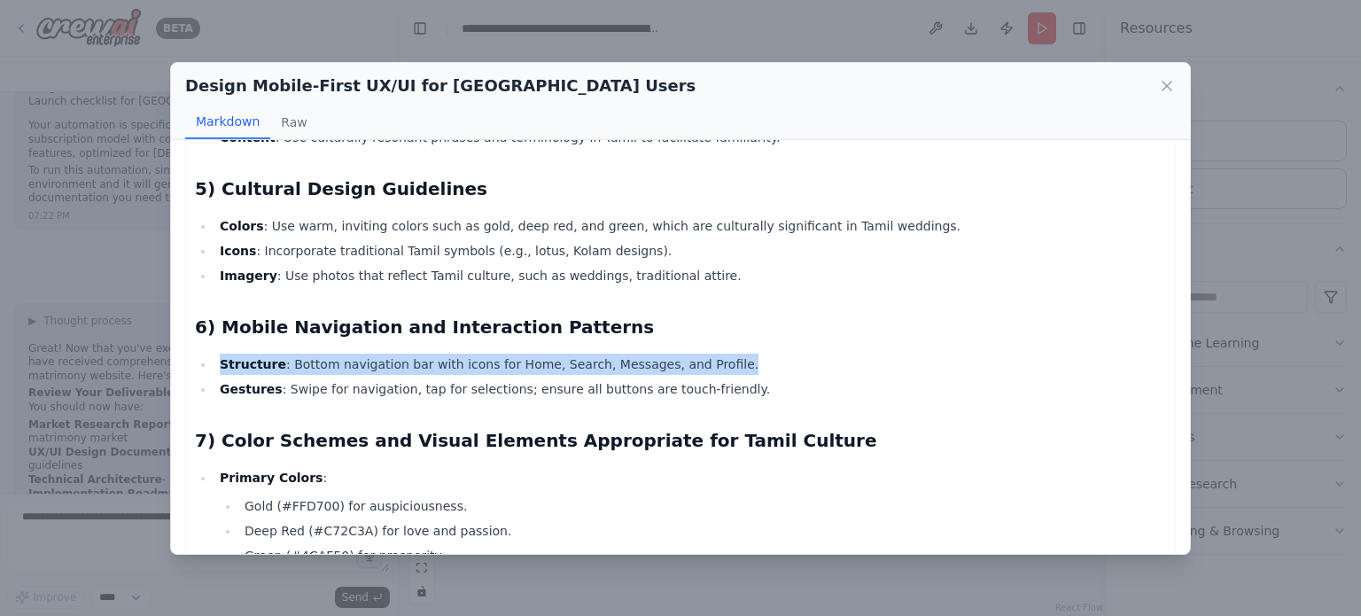
click at [472, 354] on li "Structure : Bottom navigation bar with icons for Home, Search, Messages, and Pr…" at bounding box center [691, 364] width 952 height 21
click at [528, 378] on li "Gestures : Swipe for navigation, tap for selections; ensure all buttons are tou…" at bounding box center [691, 388] width 952 height 21
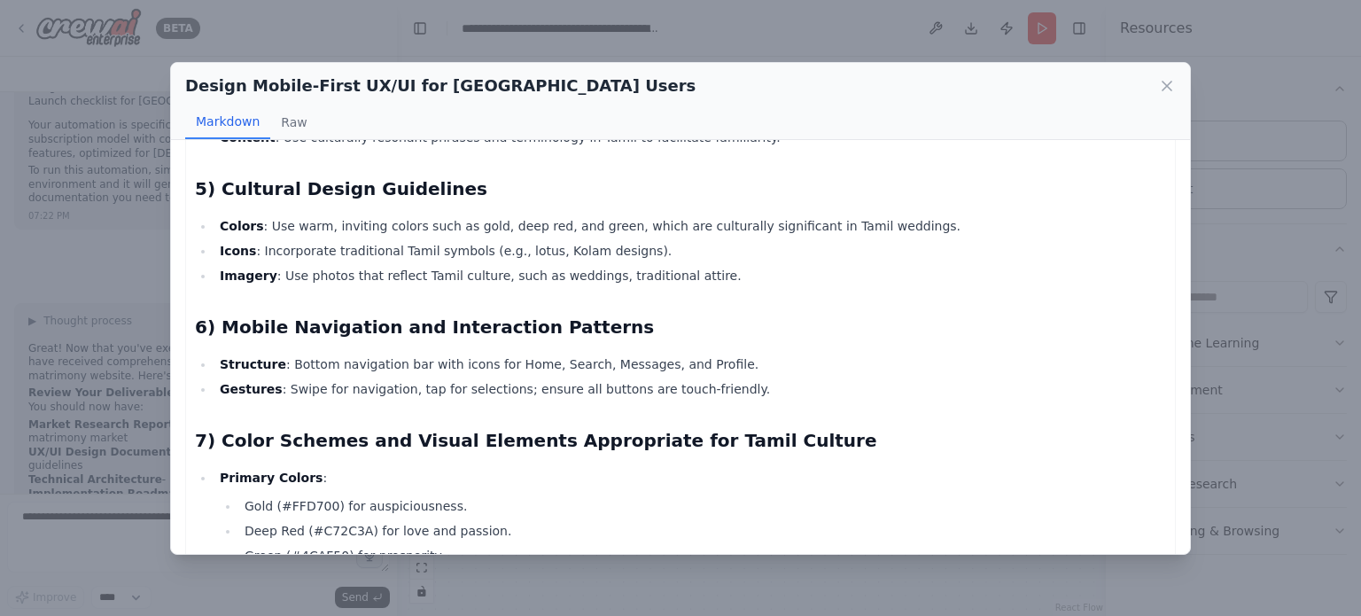
click at [528, 378] on li "Gestures : Swipe for navigation, tap for selections; ensure all buttons are tou…" at bounding box center [691, 388] width 952 height 21
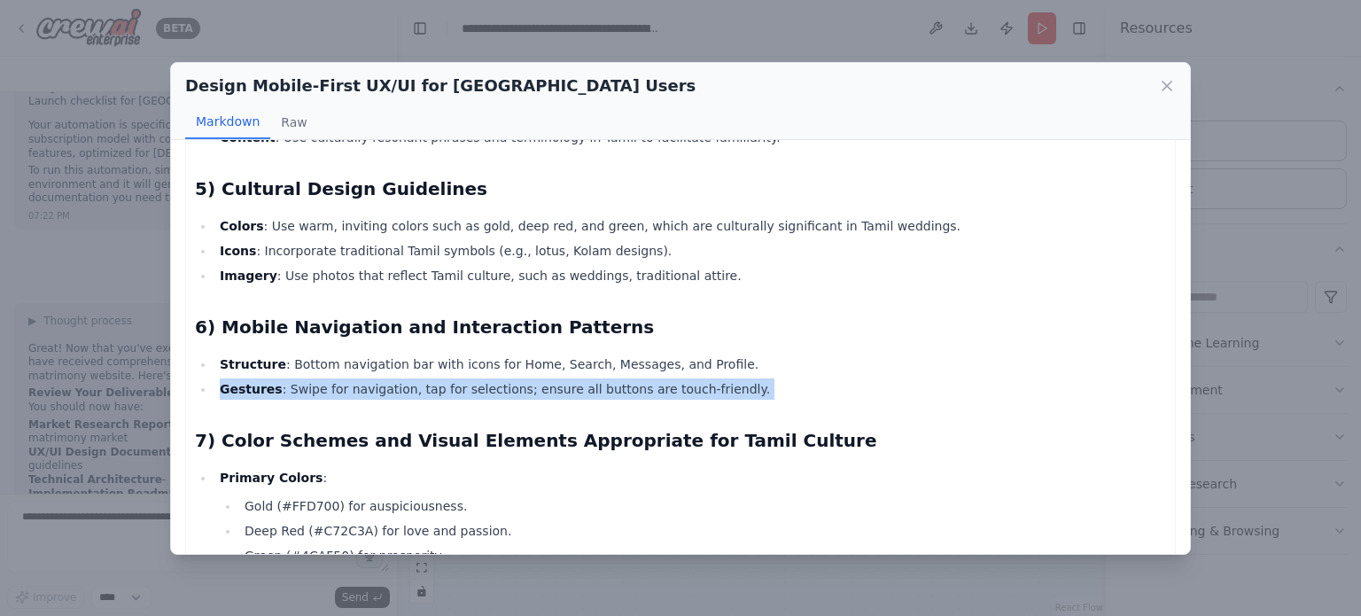
click at [528, 378] on li "Gestures : Swipe for navigation, tap for selections; ensure all buttons are tou…" at bounding box center [691, 388] width 952 height 21
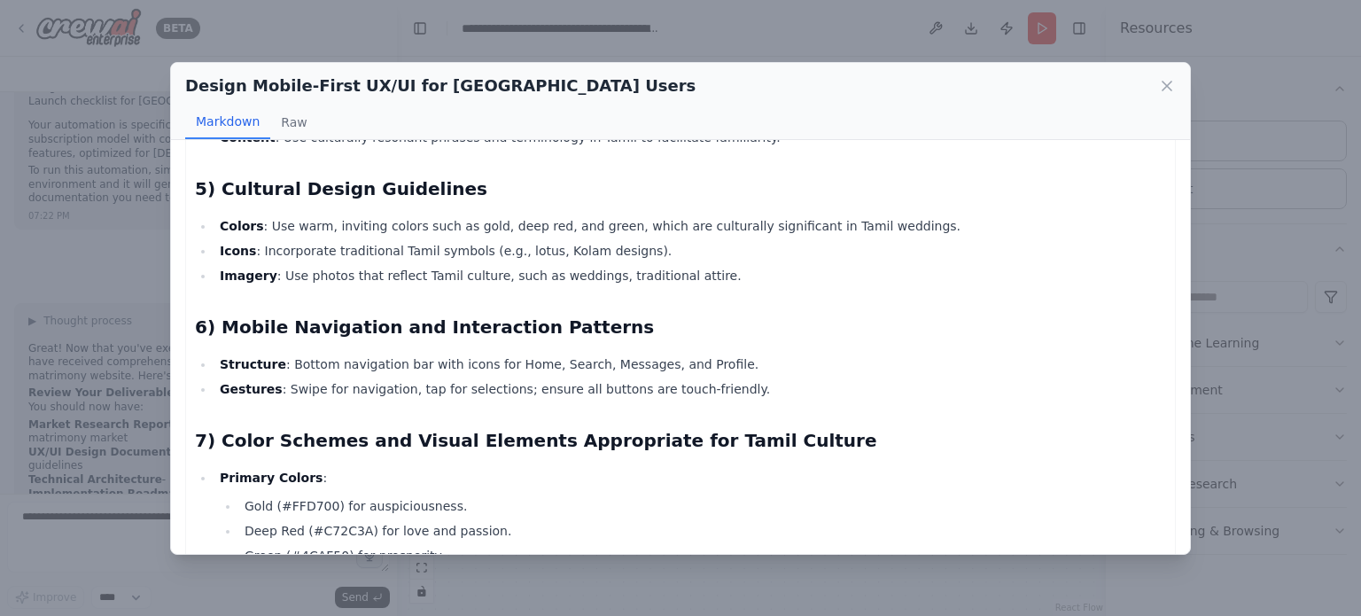
click at [560, 265] on li "Imagery : Use photos that reflect Tamil culture, such as weddings, traditional …" at bounding box center [691, 275] width 952 height 21
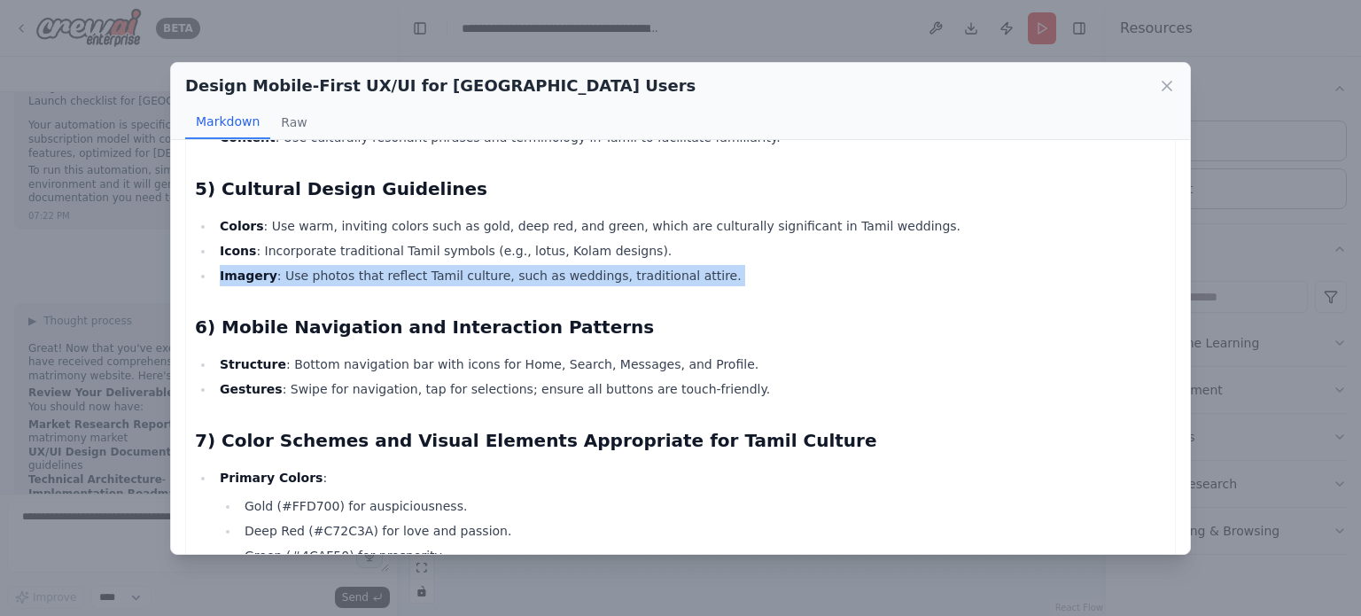
click at [560, 265] on li "Imagery : Use photos that reflect Tamil culture, such as weddings, traditional …" at bounding box center [691, 275] width 952 height 21
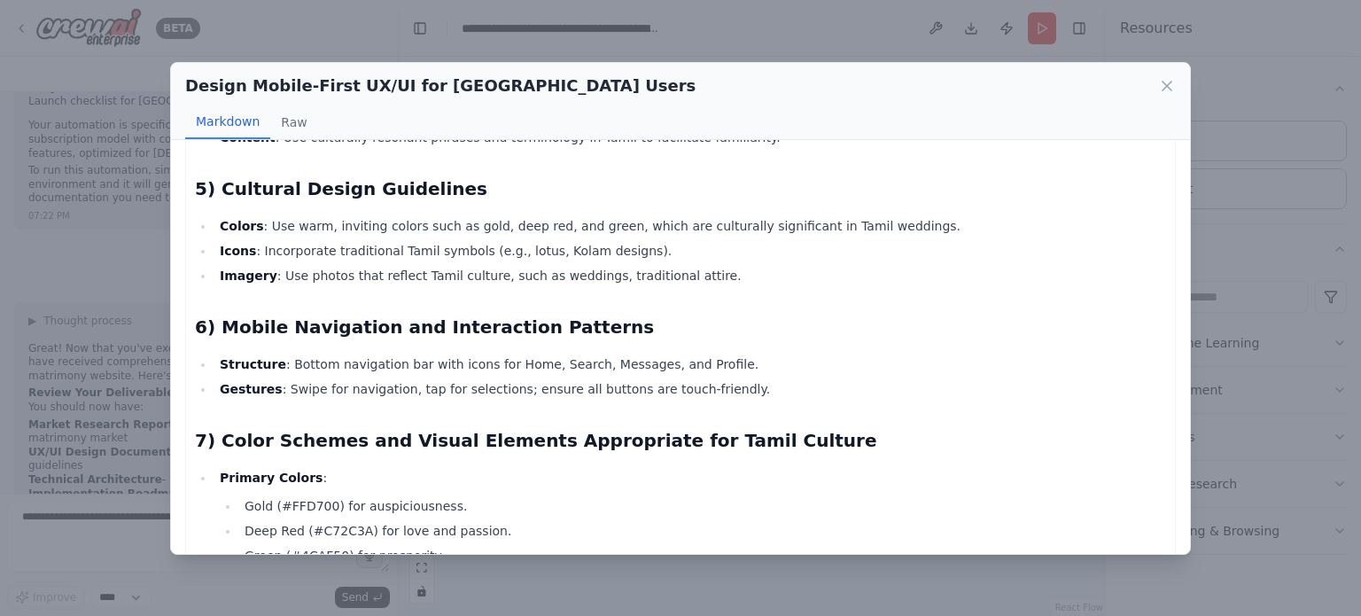
click at [612, 215] on li "Colors : Use warm, inviting colors such as gold, deep red, and green, which are…" at bounding box center [691, 225] width 952 height 21
click at [769, 46] on div "Design Mobile-First UX/UI for [GEOGRAPHIC_DATA] Users Markdown Raw UX/UI Design…" at bounding box center [680, 308] width 1361 height 616
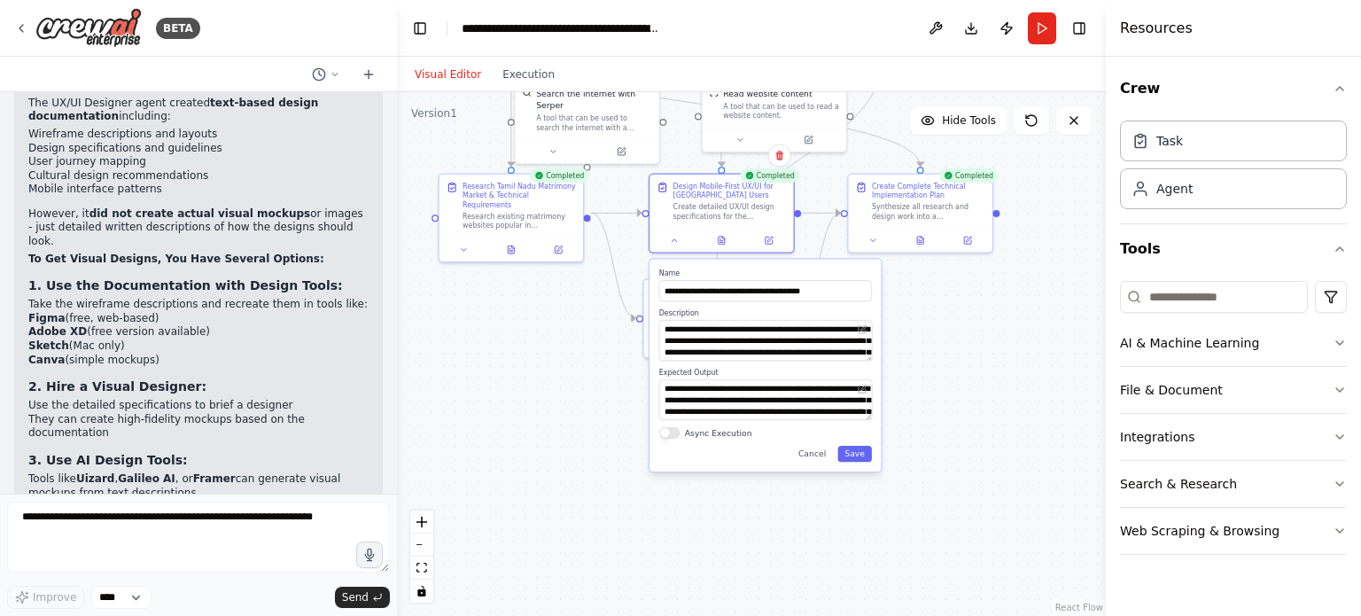
scroll to position [4237, 0]
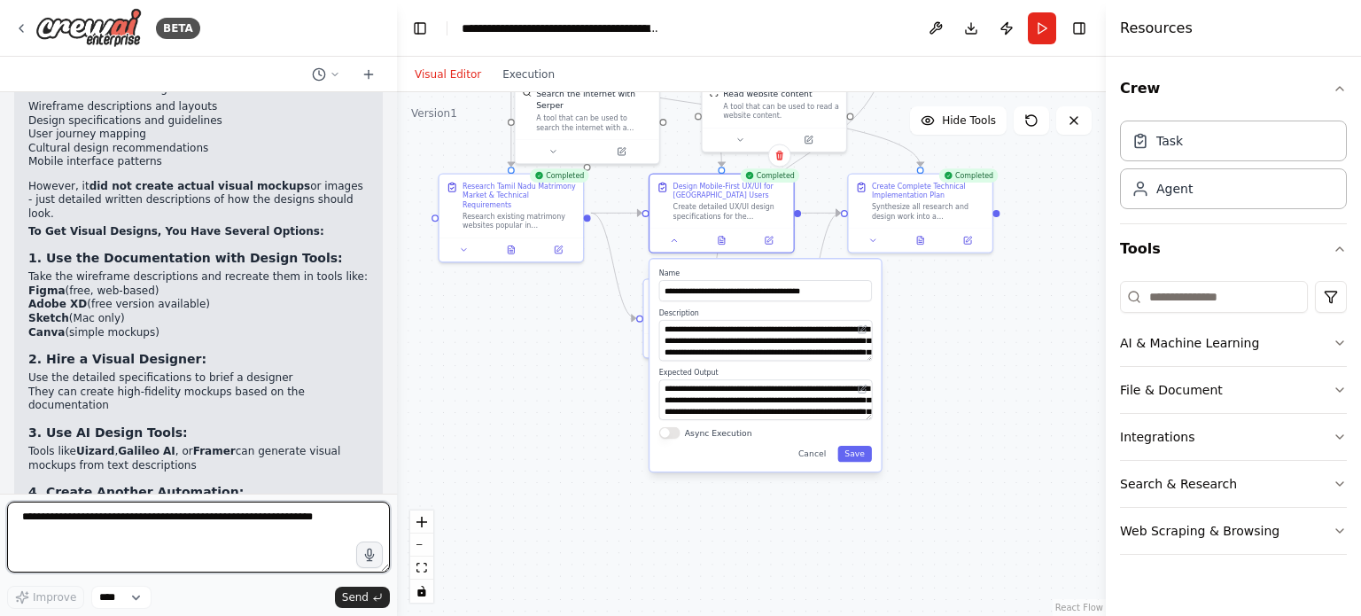
click at [228, 521] on textarea at bounding box center [198, 537] width 383 height 71
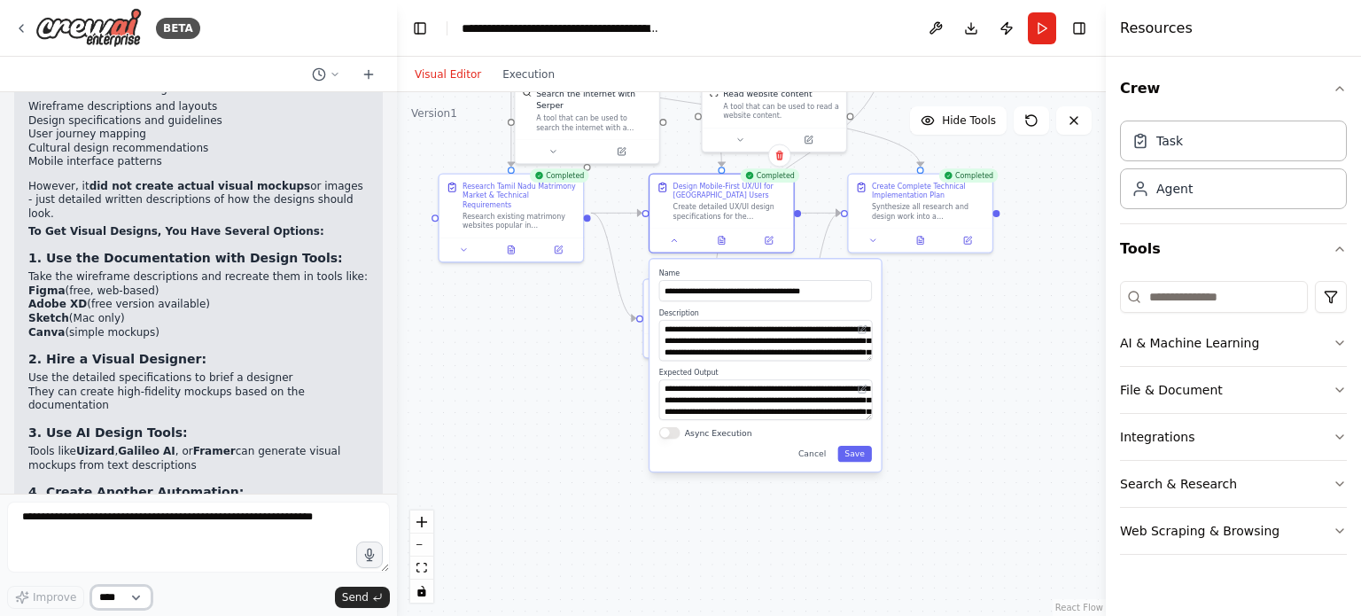
click at [143, 600] on select "****" at bounding box center [121, 597] width 60 height 23
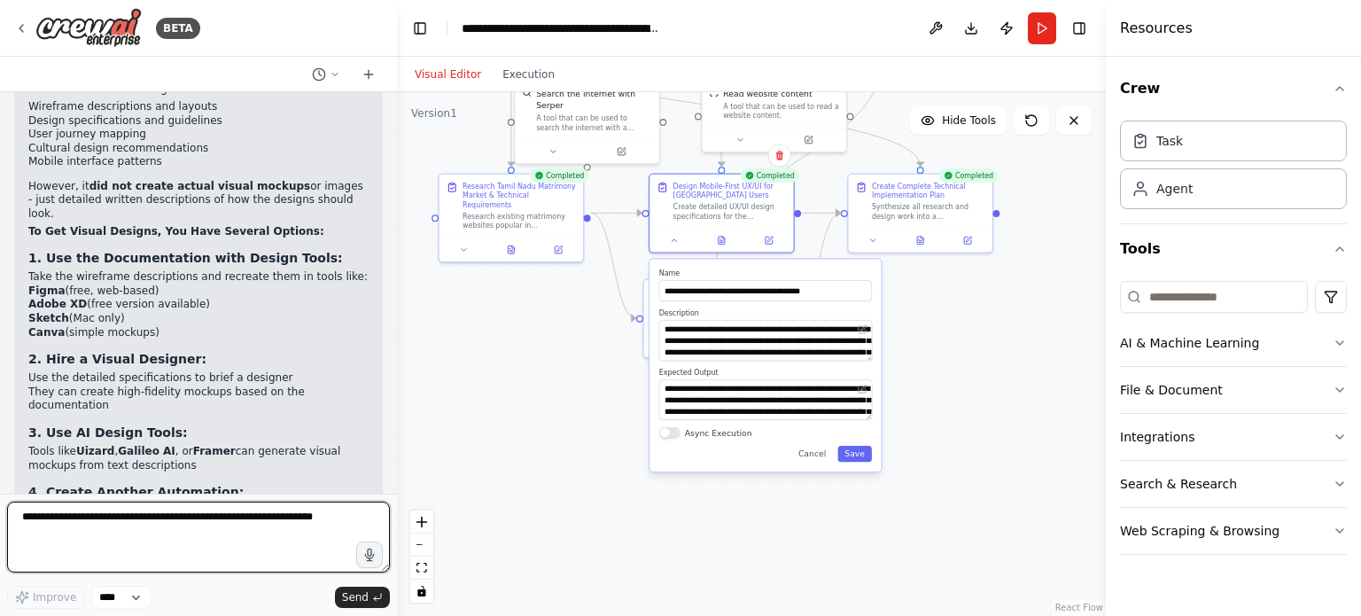
click at [223, 542] on textarea at bounding box center [198, 537] width 383 height 71
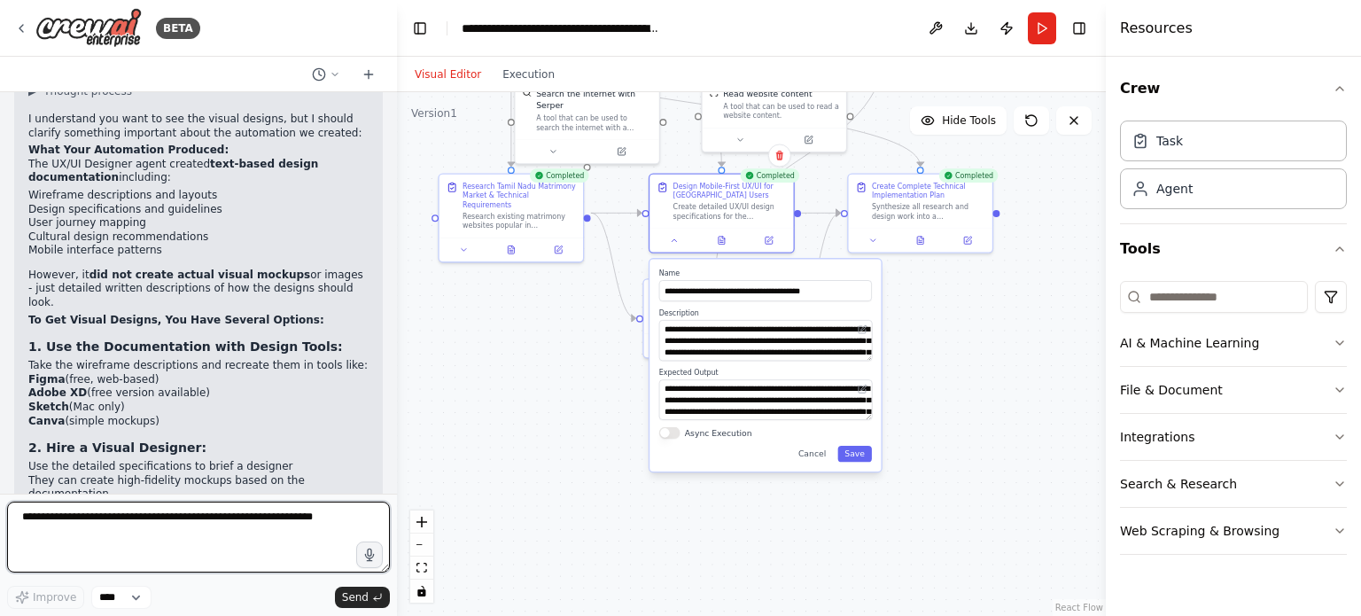
scroll to position [4060, 0]
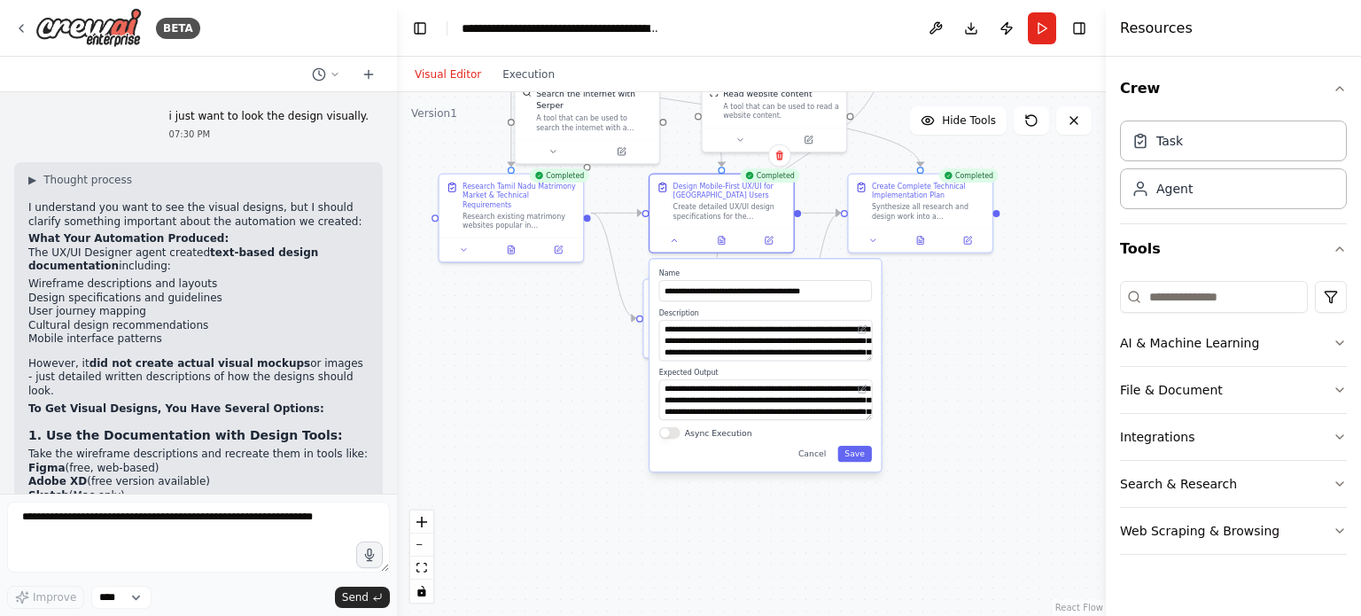
click at [862, 461] on div "**********" at bounding box center [765, 365] width 231 height 213
click at [833, 510] on div ".deletable-edge-delete-btn { width: 20px; height: 20px; border: 0px solid #ffff…" at bounding box center [751, 354] width 709 height 524
click at [819, 464] on div "**********" at bounding box center [765, 365] width 231 height 213
click at [534, 413] on div ".deletable-edge-delete-btn { width: 20px; height: 20px; border: 0px solid #ffff…" at bounding box center [751, 354] width 709 height 524
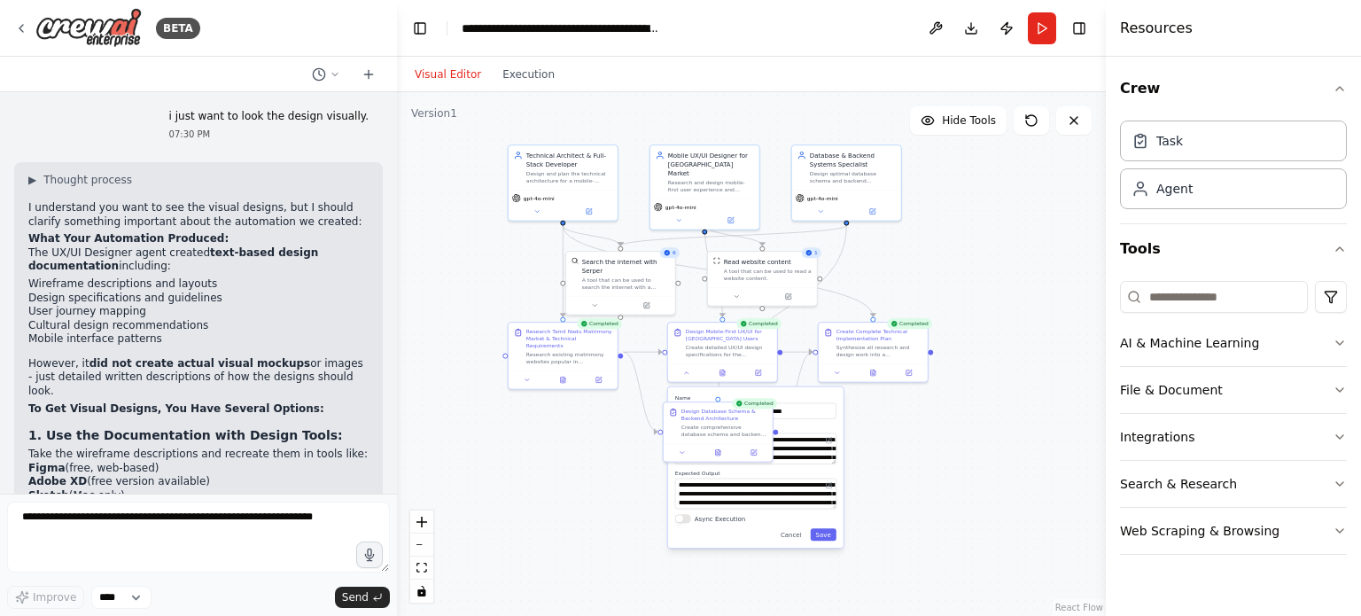
drag, startPoint x: 568, startPoint y: 380, endPoint x: 617, endPoint y: 472, distance: 104.3
click at [617, 474] on div ".deletable-edge-delete-btn { width: 20px; height: 20px; border: 0px solid #ffff…" at bounding box center [751, 354] width 709 height 524
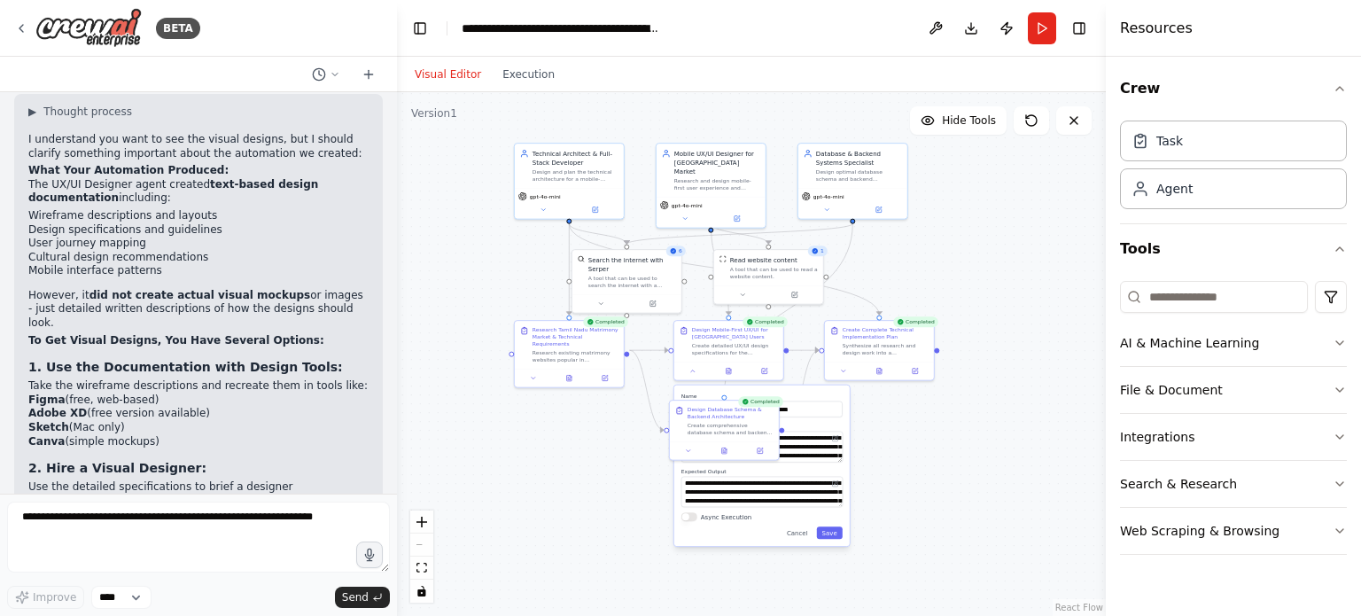
scroll to position [4237, 0]
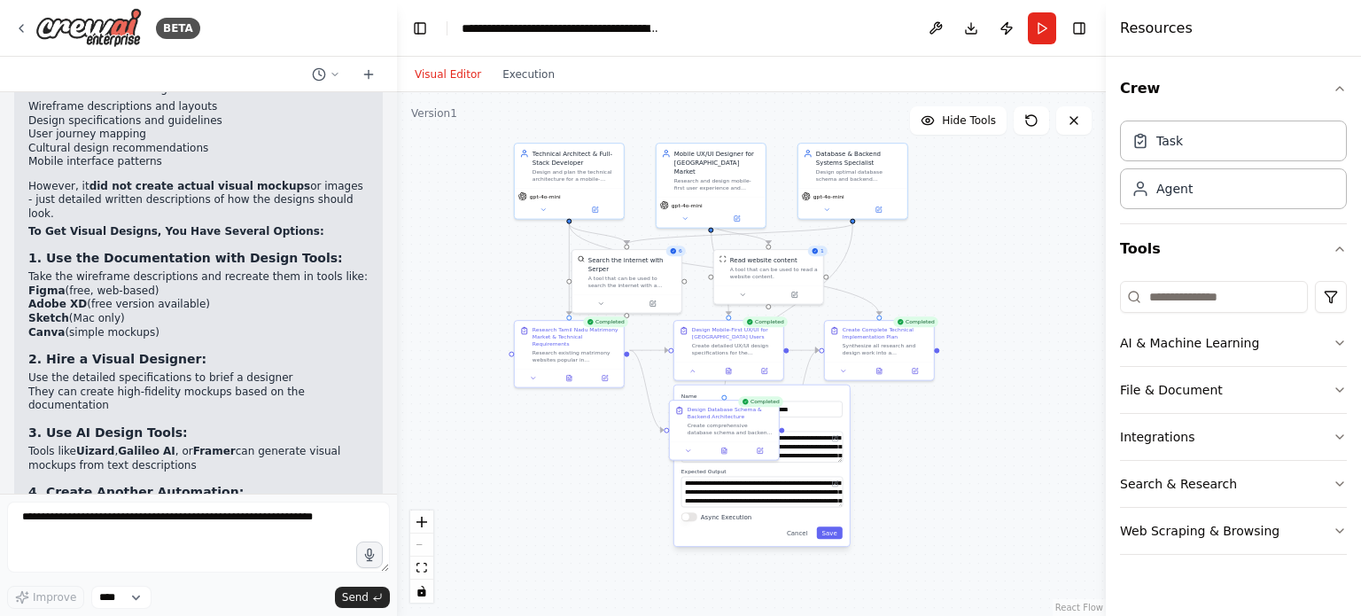
click at [147, 504] on li "I could build an automation that generates detailed design briefs specifically …" at bounding box center [198, 517] width 340 height 27
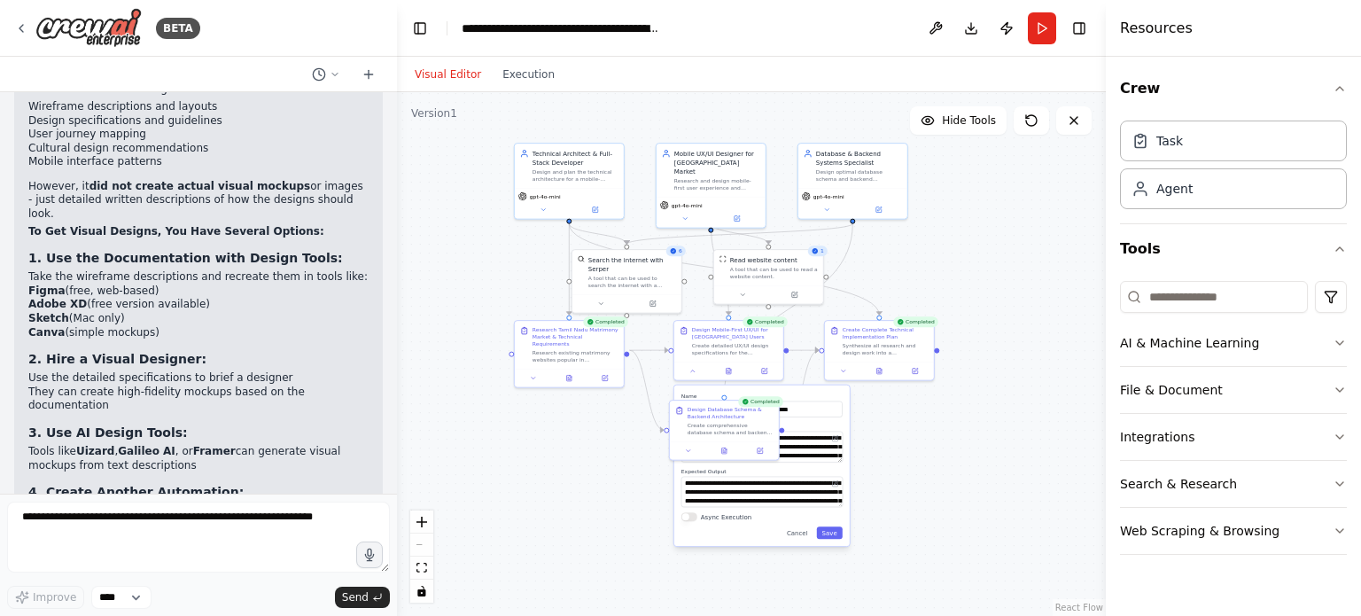
click at [147, 504] on li "I could build an automation that generates detailed design briefs specifically …" at bounding box center [198, 517] width 340 height 27
click at [204, 560] on li "Create an automation that generates detailed design briefs for visual tools?" at bounding box center [198, 573] width 340 height 27
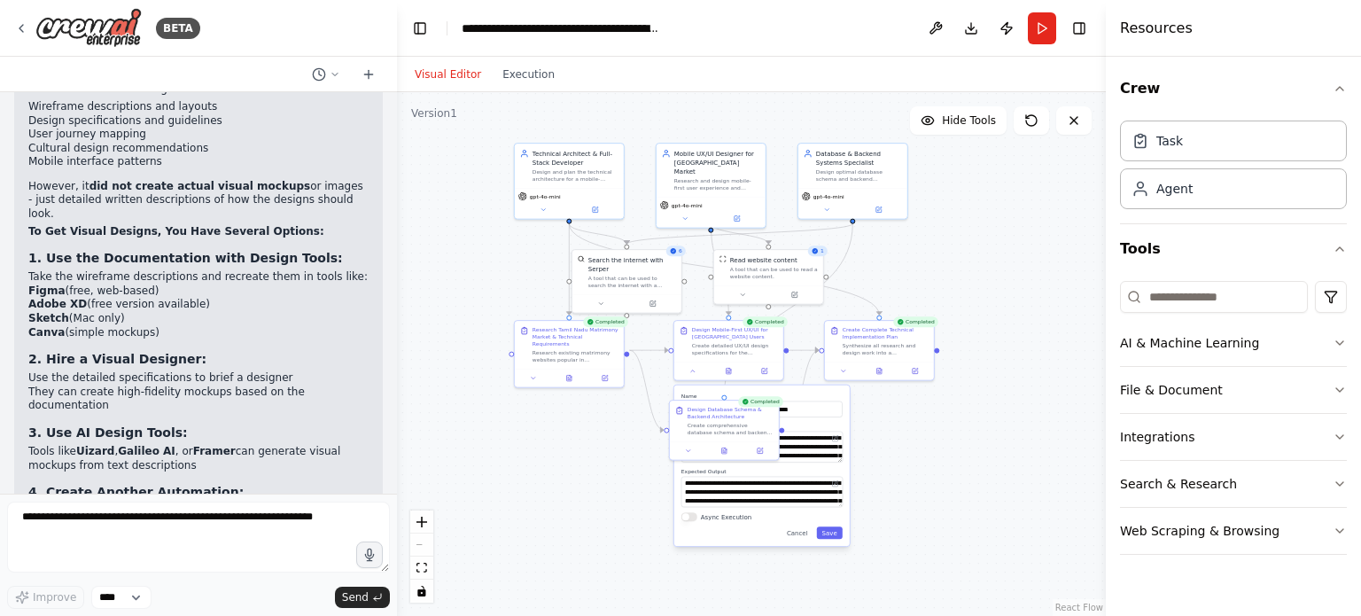
click at [182, 588] on strong "Help you extract the key design elements" at bounding box center [153, 594] width 251 height 12
click at [176, 615] on strong "Build a different type of automation" at bounding box center [136, 621] width 216 height 12
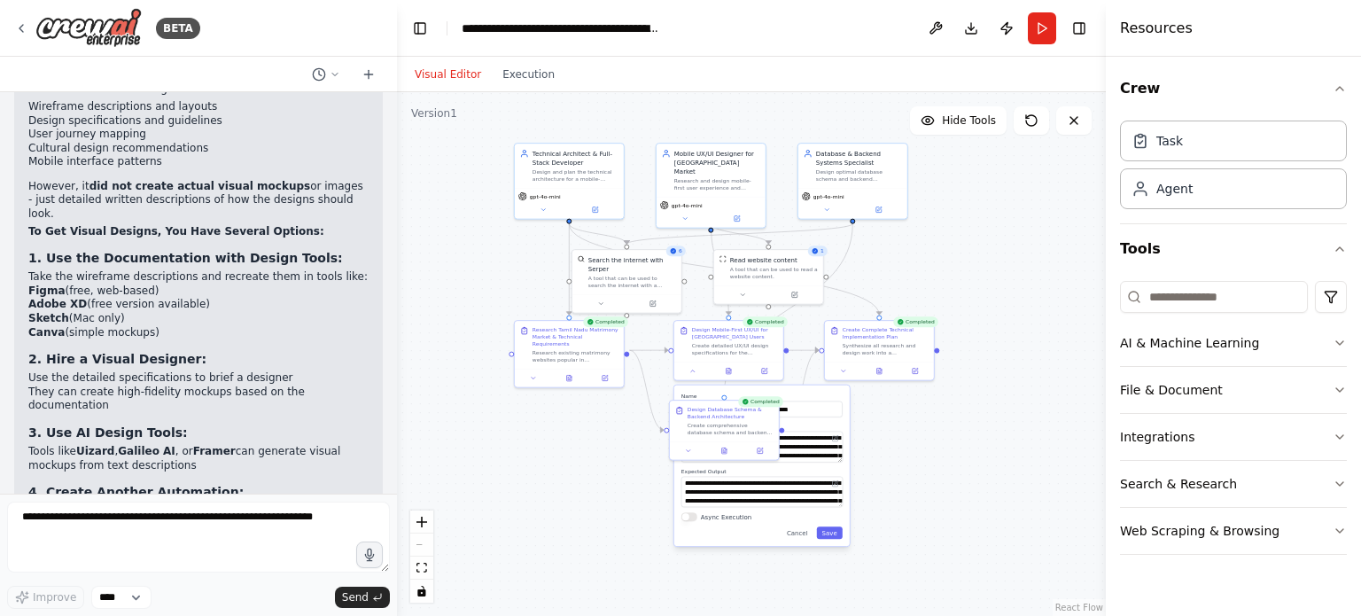
click at [176, 615] on strong "Build a different type of automation" at bounding box center [136, 621] width 216 height 12
click at [176, 588] on strong "Help you extract the key design elements" at bounding box center [153, 594] width 251 height 12
click at [164, 560] on li "Create an automation that generates detailed design briefs for visual tools?" at bounding box center [198, 573] width 340 height 27
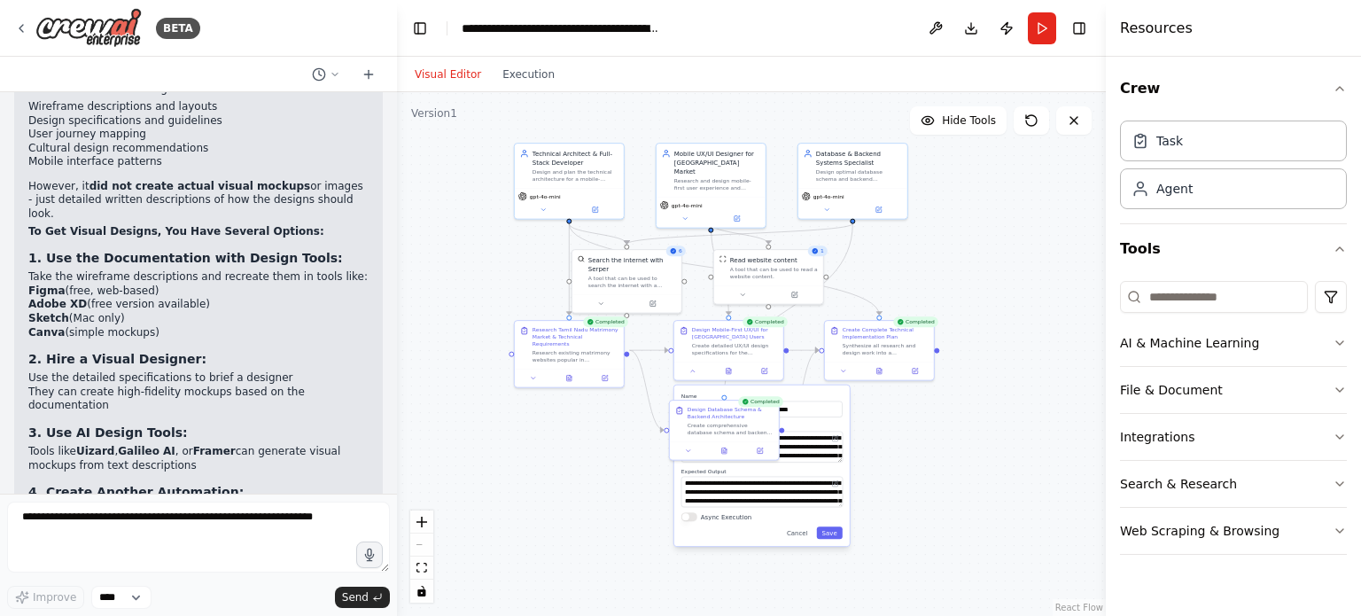
click at [164, 560] on li "Create an automation that generates detailed design briefs for visual tools?" at bounding box center [198, 573] width 340 height 27
click at [156, 588] on strong "Help you extract the key design elements" at bounding box center [153, 594] width 251 height 12
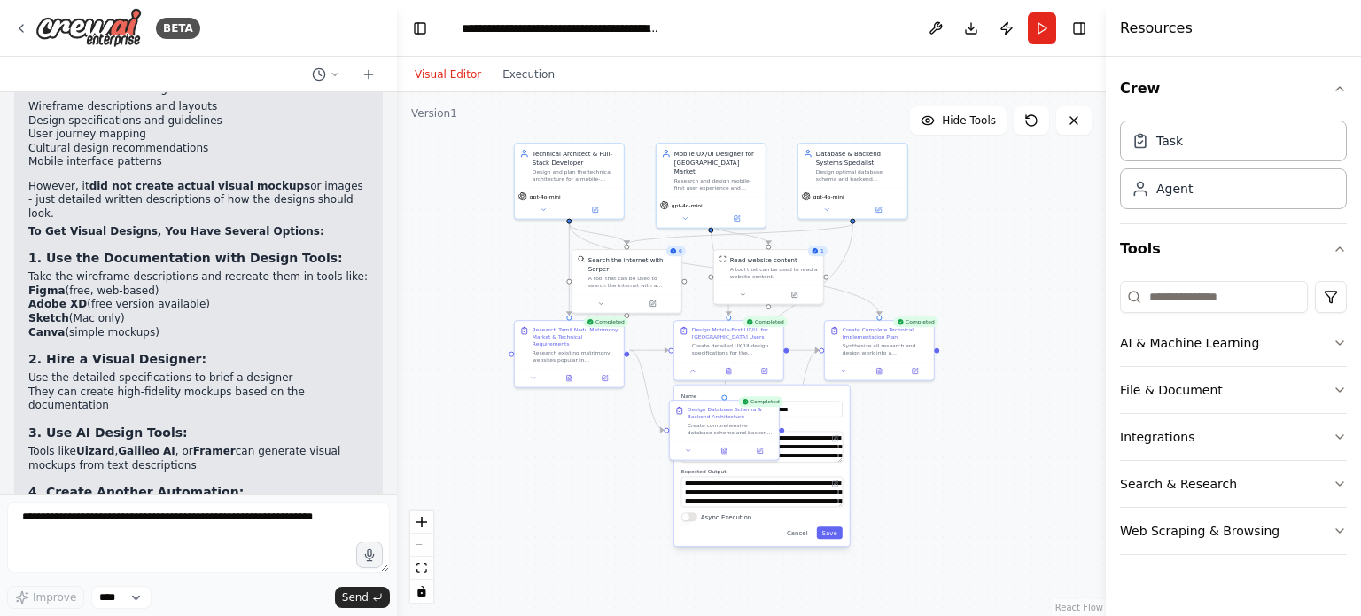
click at [176, 615] on strong "Build a different type of automation" at bounding box center [136, 621] width 216 height 12
click at [184, 588] on li "Help you extract the key design elements from your documentation to use with de…" at bounding box center [198, 601] width 340 height 27
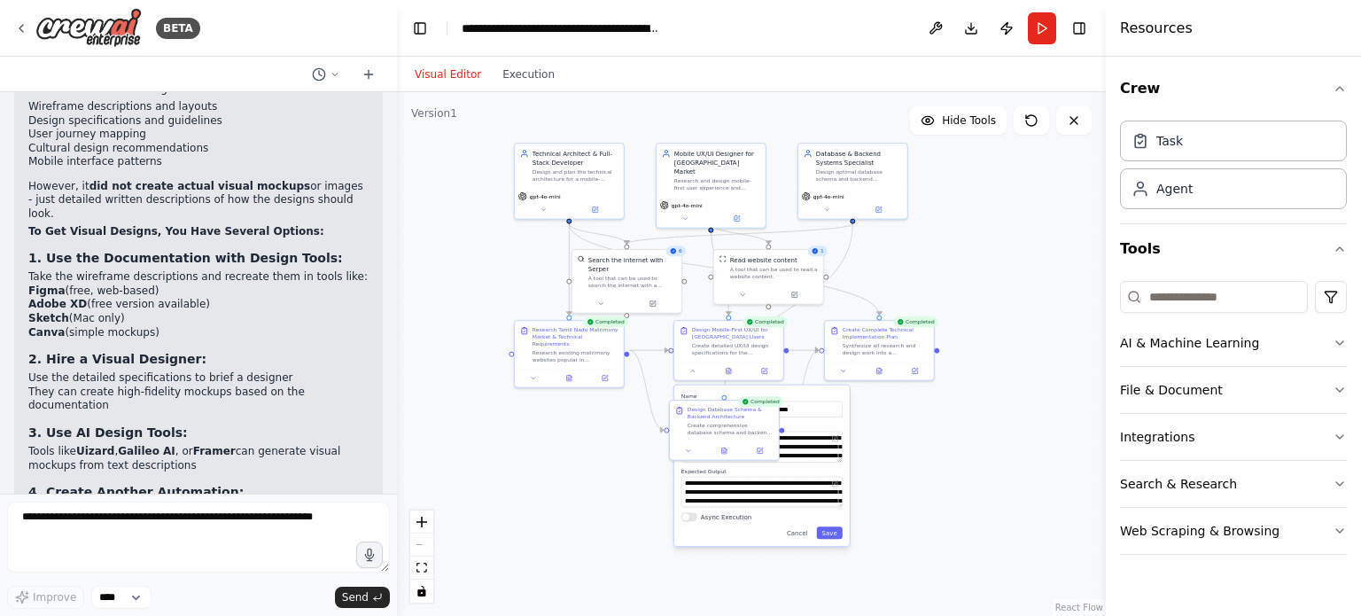
click at [184, 588] on li "Help you extract the key design elements from your documentation to use with de…" at bounding box center [198, 601] width 340 height 27
click at [190, 560] on li "Create an automation that generates detailed design briefs for visual tools?" at bounding box center [198, 573] width 340 height 27
click at [601, 444] on div ".deletable-edge-delete-btn { width: 20px; height: 20px; border: 0px solid #ffff…" at bounding box center [751, 354] width 709 height 524
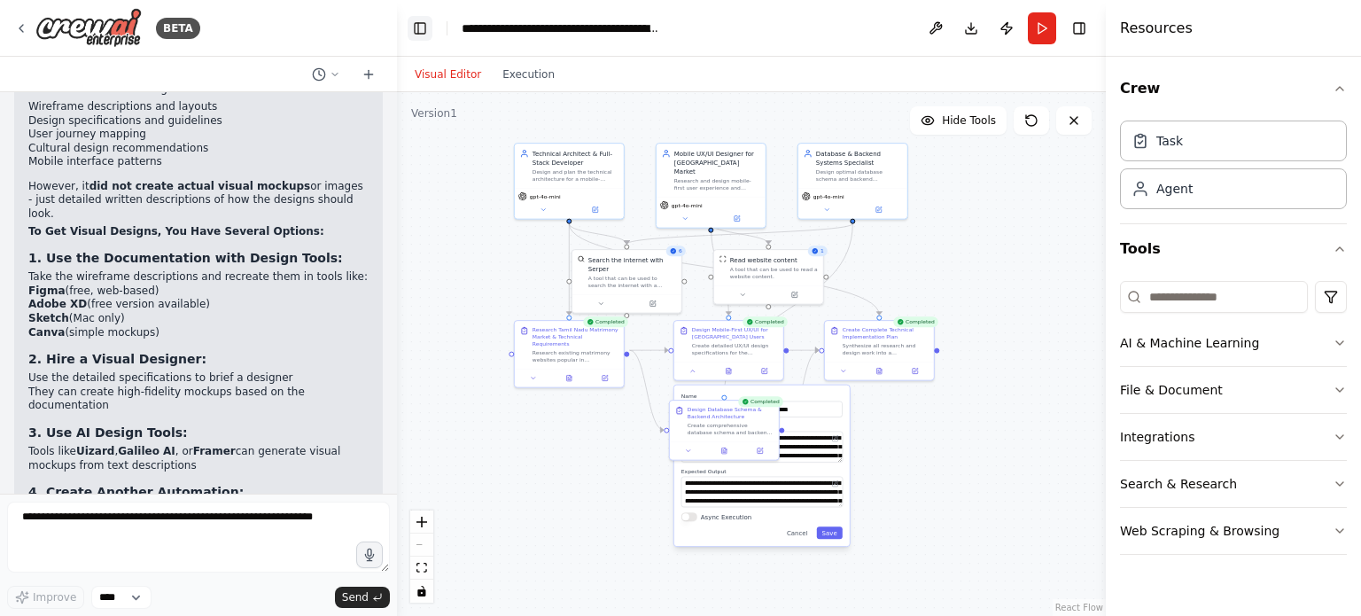
click at [425, 29] on button "Toggle Left Sidebar" at bounding box center [420, 28] width 25 height 25
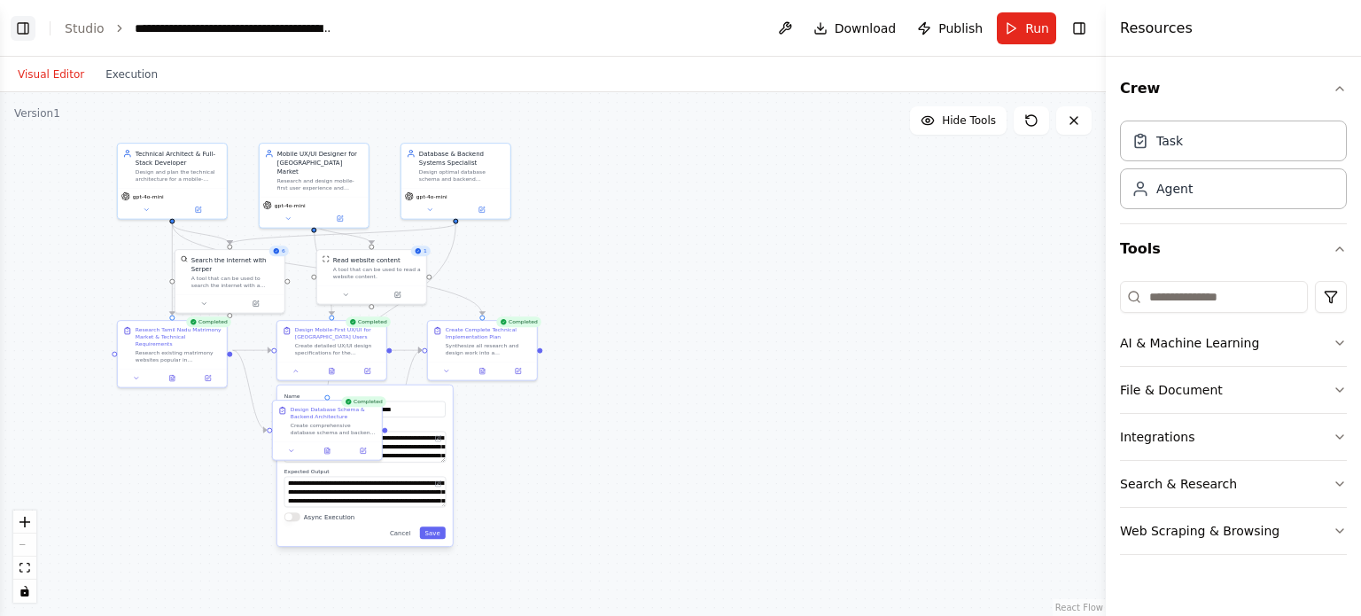
click at [28, 29] on button "Toggle Left Sidebar" at bounding box center [23, 28] width 25 height 25
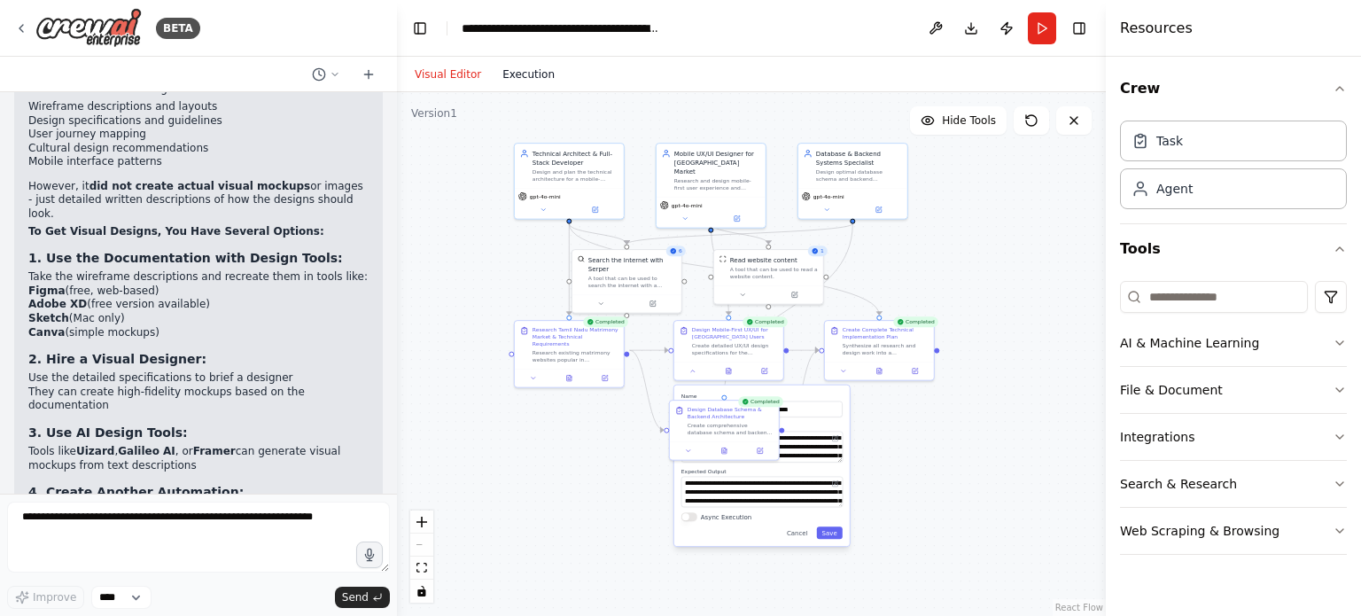
click at [514, 66] on button "Execution" at bounding box center [529, 74] width 74 height 21
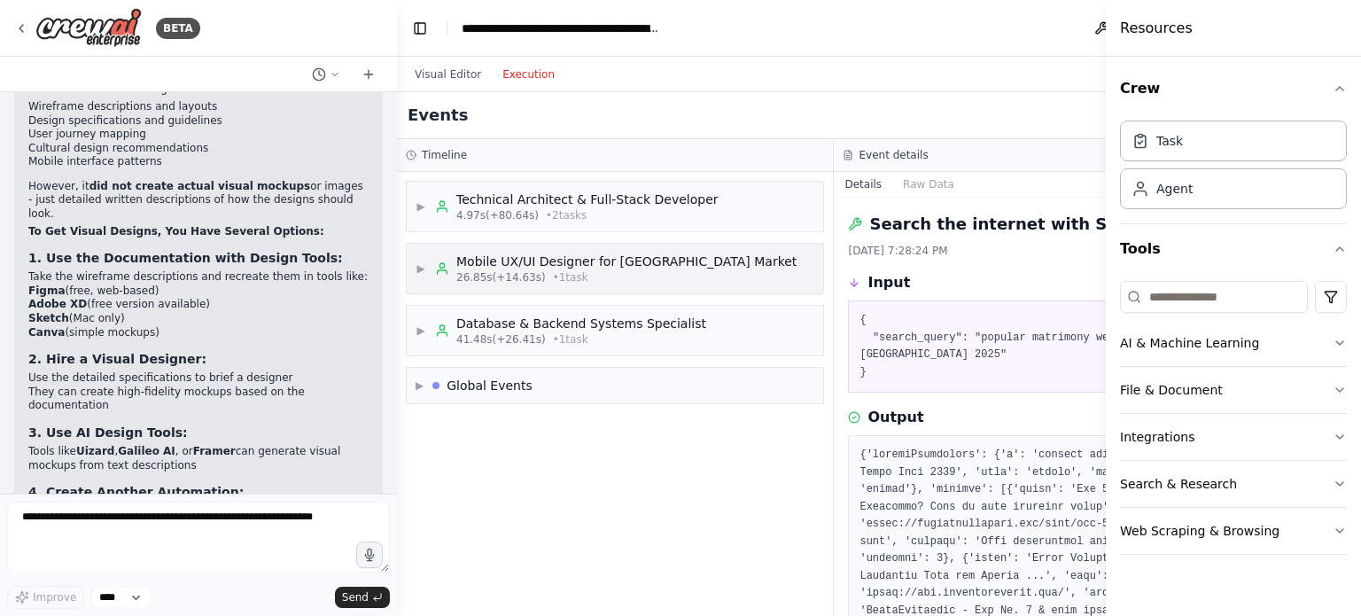
click at [426, 270] on span "▶" at bounding box center [421, 268] width 11 height 14
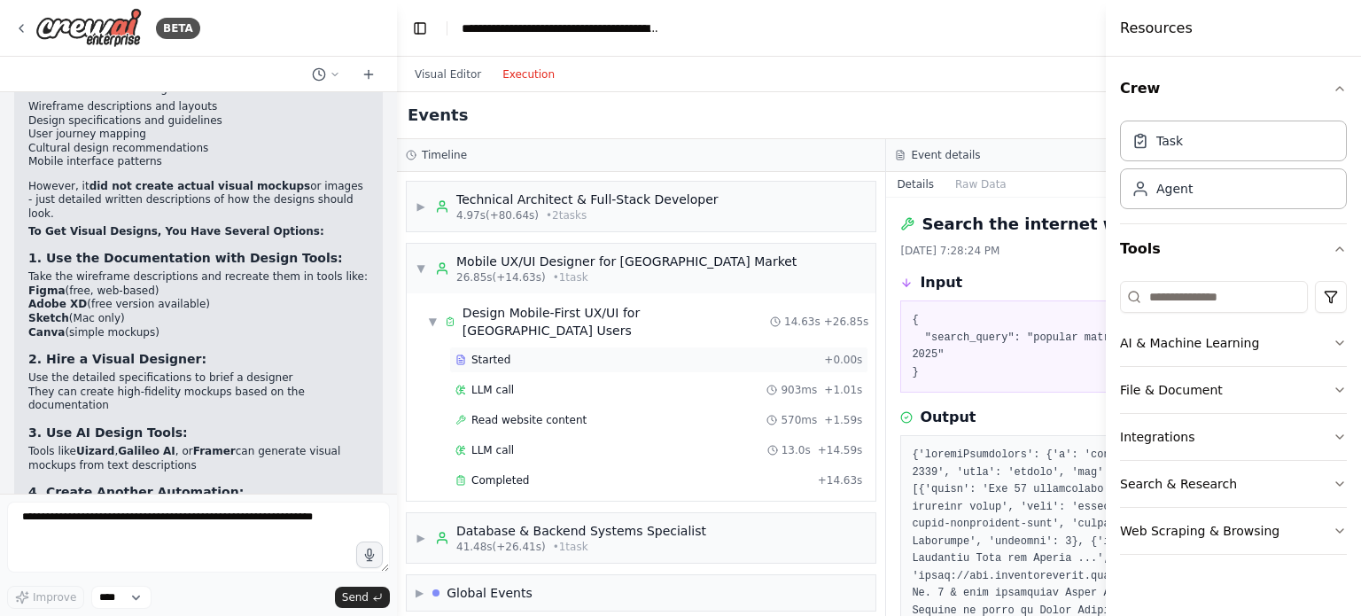
click at [487, 354] on span "Started" at bounding box center [491, 360] width 39 height 14
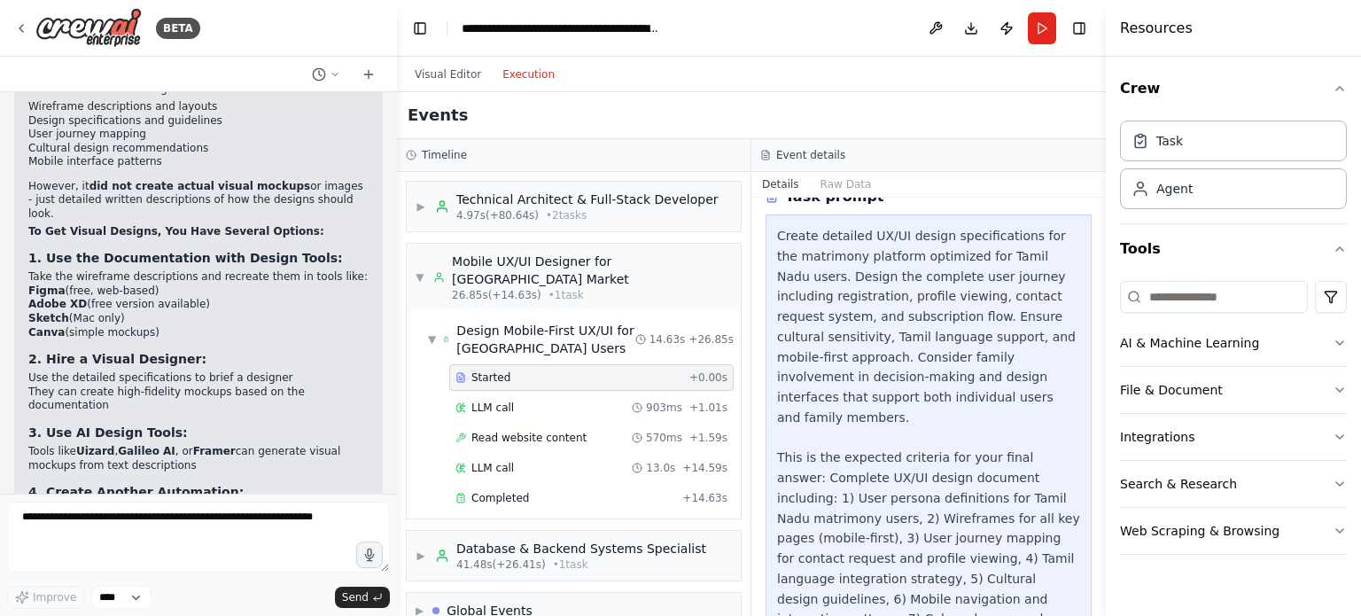
scroll to position [158, 0]
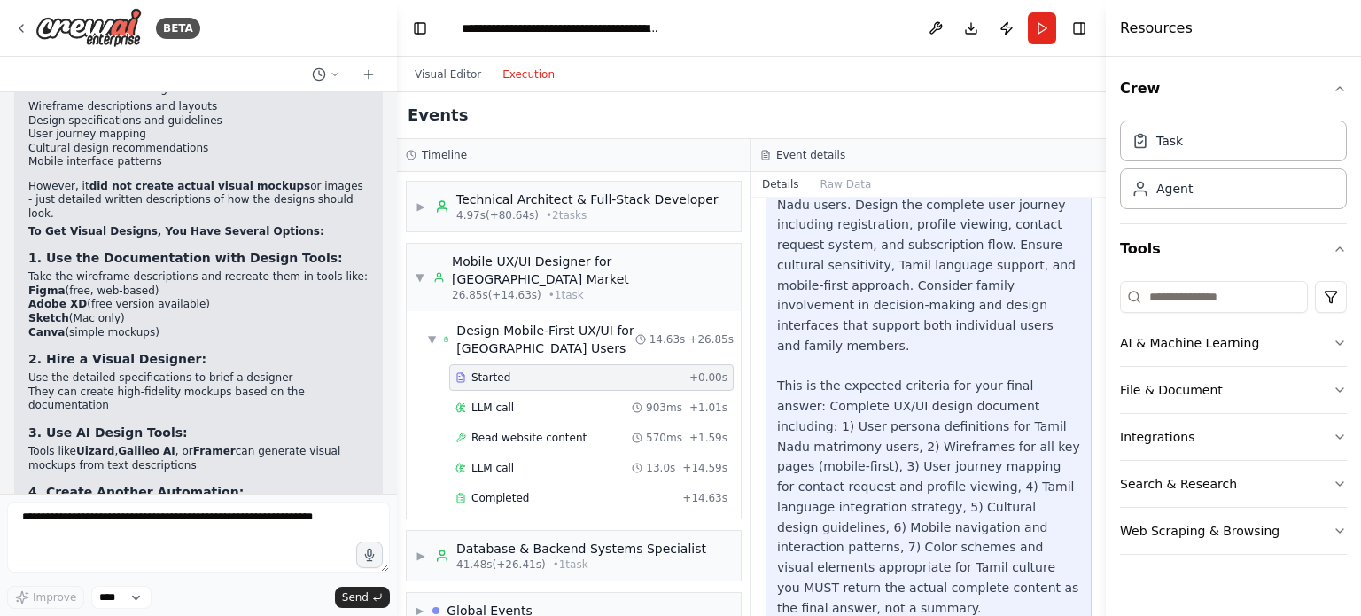
click at [927, 109] on div "Events" at bounding box center [751, 115] width 709 height 47
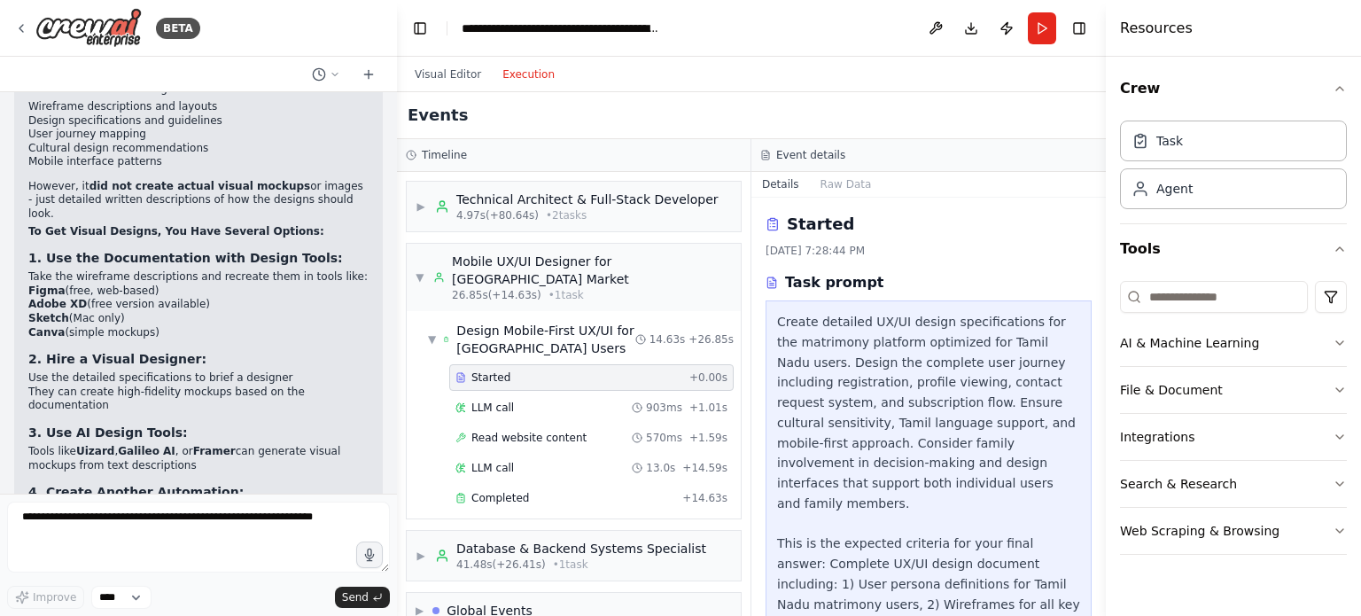
click at [862, 123] on div "Events" at bounding box center [751, 115] width 709 height 47
click at [789, 86] on div "Visual Editor Execution" at bounding box center [751, 74] width 709 height 35
click at [606, 127] on div "Events" at bounding box center [751, 115] width 709 height 47
click at [840, 113] on div "Events" at bounding box center [751, 115] width 709 height 47
click at [491, 461] on span "LLM call" at bounding box center [493, 468] width 43 height 14
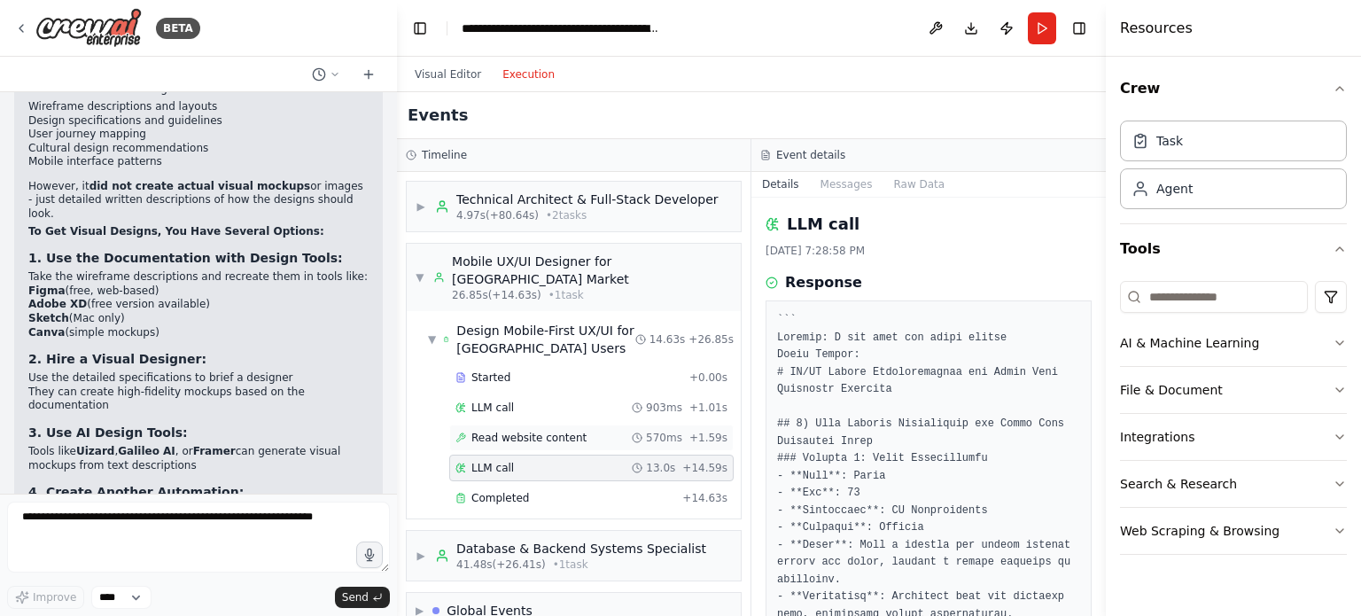
click at [504, 431] on span "Read website content" at bounding box center [529, 438] width 115 height 14
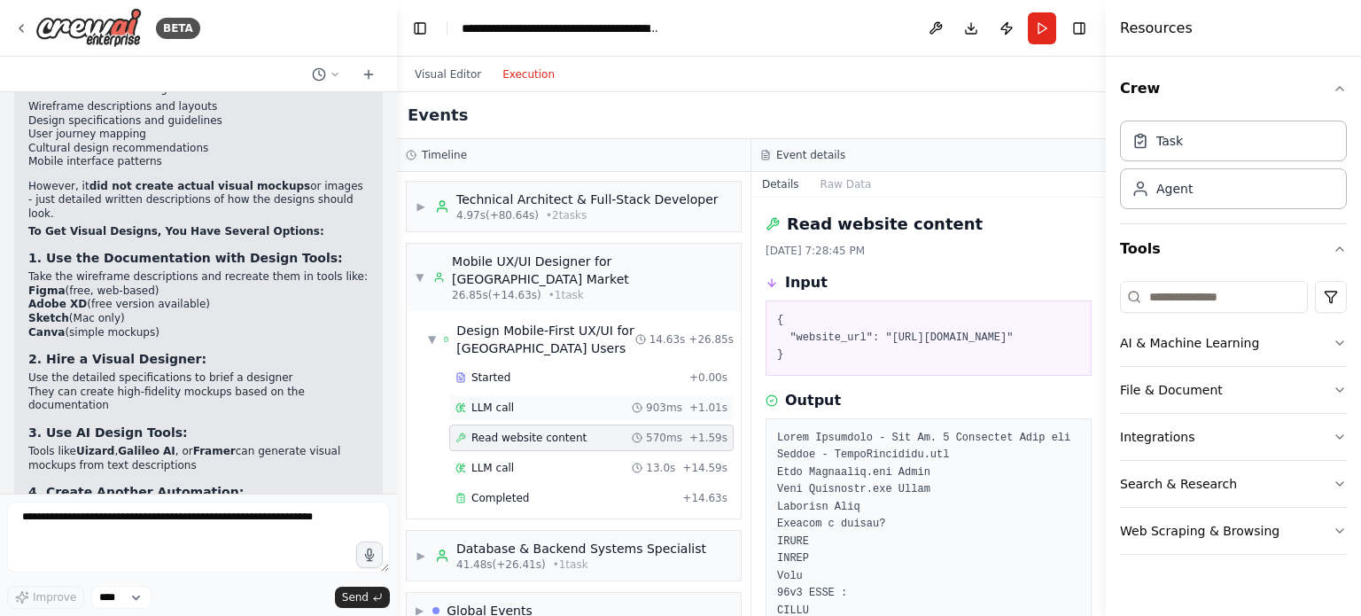
click at [509, 401] on span "LLM call" at bounding box center [493, 408] width 43 height 14
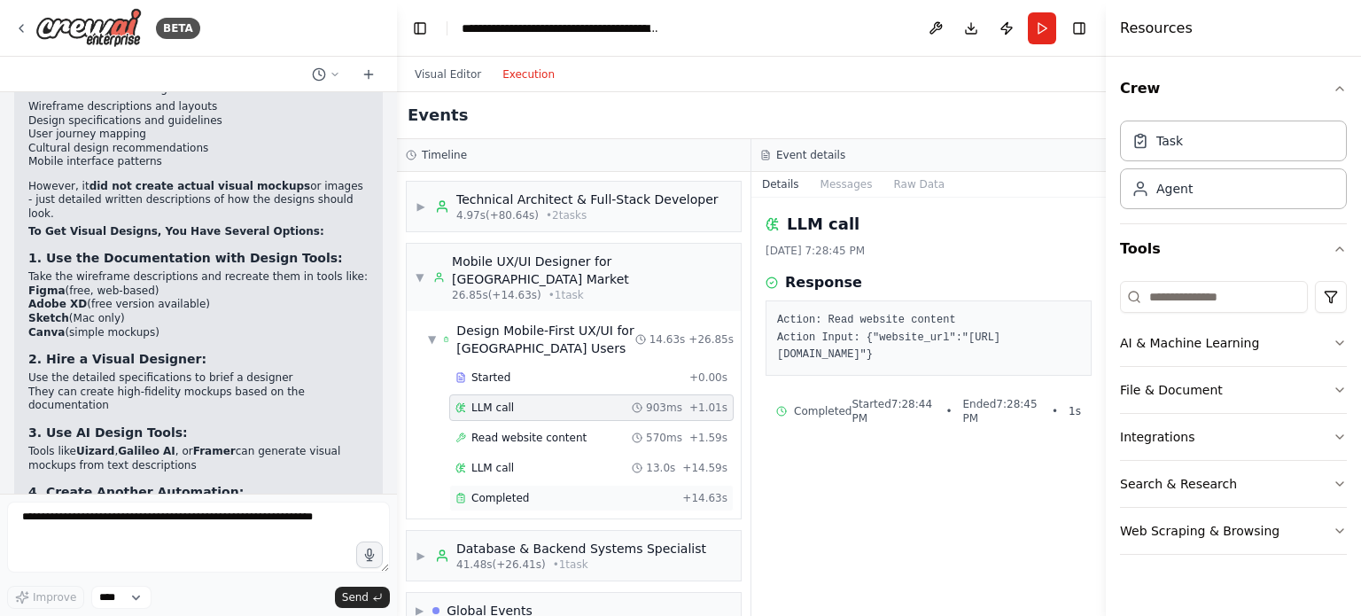
click at [514, 485] on div "Completed + 14.63s" at bounding box center [591, 498] width 285 height 27
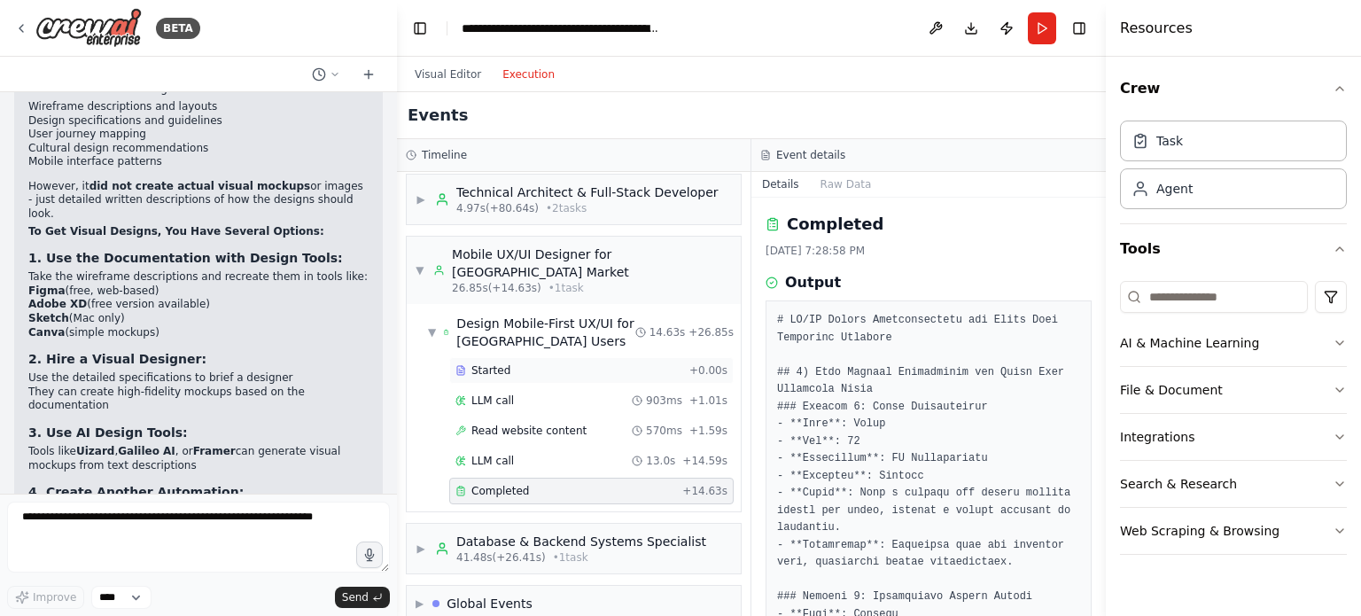
scroll to position [11, 0]
click at [1000, 116] on div "Events" at bounding box center [751, 115] width 709 height 47
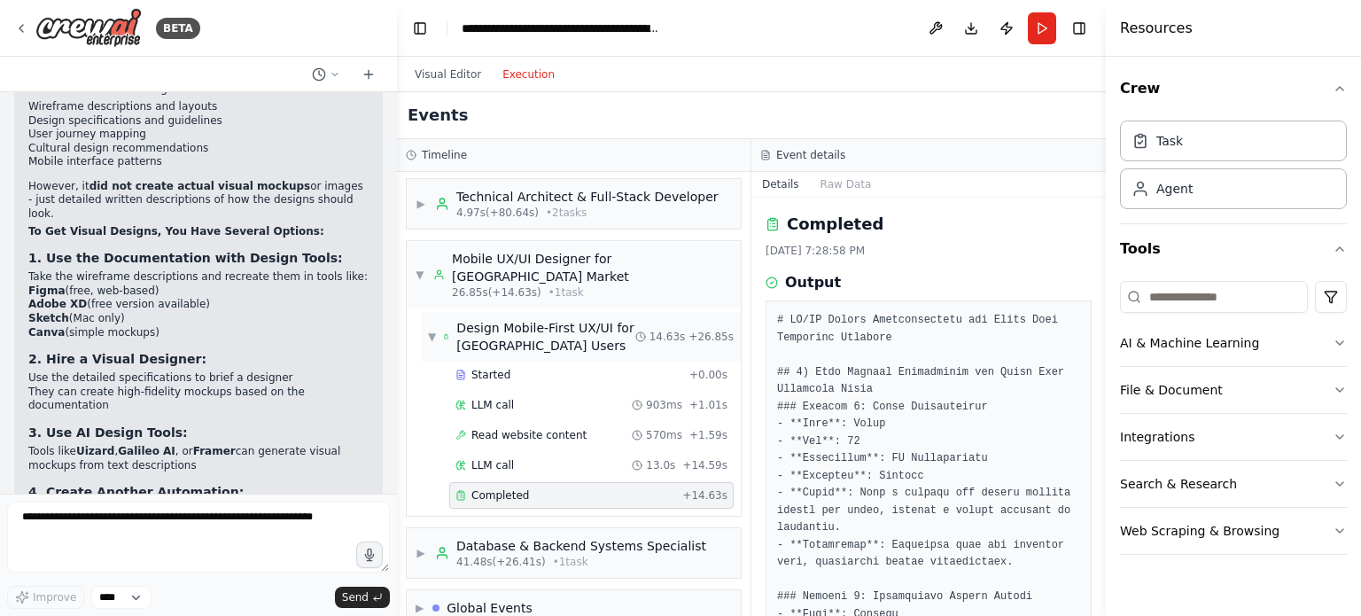
scroll to position [0, 0]
click at [511, 216] on span "4.97s (+80.64s)" at bounding box center [497, 215] width 82 height 14
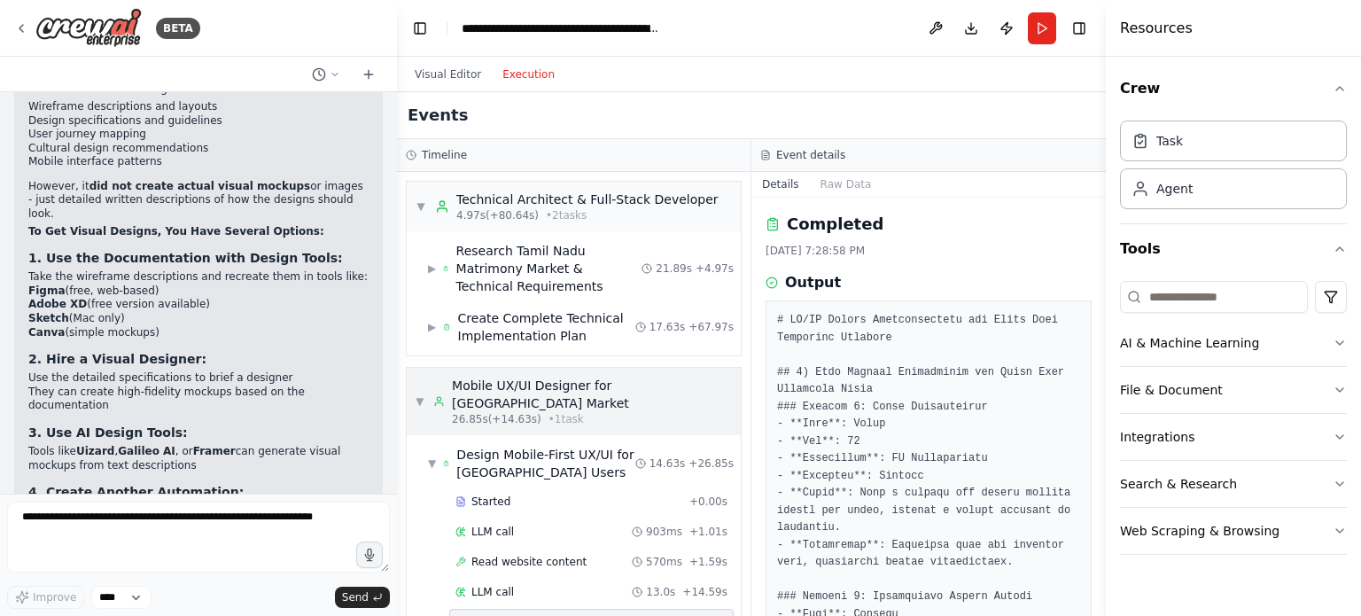
click at [512, 385] on div "Mobile UX/UI Designer for [GEOGRAPHIC_DATA] Market" at bounding box center [592, 394] width 280 height 35
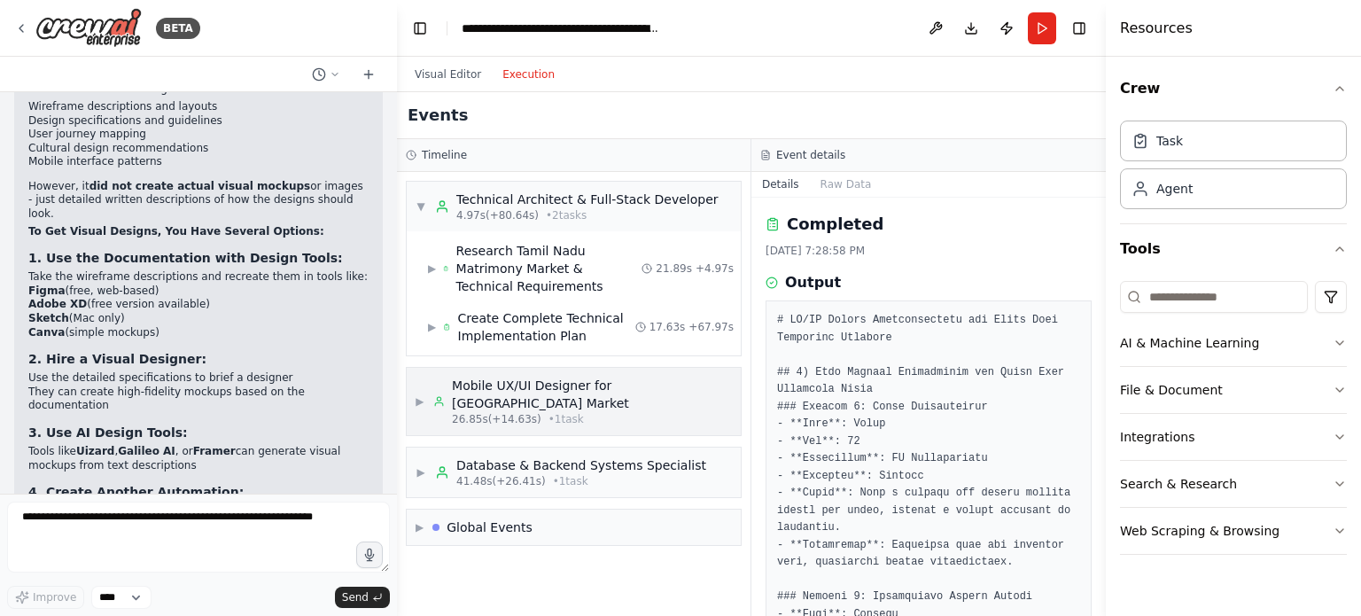
click at [470, 412] on span "26.85s (+14.63s)" at bounding box center [497, 419] width 90 height 14
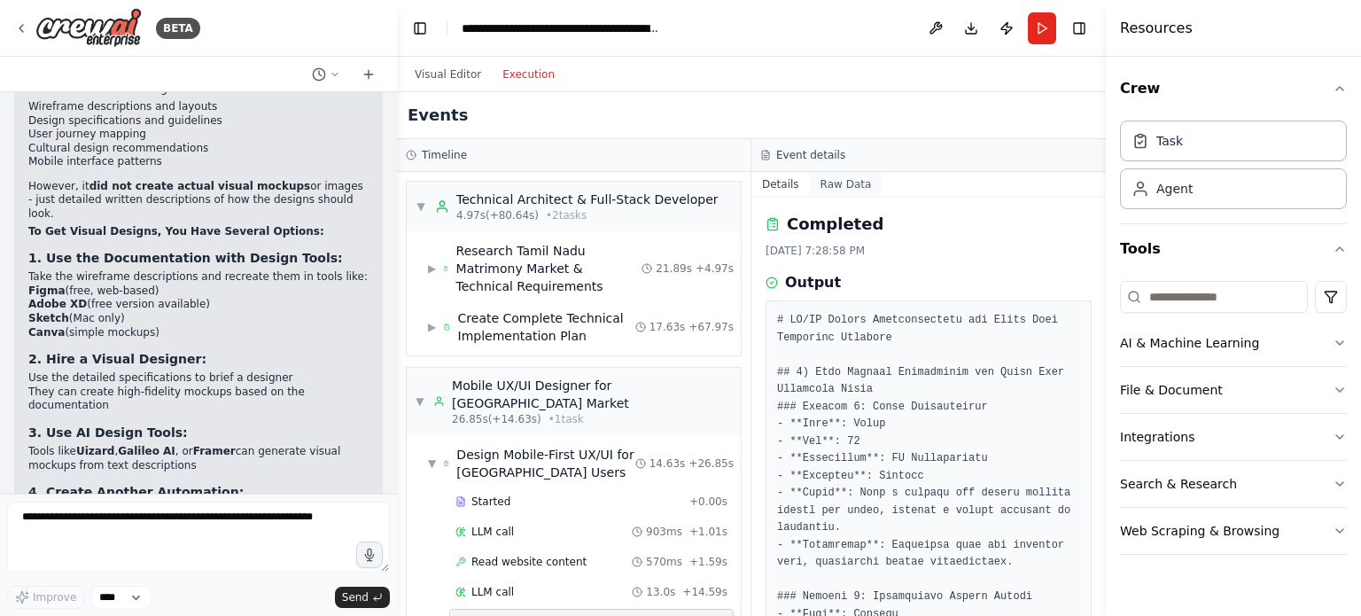
click at [816, 173] on button "Raw Data" at bounding box center [846, 184] width 73 height 25
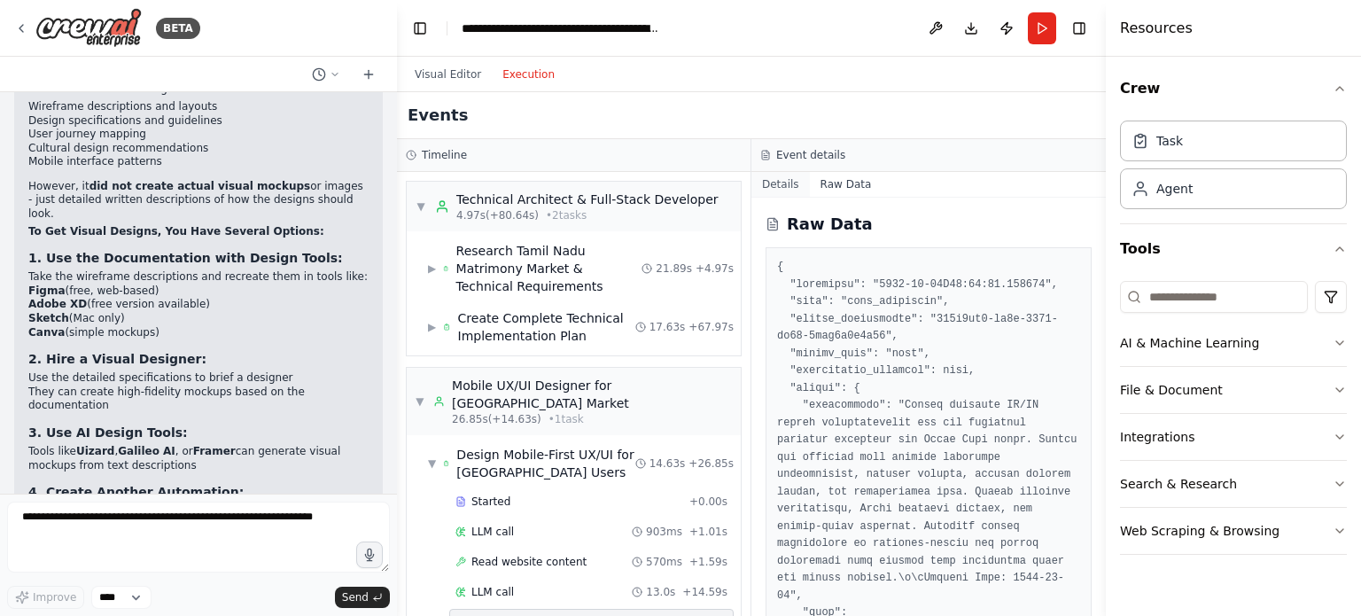
click at [784, 173] on button "Details" at bounding box center [781, 184] width 59 height 25
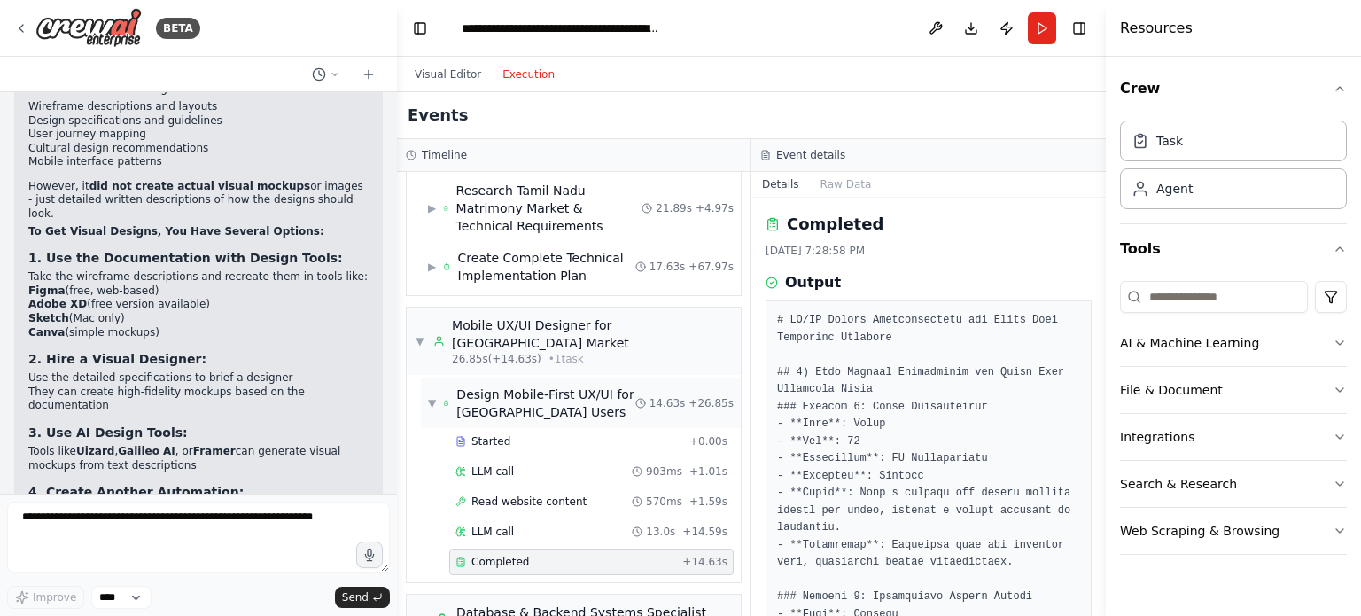
scroll to position [89, 0]
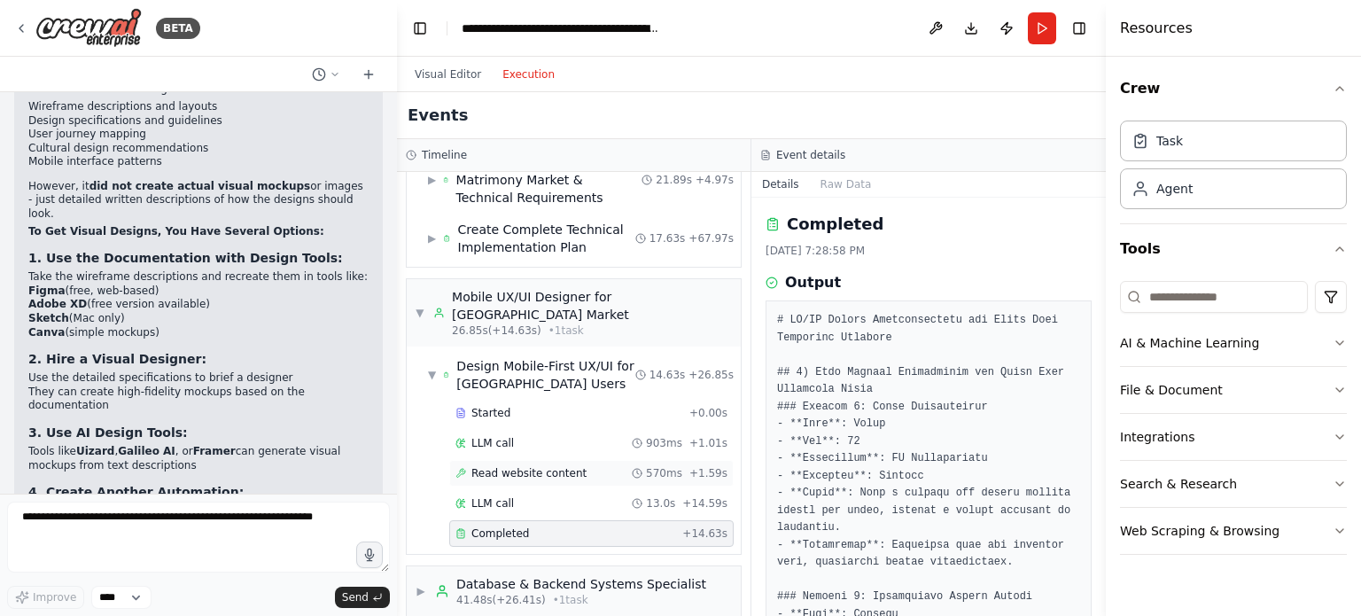
click at [519, 466] on span "Read website content" at bounding box center [529, 473] width 115 height 14
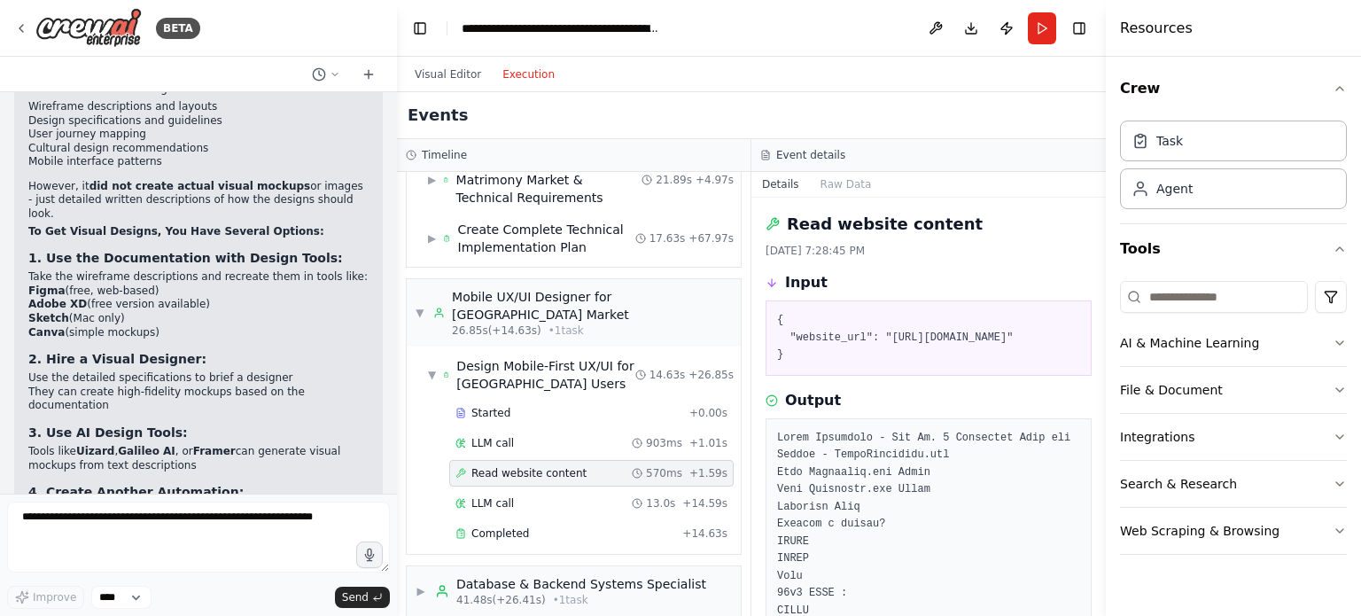
click at [517, 464] on div "Read website content 570ms + 1.59s" at bounding box center [591, 473] width 285 height 27
click at [525, 495] on div "LLM call 13.0s + 14.59s" at bounding box center [591, 503] width 285 height 27
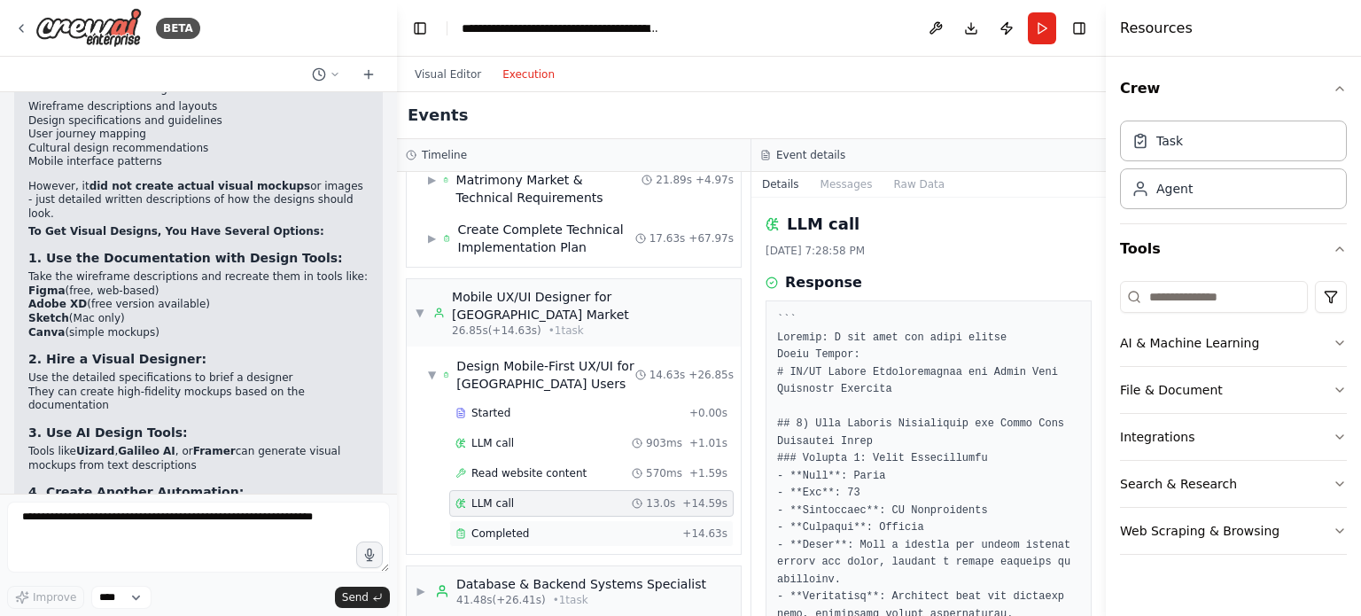
click at [525, 527] on div "Completed" at bounding box center [566, 534] width 220 height 14
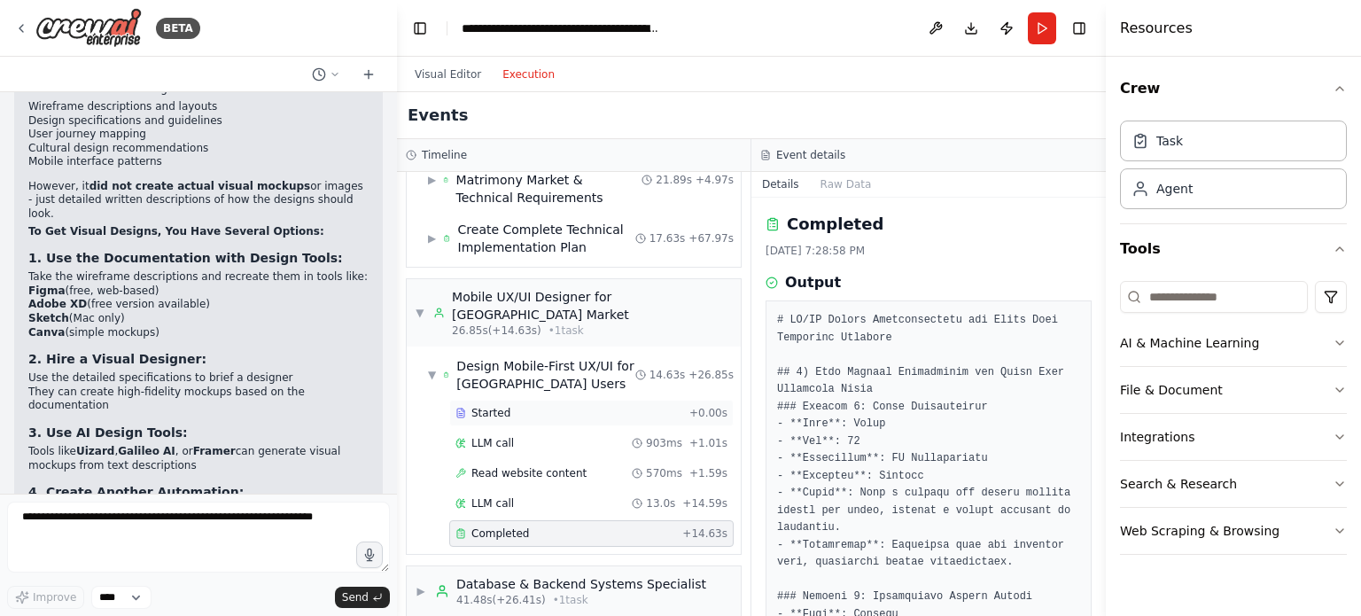
click at [515, 406] on div "Started" at bounding box center [569, 413] width 227 height 14
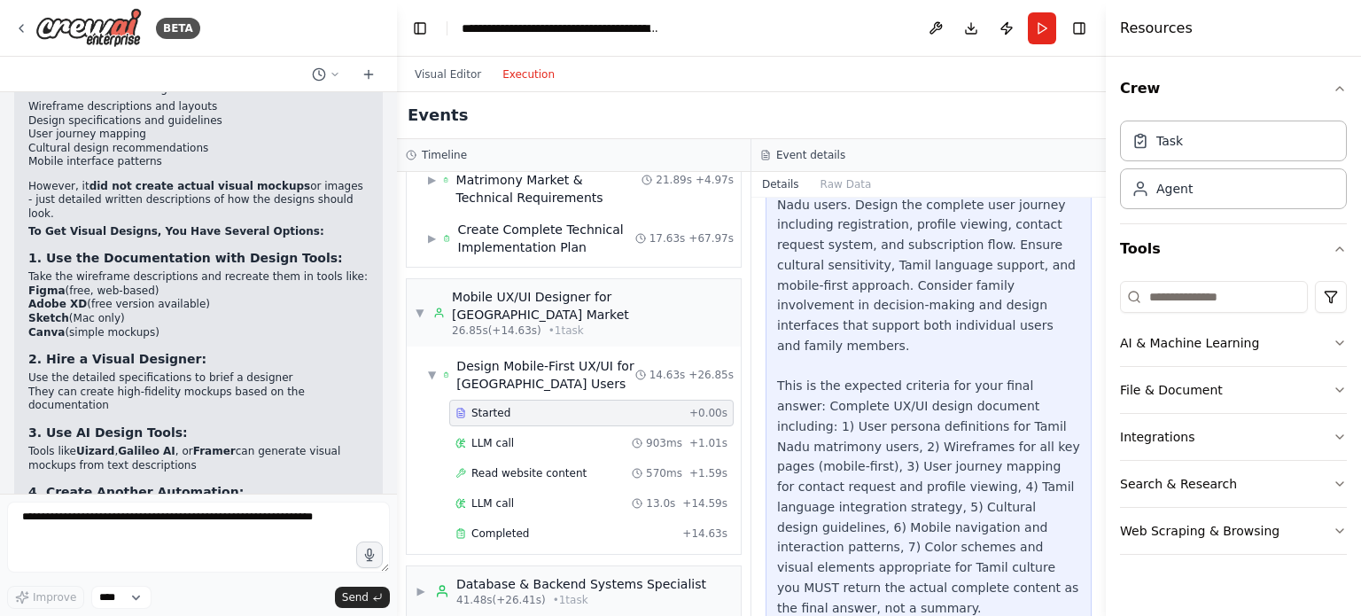
scroll to position [0, 0]
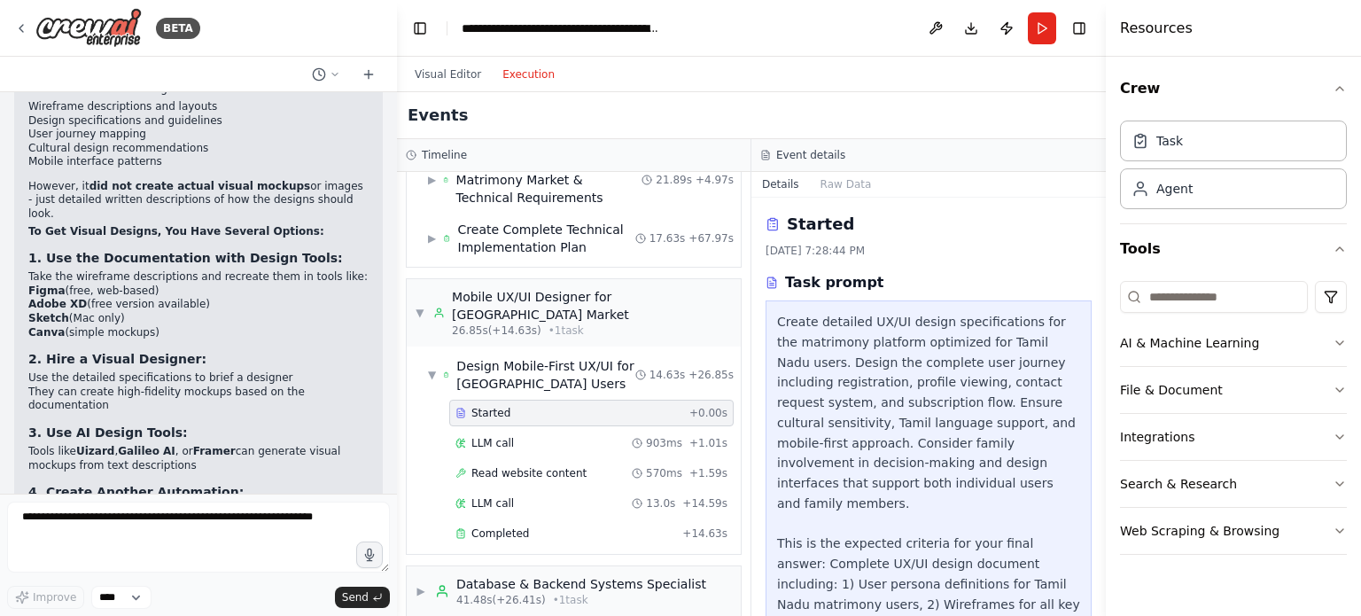
click at [975, 125] on div "Events" at bounding box center [751, 115] width 709 height 47
click at [827, 182] on button "Raw Data" at bounding box center [846, 184] width 73 height 25
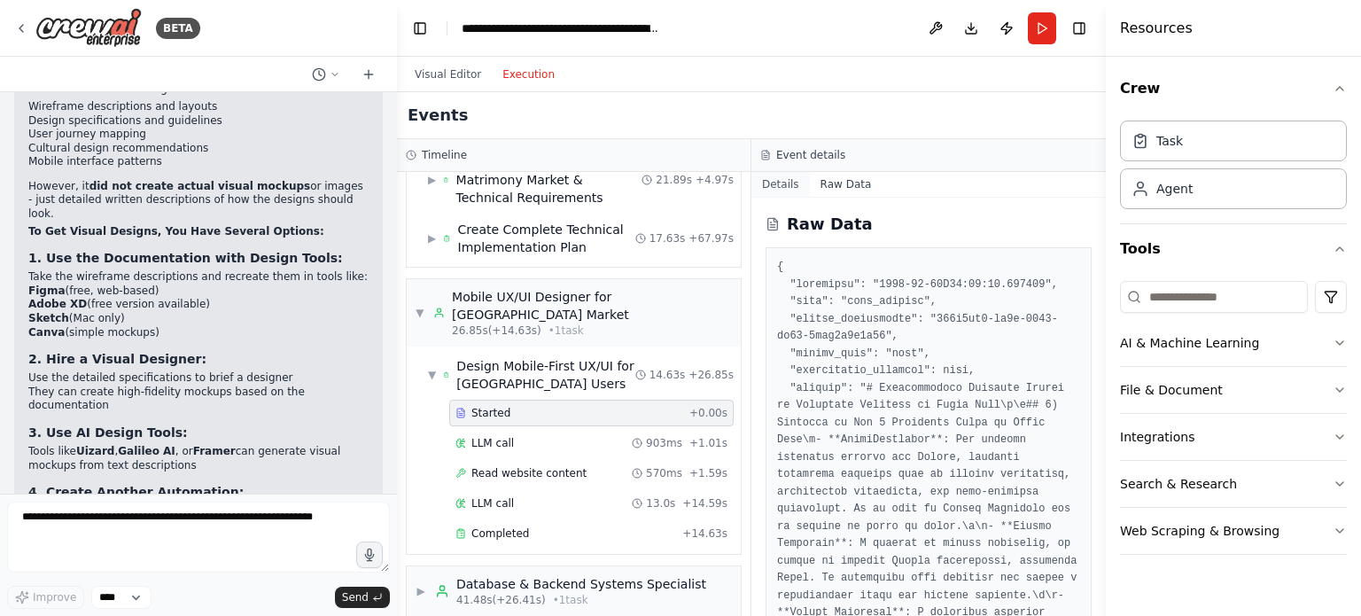
click at [784, 178] on button "Details" at bounding box center [781, 184] width 59 height 25
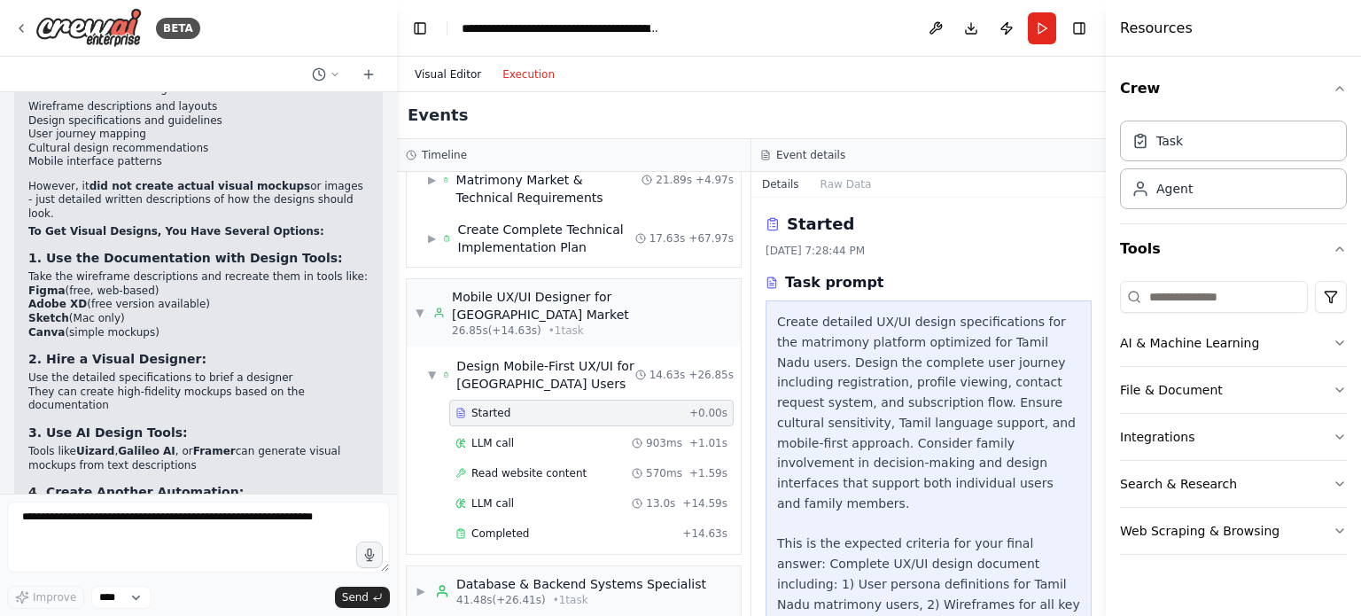
click at [418, 66] on button "Visual Editor" at bounding box center [448, 74] width 88 height 21
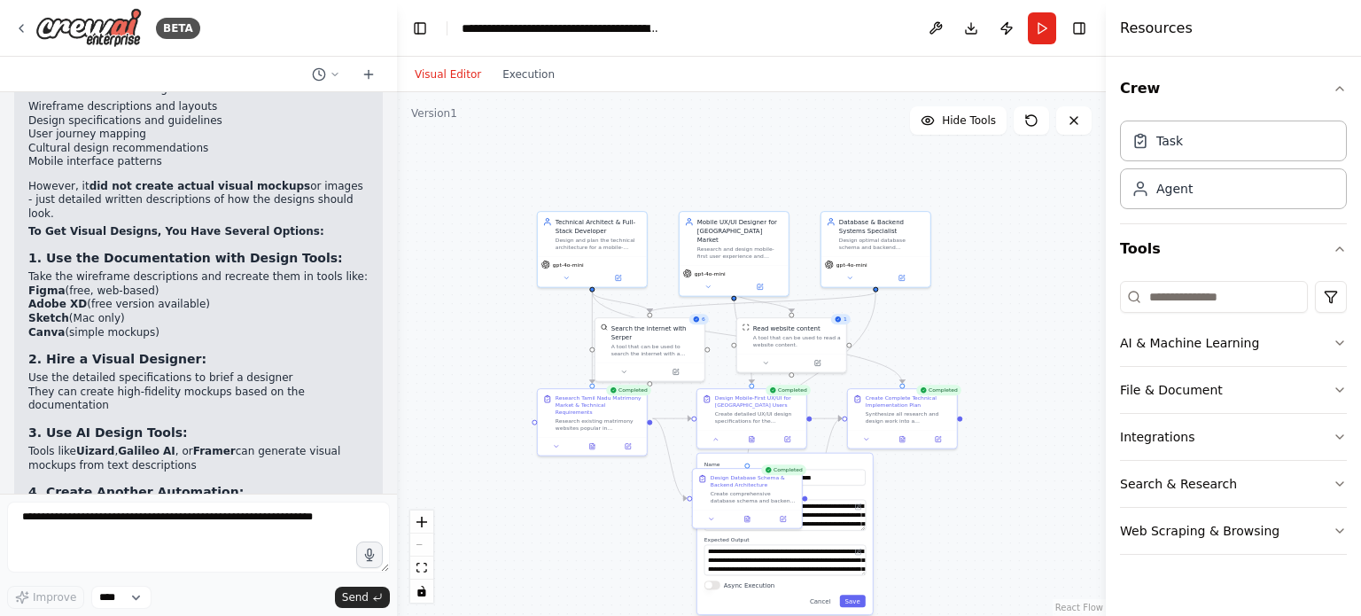
drag, startPoint x: 1034, startPoint y: 285, endPoint x: 1057, endPoint y: 354, distance: 72.0
click at [1057, 354] on div ".deletable-edge-delete-btn { width: 20px; height: 20px; border: 0px solid #ffff…" at bounding box center [751, 354] width 709 height 524
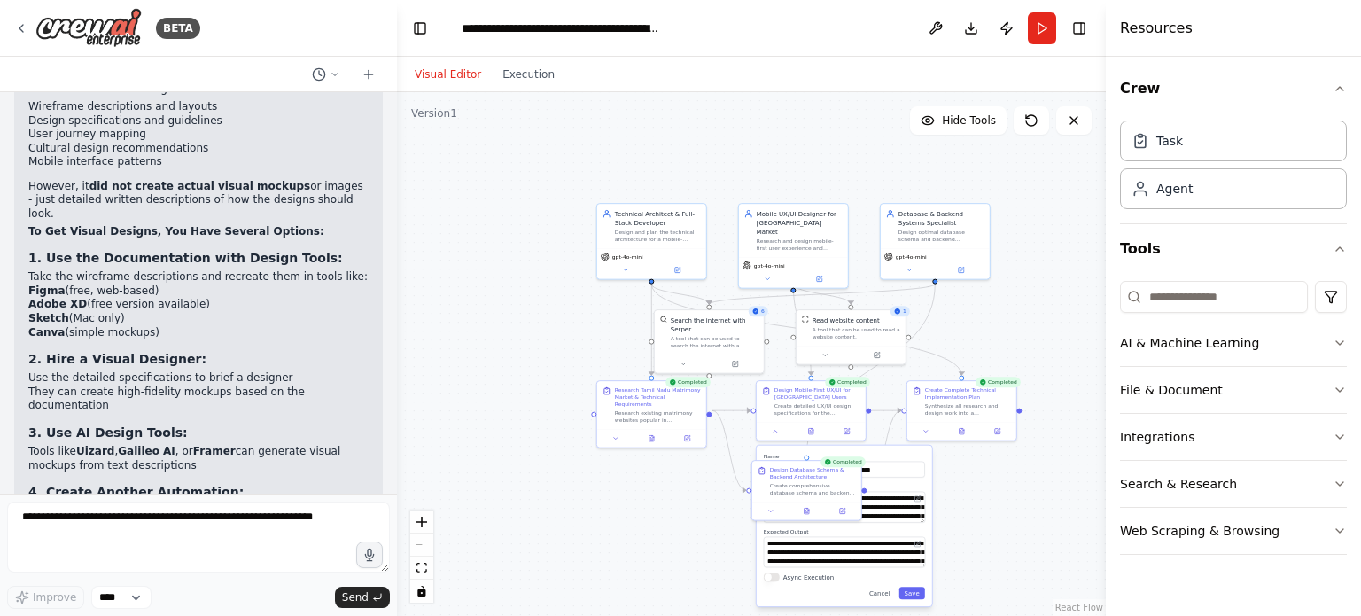
drag, startPoint x: 398, startPoint y: 437, endPoint x: 449, endPoint y: 430, distance: 51.9
click at [449, 430] on div ".deletable-edge-delete-btn { width: 20px; height: 20px; border: 0px solid #ffff…" at bounding box center [751, 354] width 709 height 524
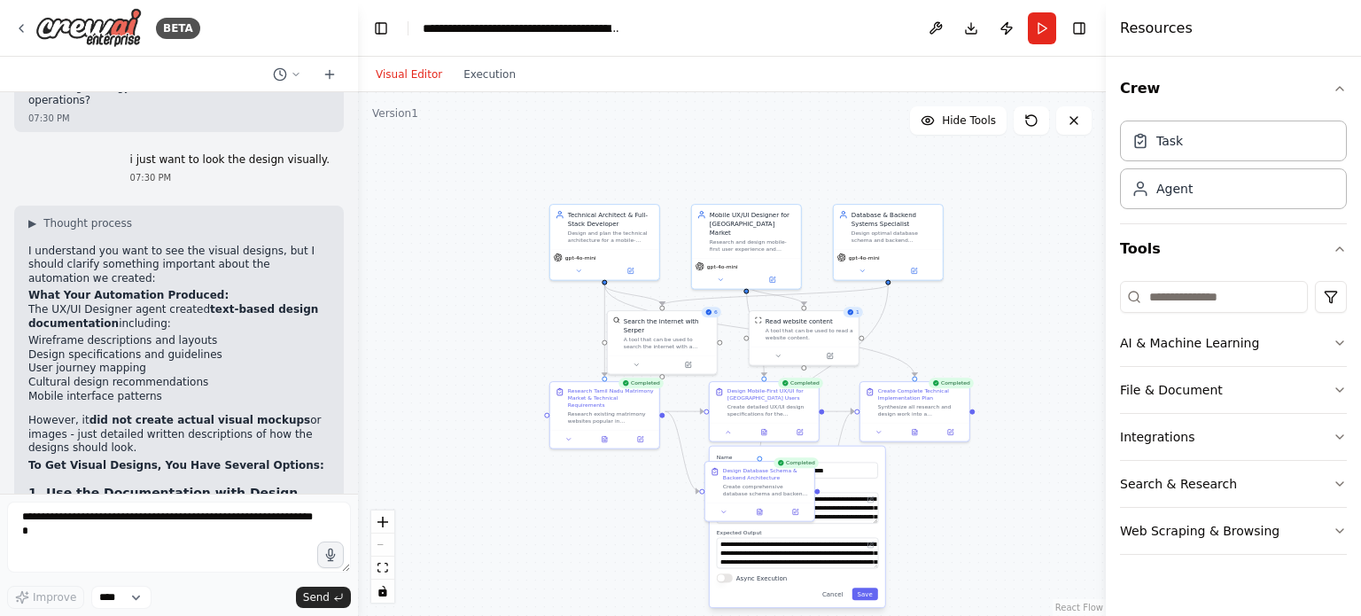
drag, startPoint x: 395, startPoint y: 377, endPoint x: 372, endPoint y: 355, distance: 32.0
click at [372, 355] on div "BETA IM going to create a matrimony site. with limited features. the user can o…" at bounding box center [680, 308] width 1361 height 616
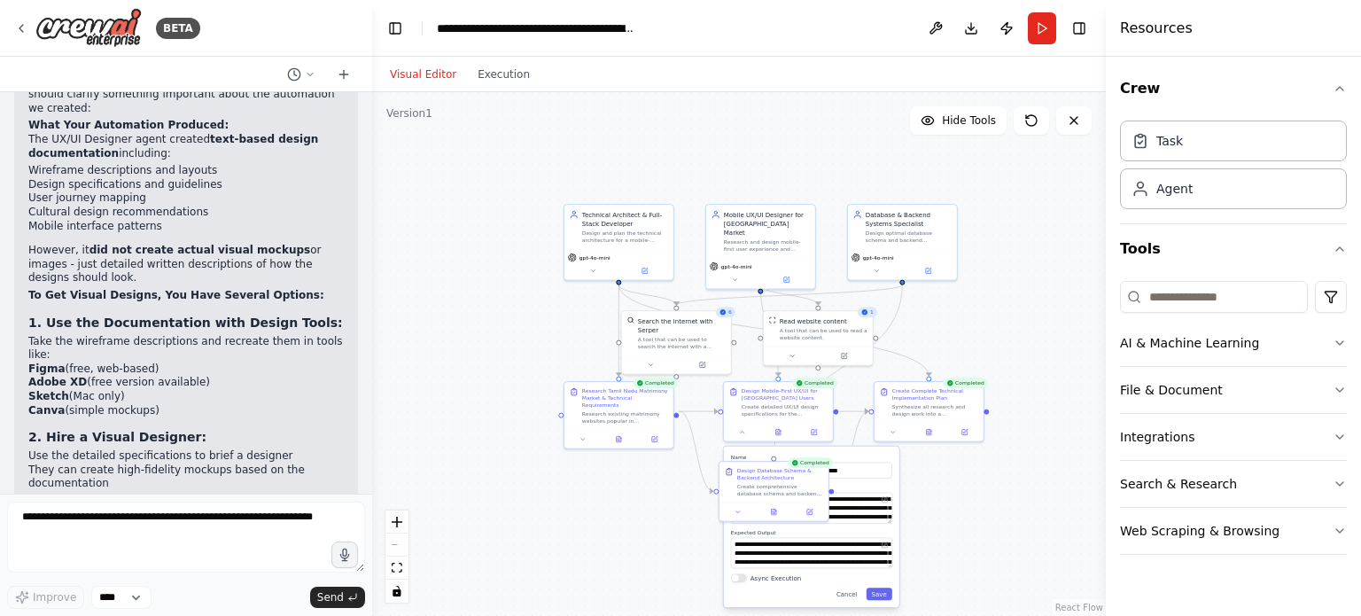
scroll to position [4390, 0]
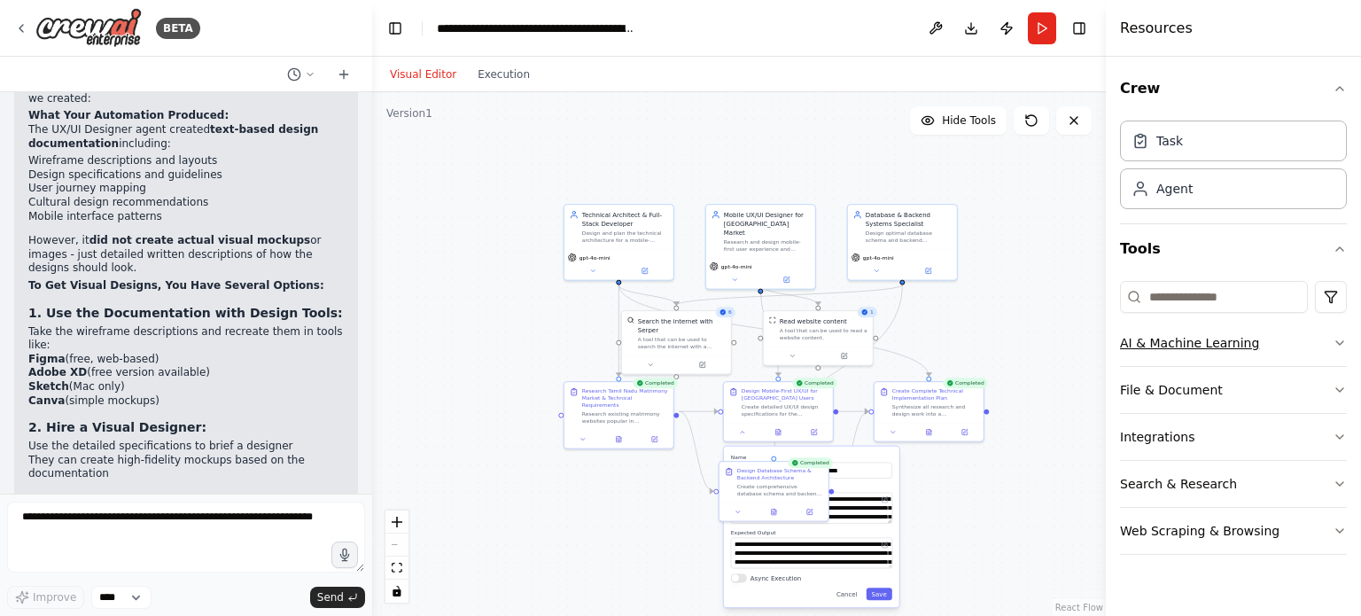
click at [1340, 342] on icon "button" at bounding box center [1340, 343] width 14 height 14
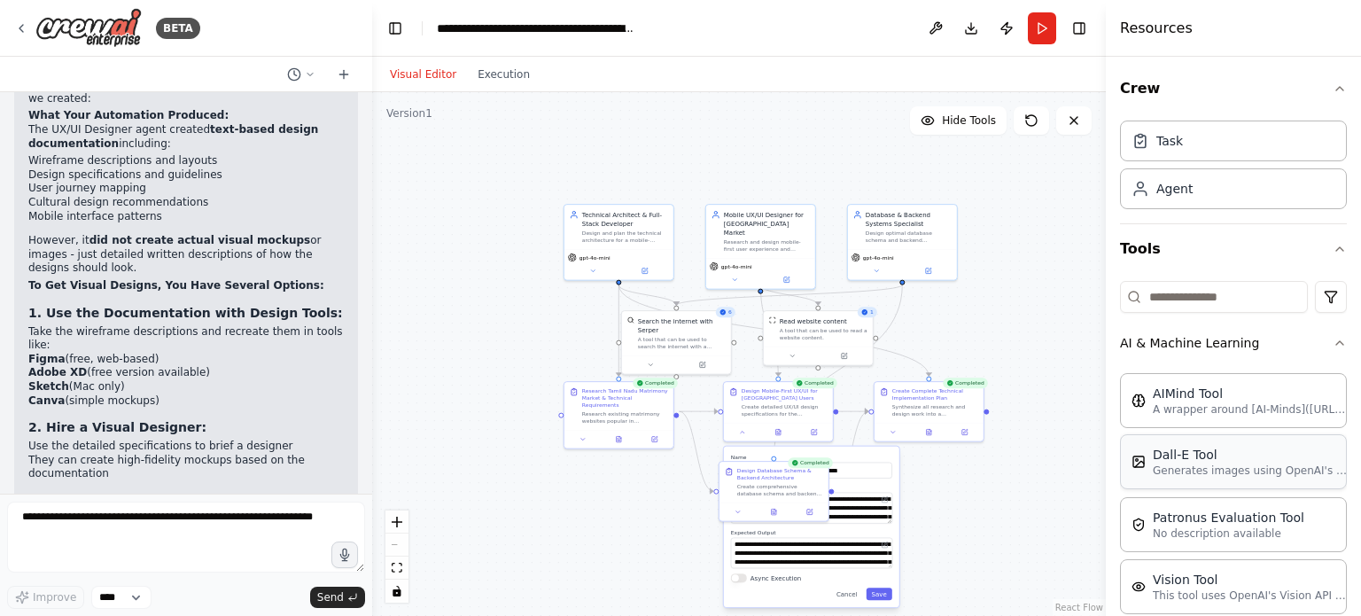
scroll to position [89, 0]
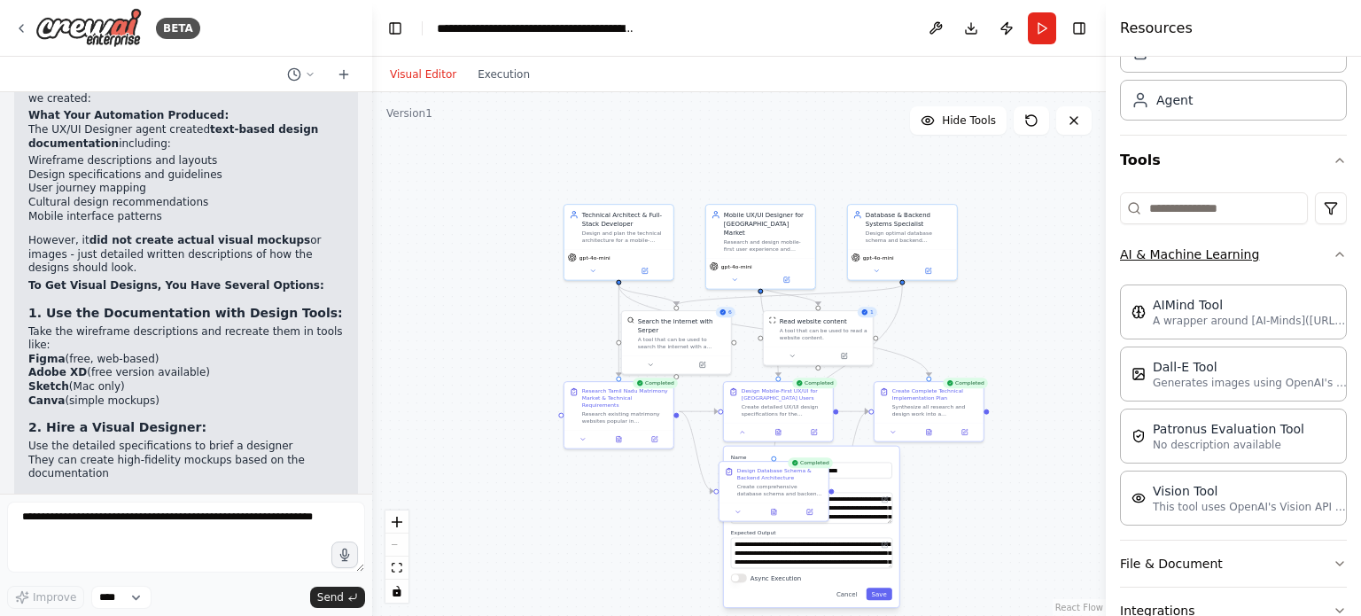
click at [1337, 254] on icon "button" at bounding box center [1340, 255] width 7 height 4
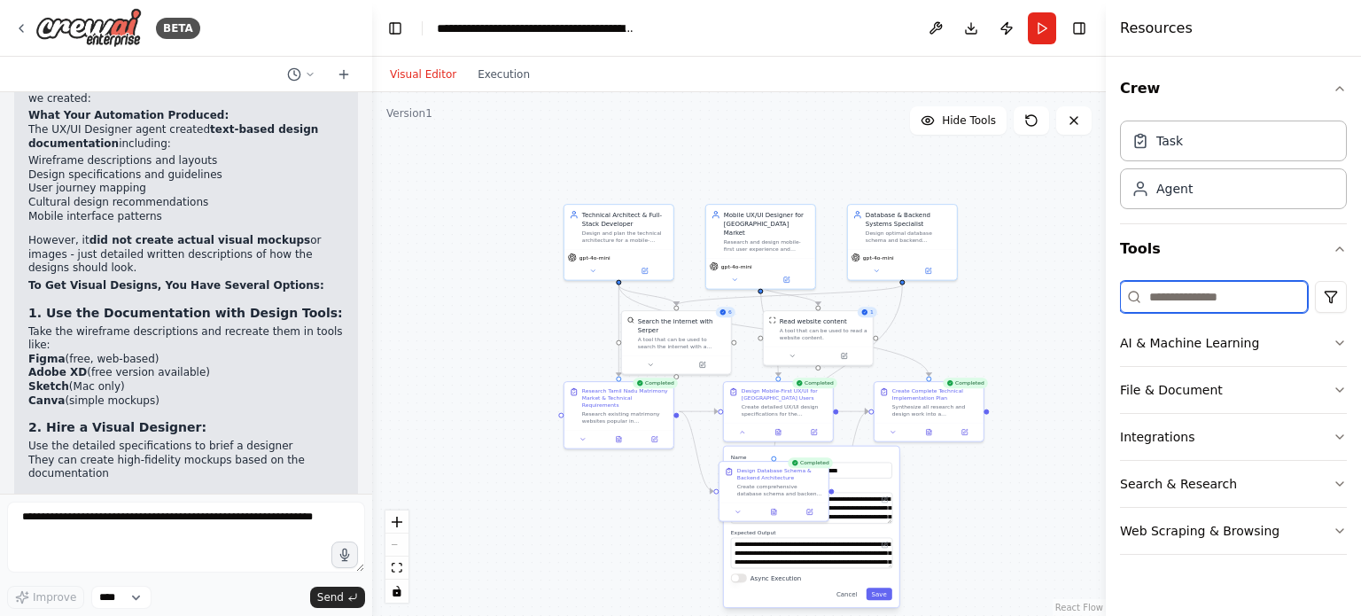
click at [1174, 299] on input at bounding box center [1214, 297] width 188 height 32
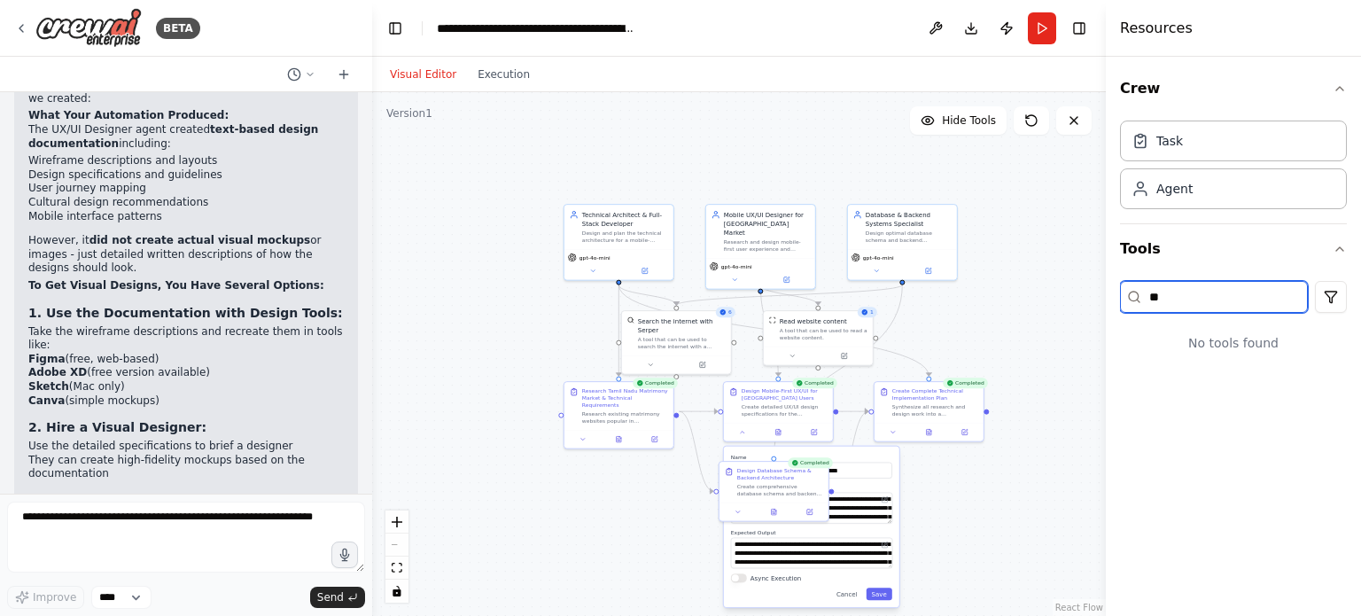
type input "*"
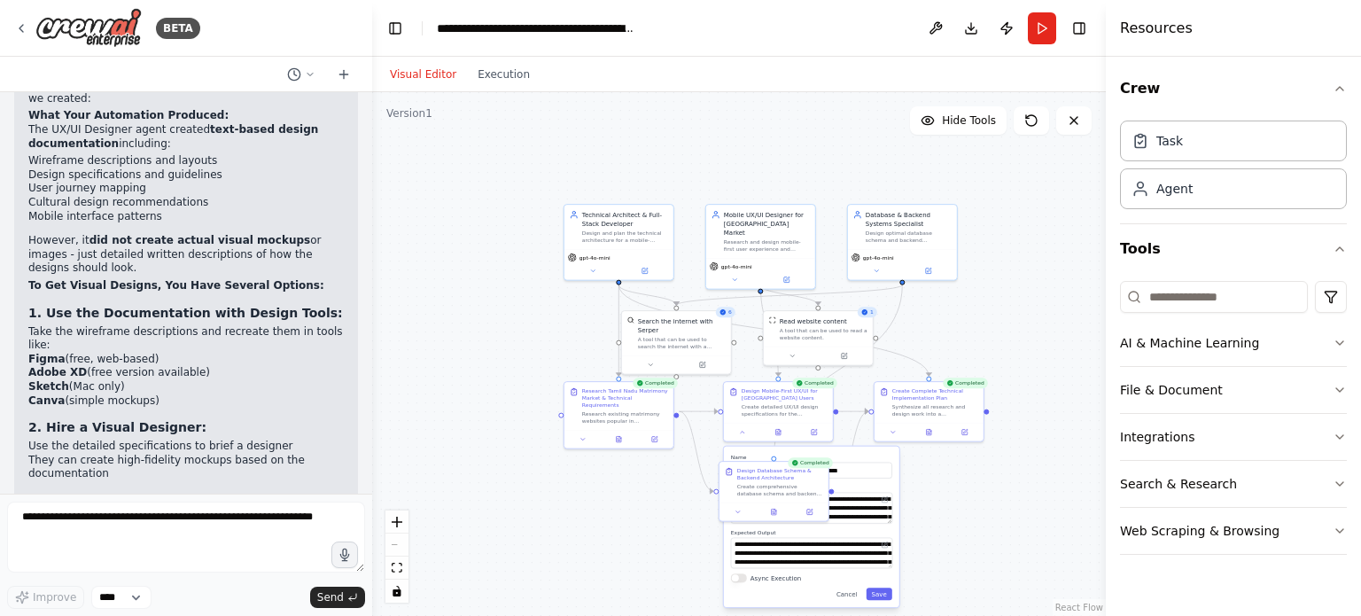
click at [1348, 347] on div "Crew Task Agent Tools AI & Machine Learning File & Document Integrations Search…" at bounding box center [1233, 336] width 255 height 559
click at [1337, 342] on icon "button" at bounding box center [1340, 343] width 14 height 14
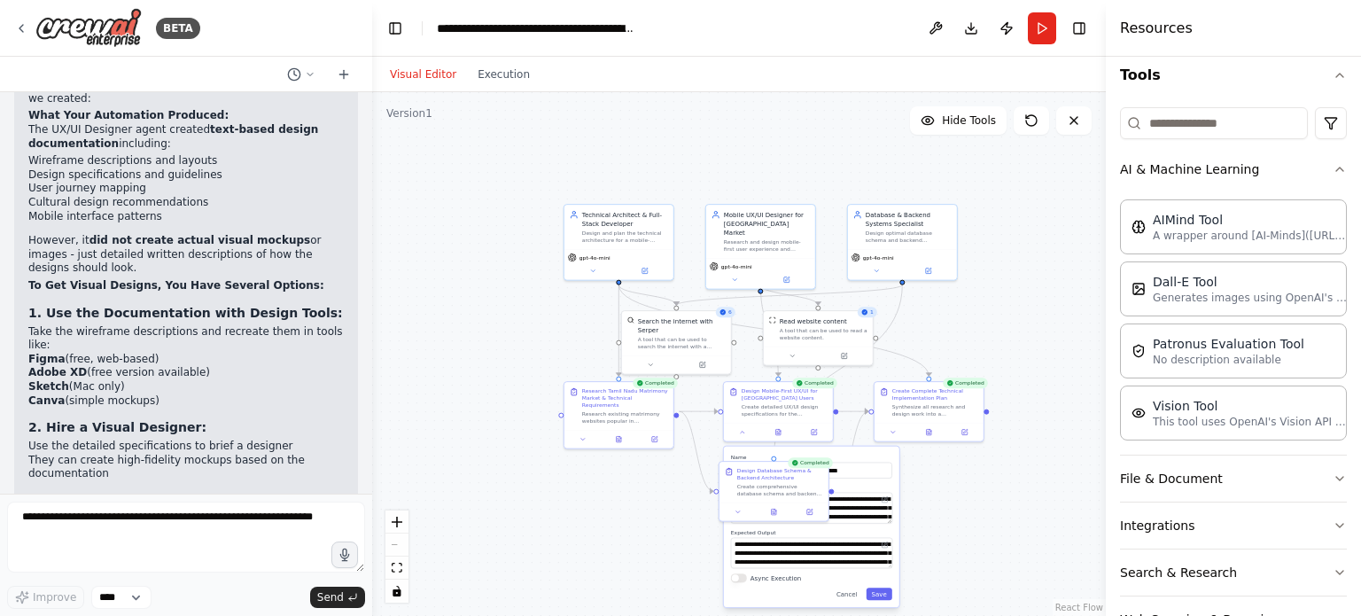
scroll to position [177, 0]
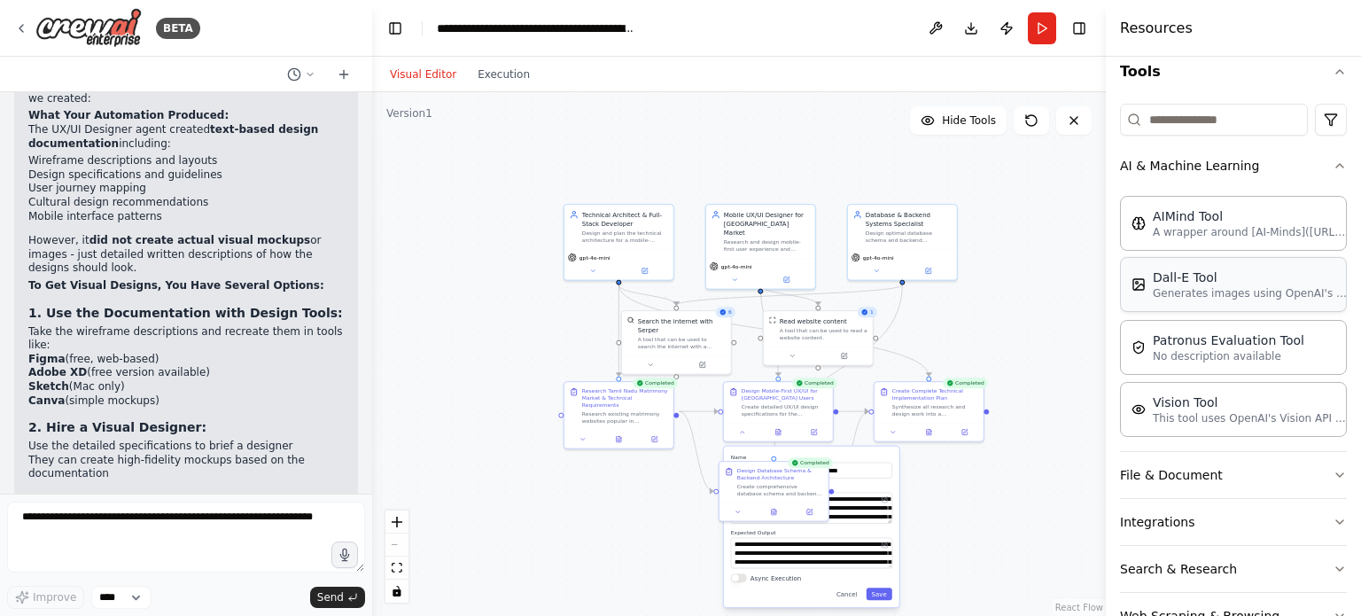
click at [1205, 300] on div "Dall-E Tool Generates images using OpenAI's Dall-E model." at bounding box center [1233, 284] width 227 height 55
click at [1212, 291] on p "Generates images using OpenAI's Dall-E model." at bounding box center [1250, 293] width 195 height 14
click at [1186, 288] on p "Generates images using OpenAI's Dall-E model." at bounding box center [1250, 293] width 195 height 14
drag, startPoint x: 1186, startPoint y: 288, endPoint x: 1174, endPoint y: 183, distance: 106.2
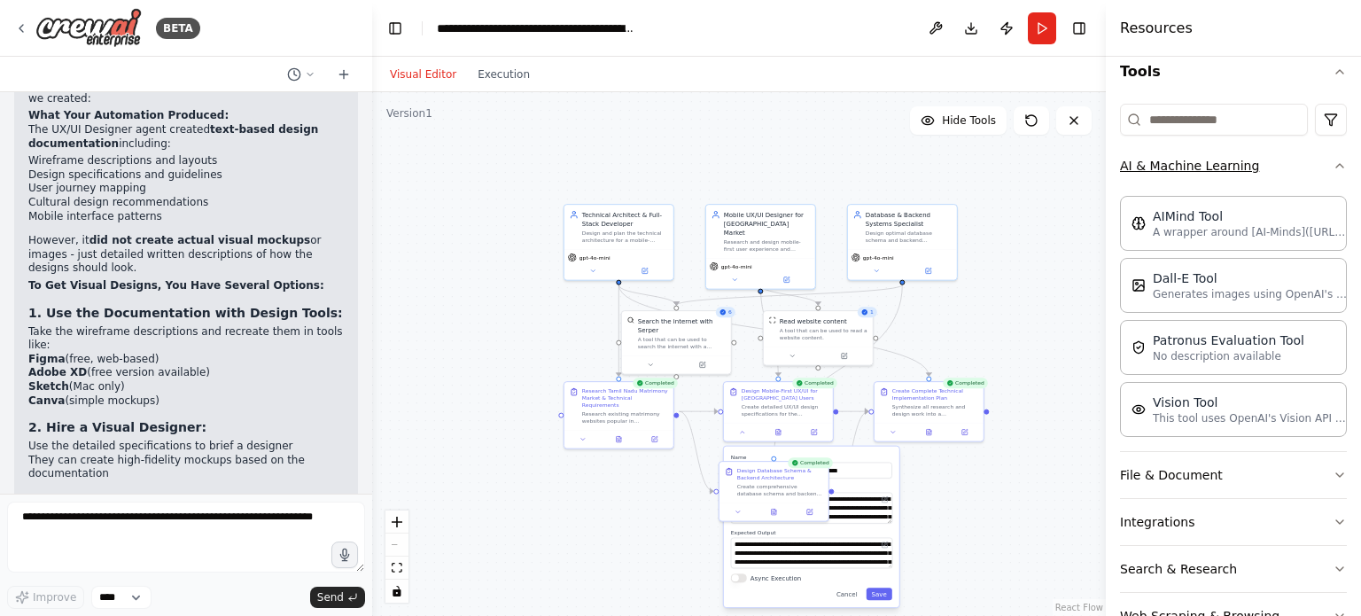
click at [1174, 183] on div "AI & Machine Learning AIMind Tool A wrapper around [AI-Minds]([URL][DOMAIN_NAME…" at bounding box center [1233, 297] width 227 height 309
drag, startPoint x: 812, startPoint y: 180, endPoint x: 519, endPoint y: 496, distance: 431.5
click at [519, 496] on div "Dall-E Tool" at bounding box center [517, 496] width 32 height 9
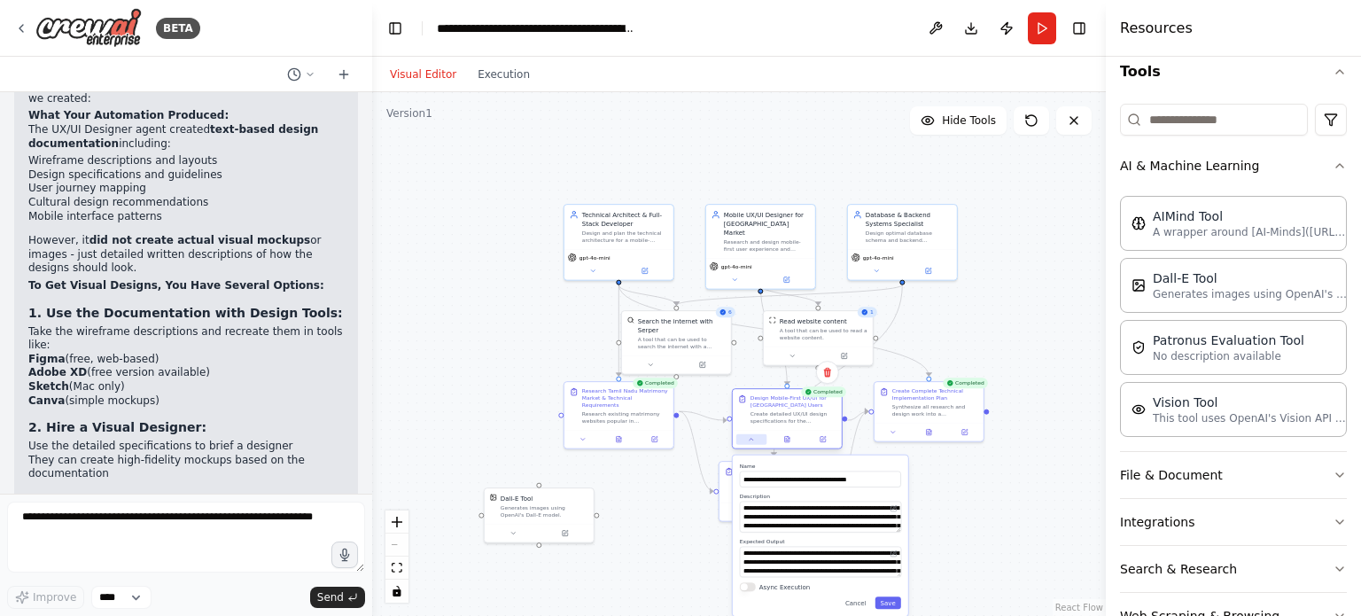
drag, startPoint x: 738, startPoint y: 432, endPoint x: 749, endPoint y: 442, distance: 15.0
click at [749, 442] on icon at bounding box center [751, 439] width 7 height 7
drag, startPoint x: 596, startPoint y: 513, endPoint x: 791, endPoint y: 442, distance: 207.5
click at [791, 422] on div "Technical Architect & Full-Stack Developer Design and plan the technical archit…" at bounding box center [702, 291] width 367 height 262
drag, startPoint x: 596, startPoint y: 513, endPoint x: 796, endPoint y: 415, distance: 223.2
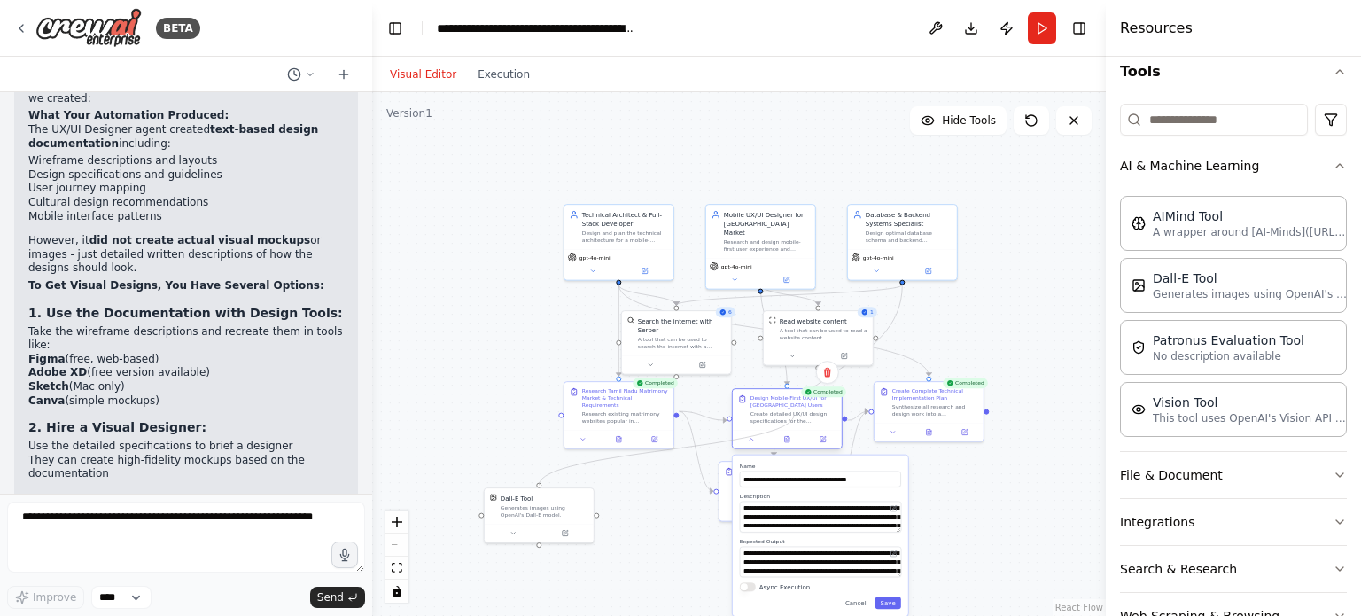
click at [796, 415] on div "Technical Architect & Full-Stack Developer Design and plan the technical archit…" at bounding box center [702, 291] width 367 height 262
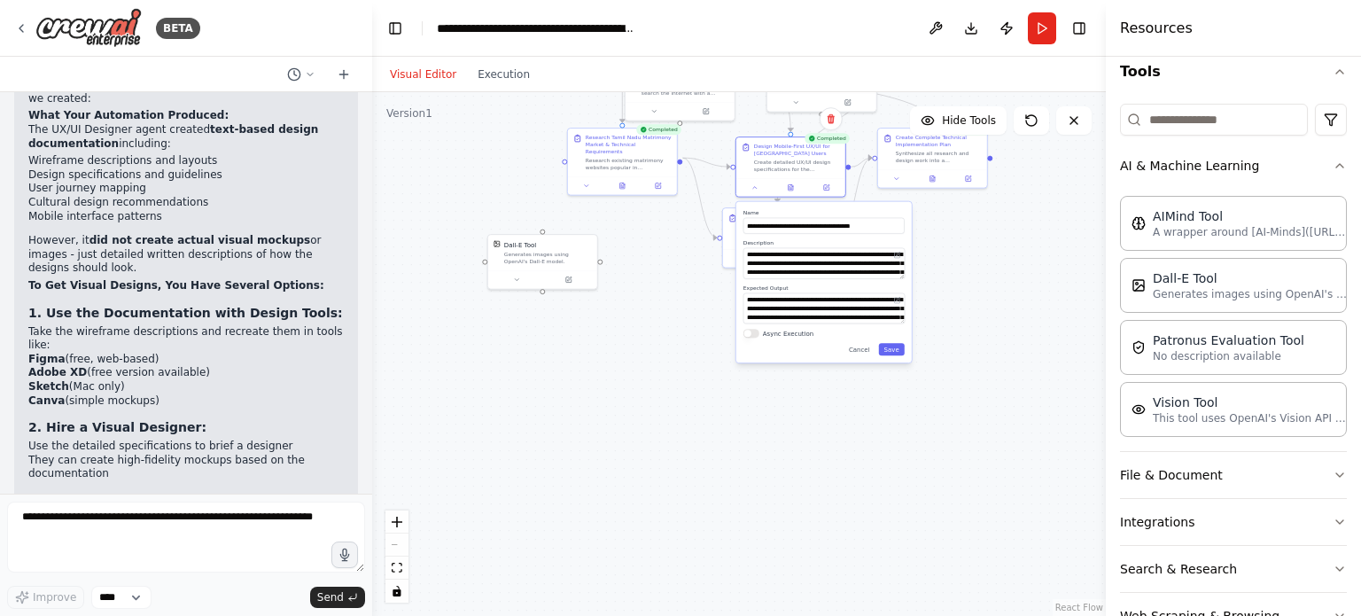
drag, startPoint x: 667, startPoint y: 449, endPoint x: 674, endPoint y: 257, distance: 191.6
click at [674, 257] on div ".deletable-edge-delete-btn { width: 20px; height: 20px; border: 0px solid #ffff…" at bounding box center [739, 354] width 734 height 524
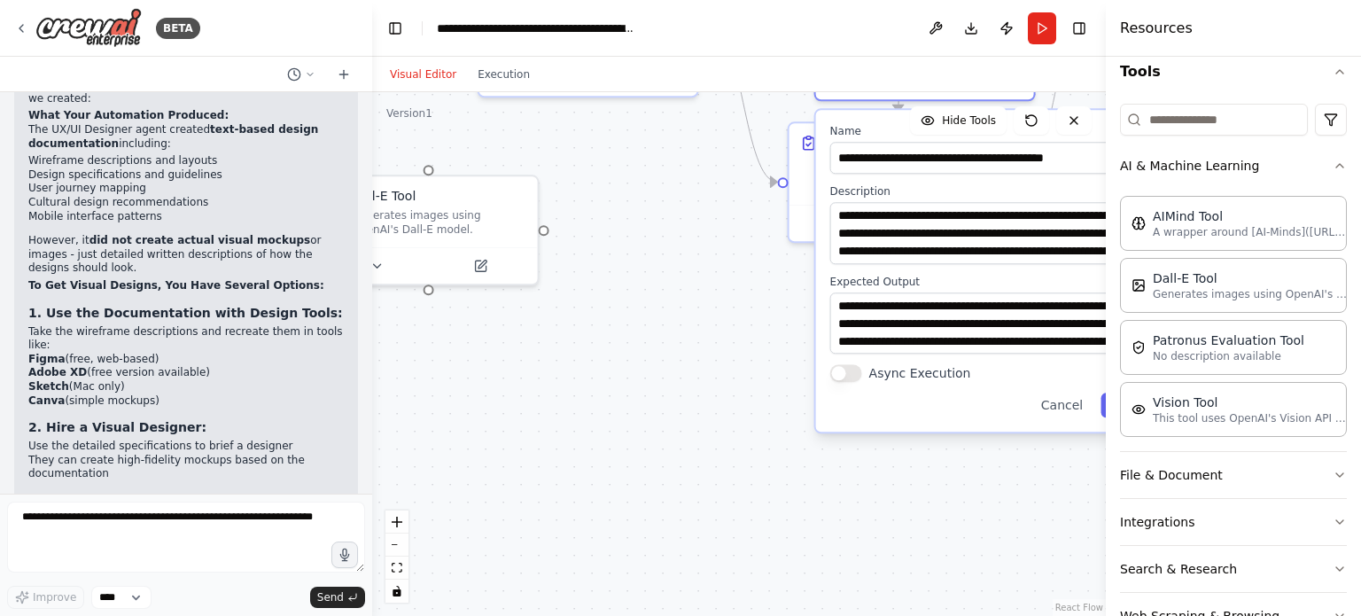
click at [657, 296] on div ".deletable-edge-delete-btn { width: 20px; height: 20px; border: 0px solid #ffff…" at bounding box center [739, 354] width 734 height 524
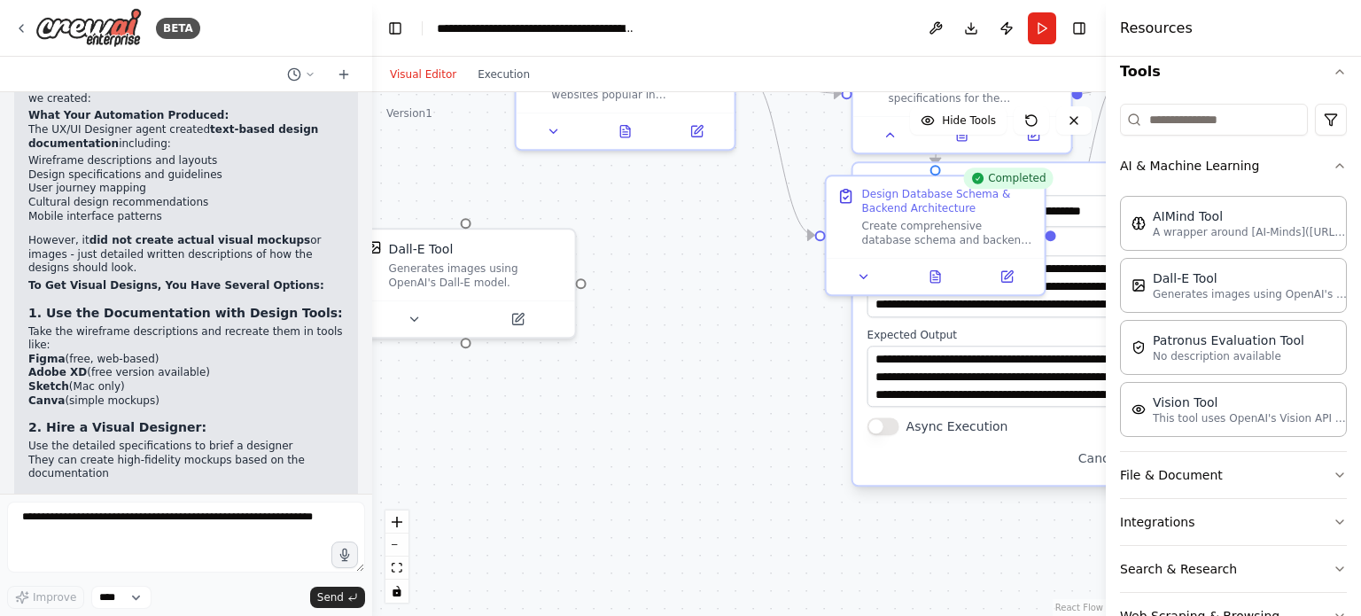
drag, startPoint x: 657, startPoint y: 296, endPoint x: 706, endPoint y: 371, distance: 90.2
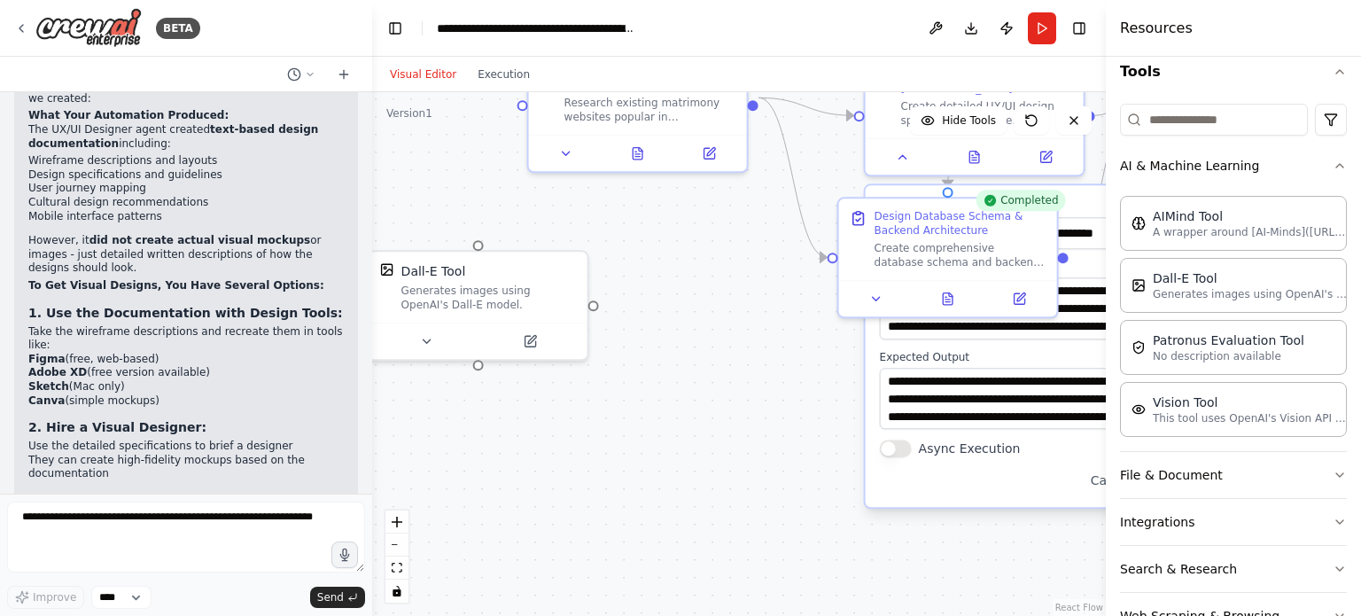
click at [706, 371] on div ".deletable-edge-delete-btn { width: 20px; height: 20px; border: 0px solid #ffff…" at bounding box center [739, 354] width 734 height 524
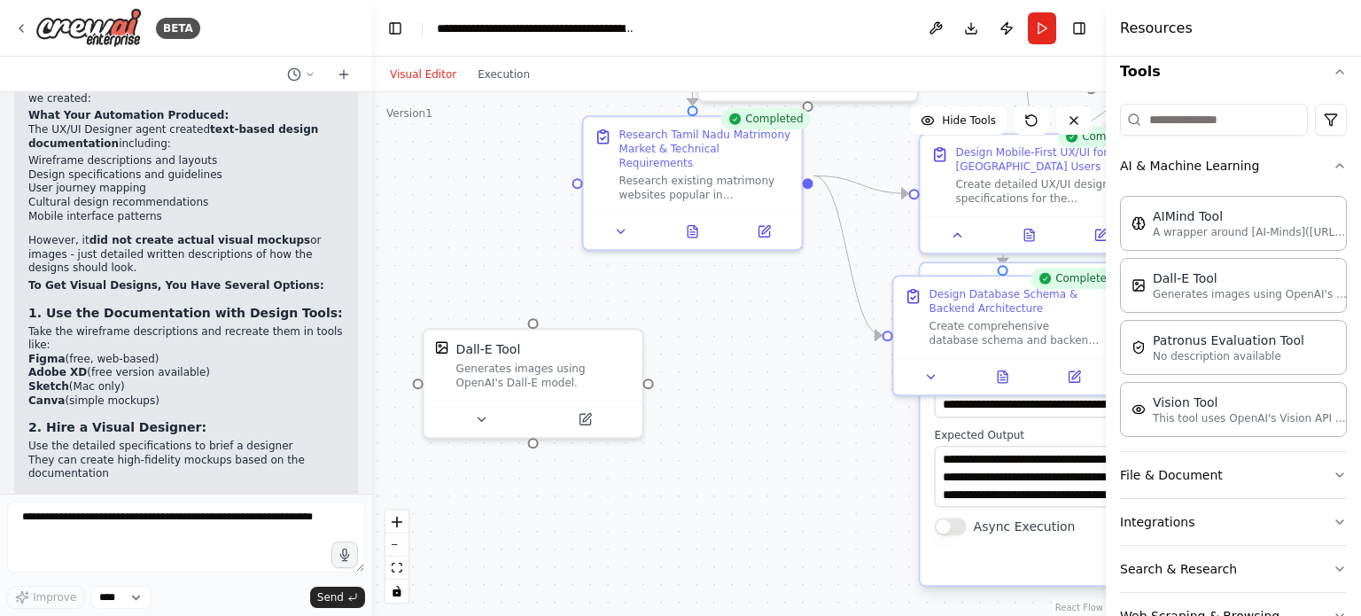
drag, startPoint x: 658, startPoint y: 368, endPoint x: 716, endPoint y: 448, distance: 98.9
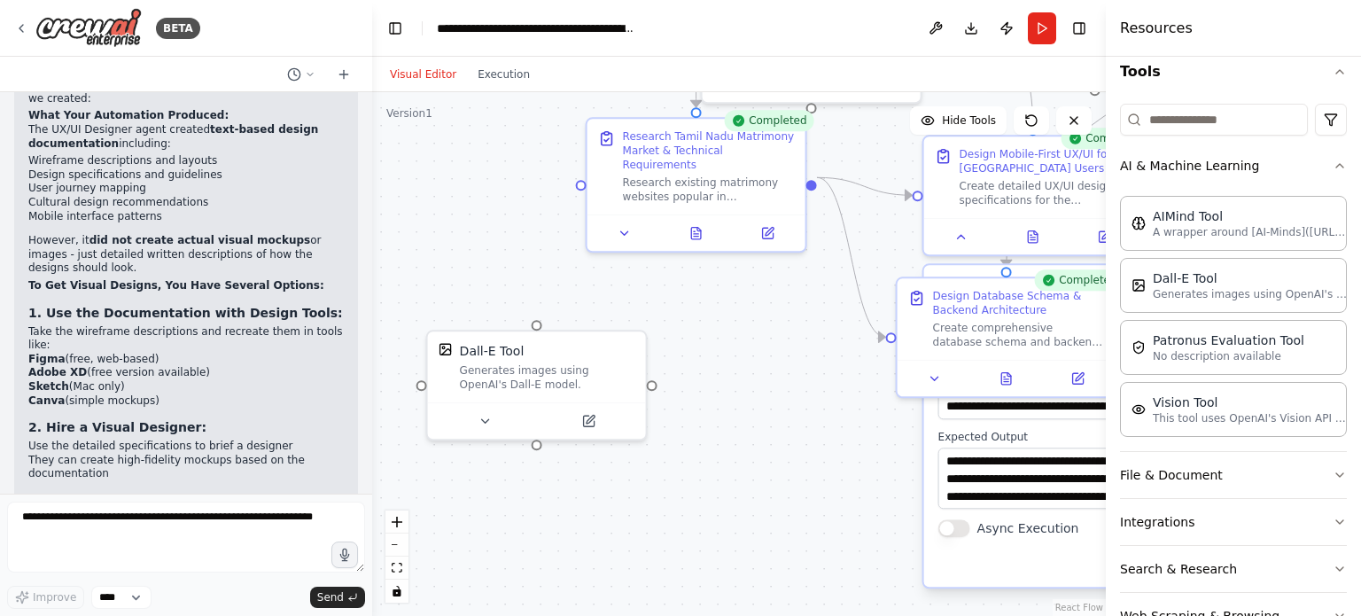
click at [735, 385] on div ".deletable-edge-delete-btn { width: 20px; height: 20px; border: 0px solid #ffff…" at bounding box center [739, 354] width 734 height 524
click at [486, 425] on button at bounding box center [485, 417] width 100 height 21
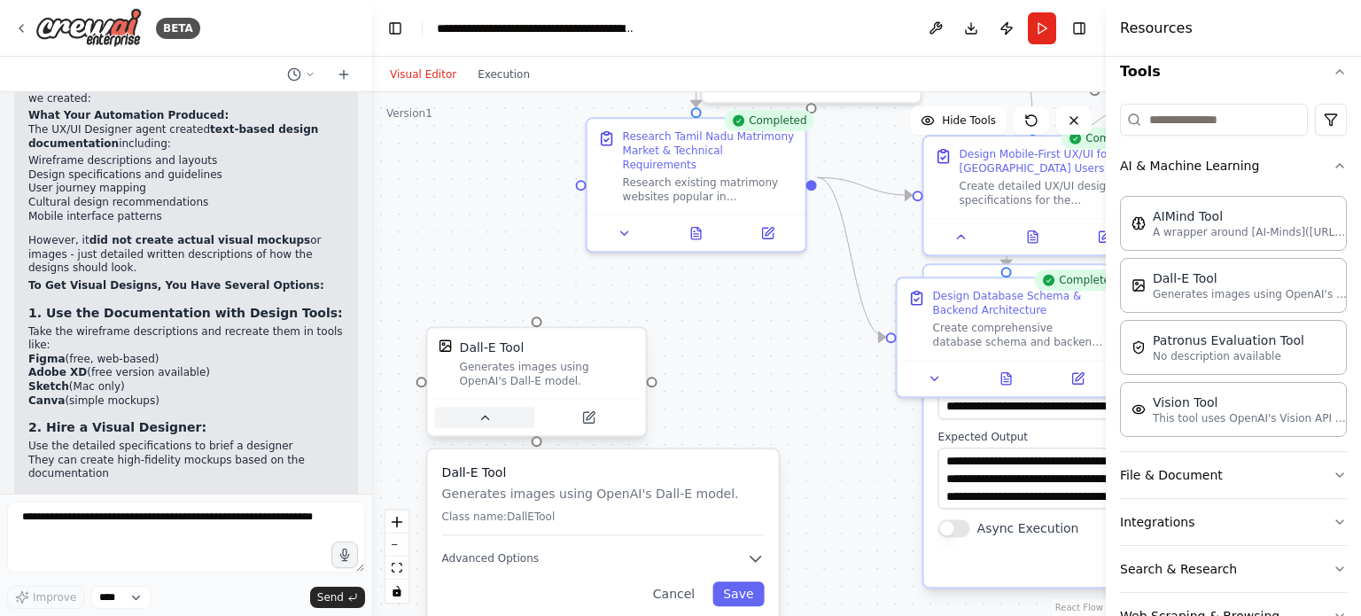
click at [486, 425] on button at bounding box center [485, 417] width 100 height 21
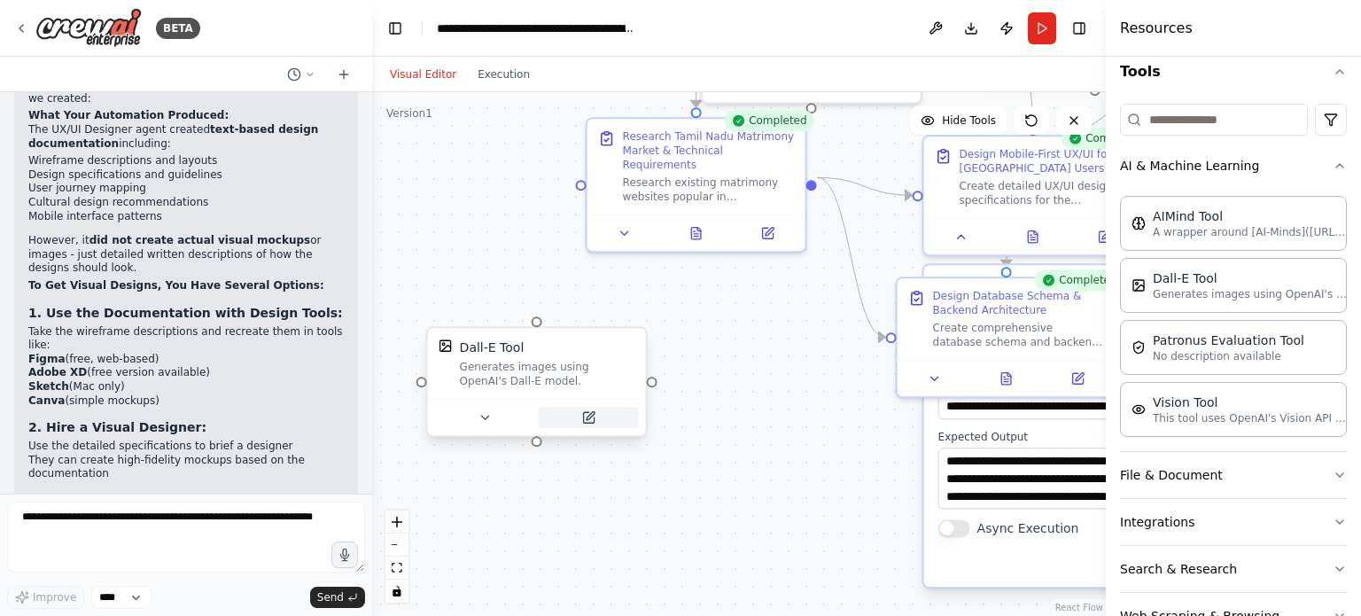
click at [591, 416] on icon at bounding box center [590, 416] width 8 height 8
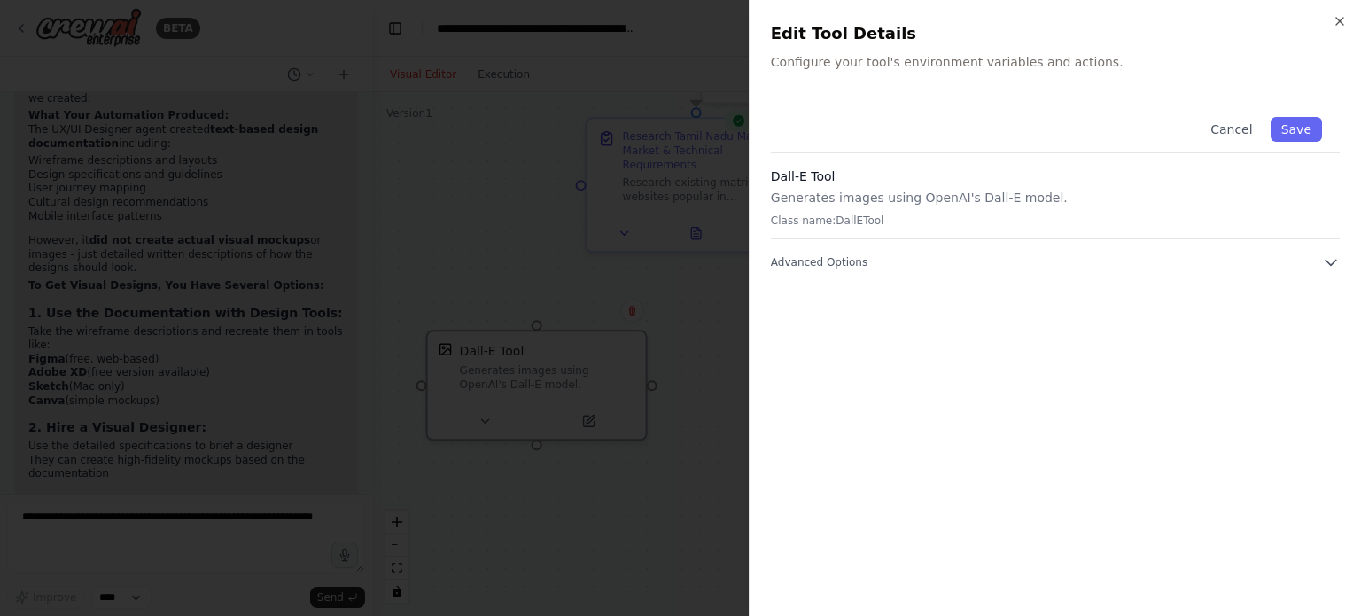
click at [684, 324] on div at bounding box center [680, 308] width 1361 height 616
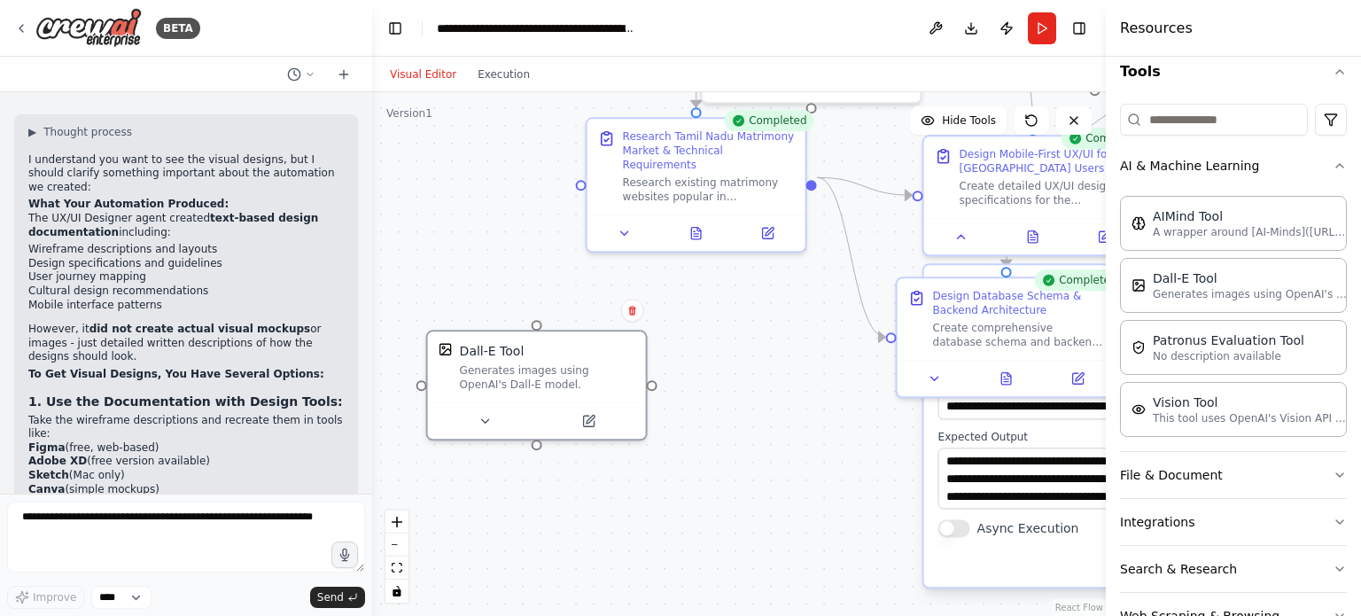
scroll to position [4390, 0]
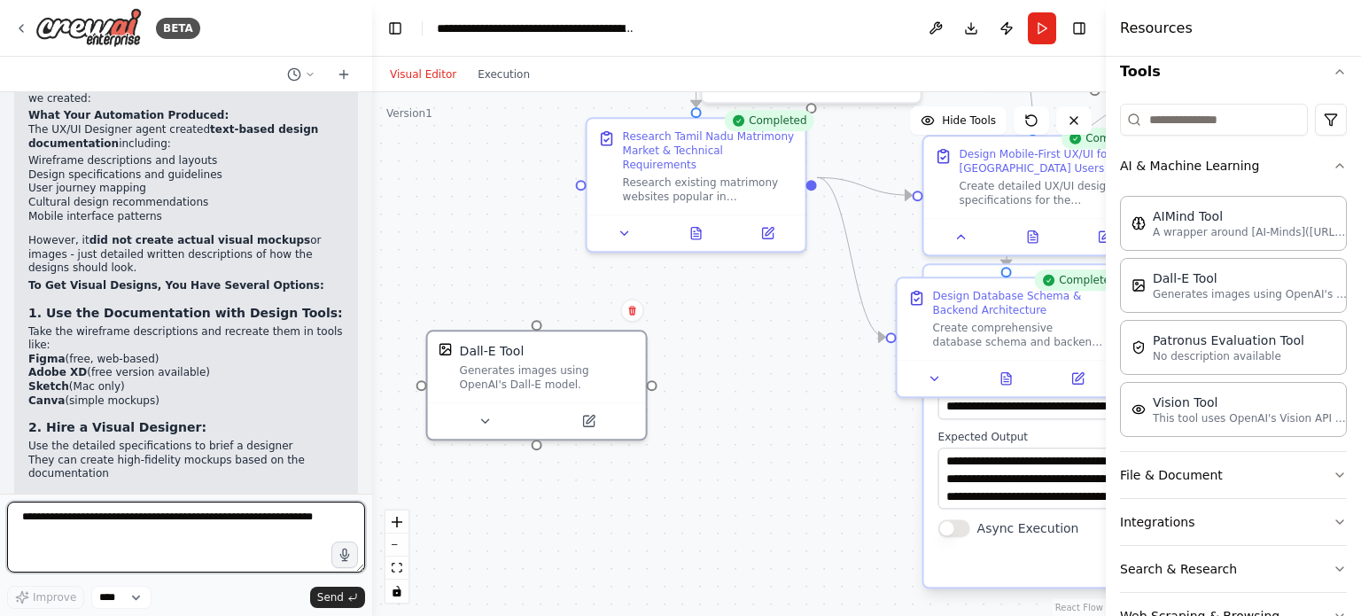
click at [143, 539] on textarea at bounding box center [186, 537] width 358 height 71
type textarea "*"
type textarea "**********"
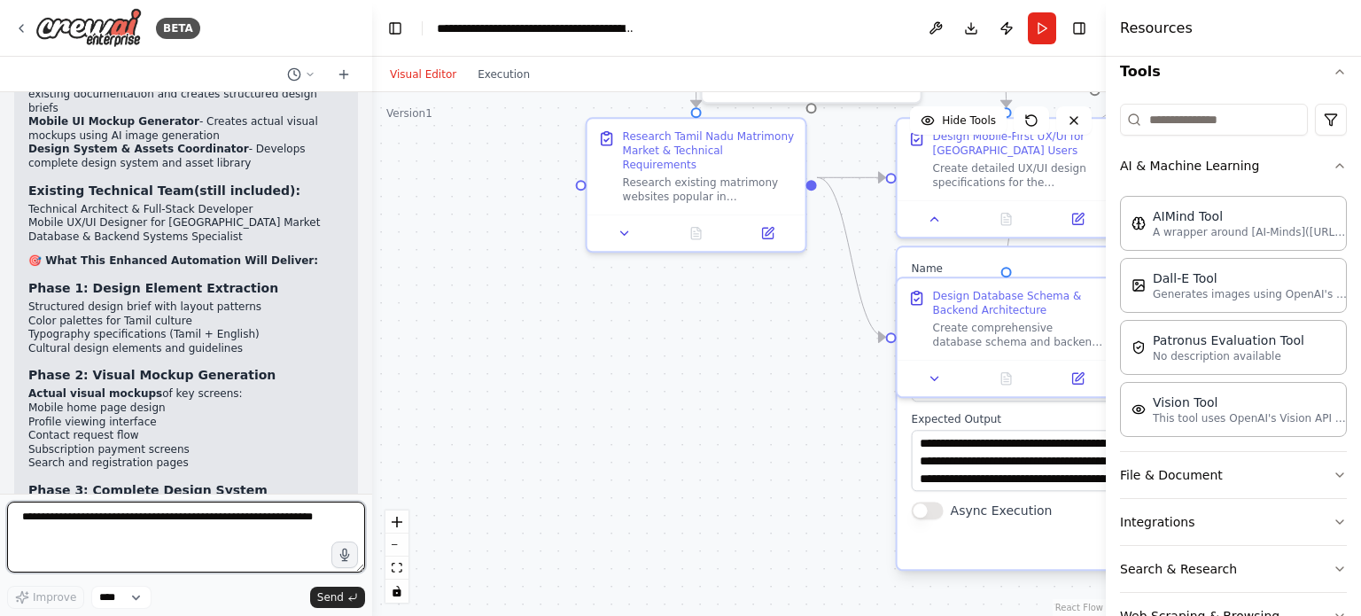
scroll to position [6319, 0]
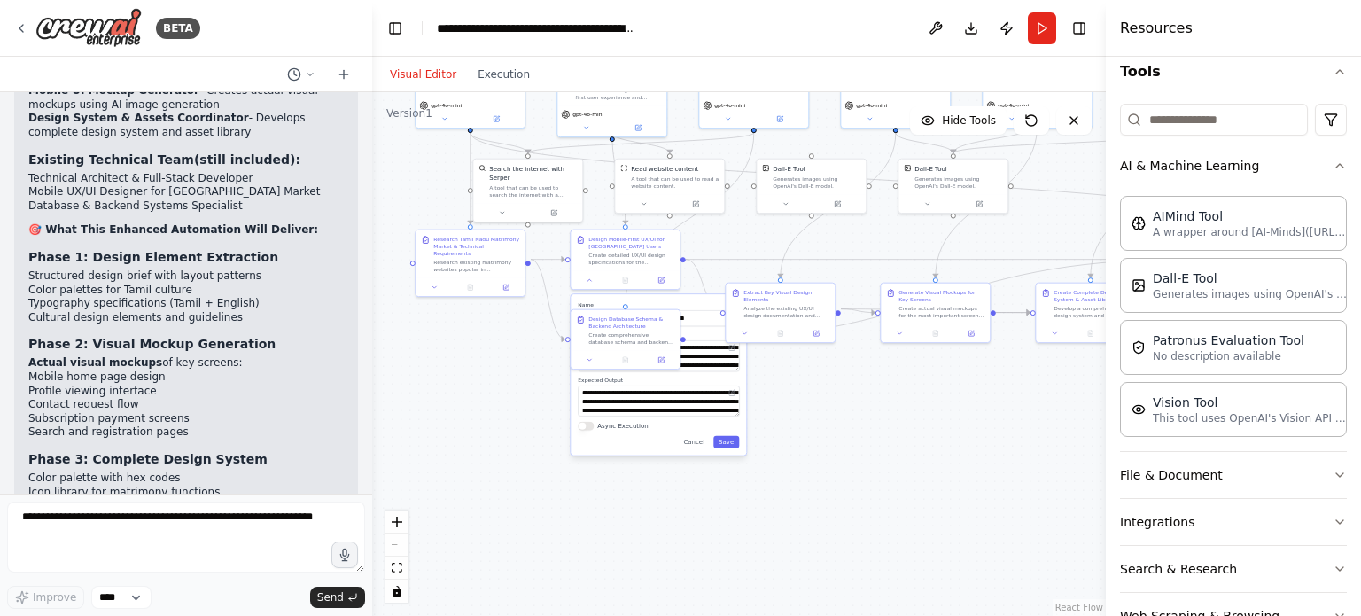
drag, startPoint x: 992, startPoint y: 386, endPoint x: 789, endPoint y: 378, distance: 203.1
click at [789, 378] on div ".deletable-edge-delete-btn { width: 20px; height: 20px; border: 0px solid #ffff…" at bounding box center [739, 354] width 734 height 524
drag, startPoint x: 856, startPoint y: 410, endPoint x: 660, endPoint y: 527, distance: 228.2
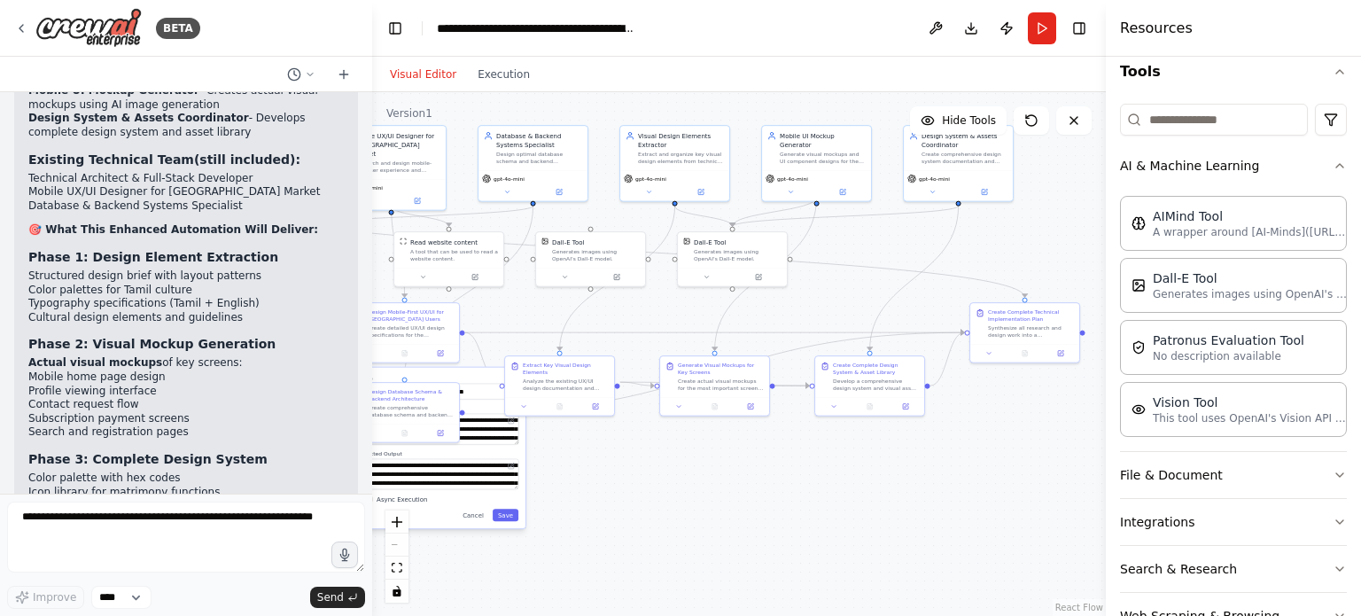
drag, startPoint x: 862, startPoint y: 369, endPoint x: 652, endPoint y: 476, distance: 235.1
click at [652, 476] on div ".deletable-edge-delete-btn { width: 20px; height: 20px; border: 0px solid #ffff…" at bounding box center [739, 354] width 734 height 524
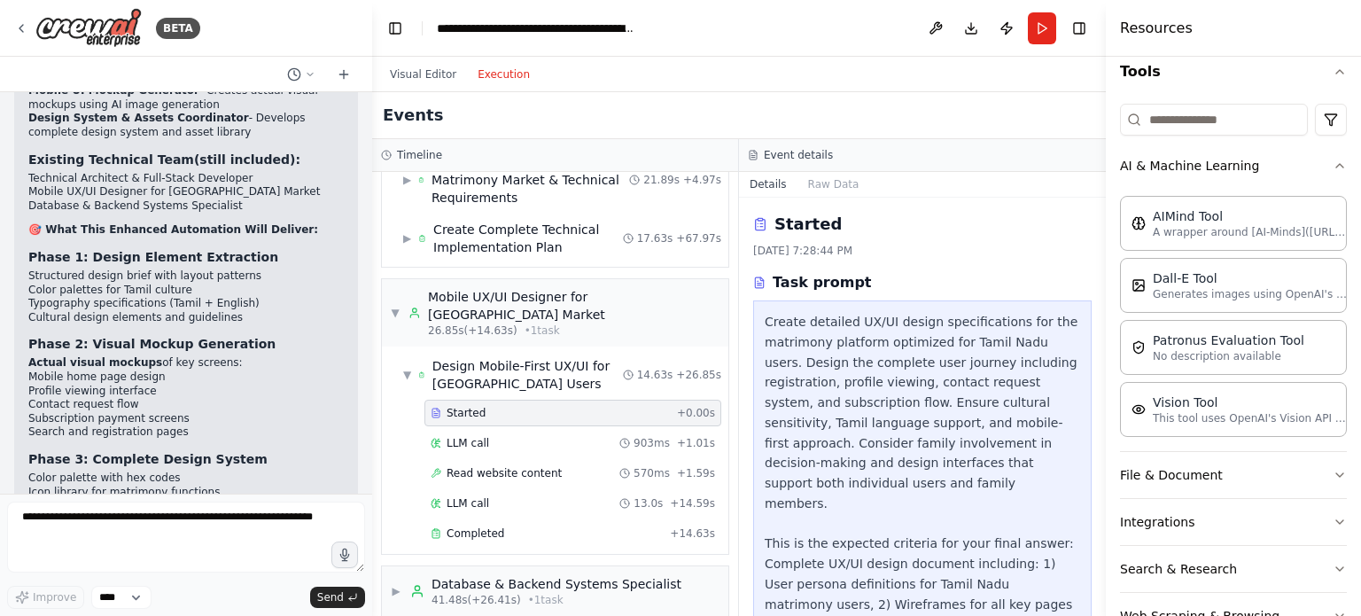
click at [503, 77] on button "Execution" at bounding box center [504, 74] width 74 height 21
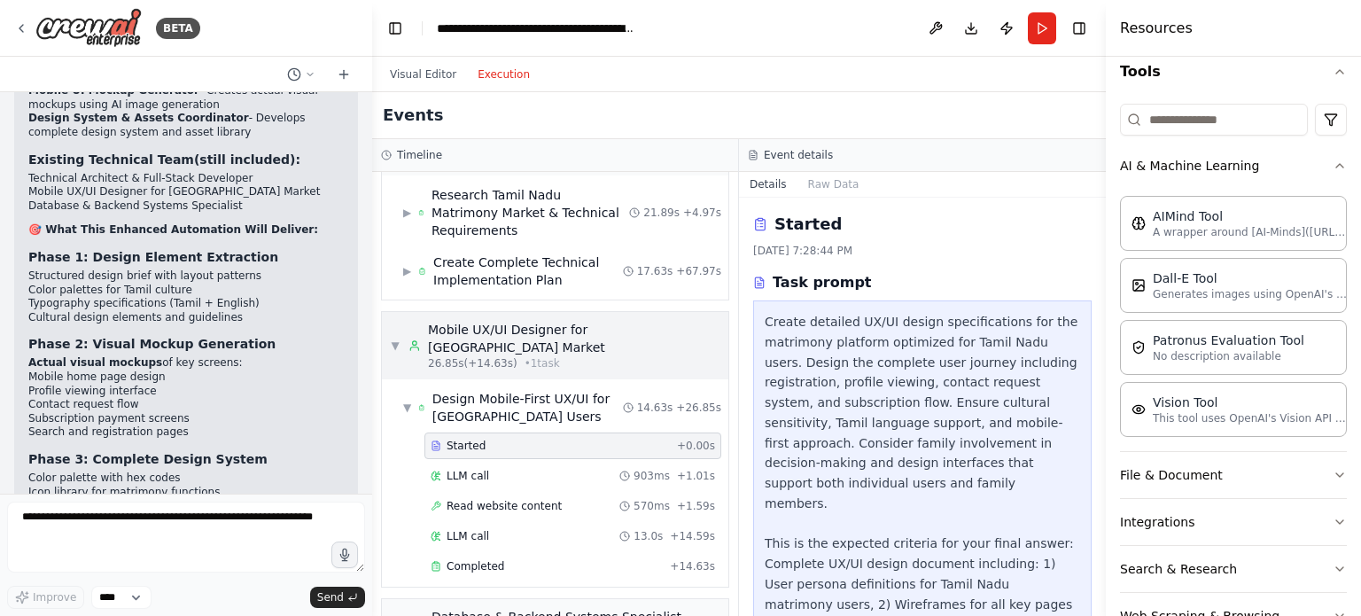
scroll to position [0, 0]
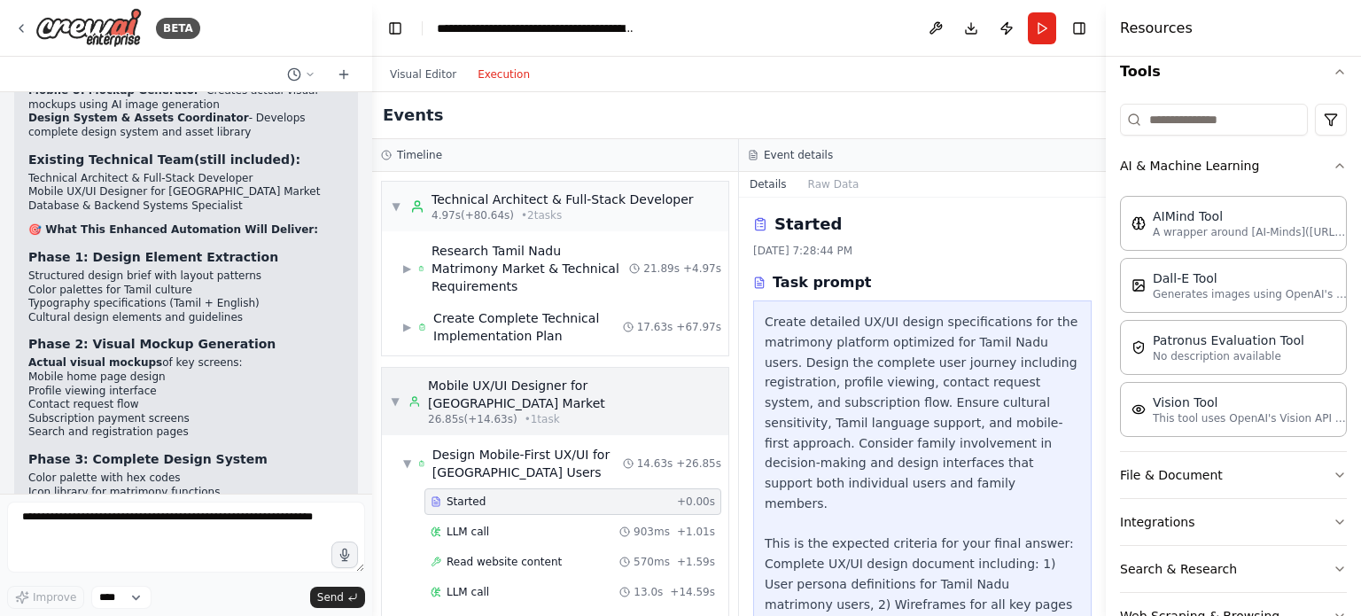
click at [403, 378] on div "▼ Mobile UX/UI Designer for Tamil Nadu Market 26.85s (+14.63s) • 1 task" at bounding box center [555, 402] width 329 height 50
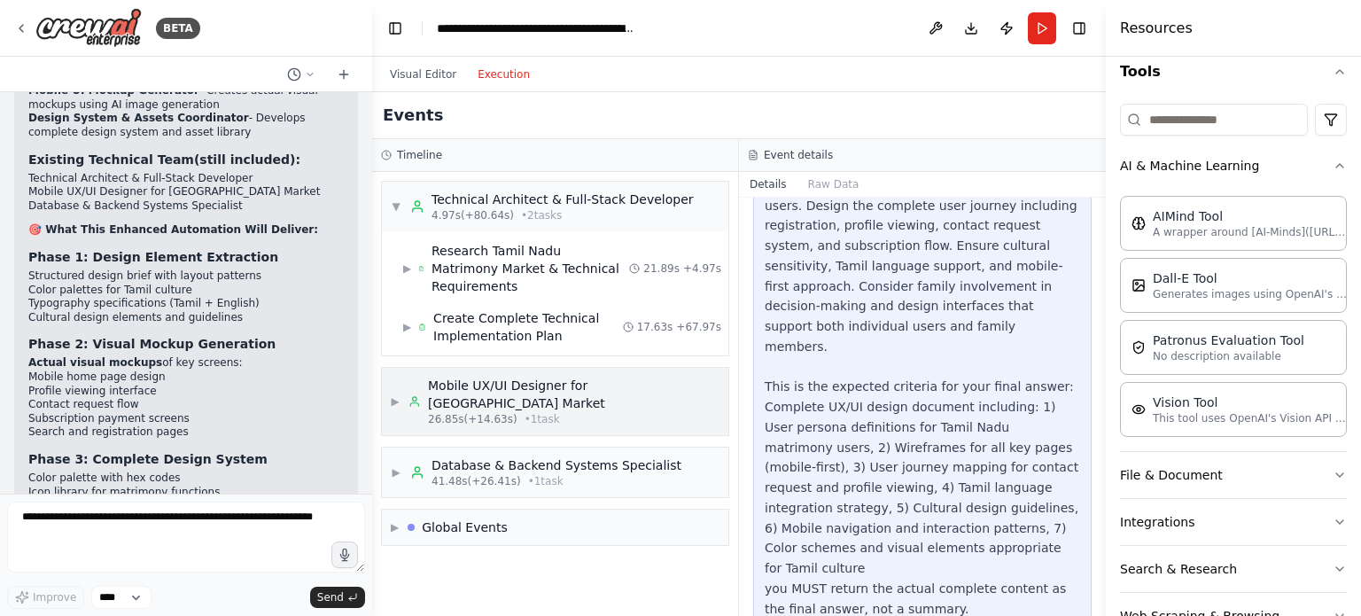
scroll to position [158, 0]
click at [413, 74] on button "Visual Editor" at bounding box center [423, 74] width 88 height 21
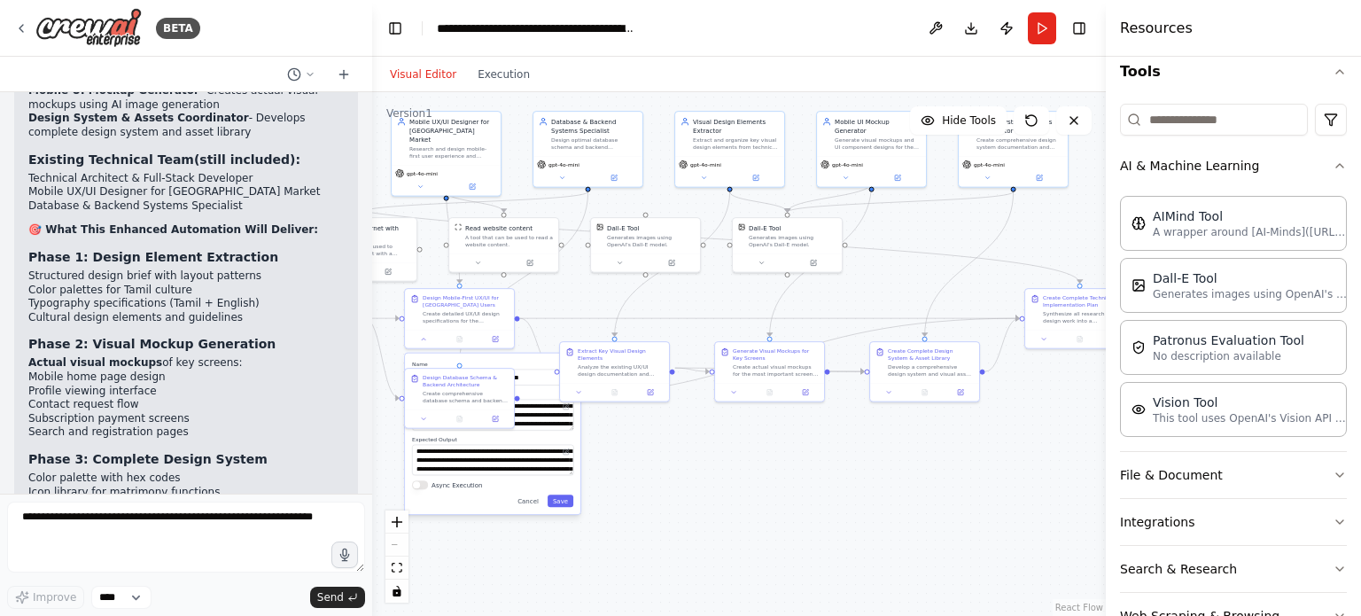
drag, startPoint x: 822, startPoint y: 460, endPoint x: 877, endPoint y: 446, distance: 56.8
click at [877, 446] on div ".deletable-edge-delete-btn { width: 20px; height: 20px; border: 0px solid #ffff…" at bounding box center [739, 354] width 734 height 524
click at [1047, 31] on button "Run" at bounding box center [1042, 28] width 28 height 32
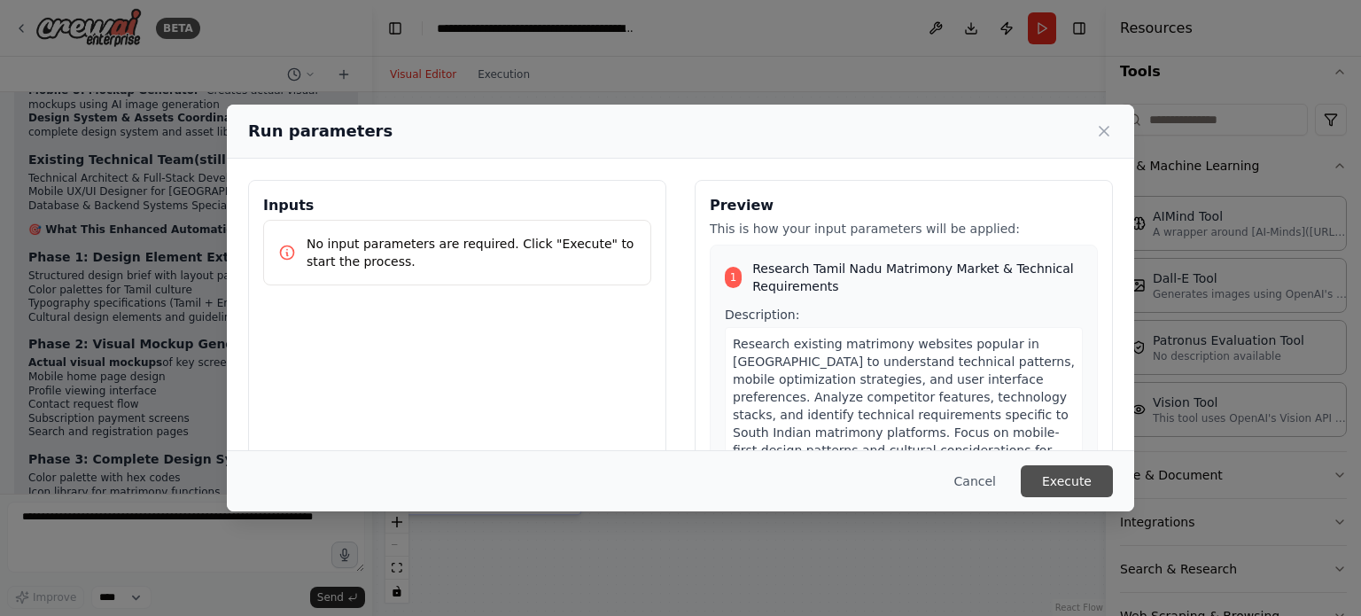
click at [1069, 477] on button "Execute" at bounding box center [1067, 481] width 92 height 32
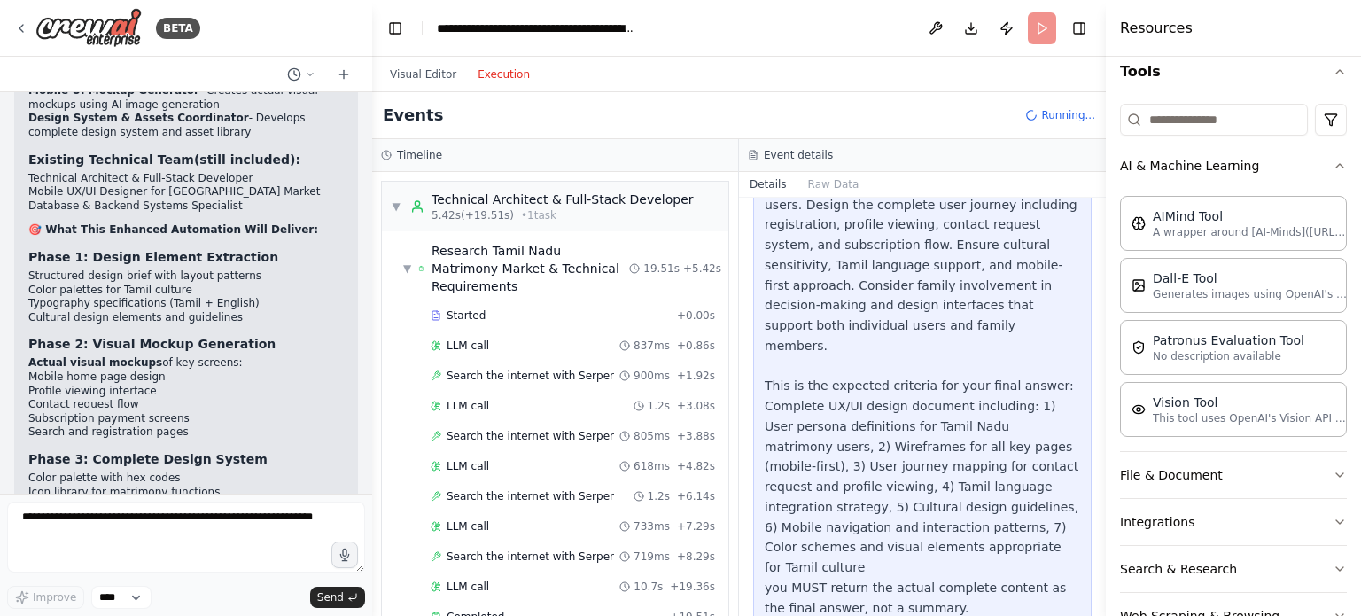
click at [506, 76] on button "Execution" at bounding box center [504, 74] width 74 height 21
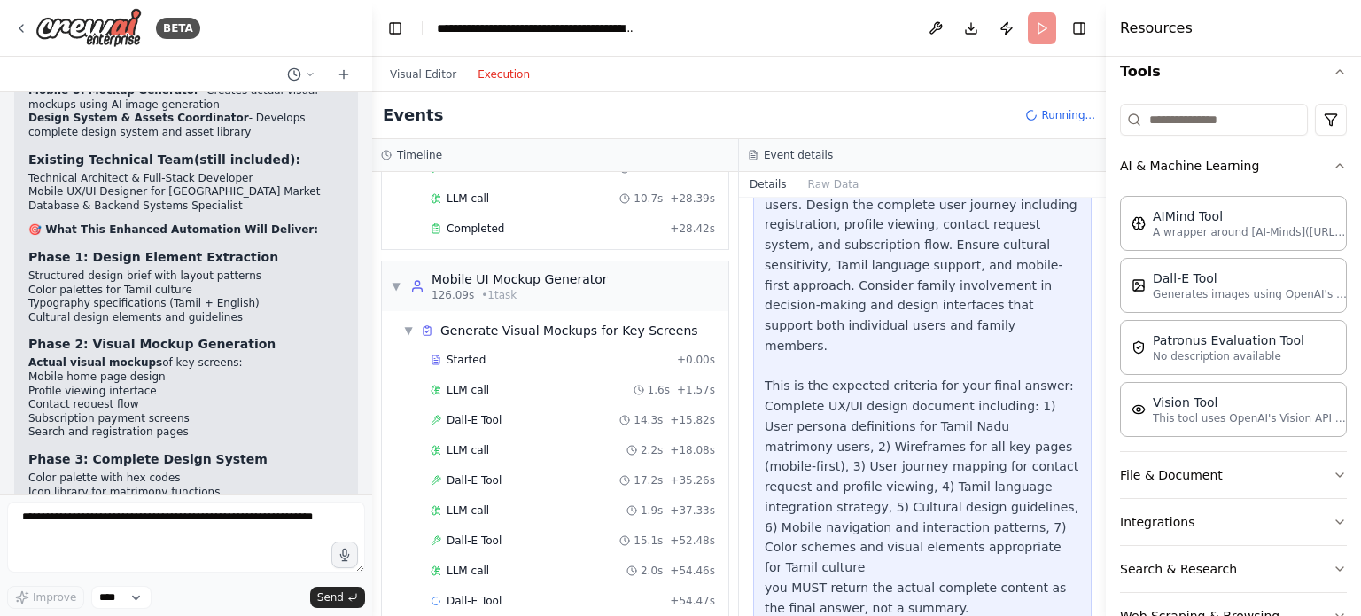
scroll to position [1654, 0]
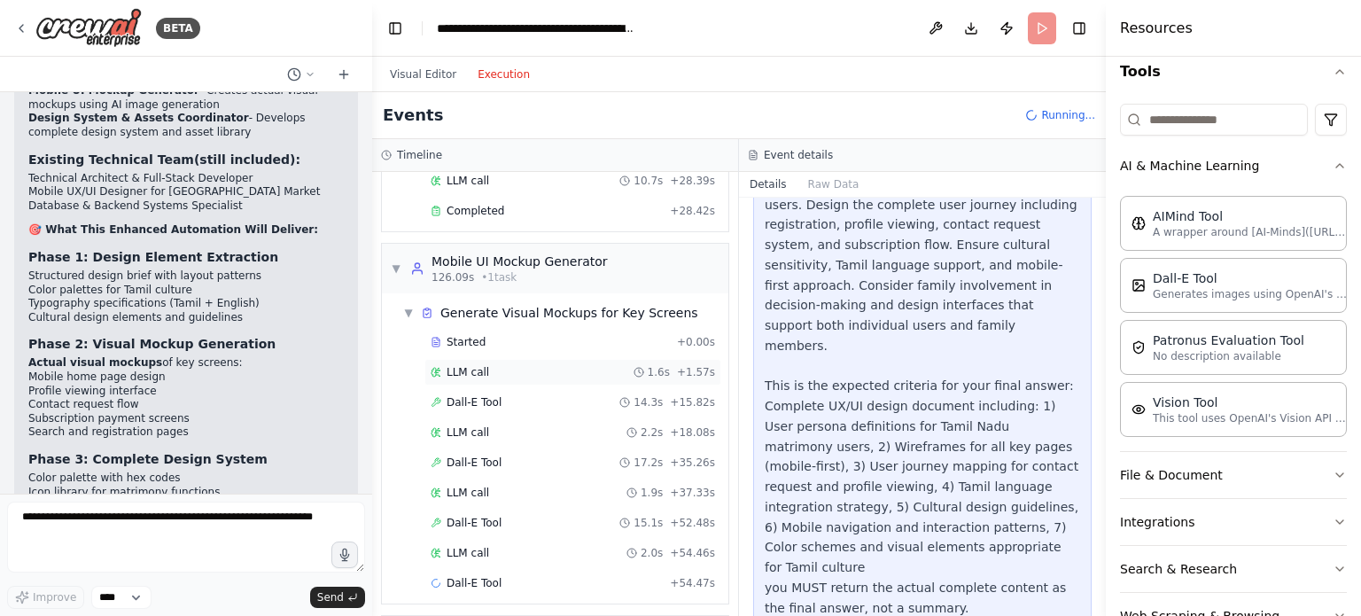
click at [509, 365] on div "LLM call 1.6s + 1.57s" at bounding box center [573, 372] width 285 height 14
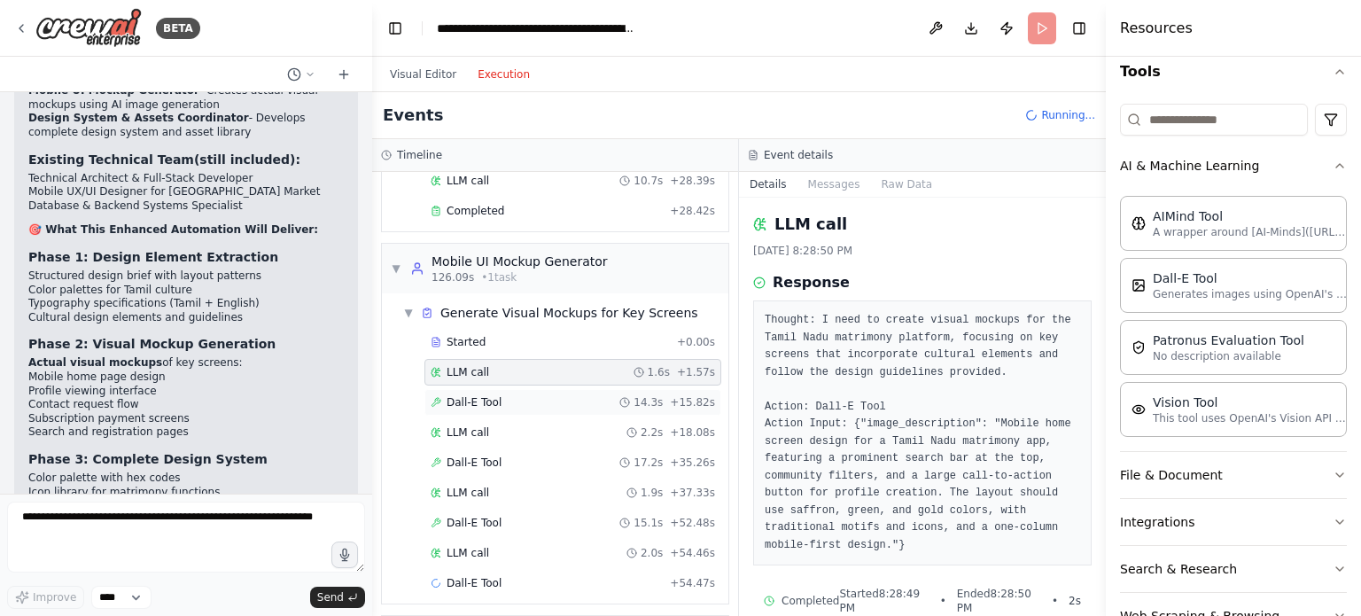
click at [499, 395] on div "Dall-E Tool 14.3s + 15.82s" at bounding box center [573, 402] width 285 height 14
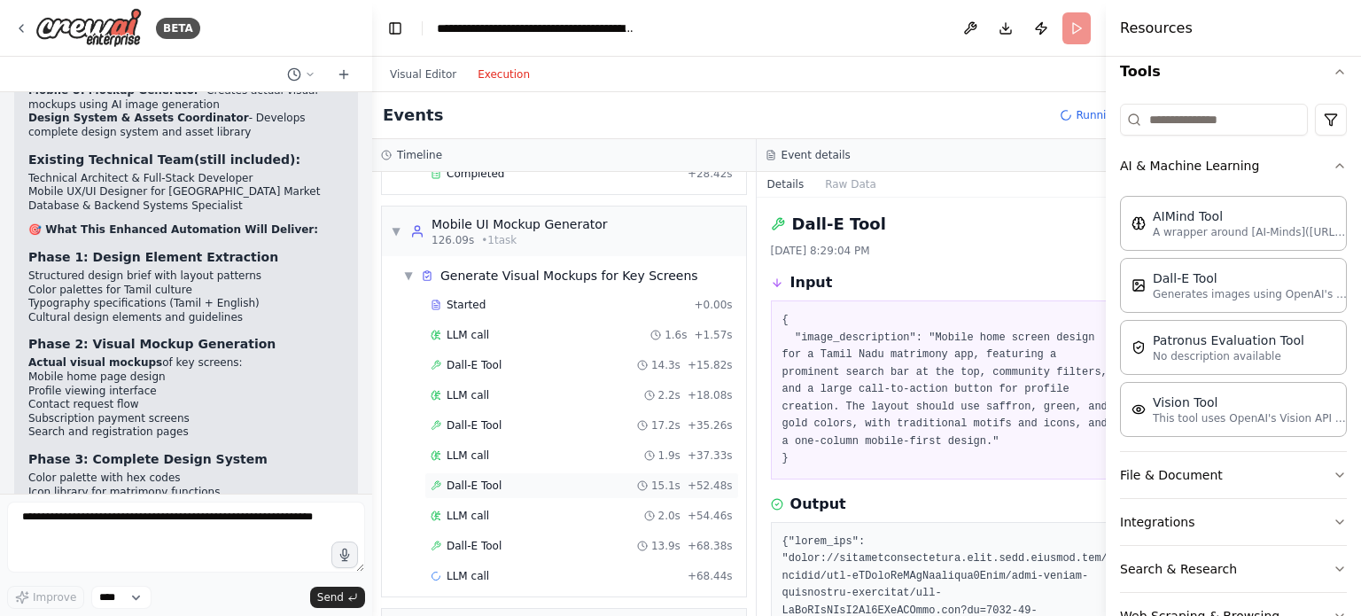
scroll to position [1684, 0]
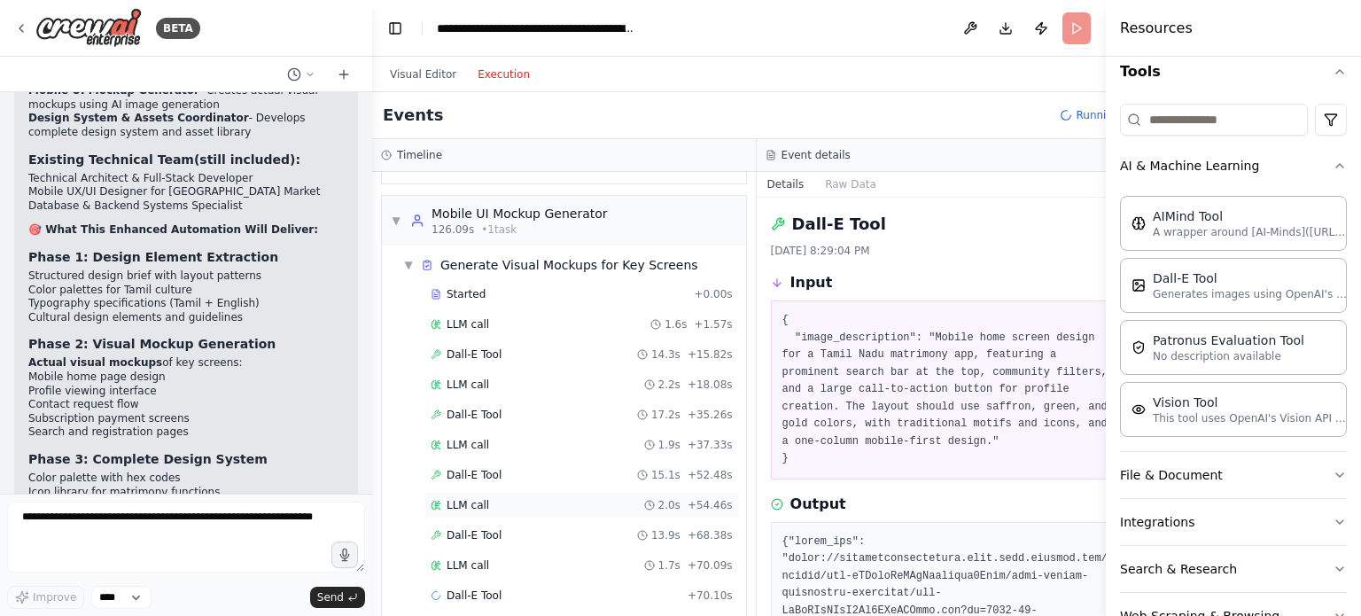
click at [521, 492] on div "LLM call 2.0s + 54.46s" at bounding box center [582, 505] width 315 height 27
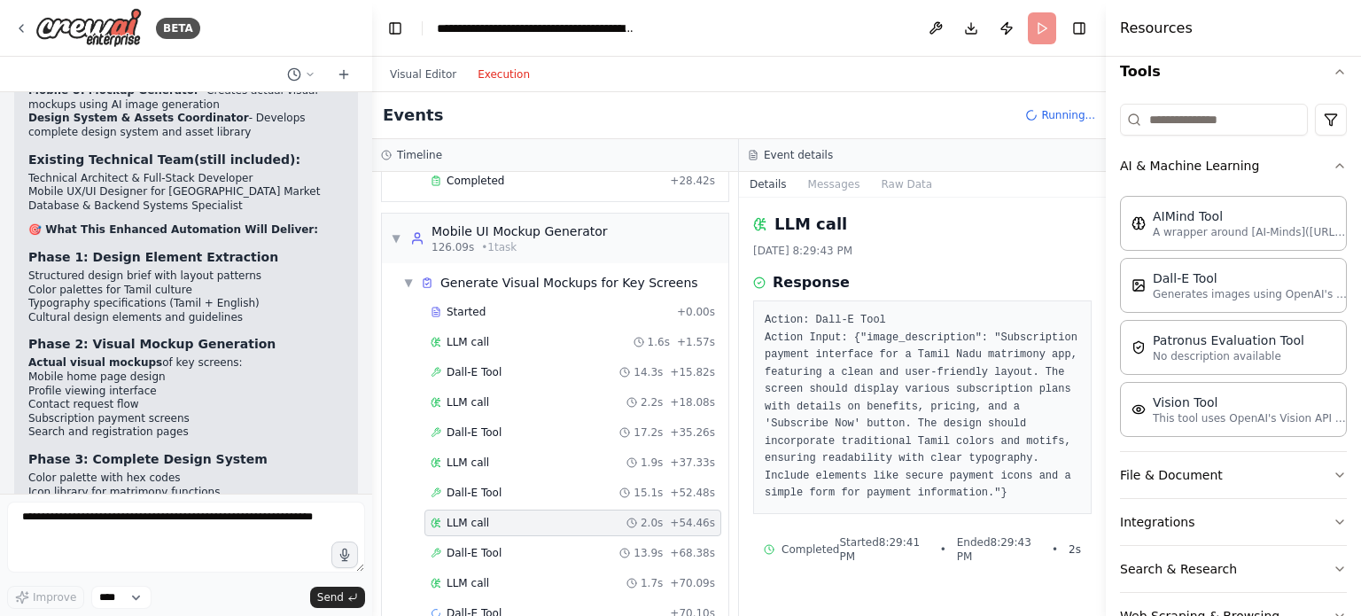
click at [514, 510] on div "LLM call 2.0s + 54.46s" at bounding box center [573, 523] width 297 height 27
click at [433, 71] on button "Visual Editor" at bounding box center [423, 74] width 88 height 21
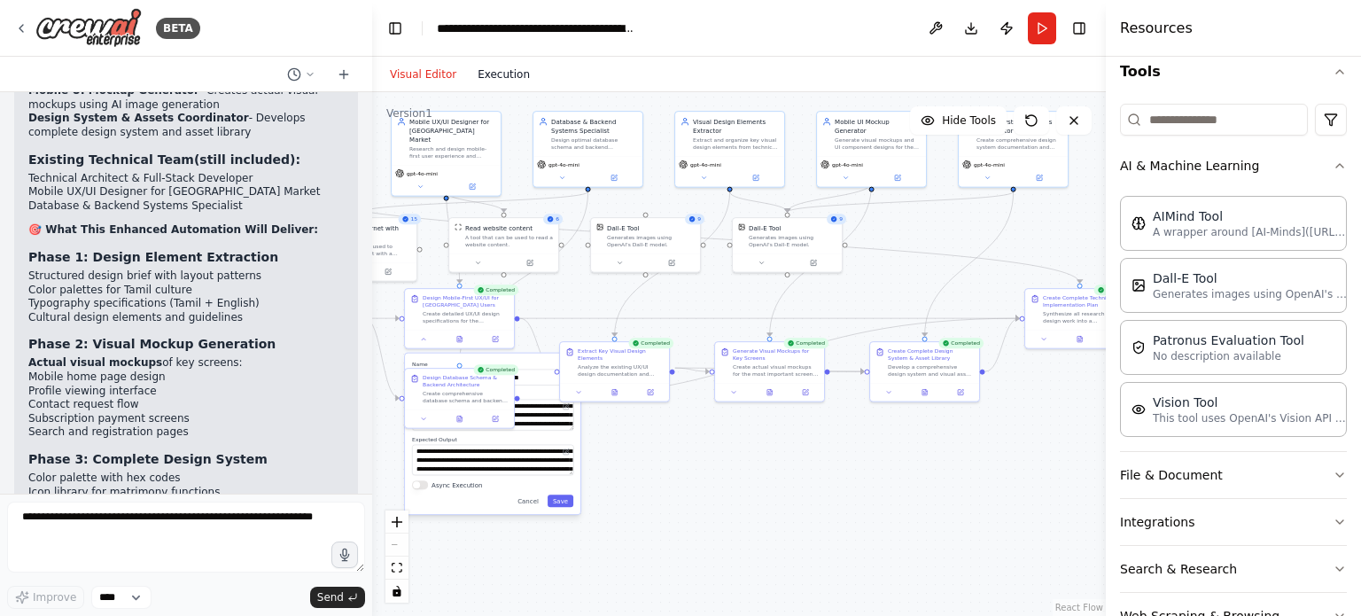
click at [488, 66] on button "Execution" at bounding box center [504, 74] width 74 height 21
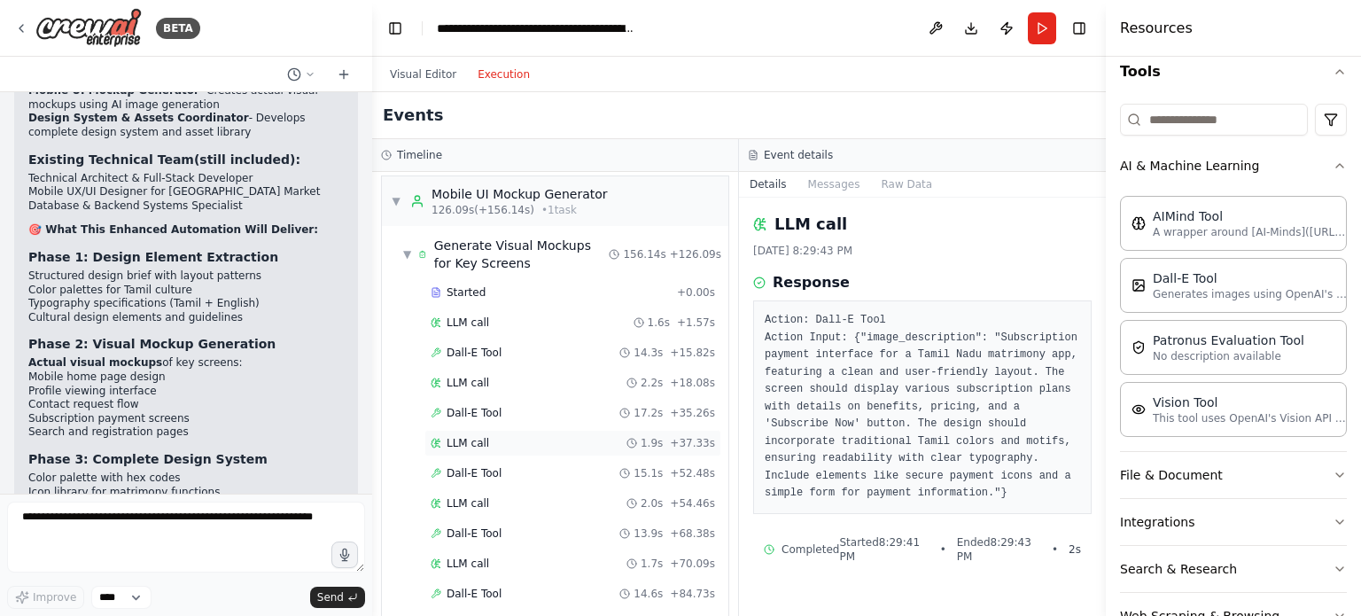
scroll to position [2393, 0]
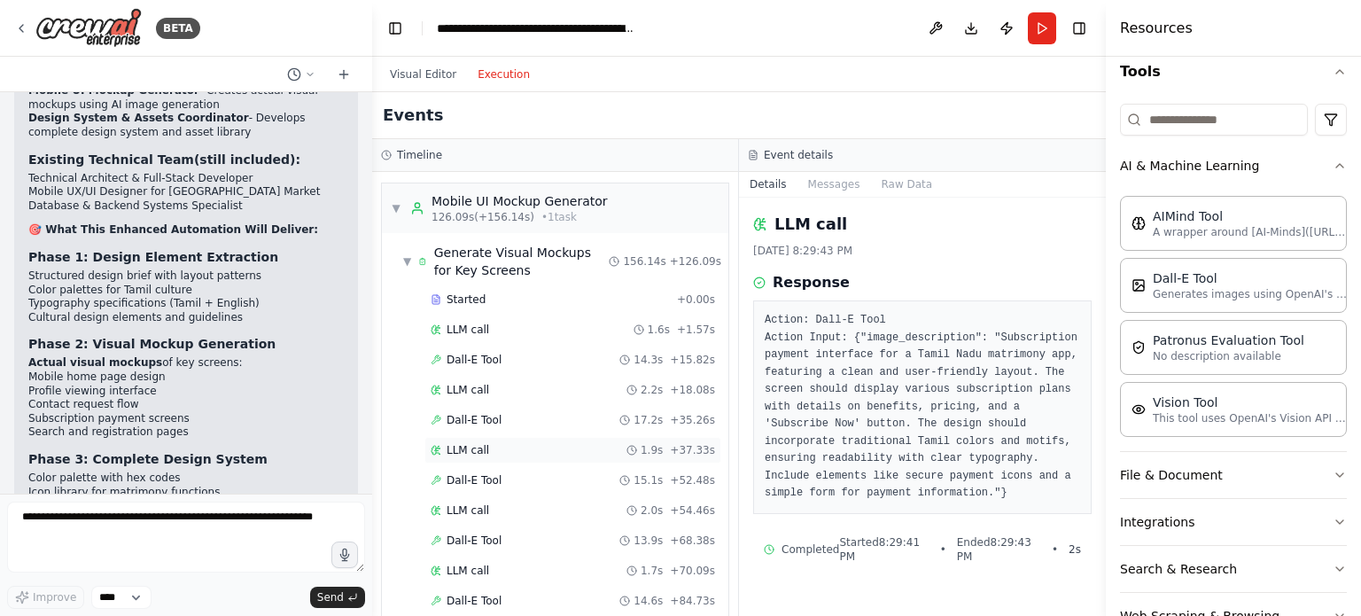
click at [487, 443] on div "LLM call 1.9s + 37.33s" at bounding box center [573, 450] width 285 height 14
click at [492, 467] on div "Dall-E Tool 15.1s + 52.48s" at bounding box center [573, 480] width 297 height 27
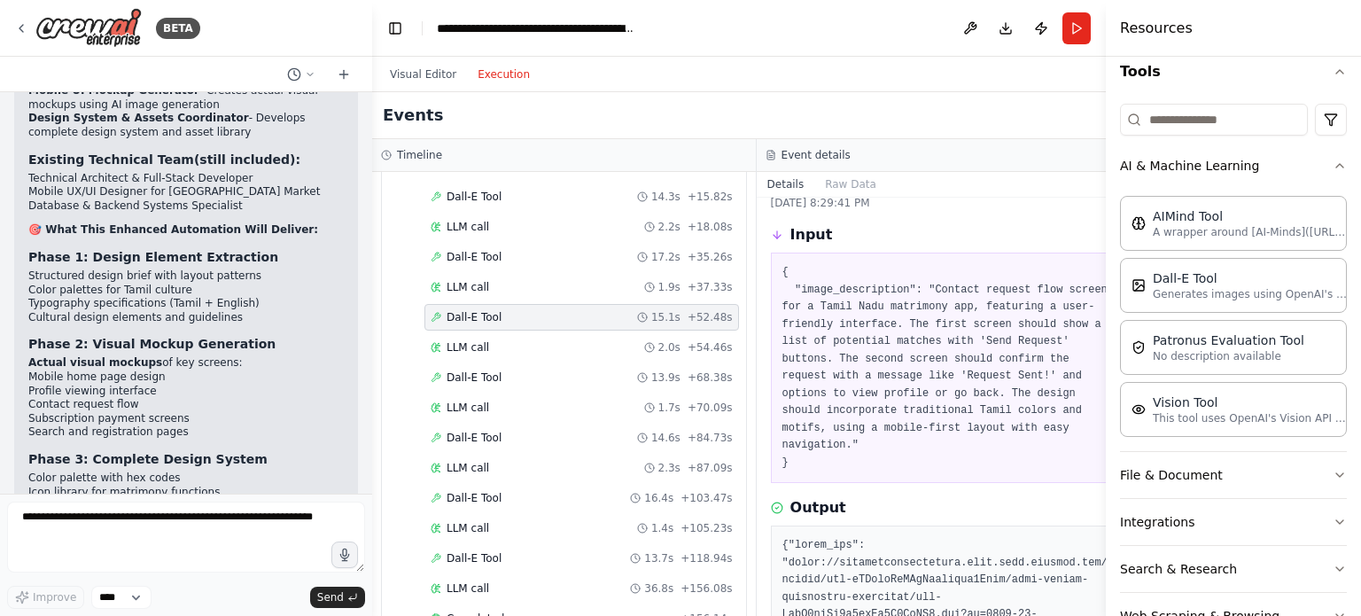
scroll to position [0, 0]
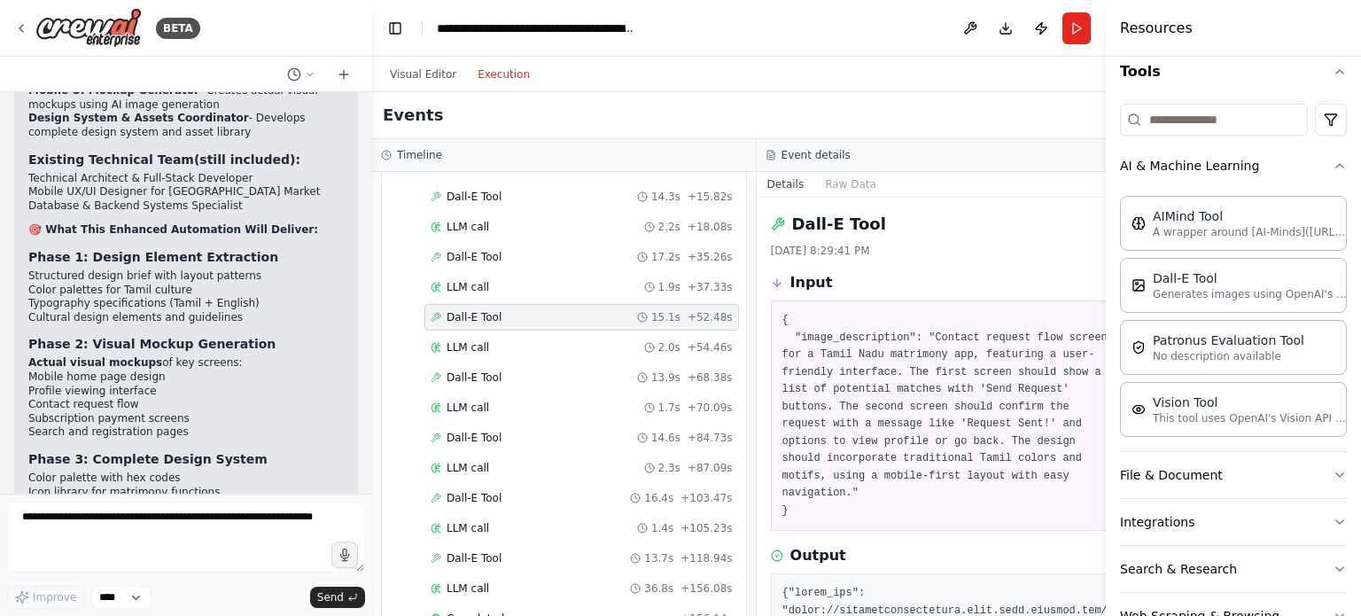
click at [875, 405] on pre "{ "image_description": "Contact request flow screens for a Tamil Nadu matrimony…" at bounding box center [949, 415] width 333 height 207
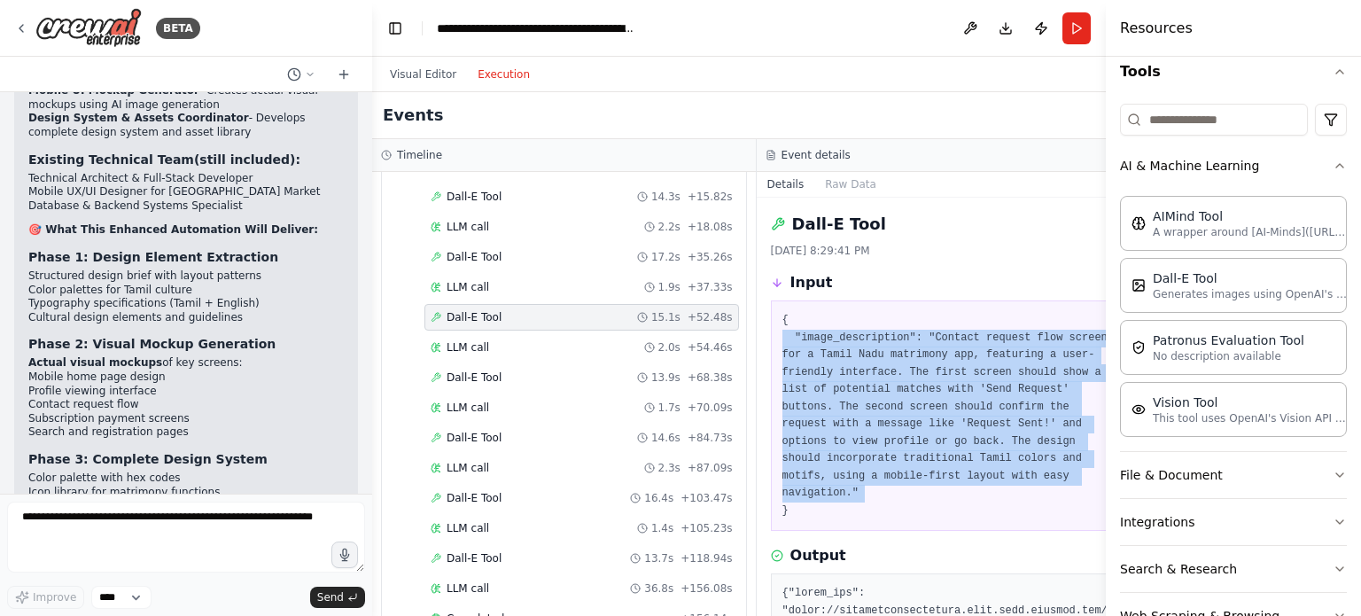
click at [875, 405] on pre "{ "image_description": "Contact request flow screens for a Tamil Nadu matrimony…" at bounding box center [949, 415] width 333 height 207
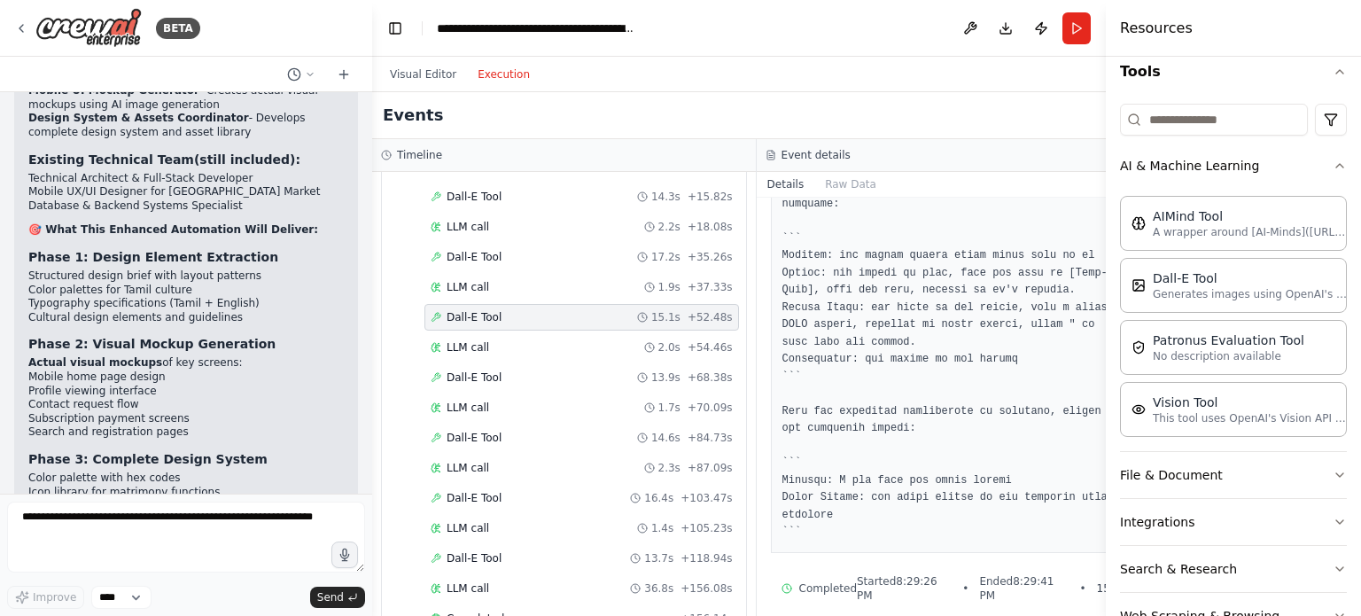
scroll to position [1097, 0]
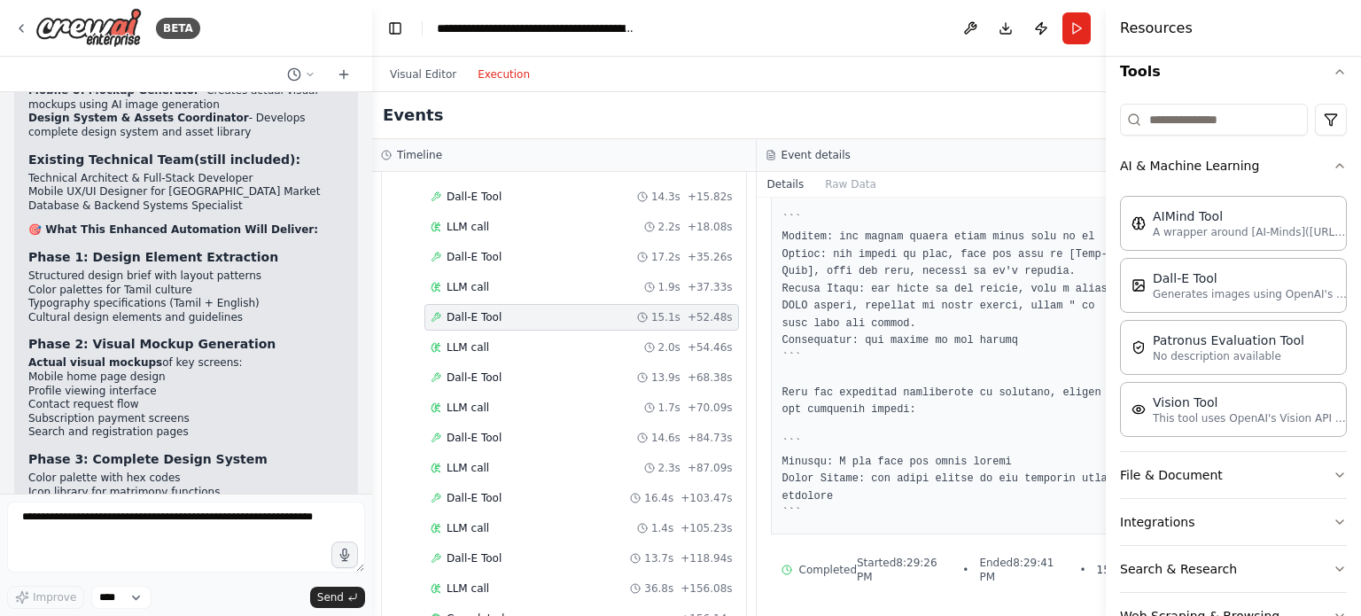
click at [959, 298] on pre at bounding box center [949, 13] width 333 height 1020
drag, startPoint x: 959, startPoint y: 298, endPoint x: 824, endPoint y: 116, distance: 226.2
click at [824, 116] on div "Events" at bounding box center [756, 115] width 768 height 47
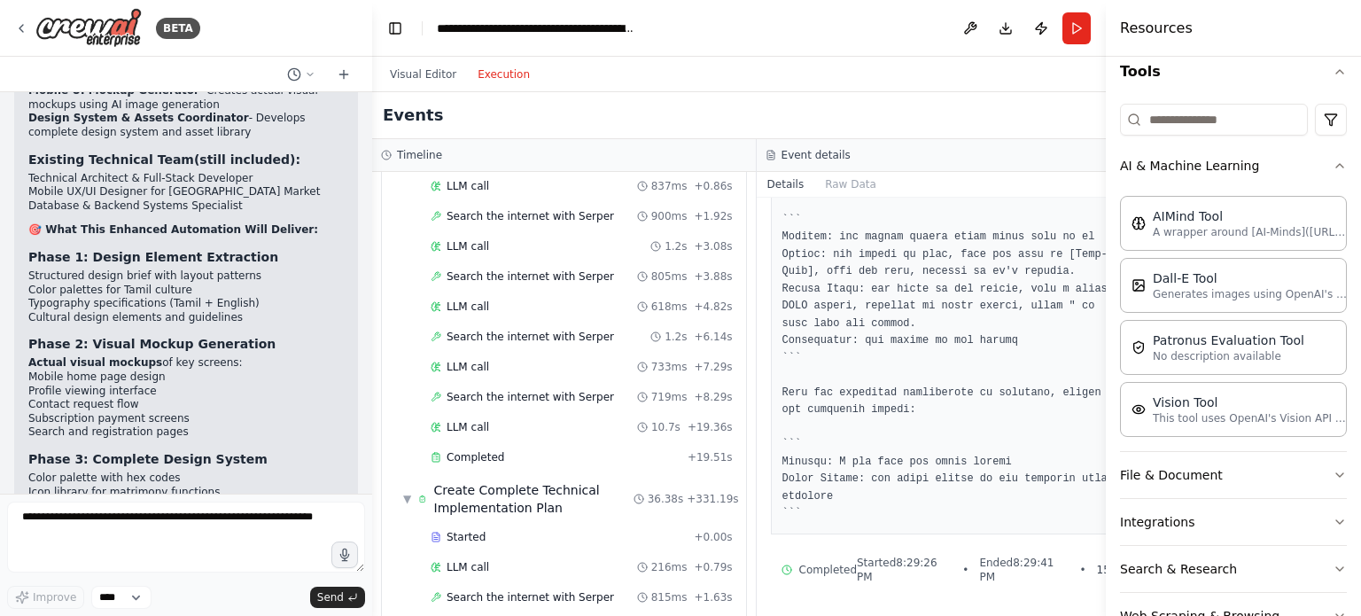
scroll to position [0, 0]
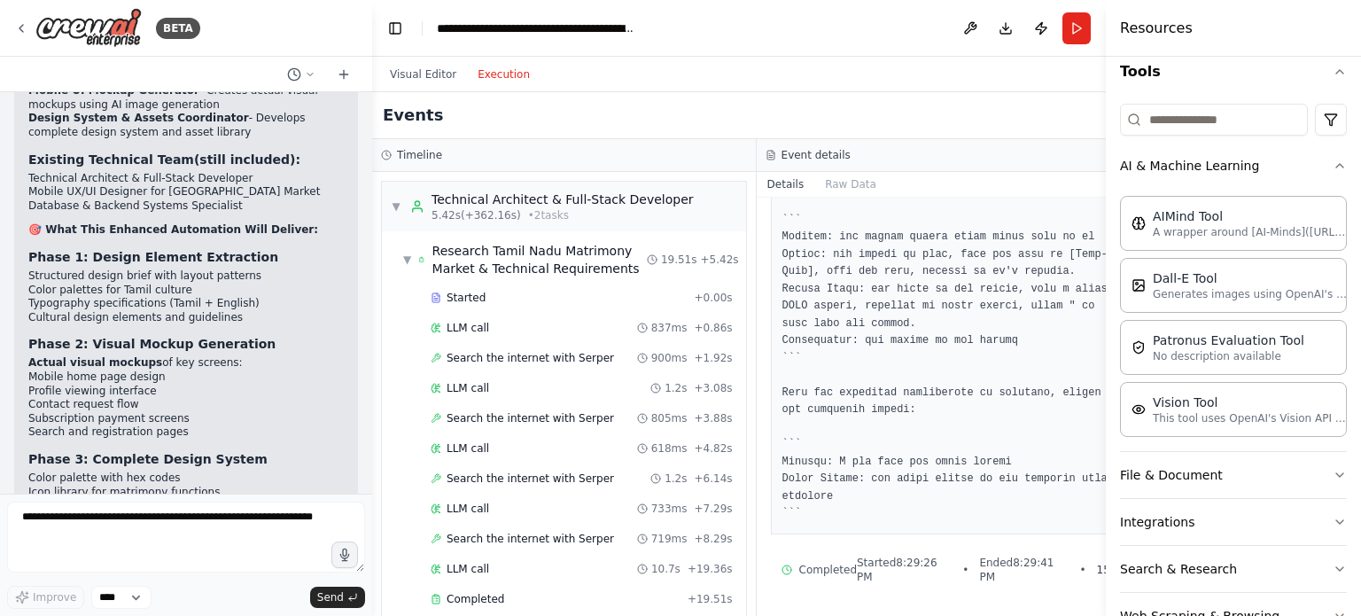
click at [905, 118] on div "Events" at bounding box center [756, 115] width 768 height 47
